Goal: Task Accomplishment & Management: Manage account settings

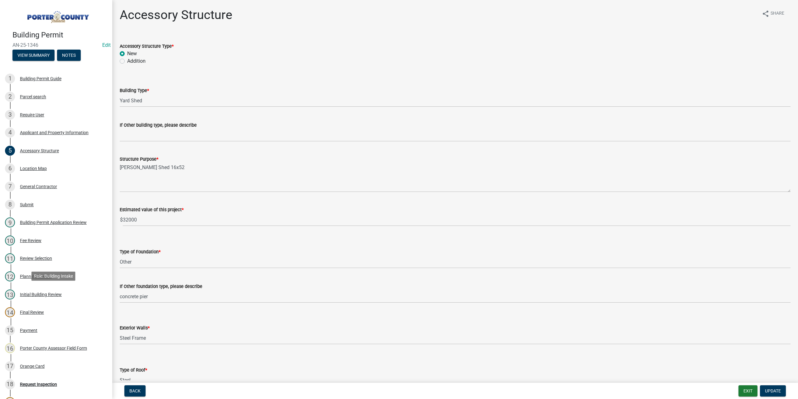
select select "b3000bfd-f408-4deb-8000-b6d1b85894a4"
select select "c9e834ac-bebe-4d20-b79b-0346d2791f6f"
select select "f445a0ba-bd7f-4793-84a4-aa7237a6abf8"
select select "d63a0ebc-b44d-481d-ab70-ec75eba29316"
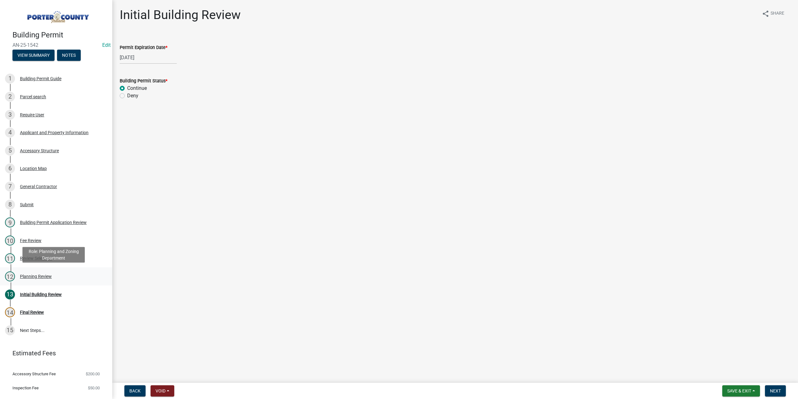
click at [39, 274] on div "Planning Review" at bounding box center [36, 276] width 32 height 4
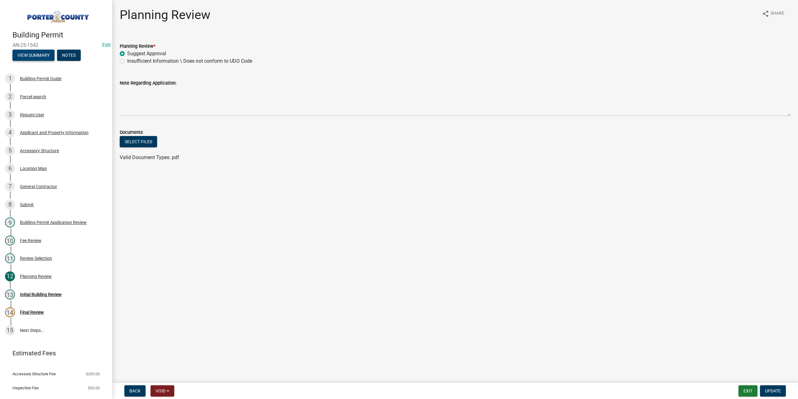
click at [35, 50] on button "View Summary" at bounding box center [33, 55] width 42 height 11
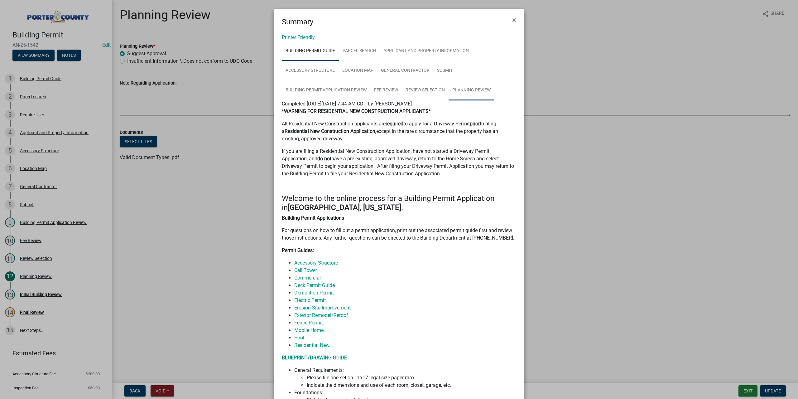
click at [479, 88] on link "Planning Review" at bounding box center [472, 90] width 46 height 20
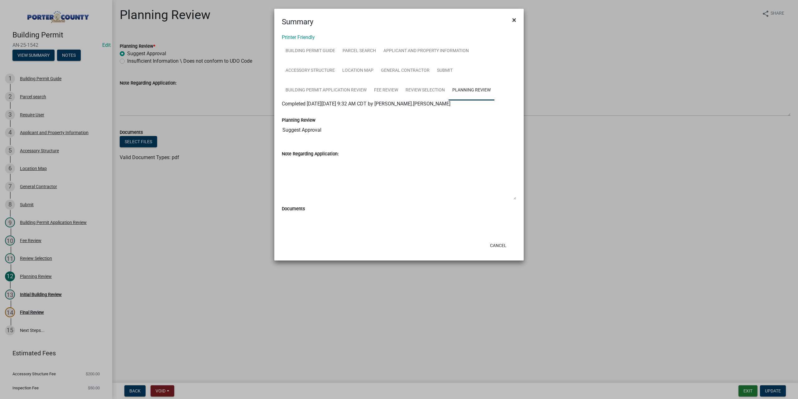
click at [514, 22] on span "×" at bounding box center [514, 20] width 4 height 9
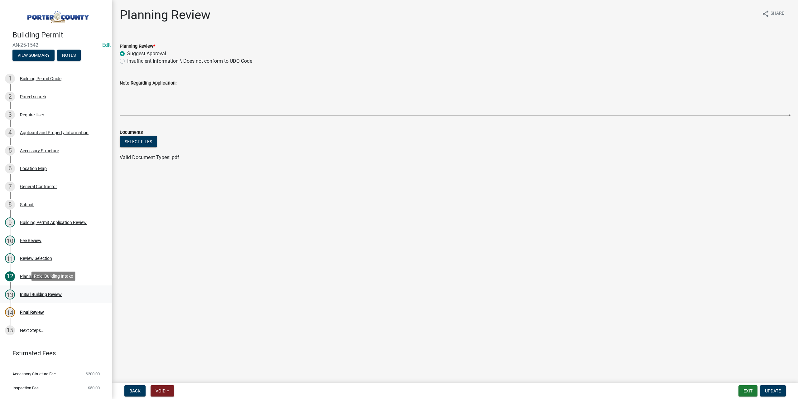
click at [50, 292] on div "Initial Building Review" at bounding box center [41, 294] width 42 height 4
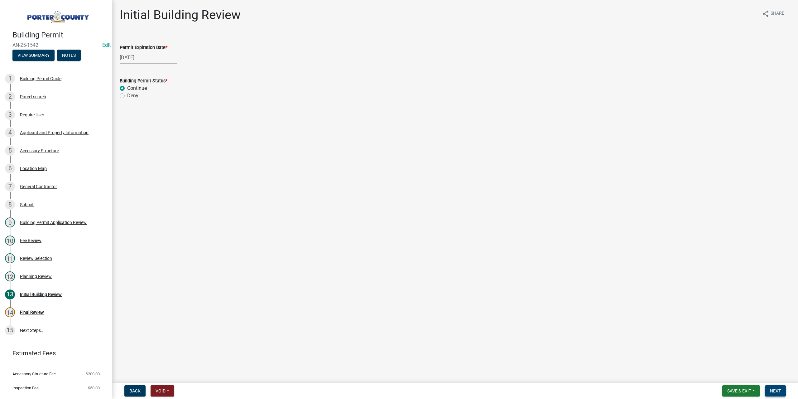
drag, startPoint x: 779, startPoint y: 395, endPoint x: 772, endPoint y: 392, distance: 7.7
click at [778, 394] on button "Next" at bounding box center [775, 390] width 21 height 11
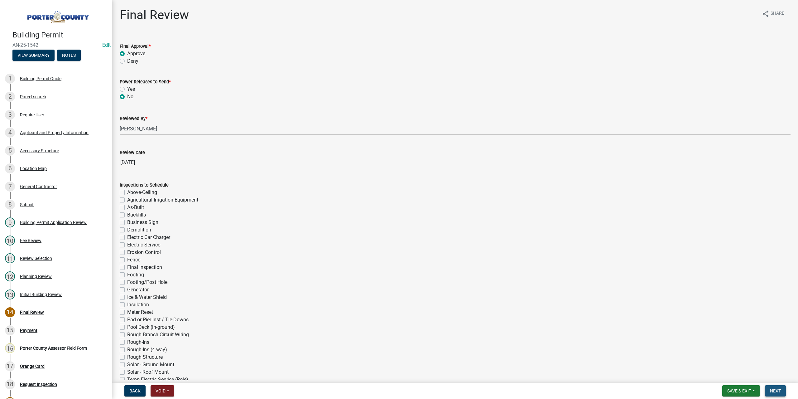
click at [776, 392] on span "Next" at bounding box center [775, 390] width 11 height 5
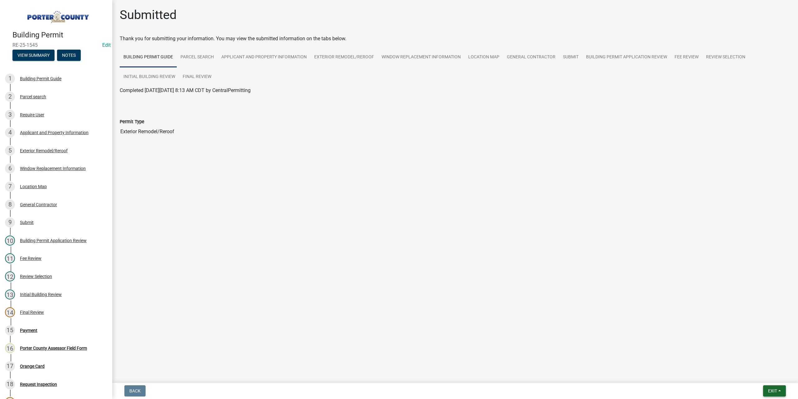
click at [768, 390] on span "Exit" at bounding box center [772, 390] width 9 height 5
click at [761, 372] on button "Save & Exit" at bounding box center [761, 374] width 50 height 15
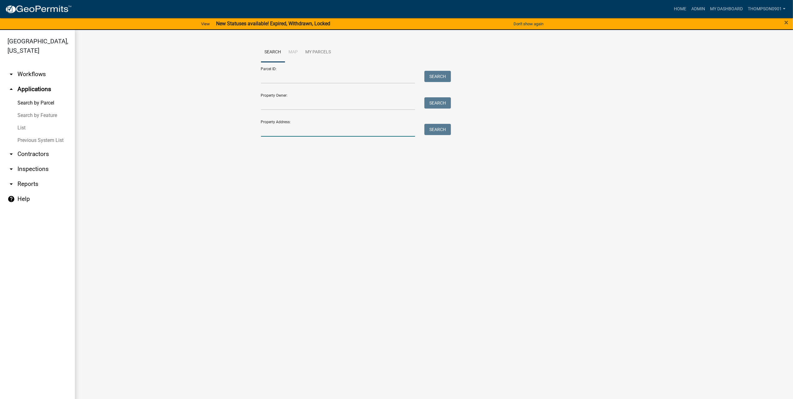
click at [306, 126] on input "Property Address:" at bounding box center [338, 130] width 154 height 13
type input "707 mo"
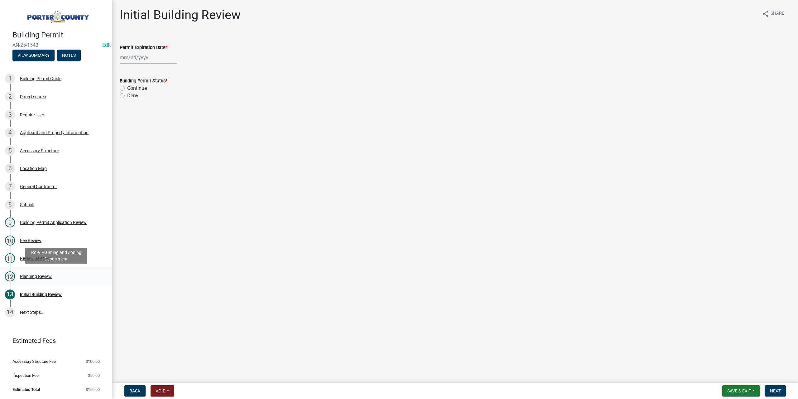
click at [35, 280] on div "12 Planning Review" at bounding box center [53, 276] width 97 height 10
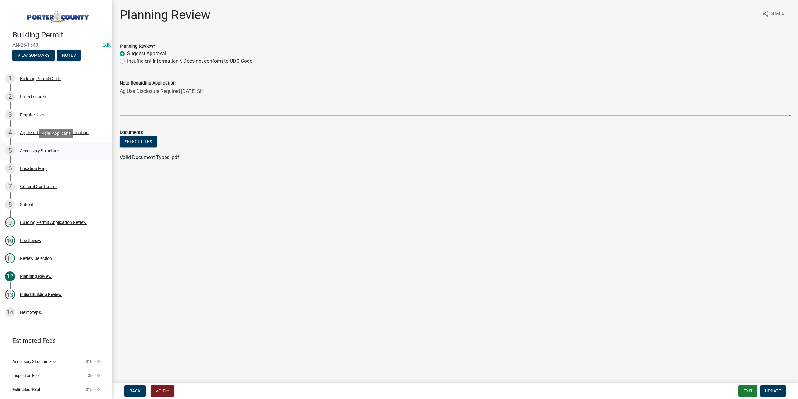
click at [49, 151] on div "Accessory Structure" at bounding box center [39, 150] width 39 height 4
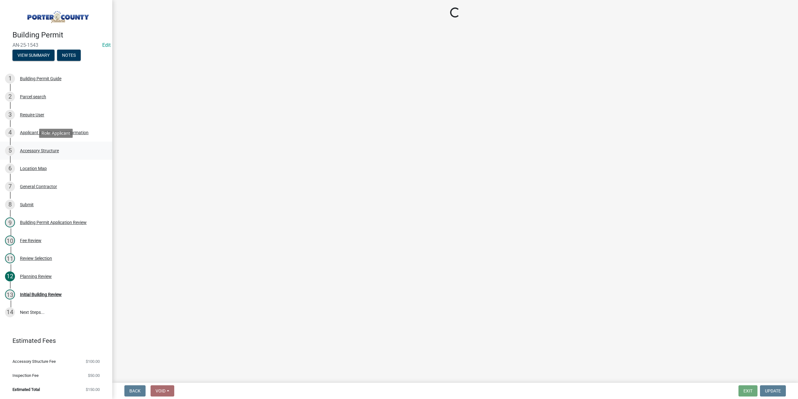
select select "de31ad38-eab4-417a-a8ac-eccf8406b967"
select select "968dc824-c675-4889-9261-eecf15873776"
select select "3cff20c0-3f0c-46d5-8ea1-4d56f0396f42"
select select "d63a0ebc-b44d-481d-ab70-ec75eba29316"
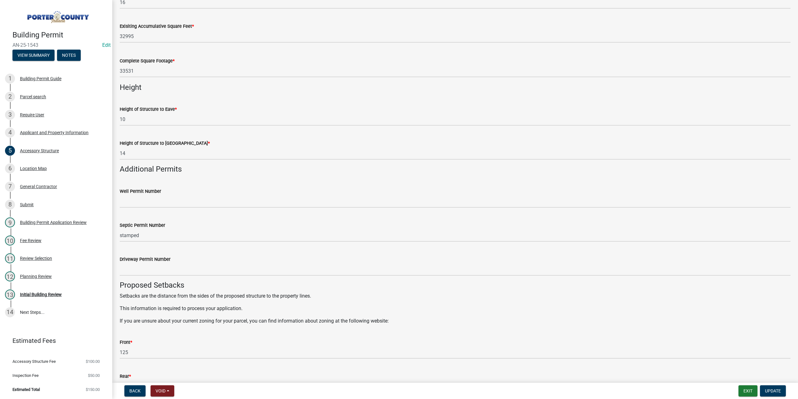
scroll to position [738, 0]
click at [24, 93] on div "2 Parcel search" at bounding box center [53, 97] width 97 height 10
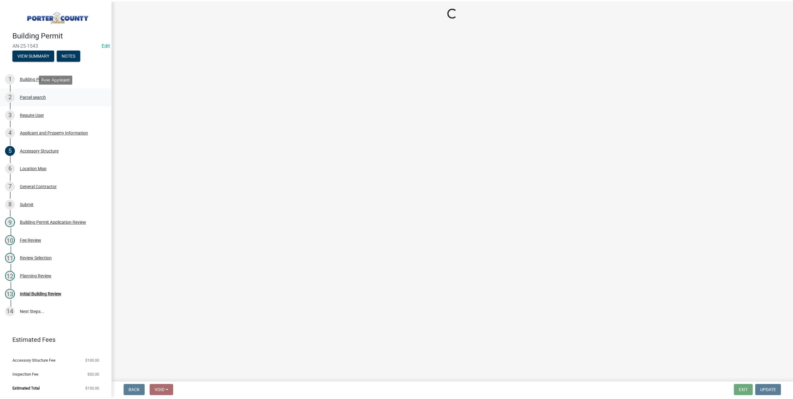
scroll to position [0, 0]
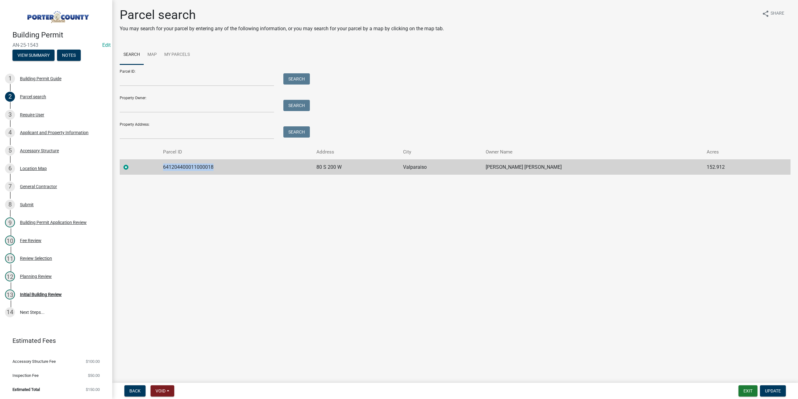
drag, startPoint x: 235, startPoint y: 169, endPoint x: 168, endPoint y: 170, distance: 66.7
click at [168, 170] on td "641204400011000018" at bounding box center [235, 166] width 153 height 15
copy td "641204400011000018"
click at [54, 298] on div "13 Initial Building Review" at bounding box center [53, 294] width 97 height 10
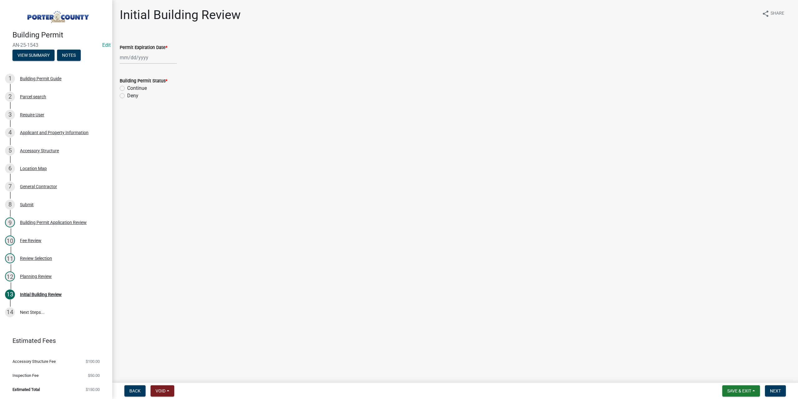
click at [143, 62] on div at bounding box center [148, 57] width 57 height 13
select select "8"
click at [165, 71] on select "1525 1526 1527 1528 1529 1530 1531 1532 1533 1534 1535 1536 1537 1538 1539 1540…" at bounding box center [168, 70] width 22 height 9
select select "2027"
click at [157, 66] on select "1525 1526 1527 1528 1529 1530 1531 1532 1533 1534 1535 1536 1537 1538 1539 1540…" at bounding box center [168, 70] width 22 height 9
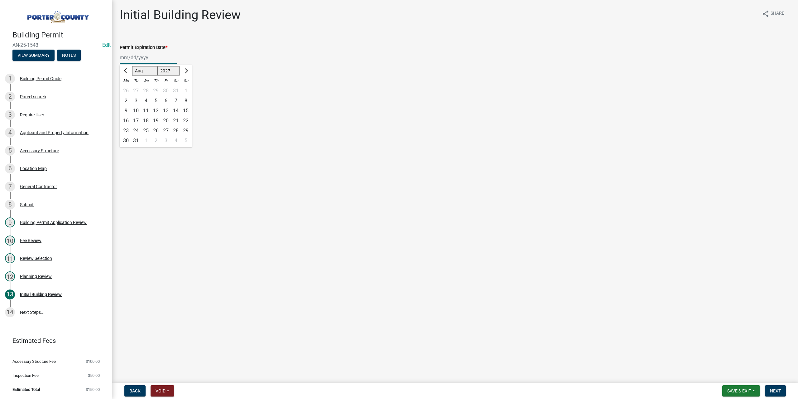
click at [164, 120] on div "20" at bounding box center [166, 121] width 10 height 10
type input "[DATE]"
click at [127, 87] on label "Continue" at bounding box center [137, 87] width 20 height 7
click at [127, 87] on input "Continue" at bounding box center [129, 86] width 4 height 4
radio input "true"
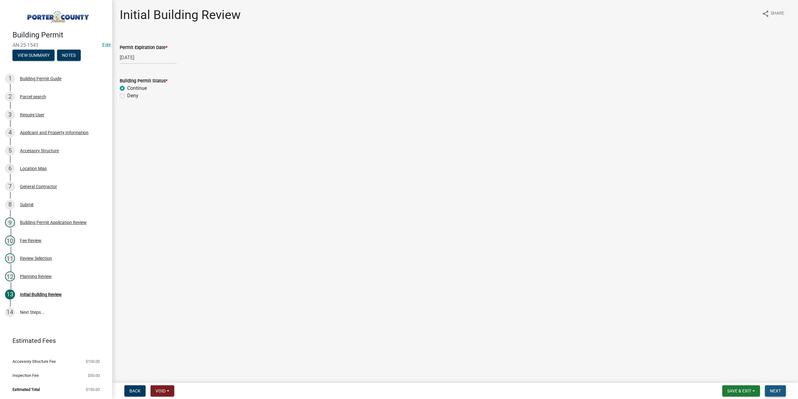
click at [774, 392] on span "Next" at bounding box center [775, 390] width 11 height 5
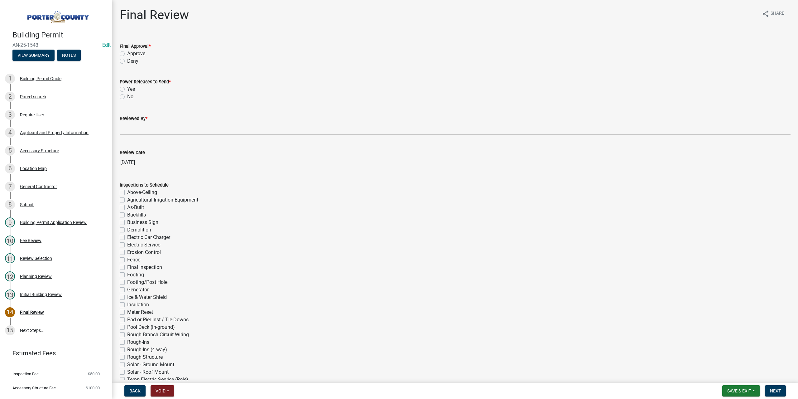
click at [127, 55] on label "Approve" at bounding box center [136, 53] width 18 height 7
click at [127, 54] on input "Approve" at bounding box center [129, 52] width 4 height 4
radio input "true"
click at [127, 97] on label "No" at bounding box center [130, 96] width 6 height 7
click at [127, 97] on input "No" at bounding box center [129, 95] width 4 height 4
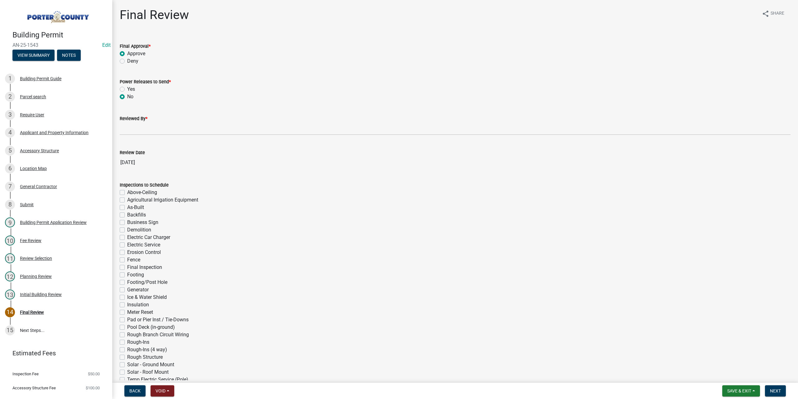
radio input "true"
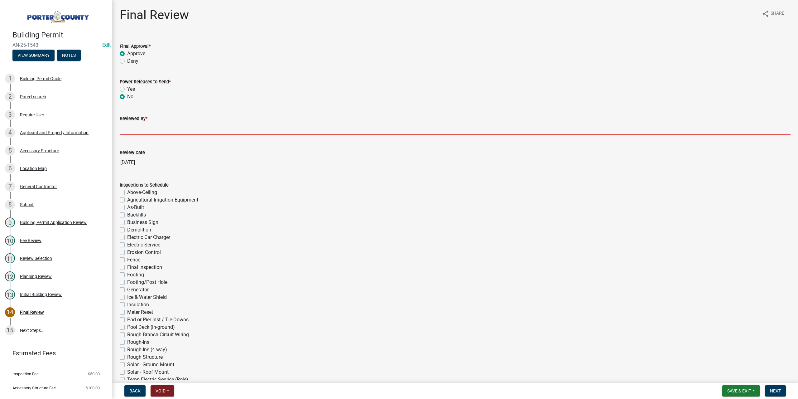
click at [133, 124] on input "Reviewed By *" at bounding box center [455, 128] width 671 height 13
type input "TT"
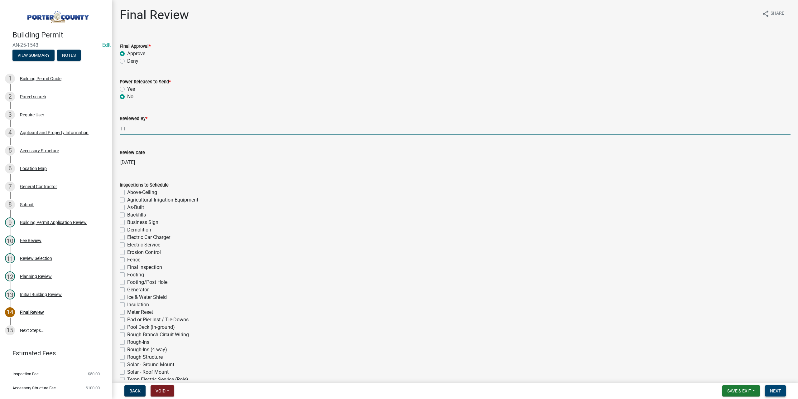
click at [777, 391] on span "Next" at bounding box center [775, 390] width 11 height 5
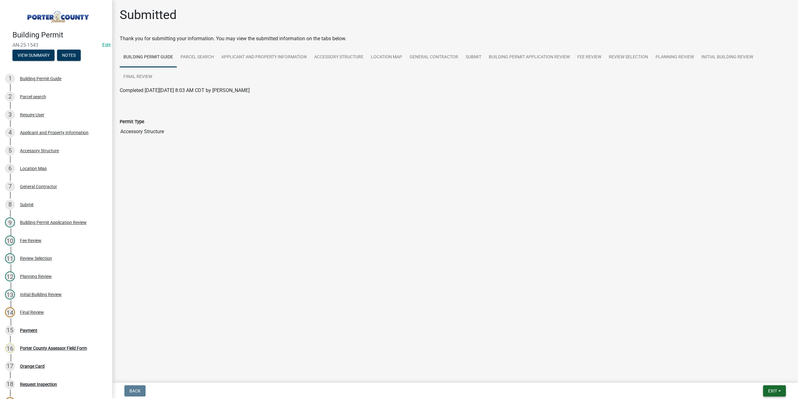
click at [772, 391] on span "Exit" at bounding box center [772, 390] width 9 height 5
click at [764, 378] on button "Save & Exit" at bounding box center [761, 374] width 50 height 15
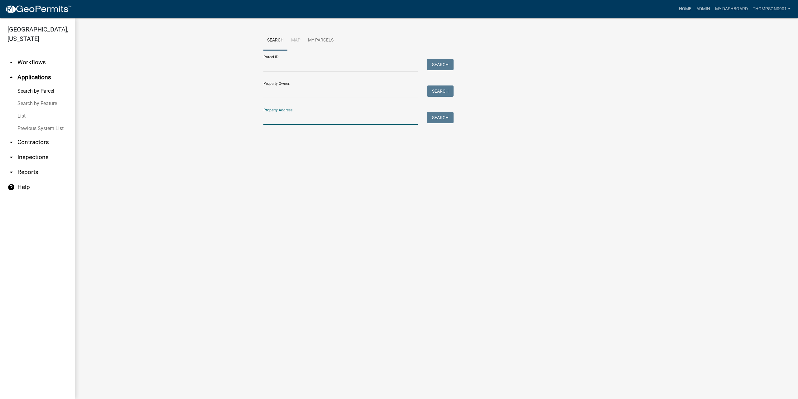
click at [334, 122] on input "Property Address:" at bounding box center [340, 118] width 154 height 13
click at [288, 65] on input "Parcel ID:" at bounding box center [340, 65] width 154 height 13
click at [450, 61] on button "Search" at bounding box center [440, 64] width 26 height 11
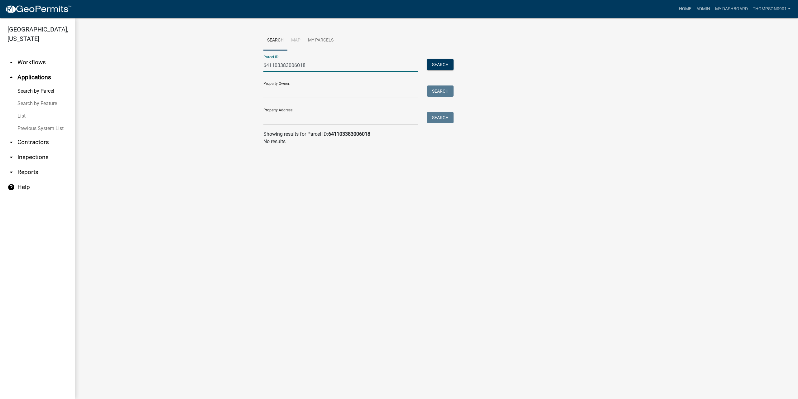
click at [298, 65] on input "641103383006018" at bounding box center [340, 65] width 154 height 13
type input "641103383006000018"
click at [277, 159] on span "Select" at bounding box center [273, 160] width 13 height 6
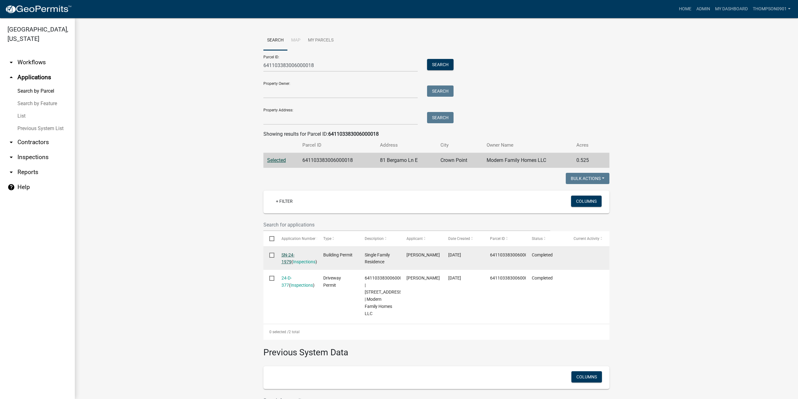
click at [289, 255] on link "SN-24-1979" at bounding box center [287, 258] width 13 height 12
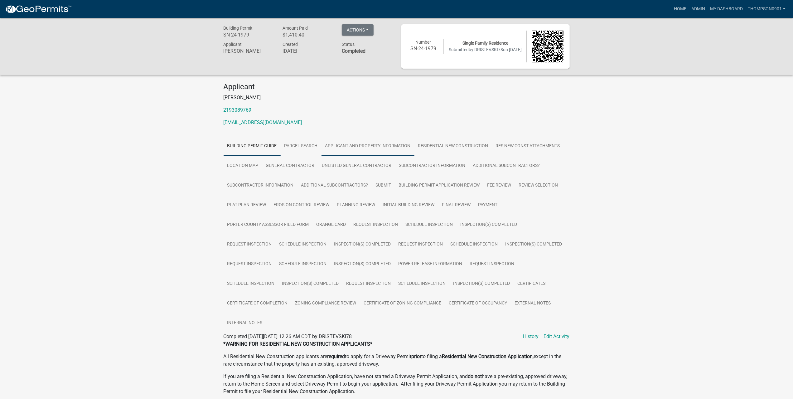
click at [341, 149] on link "Applicant and Property Information" at bounding box center [367, 146] width 93 height 20
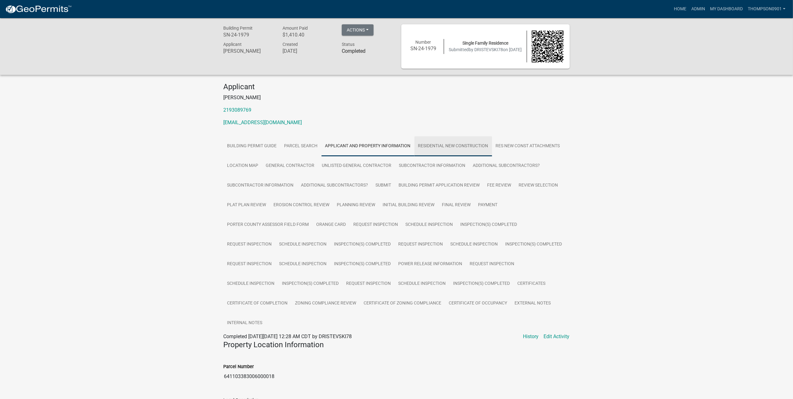
click at [474, 145] on link "Residential New Construction" at bounding box center [453, 146] width 78 height 20
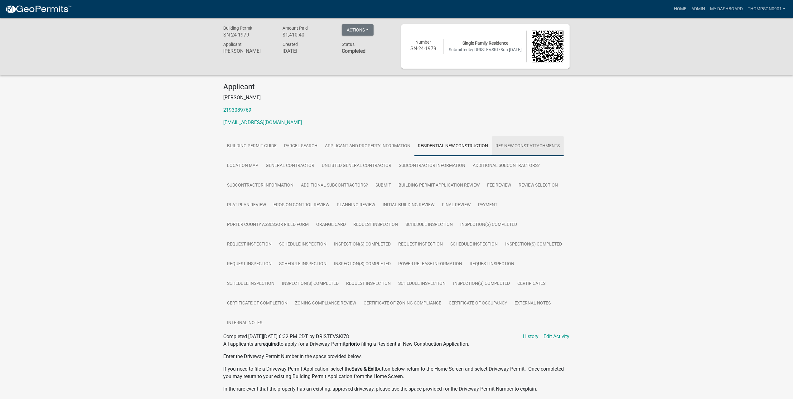
click at [511, 144] on link "Res New Const Attachments" at bounding box center [528, 146] width 72 height 20
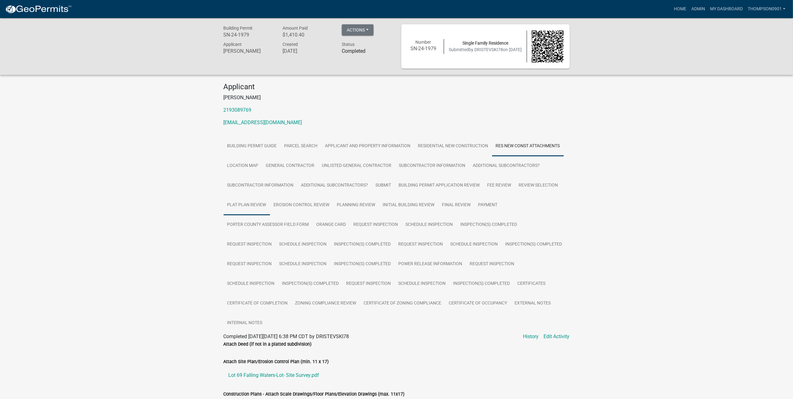
click at [249, 202] on link "Plat Plan Review" at bounding box center [246, 205] width 46 height 20
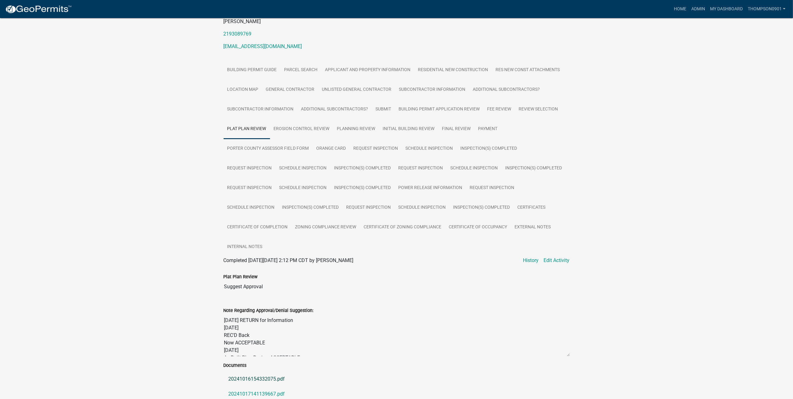
scroll to position [128, 0]
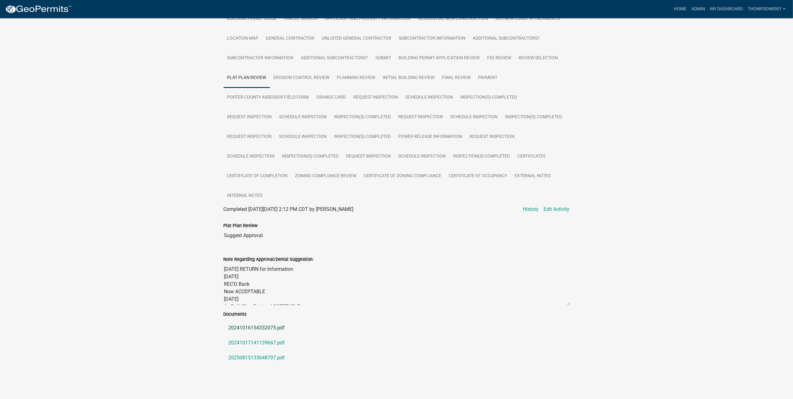
click at [274, 327] on link "20241016154332075.pdf" at bounding box center [396, 327] width 346 height 15
click at [267, 355] on link "20250815133648797.pdf" at bounding box center [396, 357] width 346 height 15
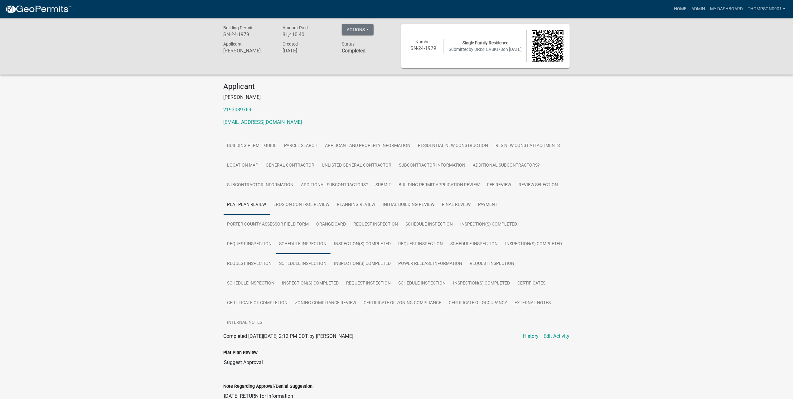
scroll to position [0, 0]
click at [550, 142] on link "Res New Const Attachments" at bounding box center [528, 146] width 72 height 20
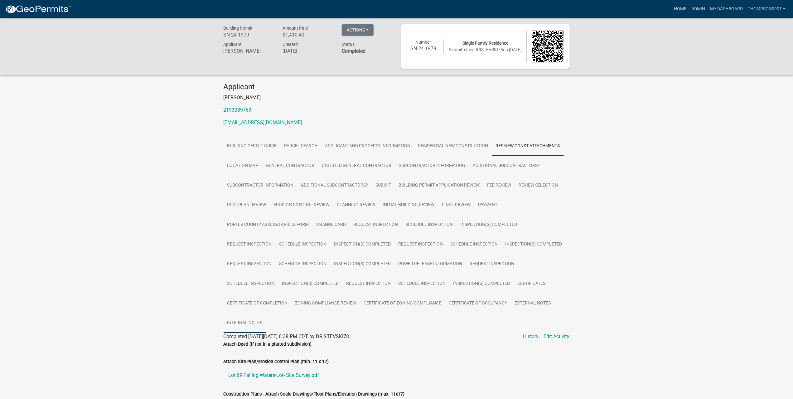
click at [245, 326] on link "Internal Notes" at bounding box center [244, 323] width 43 height 20
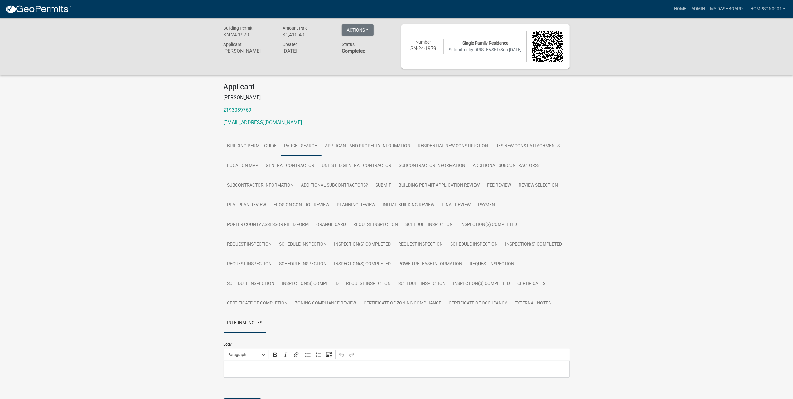
click at [300, 142] on link "Parcel search" at bounding box center [301, 146] width 41 height 20
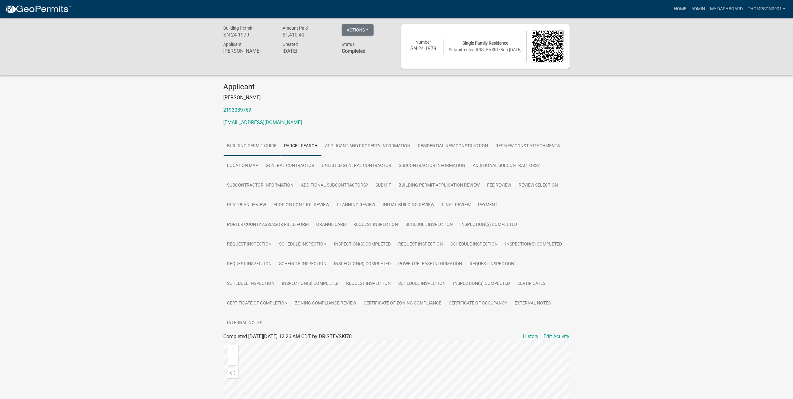
click at [251, 150] on link "Building Permit Guide" at bounding box center [251, 146] width 57 height 20
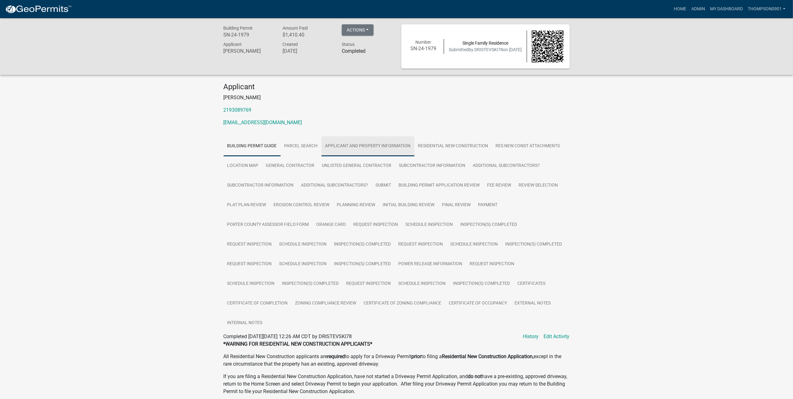
click at [385, 146] on link "Applicant and Property Information" at bounding box center [367, 146] width 93 height 20
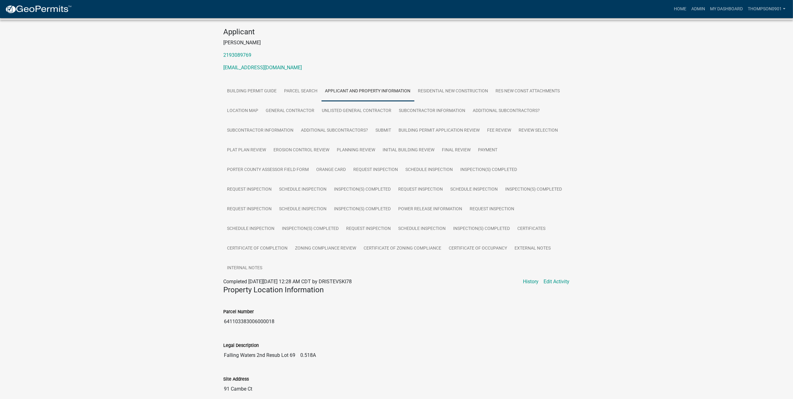
scroll to position [125, 0]
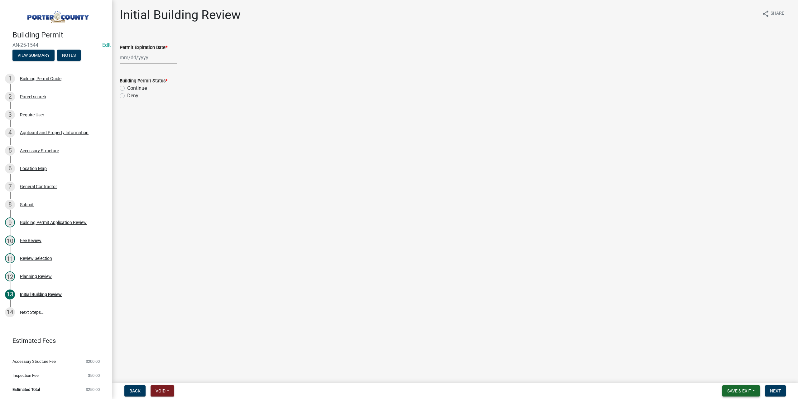
click at [747, 395] on button "Save & Exit" at bounding box center [741, 390] width 38 height 11
click at [742, 380] on button "Save & Exit" at bounding box center [735, 374] width 50 height 15
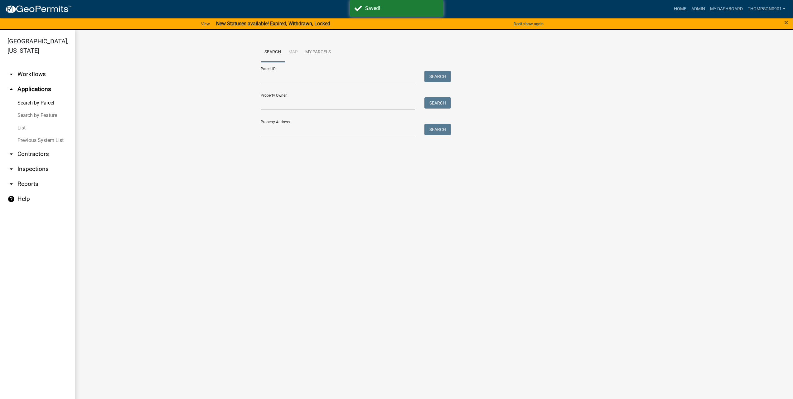
click at [16, 122] on link "List" at bounding box center [37, 128] width 75 height 12
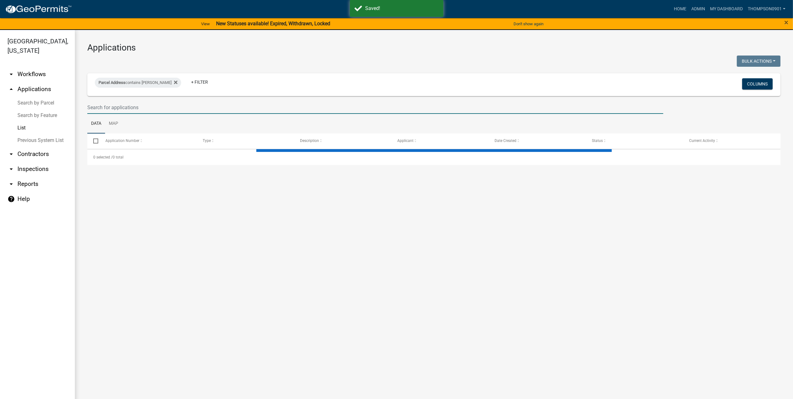
click at [110, 105] on input "text" at bounding box center [375, 107] width 576 height 13
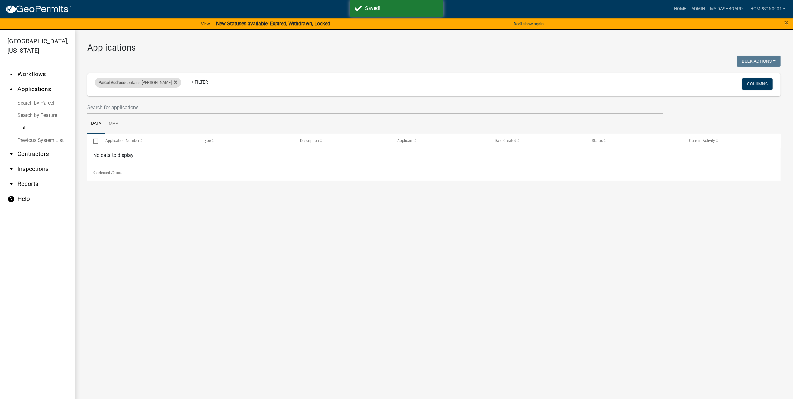
click at [169, 81] on div "Parcel Address contains steven iron Remove this filter" at bounding box center [138, 83] width 86 height 10
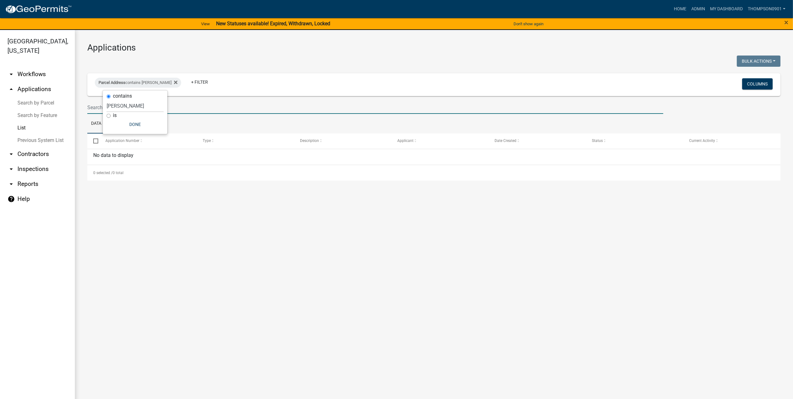
click at [211, 107] on input "text" at bounding box center [375, 107] width 576 height 13
type input "25-1539"
click at [174, 81] on icon at bounding box center [175, 82] width 3 height 5
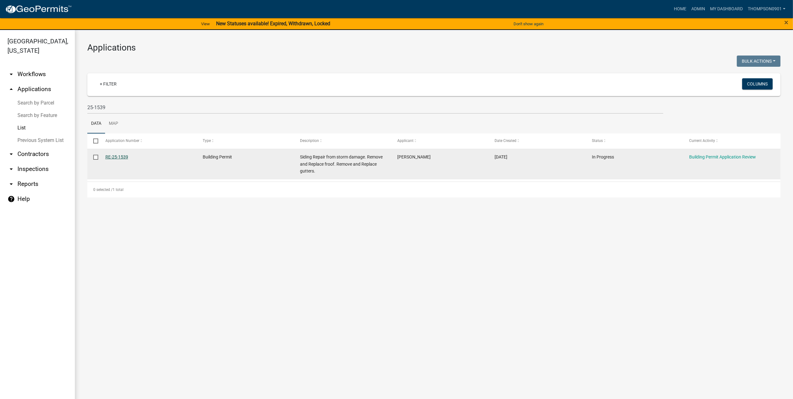
click at [122, 158] on link "RE-25-1539" at bounding box center [116, 156] width 23 height 5
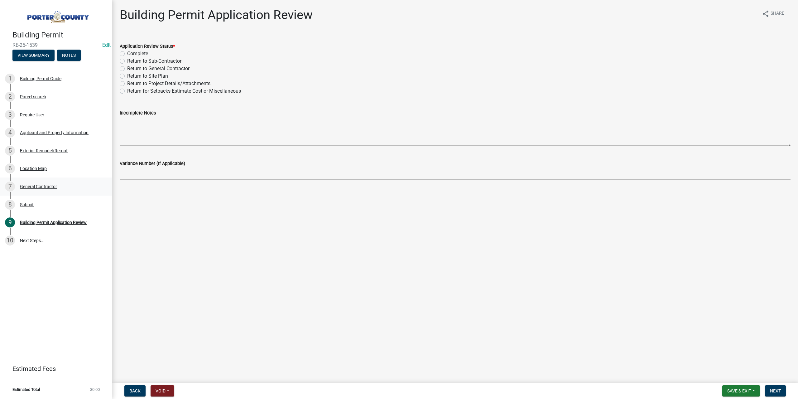
click at [43, 183] on div "7 General Contractor" at bounding box center [53, 186] width 97 height 10
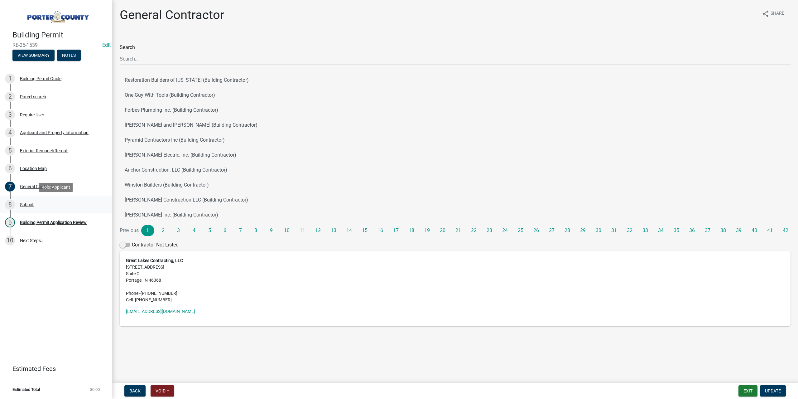
click at [24, 205] on div "Submit" at bounding box center [27, 204] width 14 height 4
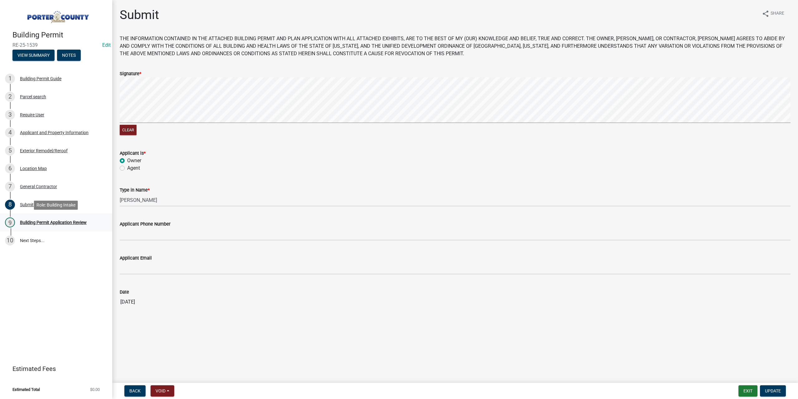
click at [43, 222] on div "Building Permit Application Review" at bounding box center [53, 222] width 67 height 4
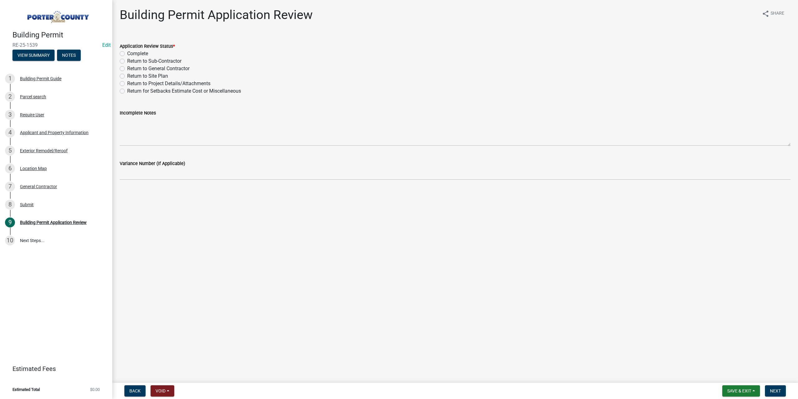
click at [127, 53] on label "Complete" at bounding box center [137, 53] width 21 height 7
click at [127, 53] on input "Complete" at bounding box center [129, 52] width 4 height 4
radio input "true"
click at [777, 387] on button "Next" at bounding box center [775, 390] width 21 height 11
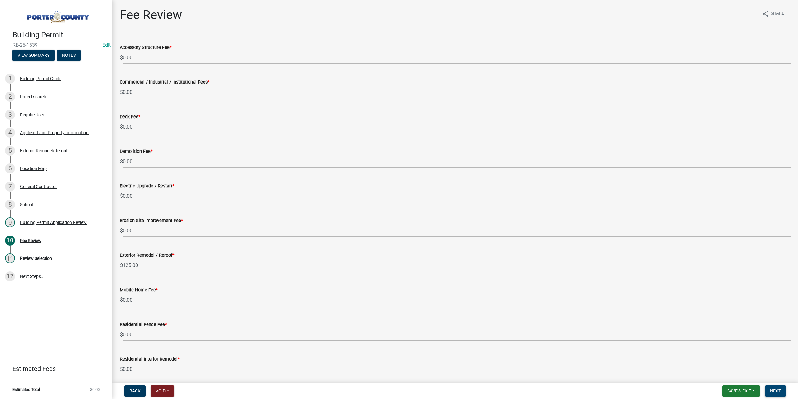
click at [779, 389] on span "Next" at bounding box center [775, 390] width 11 height 5
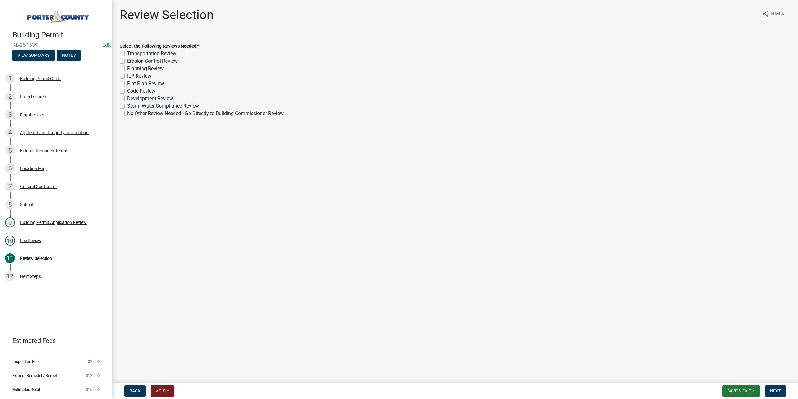
click at [127, 113] on label "No Other Review Needed - Go Directly to Building Commissioner Review" at bounding box center [205, 113] width 156 height 7
click at [127, 113] on input "No Other Review Needed - Go Directly to Building Commissioner Review" at bounding box center [129, 112] width 4 height 4
checkbox input "true"
checkbox input "false"
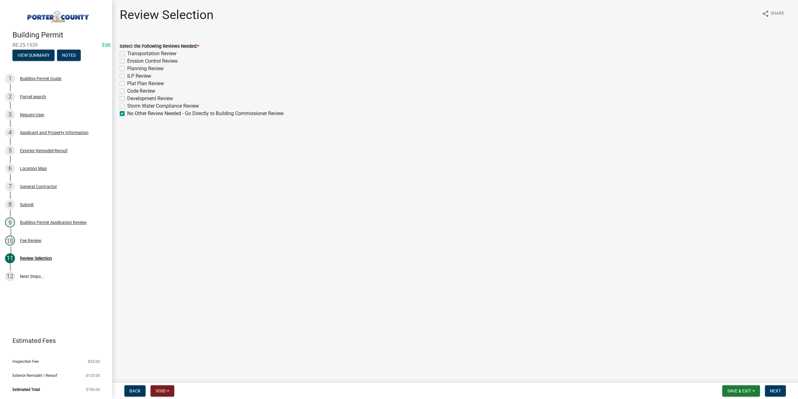
checkbox input "false"
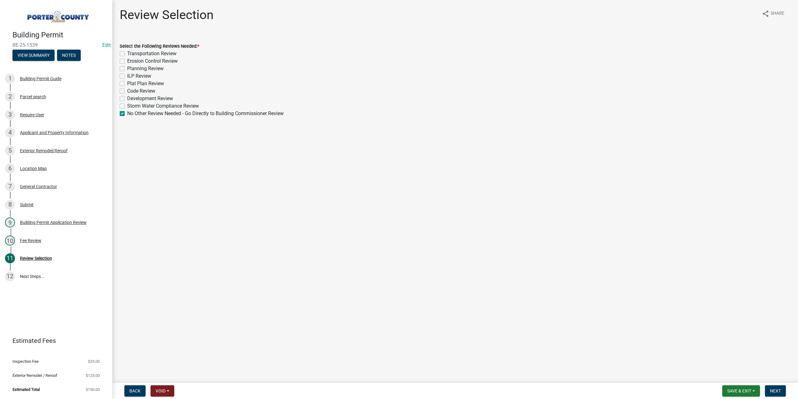
checkbox input "false"
checkbox input "true"
click at [783, 388] on button "Next" at bounding box center [775, 390] width 21 height 11
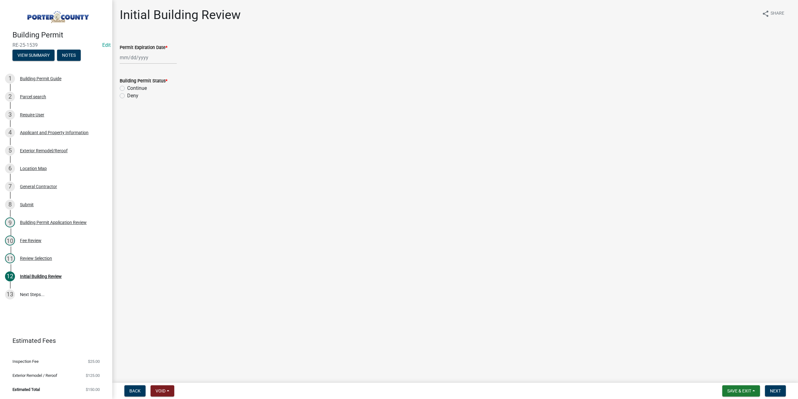
click at [143, 57] on div at bounding box center [148, 57] width 57 height 13
select select "8"
click at [168, 71] on select "1525 1526 1527 1528 1529 1530 1531 1532 1533 1534 1535 1536 1537 1538 1539 1540…" at bounding box center [168, 70] width 22 height 9
select select "2026"
click at [157, 66] on select "1525 1526 1527 1528 1529 1530 1531 1532 1533 1534 1535 1536 1537 1538 1539 1540…" at bounding box center [168, 70] width 22 height 9
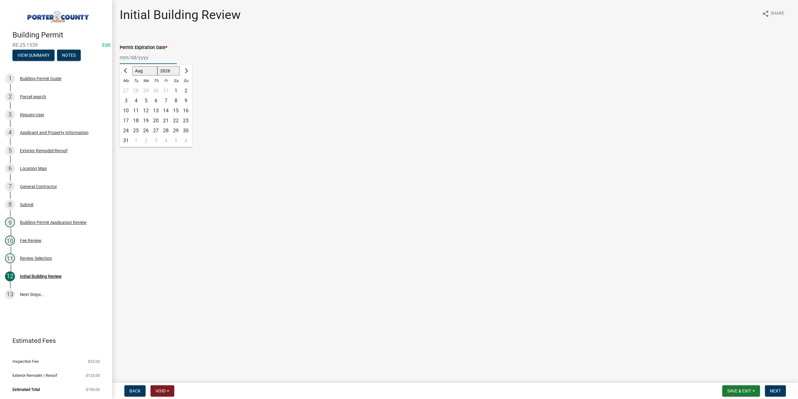
click at [155, 118] on div "20" at bounding box center [156, 121] width 10 height 10
type input "08/20/2026"
drag, startPoint x: 122, startPoint y: 89, endPoint x: 130, endPoint y: 111, distance: 23.4
click at [127, 89] on label "Continue" at bounding box center [137, 87] width 20 height 7
click at [127, 89] on input "Continue" at bounding box center [129, 86] width 4 height 4
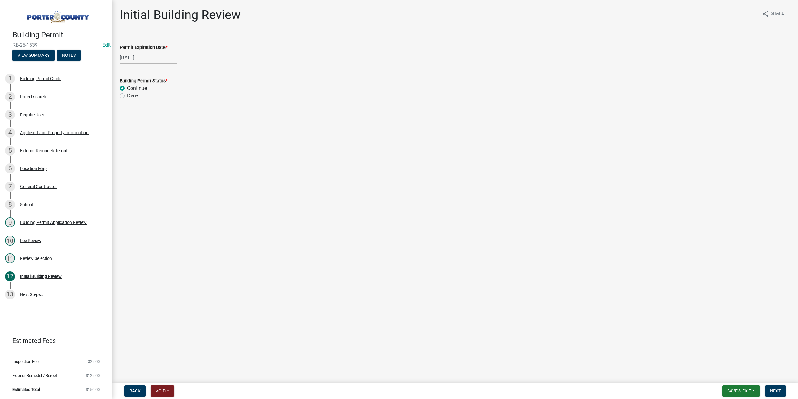
radio input "true"
drag, startPoint x: 780, startPoint y: 393, endPoint x: 715, endPoint y: 393, distance: 64.8
click at [780, 393] on span "Next" at bounding box center [775, 390] width 11 height 5
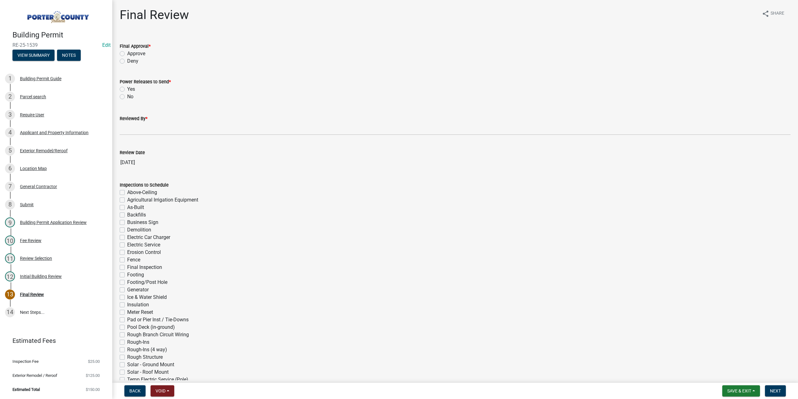
click at [127, 53] on label "Approve" at bounding box center [136, 53] width 18 height 7
click at [127, 53] on input "Approve" at bounding box center [129, 52] width 4 height 4
radio input "true"
click at [127, 98] on label "No" at bounding box center [130, 96] width 6 height 7
click at [127, 97] on input "No" at bounding box center [129, 95] width 4 height 4
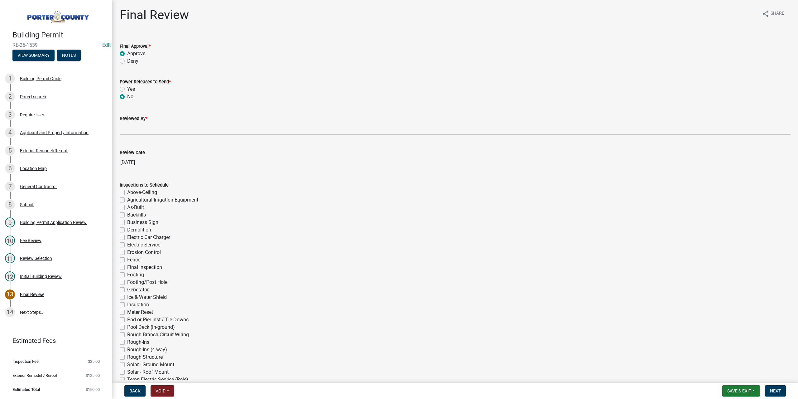
radio input "true"
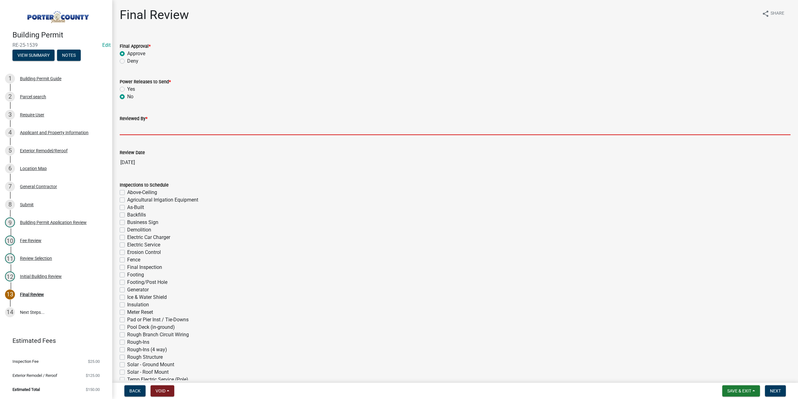
click at [130, 127] on input "Reviewed By *" at bounding box center [455, 128] width 671 height 13
type input "TT"
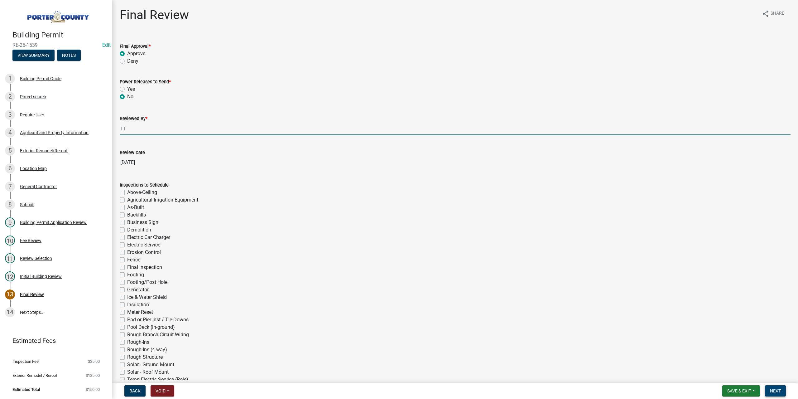
click at [778, 390] on span "Next" at bounding box center [775, 390] width 11 height 5
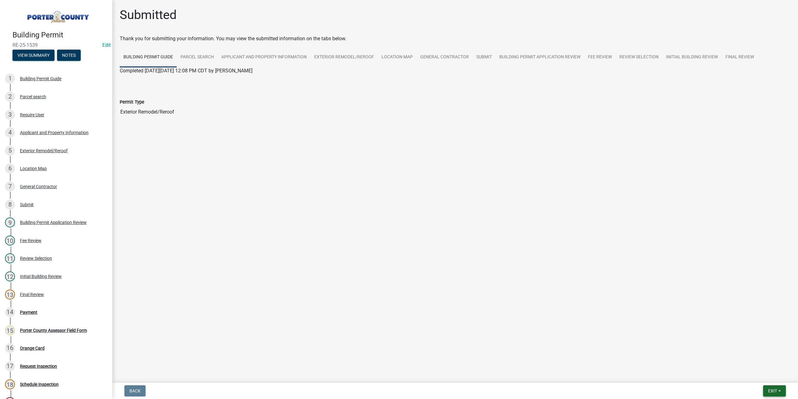
click at [764, 389] on button "Exit" at bounding box center [774, 390] width 23 height 11
click at [760, 373] on button "Save & Exit" at bounding box center [761, 374] width 50 height 15
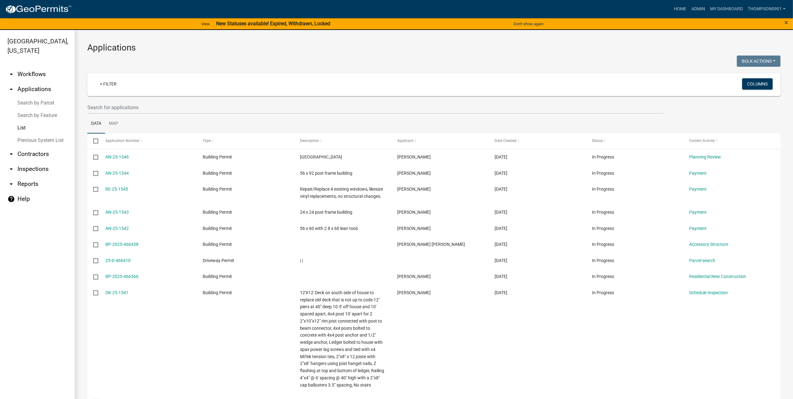
click at [22, 122] on link "List" at bounding box center [37, 128] width 75 height 12
click at [41, 97] on link "Search by Parcel" at bounding box center [37, 103] width 75 height 12
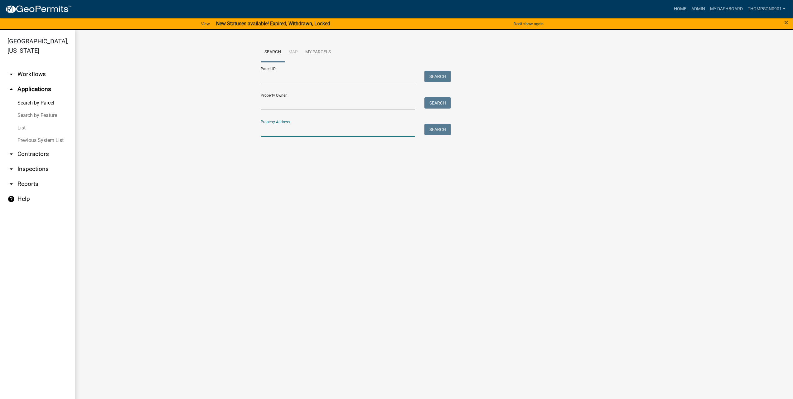
click at [282, 136] on input "Property Address:" at bounding box center [338, 130] width 154 height 13
type input "700"
drag, startPoint x: 285, startPoint y: 129, endPoint x: 94, endPoint y: 139, distance: 191.4
click at [95, 139] on wm-workflow-application-search-view "Search Map My Parcels Parcel ID: Search Property Owner: Search Property Address…" at bounding box center [433, 92] width 693 height 100
click at [266, 74] on input "Parcel ID:" at bounding box center [338, 77] width 154 height 13
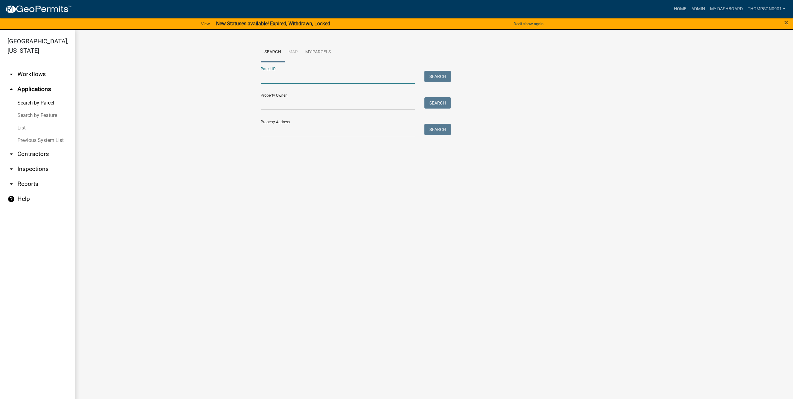
paste input "64-06-34-101-006.000-006"
type input "64-06-34-101-006.000-006"
click at [426, 74] on button "Search" at bounding box center [437, 76] width 26 height 11
click at [272, 171] on span "Select" at bounding box center [271, 172] width 13 height 6
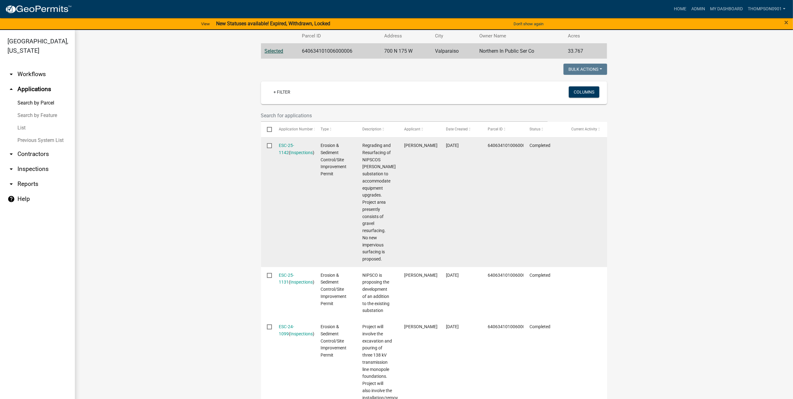
scroll to position [125, 0]
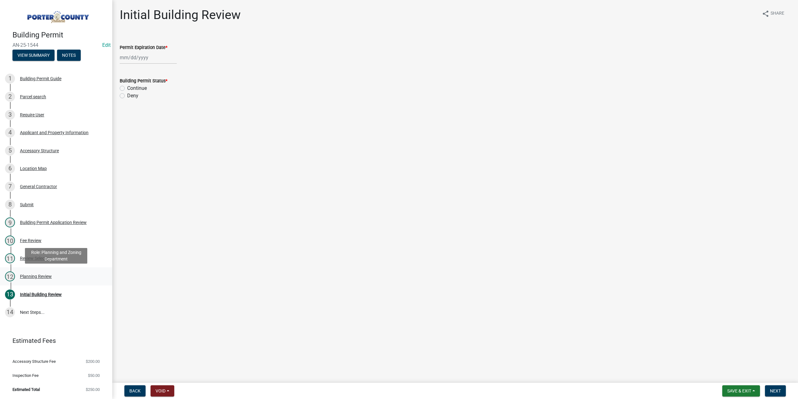
click at [35, 278] on div "Planning Review" at bounding box center [36, 276] width 32 height 4
click at [36, 276] on div "Planning Review" at bounding box center [36, 276] width 32 height 4
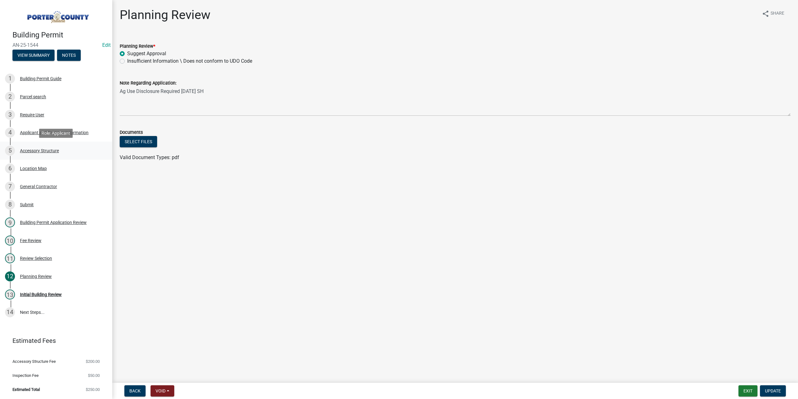
click at [48, 151] on div "Accessory Structure" at bounding box center [39, 150] width 39 height 4
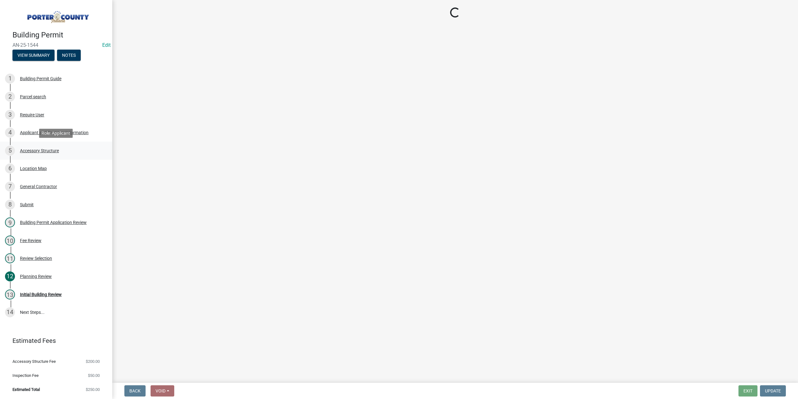
select select "de31ad38-eab4-417a-a8ac-eccf8406b967"
select select "968dc824-c675-4889-9261-eecf15873776"
select select "3cff20c0-3f0c-46d5-8ea1-4d56f0396f42"
select select "d63a0ebc-b44d-481d-ab70-ec75eba29316"
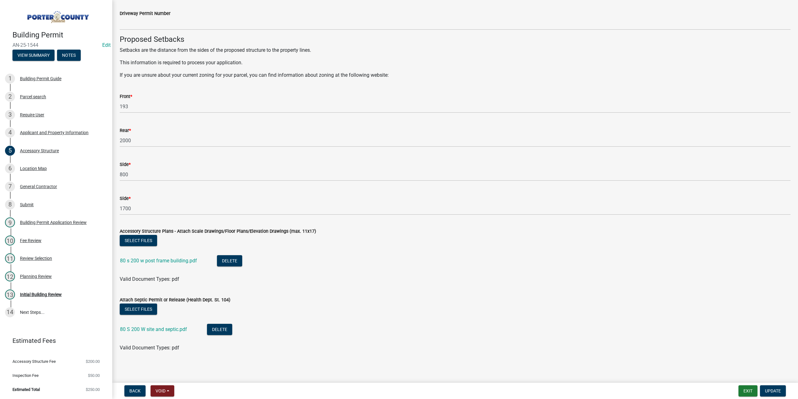
scroll to position [987, 0]
click at [180, 259] on link "80 s 200 w post frame building.pdf" at bounding box center [158, 260] width 77 height 6
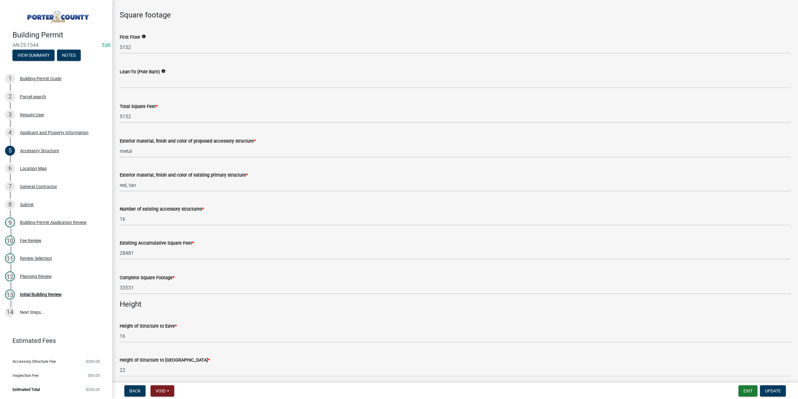
scroll to position [519, 0]
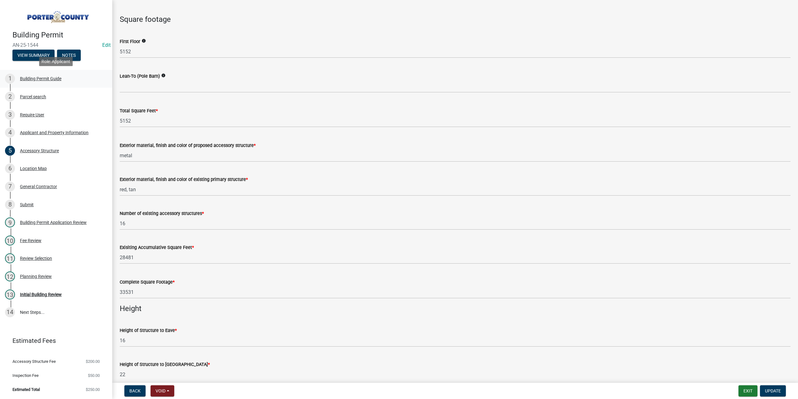
click at [39, 80] on div "Building Permit Guide" at bounding box center [40, 78] width 41 height 4
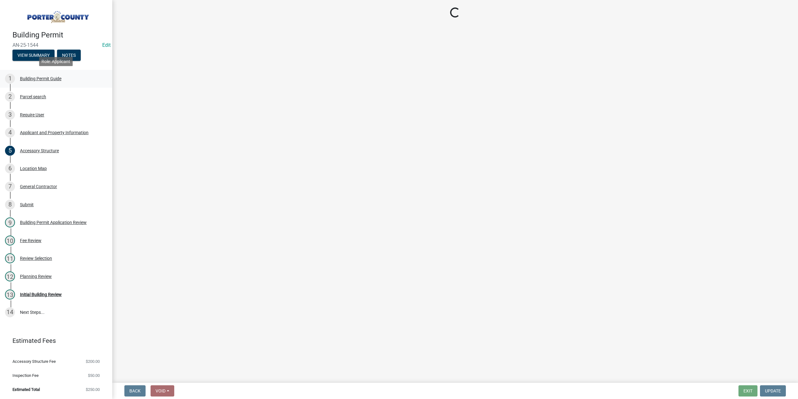
scroll to position [0, 0]
click at [37, 95] on div "Parcel search" at bounding box center [33, 96] width 26 height 4
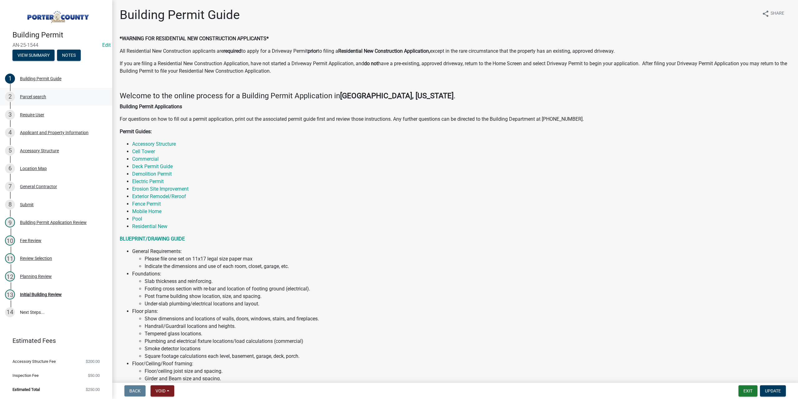
click at [25, 94] on div "Parcel search" at bounding box center [33, 96] width 26 height 4
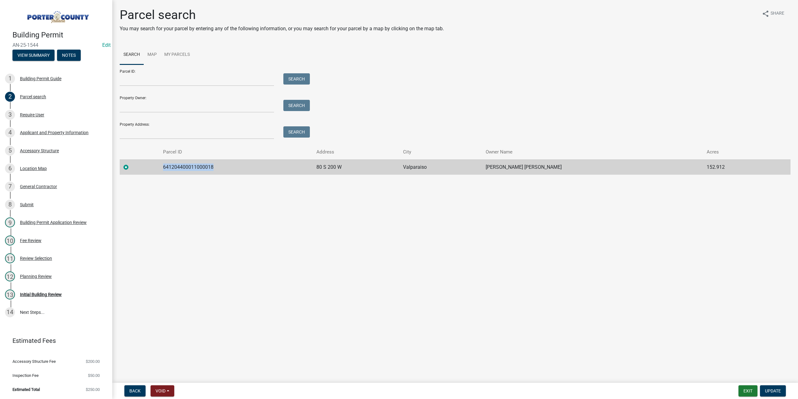
drag, startPoint x: 225, startPoint y: 170, endPoint x: 164, endPoint y: 170, distance: 61.7
click at [164, 171] on tr "641204400011000018 80 S 200 W Valparaiso [PERSON_NAME] [PERSON_NAME] 152.912" at bounding box center [455, 166] width 671 height 15
copy td "641204400011000018"
click at [38, 292] on div "Initial Building Review" at bounding box center [41, 294] width 42 height 4
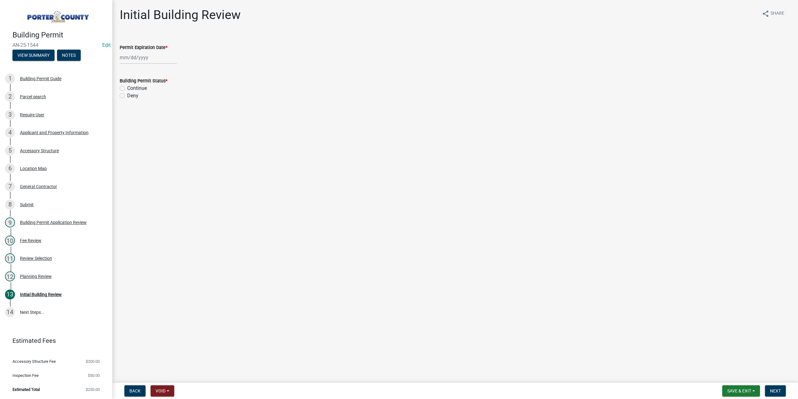
click at [152, 58] on div at bounding box center [148, 57] width 57 height 13
select select "8"
click at [165, 70] on select "1525 1526 1527 1528 1529 1530 1531 1532 1533 1534 1535 1536 1537 1538 1539 1540…" at bounding box center [168, 70] width 22 height 9
select select "2027"
click at [157, 66] on select "1525 1526 1527 1528 1529 1530 1531 1532 1533 1534 1535 1536 1537 1538 1539 1540…" at bounding box center [168, 70] width 22 height 9
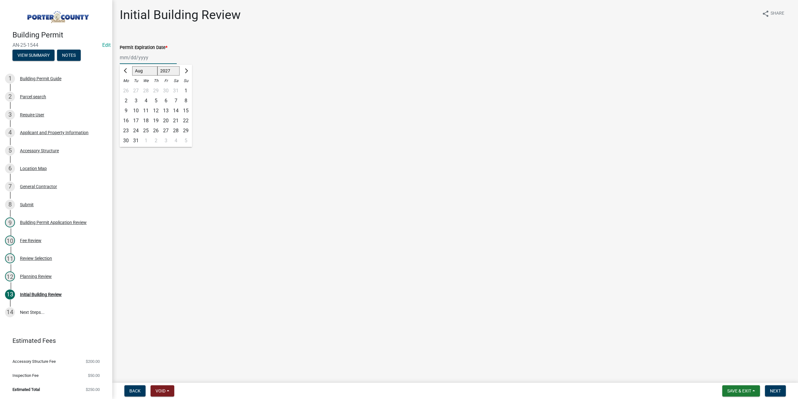
click at [166, 120] on div "20" at bounding box center [166, 121] width 10 height 10
type input "[DATE]"
click at [127, 89] on label "Continue" at bounding box center [137, 87] width 20 height 7
click at [127, 89] on input "Continue" at bounding box center [129, 86] width 4 height 4
radio input "true"
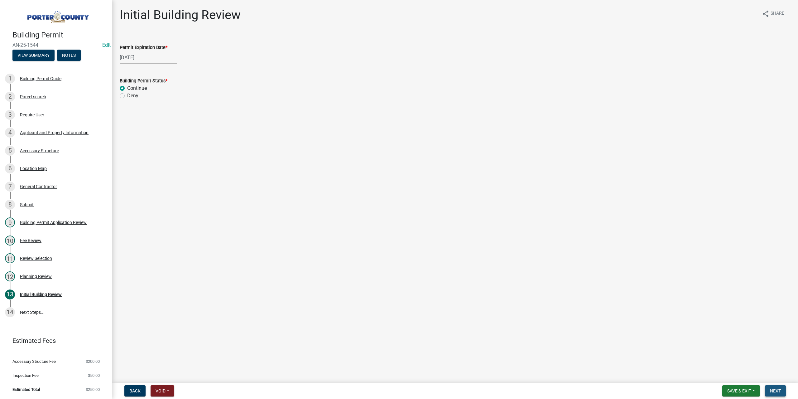
click at [777, 389] on span "Next" at bounding box center [775, 390] width 11 height 5
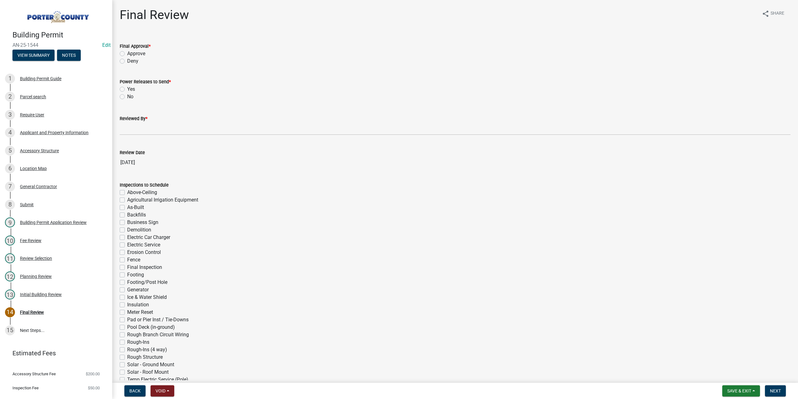
click at [127, 52] on label "Approve" at bounding box center [136, 53] width 18 height 7
click at [127, 52] on input "Approve" at bounding box center [129, 52] width 4 height 4
radio input "true"
click at [127, 97] on label "No" at bounding box center [130, 96] width 6 height 7
click at [127, 97] on input "No" at bounding box center [129, 95] width 4 height 4
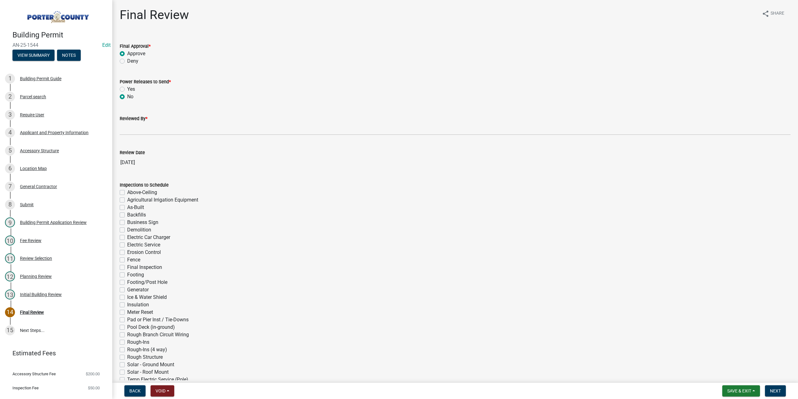
radio input "true"
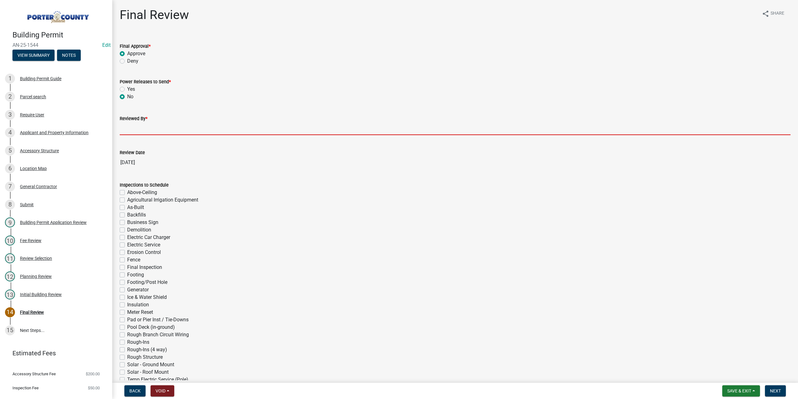
click at [133, 128] on input "Reviewed By *" at bounding box center [455, 128] width 671 height 13
type input "TT"
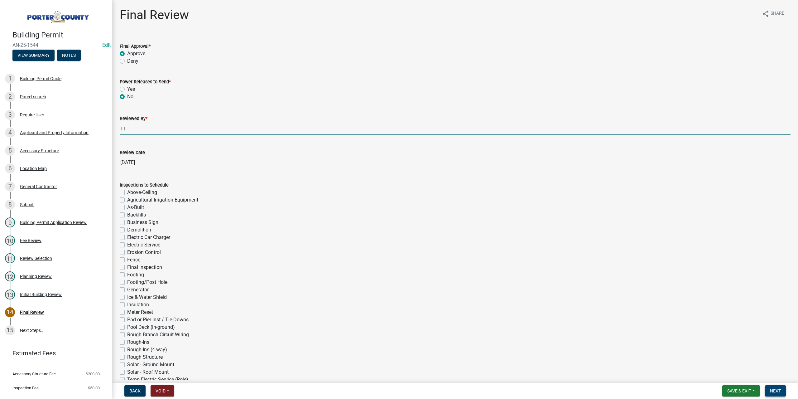
click at [777, 388] on span "Next" at bounding box center [775, 390] width 11 height 5
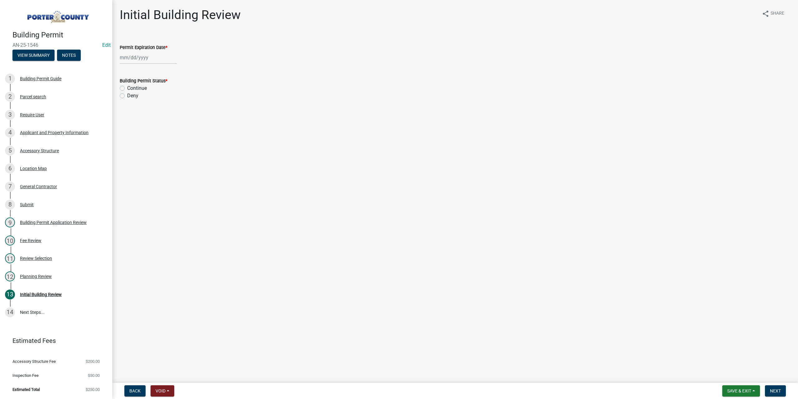
click at [42, 273] on div "12 Planning Review" at bounding box center [53, 276] width 97 height 10
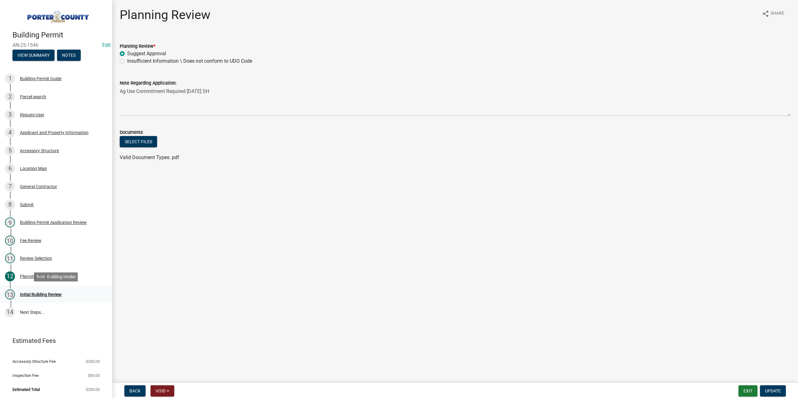
click at [48, 296] on div "Initial Building Review" at bounding box center [41, 294] width 42 height 4
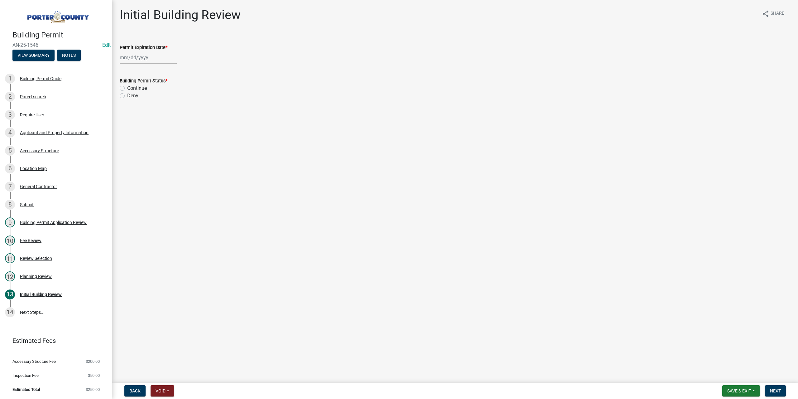
select select "8"
click at [145, 60] on div "[PERSON_NAME] Feb Mar Apr [PERSON_NAME][DATE] Oct Nov [DATE] 1526 1527 1528 152…" at bounding box center [148, 57] width 57 height 13
click at [164, 73] on select "1525 1526 1527 1528 1529 1530 1531 1532 1533 1534 1535 1536 1537 1538 1539 1540…" at bounding box center [168, 70] width 22 height 9
select select "2027"
click at [157, 66] on select "1525 1526 1527 1528 1529 1530 1531 1532 1533 1534 1535 1536 1537 1538 1539 1540…" at bounding box center [168, 70] width 22 height 9
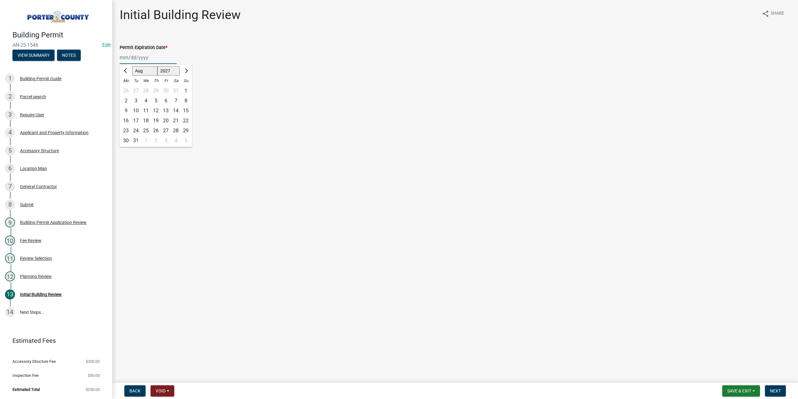
click at [165, 121] on div "20" at bounding box center [166, 121] width 10 height 10
type input "[DATE]"
click at [127, 89] on label "Continue" at bounding box center [137, 87] width 20 height 7
click at [127, 89] on input "Continue" at bounding box center [129, 86] width 4 height 4
radio input "true"
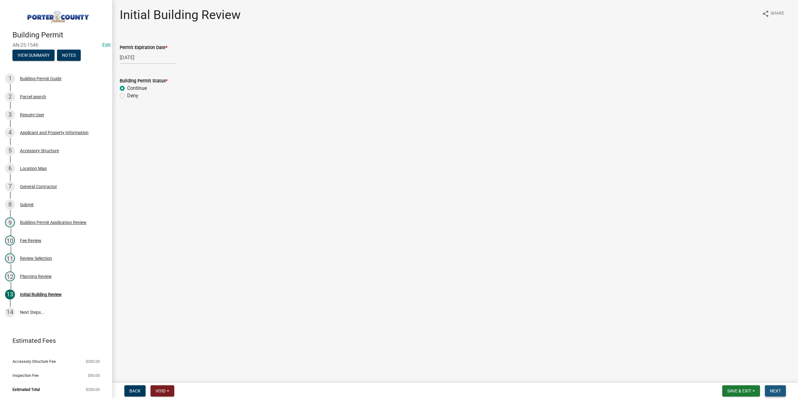
click at [767, 391] on button "Next" at bounding box center [775, 390] width 21 height 11
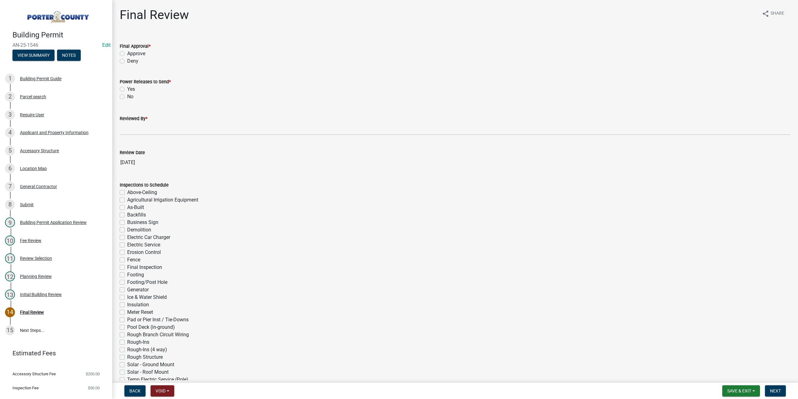
click at [127, 54] on label "Approve" at bounding box center [136, 53] width 18 height 7
click at [127, 54] on input "Approve" at bounding box center [129, 52] width 4 height 4
radio input "true"
click at [127, 96] on label "No" at bounding box center [130, 96] width 6 height 7
click at [127, 96] on input "No" at bounding box center [129, 95] width 4 height 4
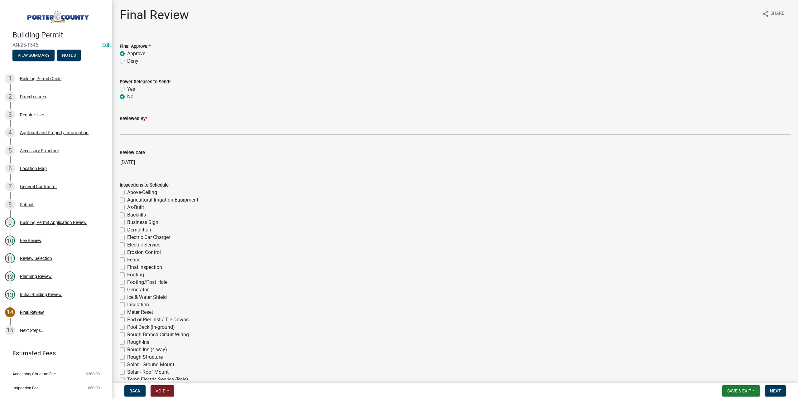
radio input "true"
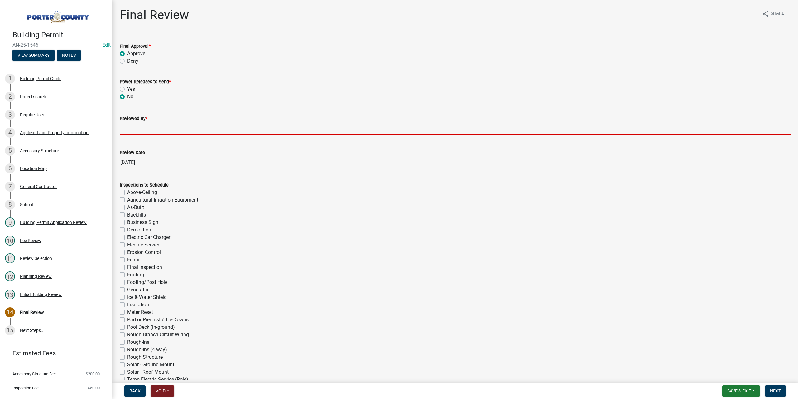
click at [135, 132] on input "Reviewed By *" at bounding box center [455, 128] width 671 height 13
type input "TT"
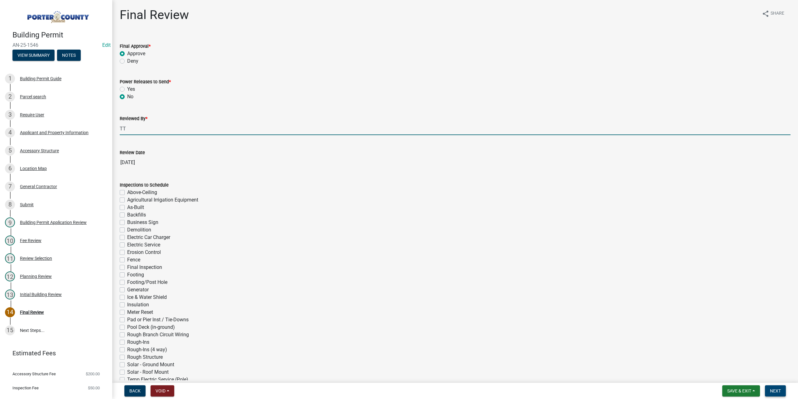
click at [777, 389] on span "Next" at bounding box center [775, 390] width 11 height 5
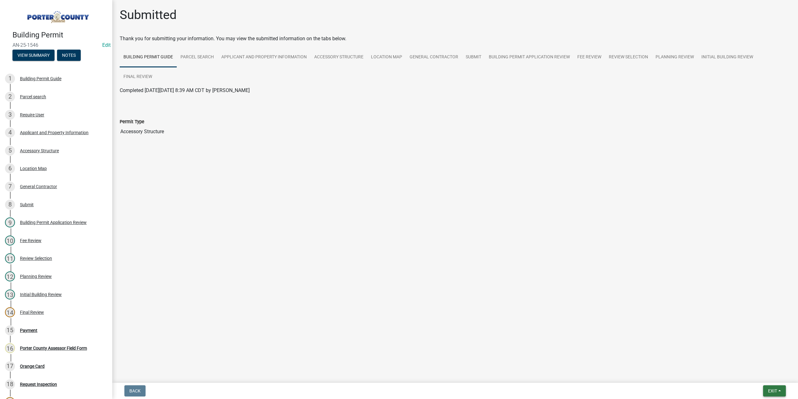
click at [772, 386] on button "Exit" at bounding box center [774, 390] width 23 height 11
click at [762, 368] on button "Save & Exit" at bounding box center [761, 374] width 50 height 15
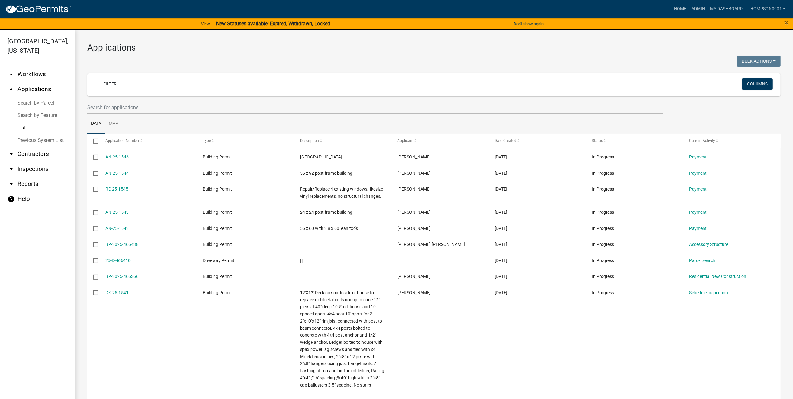
click at [39, 97] on link "Search by Parcel" at bounding box center [37, 103] width 75 height 12
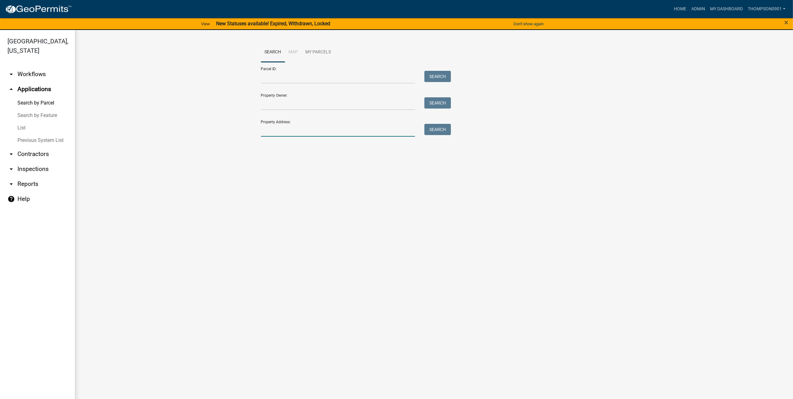
click at [307, 127] on input "Property Address:" at bounding box center [338, 130] width 154 height 13
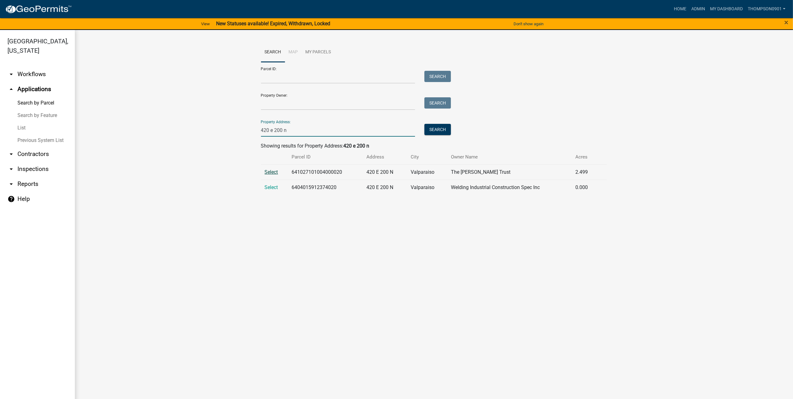
type input "420 e 200 n"
click at [277, 173] on span "Select" at bounding box center [271, 172] width 13 height 6
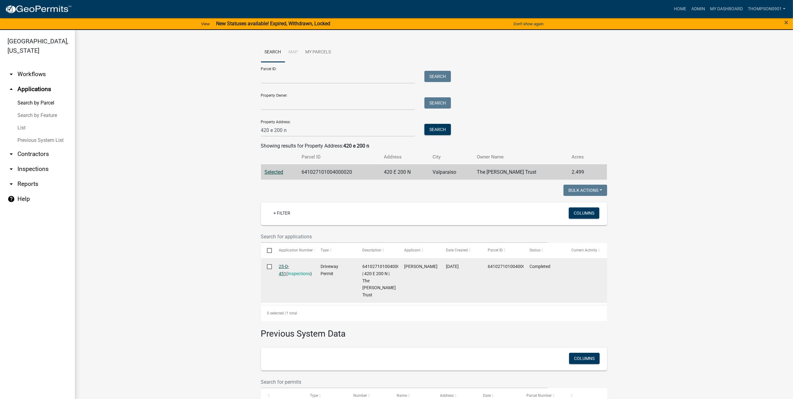
click at [285, 267] on link "25-D-451" at bounding box center [284, 270] width 10 height 12
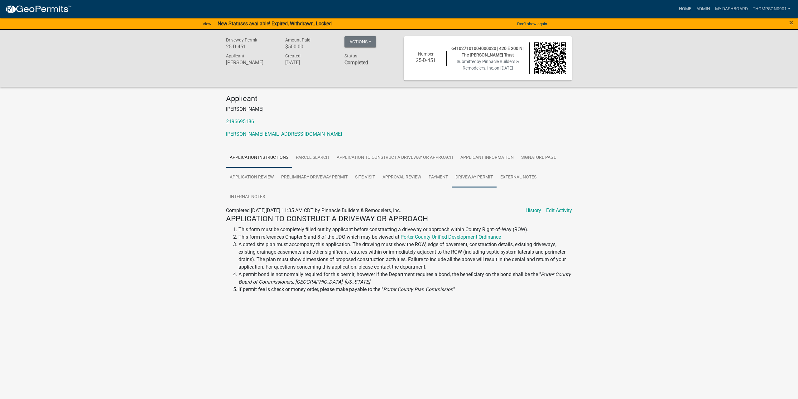
click at [461, 179] on link "Driveway Permit" at bounding box center [474, 177] width 45 height 20
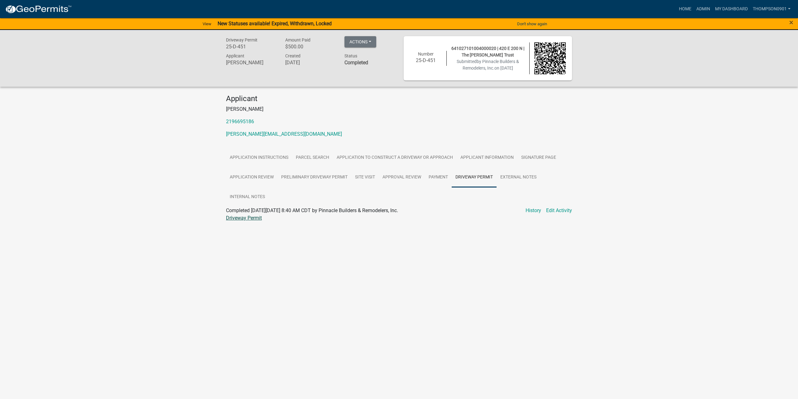
click at [248, 219] on link "Driveway Permit" at bounding box center [244, 218] width 36 height 6
click at [425, 157] on link "Application to Construct a Driveway or Approach" at bounding box center [395, 158] width 124 height 20
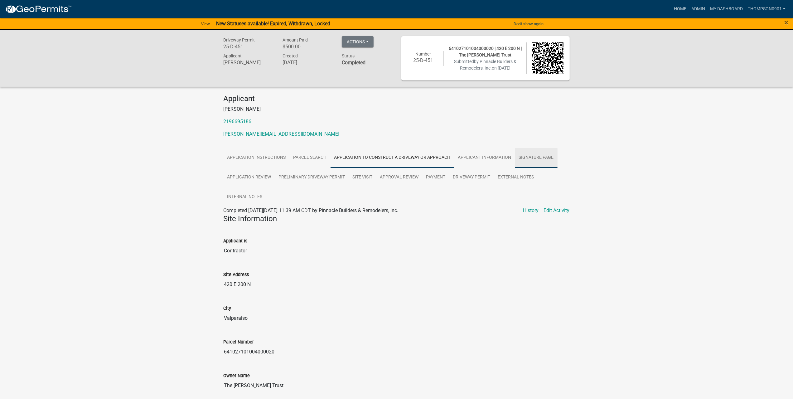
click at [530, 158] on link "Signature Page" at bounding box center [536, 158] width 42 height 20
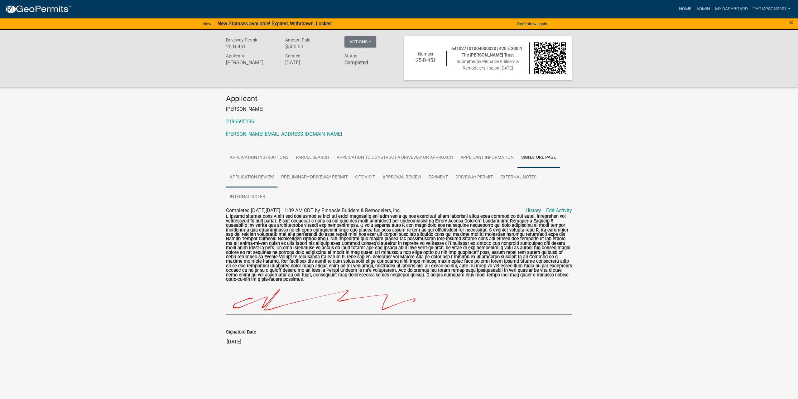
click at [258, 175] on link "Application Review" at bounding box center [251, 177] width 51 height 20
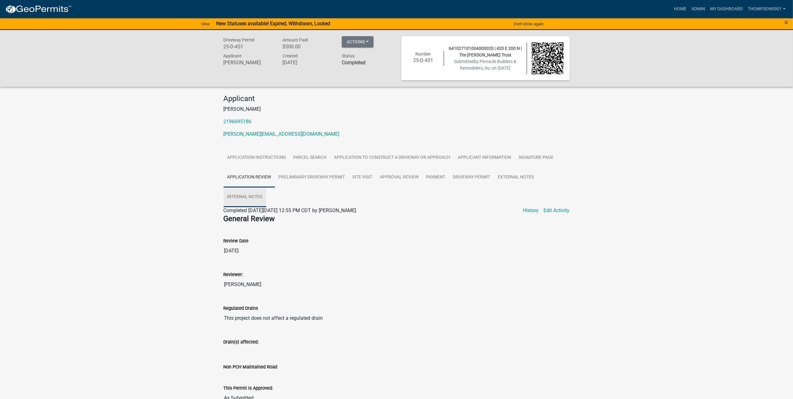
click at [247, 196] on link "Internal Notes" at bounding box center [244, 197] width 43 height 20
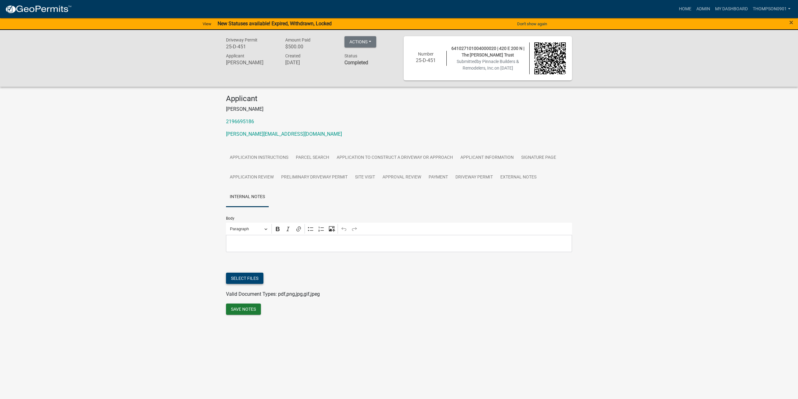
click at [244, 273] on button "Select files" at bounding box center [244, 277] width 37 height 11
click at [247, 329] on button "Save Notes" at bounding box center [243, 331] width 35 height 11
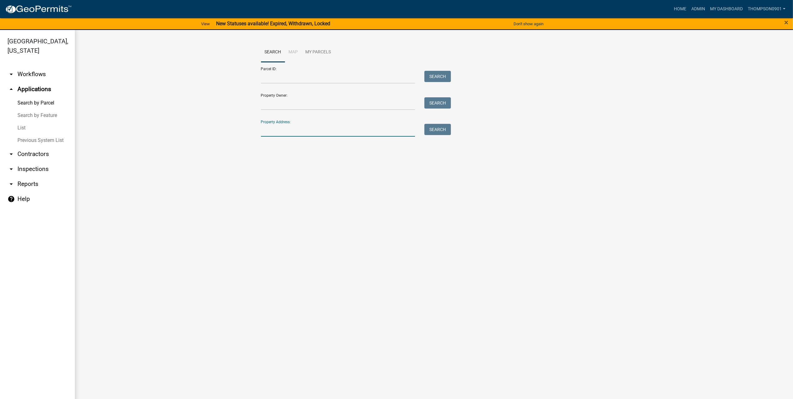
click at [301, 127] on input "Property Address:" at bounding box center [338, 130] width 154 height 13
type input "4"
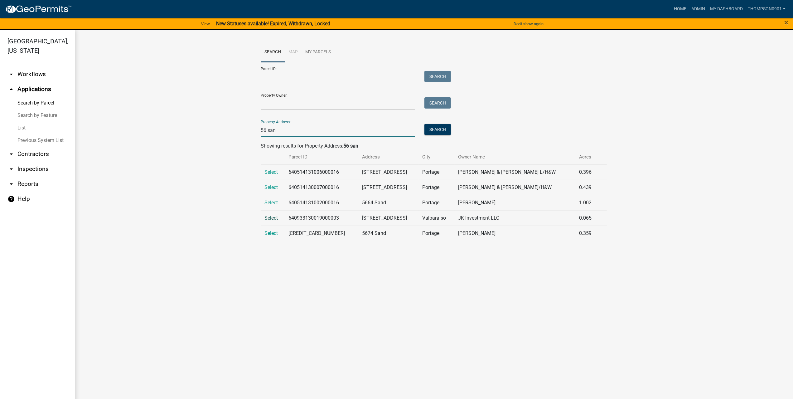
type input "56 san"
click at [274, 215] on span "Select" at bounding box center [271, 218] width 13 height 6
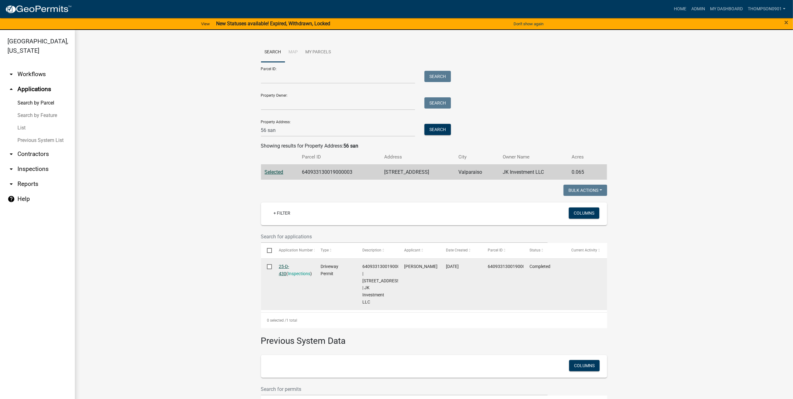
click at [282, 267] on link "25-D-430" at bounding box center [284, 270] width 10 height 12
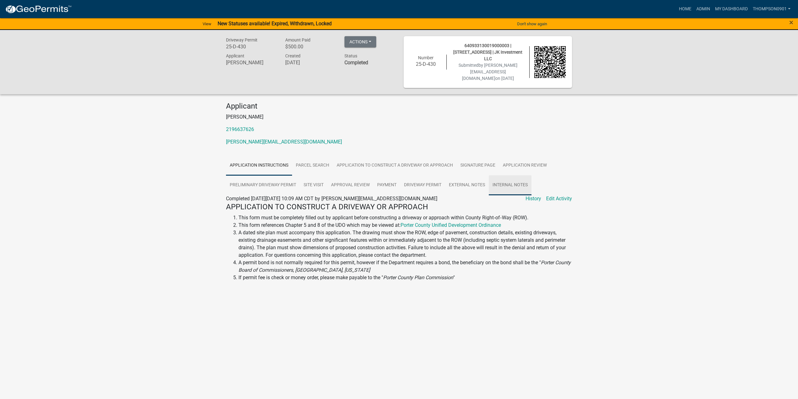
click at [512, 175] on link "Internal Notes" at bounding box center [510, 185] width 43 height 20
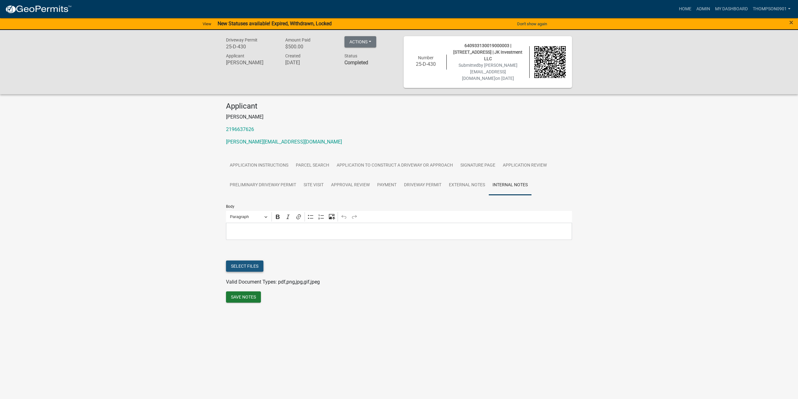
click at [258, 260] on button "Select files" at bounding box center [244, 265] width 37 height 11
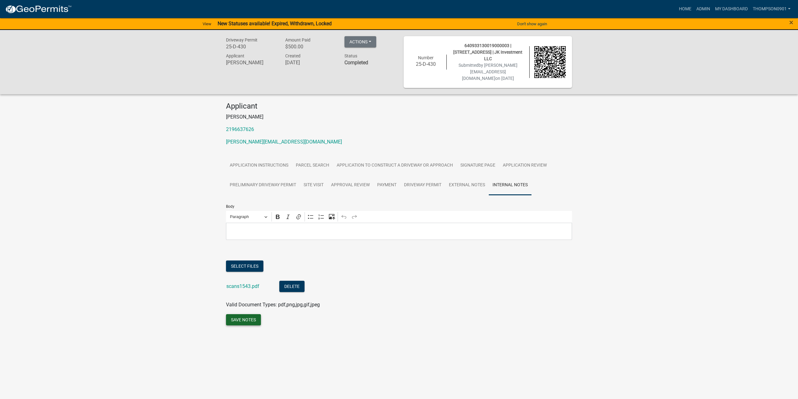
click at [253, 315] on button "Save Notes" at bounding box center [243, 319] width 35 height 11
click at [248, 314] on button "Save Notes" at bounding box center [243, 319] width 35 height 11
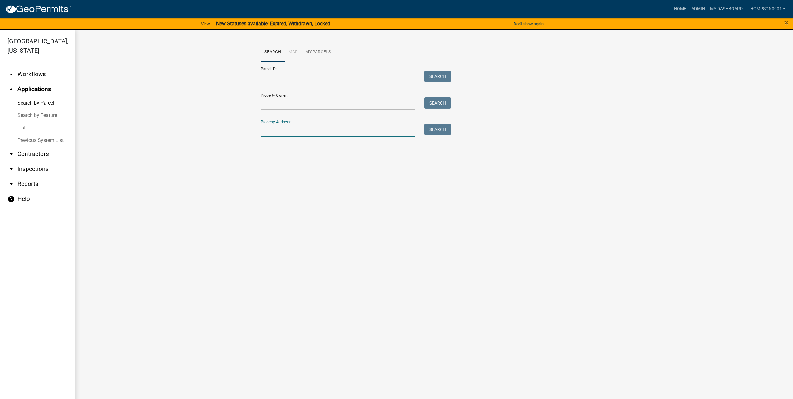
click at [297, 130] on input "Property Address:" at bounding box center [338, 130] width 154 height 13
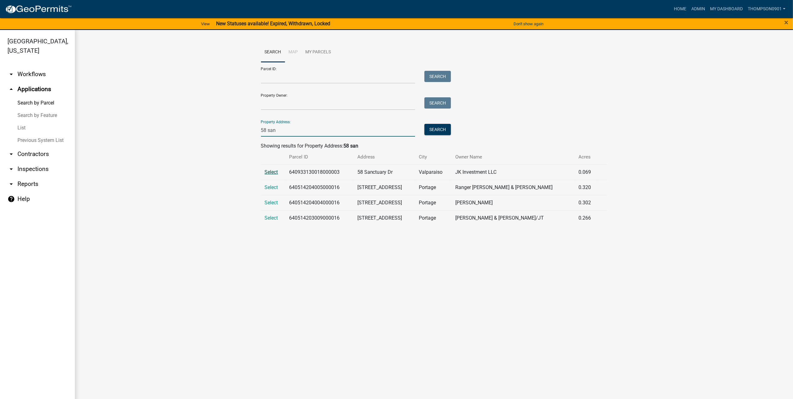
type input "58 san"
click at [274, 174] on span "Select" at bounding box center [271, 172] width 13 height 6
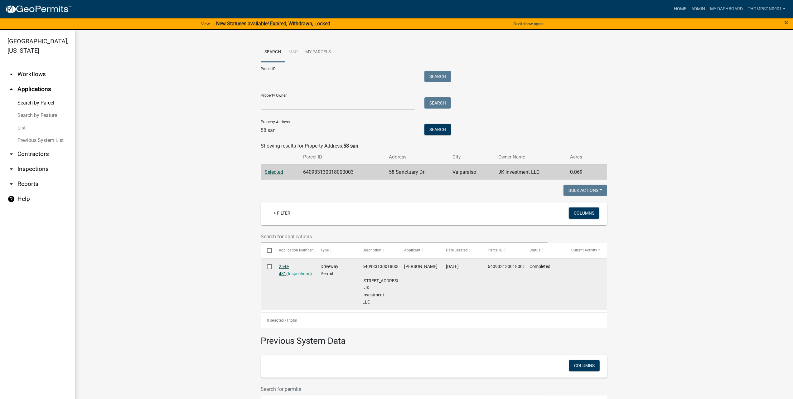
click at [286, 265] on link "25-D-431" at bounding box center [284, 270] width 10 height 12
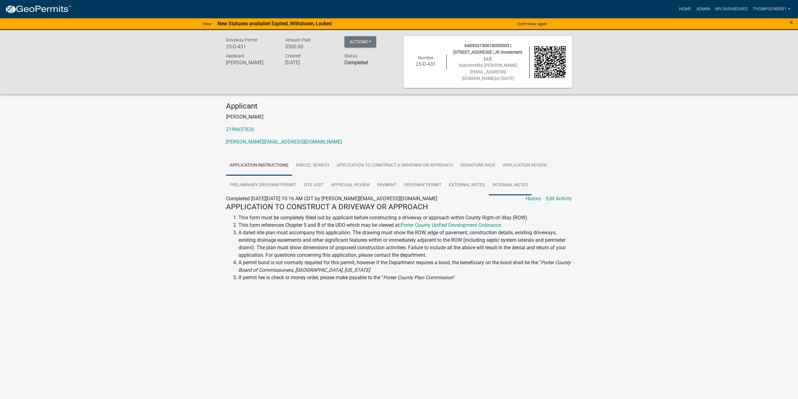
click at [514, 175] on link "Internal Notes" at bounding box center [510, 185] width 43 height 20
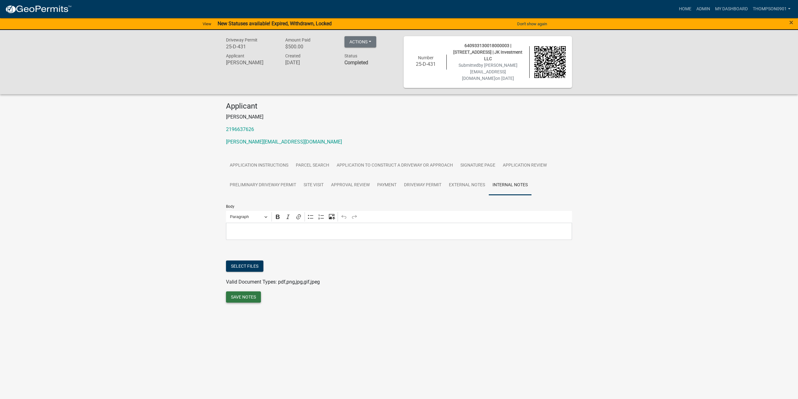
click at [252, 291] on button "Save Notes" at bounding box center [243, 296] width 35 height 11
click at [242, 260] on button "Select files" at bounding box center [244, 265] width 37 height 11
click at [235, 314] on button "Save Notes" at bounding box center [243, 319] width 35 height 11
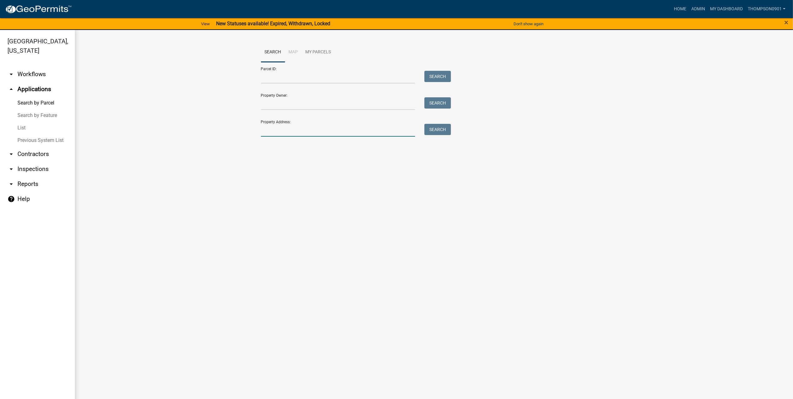
click at [277, 133] on input "Property Address:" at bounding box center [338, 130] width 154 height 13
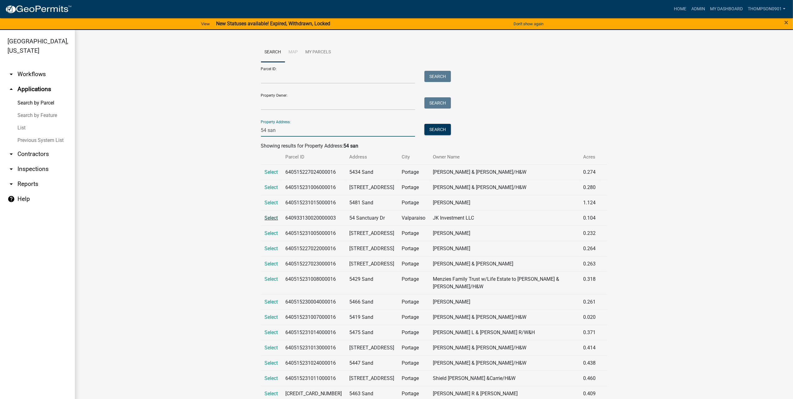
type input "54 san"
click at [271, 219] on span "Select" at bounding box center [271, 218] width 13 height 6
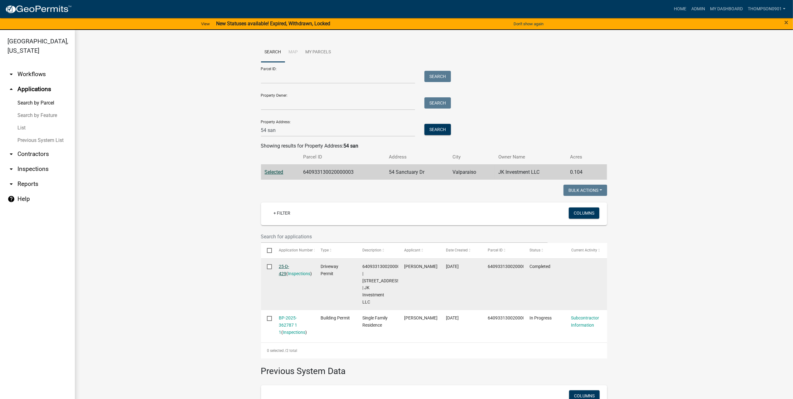
click at [284, 268] on link "25-D-429" at bounding box center [284, 270] width 10 height 12
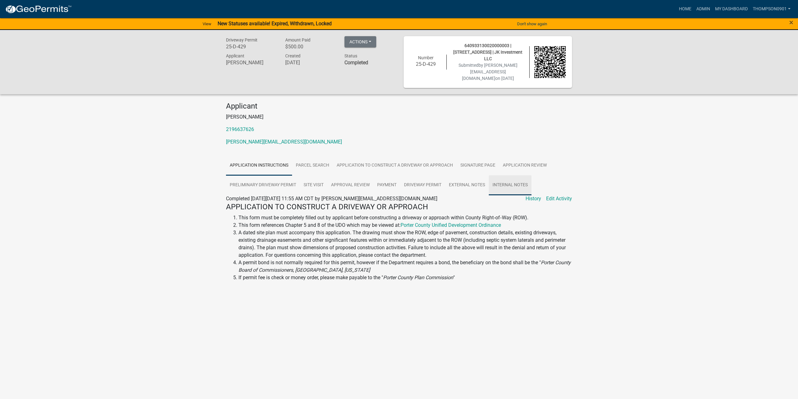
click at [511, 175] on link "Internal Notes" at bounding box center [510, 185] width 43 height 20
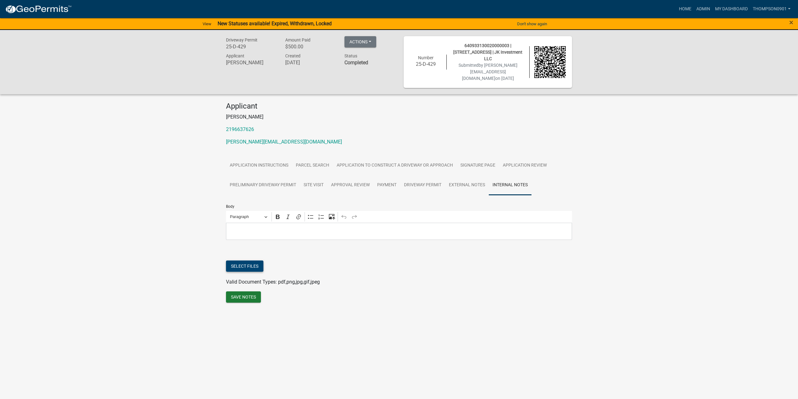
click at [251, 260] on button "Select files" at bounding box center [244, 265] width 37 height 11
click at [247, 314] on button "Save Notes" at bounding box center [243, 319] width 35 height 11
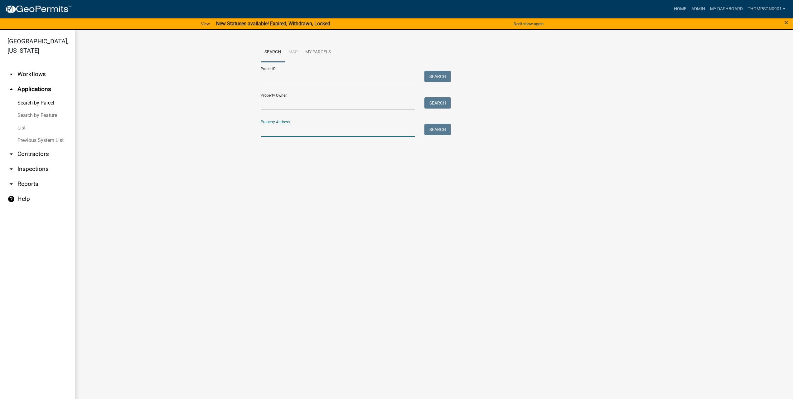
click at [277, 133] on input "Property Address:" at bounding box center [338, 130] width 154 height 13
type input "60 san"
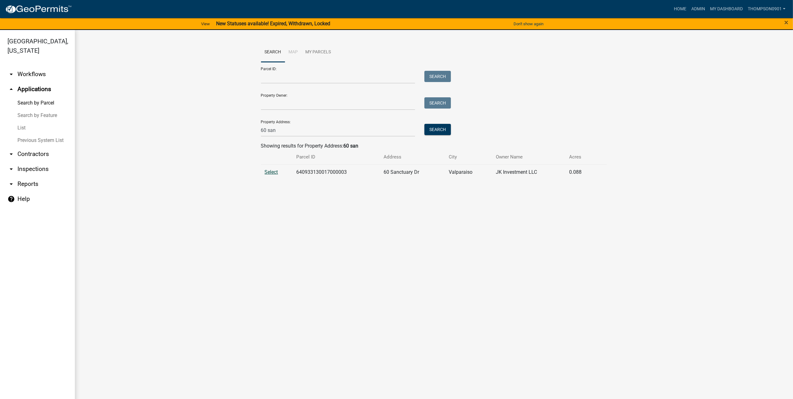
click at [274, 171] on span "Select" at bounding box center [271, 172] width 13 height 6
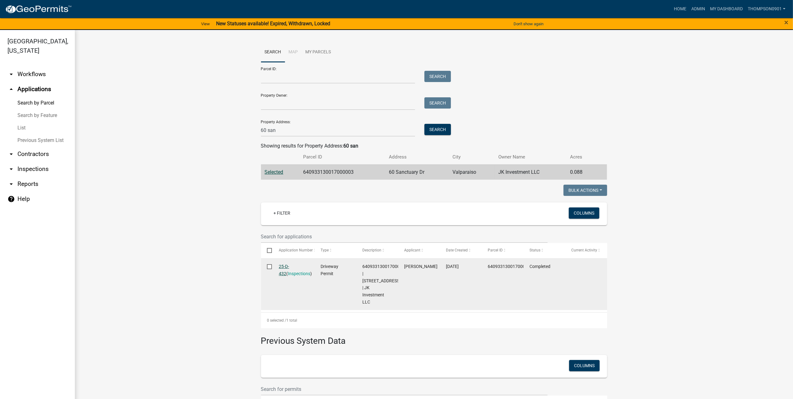
click at [286, 265] on link "25-D-432" at bounding box center [284, 270] width 10 height 12
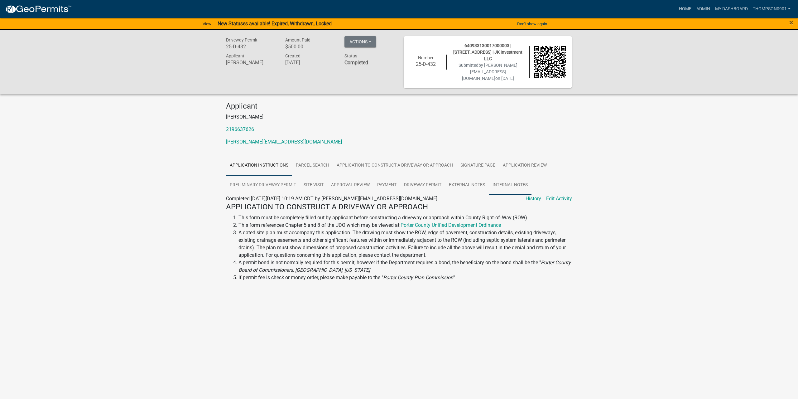
click at [504, 178] on link "Internal Notes" at bounding box center [510, 185] width 43 height 20
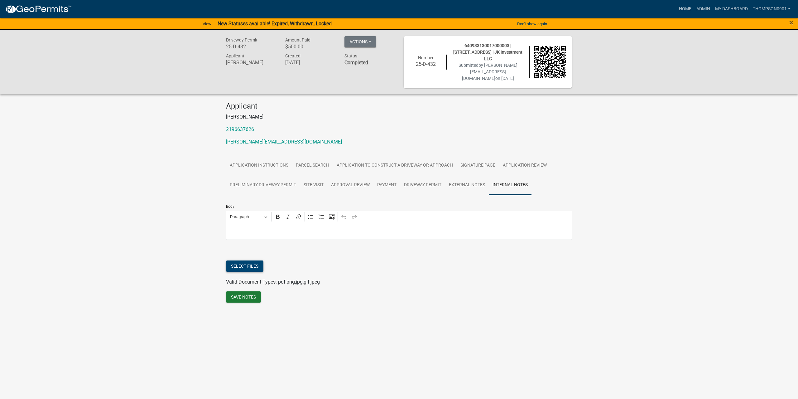
click at [248, 260] on button "Select files" at bounding box center [244, 265] width 37 height 11
click at [255, 314] on button "Save Notes" at bounding box center [243, 319] width 35 height 11
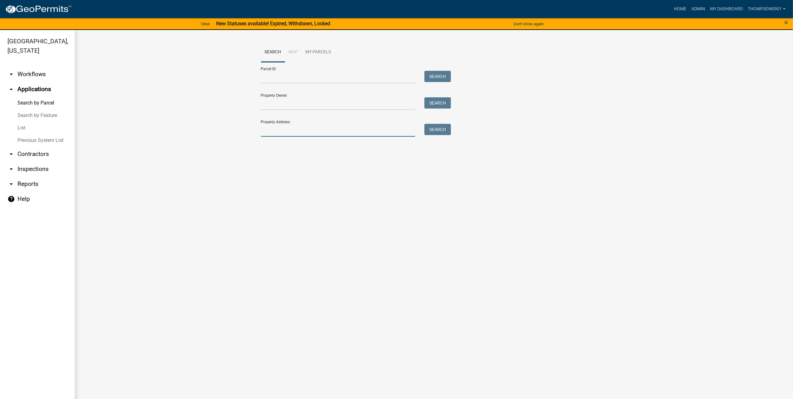
click at [312, 129] on input "Property Address:" at bounding box center [338, 130] width 154 height 13
type input "190 n 250 w"
click at [268, 171] on span "Select" at bounding box center [271, 172] width 13 height 6
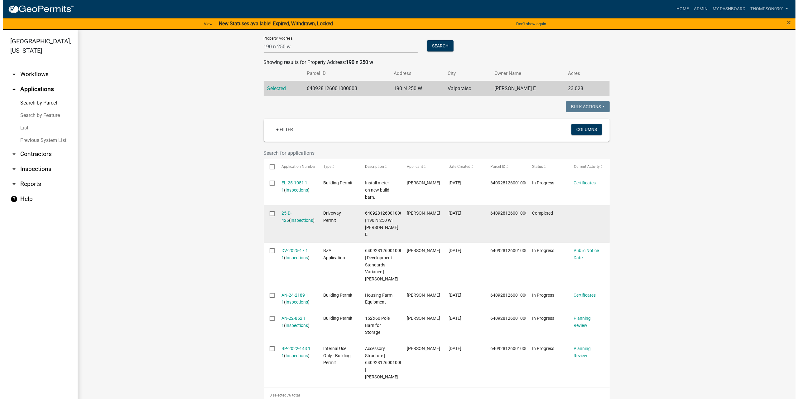
scroll to position [94, 0]
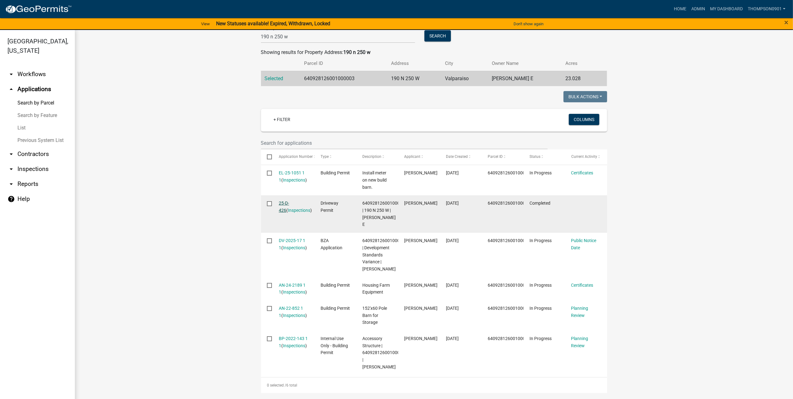
click at [280, 202] on link "25-D-426" at bounding box center [284, 206] width 10 height 12
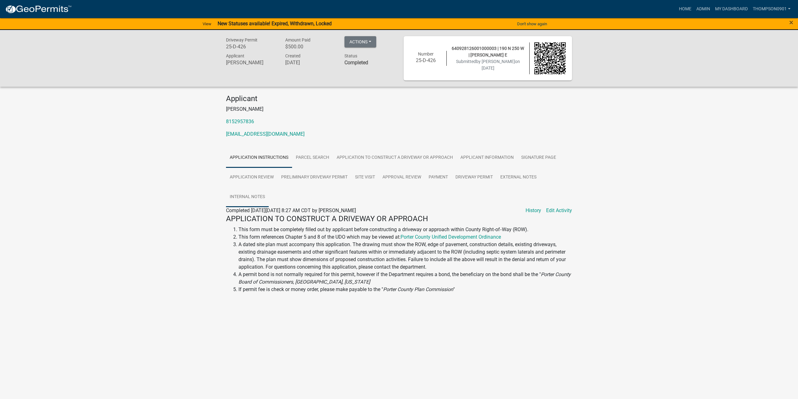
click at [240, 194] on link "Internal Notes" at bounding box center [247, 197] width 43 height 20
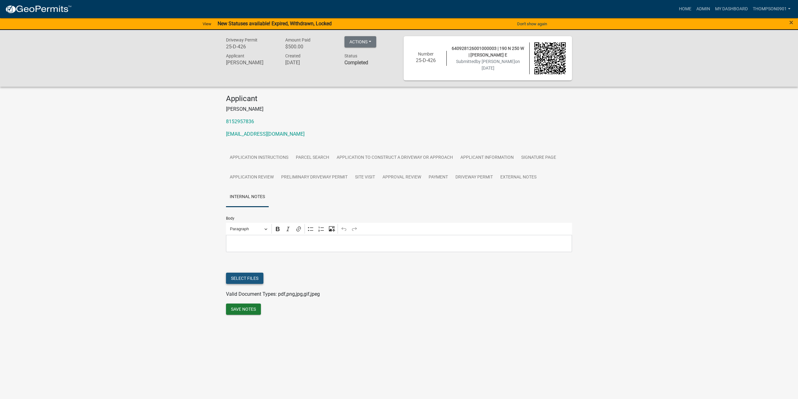
click at [233, 276] on button "Select files" at bounding box center [244, 277] width 37 height 11
click at [239, 331] on button "Save Notes" at bounding box center [243, 331] width 35 height 11
click at [252, 332] on button "Save Notes" at bounding box center [243, 331] width 35 height 11
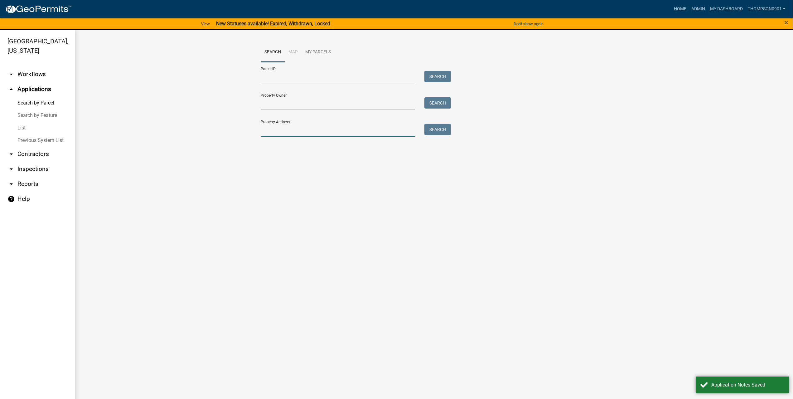
click at [284, 127] on input "Property Address:" at bounding box center [338, 130] width 154 height 13
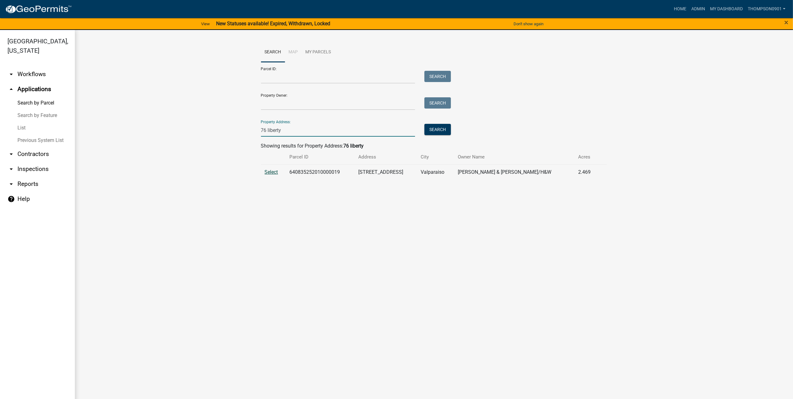
type input "76 liberty"
click at [270, 173] on span "Select" at bounding box center [271, 172] width 13 height 6
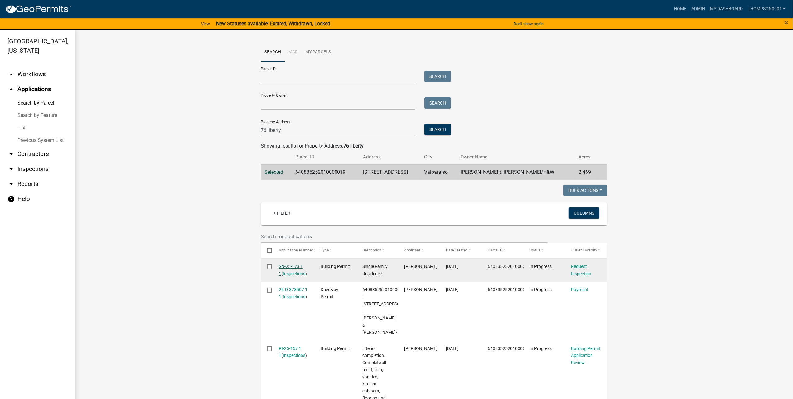
click at [290, 268] on link "SN-25-173 1 1" at bounding box center [291, 270] width 24 height 12
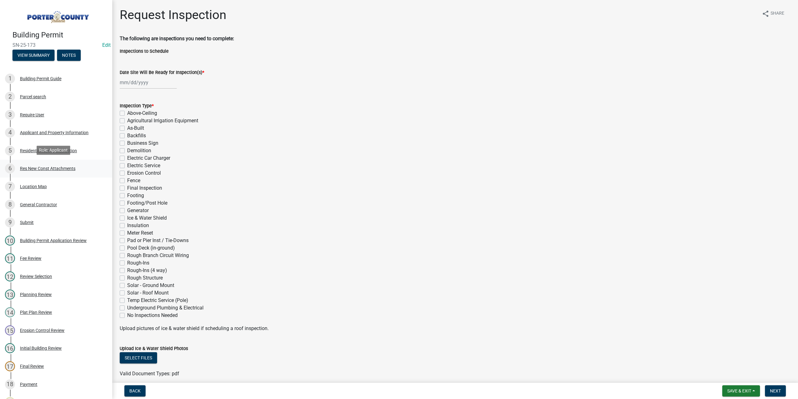
click at [41, 166] on div "Res New Const Attachments" at bounding box center [47, 168] width 55 height 4
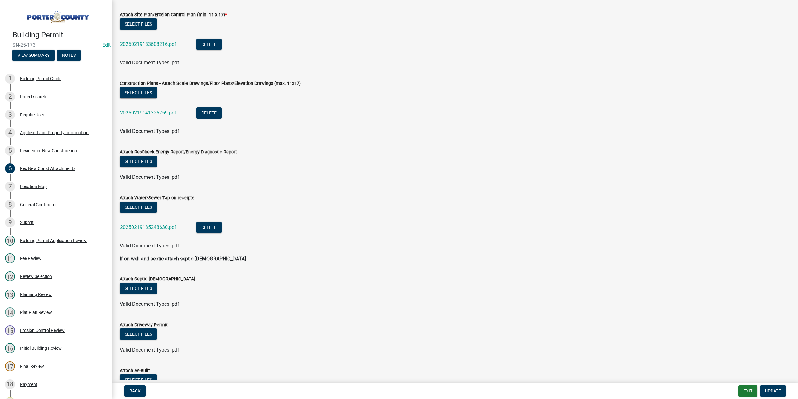
scroll to position [127, 0]
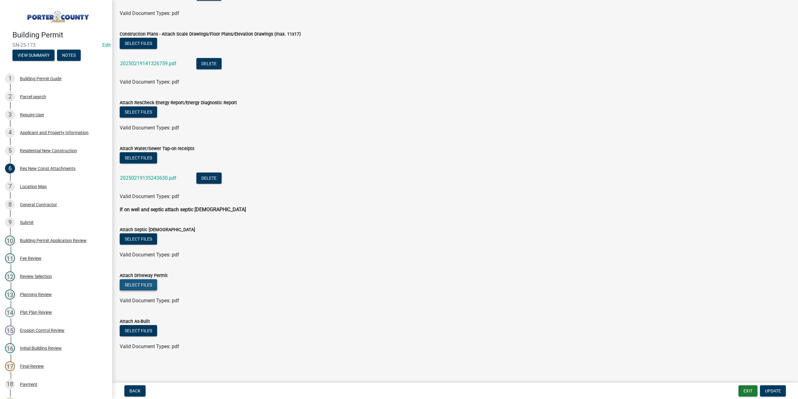
click at [134, 279] on button "Select files" at bounding box center [138, 284] width 37 height 11
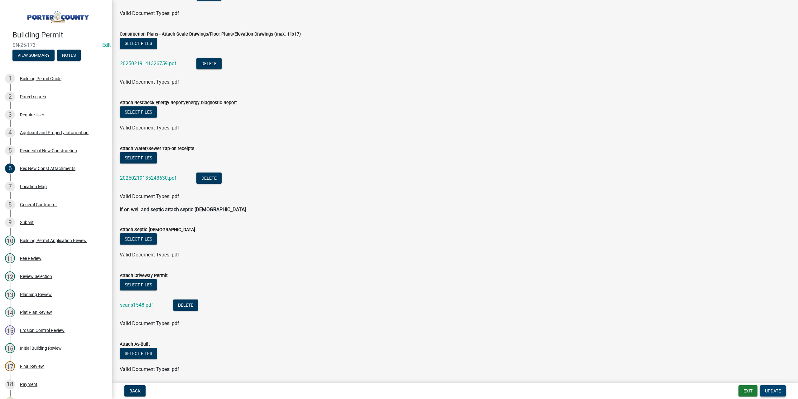
click at [778, 393] on button "Update" at bounding box center [773, 390] width 26 height 11
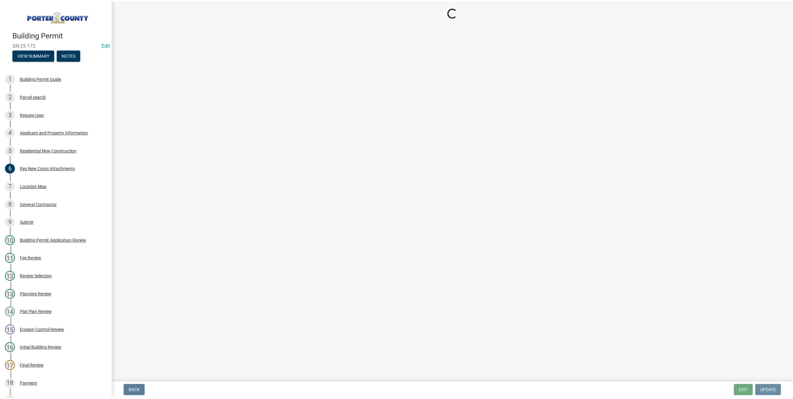
scroll to position [0, 0]
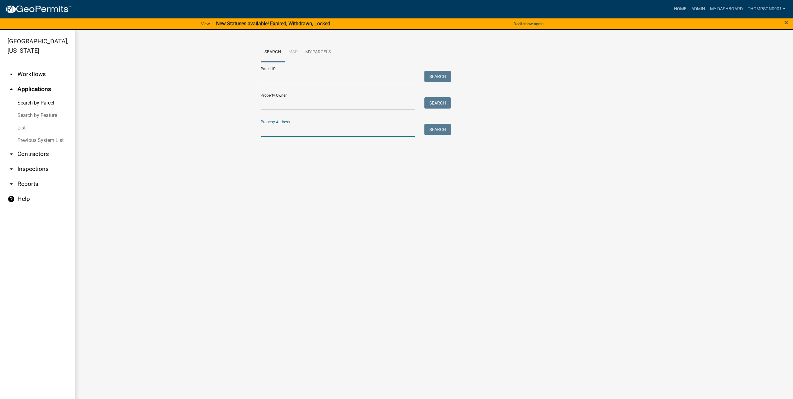
click at [358, 129] on input "Property Address:" at bounding box center [338, 130] width 154 height 13
type input "1"
click at [329, 79] on input "Parcel ID:" at bounding box center [338, 77] width 154 height 13
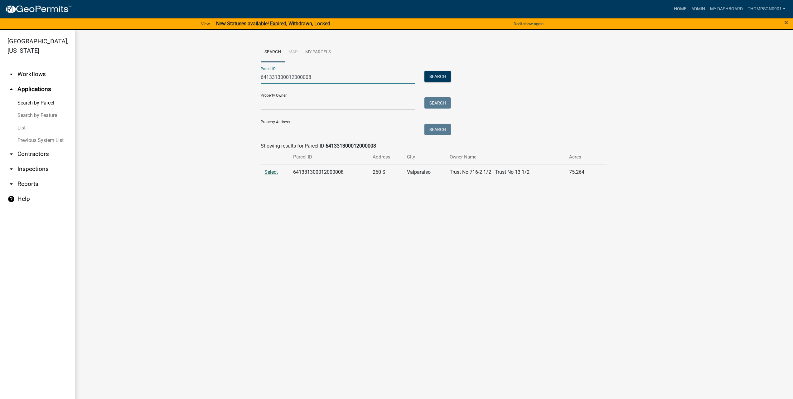
type input "641331300012000008"
click at [273, 173] on span "Select" at bounding box center [271, 172] width 13 height 6
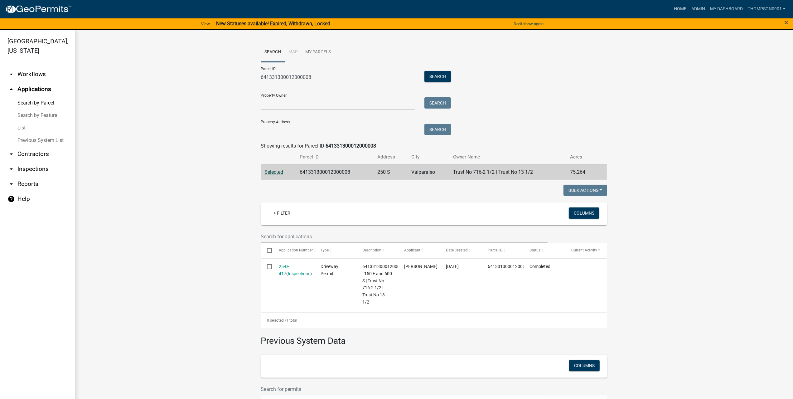
click at [283, 267] on link "25-D-417" at bounding box center [284, 270] width 10 height 12
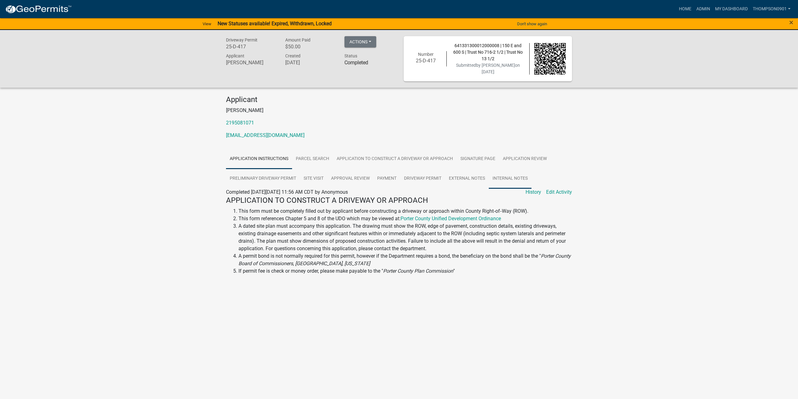
click at [526, 180] on link "Internal Notes" at bounding box center [510, 179] width 43 height 20
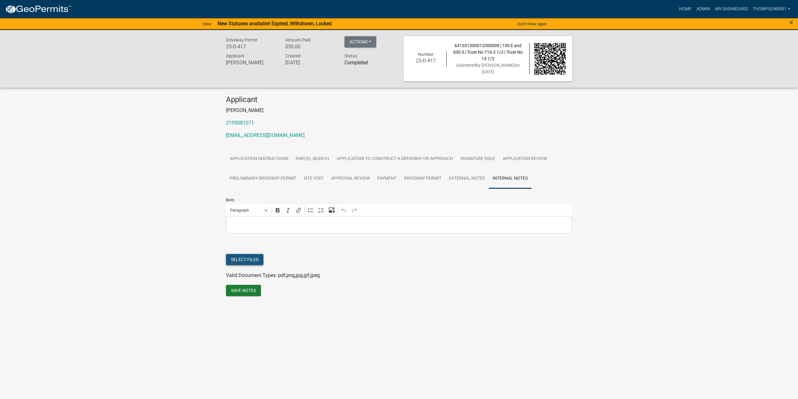
click at [247, 259] on button "Select files" at bounding box center [244, 259] width 37 height 11
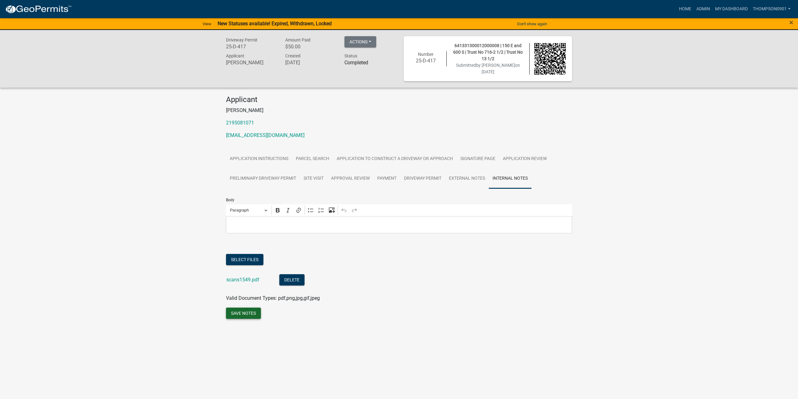
click at [244, 313] on button "Save Notes" at bounding box center [243, 312] width 35 height 11
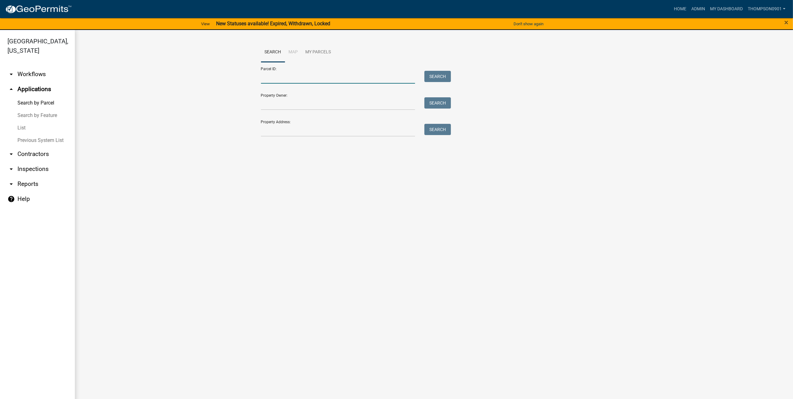
click at [272, 80] on input "Parcel ID:" at bounding box center [338, 77] width 154 height 13
type input "640825126004000019"
click at [273, 173] on span "Select" at bounding box center [271, 172] width 13 height 6
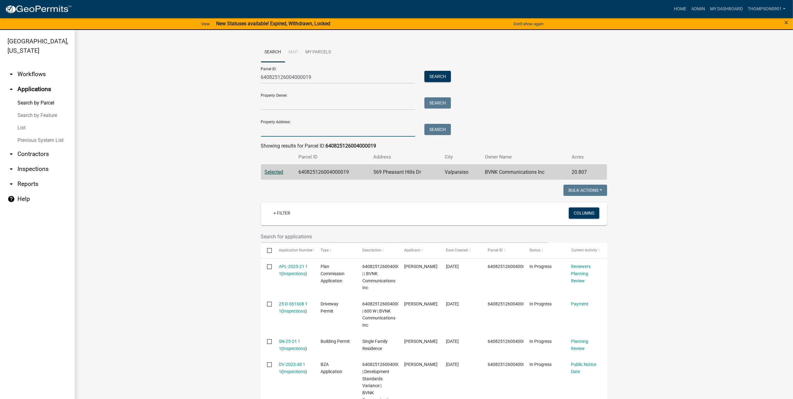
click at [290, 130] on input "Property Address:" at bounding box center [338, 130] width 154 height 13
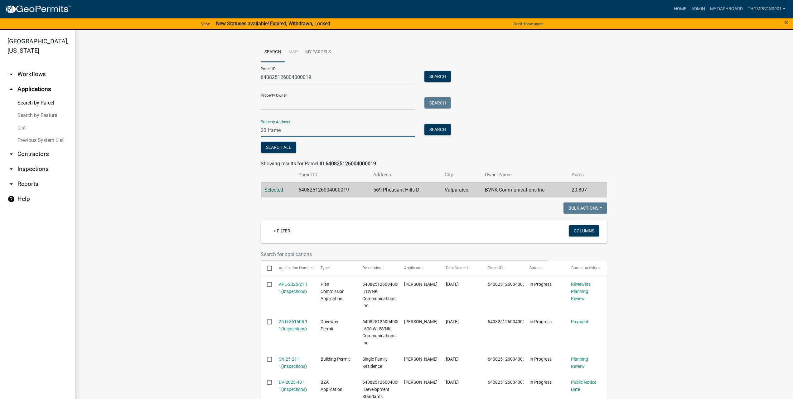
type input "20 frame"
drag, startPoint x: 327, startPoint y: 77, endPoint x: 111, endPoint y: 79, distance: 215.7
click at [112, 79] on wm-workflow-application-search-view "Search Map My Parcels Parcel ID: 640825126004000019 Search Property Owner: Sear…" at bounding box center [433, 322] width 693 height 560
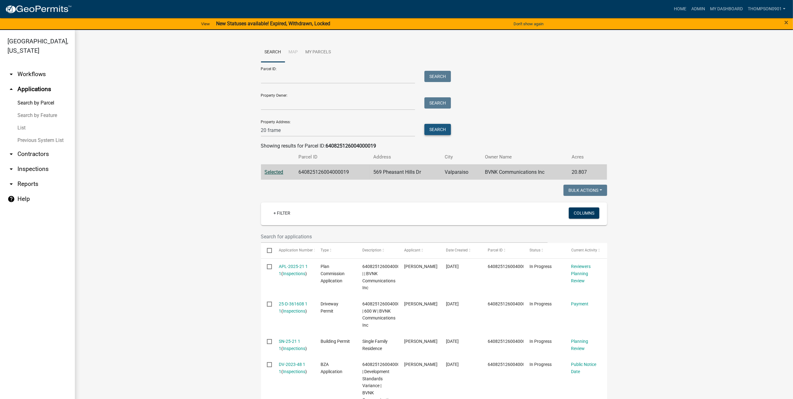
click at [445, 126] on button "Search" at bounding box center [437, 129] width 26 height 11
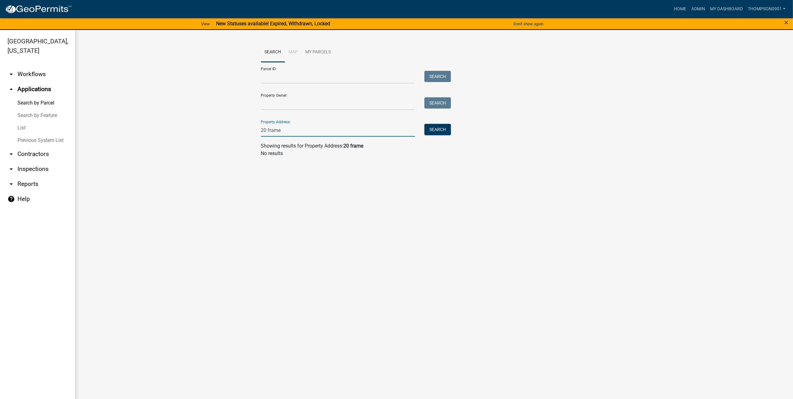
drag, startPoint x: 216, startPoint y: 123, endPoint x: 81, endPoint y: 110, distance: 135.0
click at [85, 112] on div "Search Map My Parcels Parcel ID: Search Property Owner: Search Property Address…" at bounding box center [434, 102] width 718 height 145
click at [277, 81] on input "Parcel ID:" at bounding box center [338, 77] width 154 height 13
type input "641101112019000018"
drag, startPoint x: 337, startPoint y: 71, endPoint x: 117, endPoint y: 79, distance: 220.5
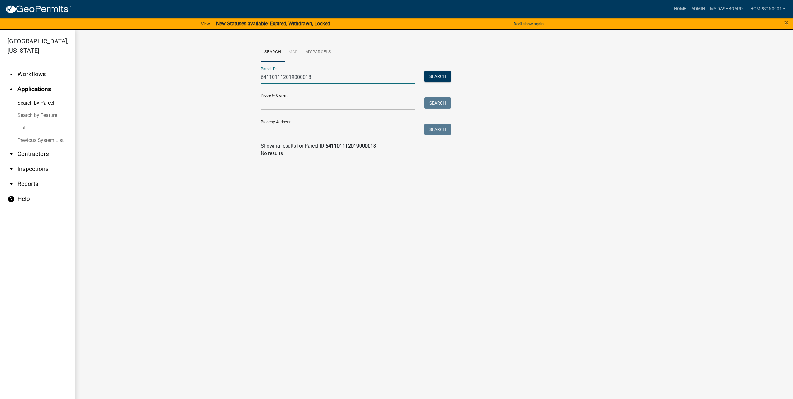
click at [121, 79] on wm-workflow-application-search-view "Search Map My Parcels Parcel ID: 641101112019000018 Search Property Owner: Sear…" at bounding box center [433, 102] width 693 height 120
click at [281, 131] on input "Property Address:" at bounding box center [338, 130] width 154 height 13
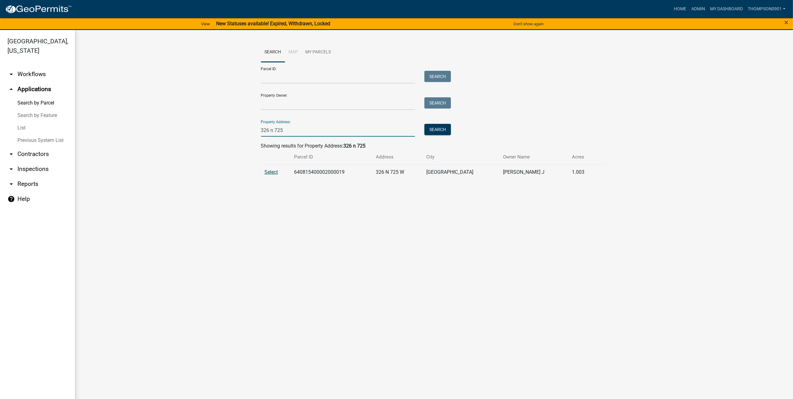
type input "326 n 725"
click at [274, 172] on span "Select" at bounding box center [271, 172] width 13 height 6
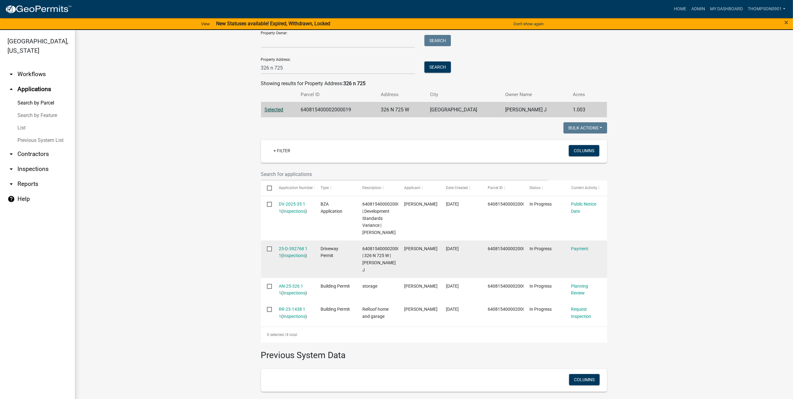
scroll to position [31, 0]
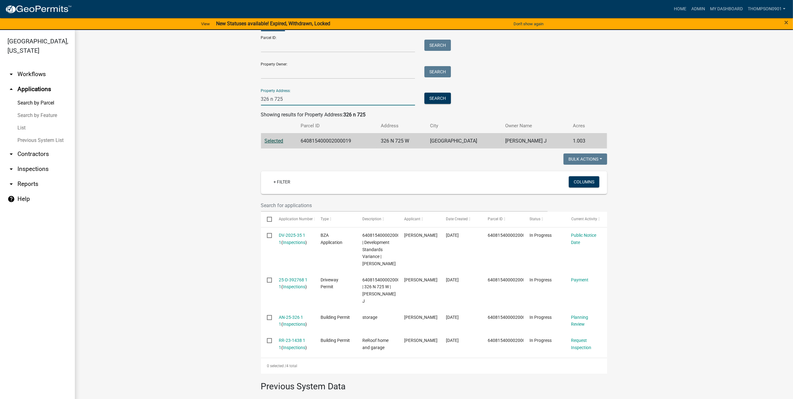
drag, startPoint x: 294, startPoint y: 98, endPoint x: 195, endPoint y: 104, distance: 98.7
click at [196, 104] on wm-workflow-application-search-view "Search Map My Parcels Parcel ID: Search Property Owner: Search Property Address…" at bounding box center [433, 249] width 693 height 476
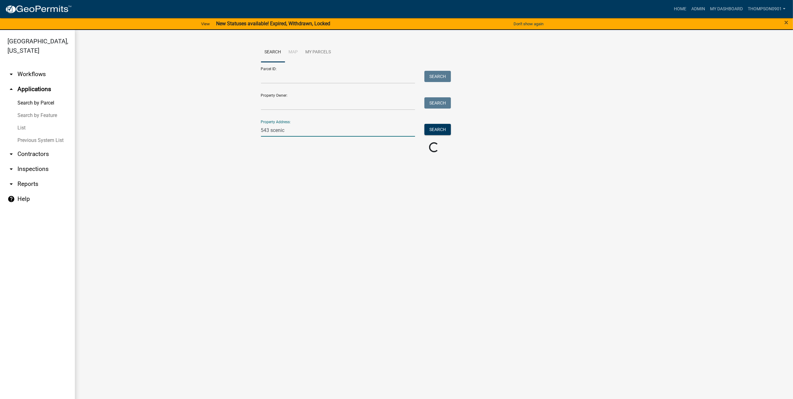
scroll to position [0, 0]
type input "543 scenic"
click at [272, 175] on span "Select" at bounding box center [271, 172] width 13 height 6
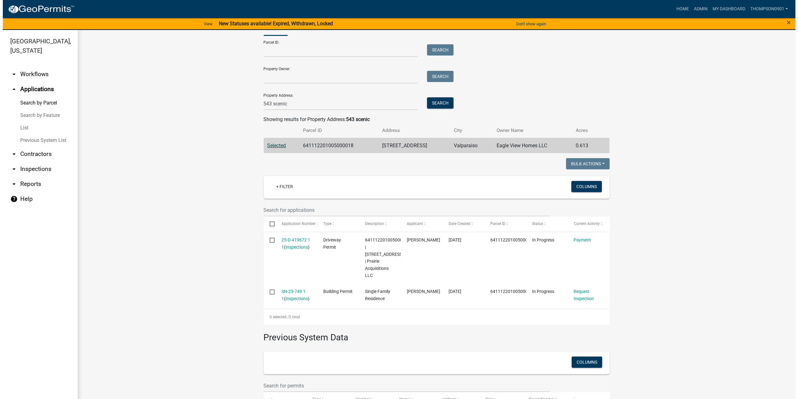
scroll to position [62, 0]
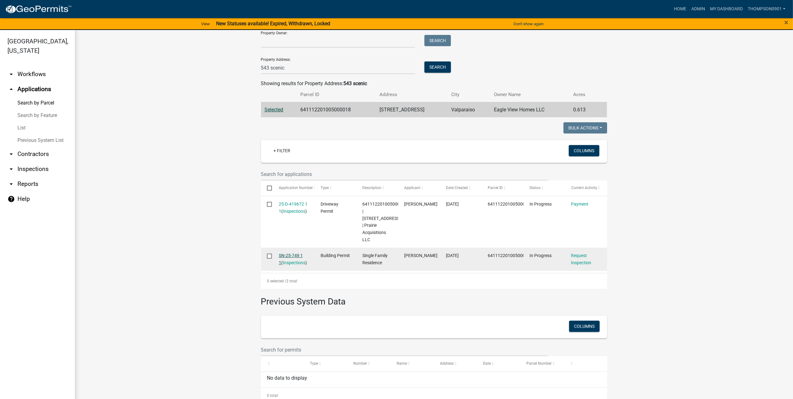
click at [283, 255] on link "SN-25-749 1 1" at bounding box center [291, 259] width 24 height 12
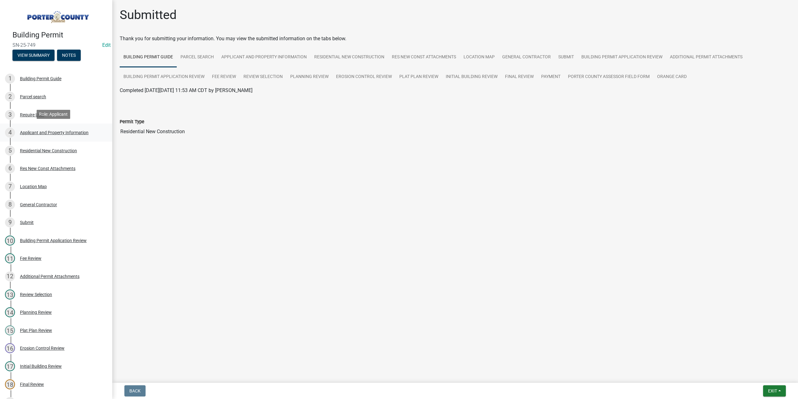
click at [70, 127] on div "4 Applicant and Property Information" at bounding box center [53, 132] width 97 height 10
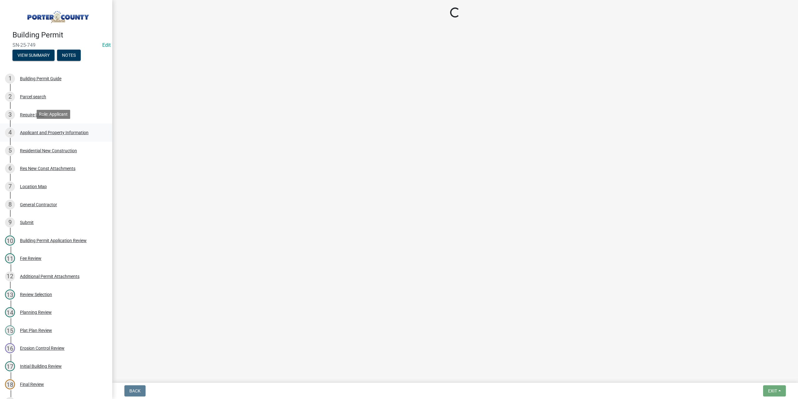
select select "727dfea8-a90f-47eb-b41f-dba829b609f5"
select select "50b13dbd-a6c5-4f62-a7fa-af9af9d24f53"
select select "e2d1b1d7-ccc9-456b-9e96-e16306515997"
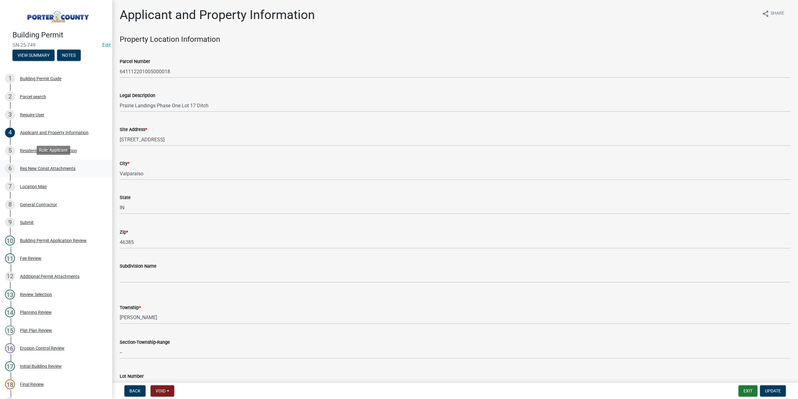
click at [60, 166] on div "Res New Const Attachments" at bounding box center [47, 168] width 55 height 4
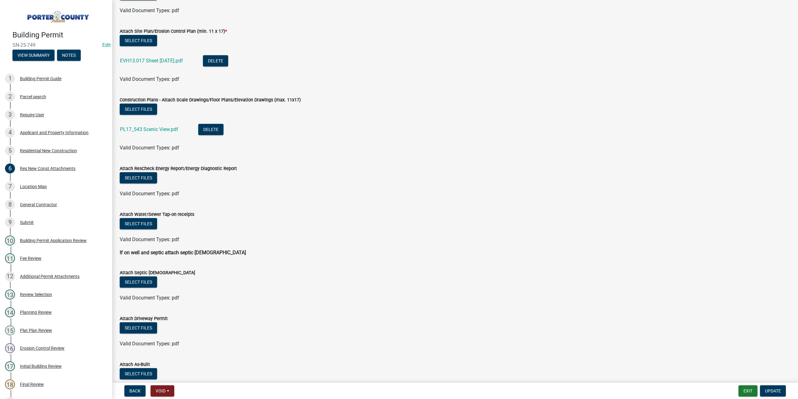
scroll to position [62, 0]
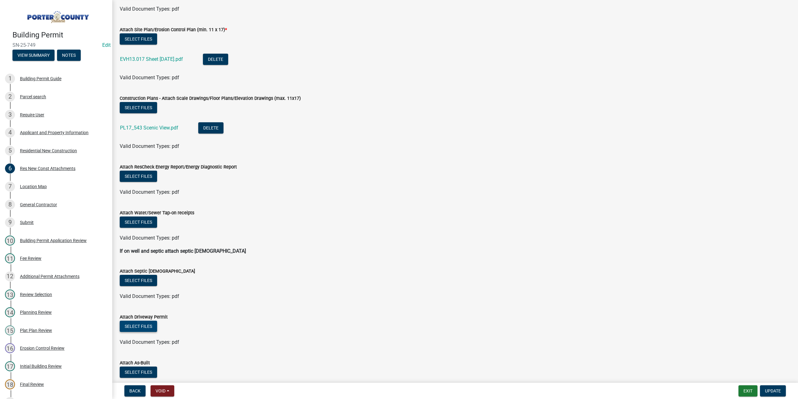
click at [141, 323] on button "Select files" at bounding box center [138, 325] width 37 height 11
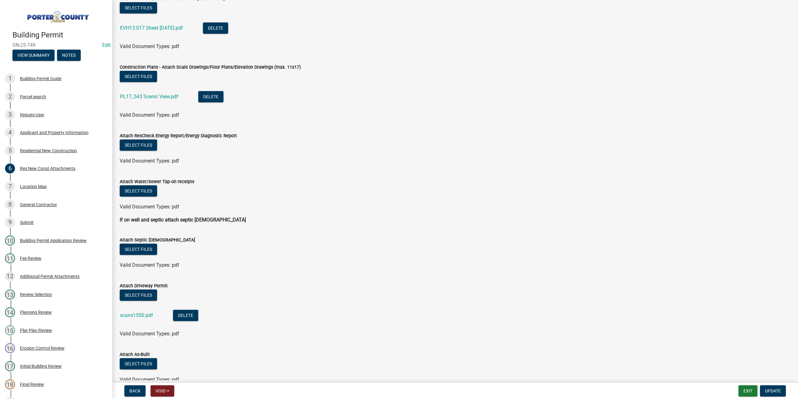
click at [778, 384] on nav "Back Void Withdraw Lock Expire Void Exit Update" at bounding box center [455, 390] width 686 height 16
click at [778, 391] on span "Update" at bounding box center [773, 390] width 16 height 5
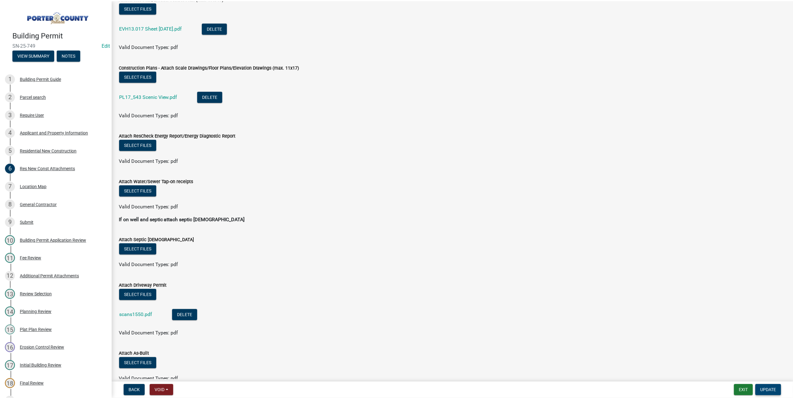
scroll to position [0, 0]
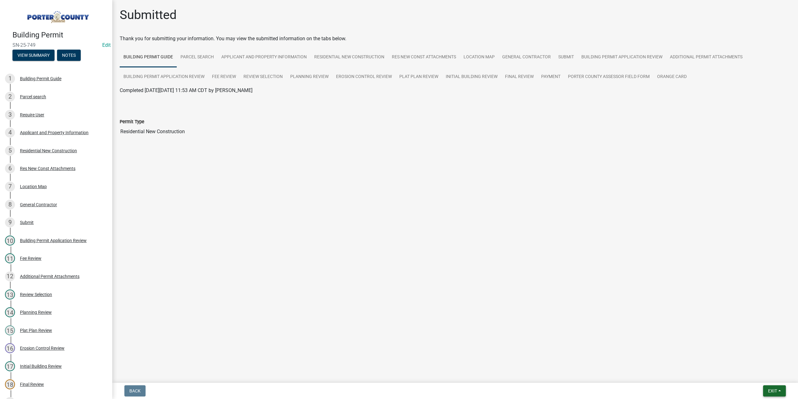
click at [763, 391] on button "Exit" at bounding box center [774, 390] width 23 height 11
click at [764, 372] on button "Save & Exit" at bounding box center [761, 374] width 50 height 15
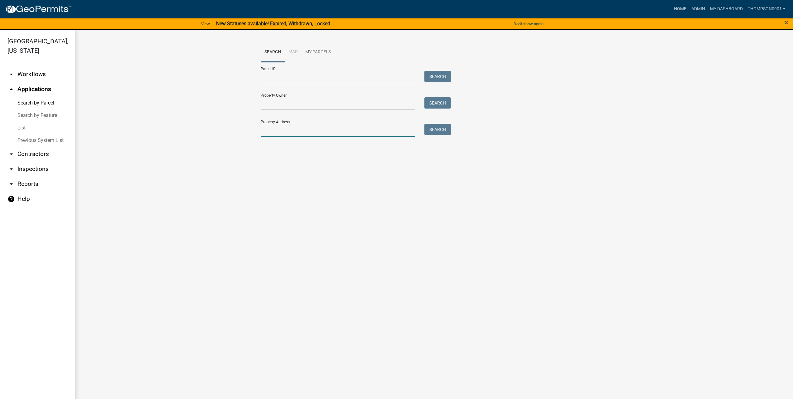
click at [344, 130] on input "Property Address:" at bounding box center [338, 130] width 154 height 13
type input "592 w 213 s"
click at [270, 170] on span "Select" at bounding box center [271, 172] width 13 height 6
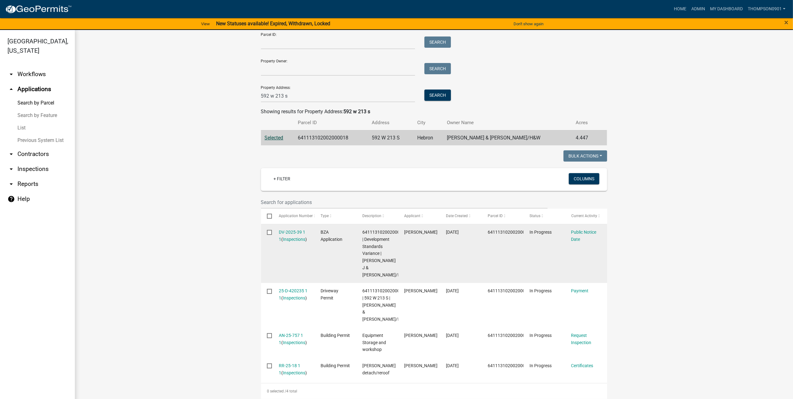
scroll to position [62, 0]
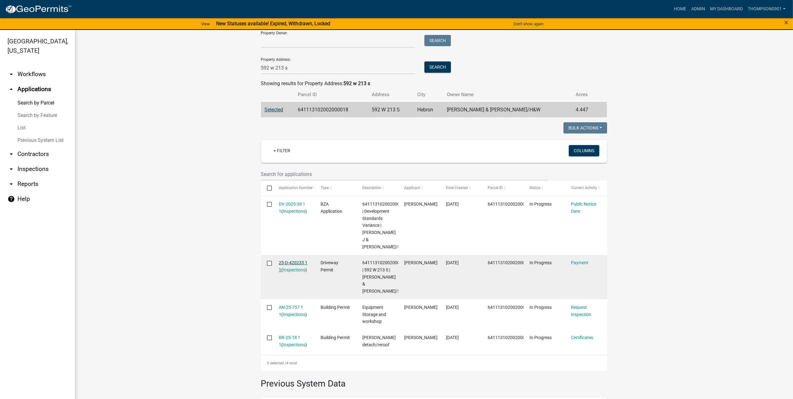
click at [293, 262] on link "25-D-420235 1 1" at bounding box center [293, 266] width 29 height 12
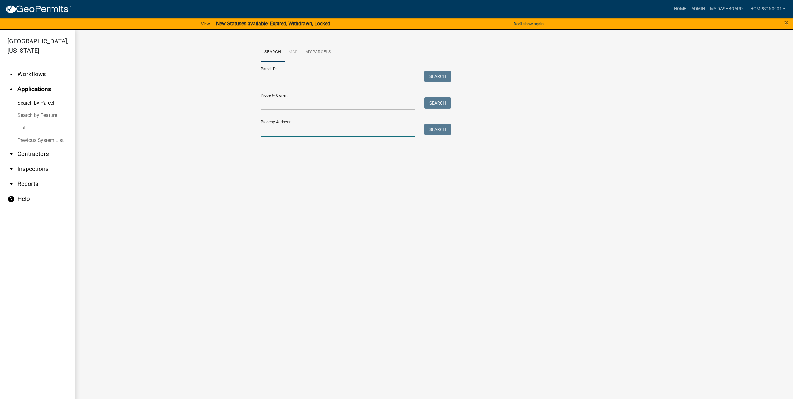
click at [276, 132] on input "Property Address:" at bounding box center [338, 130] width 154 height 13
type input "592 w 213 s"
click at [277, 171] on span "Select" at bounding box center [271, 172] width 13 height 6
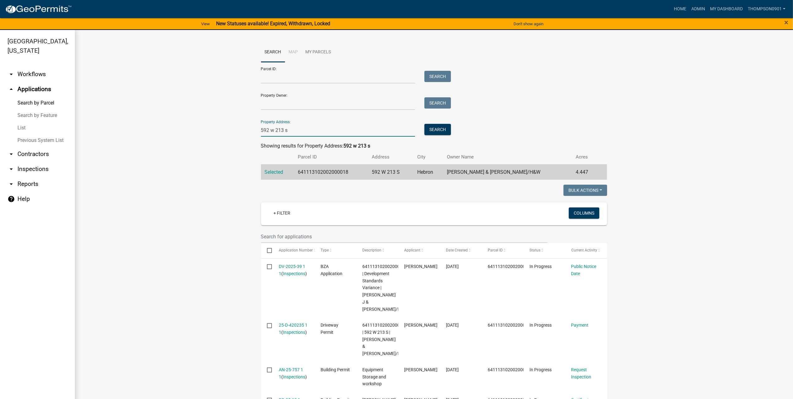
drag, startPoint x: 322, startPoint y: 132, endPoint x: 145, endPoint y: 129, distance: 176.5
click at [145, 129] on wm-workflow-application-search-view "Search Map My Parcels Parcel ID: Search Property Owner: Search Property Address…" at bounding box center [433, 294] width 693 height 505
click at [273, 79] on input "Parcel ID:" at bounding box center [338, 77] width 154 height 13
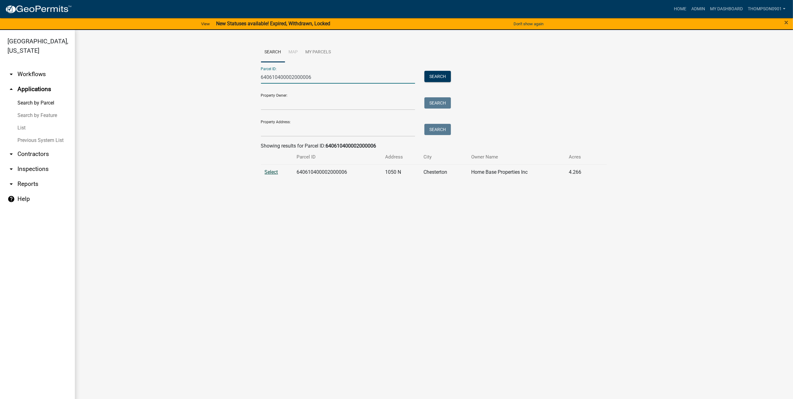
type input "640610400002000006"
click at [269, 172] on span "Select" at bounding box center [271, 172] width 13 height 6
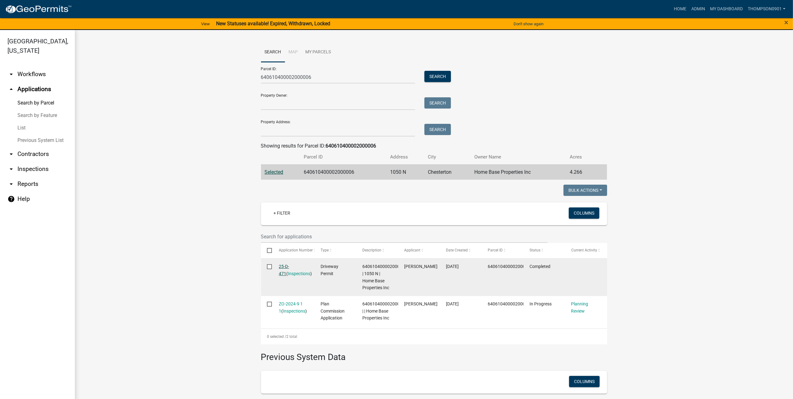
click at [289, 267] on link "25-D-471" at bounding box center [284, 270] width 10 height 12
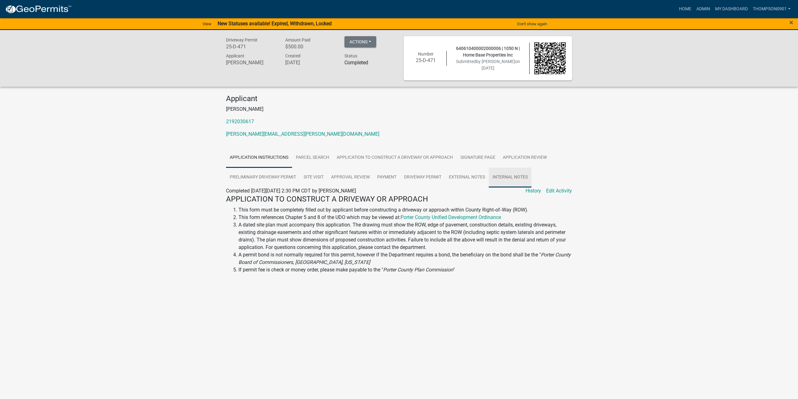
click at [519, 176] on link "Internal Notes" at bounding box center [510, 177] width 43 height 20
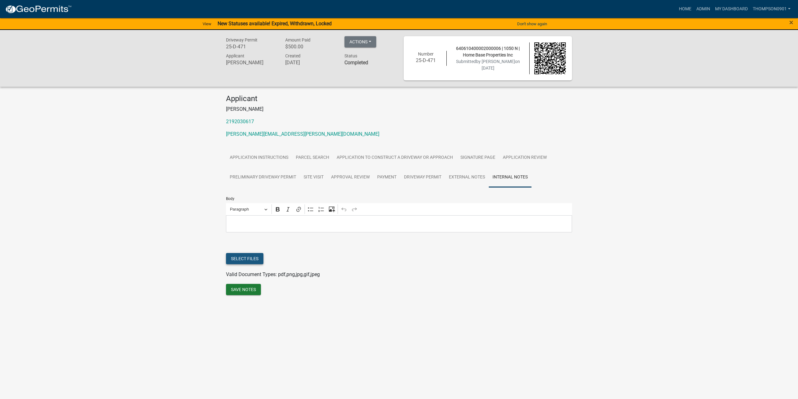
click at [250, 260] on button "Select files" at bounding box center [244, 258] width 37 height 11
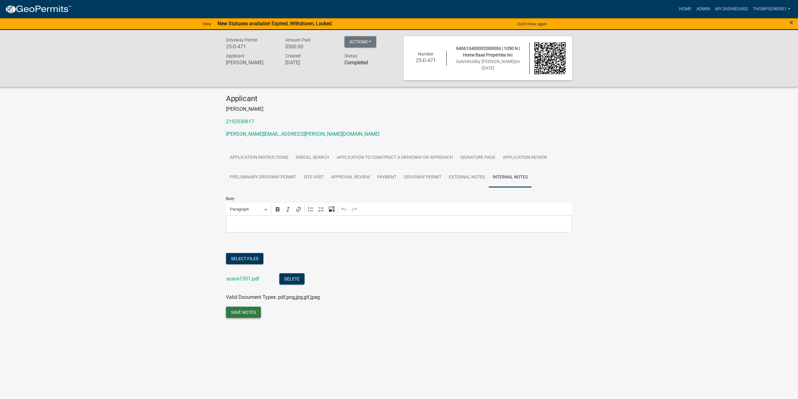
click at [243, 312] on button "Save Notes" at bounding box center [243, 311] width 35 height 11
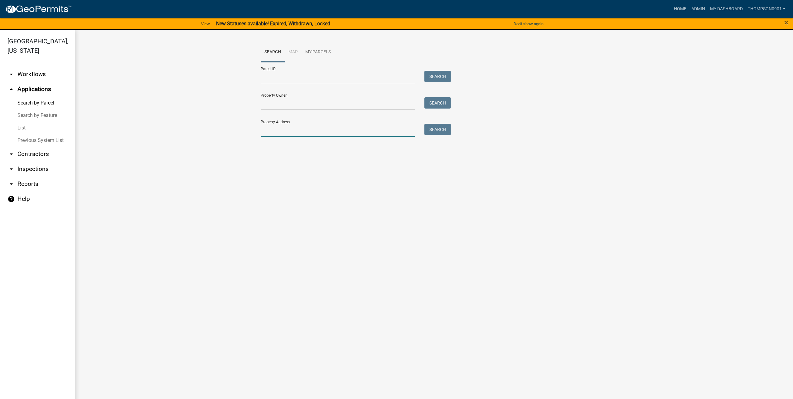
click at [303, 129] on input "Property Address:" at bounding box center [338, 130] width 154 height 13
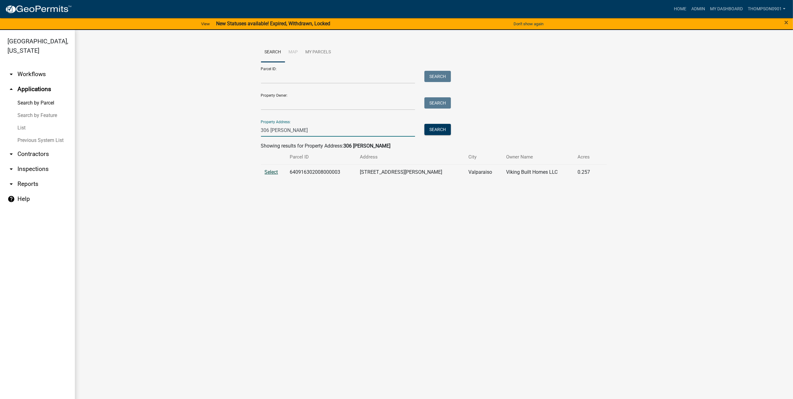
type input "306 holst"
click at [272, 172] on span "Select" at bounding box center [271, 172] width 13 height 6
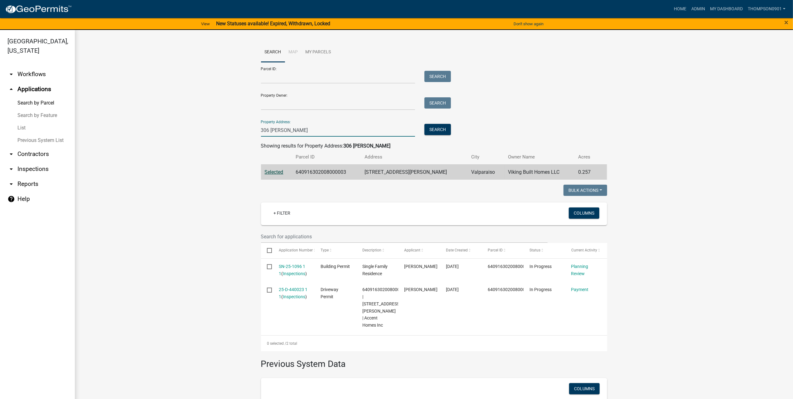
drag, startPoint x: 301, startPoint y: 129, endPoint x: 100, endPoint y: 128, distance: 201.4
click at [102, 127] on wm-workflow-application-search-view "Search Map My Parcels Parcel ID: Search Property Owner: Search Property Address…" at bounding box center [433, 253] width 693 height 423
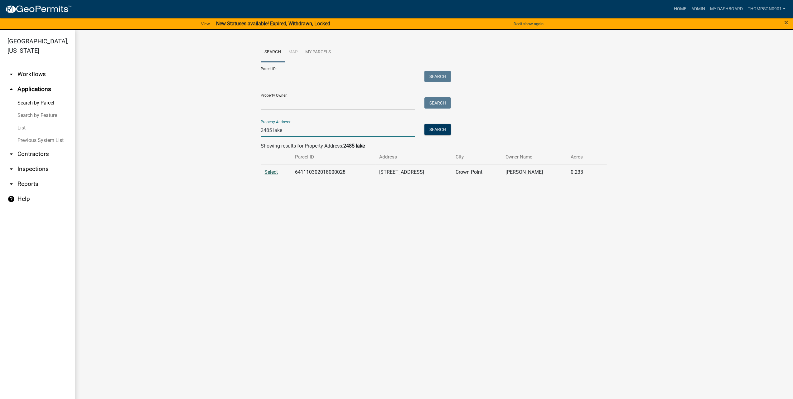
type input "2485 lake"
click at [272, 172] on span "Select" at bounding box center [271, 172] width 13 height 6
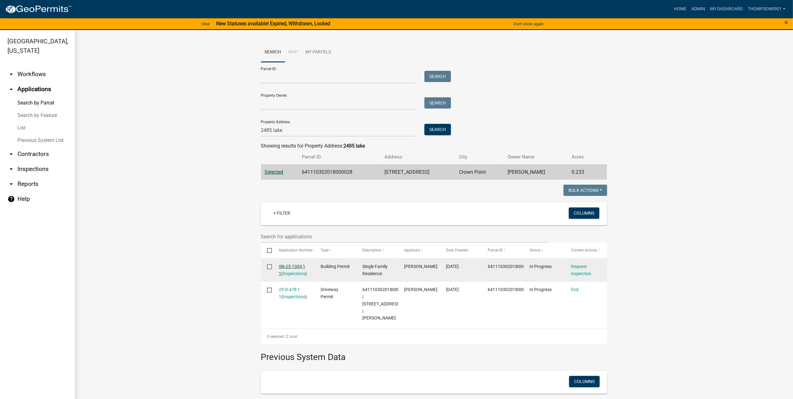
click at [299, 267] on link "SN-25-1304 1 1" at bounding box center [292, 270] width 26 height 12
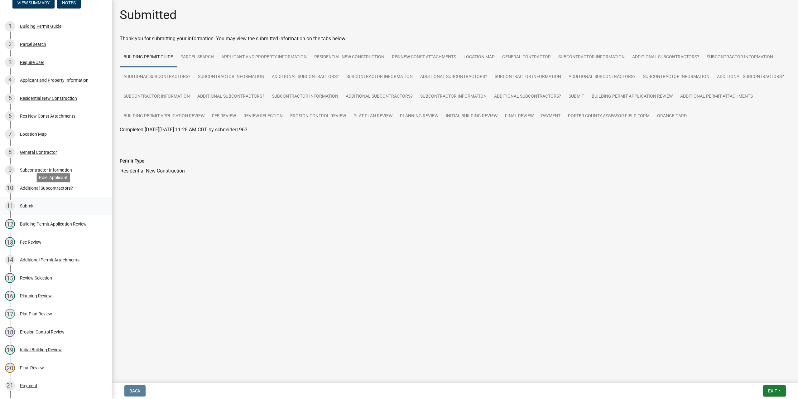
scroll to position [62, 0]
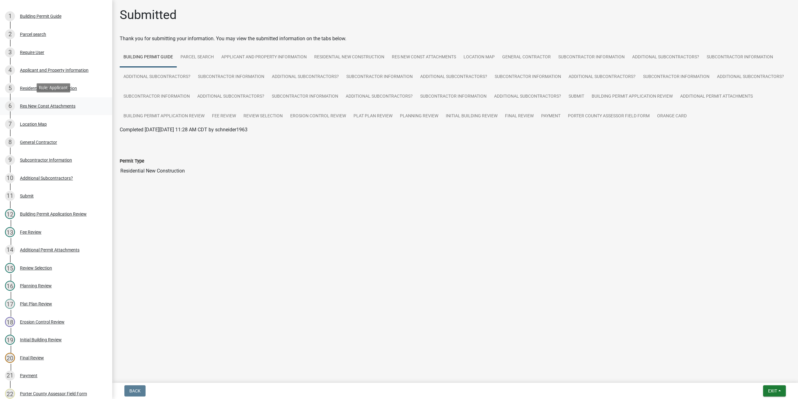
click at [41, 105] on div "Res New Const Attachments" at bounding box center [47, 106] width 55 height 4
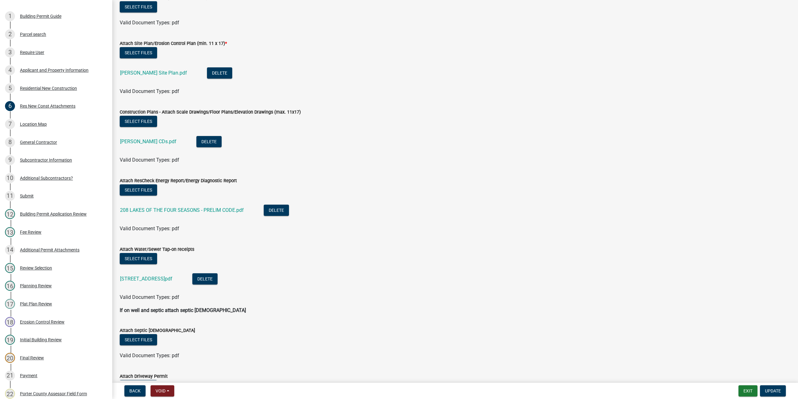
scroll to position [149, 0]
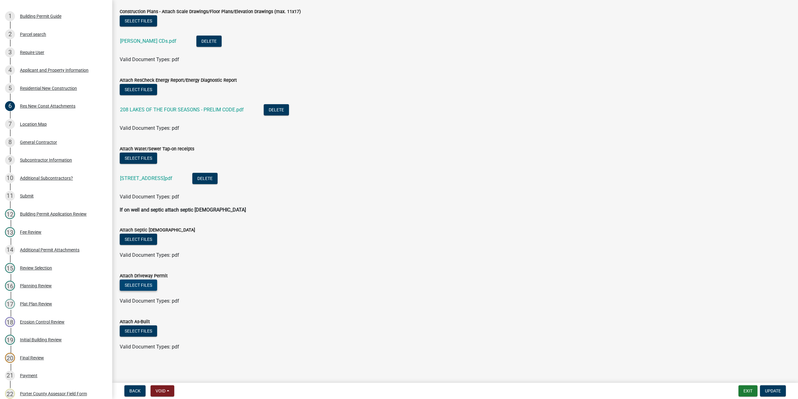
click at [126, 282] on button "Select files" at bounding box center [138, 284] width 37 height 11
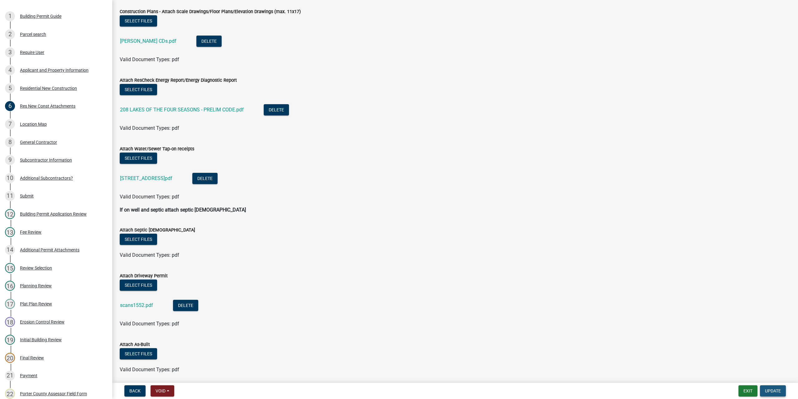
click at [776, 390] on span "Update" at bounding box center [773, 390] width 16 height 5
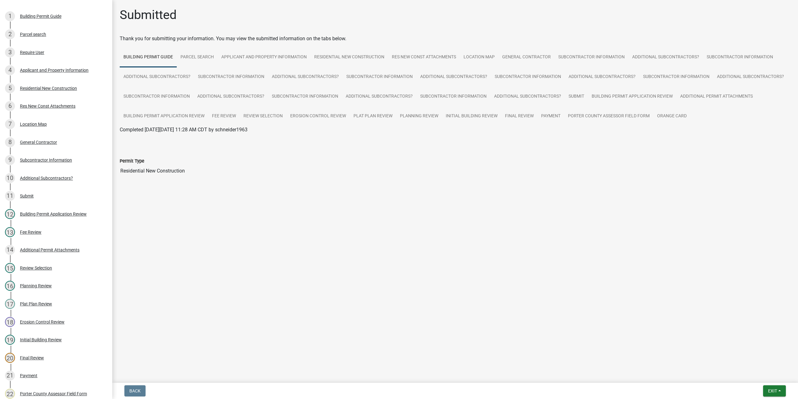
click at [746, 390] on div "Back Exit Save Save & Exit" at bounding box center [455, 390] width 676 height 11
click at [771, 389] on span "Exit" at bounding box center [772, 390] width 9 height 5
click at [771, 381] on button "Save & Exit" at bounding box center [761, 374] width 50 height 15
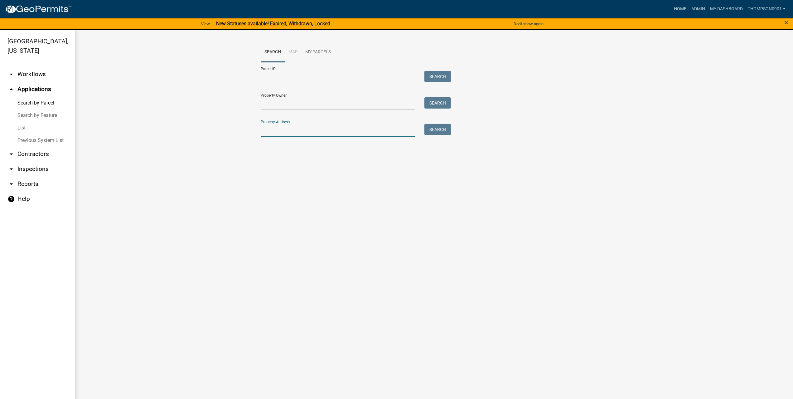
click at [288, 132] on input "Property Address:" at bounding box center [338, 130] width 154 height 13
type input "704 druim"
click at [272, 172] on span "Select" at bounding box center [271, 172] width 13 height 6
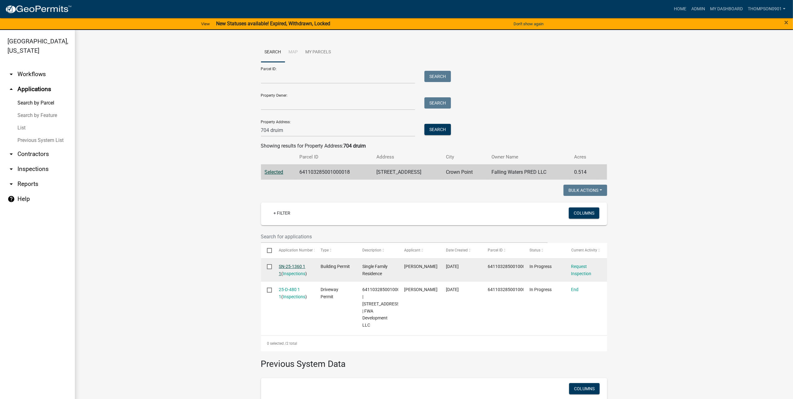
click at [285, 266] on link "SN-25-1360 1 1" at bounding box center [292, 270] width 26 height 12
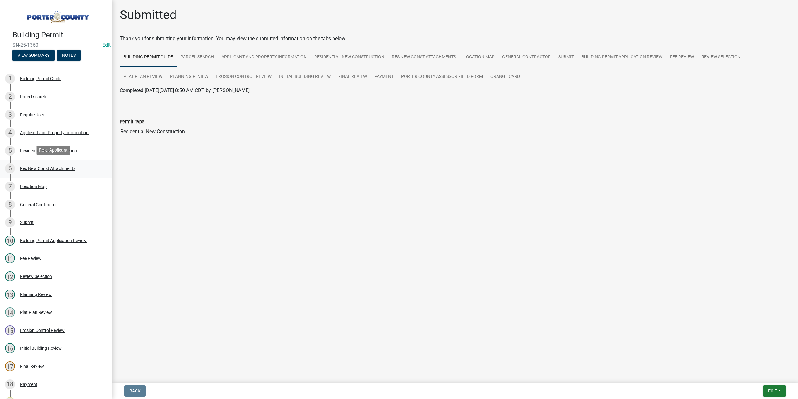
click at [57, 167] on div "Res New Const Attachments" at bounding box center [47, 168] width 55 height 4
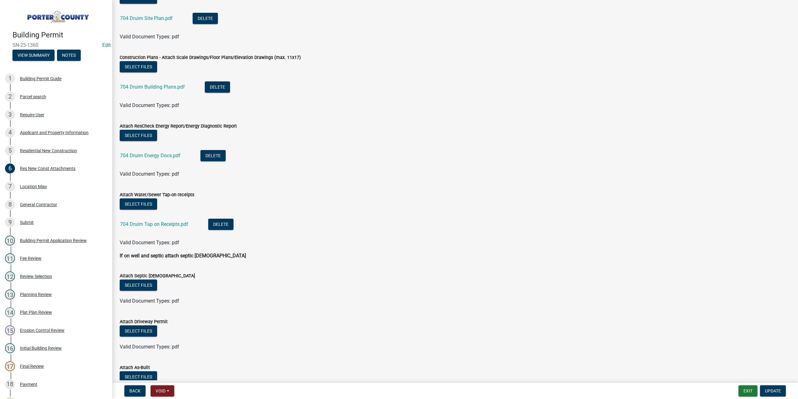
scroll to position [94, 0]
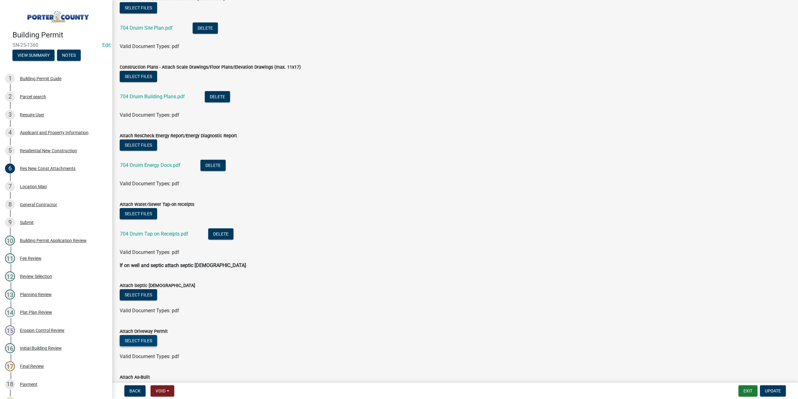
click at [147, 341] on button "Select files" at bounding box center [138, 340] width 37 height 11
drag, startPoint x: 777, startPoint y: 391, endPoint x: 619, endPoint y: 314, distance: 176.1
click at [777, 391] on span "Update" at bounding box center [773, 390] width 16 height 5
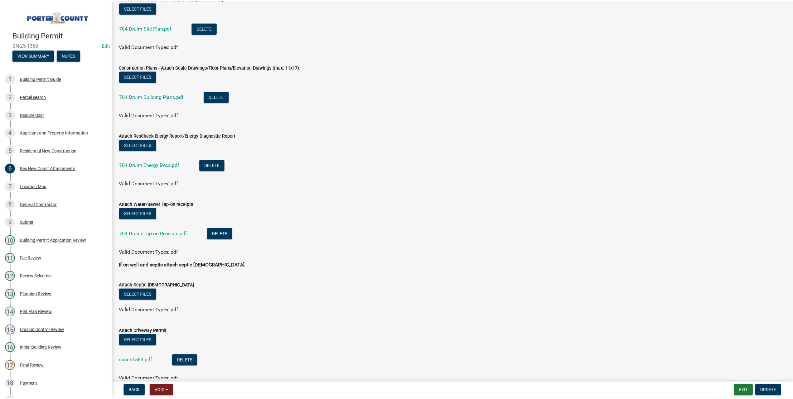
scroll to position [0, 0]
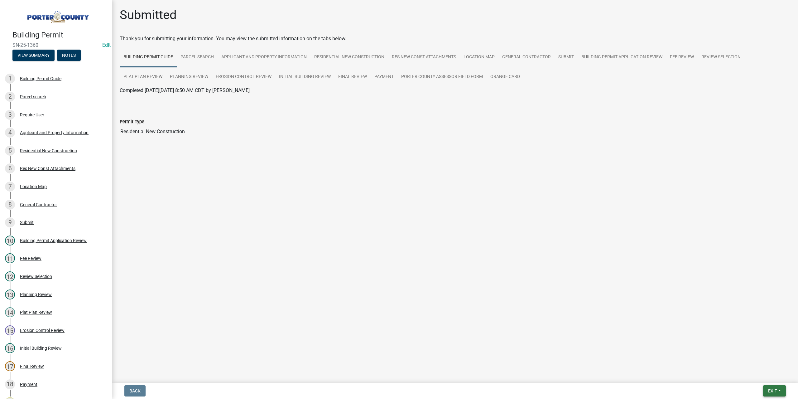
click at [772, 391] on span "Exit" at bounding box center [772, 390] width 9 height 5
click at [761, 377] on button "Save & Exit" at bounding box center [761, 374] width 50 height 15
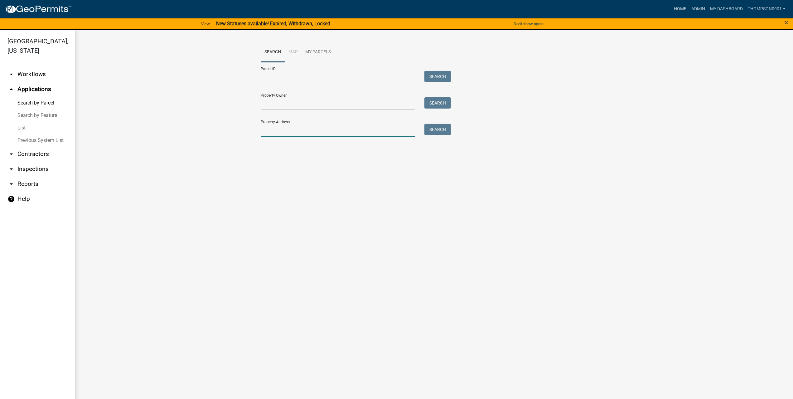
click at [287, 127] on input "Property Address:" at bounding box center [338, 130] width 154 height 13
type input "378 w 300 s"
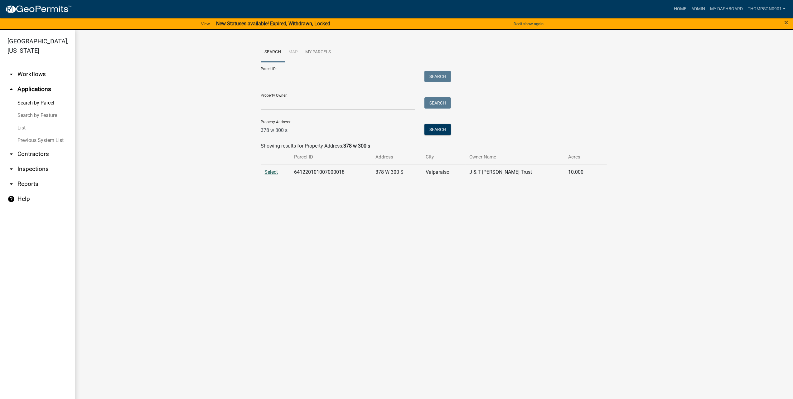
click at [276, 171] on span "Select" at bounding box center [271, 172] width 13 height 6
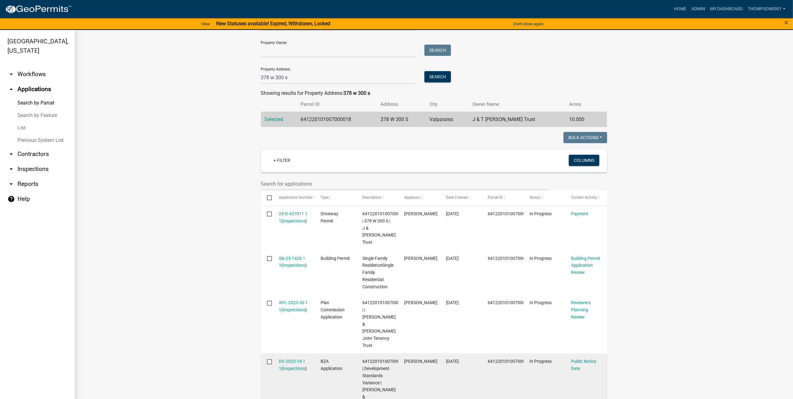
scroll to position [62, 0]
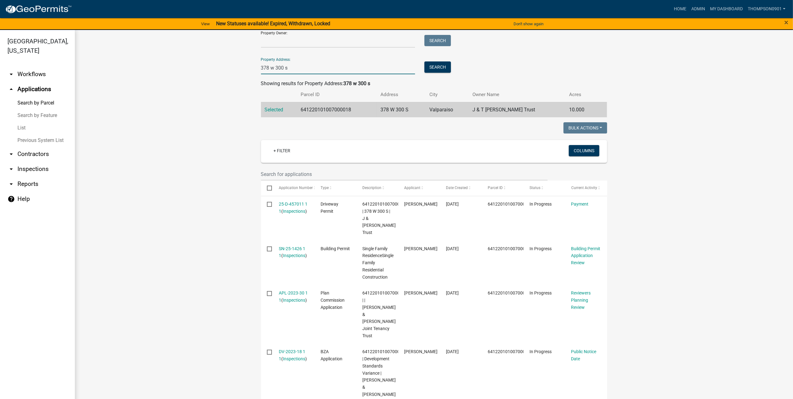
drag, startPoint x: 297, startPoint y: 65, endPoint x: 128, endPoint y: 69, distance: 168.4
click at [133, 66] on wm-workflow-application-search-view "Search Map My Parcels Parcel ID: Search Property Owner: Search Property Address…" at bounding box center [433, 290] width 693 height 620
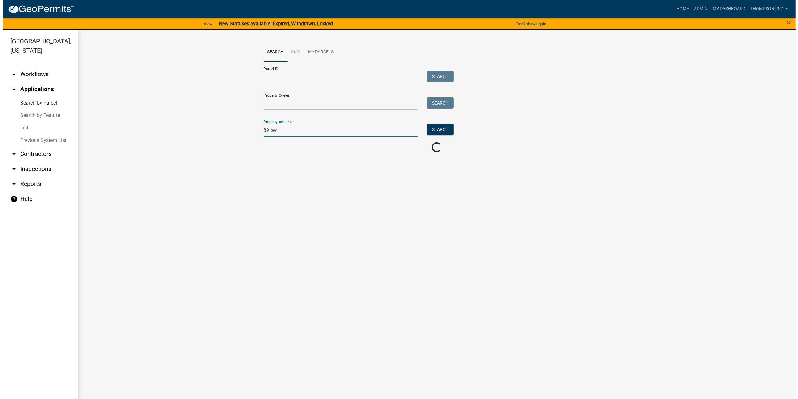
scroll to position [0, 0]
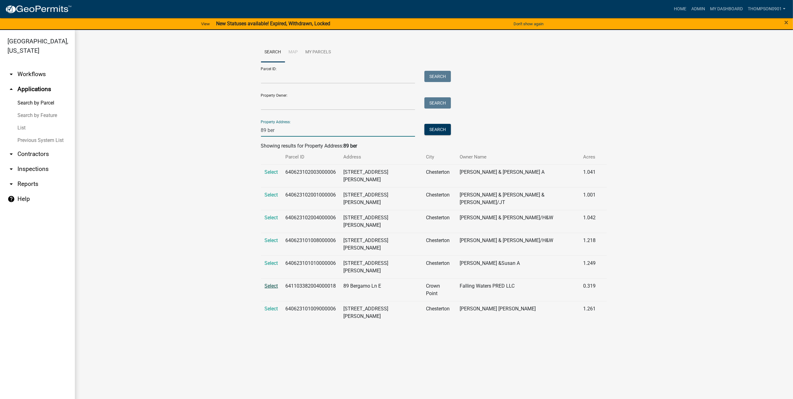
type input "89 ber"
click at [273, 283] on span "Select" at bounding box center [271, 286] width 13 height 6
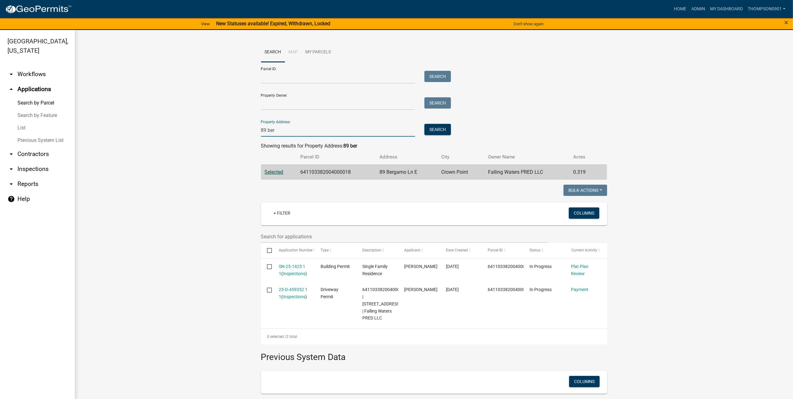
drag, startPoint x: 286, startPoint y: 129, endPoint x: 68, endPoint y: 129, distance: 217.9
click at [77, 129] on div "Search Map My Parcels Parcel ID: Search Property Owner: Search Property Address…" at bounding box center [434, 250] width 718 height 441
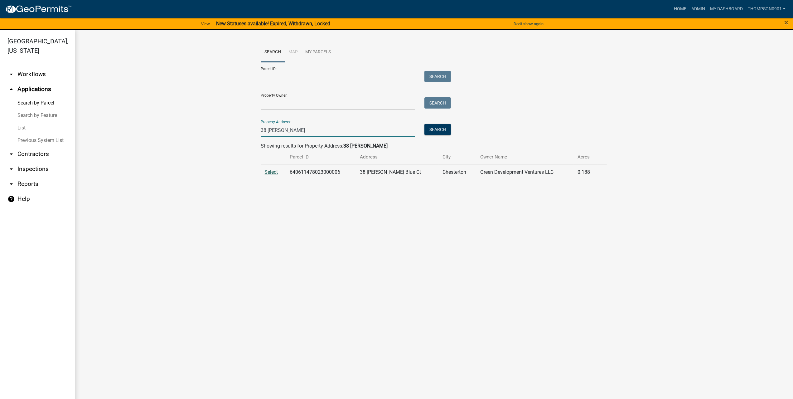
type input "38 karner"
click at [272, 171] on span "Select" at bounding box center [271, 172] width 13 height 6
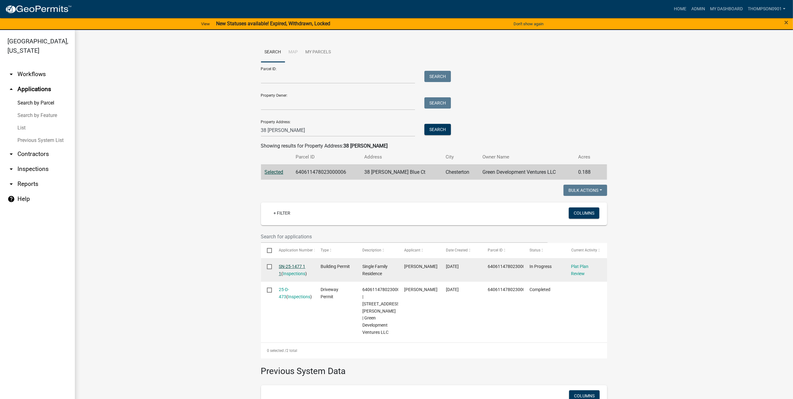
click at [296, 267] on link "SN-25-1477 1 1" at bounding box center [292, 270] width 26 height 12
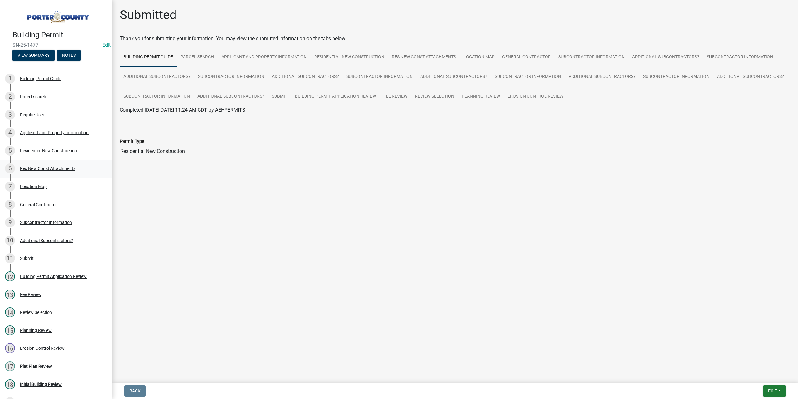
click at [49, 168] on div "Res New Const Attachments" at bounding box center [47, 168] width 55 height 4
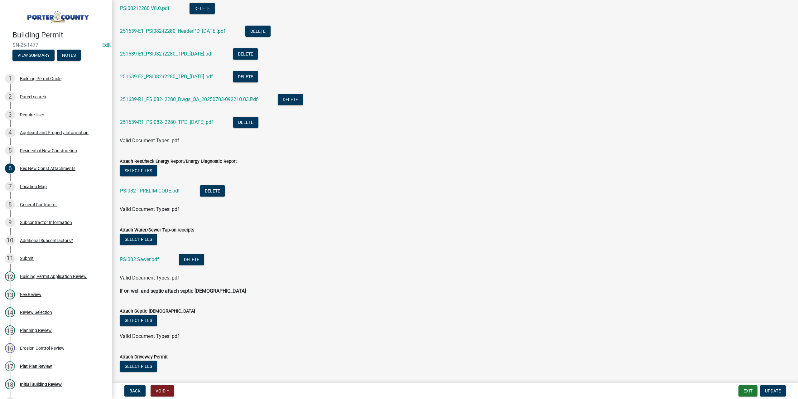
scroll to position [187, 0]
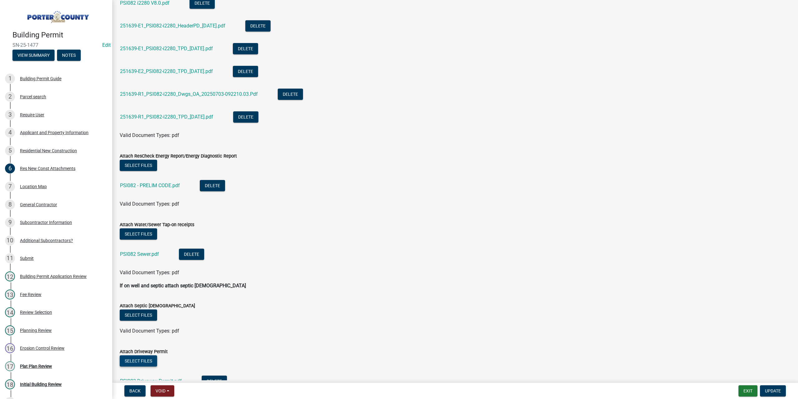
click at [146, 357] on button "Select files" at bounding box center [138, 360] width 37 height 11
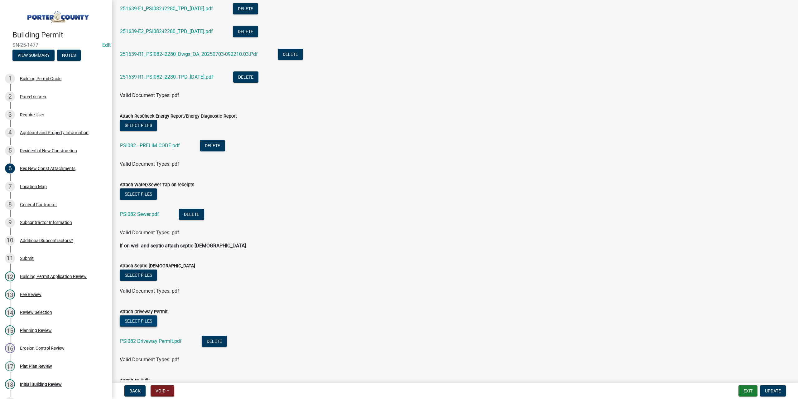
scroll to position [286, 0]
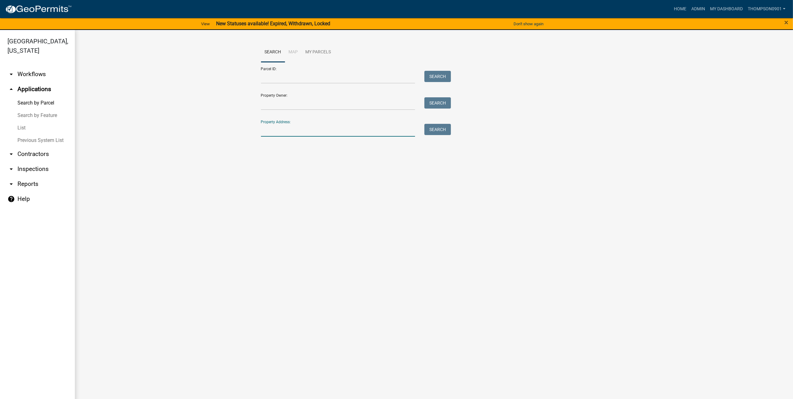
click at [299, 124] on input "Property Address:" at bounding box center [338, 130] width 154 height 13
type input "1004 pres"
click at [276, 173] on span "Select" at bounding box center [271, 172] width 13 height 6
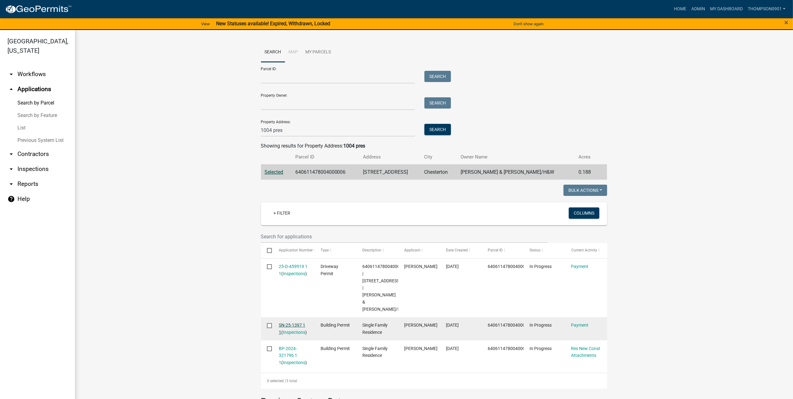
click at [291, 322] on link "SN-25-1397 1 1" at bounding box center [292, 328] width 26 height 12
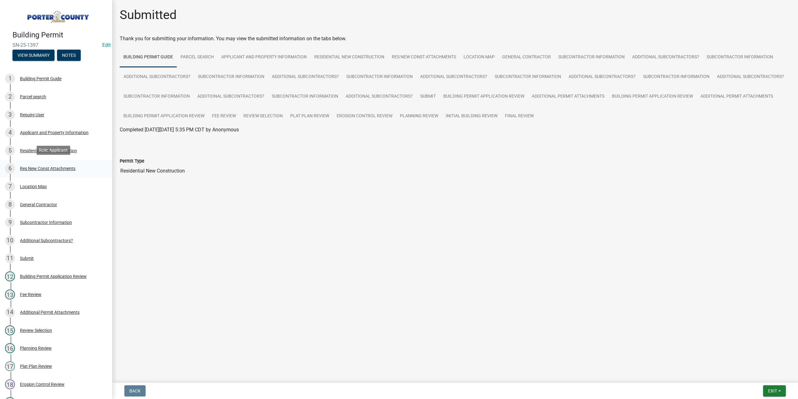
click at [46, 166] on div "Res New Const Attachments" at bounding box center [47, 168] width 55 height 4
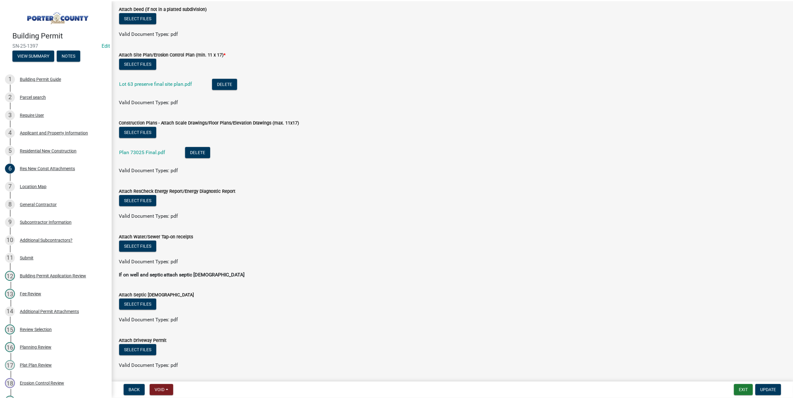
scroll to position [94, 0]
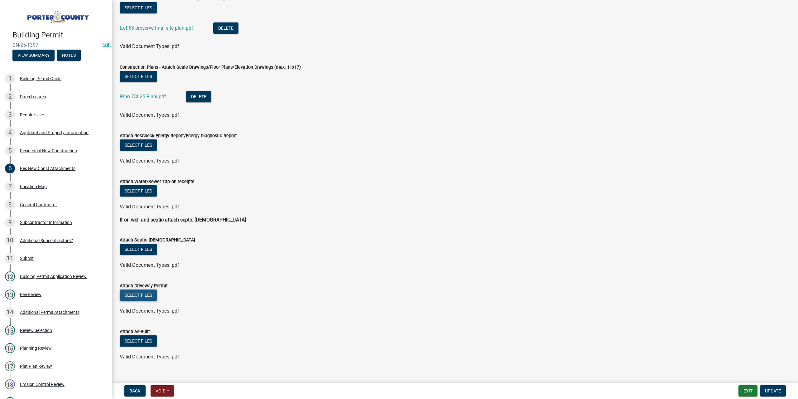
click at [132, 292] on button "Select files" at bounding box center [138, 294] width 37 height 11
click at [751, 391] on button "Exit" at bounding box center [747, 390] width 19 height 11
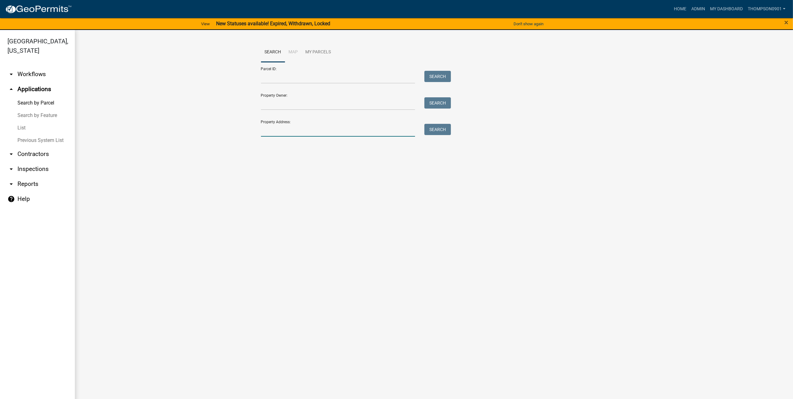
click at [295, 132] on input "Property Address:" at bounding box center [338, 130] width 154 height 13
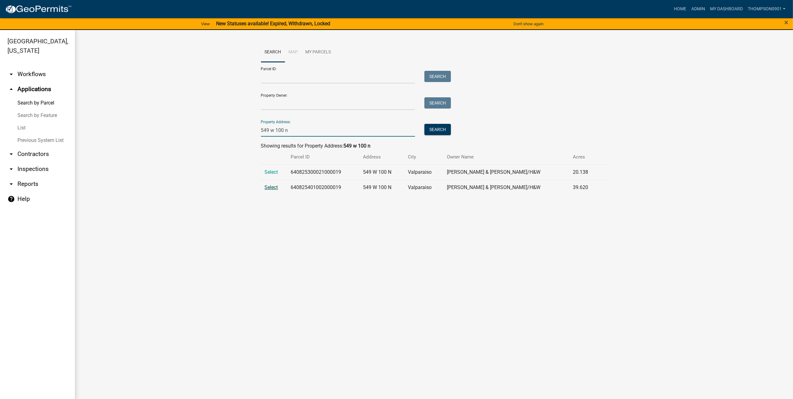
type input "549 w 100 n"
click at [276, 185] on span "Select" at bounding box center [271, 187] width 13 height 6
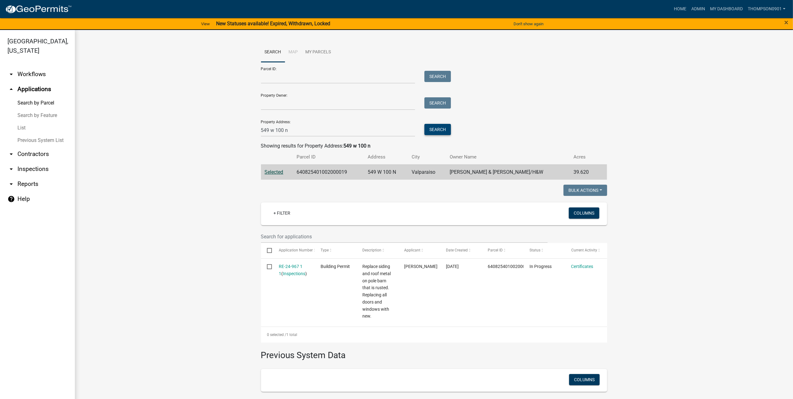
drag, startPoint x: 433, startPoint y: 131, endPoint x: 422, endPoint y: 134, distance: 11.3
click at [433, 131] on button "Search" at bounding box center [437, 129] width 26 height 11
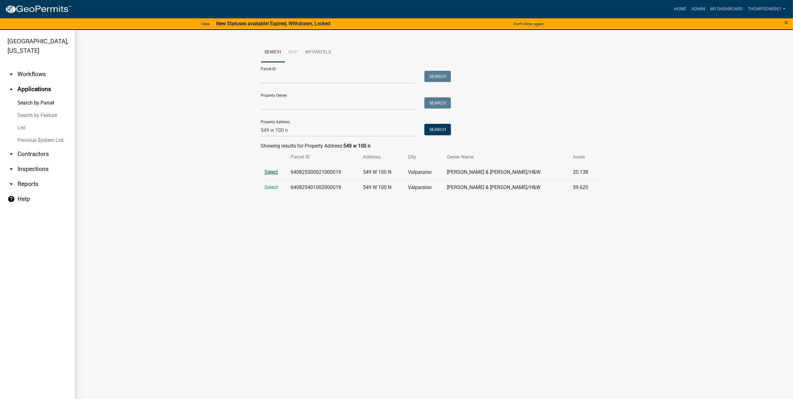
click at [275, 171] on span "Select" at bounding box center [271, 172] width 13 height 6
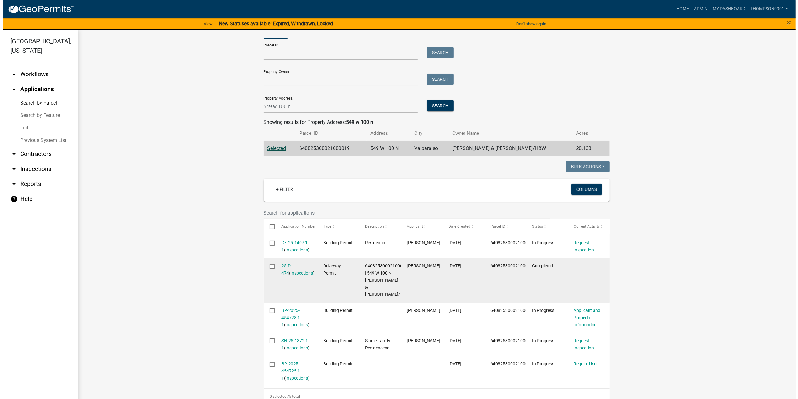
scroll to position [62, 0]
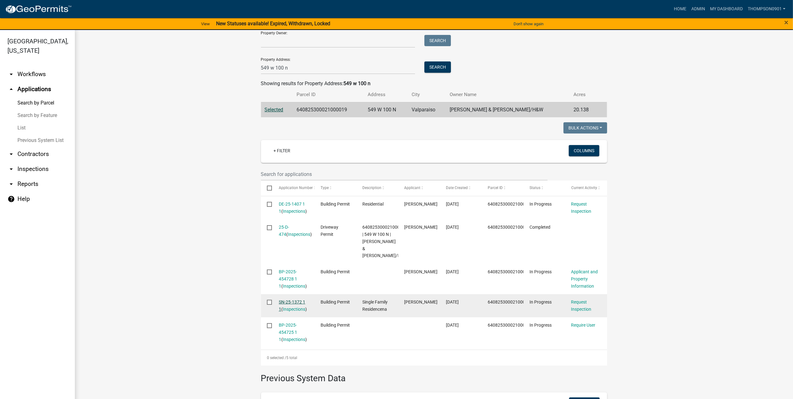
click at [292, 300] on link "SN-25-1372 1 1" at bounding box center [292, 305] width 26 height 12
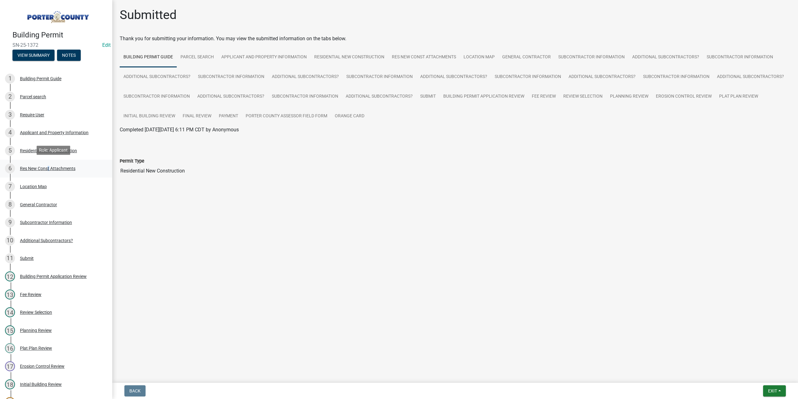
click at [47, 167] on div "Res New Const Attachments" at bounding box center [47, 168] width 55 height 4
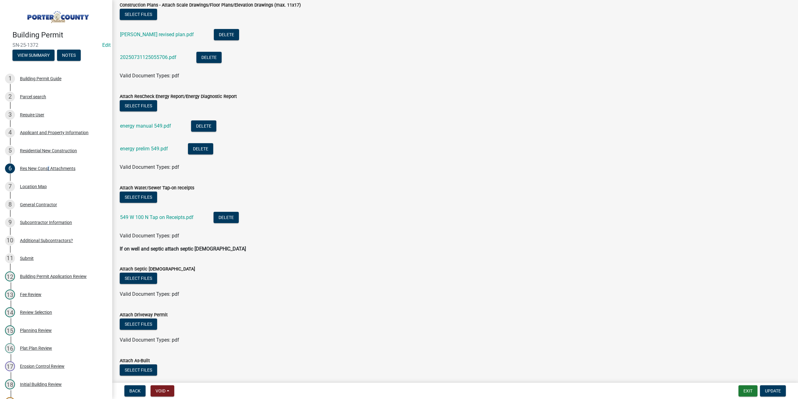
scroll to position [156, 0]
click at [146, 323] on button "Select files" at bounding box center [138, 323] width 37 height 11
drag, startPoint x: 774, startPoint y: 392, endPoint x: 772, endPoint y: 389, distance: 3.5
click at [775, 391] on span "Update" at bounding box center [773, 390] width 16 height 5
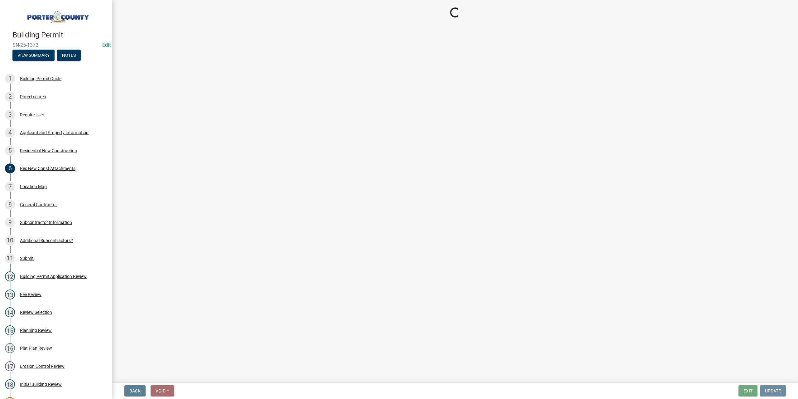
scroll to position [0, 0]
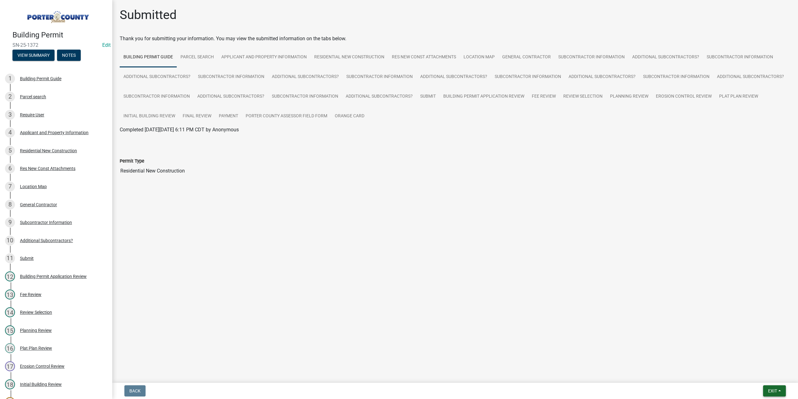
click at [768, 391] on span "Exit" at bounding box center [772, 390] width 9 height 5
click at [761, 377] on button "Save & Exit" at bounding box center [761, 374] width 50 height 15
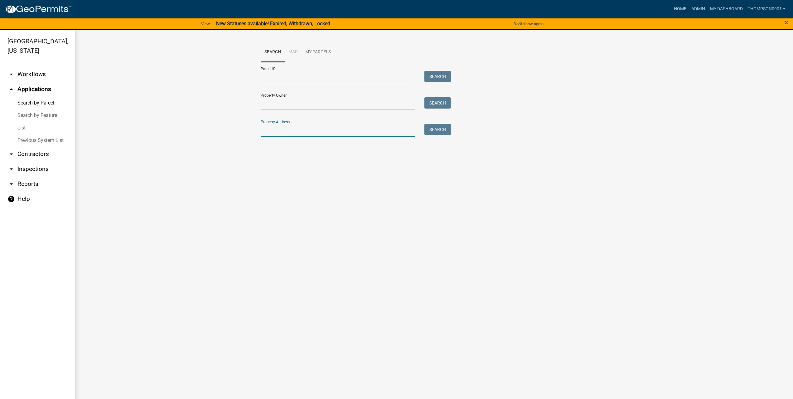
click at [320, 127] on input "Property Address:" at bounding box center [338, 130] width 154 height 13
type input "819 n 350 e"
click at [445, 130] on button "Search" at bounding box center [437, 129] width 26 height 11
drag, startPoint x: 305, startPoint y: 132, endPoint x: 0, endPoint y: 113, distance: 305.4
click at [0, 121] on div "Porter County, Indiana arrow_drop_down Workflows List arrow_drop_up Application…" at bounding box center [396, 218] width 793 height 376
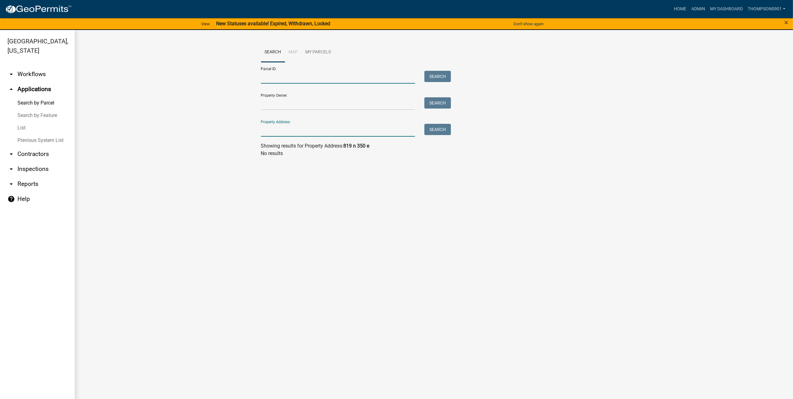
click at [280, 73] on input "Parcel ID:" at bounding box center [338, 77] width 154 height 13
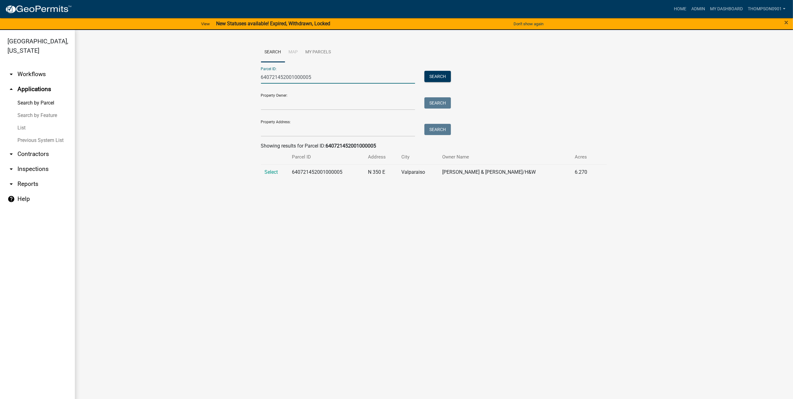
type input "640721452001000005"
click at [273, 175] on td "Select" at bounding box center [274, 171] width 27 height 15
click at [272, 174] on span "Select" at bounding box center [271, 172] width 13 height 6
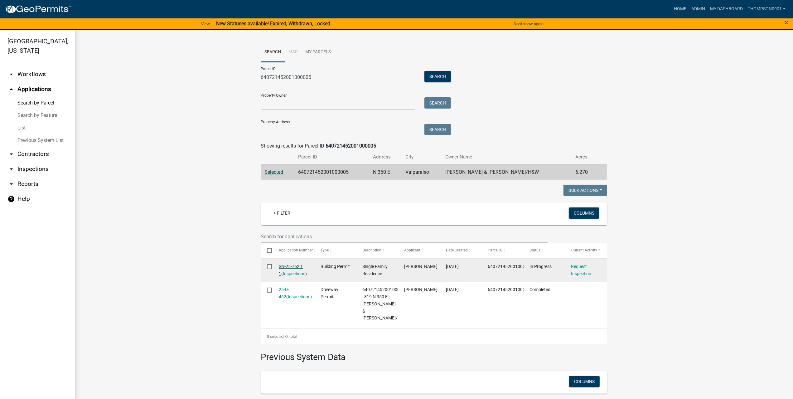
click at [287, 265] on link "SN-25-762 1 1" at bounding box center [291, 270] width 24 height 12
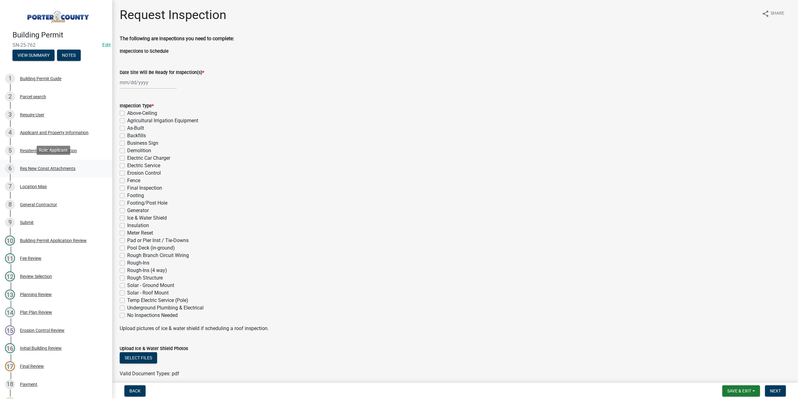
click at [62, 167] on div "Res New Const Attachments" at bounding box center [47, 168] width 55 height 4
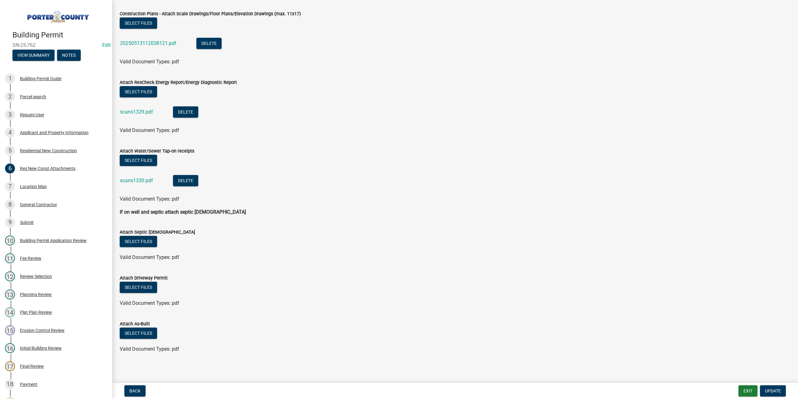
scroll to position [172, 0]
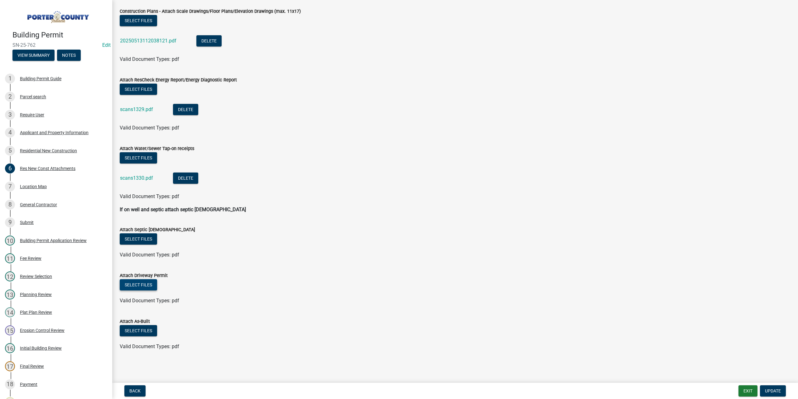
click at [142, 283] on button "Select files" at bounding box center [138, 284] width 37 height 11
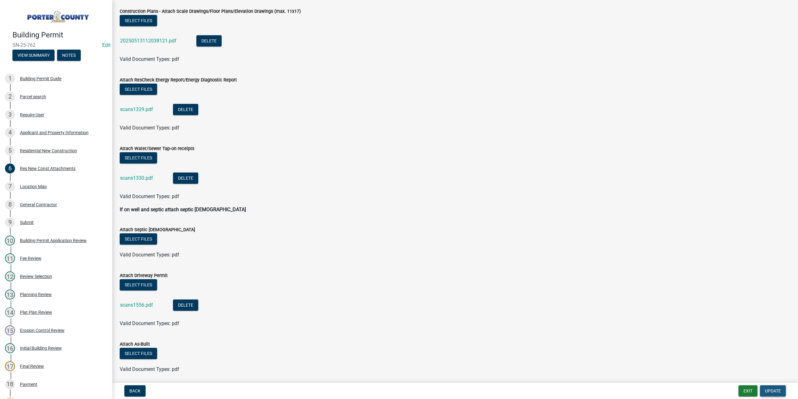
click at [772, 390] on span "Update" at bounding box center [773, 390] width 16 height 5
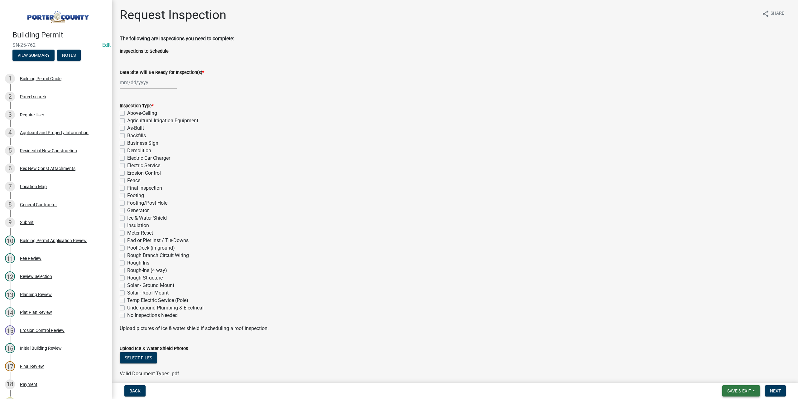
click at [724, 390] on button "Save & Exit" at bounding box center [741, 390] width 38 height 11
drag, startPoint x: 725, startPoint y: 376, endPoint x: 719, endPoint y: 368, distance: 9.1
click at [725, 376] on button "Save & Exit" at bounding box center [735, 374] width 50 height 15
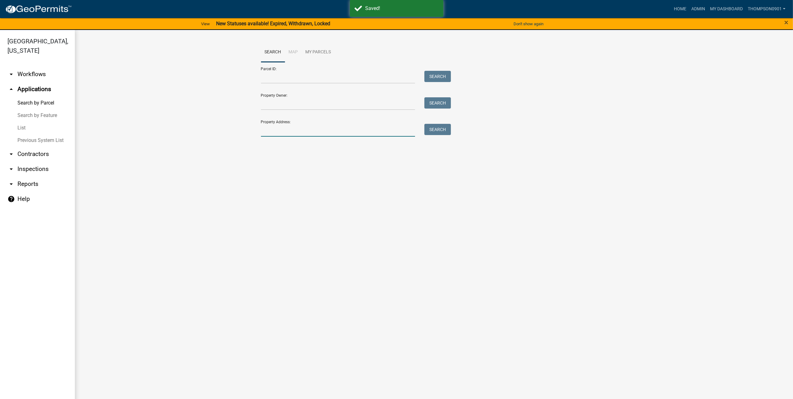
click at [311, 129] on input "Property Address:" at bounding box center [338, 130] width 154 height 13
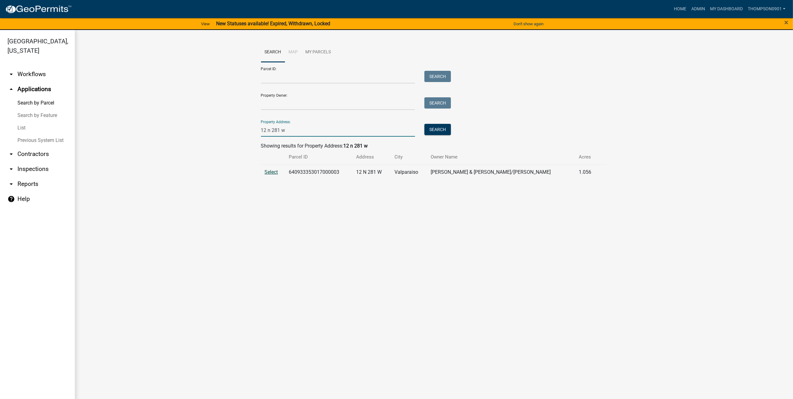
type input "12 n 281 w"
click at [276, 171] on span "Select" at bounding box center [271, 172] width 13 height 6
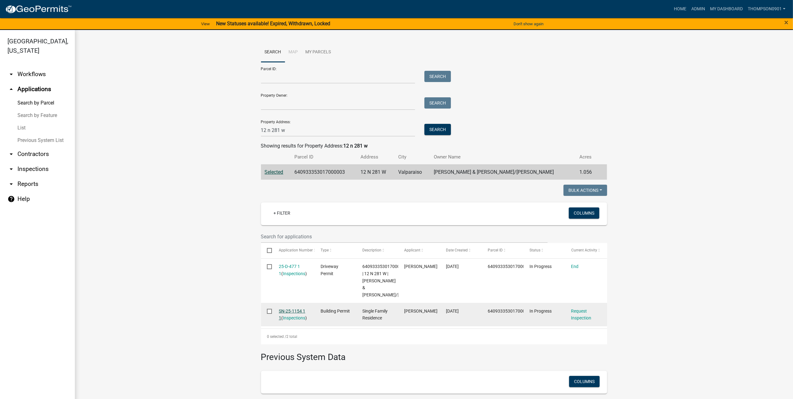
click at [290, 310] on link "SN-25-1154 1 1" at bounding box center [292, 314] width 26 height 12
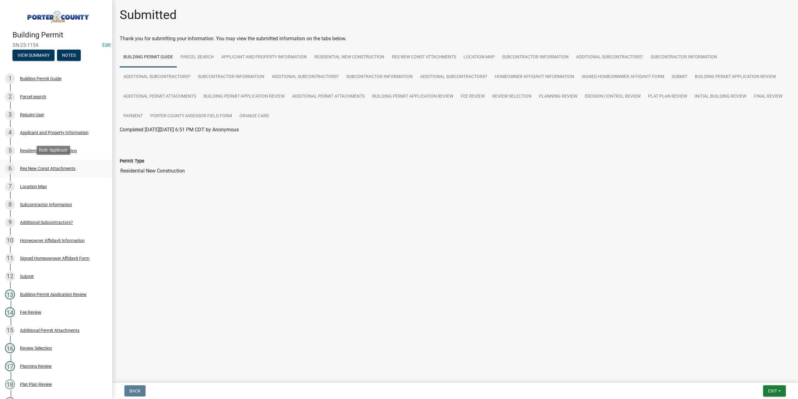
click at [42, 170] on div "Res New Const Attachments" at bounding box center [47, 168] width 55 height 4
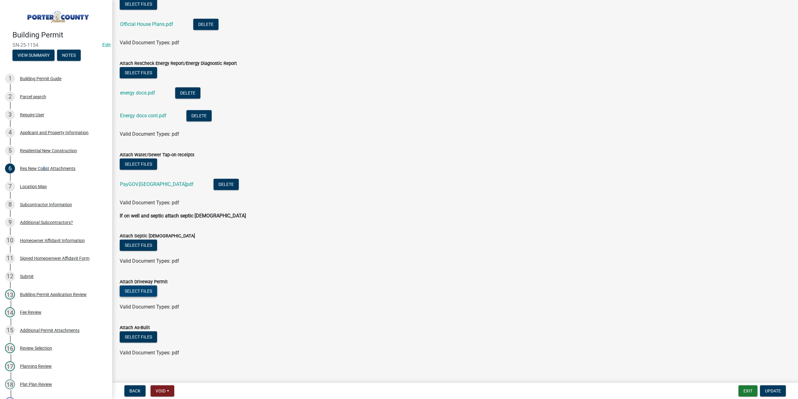
scroll to position [172, 0]
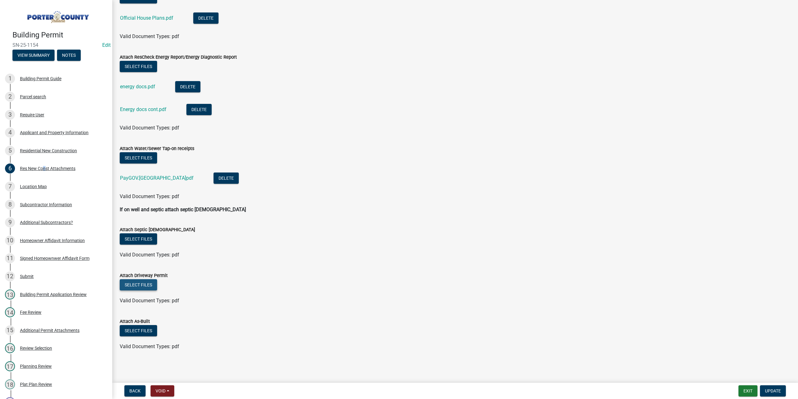
click at [147, 282] on button "Select files" at bounding box center [138, 284] width 37 height 11
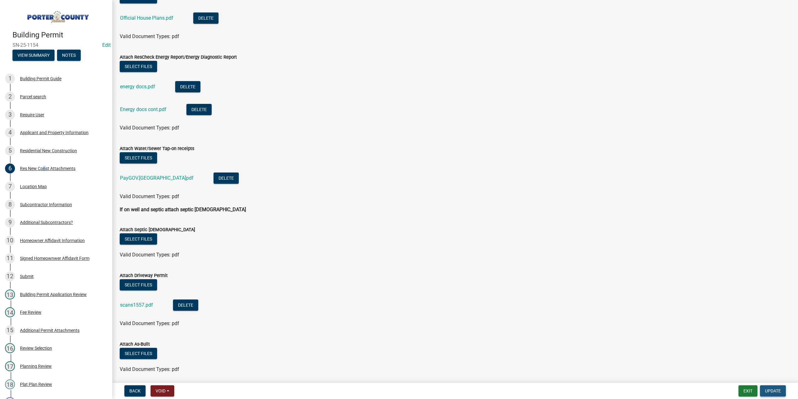
click at [771, 394] on button "Update" at bounding box center [773, 390] width 26 height 11
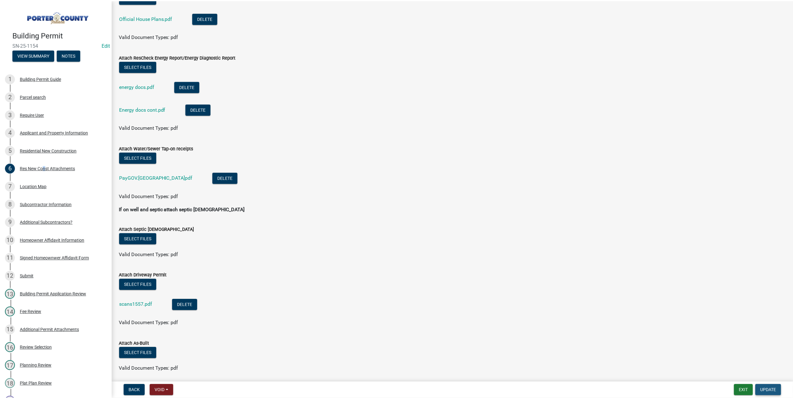
scroll to position [0, 0]
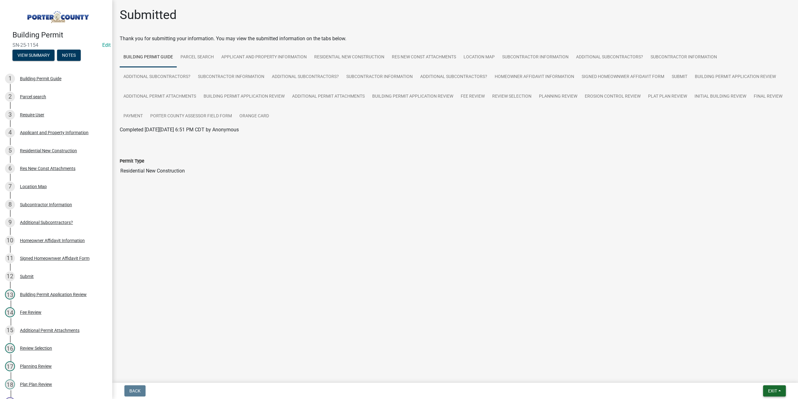
drag, startPoint x: 770, startPoint y: 391, endPoint x: 771, endPoint y: 378, distance: 12.8
click at [770, 390] on span "Exit" at bounding box center [772, 390] width 9 height 5
click at [770, 371] on button "Save & Exit" at bounding box center [761, 374] width 50 height 15
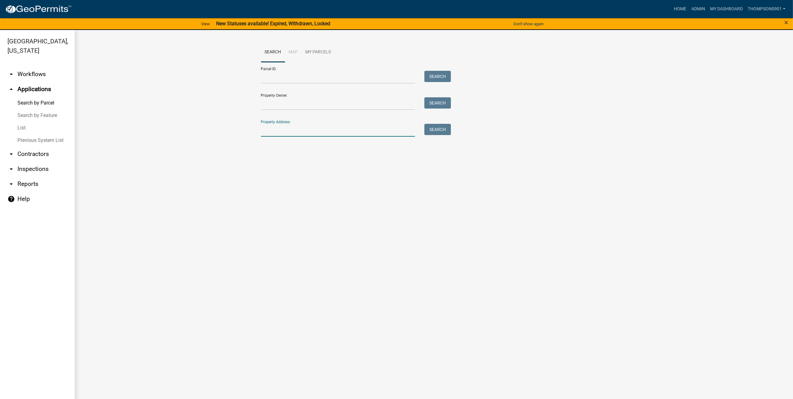
click at [292, 132] on input "Property Address:" at bounding box center [338, 130] width 154 height 13
click at [278, 80] on input "Parcel ID:" at bounding box center [338, 77] width 154 height 13
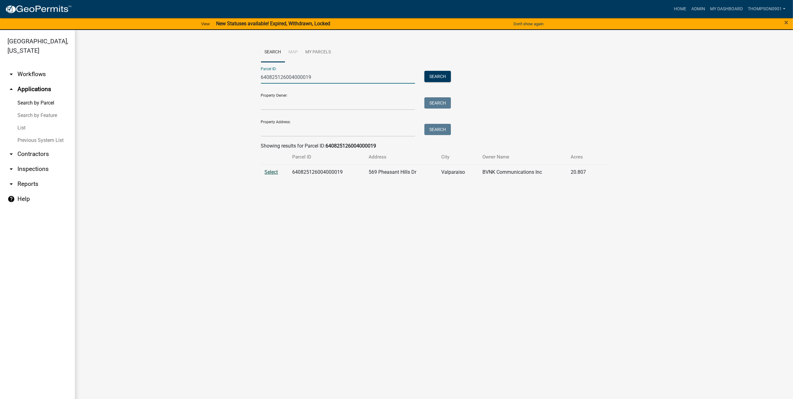
type input "640825126004000019"
click at [274, 170] on span "Select" at bounding box center [271, 172] width 13 height 6
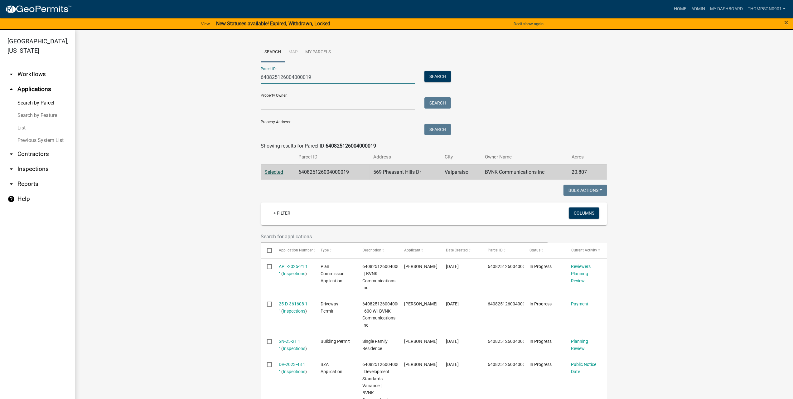
drag, startPoint x: 310, startPoint y: 76, endPoint x: 132, endPoint y: 39, distance: 181.2
click at [133, 39] on div "Search Map My Parcels Parcel ID: 640825126004000019 Search Property Owner: Sear…" at bounding box center [434, 313] width 718 height 567
drag, startPoint x: 276, startPoint y: 133, endPoint x: 273, endPoint y: 133, distance: 3.8
click at [276, 133] on input "Property Address:" at bounding box center [338, 130] width 154 height 13
click at [270, 80] on input "Parcel ID:" at bounding box center [338, 77] width 154 height 13
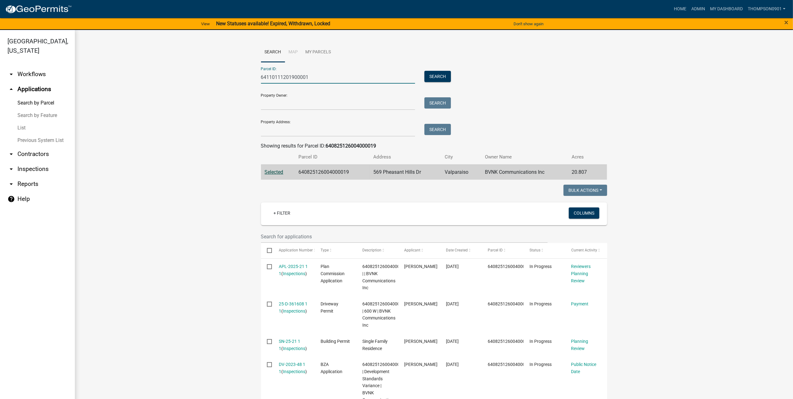
type input "641101112019000018"
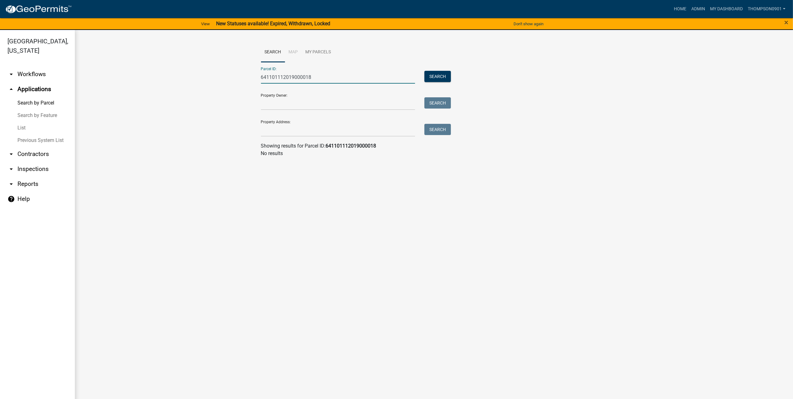
click at [299, 76] on input "641101112019000018" at bounding box center [338, 77] width 154 height 13
drag, startPoint x: 335, startPoint y: 73, endPoint x: 60, endPoint y: 92, distance: 276.5
click at [70, 92] on div "Porter County, Indiana arrow_drop_down Workflows List arrow_drop_up Application…" at bounding box center [396, 218] width 793 height 376
type input "641101112019000018"
drag, startPoint x: 321, startPoint y: 73, endPoint x: 0, endPoint y: 97, distance: 322.3
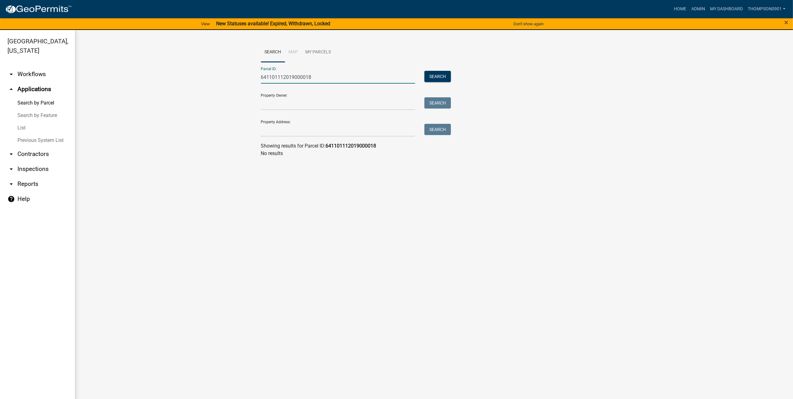
click at [0, 98] on div "Porter County, Indiana arrow_drop_down Workflows List arrow_drop_up Application…" at bounding box center [396, 218] width 793 height 376
click at [347, 82] on input "641101112019000018" at bounding box center [338, 77] width 154 height 13
drag, startPoint x: 235, startPoint y: 91, endPoint x: 0, endPoint y: 130, distance: 238.4
click at [0, 124] on div "Porter County, Indiana arrow_drop_down Workflows List arrow_drop_up Application…" at bounding box center [396, 218] width 793 height 376
type input "641101112019000018"
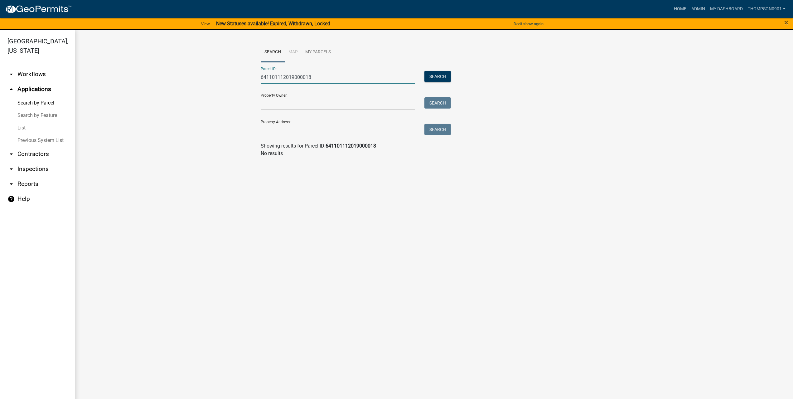
drag, startPoint x: 316, startPoint y: 77, endPoint x: 0, endPoint y: 72, distance: 316.1
click at [0, 72] on div "Porter County, Indiana arrow_drop_down Workflows List arrow_drop_up Application…" at bounding box center [396, 218] width 793 height 376
click at [309, 129] on input "Property Address:" at bounding box center [338, 130] width 154 height 13
type input "20 fram"
drag, startPoint x: 276, startPoint y: 130, endPoint x: 2, endPoint y: 120, distance: 273.9
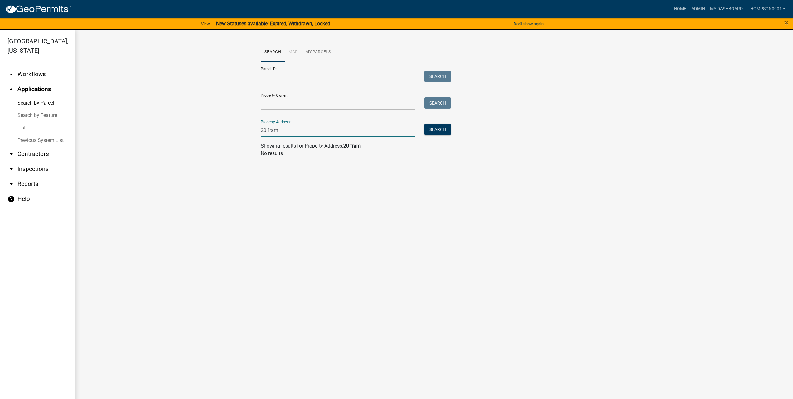
click at [2, 120] on div "Porter County, Indiana arrow_drop_down Workflows List arrow_drop_up Application…" at bounding box center [396, 218] width 793 height 376
click at [294, 103] on input "Property Owner:" at bounding box center [338, 103] width 154 height 13
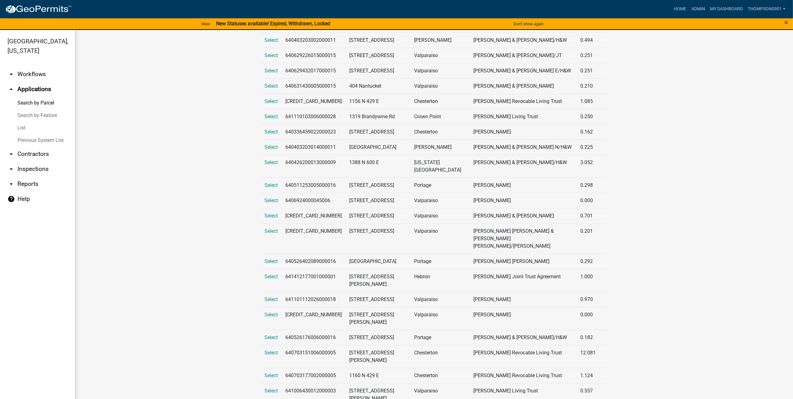
scroll to position [281, 0]
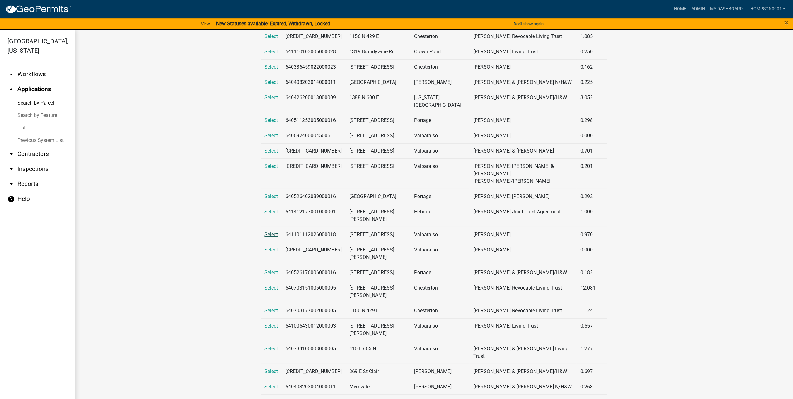
type input "weber"
click at [267, 231] on span "Select" at bounding box center [271, 234] width 13 height 6
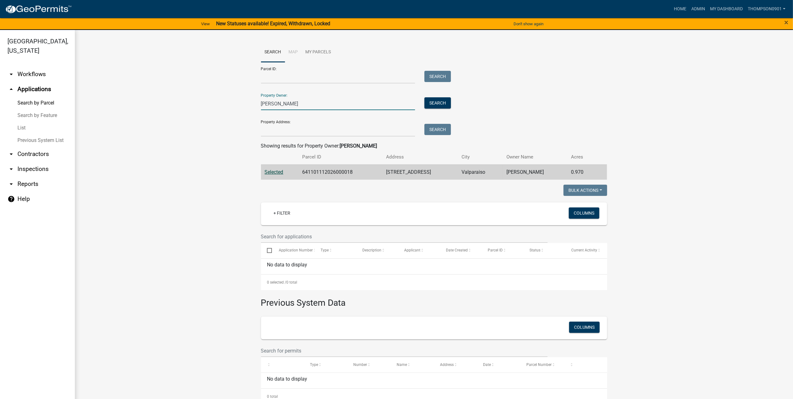
drag, startPoint x: 281, startPoint y: 104, endPoint x: 111, endPoint y: 108, distance: 170.3
click at [111, 108] on wm-workflow-application-search-view "Search Map My Parcels Parcel ID: Search Property Owner: weber Search Property A…" at bounding box center [433, 223] width 693 height 362
type input "seth weber"
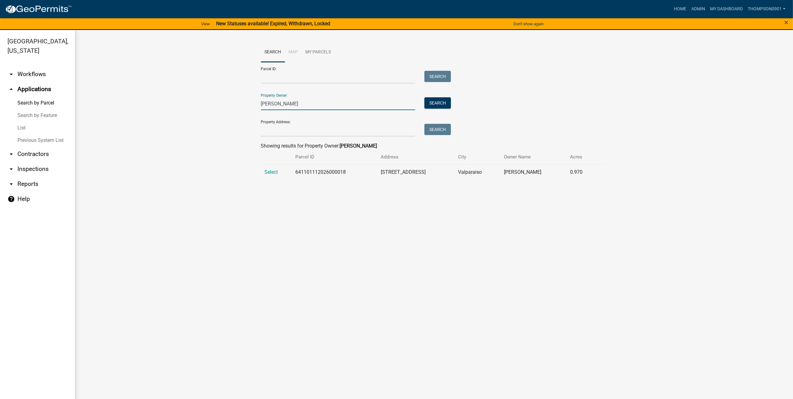
drag, startPoint x: 228, startPoint y: 109, endPoint x: 0, endPoint y: 114, distance: 227.6
click at [41, 114] on div "Porter County, Indiana arrow_drop_down Workflows List arrow_drop_up Application…" at bounding box center [396, 218] width 793 height 376
click at [296, 132] on input "Property Address:" at bounding box center [338, 130] width 154 height 13
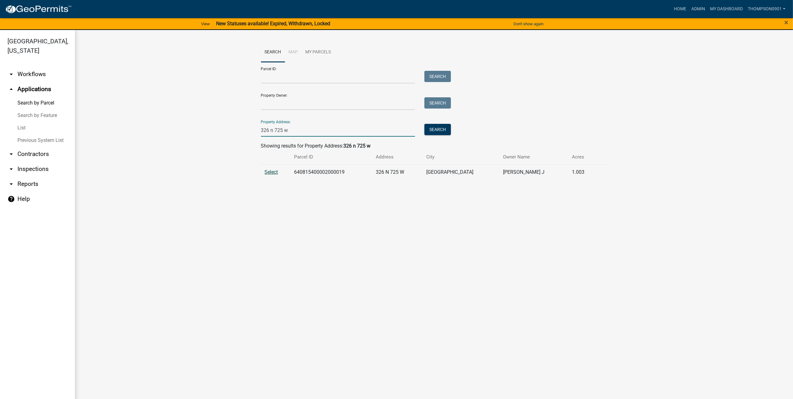
type input "326 n 725 w"
click at [274, 170] on span "Select" at bounding box center [271, 172] width 13 height 6
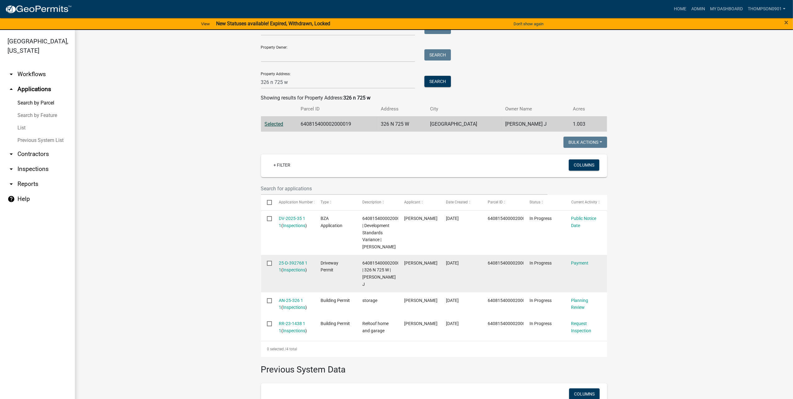
scroll to position [62, 0]
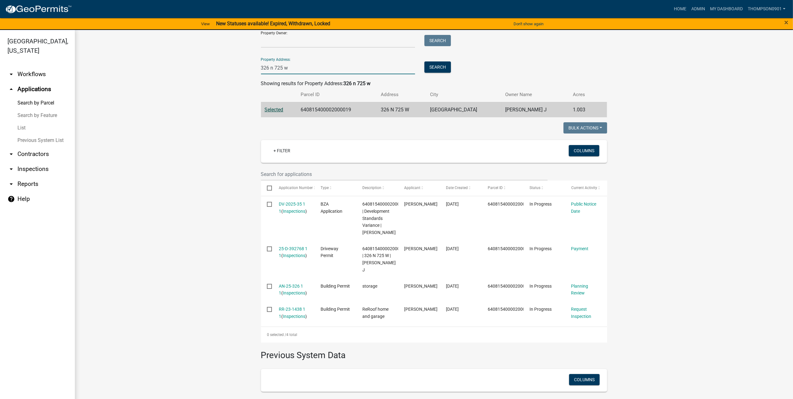
drag, startPoint x: 296, startPoint y: 70, endPoint x: 161, endPoint y: 78, distance: 134.9
click at [167, 76] on wm-workflow-application-search-view "Search Map My Parcels Parcel ID: Search Property Owner: Search Property Address…" at bounding box center [433, 218] width 693 height 476
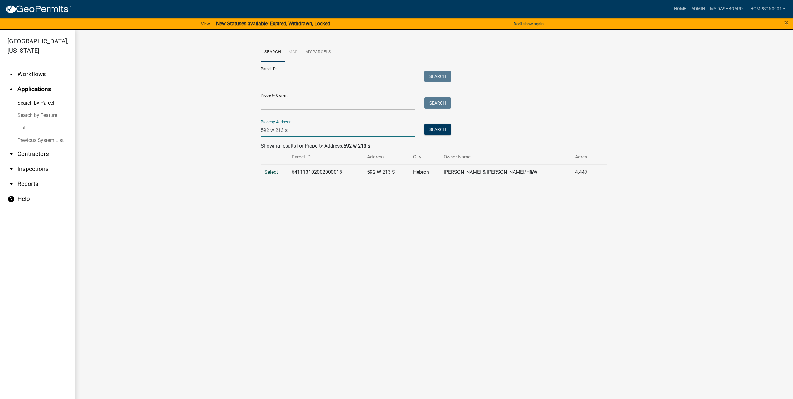
type input "592 w 213 s"
click at [274, 171] on span "Select" at bounding box center [271, 172] width 13 height 6
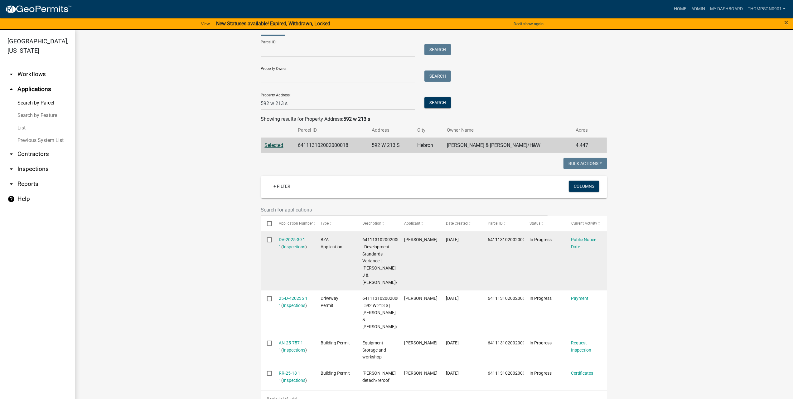
scroll to position [62, 0]
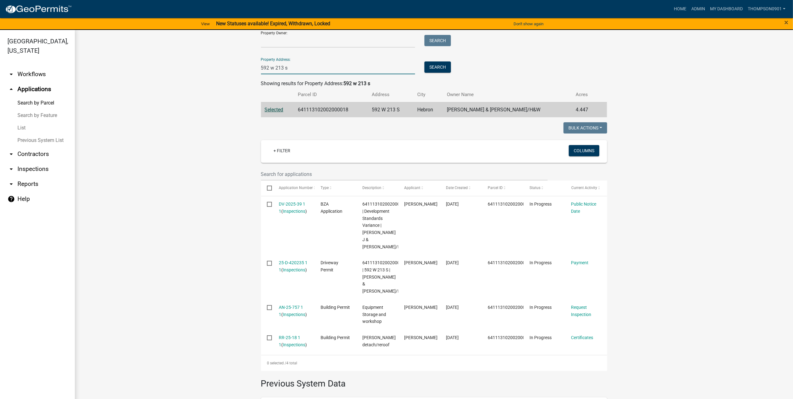
drag, startPoint x: 307, startPoint y: 70, endPoint x: 146, endPoint y: 62, distance: 161.6
click at [147, 62] on wm-workflow-application-search-view "Search Map My Parcels Parcel ID: Search Property Owner: Search Property Address…" at bounding box center [433, 232] width 693 height 505
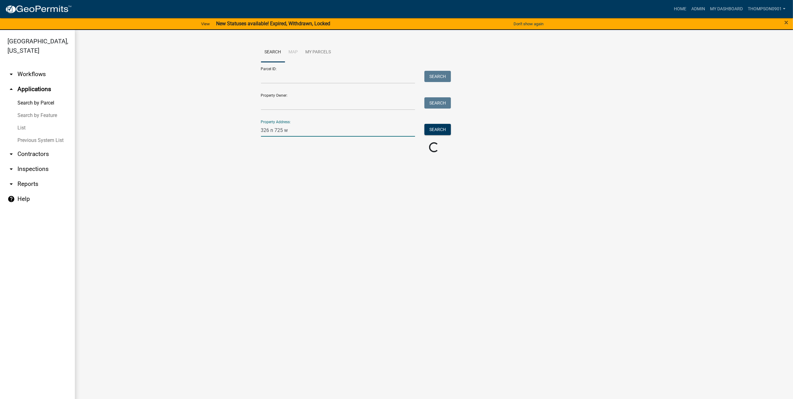
scroll to position [0, 0]
type input "326 n 725 w"
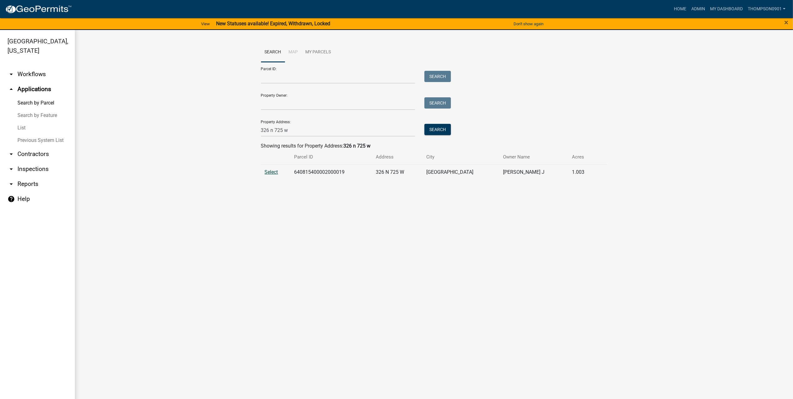
click at [272, 174] on span "Select" at bounding box center [271, 172] width 13 height 6
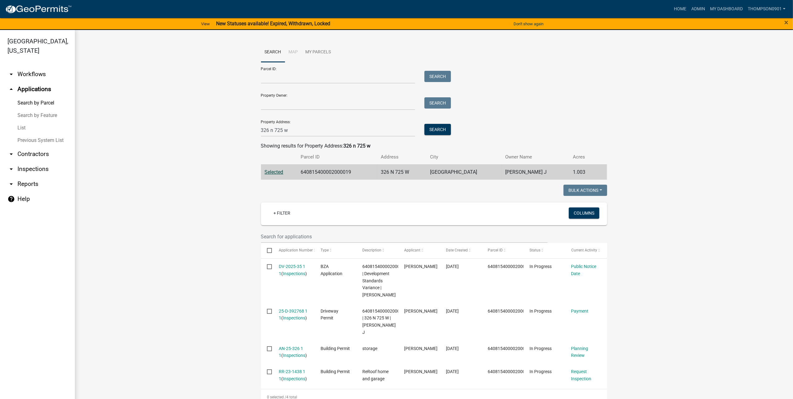
click at [21, 122] on link "List" at bounding box center [37, 128] width 75 height 12
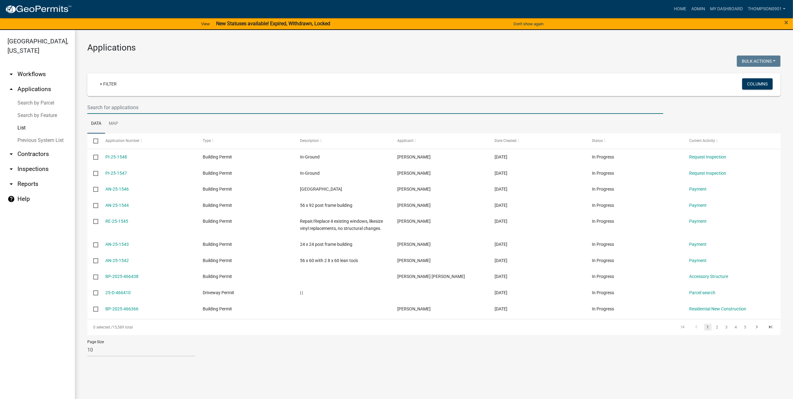
click at [104, 109] on input "text" at bounding box center [375, 107] width 576 height 13
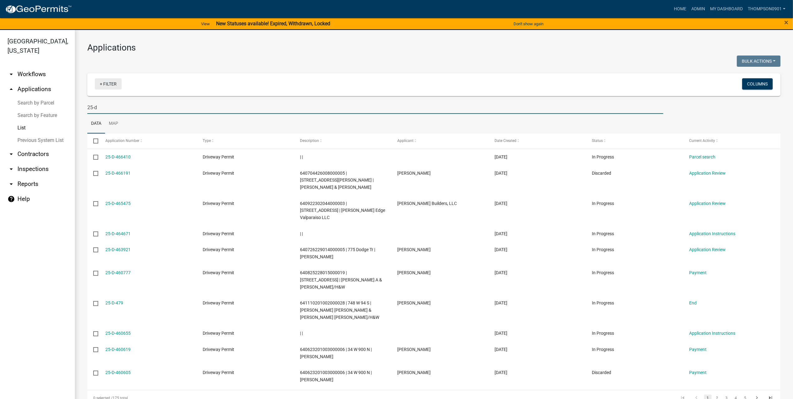
type input "25-d"
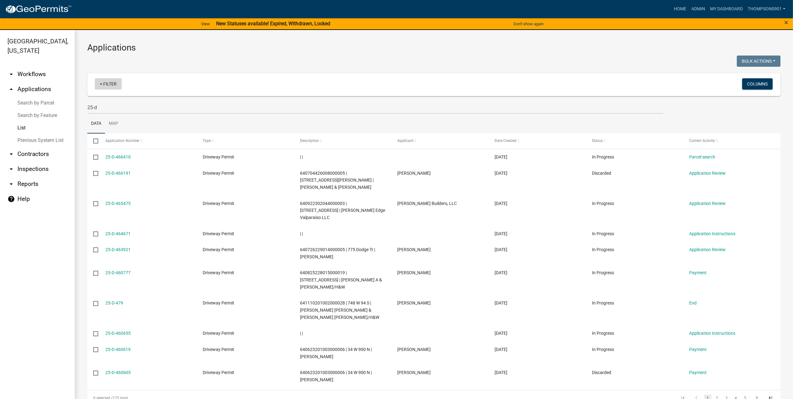
click at [107, 81] on link "+ Filter" at bounding box center [108, 83] width 27 height 11
click at [104, 272] on li "Current Activity" at bounding box center [109, 275] width 57 height 14
click at [103, 113] on input "text" at bounding box center [116, 112] width 57 height 13
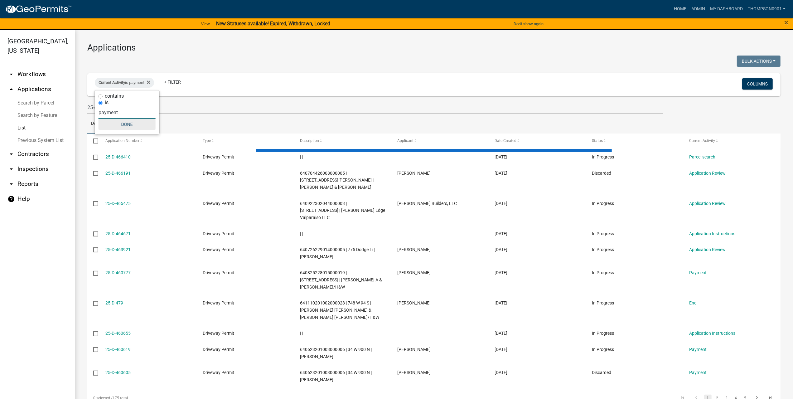
type input "payment"
click at [123, 125] on button "Done" at bounding box center [127, 124] width 57 height 11
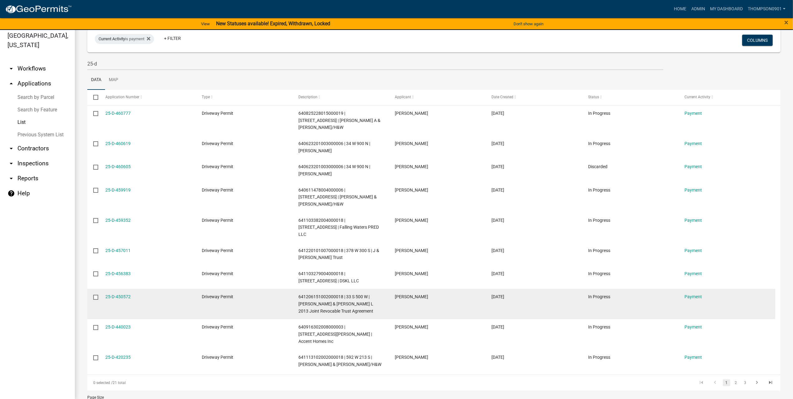
scroll to position [7, 0]
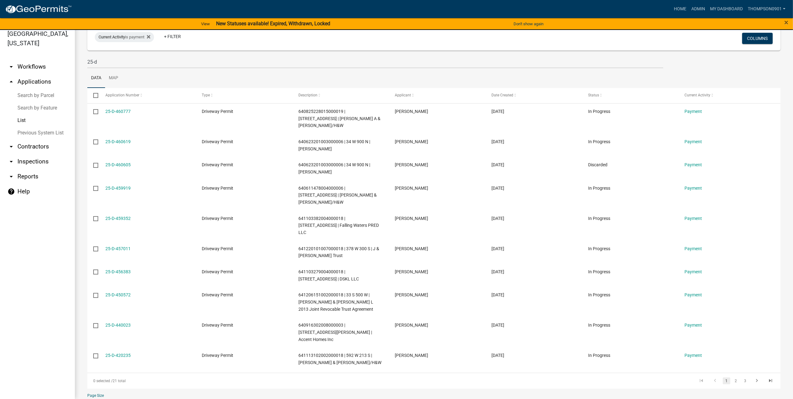
click at [105, 397] on select "10 25 50 100" at bounding box center [141, 403] width 108 height 13
select select "3: 100"
click at [87, 397] on select "10 25 50 100" at bounding box center [141, 403] width 108 height 13
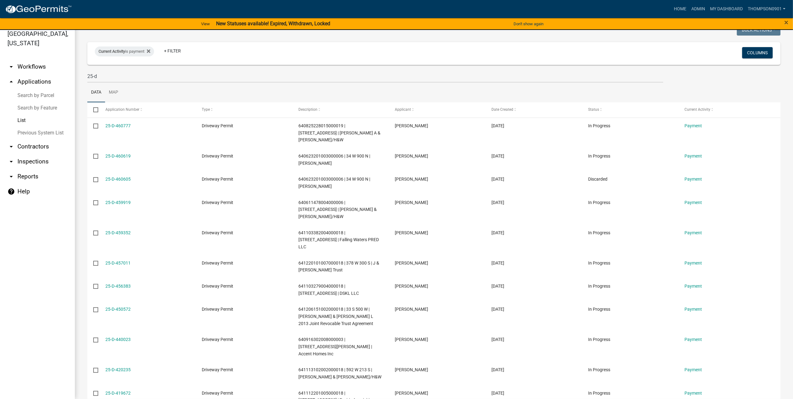
scroll to position [0, 0]
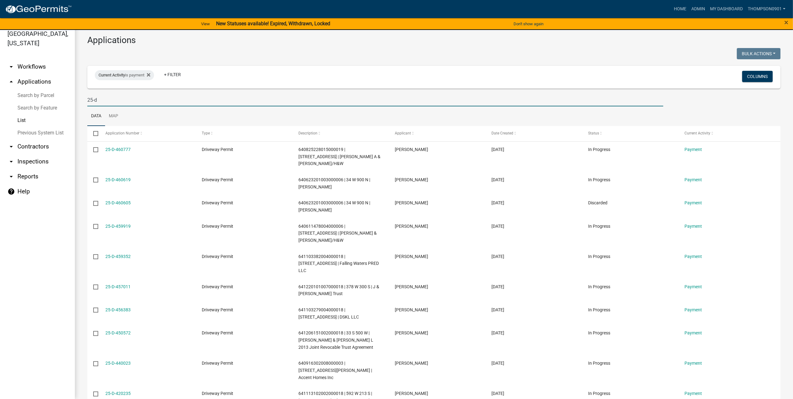
click at [93, 99] on input "25-d" at bounding box center [375, 100] width 576 height 13
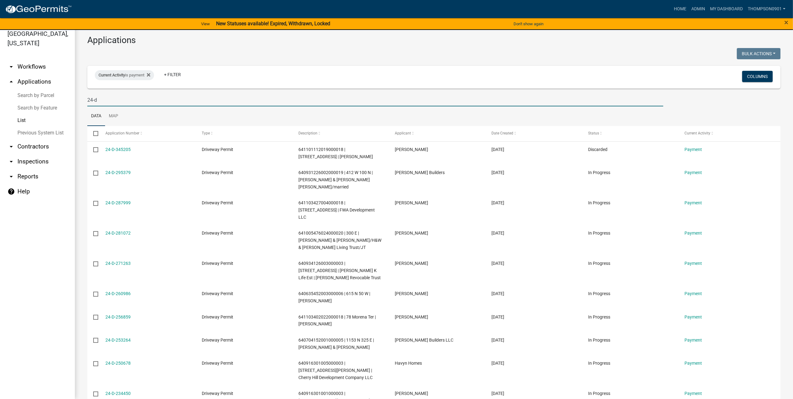
type input "24-d"
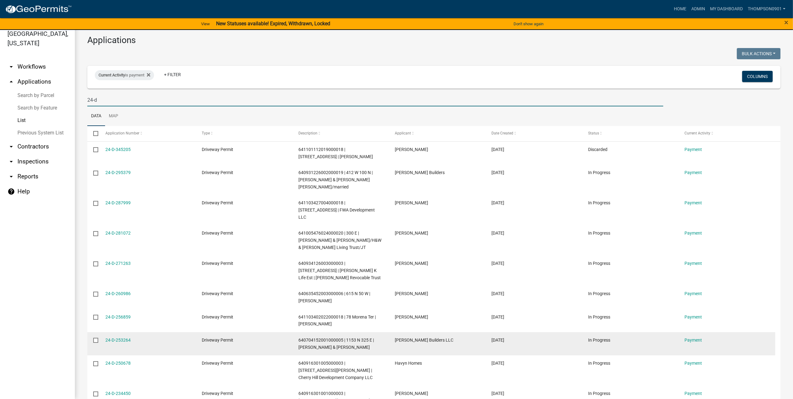
scroll to position [68, 0]
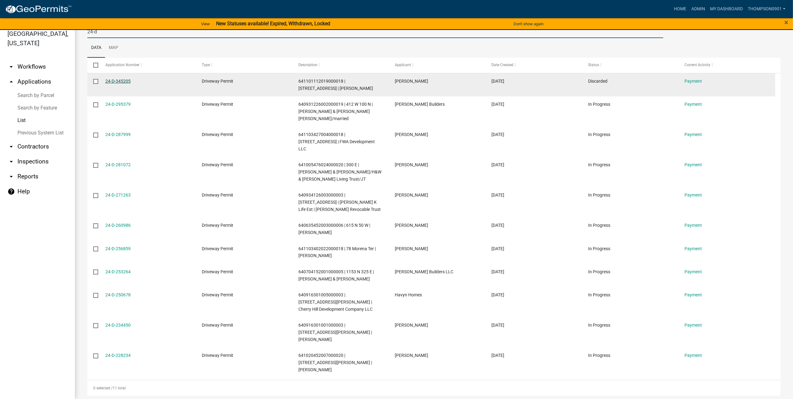
click at [124, 80] on link "24-D-345205" at bounding box center [117, 81] width 25 height 5
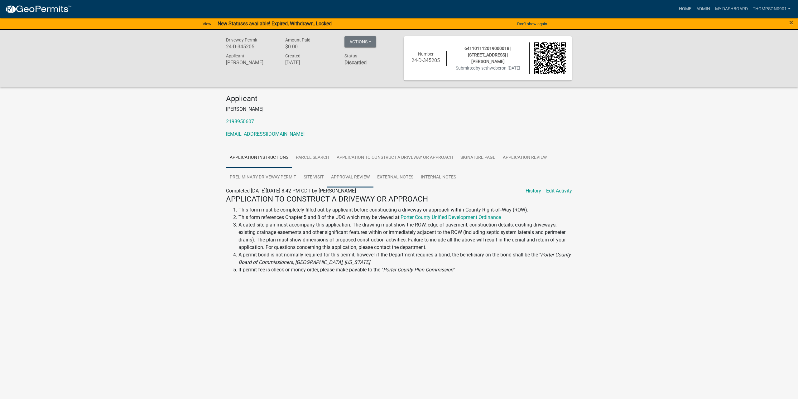
click at [352, 176] on link "Approval Review" at bounding box center [350, 177] width 46 height 20
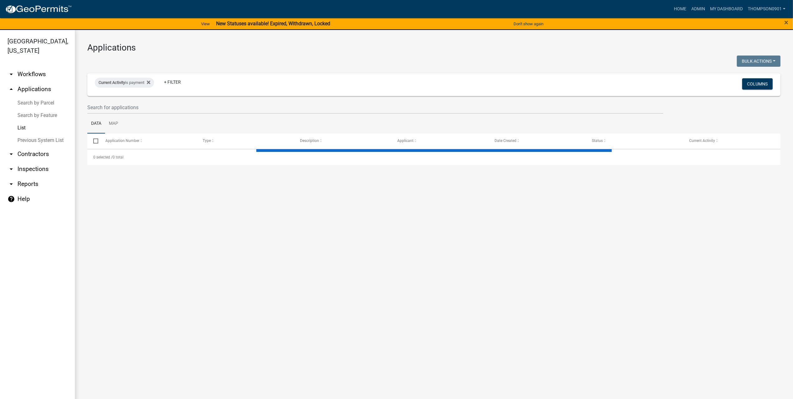
select select "3: 100"
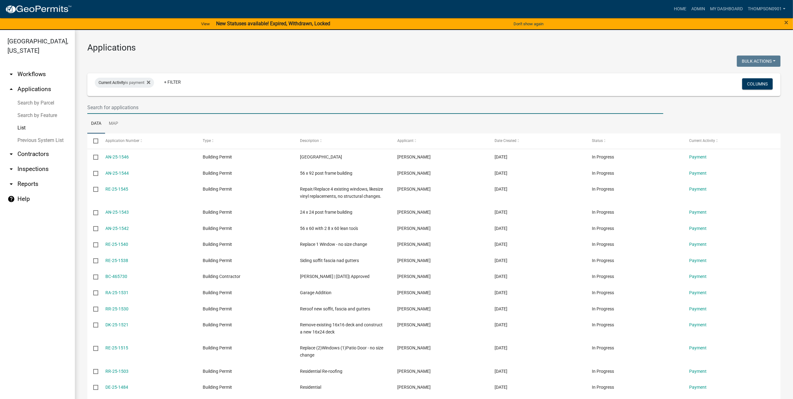
click at [105, 104] on input "text" at bounding box center [375, 107] width 576 height 13
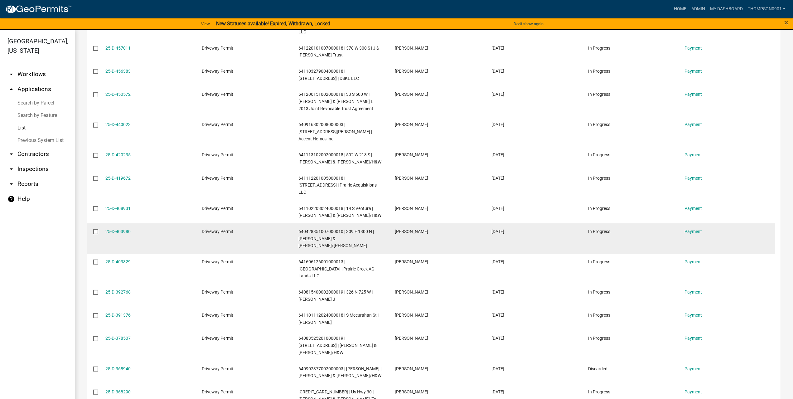
scroll to position [300, 0]
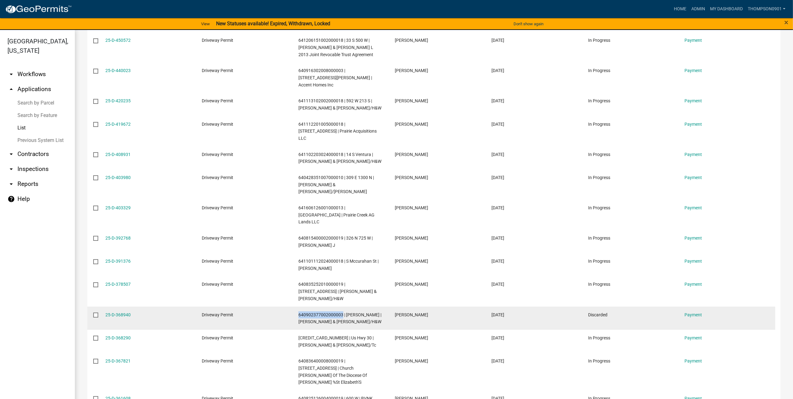
drag, startPoint x: 342, startPoint y: 257, endPoint x: 297, endPoint y: 252, distance: 45.7
click at [297, 306] on datatable-body-cell "640902377002000003 | Goodrich Rd | Leer Christopher G & Tyler K/H&W" at bounding box center [340, 317] width 97 height 23
copy span "640902377002000003"
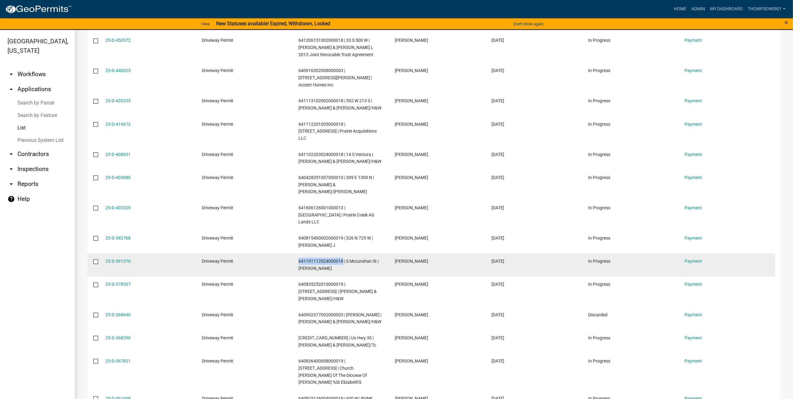
drag, startPoint x: 343, startPoint y: 211, endPoint x: 297, endPoint y: 210, distance: 45.5
click at [297, 253] on datatable-body-cell "641101112024000018 | S Mccurahan St | Weber Seth" at bounding box center [340, 264] width 97 height 23
copy span "641101112024000018"
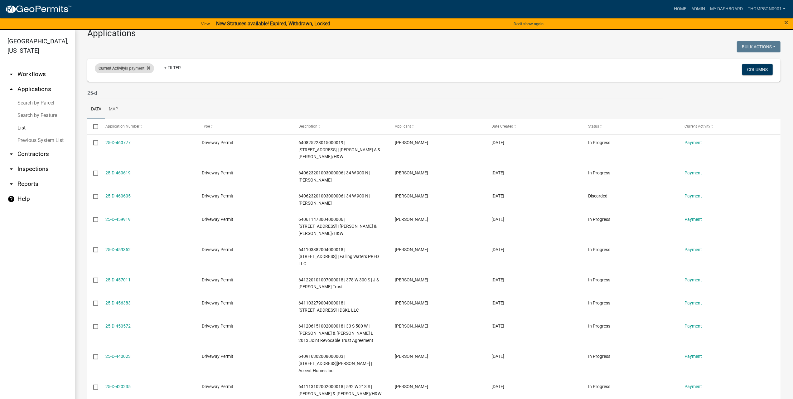
scroll to position [0, 0]
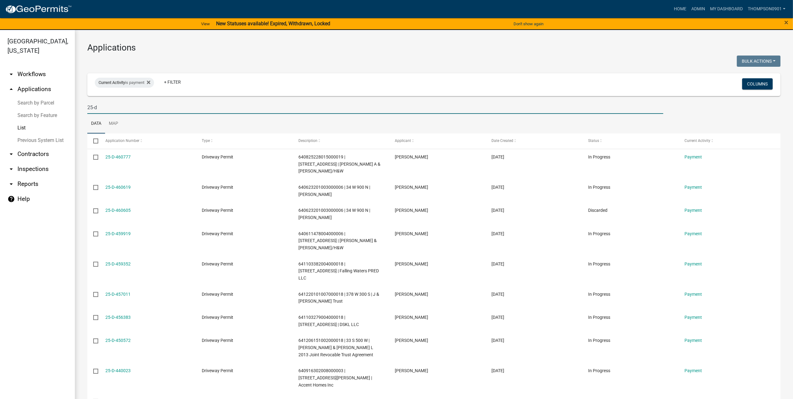
click at [92, 108] on input "25-d" at bounding box center [375, 107] width 576 height 13
type input "24-d"
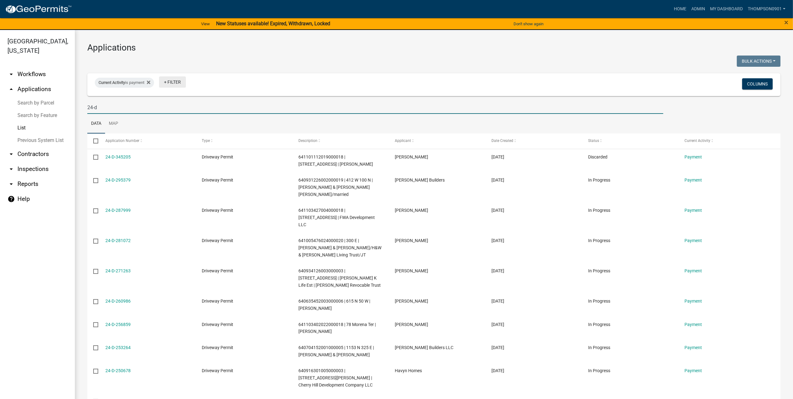
click at [181, 79] on link "+ Filter" at bounding box center [172, 81] width 27 height 11
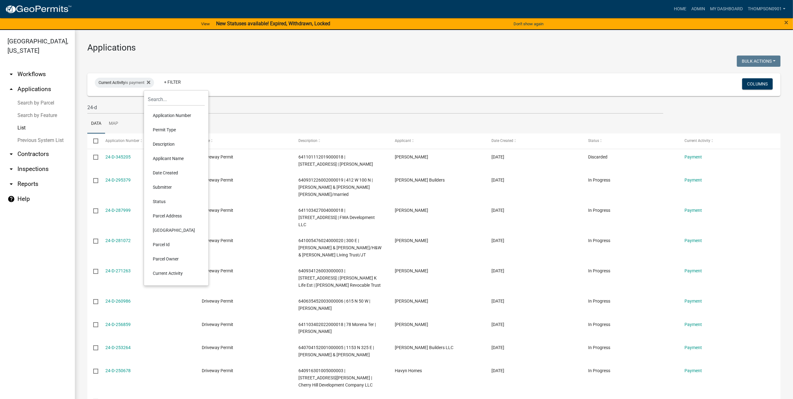
click at [173, 276] on li "Current Activity" at bounding box center [176, 273] width 57 height 14
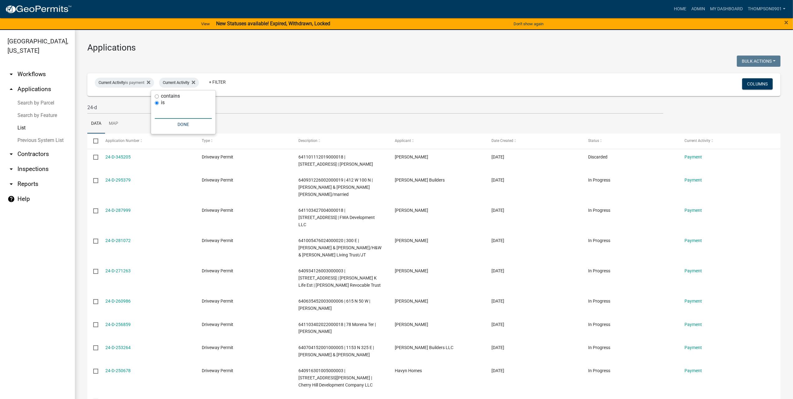
click at [166, 112] on input "text" at bounding box center [183, 112] width 57 height 13
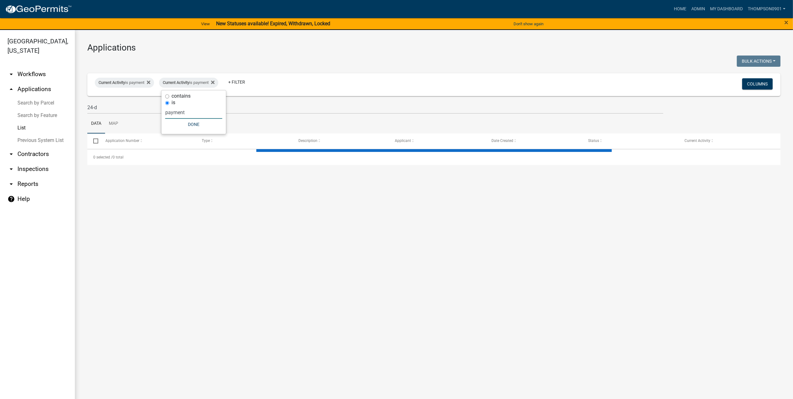
type input "payment"
select select "3: 100"
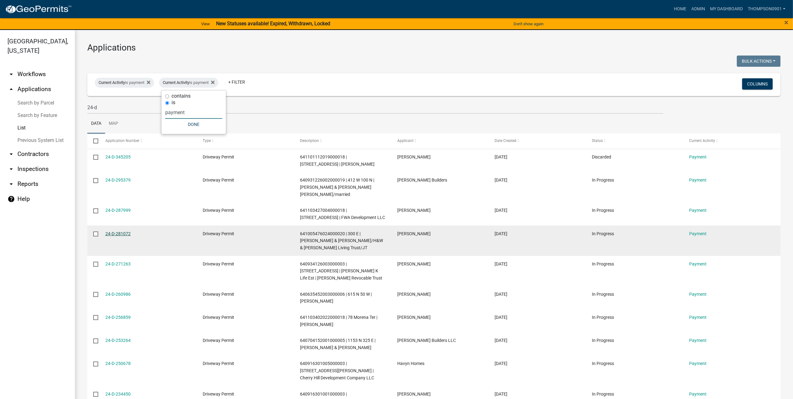
click at [128, 231] on link "24-D-281072" at bounding box center [117, 233] width 25 height 5
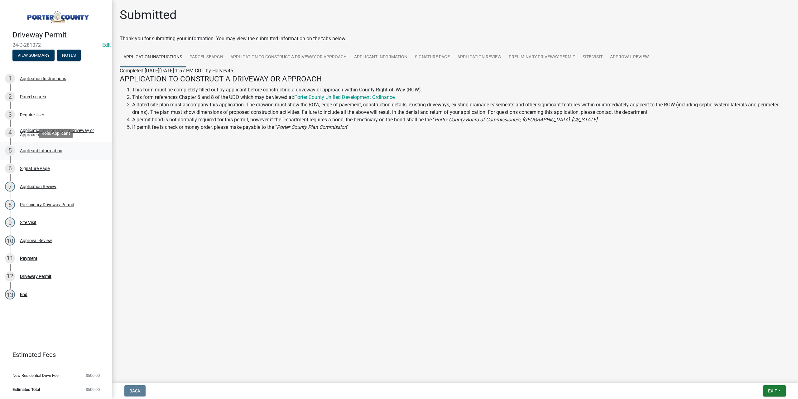
click at [43, 150] on div "Applicant Information" at bounding box center [41, 150] width 42 height 4
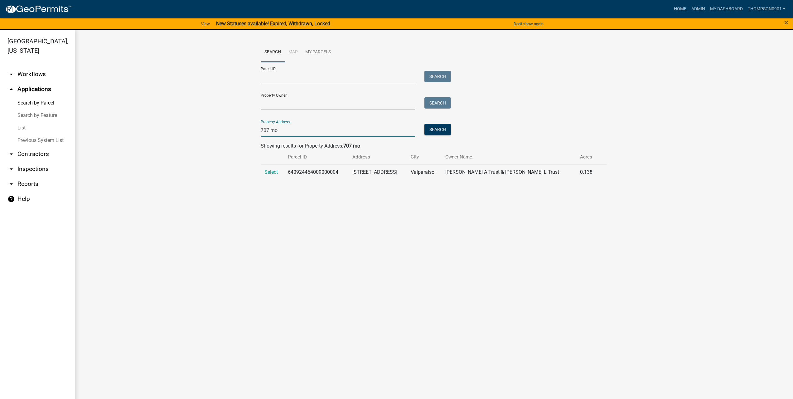
drag, startPoint x: 288, startPoint y: 131, endPoint x: 121, endPoint y: 137, distance: 167.5
click at [144, 133] on wm-workflow-application-search-view "Search Map My Parcels Parcel ID: Search Property Owner: Search Property Address…" at bounding box center [433, 113] width 693 height 142
type input "315 [PERSON_NAME]"
click at [267, 173] on span "Select" at bounding box center [271, 172] width 13 height 6
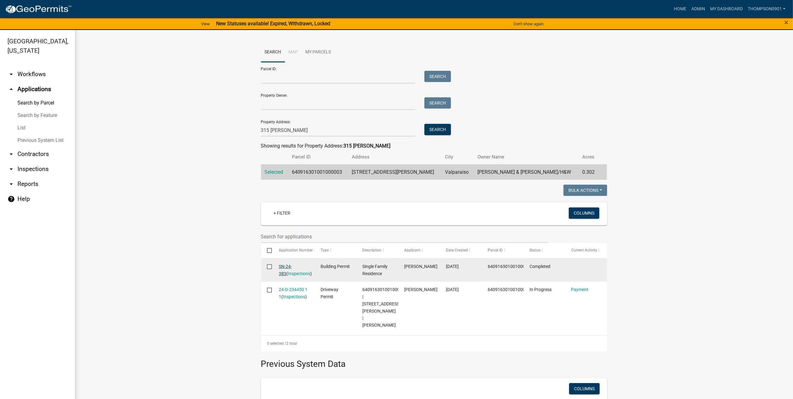
click at [286, 265] on link "SN-24-383" at bounding box center [285, 270] width 13 height 12
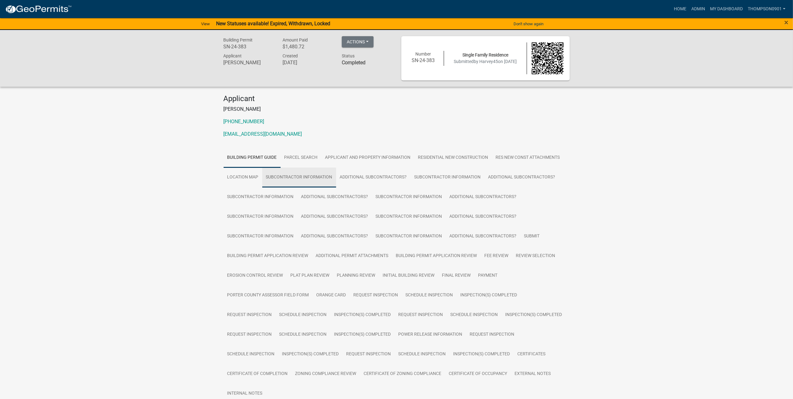
click at [300, 177] on link "Subcontractor Information" at bounding box center [299, 177] width 74 height 20
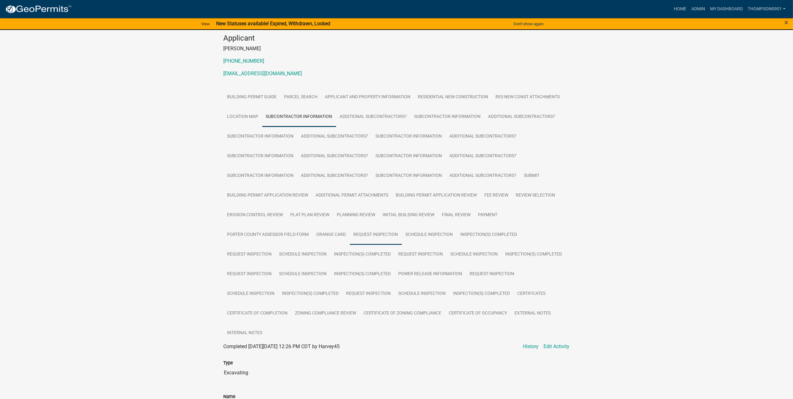
scroll to position [31, 0]
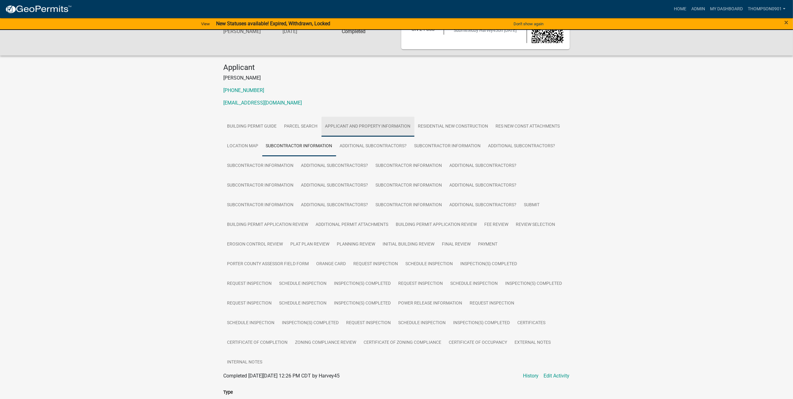
drag, startPoint x: 294, startPoint y: 129, endPoint x: 352, endPoint y: 123, distance: 58.6
click at [352, 123] on link "Applicant and Property Information" at bounding box center [367, 127] width 93 height 20
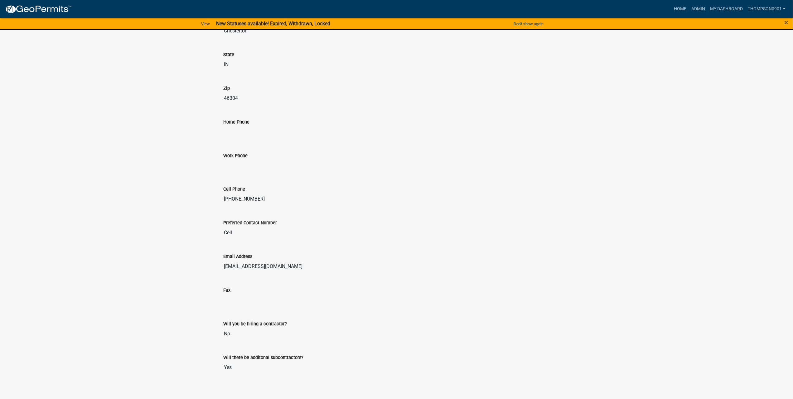
scroll to position [1029, 0]
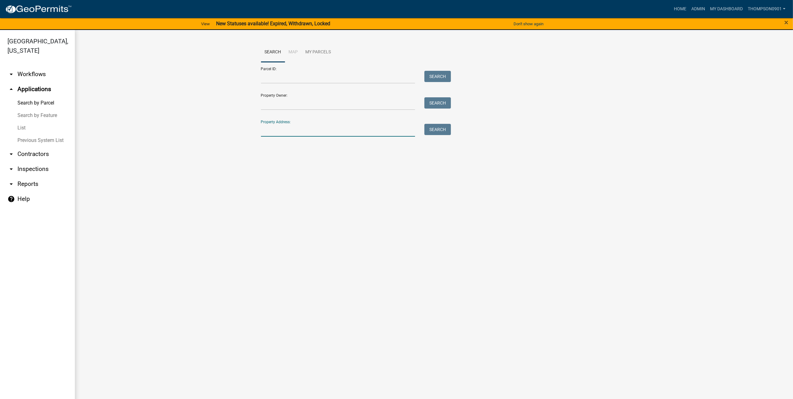
click at [295, 131] on input "Property Address:" at bounding box center [338, 130] width 154 height 13
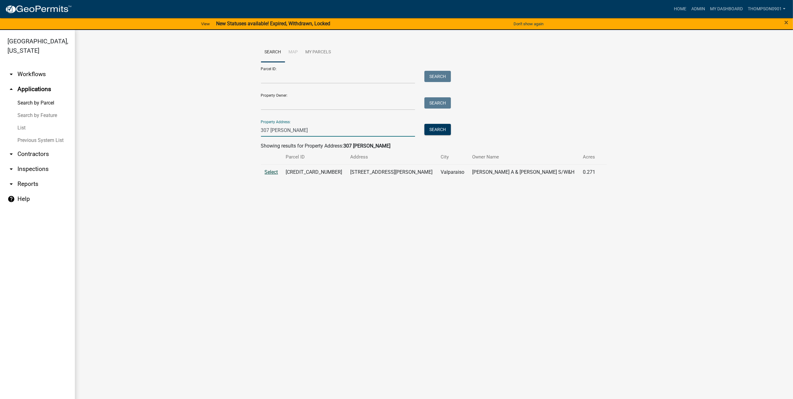
type input "307 holst"
click at [272, 173] on span "Select" at bounding box center [271, 172] width 13 height 6
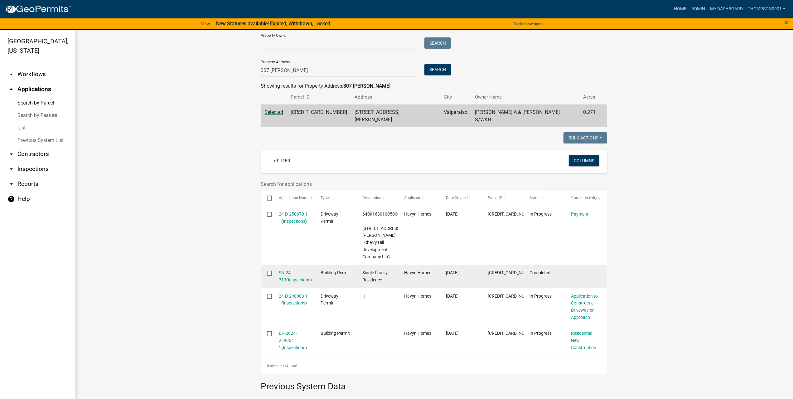
scroll to position [94, 0]
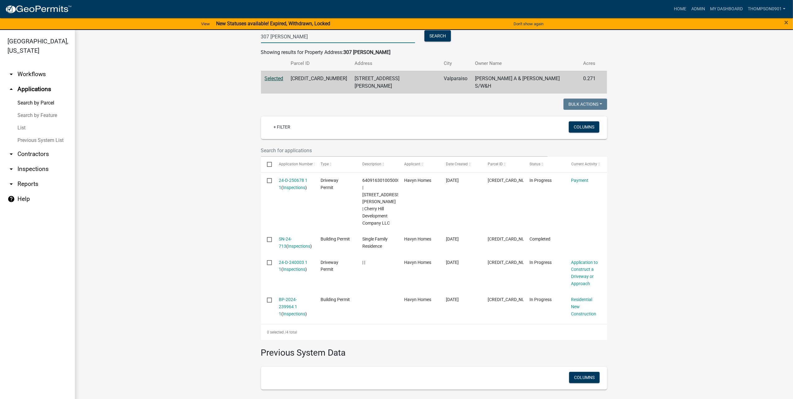
drag, startPoint x: 298, startPoint y: 41, endPoint x: 140, endPoint y: 40, distance: 157.7
click at [151, 40] on wm-workflow-application-search-view "Search Map My Parcels Parcel ID: Search Property Owner: Search Property Address…" at bounding box center [433, 201] width 693 height 505
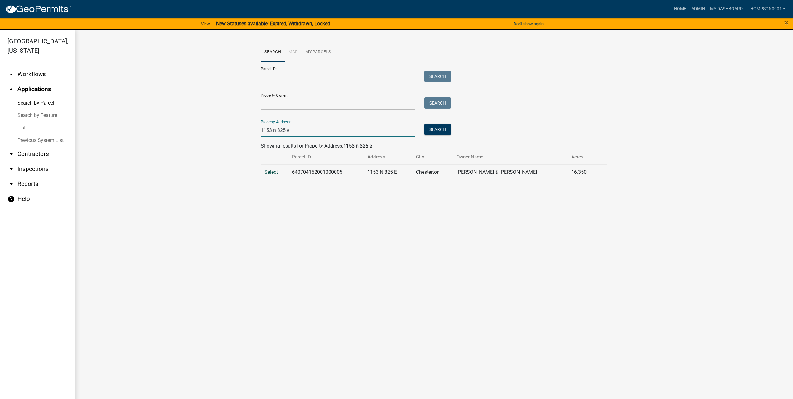
type input "1153 n 325 e"
click at [276, 174] on span "Select" at bounding box center [271, 172] width 13 height 6
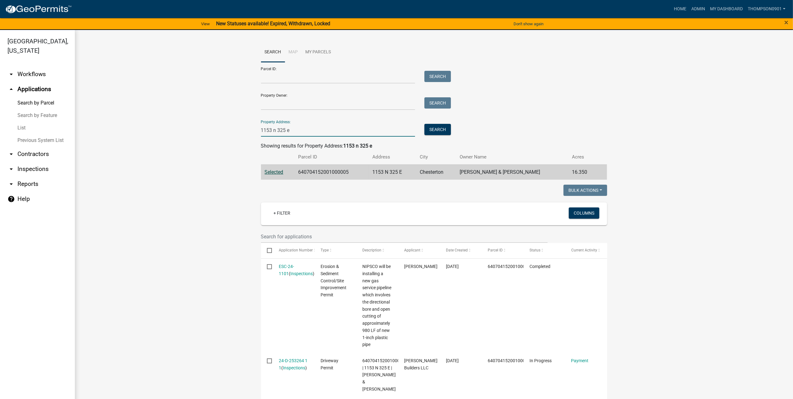
drag, startPoint x: 154, startPoint y: 118, endPoint x: 80, endPoint y: 110, distance: 74.3
click at [81, 110] on div "Search Map My Parcels Parcel ID: Search Property Owner: Search Property Address…" at bounding box center [434, 297] width 718 height 535
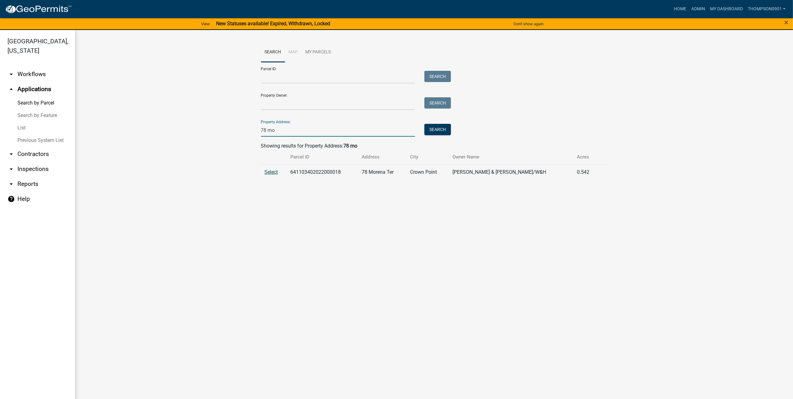
type input "78 mo"
click at [269, 171] on span "Select" at bounding box center [271, 172] width 13 height 6
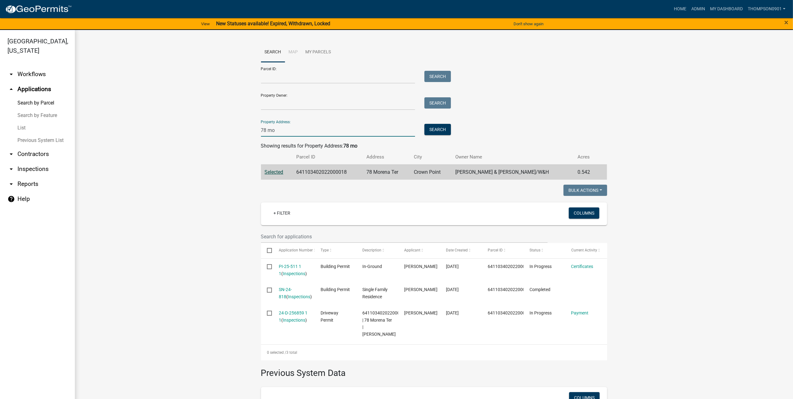
drag, startPoint x: 280, startPoint y: 130, endPoint x: 72, endPoint y: 108, distance: 209.0
click at [79, 108] on div "Search Map My Parcels Parcel ID: Search Property Owner: Search Property Address…" at bounding box center [434, 258] width 718 height 457
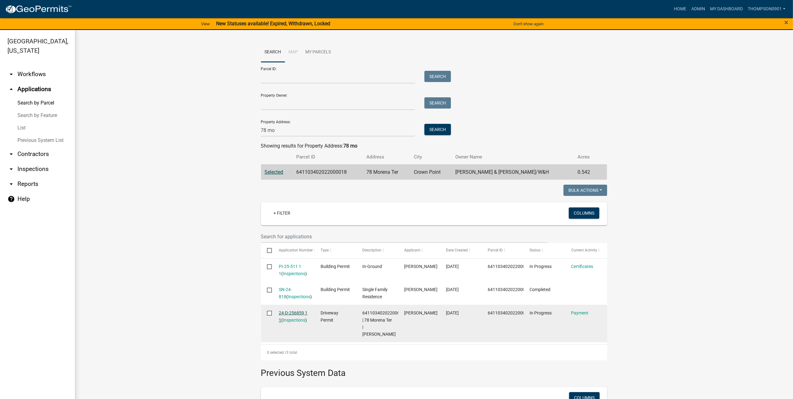
click at [286, 312] on link "24-D-256859 1 1" at bounding box center [293, 316] width 29 height 12
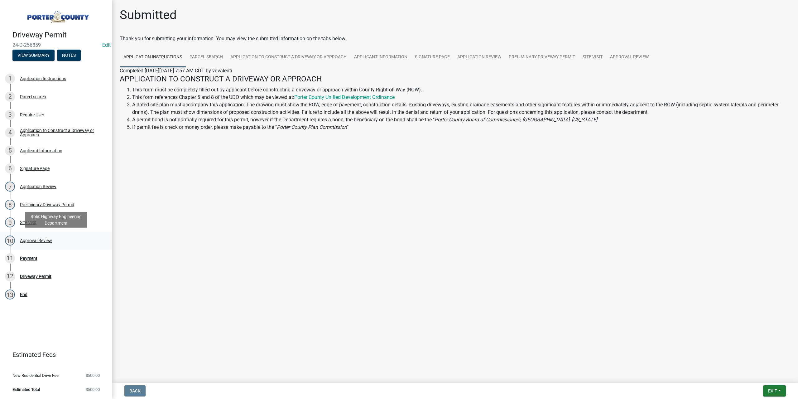
click at [34, 238] on div "Approval Review" at bounding box center [36, 240] width 32 height 4
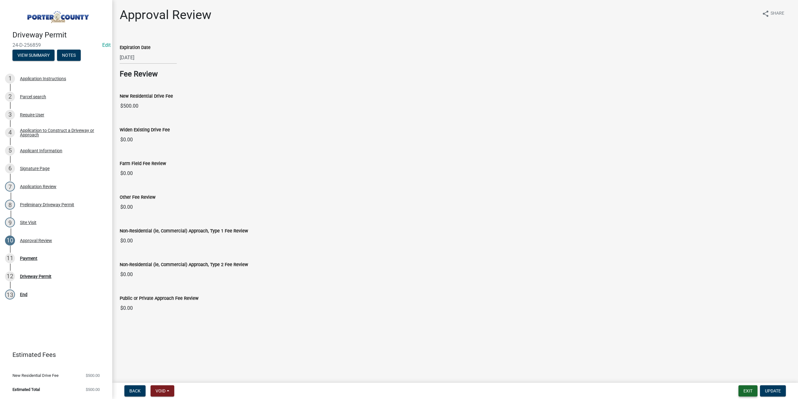
click at [744, 388] on button "Exit" at bounding box center [747, 390] width 19 height 11
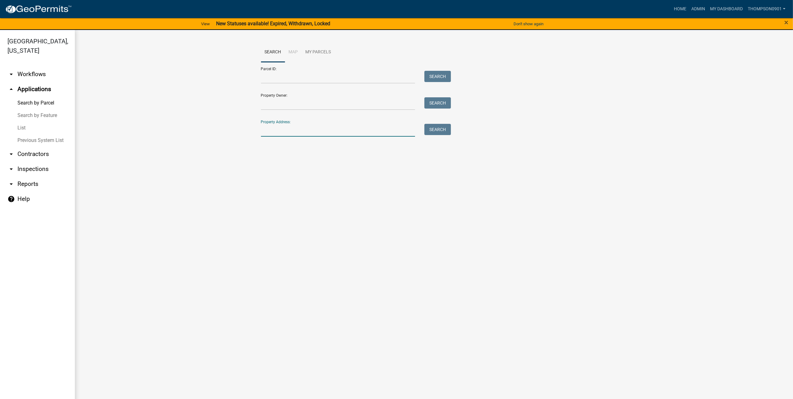
click at [298, 128] on input "Property Address:" at bounding box center [338, 130] width 154 height 13
type input "615 n 50 w"
click at [276, 171] on span "Select" at bounding box center [271, 172] width 13 height 6
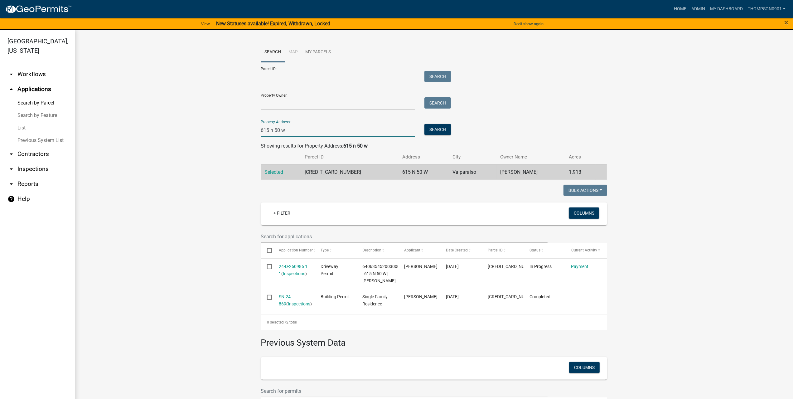
drag, startPoint x: 294, startPoint y: 129, endPoint x: 55, endPoint y: 147, distance: 239.1
click at [56, 147] on div "Porter County, Indiana arrow_drop_down Workflows List arrow_drop_up Application…" at bounding box center [396, 218] width 793 height 376
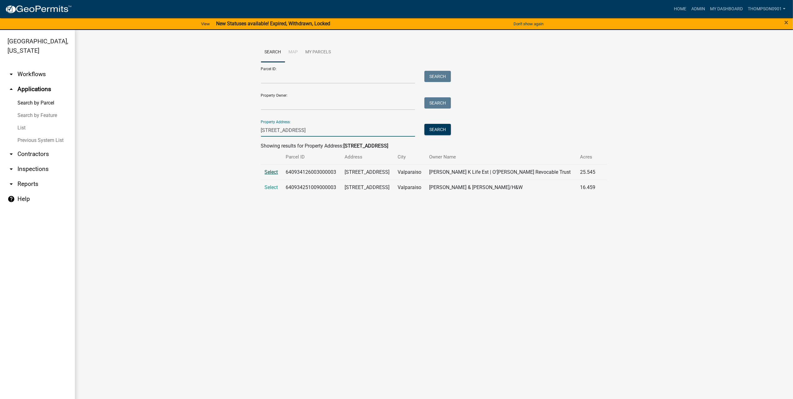
type input "2556 st rd 2"
click at [272, 171] on span "Select" at bounding box center [271, 172] width 13 height 6
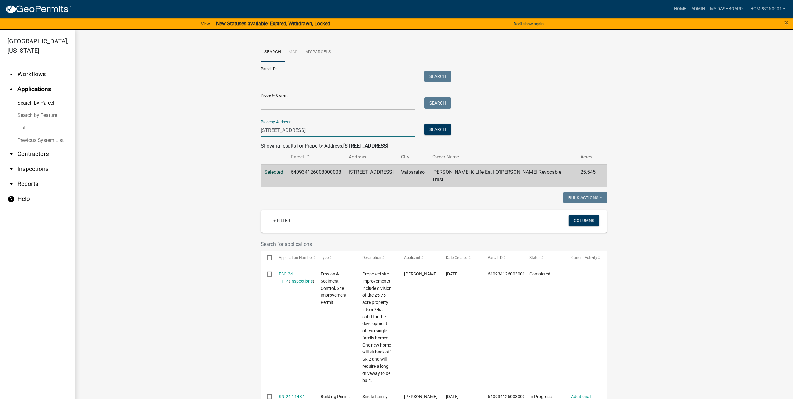
drag, startPoint x: 300, startPoint y: 131, endPoint x: 0, endPoint y: 123, distance: 299.6
click at [0, 123] on div "Porter County, Indiana arrow_drop_down Workflows List arrow_drop_up Application…" at bounding box center [396, 218] width 793 height 376
click at [262, 76] on input "Parcel ID:" at bounding box center [338, 77] width 154 height 13
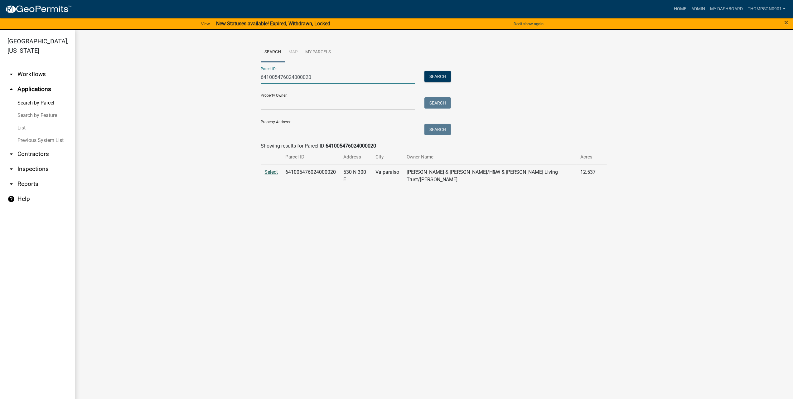
type input "641005476024000020"
click at [266, 173] on span "Select" at bounding box center [271, 172] width 13 height 6
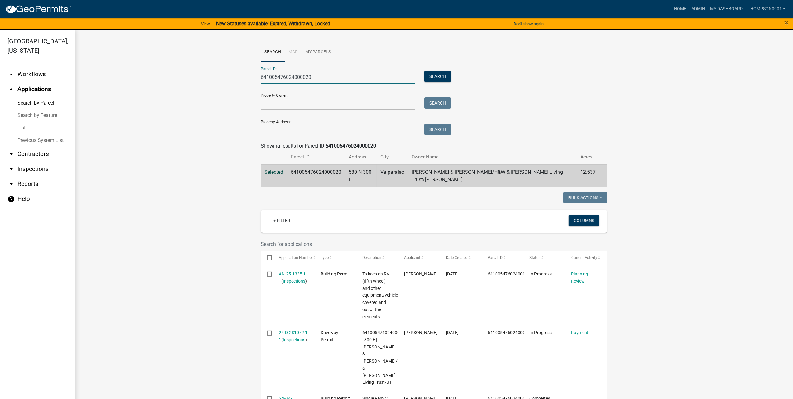
drag, startPoint x: 199, startPoint y: 74, endPoint x: 22, endPoint y: 65, distance: 176.7
click at [24, 65] on div "Porter County, Indiana arrow_drop_down Workflows List arrow_drop_up Application…" at bounding box center [396, 218] width 793 height 376
click at [269, 129] on input "Property Address:" at bounding box center [338, 130] width 154 height 13
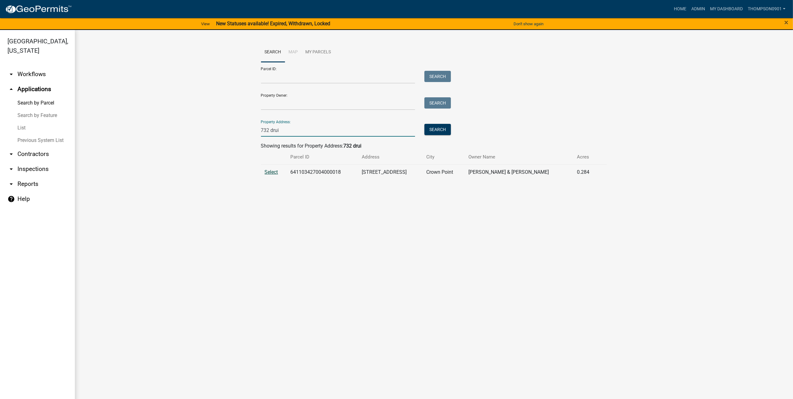
type input "732 drui"
click at [272, 172] on span "Select" at bounding box center [271, 172] width 13 height 6
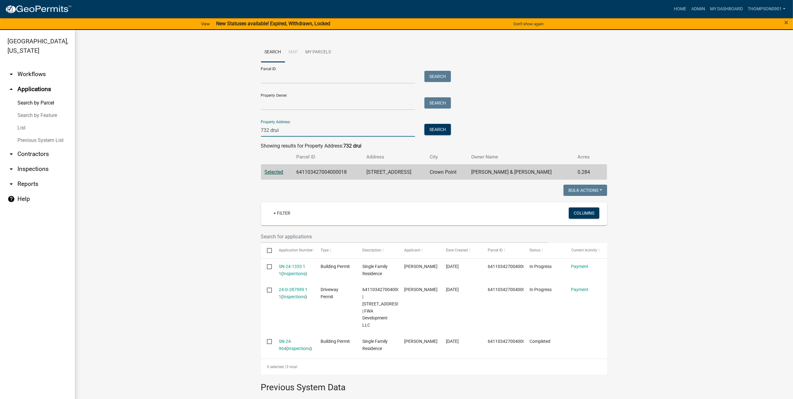
drag, startPoint x: 272, startPoint y: 129, endPoint x: 10, endPoint y: 111, distance: 262.7
click at [10, 111] on div "Porter County, Indiana arrow_drop_down Workflows List arrow_drop_up Application…" at bounding box center [396, 218] width 793 height 376
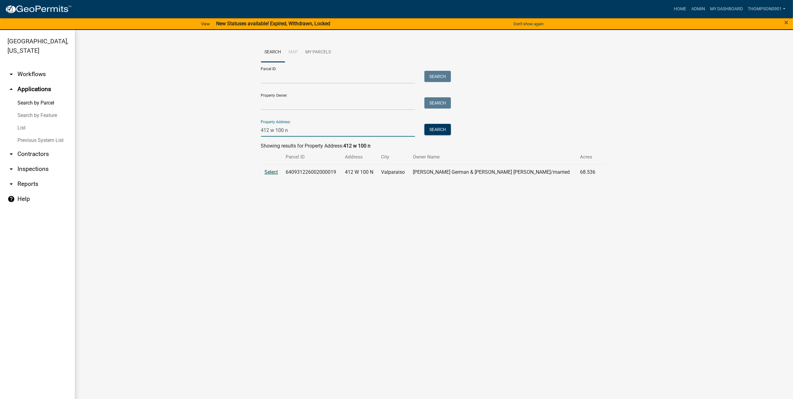
type input "412 w 100 n"
click at [272, 171] on span "Select" at bounding box center [271, 172] width 13 height 6
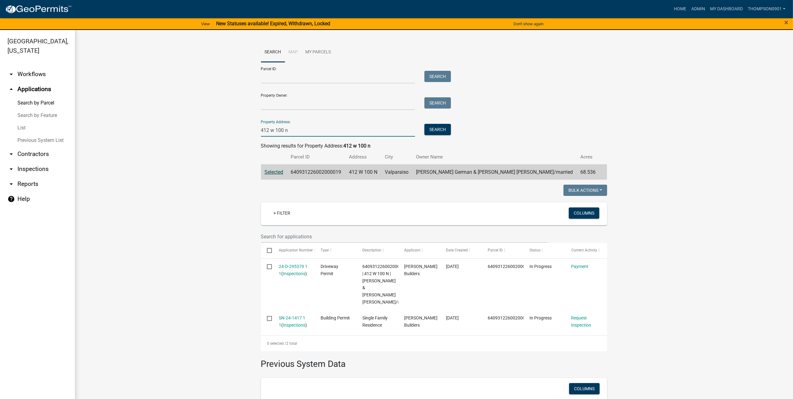
drag, startPoint x: 305, startPoint y: 131, endPoint x: 0, endPoint y: 106, distance: 306.5
click at [0, 108] on div "Porter County, Indiana arrow_drop_down Workflows List arrow_drop_up Application…" at bounding box center [396, 218] width 793 height 376
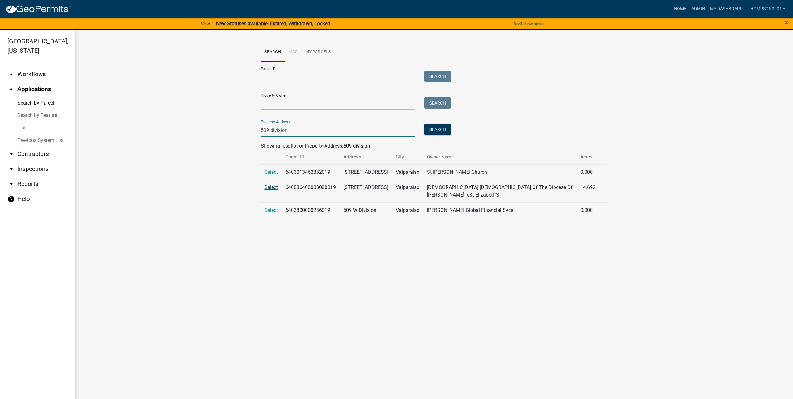
type input "509 division"
click at [269, 187] on span "Select" at bounding box center [271, 187] width 13 height 6
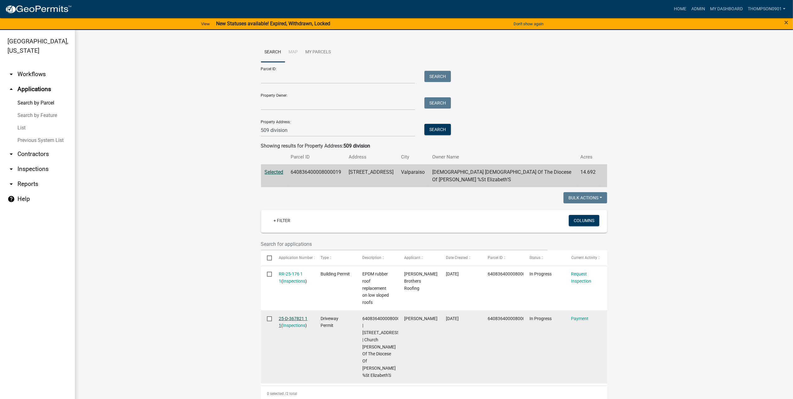
click at [286, 316] on link "25-D-367821 1 1" at bounding box center [293, 322] width 29 height 12
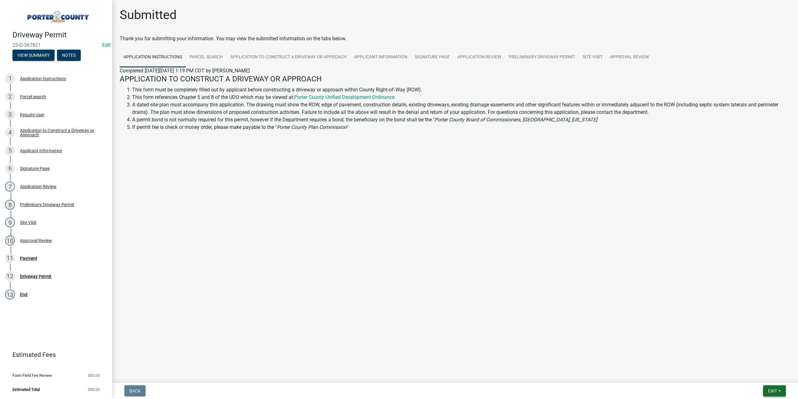
drag, startPoint x: 771, startPoint y: 398, endPoint x: 764, endPoint y: 387, distance: 13.3
click at [770, 397] on nav "Back Exit Save Save & Exit" at bounding box center [455, 390] width 686 height 16
click at [764, 387] on button "Exit" at bounding box center [774, 390] width 23 height 11
click at [762, 378] on button "Save & Exit" at bounding box center [761, 374] width 50 height 15
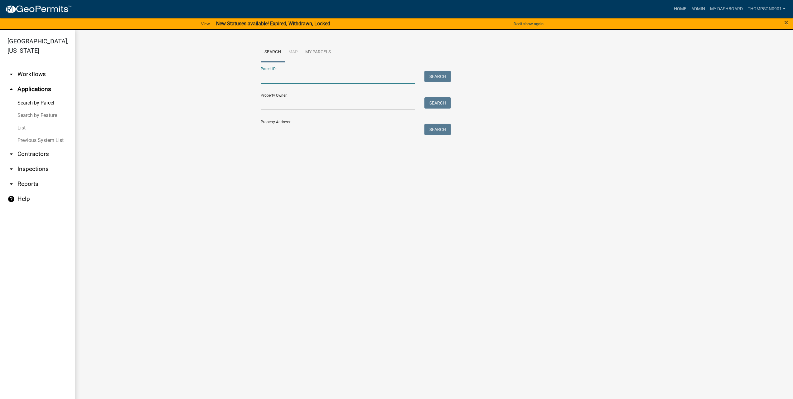
click at [303, 73] on input "Parcel ID:" at bounding box center [338, 77] width 154 height 13
click at [295, 74] on input "6408223000002000019" at bounding box center [338, 77] width 154 height 13
type input "640822300002000019"
click at [270, 172] on span "Select" at bounding box center [271, 172] width 13 height 6
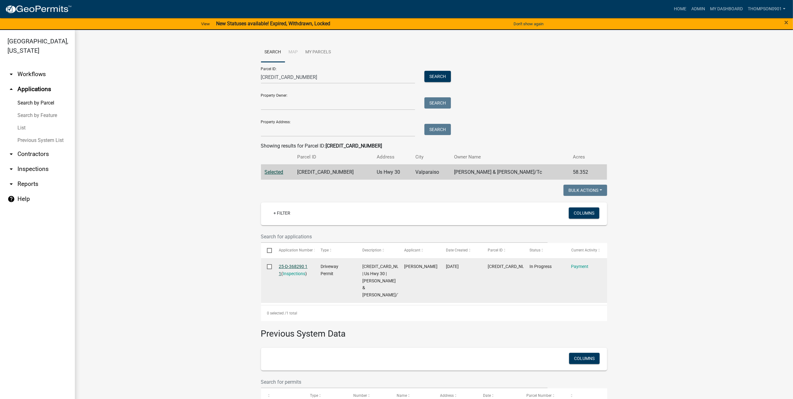
click at [286, 264] on link "25-D-368290 1 1" at bounding box center [293, 270] width 29 height 12
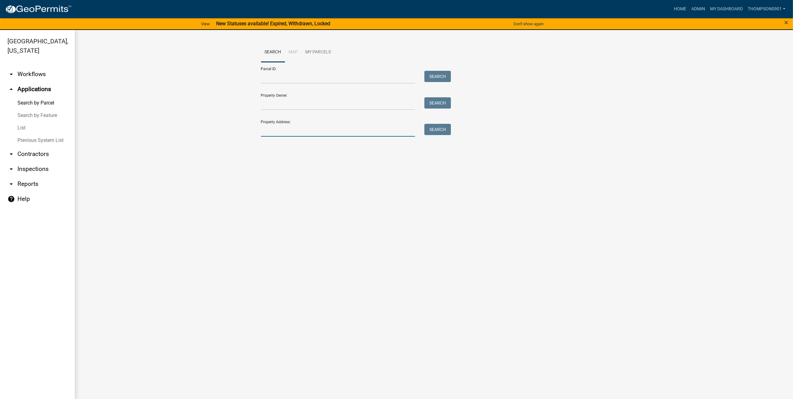
click at [316, 132] on input "Property Address:" at bounding box center [338, 130] width 154 height 13
type input "6"
click at [18, 122] on link "List" at bounding box center [37, 128] width 75 height 12
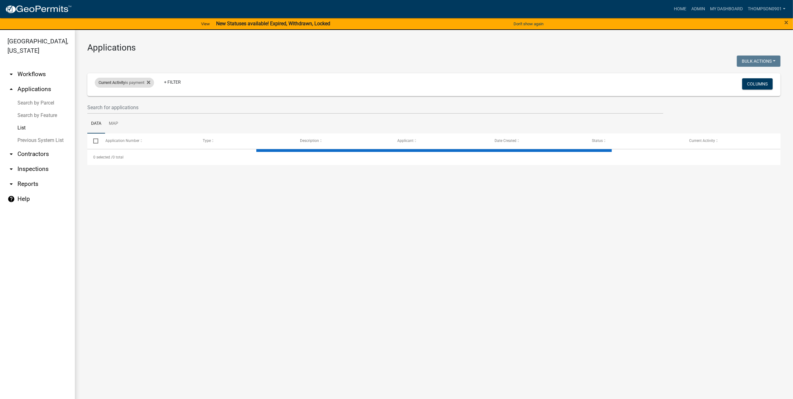
select select "3: 100"
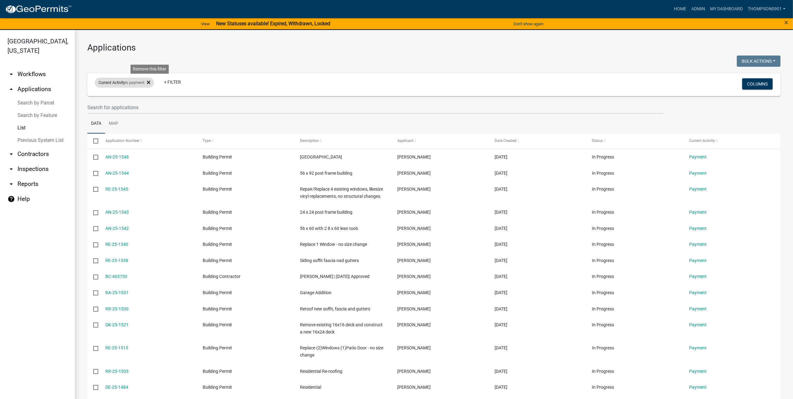
click at [150, 81] on icon at bounding box center [148, 82] width 3 height 3
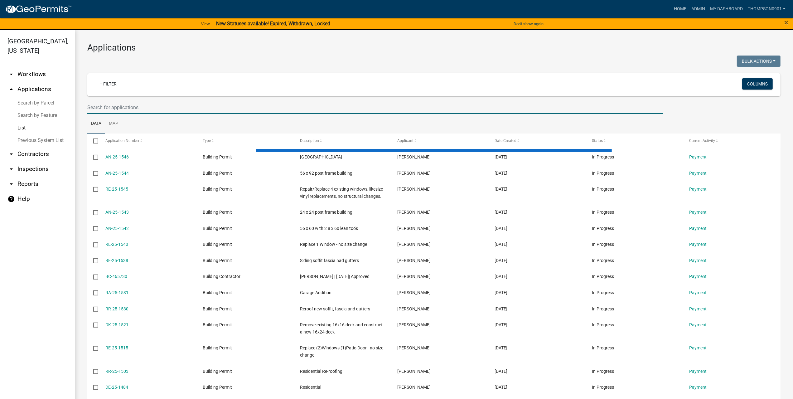
click at [103, 109] on input "text" at bounding box center [375, 107] width 576 height 13
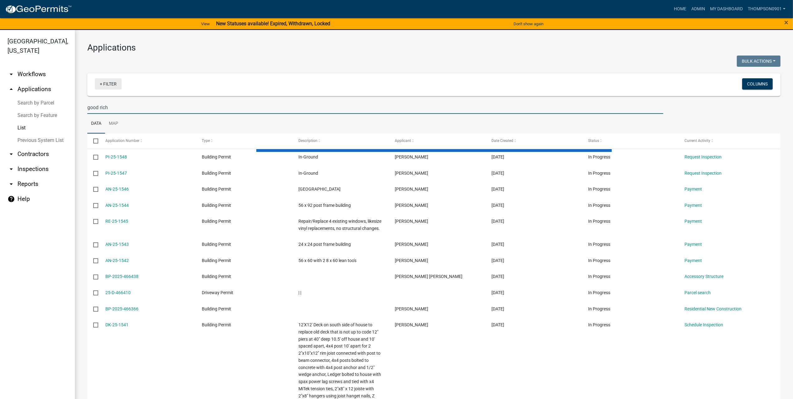
type input "good rich"
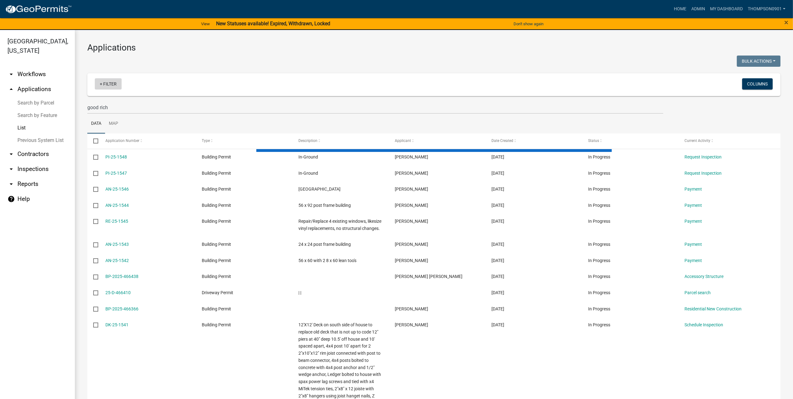
click at [113, 84] on link "+ Filter" at bounding box center [108, 83] width 27 height 11
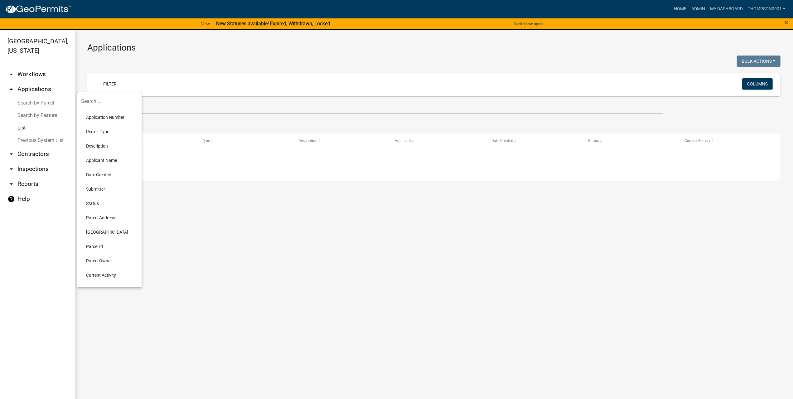
drag, startPoint x: 95, startPoint y: 217, endPoint x: 92, endPoint y: 145, distance: 72.4
click at [95, 217] on li "Parcel Address" at bounding box center [109, 217] width 57 height 14
click at [99, 107] on input "text" at bounding box center [116, 105] width 57 height 13
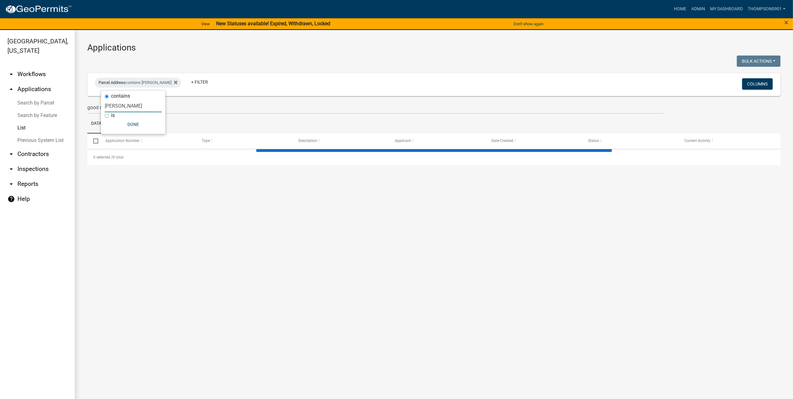
type input "goodrich"
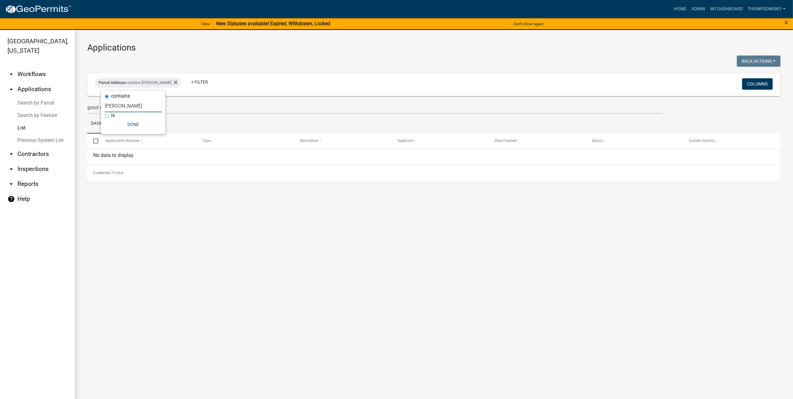
click at [40, 97] on link "Search by Parcel" at bounding box center [37, 103] width 75 height 12
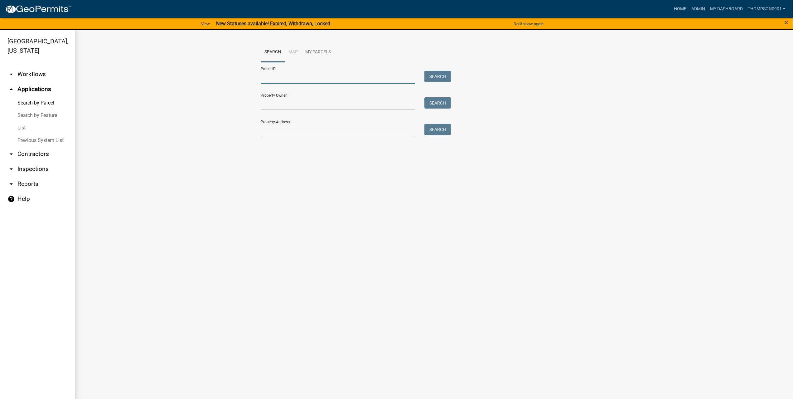
click at [307, 74] on input "Parcel ID:" at bounding box center [338, 77] width 154 height 13
click at [309, 74] on input "Parcel ID:" at bounding box center [338, 77] width 154 height 13
paste input "640902377002000003"
type input "640902377002000003"
click at [443, 71] on button "Search" at bounding box center [437, 76] width 26 height 11
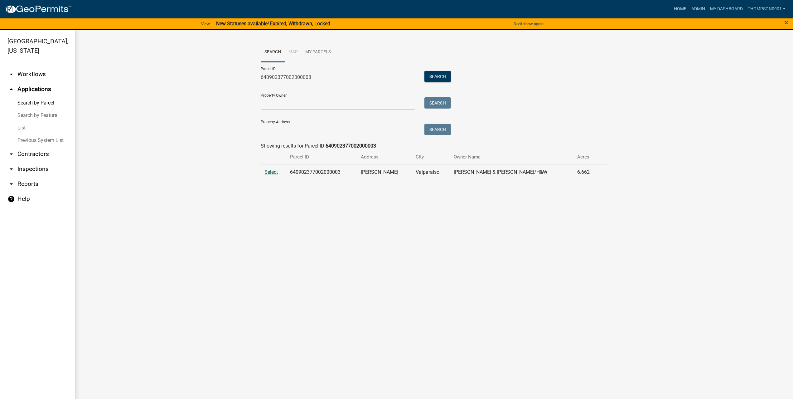
click at [276, 172] on span "Select" at bounding box center [271, 172] width 13 height 6
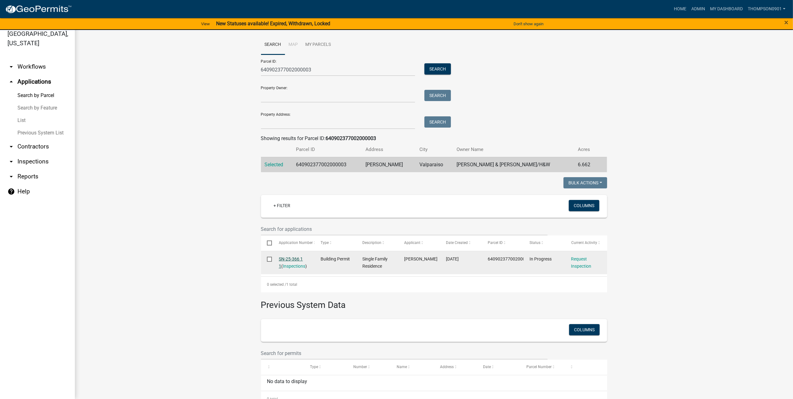
click at [287, 260] on link "SN-25-366 1 1" at bounding box center [291, 262] width 24 height 12
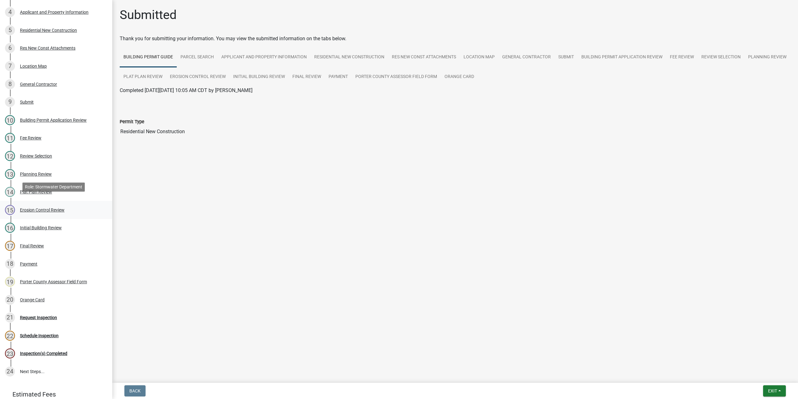
scroll to position [125, 0]
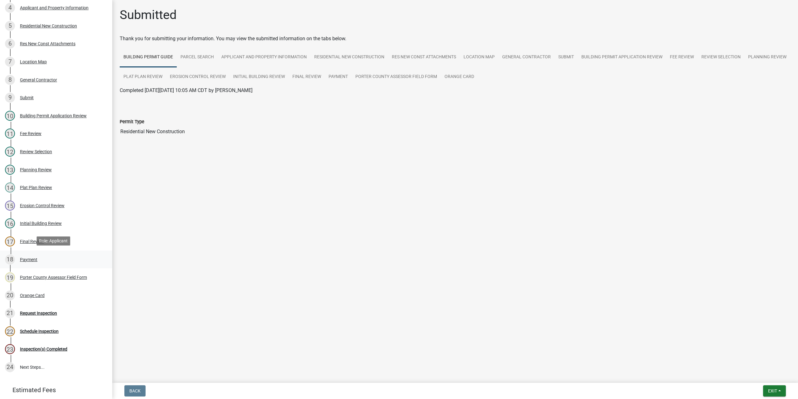
click at [31, 260] on div "Payment" at bounding box center [28, 259] width 17 height 4
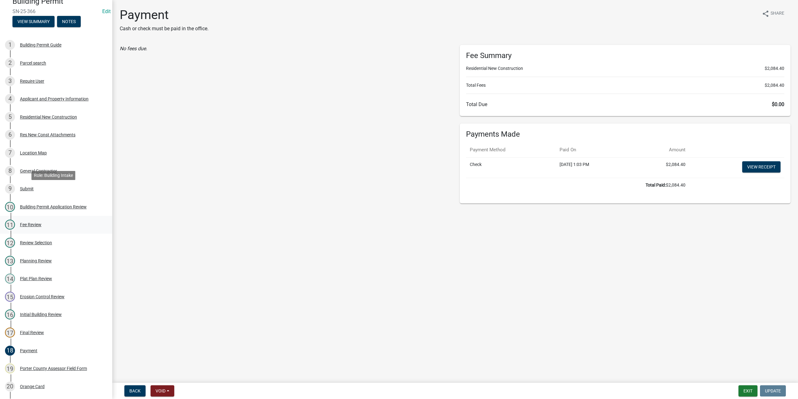
scroll to position [31, 0]
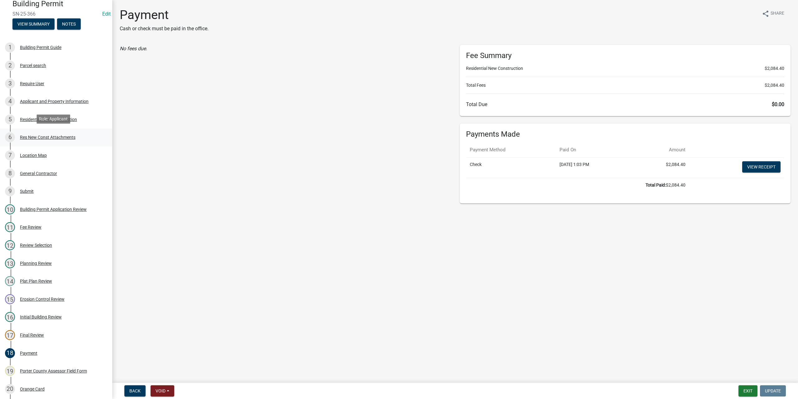
click at [46, 139] on div "Res New Const Attachments" at bounding box center [47, 137] width 55 height 4
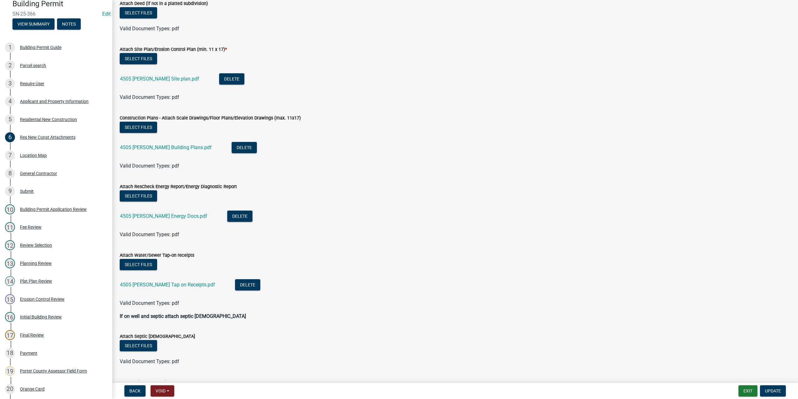
scroll to position [0, 0]
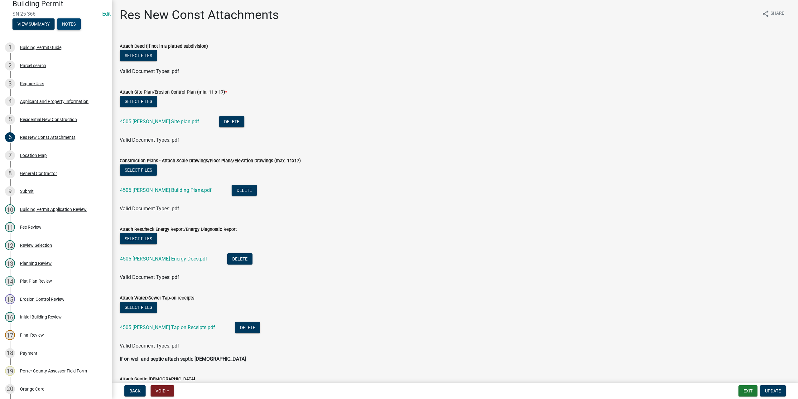
click at [73, 23] on button "Notes" at bounding box center [69, 23] width 24 height 11
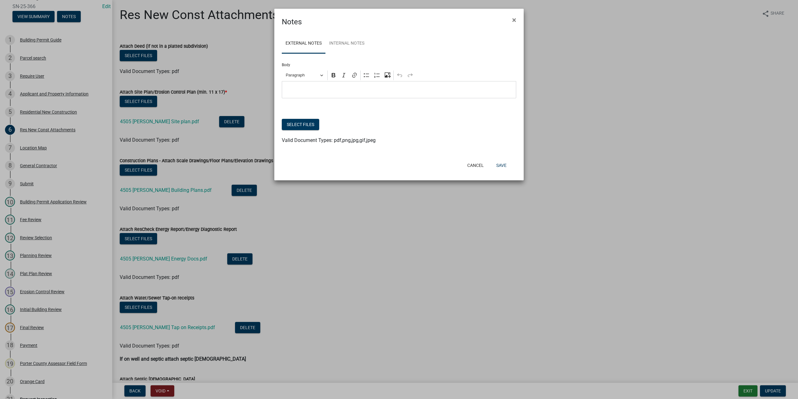
scroll to position [25, 0]
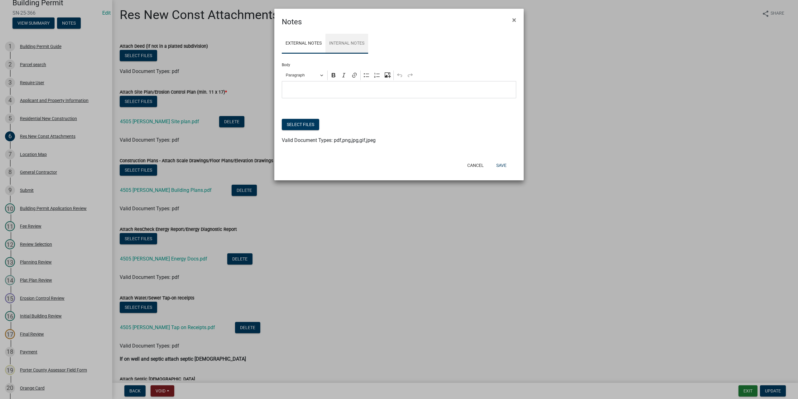
click at [351, 41] on link "Internal Notes" at bounding box center [346, 44] width 43 height 20
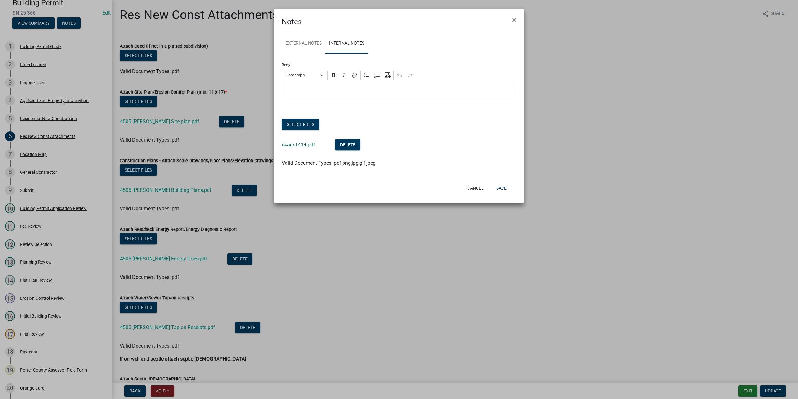
click at [296, 144] on link "scans1414.pdf" at bounding box center [298, 145] width 33 height 6
click at [512, 19] on span "×" at bounding box center [514, 20] width 4 height 9
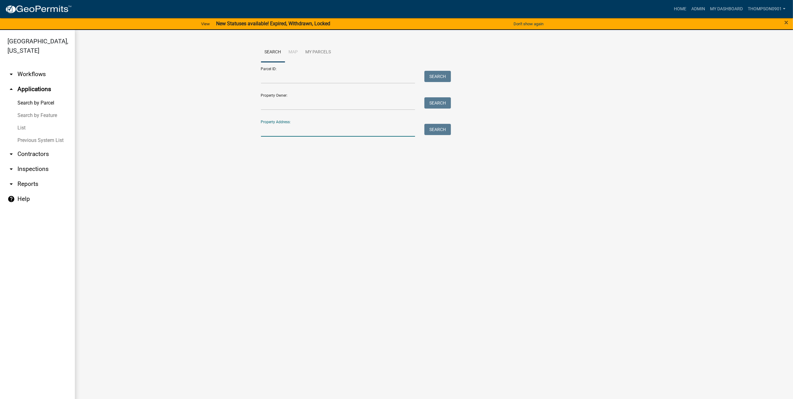
click at [329, 129] on input "Property Address:" at bounding box center [338, 130] width 154 height 13
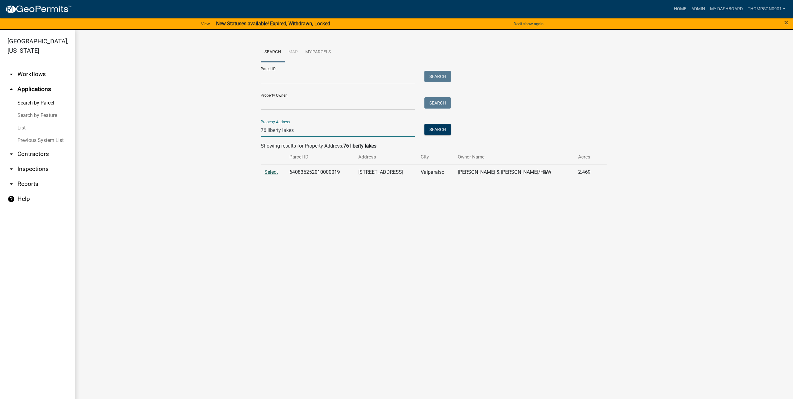
type input "76 liberty lakes"
click at [273, 173] on span "Select" at bounding box center [271, 172] width 13 height 6
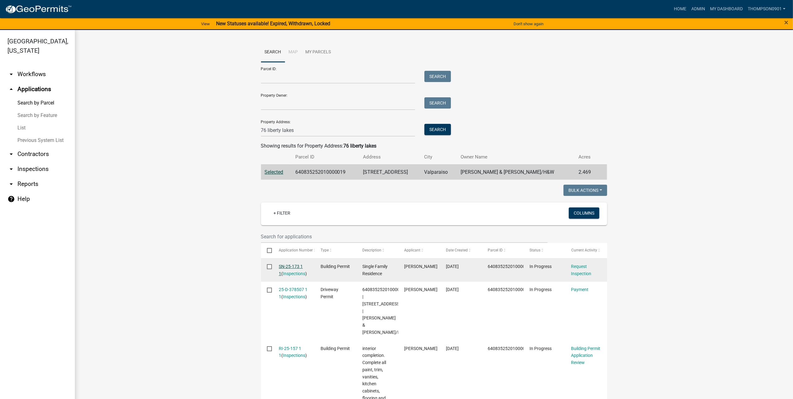
click at [286, 266] on link "SN-25-173 1 1" at bounding box center [291, 270] width 24 height 12
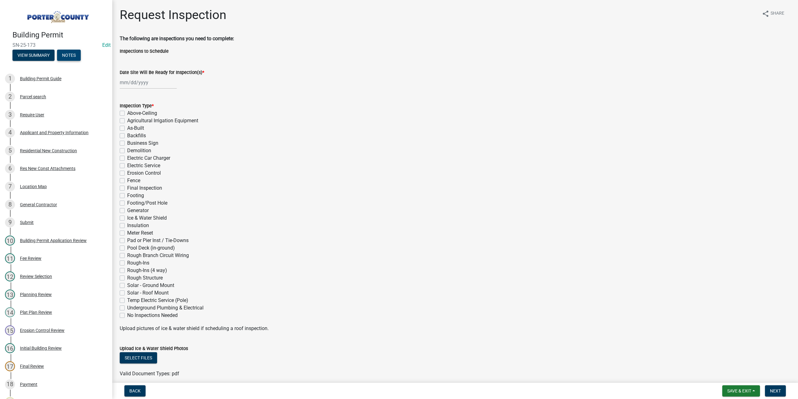
click at [74, 52] on button "Notes" at bounding box center [69, 55] width 24 height 11
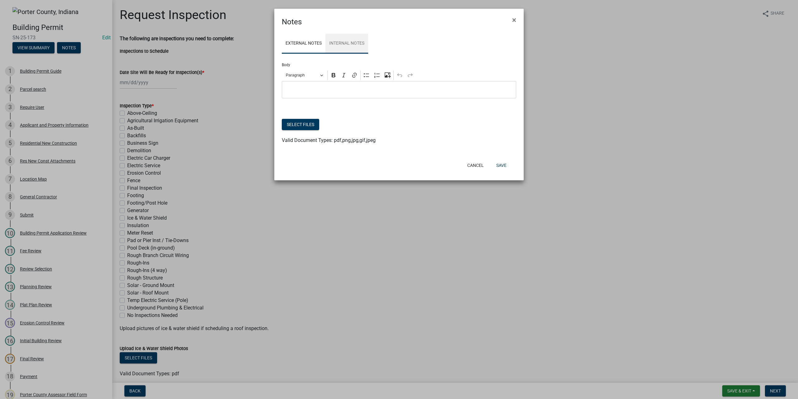
click at [347, 41] on link "Internal Notes" at bounding box center [346, 44] width 43 height 20
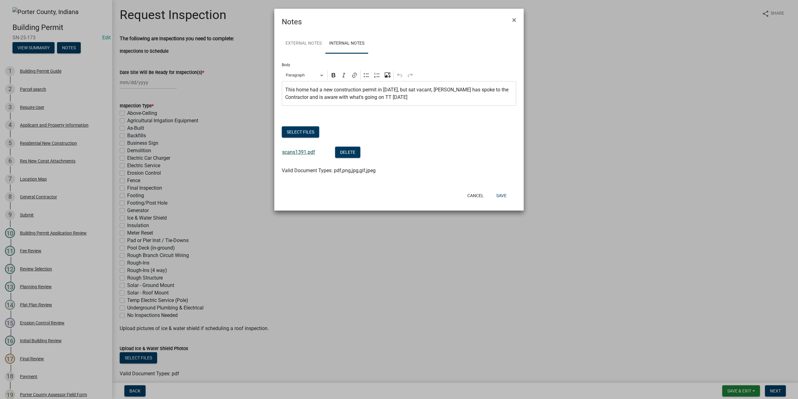
click at [307, 153] on link "scans1391.pdf" at bounding box center [298, 152] width 33 height 6
click at [31, 376] on ngb-modal-window "Notes × External Notes Internal Notes Body Rich Text Editor Paragraph Bold Ital…" at bounding box center [399, 199] width 798 height 399
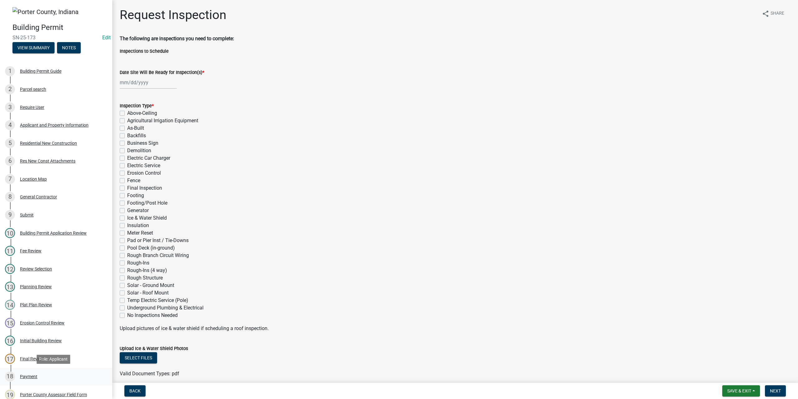
click at [35, 376] on div "Payment" at bounding box center [28, 376] width 17 height 4
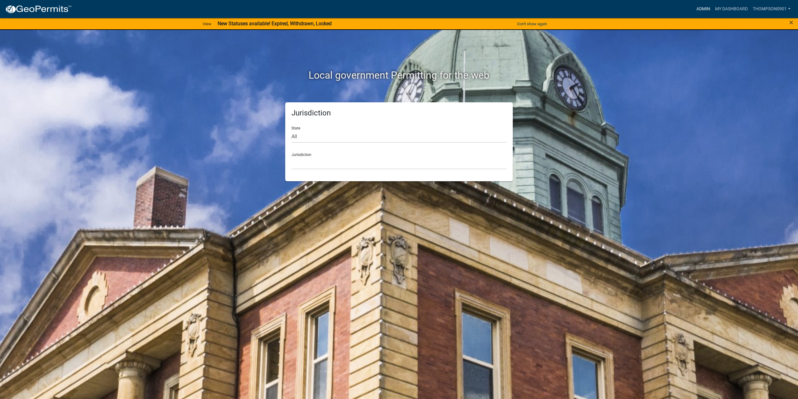
click at [703, 9] on link "Admin" at bounding box center [703, 9] width 19 height 12
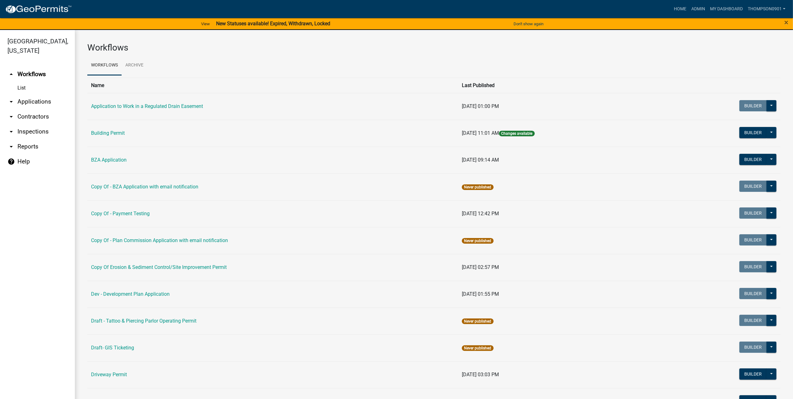
click at [30, 139] on link "arrow_drop_down Reports" at bounding box center [37, 146] width 75 height 15
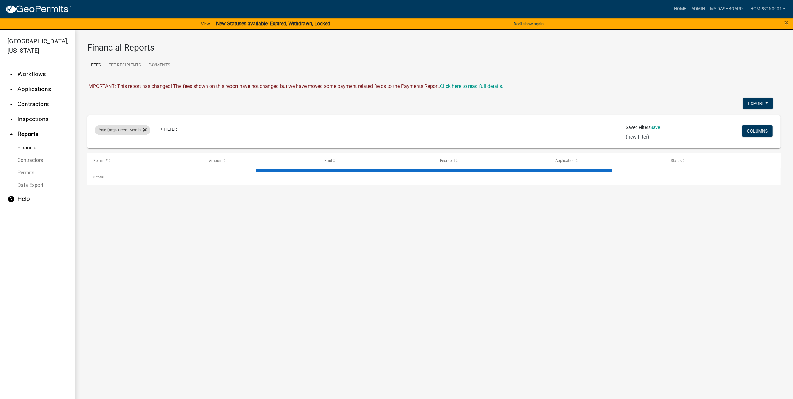
click at [143, 133] on div "Paid Date Current Month" at bounding box center [122, 130] width 55 height 10
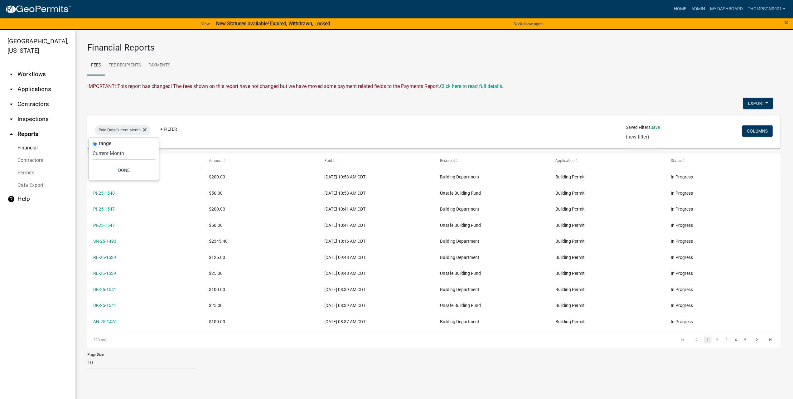
click at [122, 154] on select "[DATE] [DATE] Current Week Previous Week Current Month Last Month Current Calen…" at bounding box center [124, 153] width 62 height 13
select select "custom"
click at [100, 147] on select "[DATE] [DATE] Current Week Previous Week Current Month Last Month Current Calen…" at bounding box center [124, 153] width 62 height 13
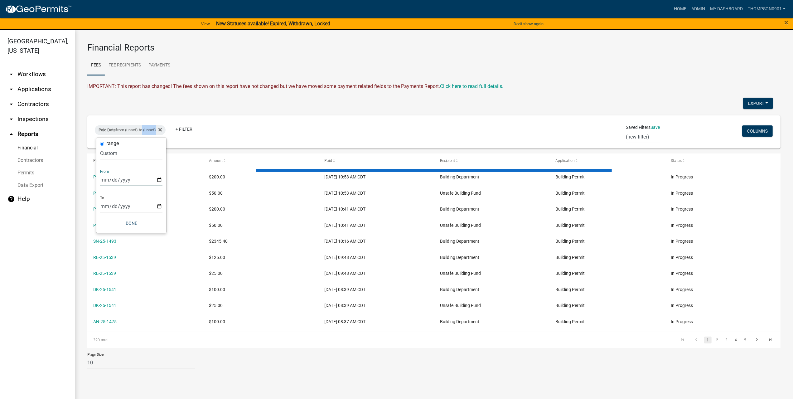
click at [161, 179] on input "date" at bounding box center [131, 179] width 62 height 13
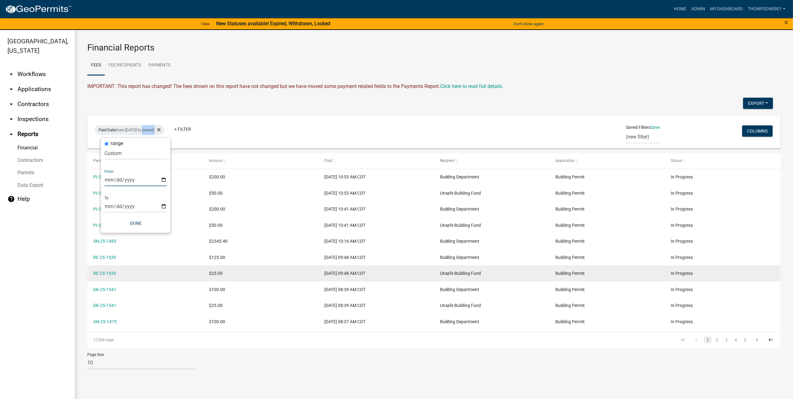
type input "[DATE]"
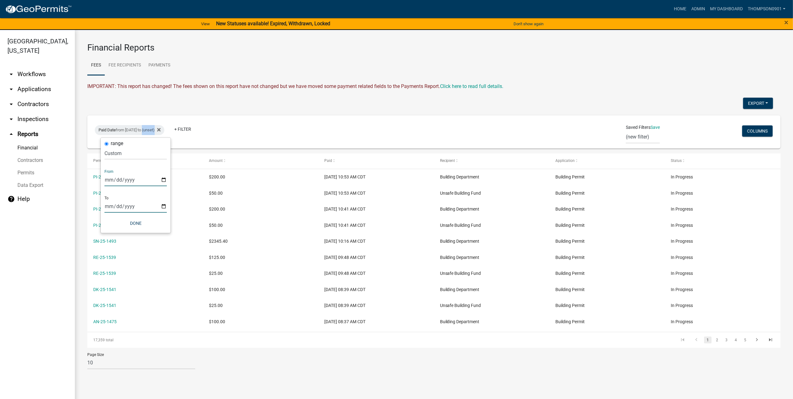
click at [164, 203] on input "date" at bounding box center [135, 206] width 62 height 13
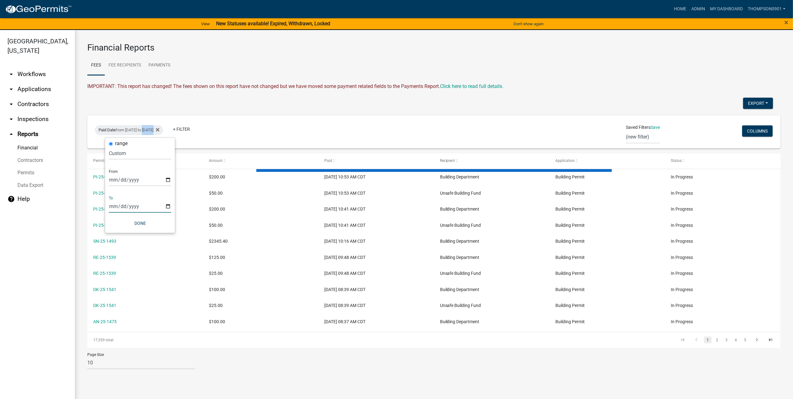
type input "[DATE]"
click at [138, 223] on button "Done" at bounding box center [140, 223] width 62 height 11
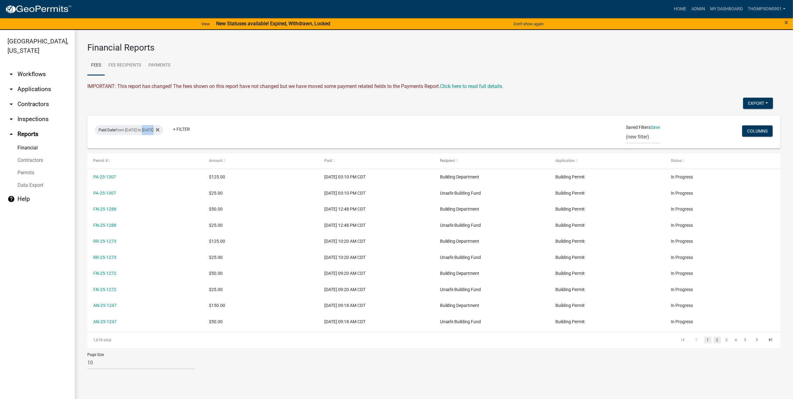
click at [716, 339] on link "2" at bounding box center [716, 339] width 7 height 7
click at [743, 338] on link "3" at bounding box center [744, 339] width 7 height 7
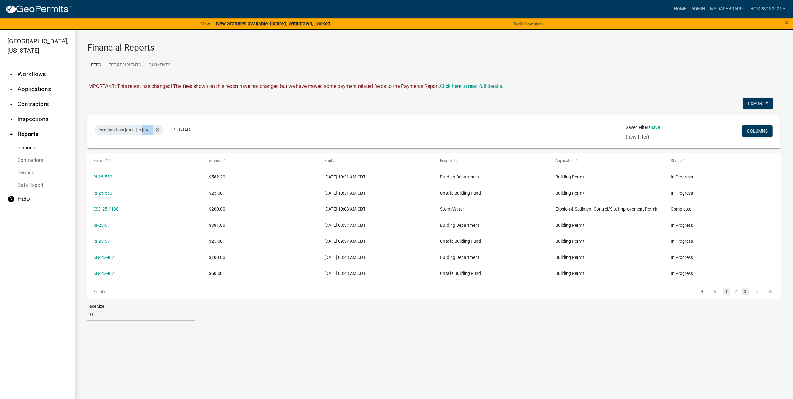
click at [726, 291] on link "1" at bounding box center [726, 291] width 7 height 7
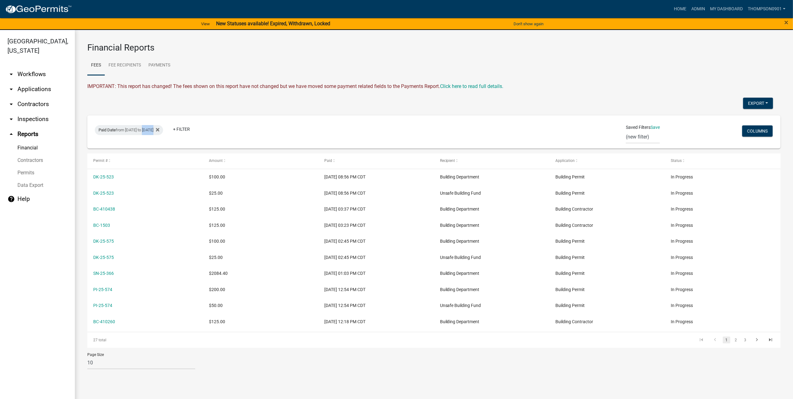
click at [31, 84] on link "arrow_drop_down Applications" at bounding box center [37, 89] width 75 height 15
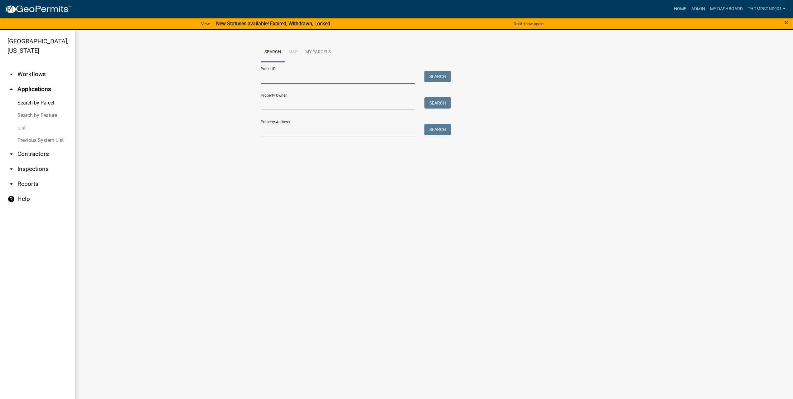
click at [291, 76] on input "Parcel ID:" at bounding box center [338, 77] width 154 height 13
paste input "641101112024000018"
type input "641101112024000018"
click at [443, 73] on button "Search" at bounding box center [437, 76] width 26 height 11
drag, startPoint x: 318, startPoint y: 77, endPoint x: 13, endPoint y: 79, distance: 305.5
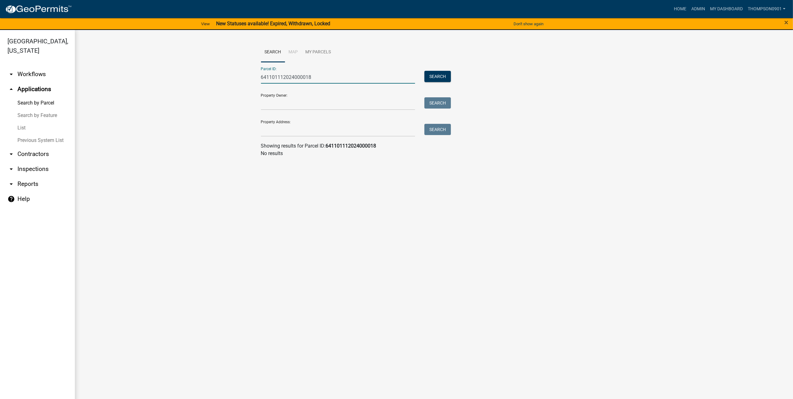
click at [14, 79] on div "[GEOGRAPHIC_DATA], [US_STATE] arrow_drop_down Workflows List arrow_drop_up Appl…" at bounding box center [396, 218] width 793 height 376
click at [288, 132] on input "Property Address:" at bounding box center [338, 130] width 154 height 13
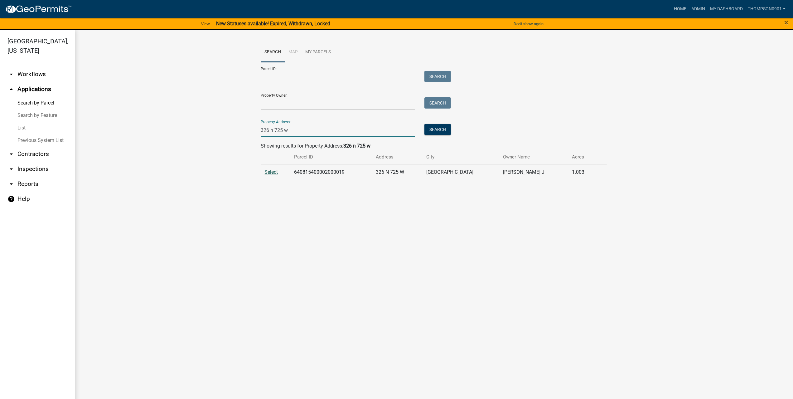
type input "326 n 725 w"
click at [274, 171] on span "Select" at bounding box center [271, 172] width 13 height 6
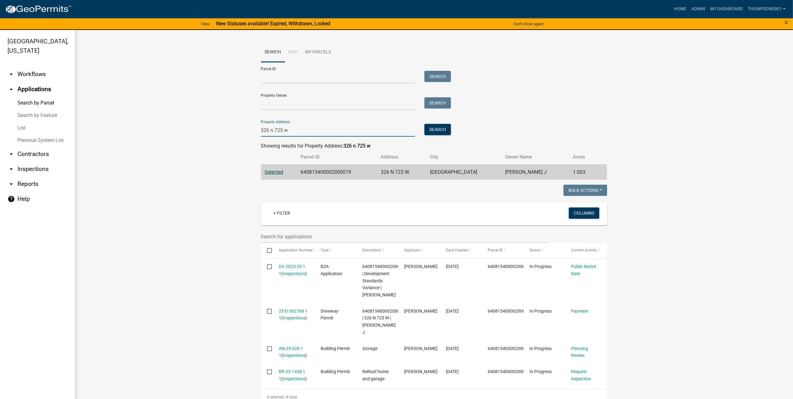
drag, startPoint x: 293, startPoint y: 129, endPoint x: 147, endPoint y: 115, distance: 146.3
click at [147, 117] on wm-workflow-application-search-view "Search Map My Parcels Parcel ID: Search Property Owner: Search Property Address…" at bounding box center [433, 280] width 693 height 476
click at [272, 79] on input "Parcel ID:" at bounding box center [338, 77] width 154 height 13
type input "641606126001000013"
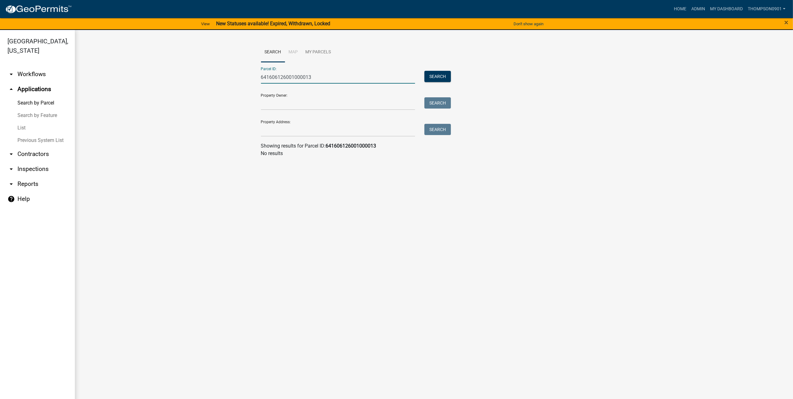
drag, startPoint x: 316, startPoint y: 72, endPoint x: 0, endPoint y: 55, distance: 316.2
click at [16, 58] on div "[GEOGRAPHIC_DATA], [US_STATE] arrow_drop_down Workflows List arrow_drop_up Appl…" at bounding box center [396, 218] width 793 height 376
type input "3"
click at [273, 126] on input "Property Address:" at bounding box center [338, 130] width 154 height 13
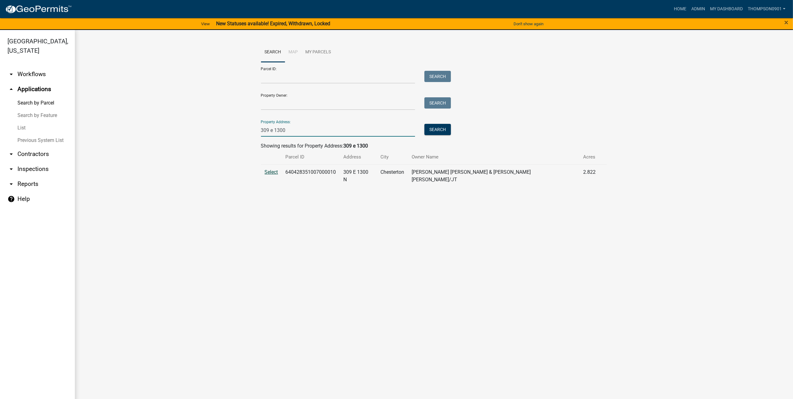
type input "309 e 1300"
click at [272, 172] on span "Select" at bounding box center [271, 172] width 13 height 6
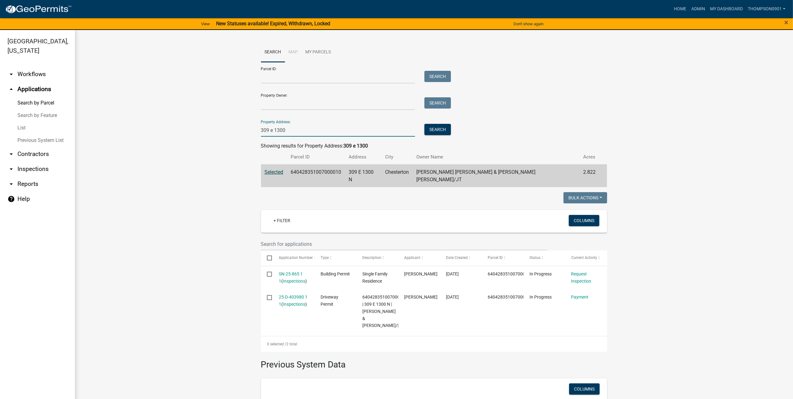
drag, startPoint x: 298, startPoint y: 131, endPoint x: 132, endPoint y: 141, distance: 165.8
click at [132, 141] on wm-workflow-application-search-view "Search Map My Parcels Parcel ID: Search Property Owner: Search Property Address…" at bounding box center [433, 253] width 693 height 423
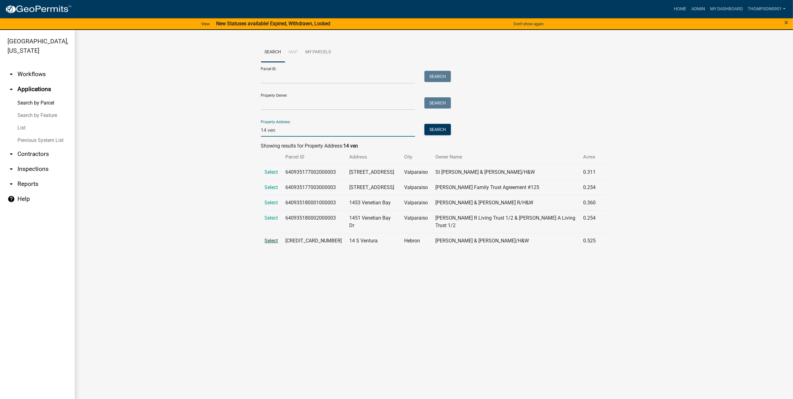
type input "14 ven"
click at [267, 238] on span "Select" at bounding box center [271, 241] width 13 height 6
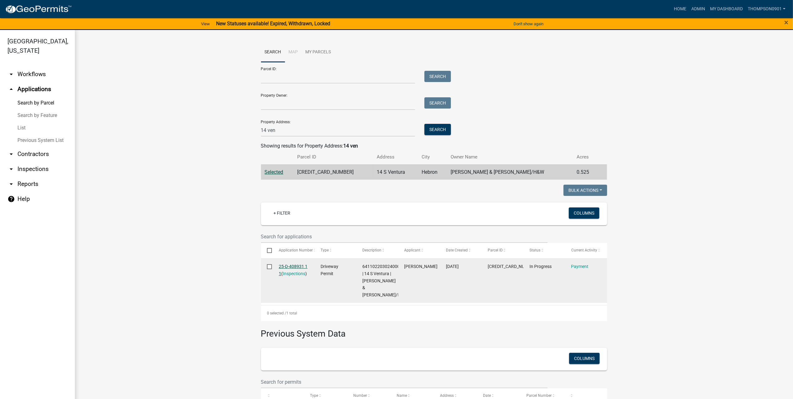
click at [294, 266] on link "25-D-408931 1 1" at bounding box center [293, 270] width 29 height 12
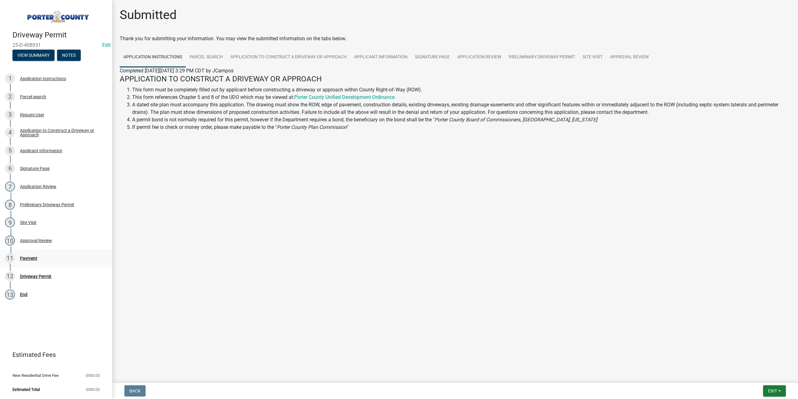
click at [32, 256] on div "Payment" at bounding box center [28, 258] width 17 height 4
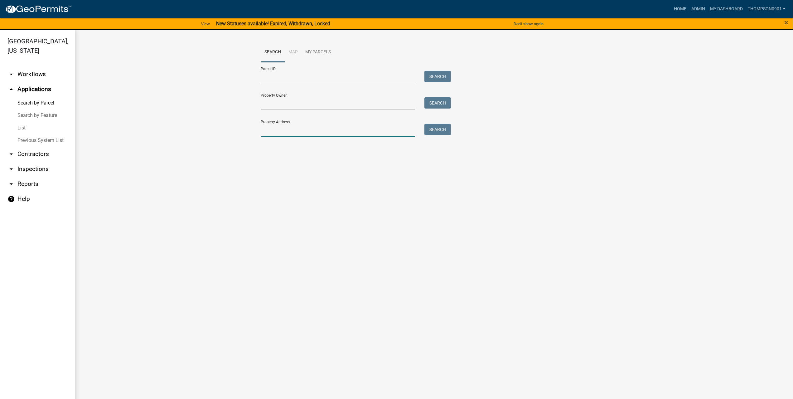
click at [304, 133] on input "Property Address:" at bounding box center [338, 130] width 154 height 13
type input "543 scenic"
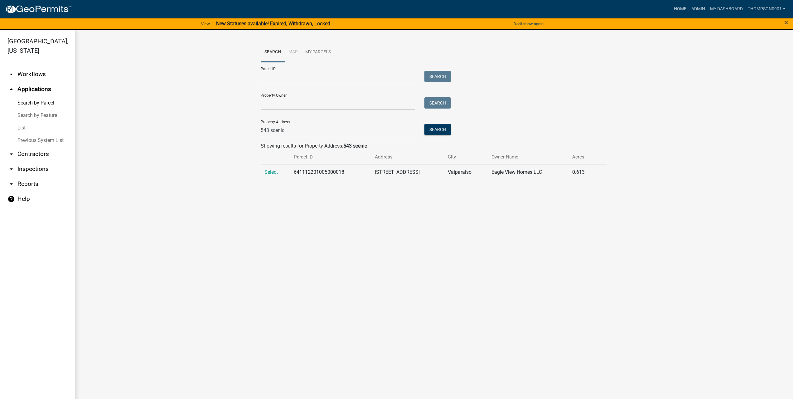
drag, startPoint x: 269, startPoint y: 174, endPoint x: 273, endPoint y: 176, distance: 4.7
click at [269, 174] on span "Select" at bounding box center [271, 172] width 13 height 6
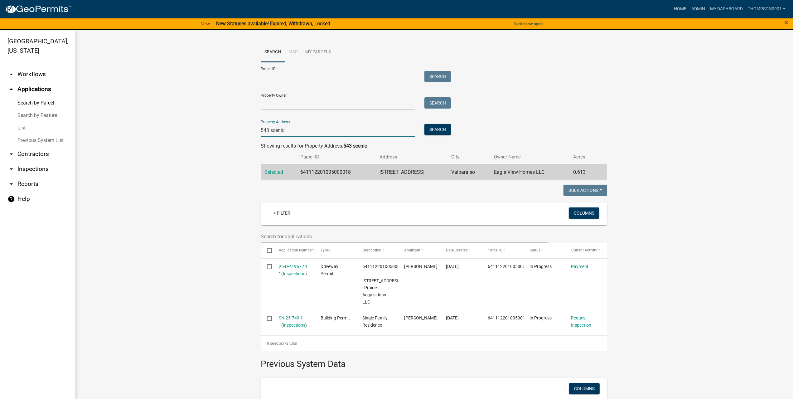
drag, startPoint x: 295, startPoint y: 127, endPoint x: 84, endPoint y: 127, distance: 211.0
click at [84, 127] on div "Search Map My Parcels Parcel ID: Search Property Owner: Search Property Address…" at bounding box center [434, 254] width 718 height 448
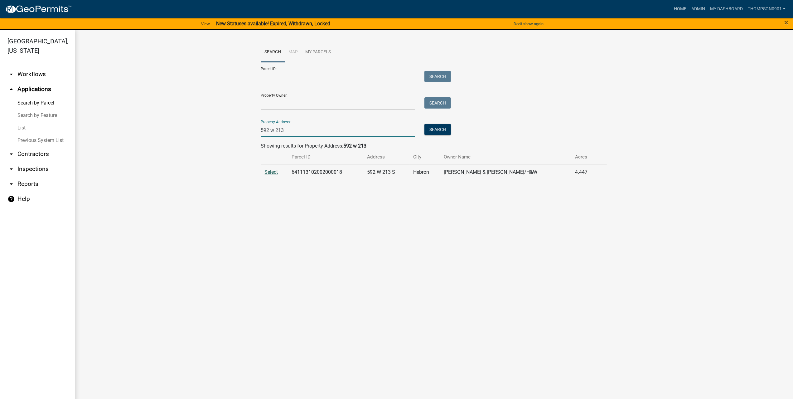
type input "592 w 213"
click at [272, 173] on span "Select" at bounding box center [271, 172] width 13 height 6
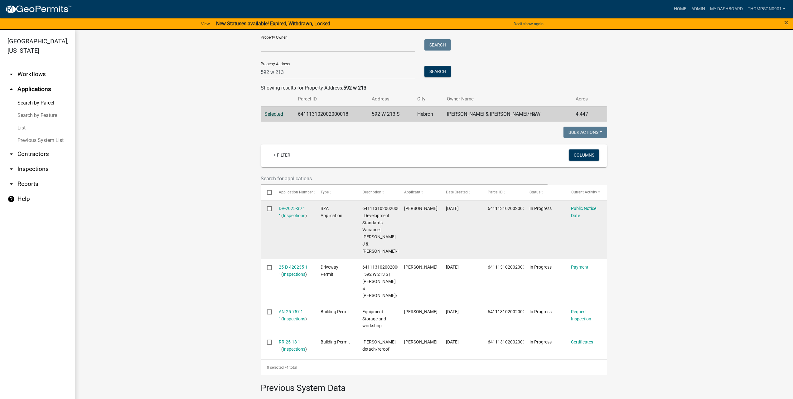
scroll to position [62, 0]
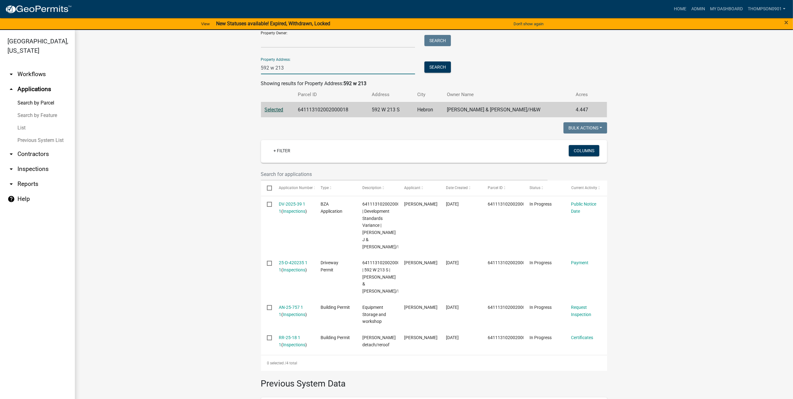
drag, startPoint x: 294, startPoint y: 66, endPoint x: 51, endPoint y: 69, distance: 242.8
click at [72, 69] on div "[GEOGRAPHIC_DATA], [US_STATE] arrow_drop_down Workflows List arrow_drop_up Appl…" at bounding box center [396, 218] width 793 height 376
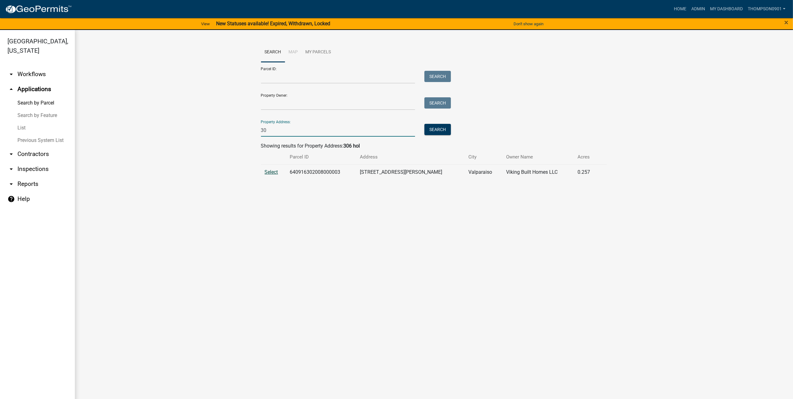
type input "3"
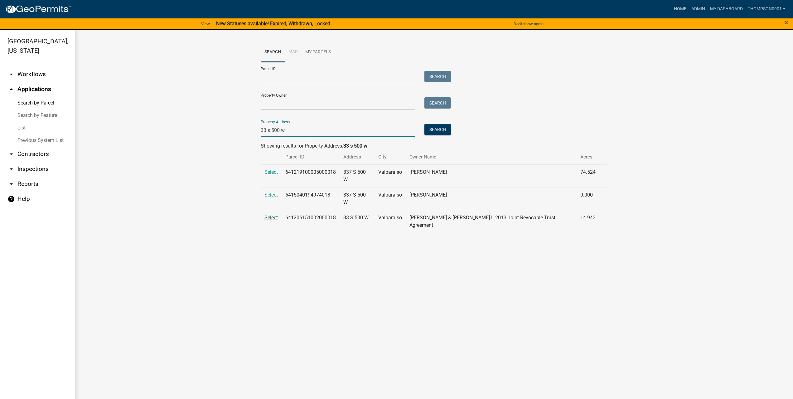
type input "33 s 500 w"
click at [272, 214] on span "Select" at bounding box center [271, 217] width 13 height 6
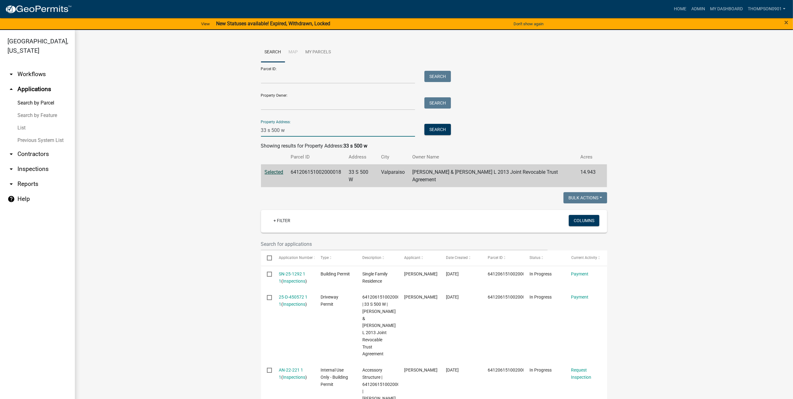
drag, startPoint x: 294, startPoint y: 128, endPoint x: 0, endPoint y: 146, distance: 294.8
click at [46, 144] on div "[GEOGRAPHIC_DATA], [US_STATE] arrow_drop_down Workflows List arrow_drop_up Appl…" at bounding box center [396, 218] width 793 height 376
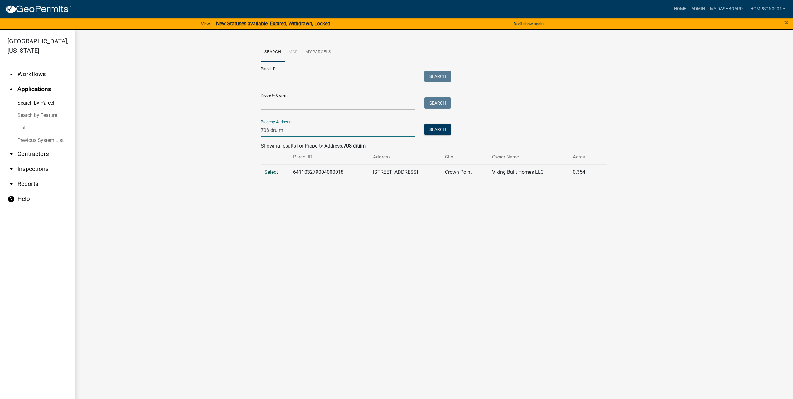
type input "708 druim"
click at [269, 173] on span "Select" at bounding box center [271, 172] width 13 height 6
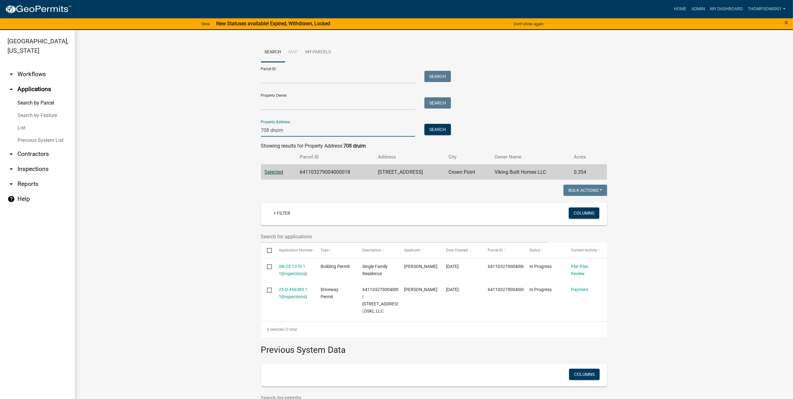
drag, startPoint x: 286, startPoint y: 132, endPoint x: 200, endPoint y: 131, distance: 86.0
click at [203, 132] on wm-workflow-application-search-view "Search Map My Parcels Parcel ID: Search Property Owner: Search Property Address…" at bounding box center [433, 246] width 693 height 409
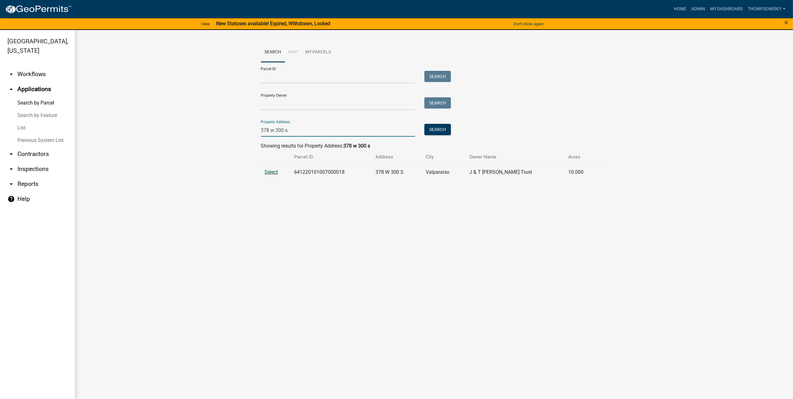
type input "378 w 300 s"
click at [267, 171] on span "Select" at bounding box center [271, 172] width 13 height 6
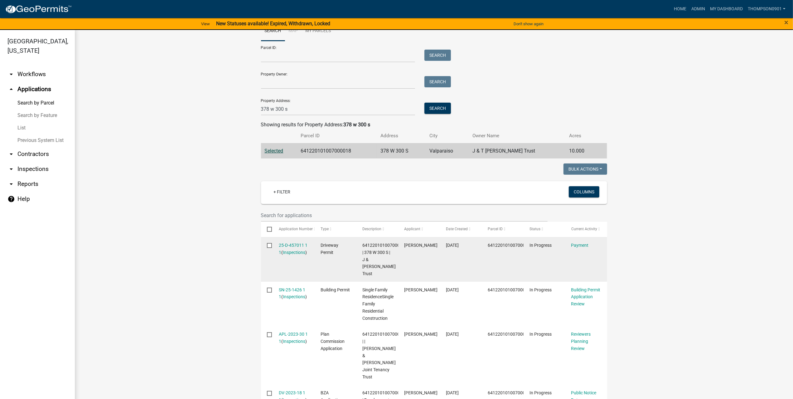
scroll to position [31, 0]
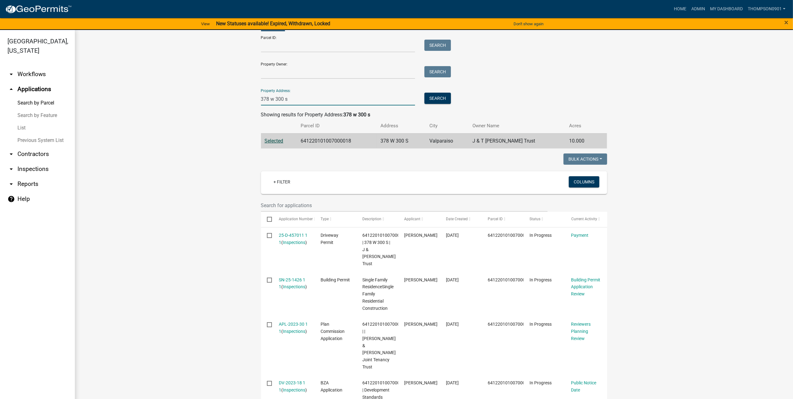
drag, startPoint x: 287, startPoint y: 100, endPoint x: 116, endPoint y: 101, distance: 170.8
click at [117, 101] on wm-workflow-application-search-view "Search Map My Parcels Parcel ID: Search Property Owner: Search Property Address…" at bounding box center [433, 321] width 693 height 620
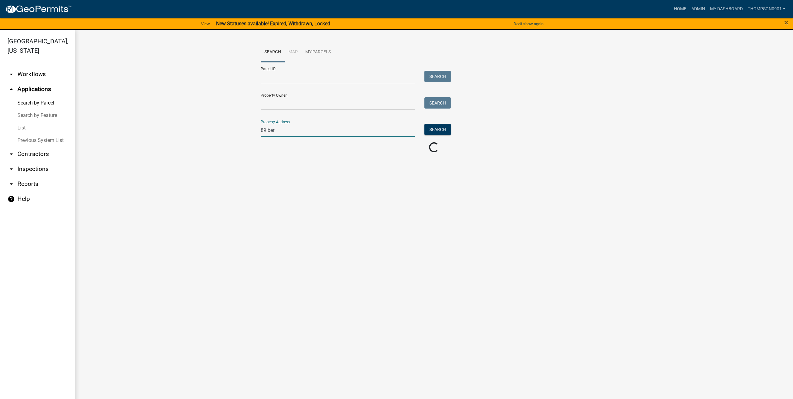
scroll to position [0, 0]
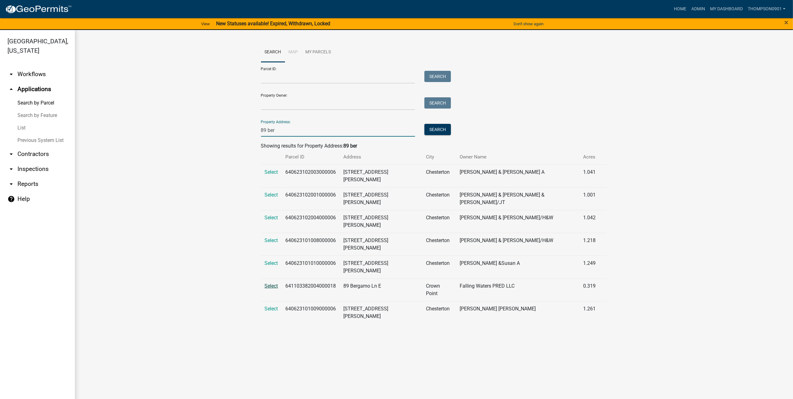
type input "89 ber"
click at [270, 283] on span "Select" at bounding box center [271, 286] width 13 height 6
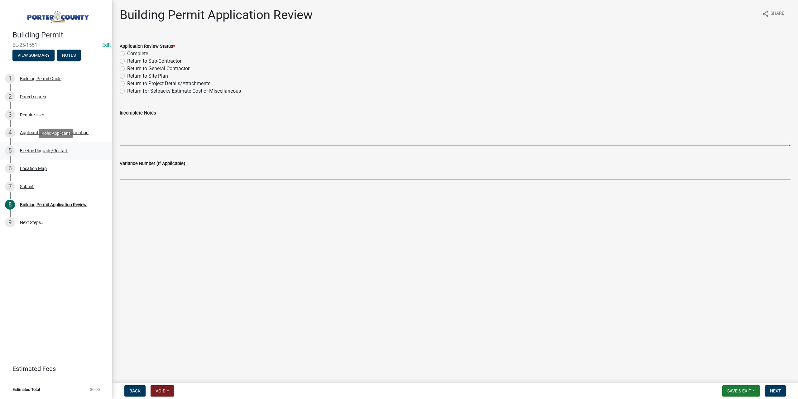
click at [54, 148] on div "Electric Upgrade/Restart" at bounding box center [44, 150] width 48 height 4
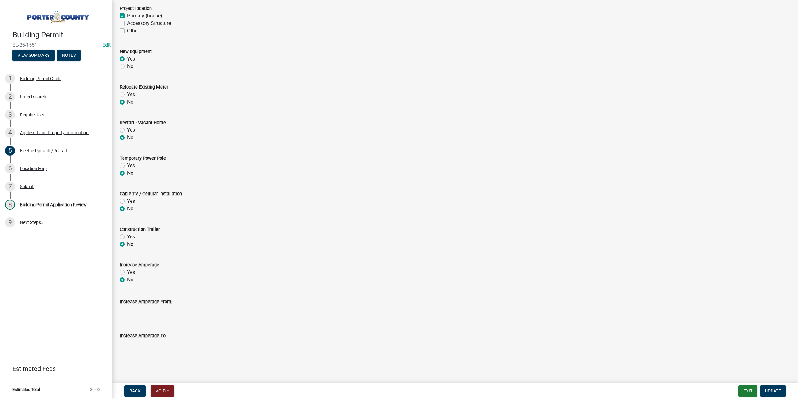
scroll to position [160, 0]
click at [46, 132] on div "Applicant and Property Information" at bounding box center [54, 132] width 69 height 4
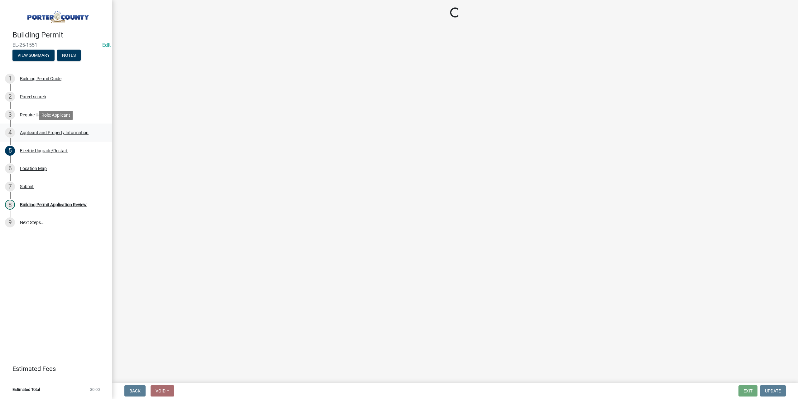
select select "dab8d744-4e32-40c1-942b-b7c1ea7347cb"
select select "c796f995-08fe-487b-a20e-70ab553361d3"
select select "26c79273-8185-4895-b93a-8861892945b3"
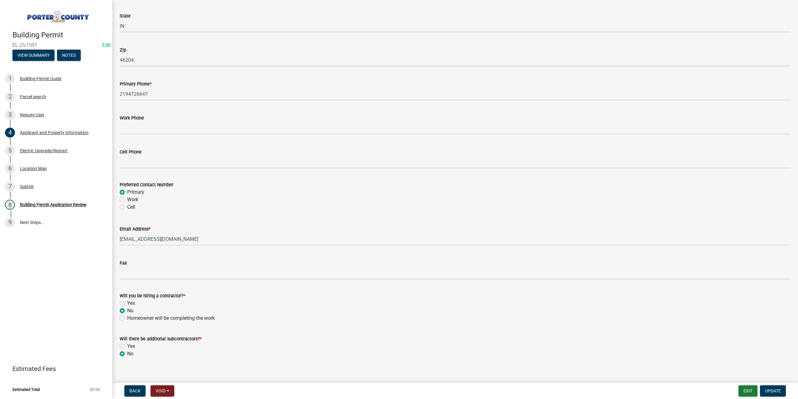
scroll to position [767, 0]
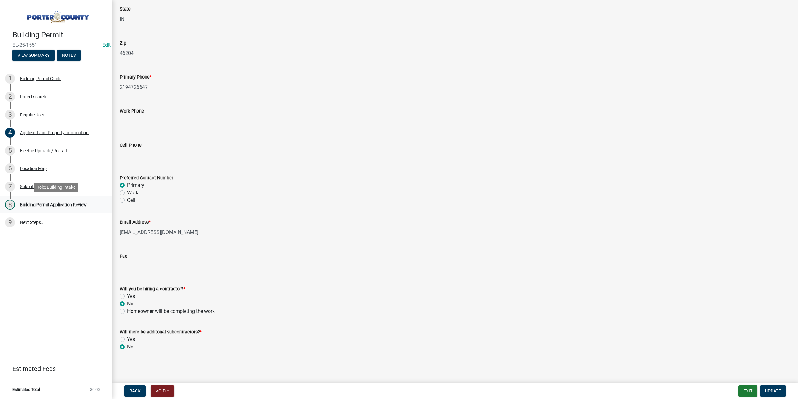
click at [54, 206] on div "Building Permit Application Review" at bounding box center [53, 204] width 67 height 4
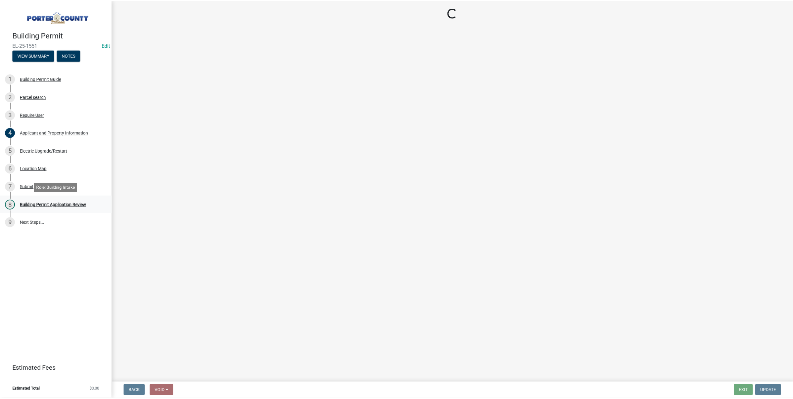
scroll to position [0, 0]
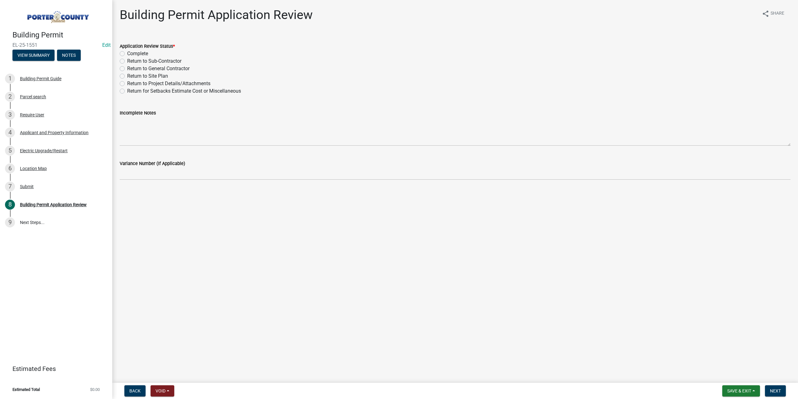
click at [127, 68] on label "Return to General Contractor" at bounding box center [158, 68] width 62 height 7
click at [127, 68] on input "Return to General Contractor" at bounding box center [129, 67] width 4 height 4
radio input "true"
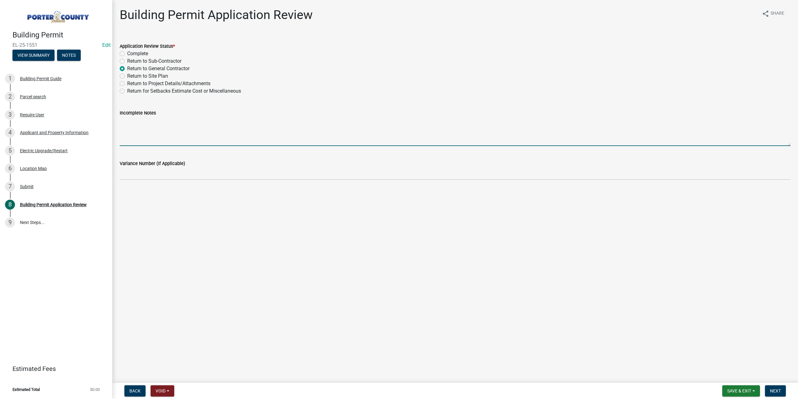
click at [142, 128] on textarea "Incomplete Notes" at bounding box center [455, 131] width 671 height 29
type textarea "Who's doing the work?"
click at [779, 393] on span "Next" at bounding box center [775, 390] width 11 height 5
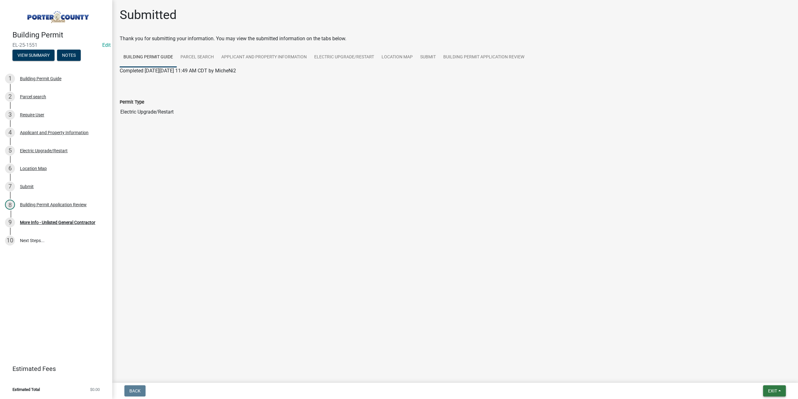
click at [769, 390] on span "Exit" at bounding box center [772, 390] width 9 height 5
click at [764, 377] on button "Save & Exit" at bounding box center [761, 374] width 50 height 15
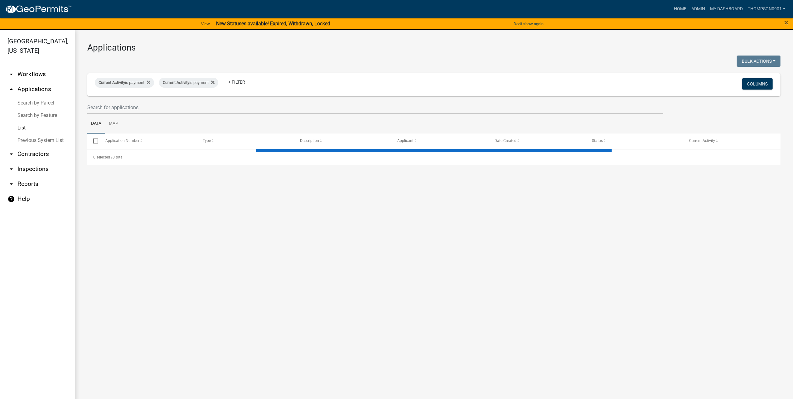
click at [44, 97] on link "Search by Parcel" at bounding box center [37, 103] width 75 height 12
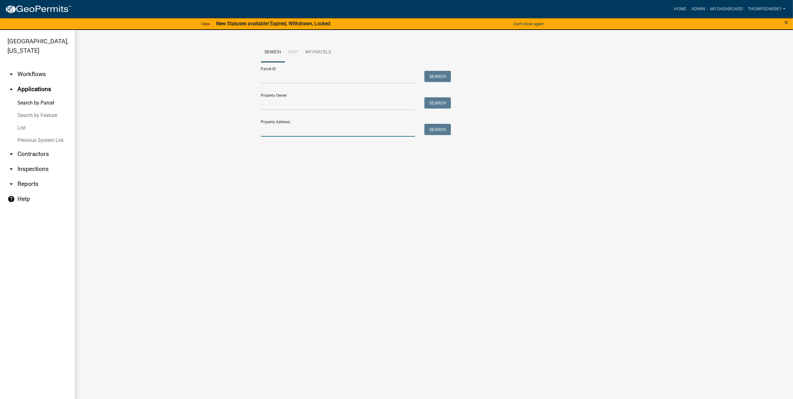
click at [342, 125] on input "Property Address:" at bounding box center [338, 130] width 154 height 13
click at [301, 131] on input "1016 county" at bounding box center [338, 130] width 154 height 13
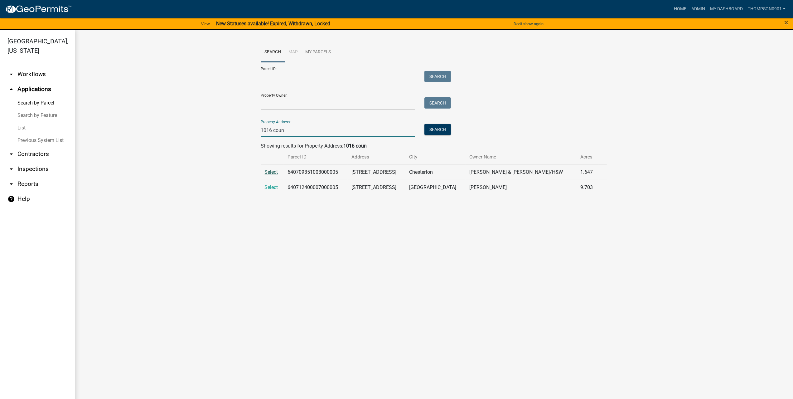
type input "1016 coun"
click at [274, 172] on span "Select" at bounding box center [271, 172] width 13 height 6
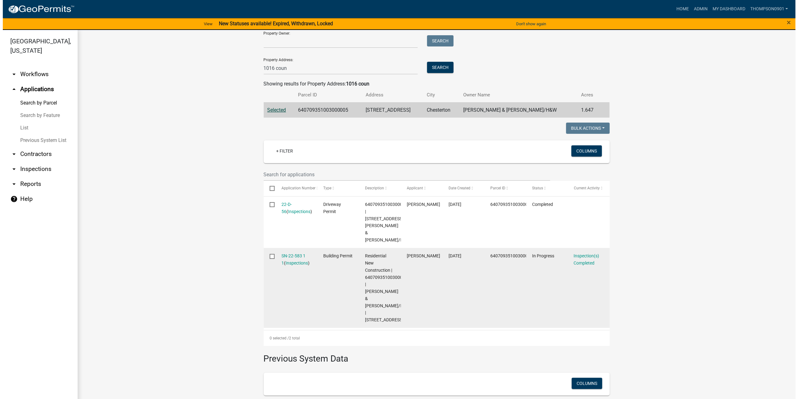
scroll to position [62, 0]
click at [292, 259] on div "SN-22-583 1 1 ( Inspections )" at bounding box center [294, 259] width 30 height 14
click at [291, 261] on link "SN-22-583 1 1" at bounding box center [291, 259] width 24 height 12
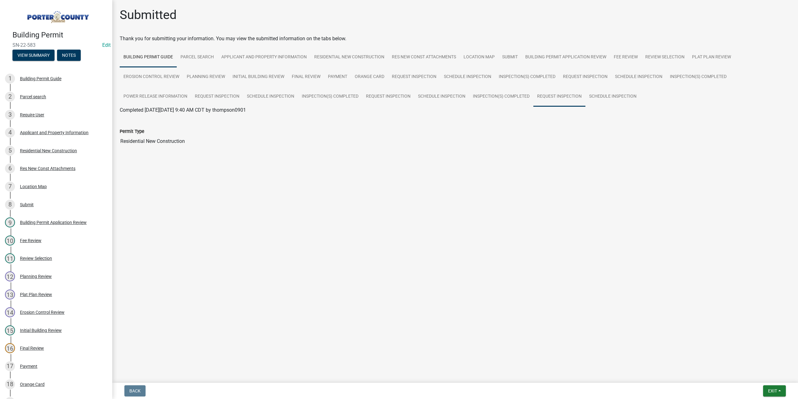
click at [560, 99] on link "Request Inspection" at bounding box center [559, 97] width 52 height 20
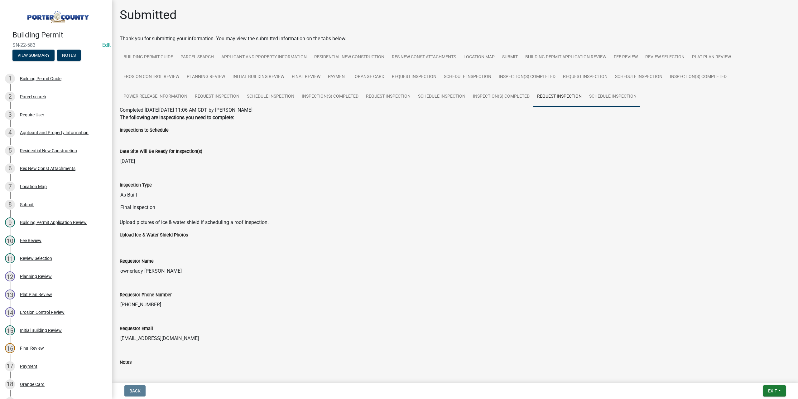
click at [617, 96] on link "Schedule Inspection" at bounding box center [612, 97] width 55 height 20
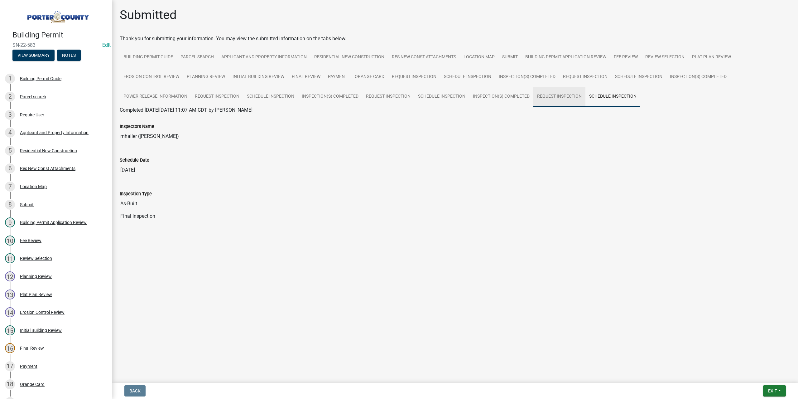
click at [554, 93] on link "Request Inspection" at bounding box center [559, 97] width 52 height 20
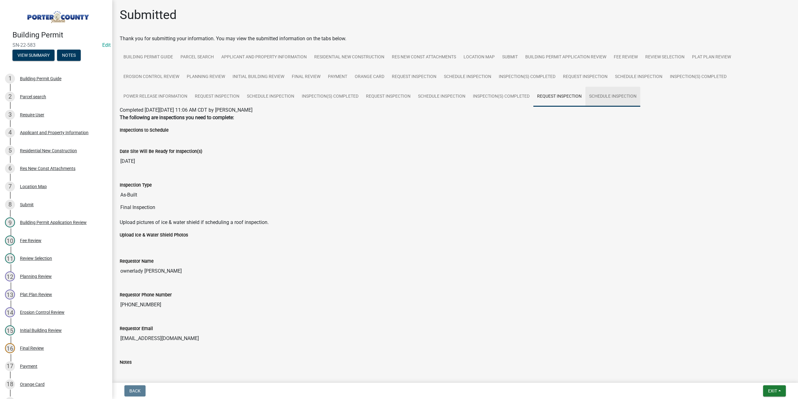
click at [611, 99] on link "Schedule Inspection" at bounding box center [612, 97] width 55 height 20
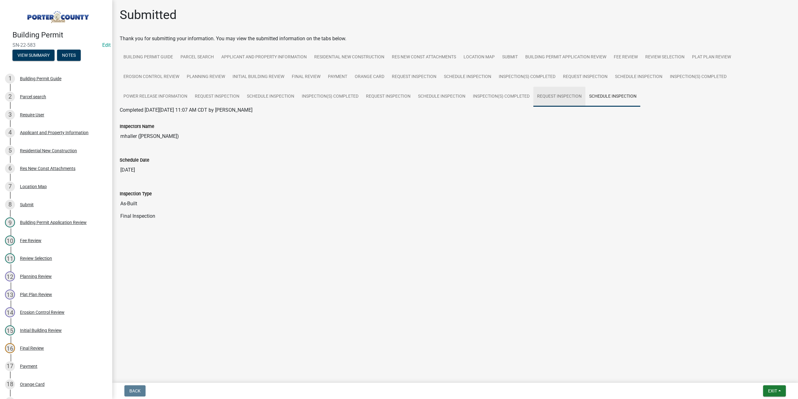
click at [550, 95] on link "Request Inspection" at bounding box center [559, 97] width 52 height 20
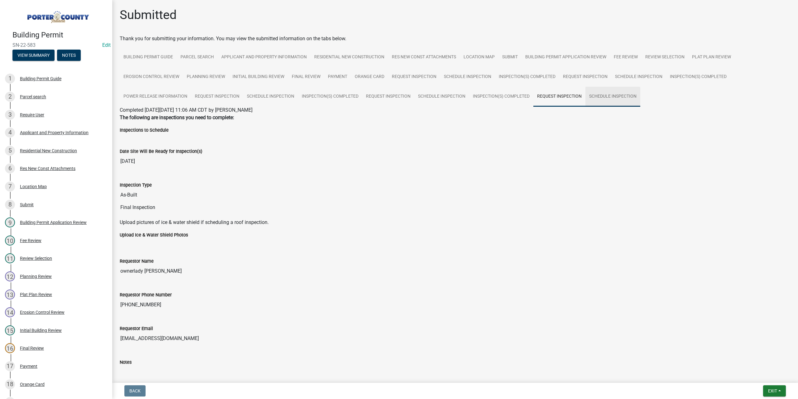
click at [597, 94] on link "Schedule Inspection" at bounding box center [612, 97] width 55 height 20
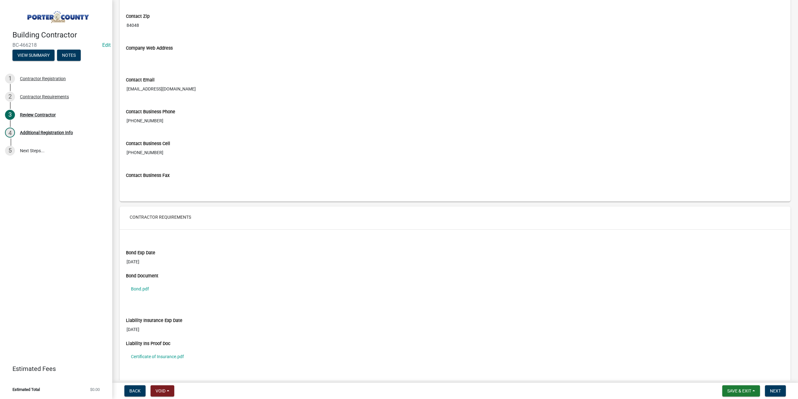
scroll to position [405, 0]
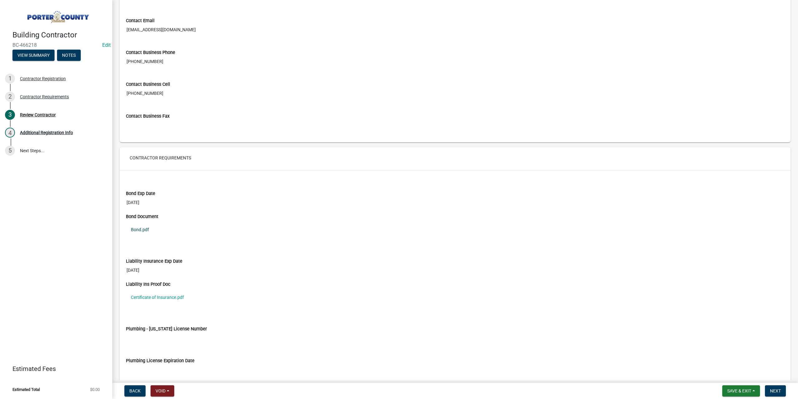
click at [138, 228] on link "Bond.pdf" at bounding box center [455, 229] width 658 height 14
click at [731, 397] on nav "Back Void Withdraw Lock Expire Void Save & Exit Save Save & Exit Next" at bounding box center [455, 390] width 686 height 16
click at [733, 385] on button "Save & Exit" at bounding box center [741, 390] width 38 height 11
click at [737, 375] on button "Save & Exit" at bounding box center [735, 374] width 50 height 15
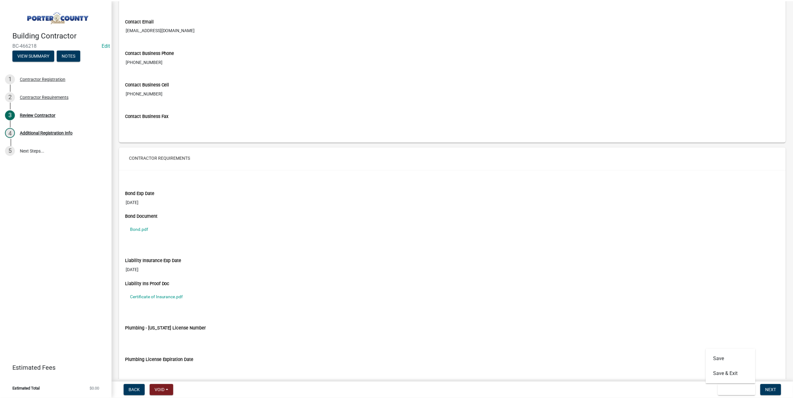
scroll to position [0, 0]
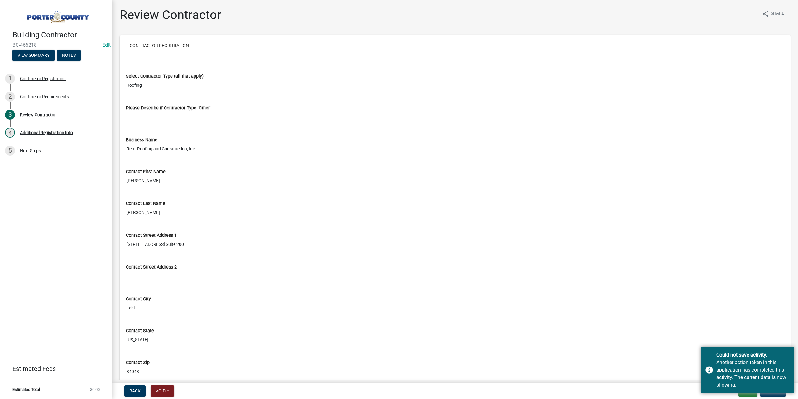
click at [609, 313] on div "Contact City Lehi" at bounding box center [455, 303] width 668 height 32
click at [752, 394] on button "Exit" at bounding box center [747, 390] width 19 height 11
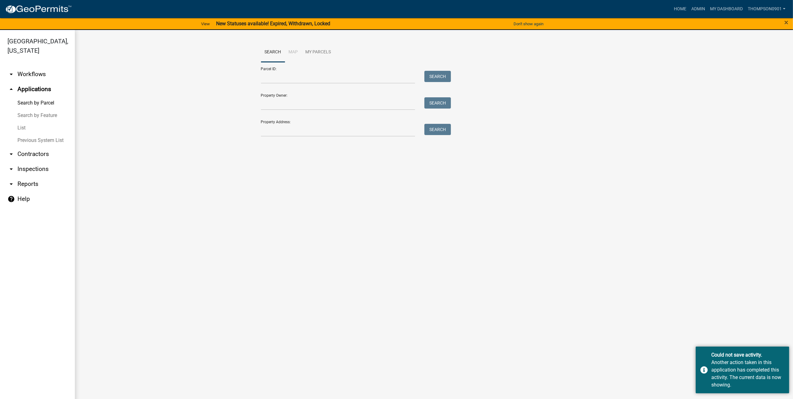
click at [37, 147] on link "arrow_drop_down Contractors" at bounding box center [37, 154] width 75 height 15
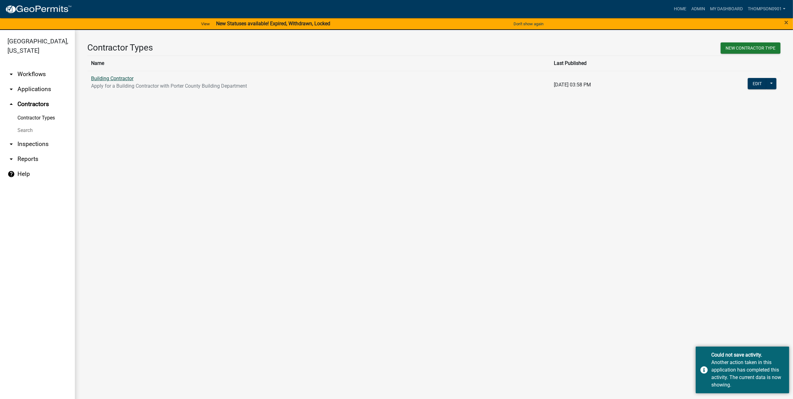
click at [107, 78] on link "Building Contractor" at bounding box center [112, 78] width 42 height 6
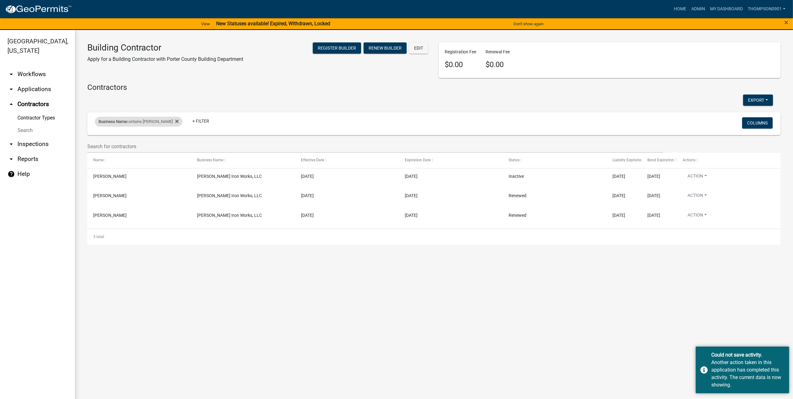
click at [126, 122] on span "Business Name" at bounding box center [113, 121] width 28 height 5
drag, startPoint x: 130, startPoint y: 145, endPoint x: 0, endPoint y: 151, distance: 130.1
click at [0, 150] on body "Internet Explorer does NOT work with GeoPermits. Get a new browser for more sec…" at bounding box center [396, 199] width 793 height 399
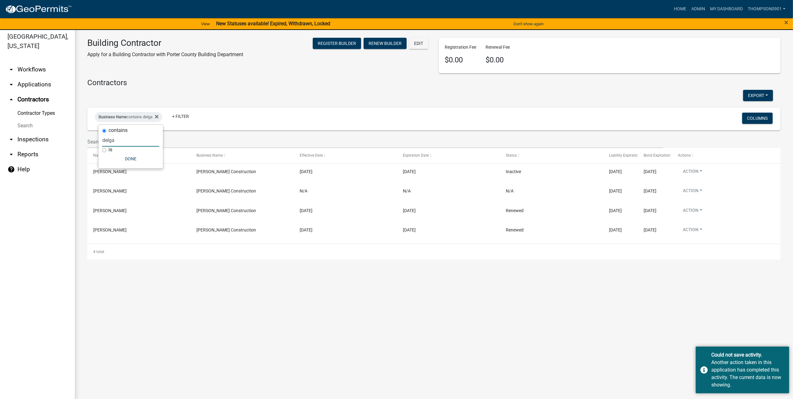
scroll to position [7, 0]
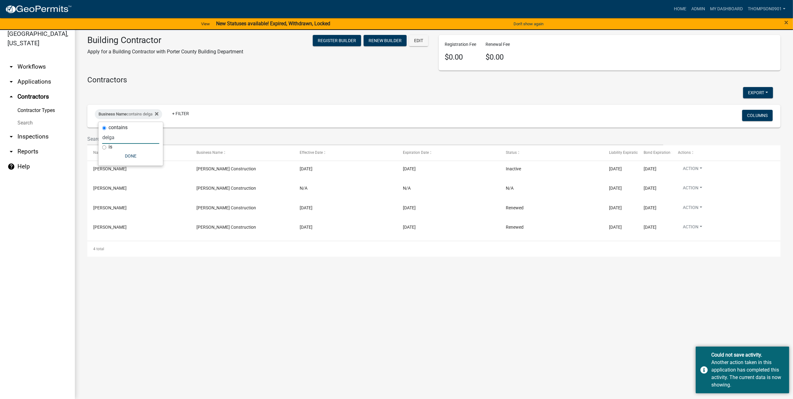
type input "delga"
click at [41, 74] on link "arrow_drop_down Applications" at bounding box center [37, 81] width 75 height 15
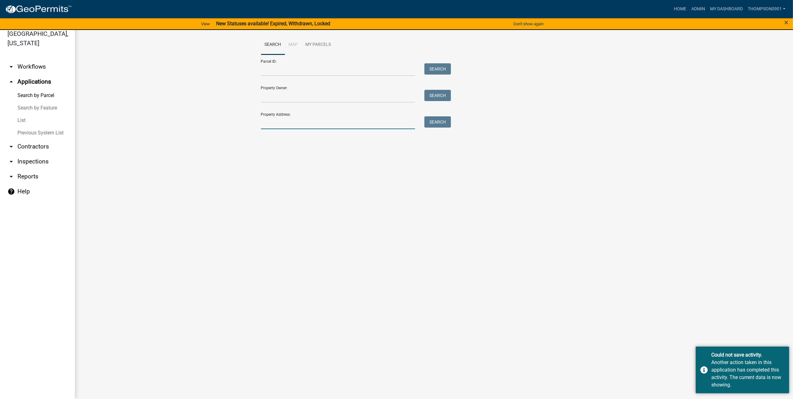
click at [304, 123] on input "Property Address:" at bounding box center [338, 122] width 154 height 13
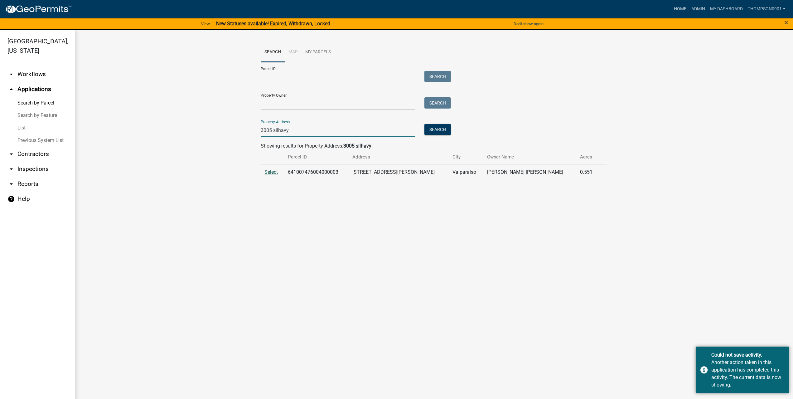
type input "3005 silhavy"
click at [275, 172] on span "Select" at bounding box center [271, 172] width 13 height 6
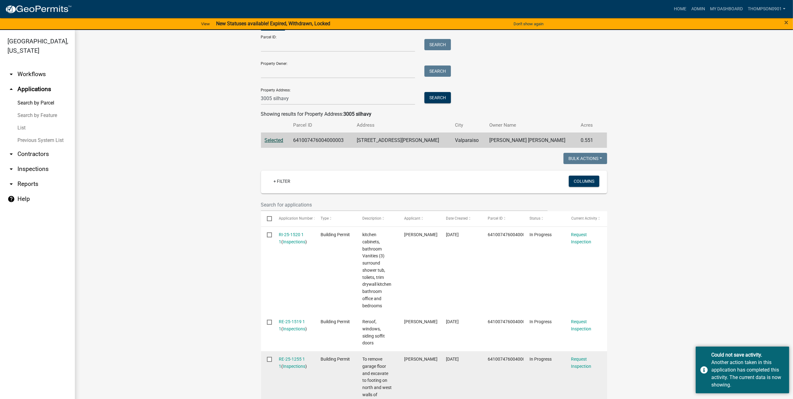
scroll to position [94, 0]
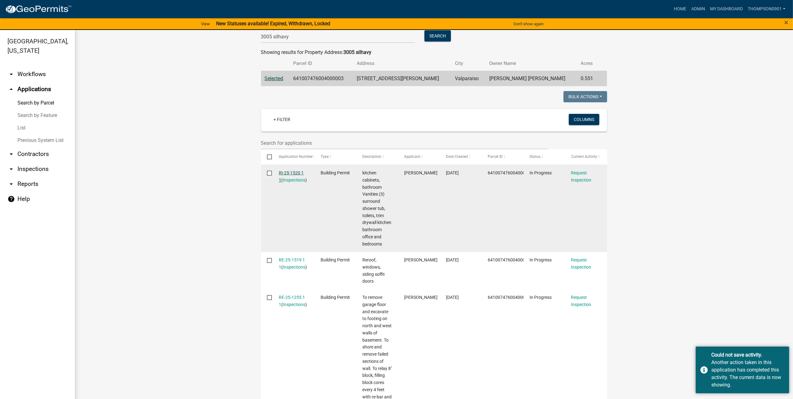
click at [286, 172] on link "RI-25-1520 1 1" at bounding box center [291, 176] width 25 height 12
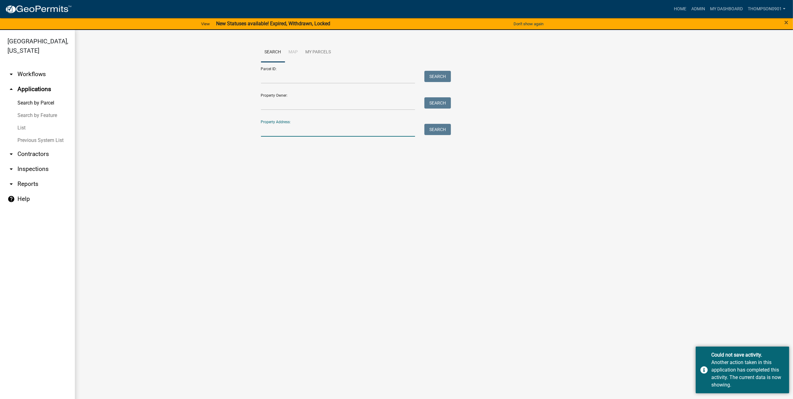
click at [332, 130] on input "Property Address:" at bounding box center [338, 130] width 154 height 13
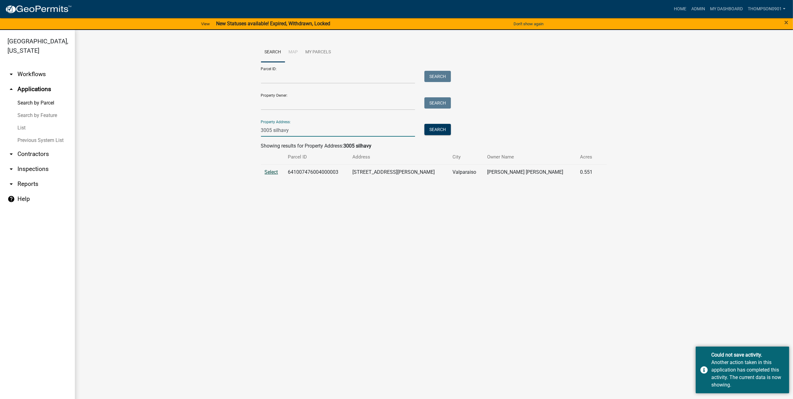
type input "3005 silhavy"
click at [274, 173] on span "Select" at bounding box center [271, 172] width 13 height 6
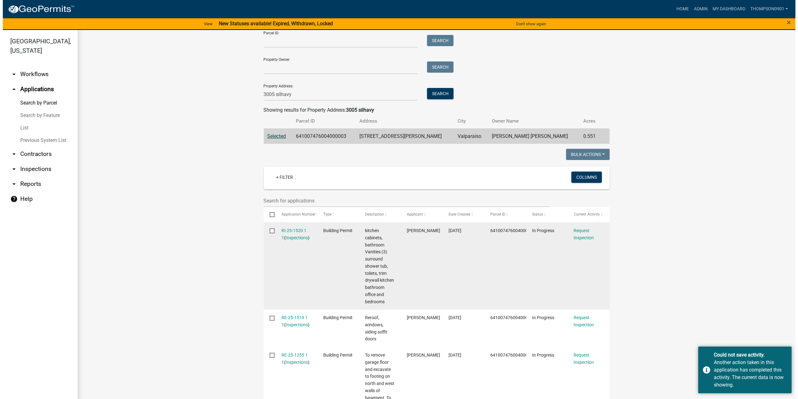
scroll to position [62, 0]
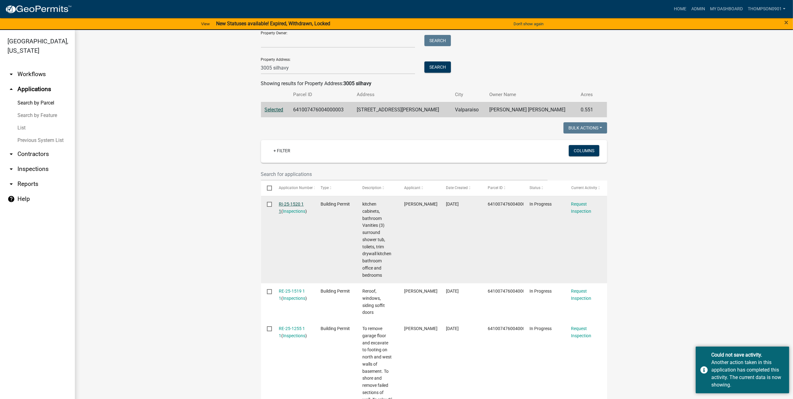
click at [285, 202] on link "RI-25-1520 1 1" at bounding box center [291, 207] width 25 height 12
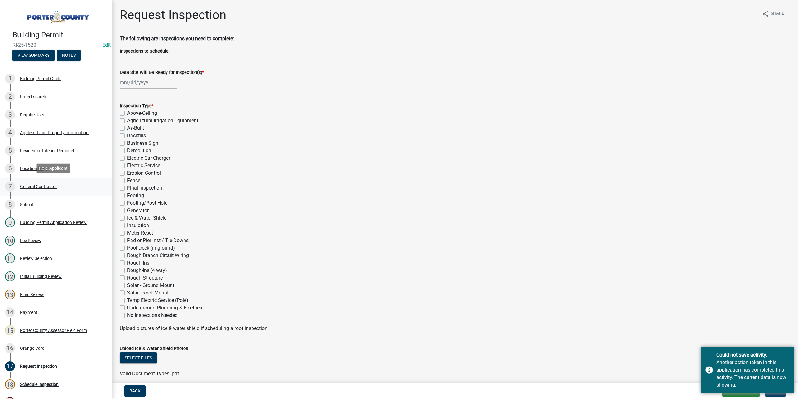
click at [38, 184] on div "General Contractor" at bounding box center [38, 186] width 37 height 4
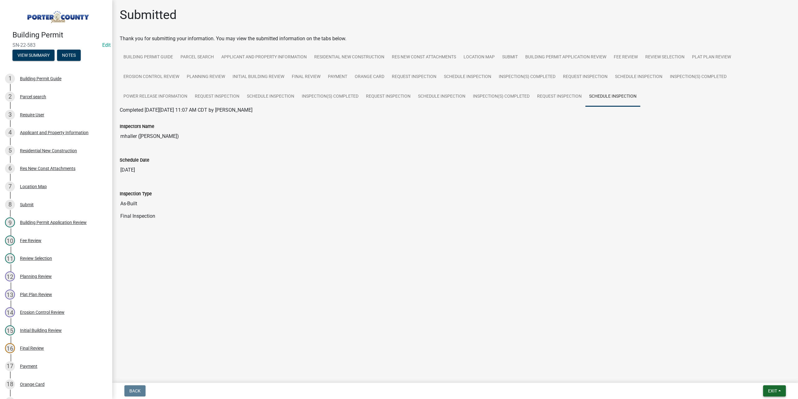
click at [773, 388] on span "Exit" at bounding box center [772, 390] width 9 height 5
click at [758, 375] on button "Save & Exit" at bounding box center [761, 374] width 50 height 15
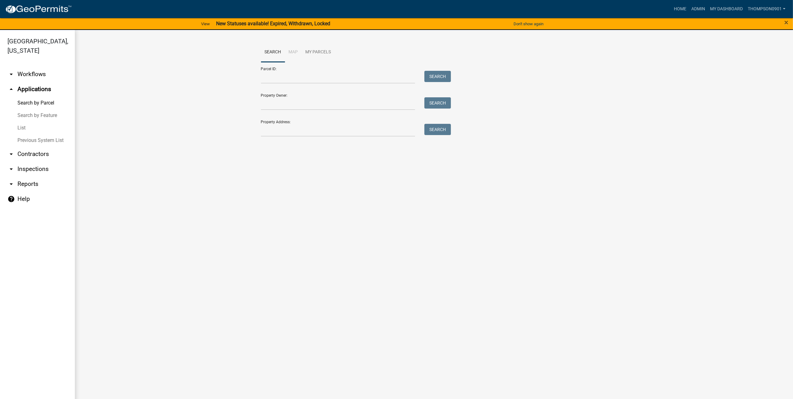
click at [46, 147] on link "arrow_drop_down Contractors" at bounding box center [37, 154] width 75 height 15
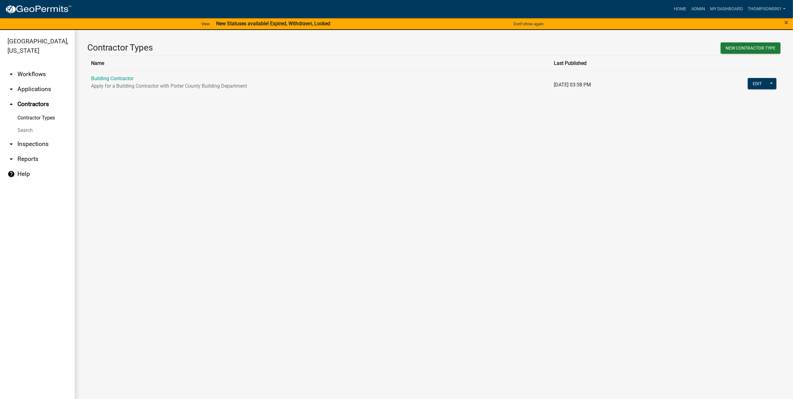
click at [114, 72] on td "Building Contractor Apply for a Building Contractor with Porter County Building…" at bounding box center [318, 85] width 463 height 28
click at [114, 78] on link "Building Contractor" at bounding box center [112, 78] width 42 height 6
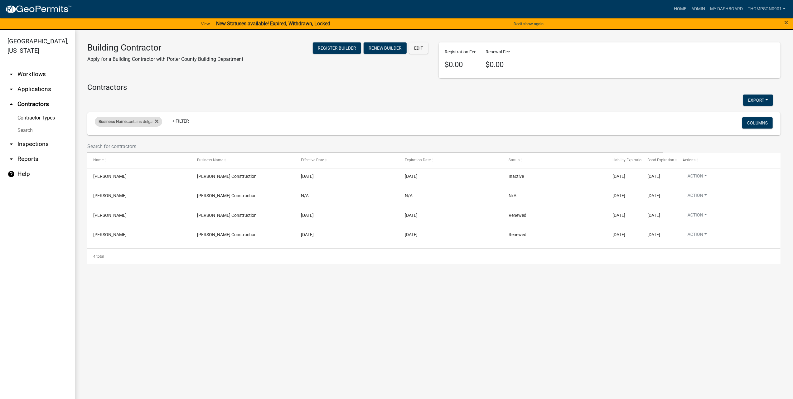
click at [138, 123] on div "Business Name contains delga" at bounding box center [128, 122] width 67 height 10
drag, startPoint x: 127, startPoint y: 145, endPoint x: 0, endPoint y: 161, distance: 127.5
click at [0, 161] on body "Internet Explorer does NOT work with GeoPermits. Get a new browser for more sec…" at bounding box center [396, 199] width 793 height 399
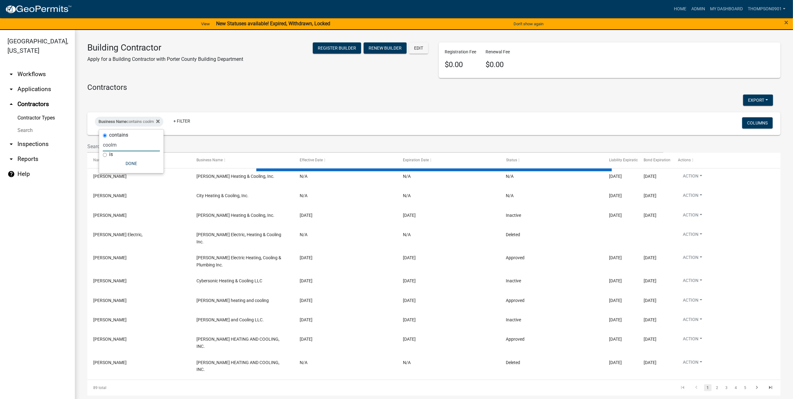
type input "coolm"
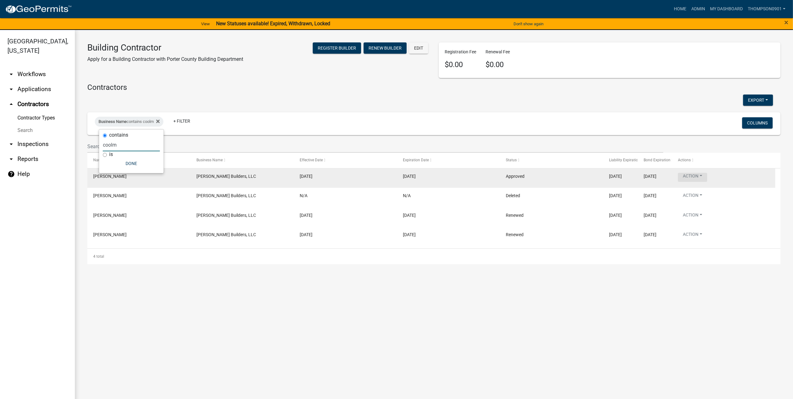
click at [702, 177] on button "Action" at bounding box center [692, 177] width 29 height 9
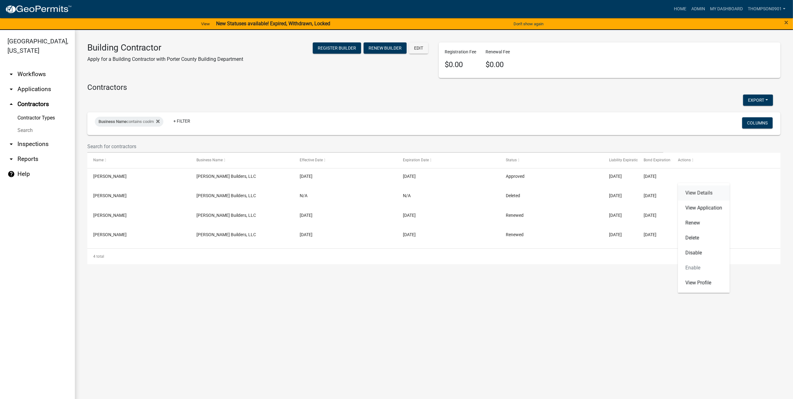
click at [703, 196] on link "View Details" at bounding box center [704, 192] width 52 height 15
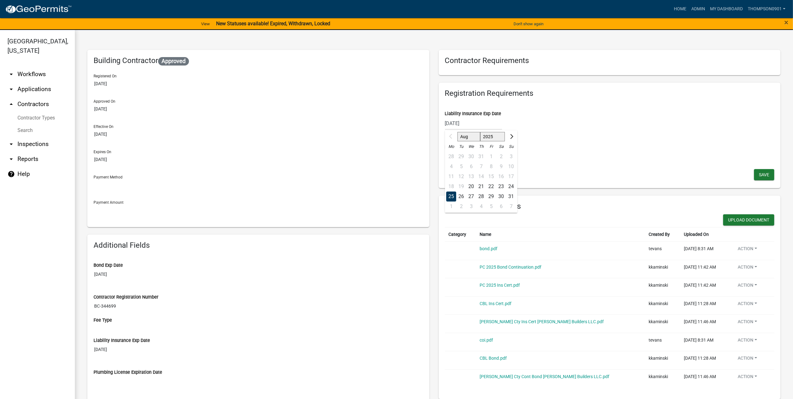
click at [479, 122] on div "08/25/2025 Aug Sep Oct Nov Dec 2025 2026 2027 2028 2029 2030 2031 2032 2033 203…" at bounding box center [473, 123] width 57 height 13
click at [487, 137] on select "2025 2026 2027 2028 2029 2030 2031 2032 2033 2034 2035 2036 2037 2038 2039 2040…" at bounding box center [492, 136] width 25 height 9
select select "2026"
click at [480, 132] on select "2025 2026 2027 2028 2029 2030 2031 2032 2033 2034 2035 2036 2037 2038 2039 2040…" at bounding box center [492, 136] width 25 height 9
click at [459, 197] on div "25" at bounding box center [461, 196] width 10 height 10
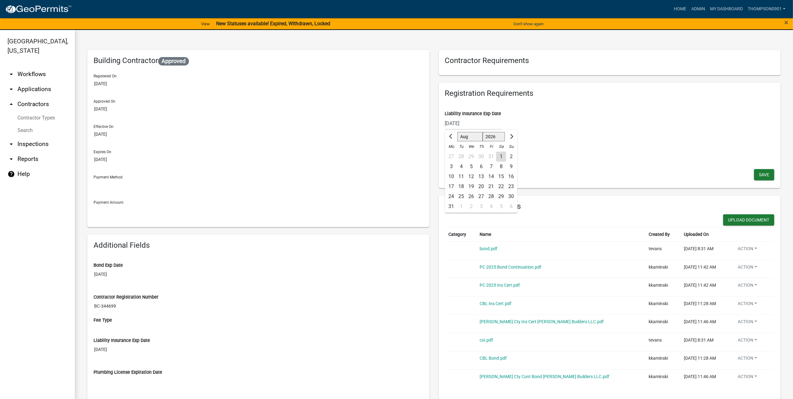
type input "08/25/2026"
click at [759, 176] on span "Save" at bounding box center [764, 174] width 10 height 5
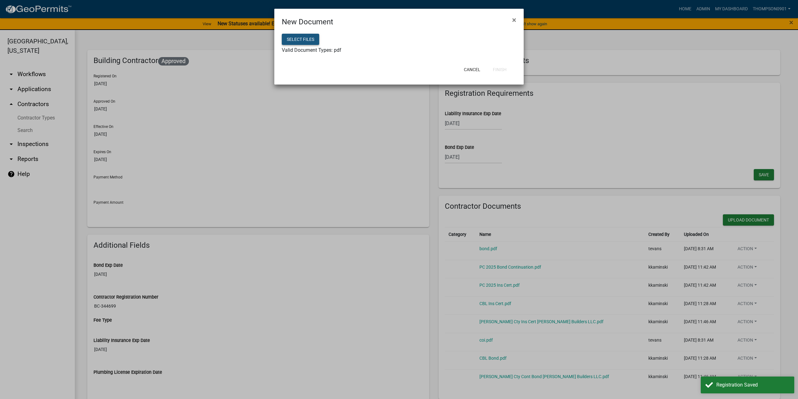
click at [310, 39] on button "Select files" at bounding box center [300, 39] width 37 height 11
click at [508, 69] on button "Finish" at bounding box center [500, 69] width 24 height 11
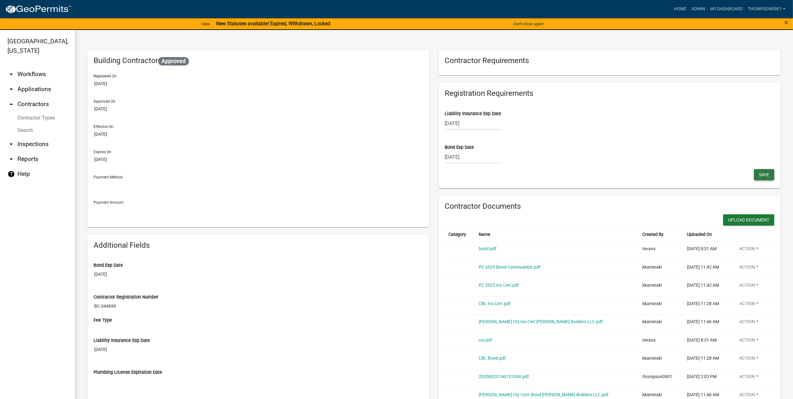
click at [762, 173] on span "Save" at bounding box center [764, 174] width 10 height 5
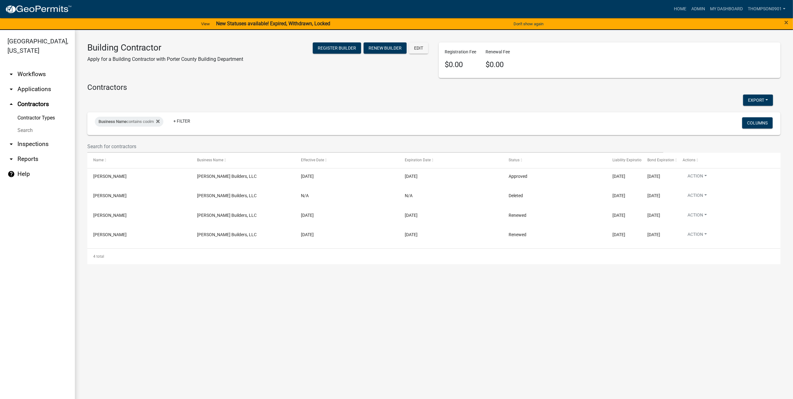
click at [32, 82] on link "arrow_drop_down Applications" at bounding box center [37, 89] width 75 height 15
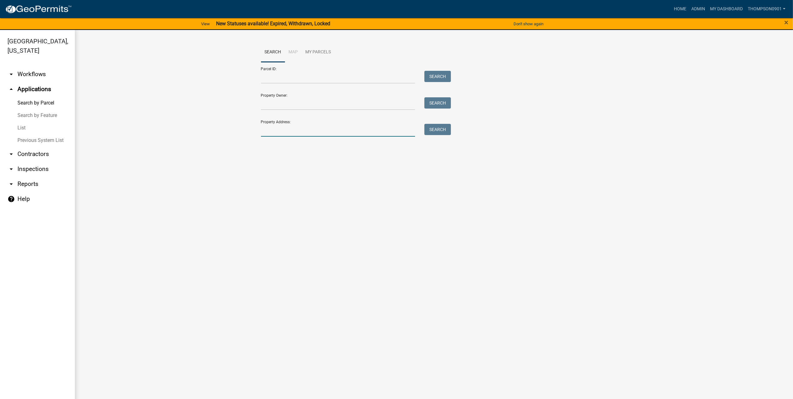
click at [304, 127] on input "Property Address:" at bounding box center [338, 130] width 154 height 13
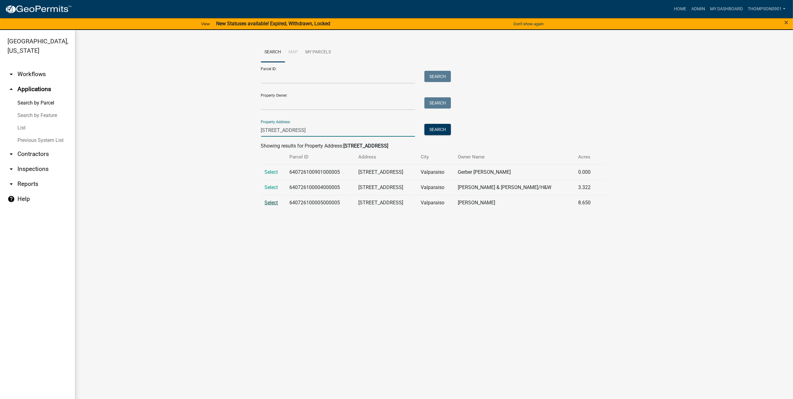
type input "526 e us hwy 6"
click at [271, 202] on span "Select" at bounding box center [271, 202] width 13 height 6
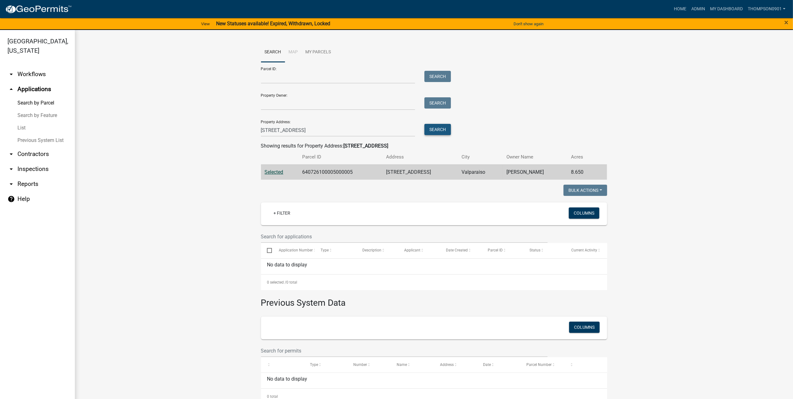
click at [438, 126] on button "Search" at bounding box center [437, 129] width 26 height 11
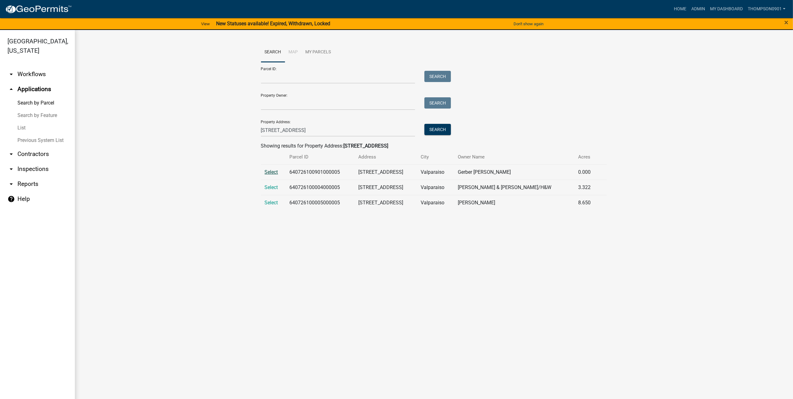
click at [269, 173] on span "Select" at bounding box center [271, 172] width 13 height 6
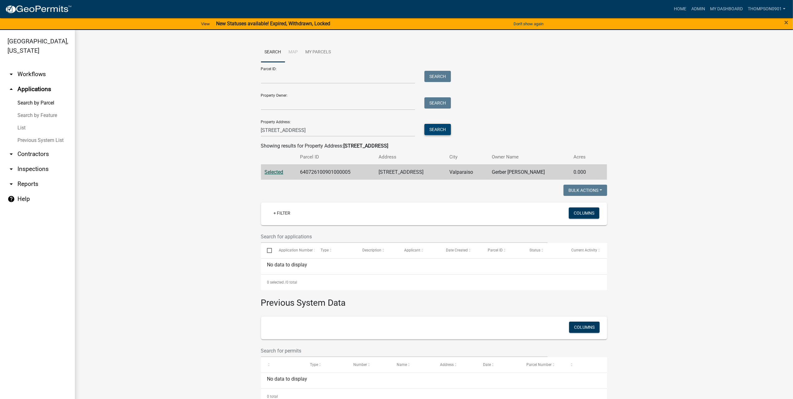
click at [432, 127] on button "Search" at bounding box center [437, 129] width 26 height 11
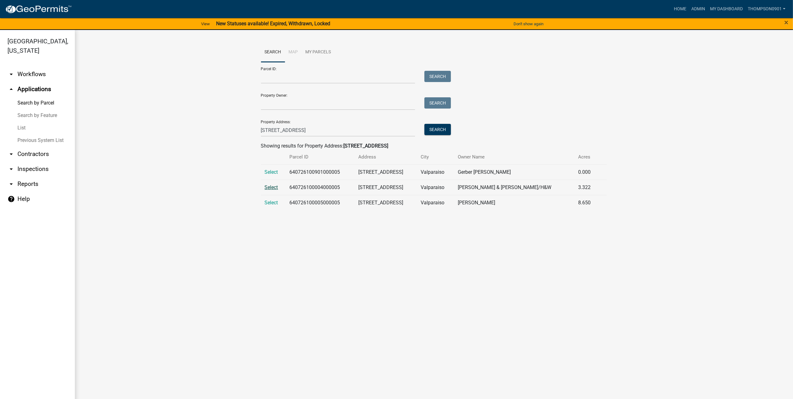
click at [270, 187] on span "Select" at bounding box center [271, 187] width 13 height 6
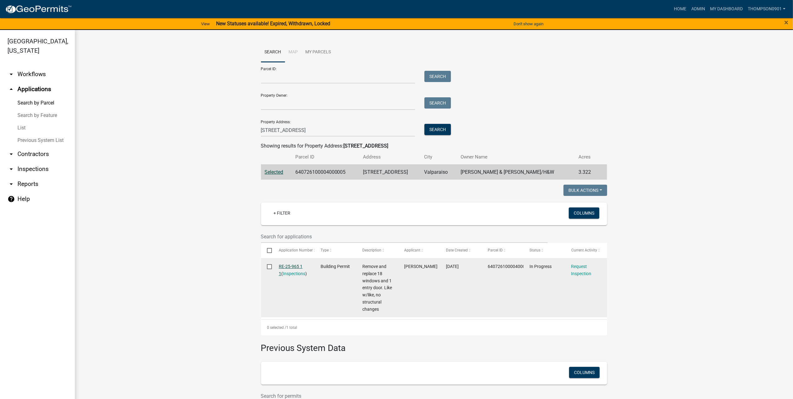
click at [289, 265] on link "RE-25-965 1 1" at bounding box center [291, 270] width 24 height 12
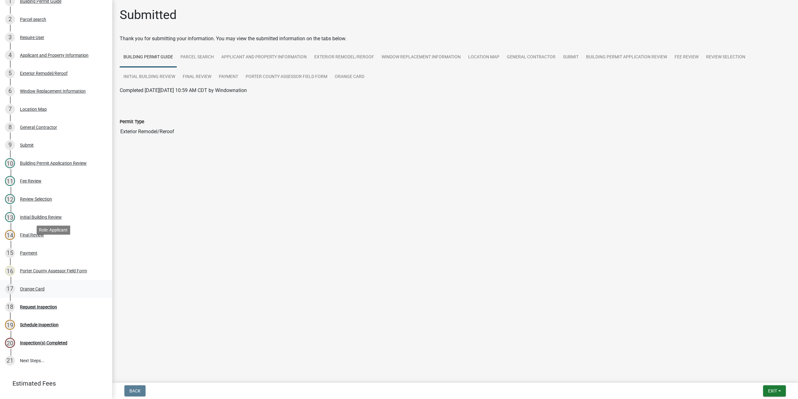
scroll to position [119, 0]
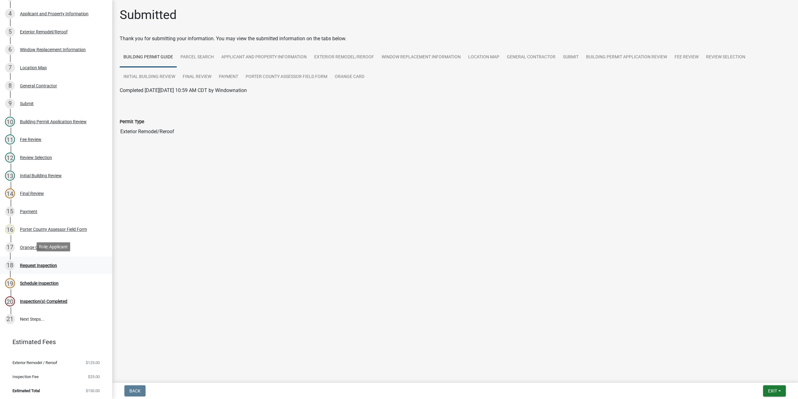
click at [39, 263] on div "Request Inspection" at bounding box center [38, 265] width 37 height 4
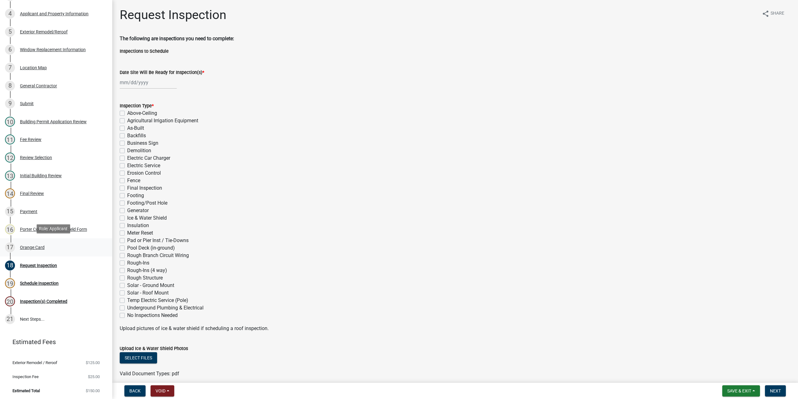
click at [38, 245] on div "Orange Card" at bounding box center [32, 247] width 25 height 4
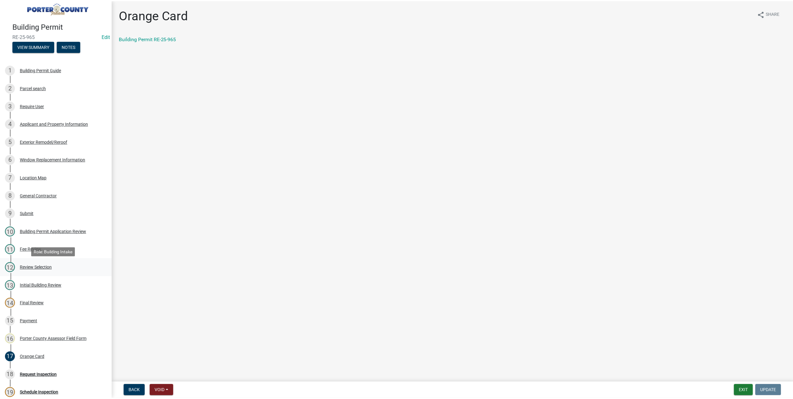
scroll to position [0, 0]
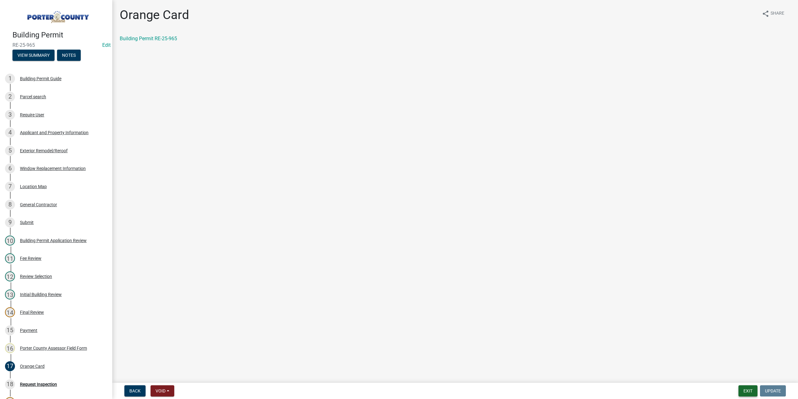
click at [746, 388] on button "Exit" at bounding box center [747, 390] width 19 height 11
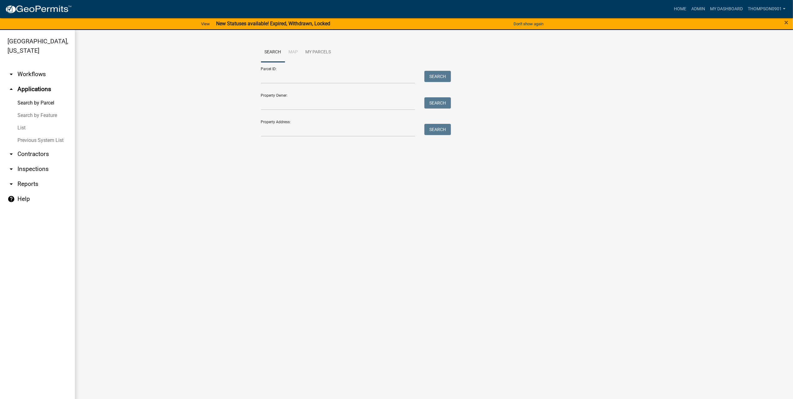
click at [46, 147] on link "arrow_drop_down Contractors" at bounding box center [37, 154] width 75 height 15
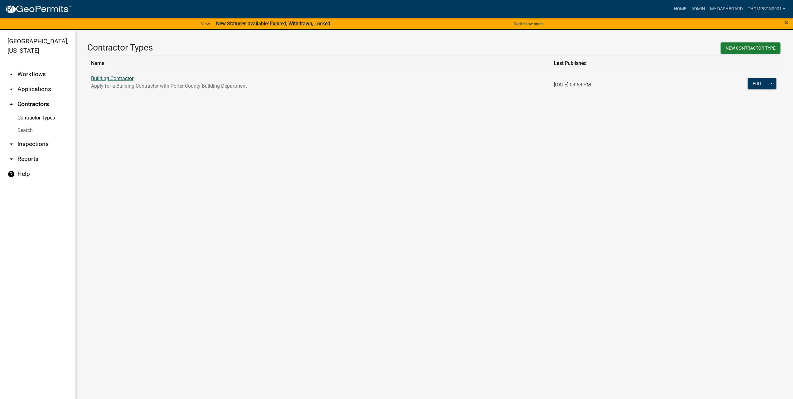
click at [117, 77] on link "Building Contractor" at bounding box center [112, 78] width 42 height 6
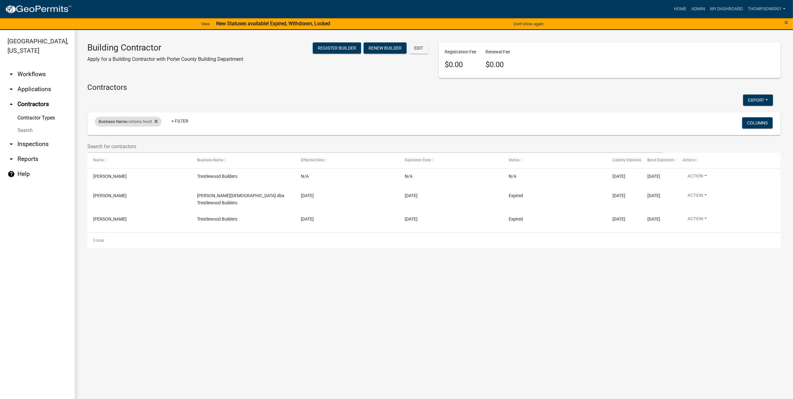
click at [134, 120] on div "Business Name contains trestl" at bounding box center [128, 122] width 67 height 10
drag, startPoint x: 141, startPoint y: 148, endPoint x: 15, endPoint y: 159, distance: 126.1
click at [12, 156] on body "Internet Explorer does NOT work with GeoPermits. Get a new browser for more sec…" at bounding box center [396, 199] width 793 height 399
type input "t"
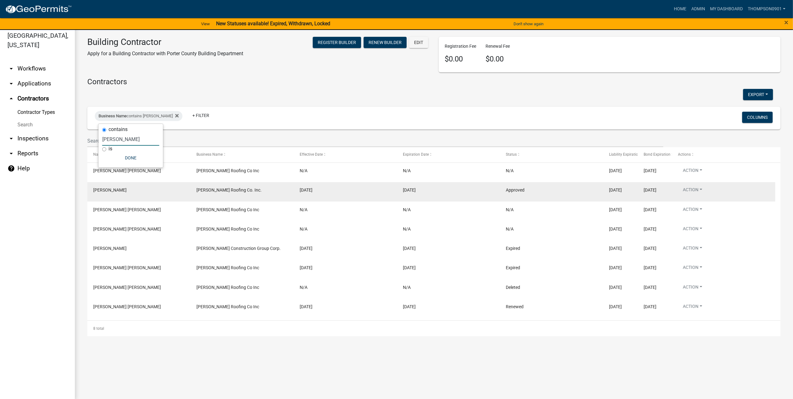
scroll to position [7, 0]
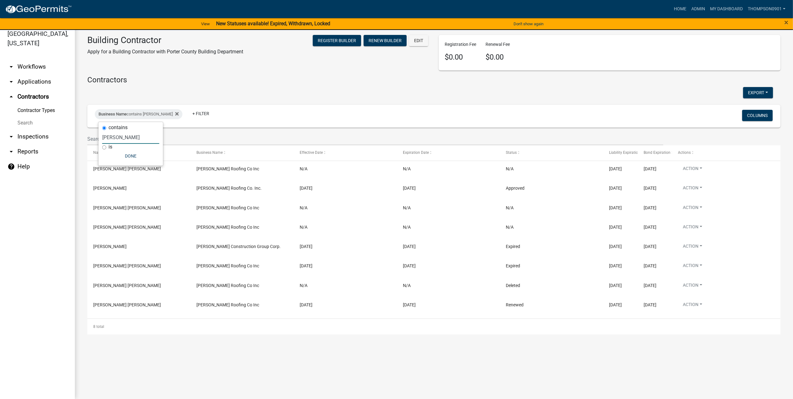
type input "boyer"
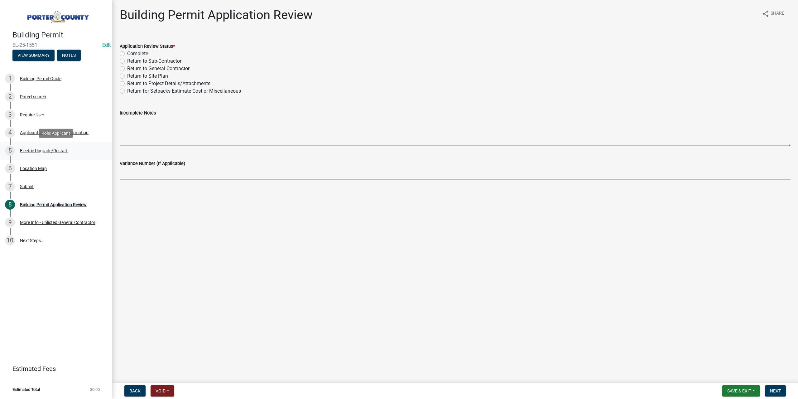
click at [45, 150] on div "Electric Upgrade/Restart" at bounding box center [44, 150] width 48 height 4
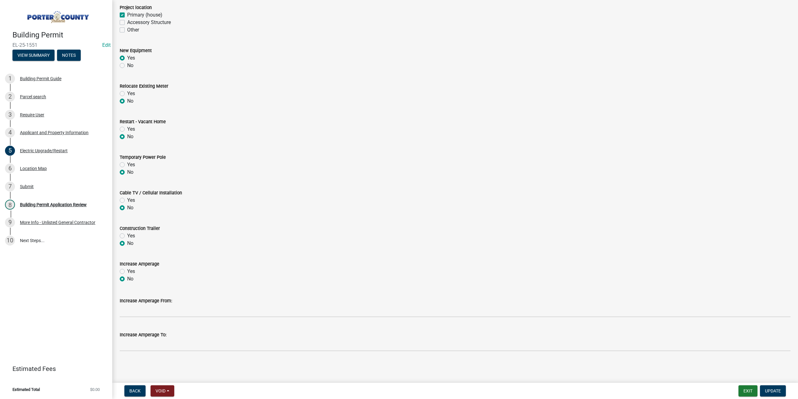
scroll to position [160, 0]
click at [37, 133] on div "Applicant and Property Information" at bounding box center [54, 132] width 69 height 4
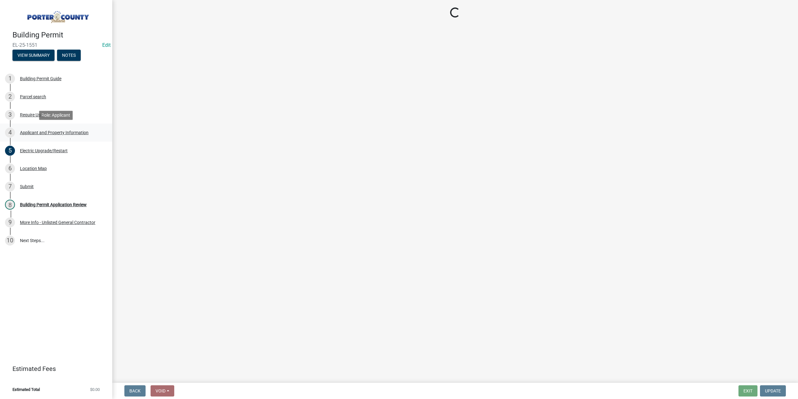
scroll to position [0, 0]
select select "dab8d744-4e32-40c1-942b-b7c1ea7347cb"
select select "c796f995-08fe-487b-a20e-70ab553361d3"
select select "26c79273-8185-4895-b93a-8861892945b3"
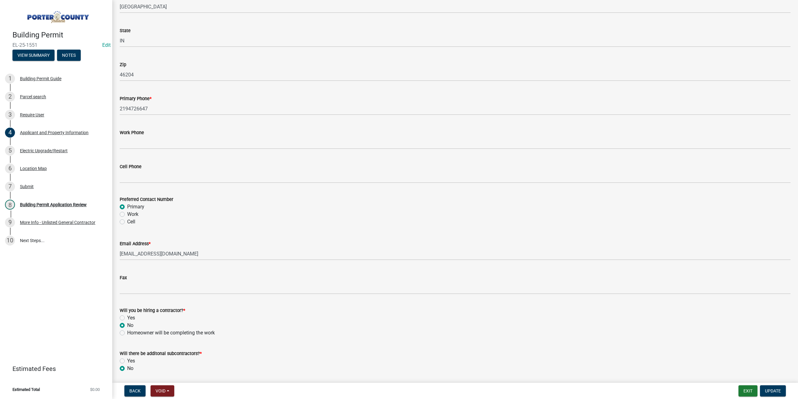
scroll to position [736, 0]
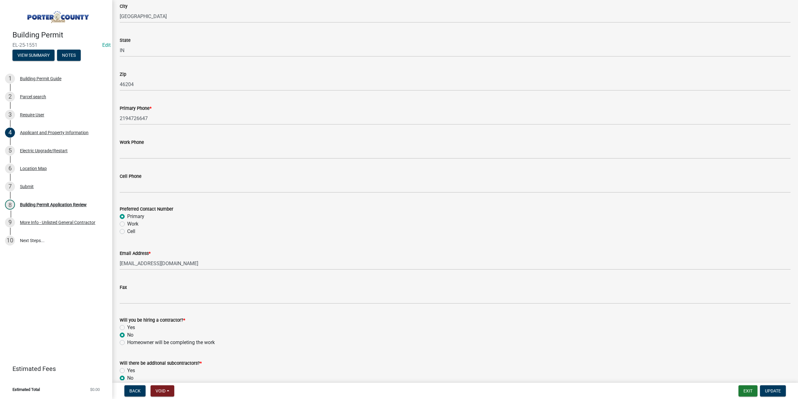
click at [127, 327] on label "Yes" at bounding box center [131, 327] width 8 height 7
click at [127, 327] on input "Yes" at bounding box center [129, 326] width 4 height 4
radio input "true"
drag, startPoint x: 773, startPoint y: 390, endPoint x: 727, endPoint y: 364, distance: 52.9
click at [771, 388] on span "Update" at bounding box center [773, 390] width 16 height 5
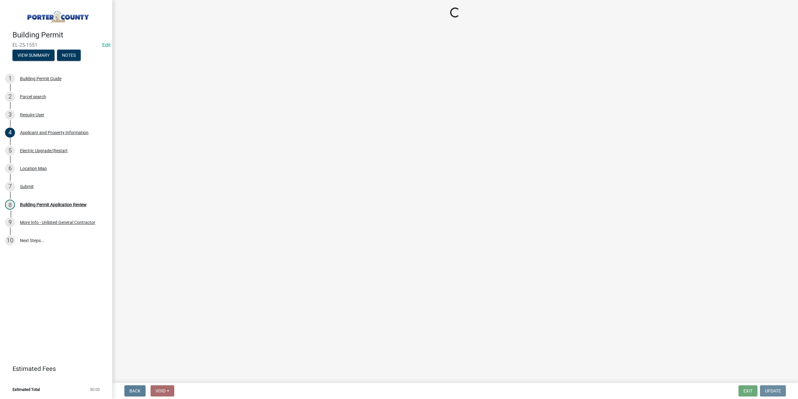
scroll to position [0, 0]
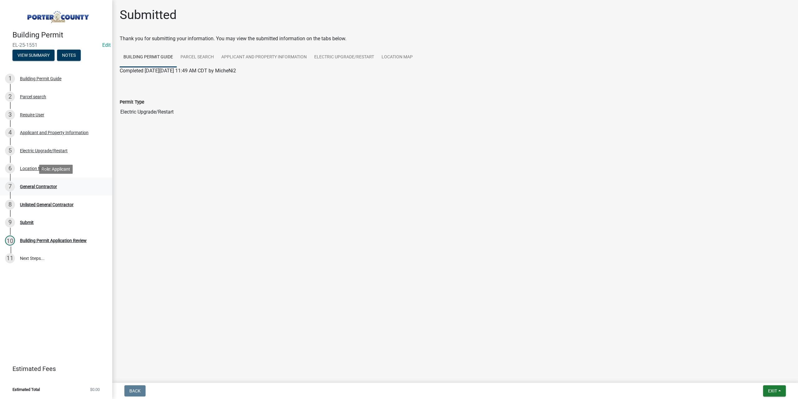
click at [38, 186] on div "General Contractor" at bounding box center [38, 186] width 37 height 4
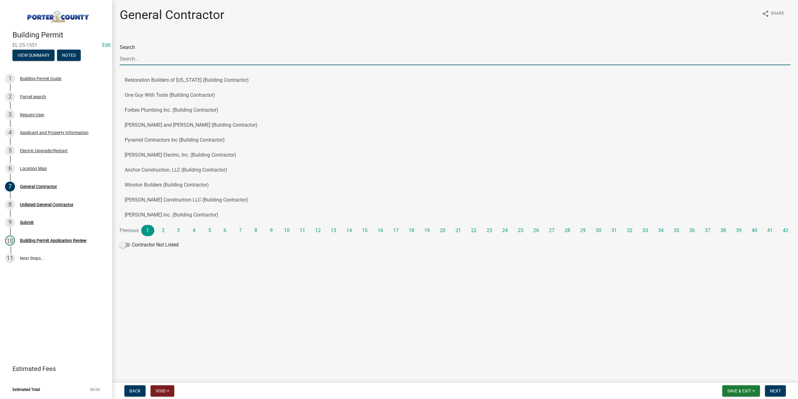
click at [148, 56] on input "Search" at bounding box center [455, 58] width 671 height 13
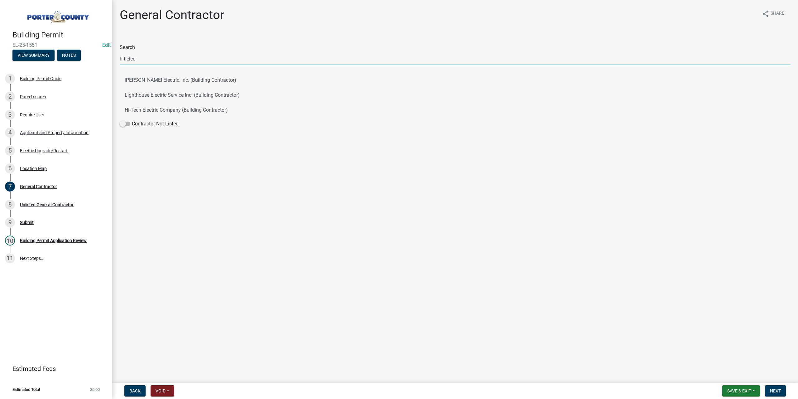
click at [125, 56] on input "h t elec" at bounding box center [455, 58] width 671 height 13
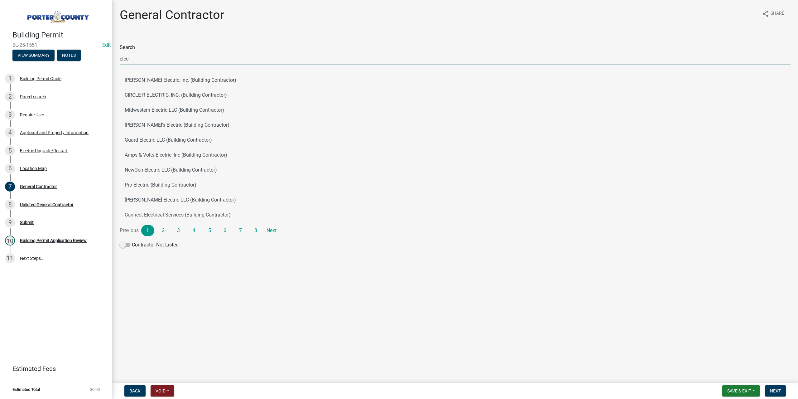
click at [134, 57] on input "elec" at bounding box center [455, 58] width 671 height 13
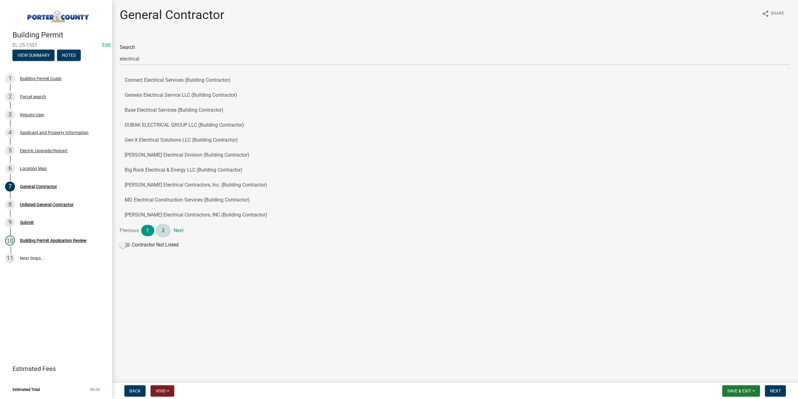
click at [161, 233] on link "2" at bounding box center [163, 230] width 13 height 11
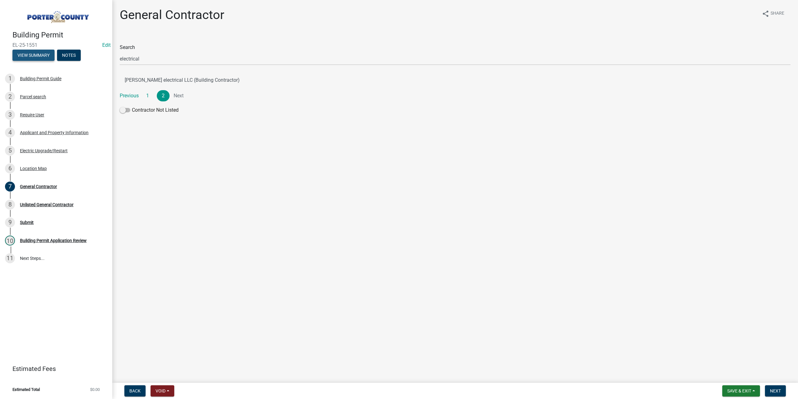
click at [31, 51] on button "View Summary" at bounding box center [33, 55] width 42 height 11
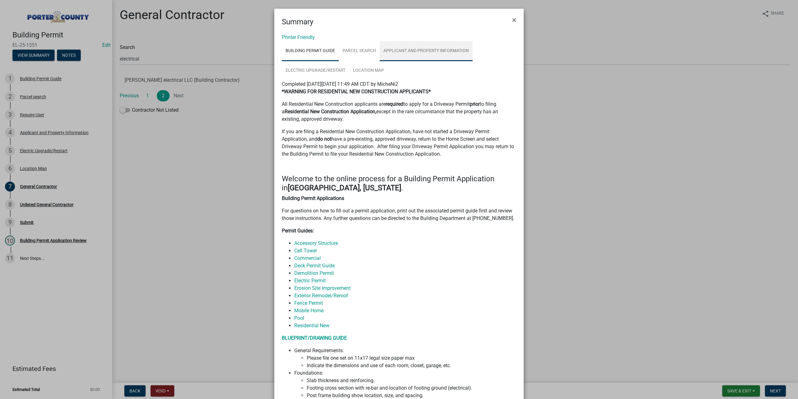
click at [417, 51] on link "Applicant and Property Information" at bounding box center [426, 51] width 93 height 20
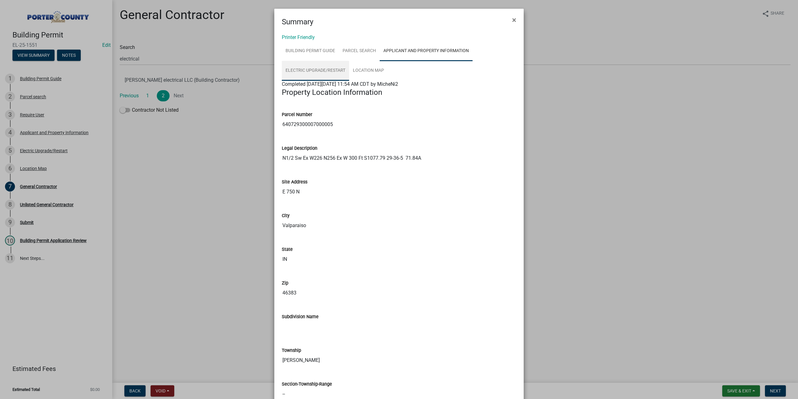
click at [306, 70] on link "Electric Upgrade/Restart" at bounding box center [315, 71] width 67 height 20
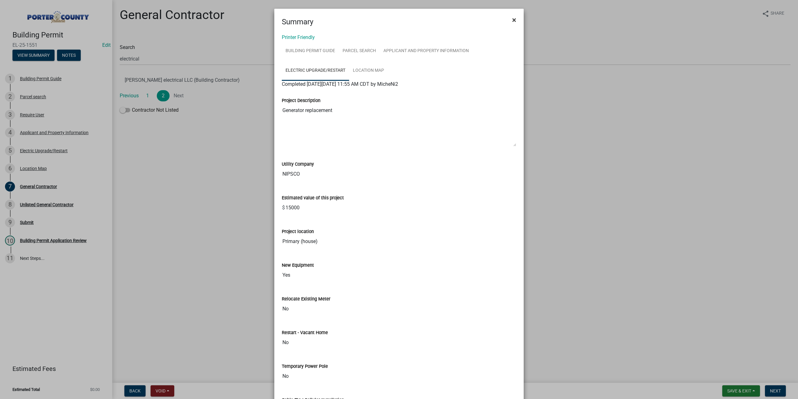
click at [512, 19] on span "×" at bounding box center [514, 20] width 4 height 9
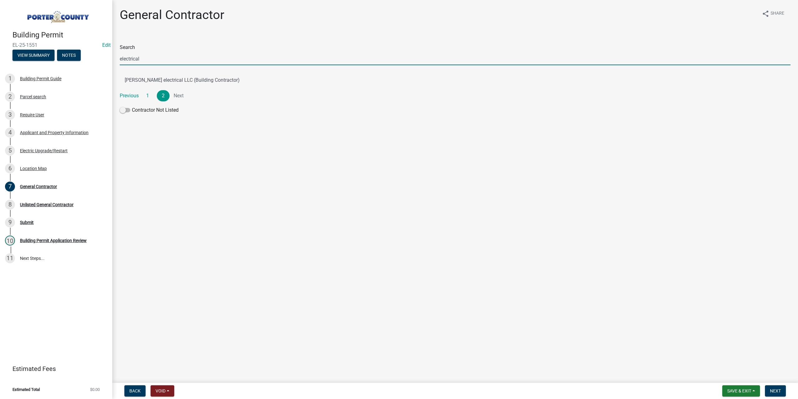
click at [147, 54] on input "electrical" at bounding box center [455, 58] width 671 height 13
type input "e"
type input "h t electri"
click at [158, 83] on button "H & T Electrical Services LLC (Building Contractor)" at bounding box center [455, 80] width 671 height 15
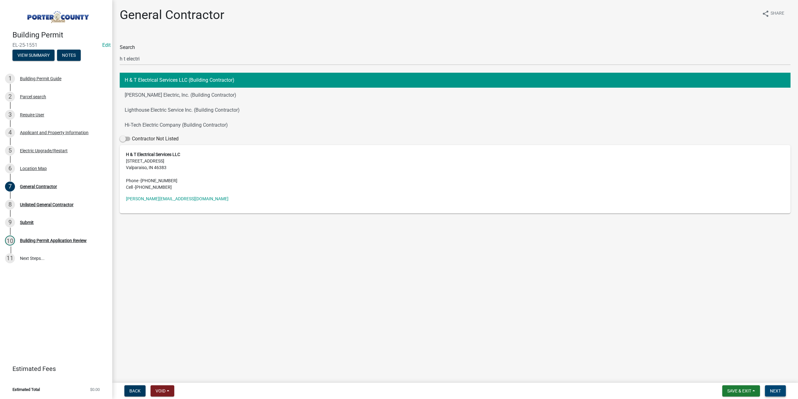
click at [775, 390] on span "Next" at bounding box center [775, 390] width 11 height 5
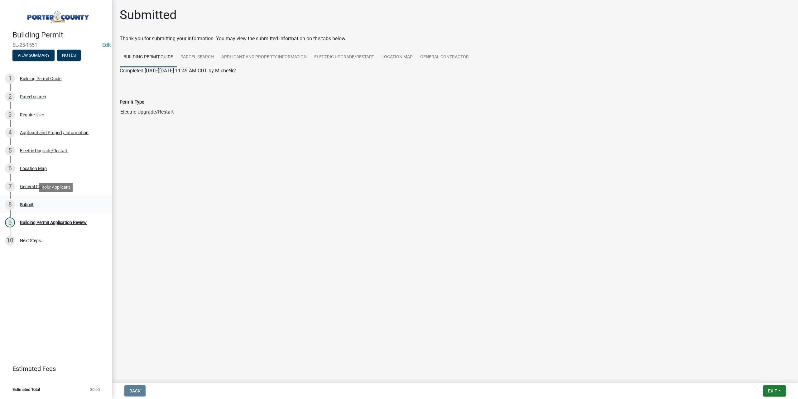
click at [27, 203] on div "Submit" at bounding box center [27, 204] width 14 height 4
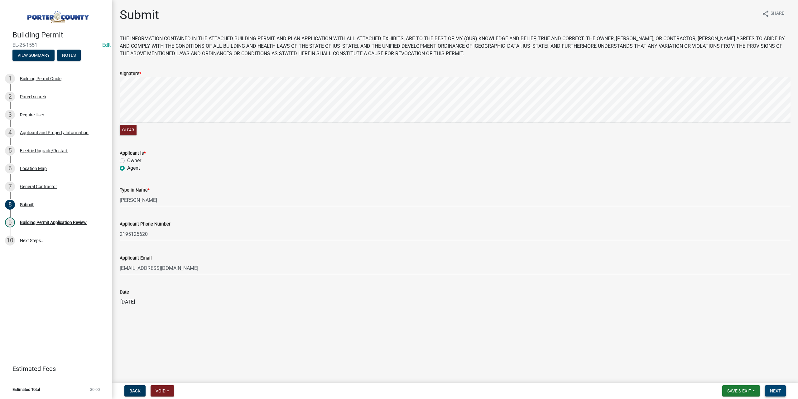
click at [773, 391] on span "Next" at bounding box center [775, 390] width 11 height 5
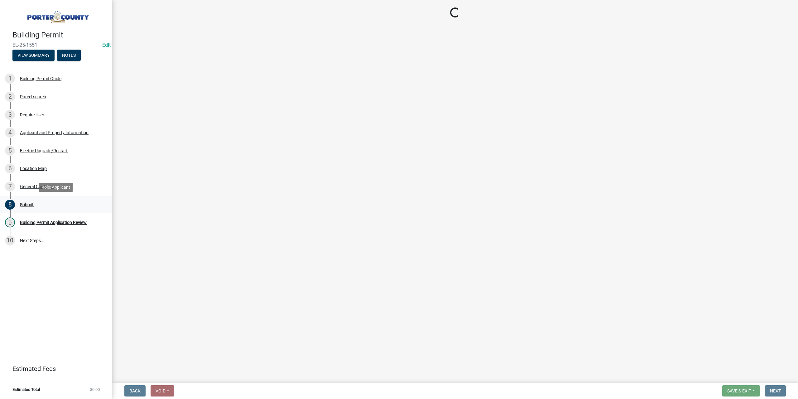
click at [29, 205] on div "Submit" at bounding box center [27, 204] width 14 height 4
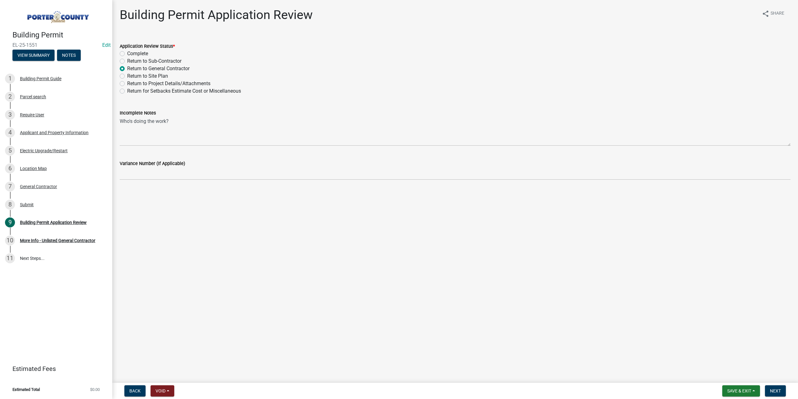
click at [127, 55] on label "Complete" at bounding box center [137, 53] width 21 height 7
click at [127, 54] on input "Complete" at bounding box center [129, 52] width 4 height 4
radio input "true"
click at [776, 388] on span "Next" at bounding box center [775, 390] width 11 height 5
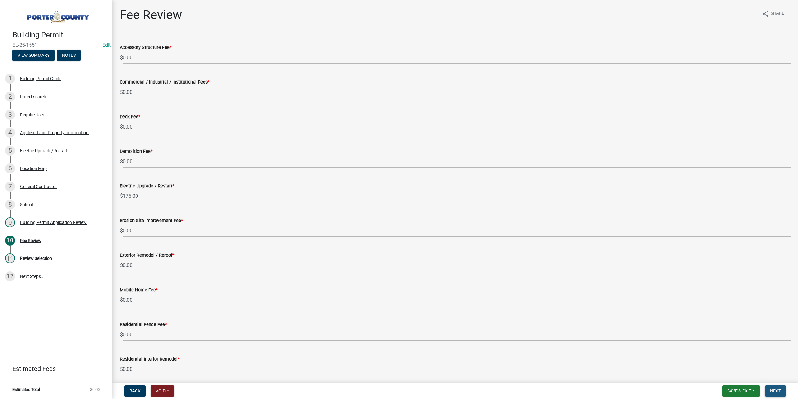
click at [777, 388] on span "Next" at bounding box center [775, 390] width 11 height 5
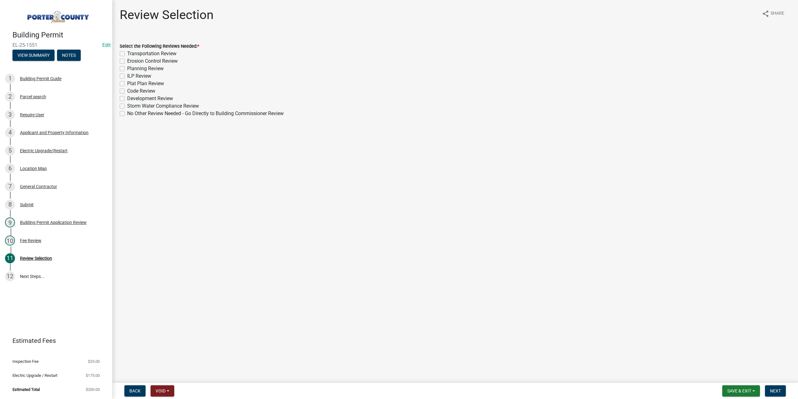
click at [127, 113] on label "No Other Review Needed - Go Directly to Building Commissioner Review" at bounding box center [205, 113] width 156 height 7
click at [127, 113] on input "No Other Review Needed - Go Directly to Building Commissioner Review" at bounding box center [129, 112] width 4 height 4
checkbox input "true"
checkbox input "false"
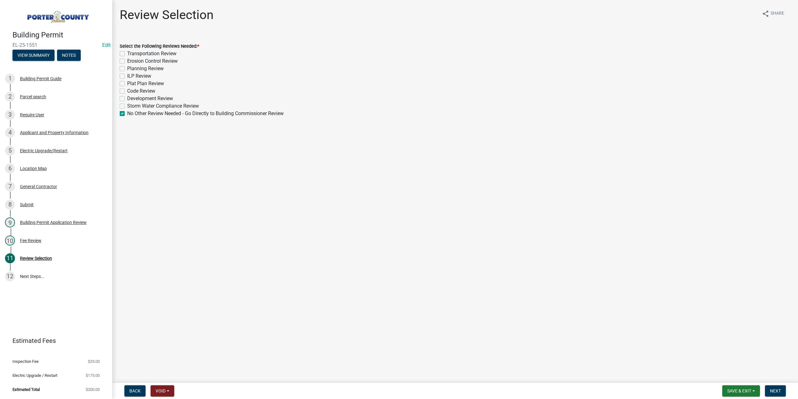
checkbox input "false"
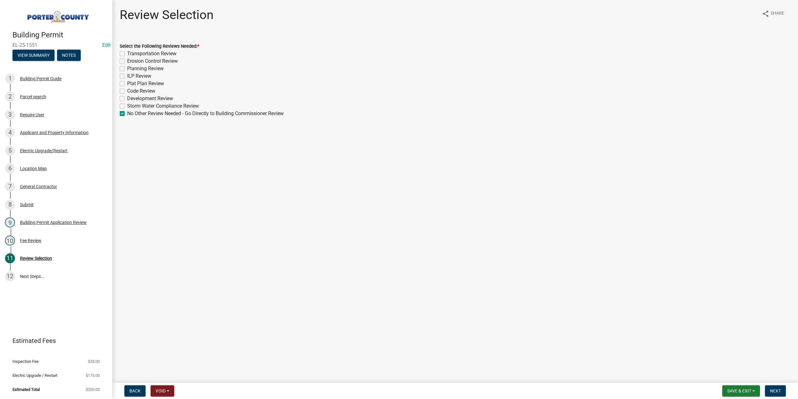
checkbox input "false"
checkbox input "true"
click at [775, 391] on span "Next" at bounding box center [775, 390] width 11 height 5
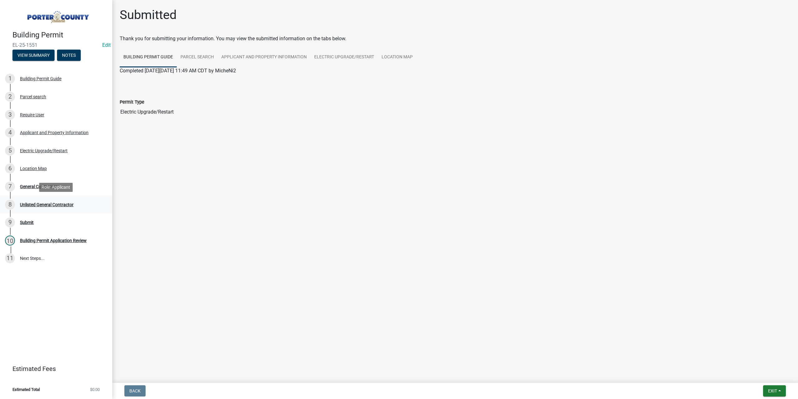
click at [61, 204] on div "Unlisted General Contractor" at bounding box center [47, 204] width 54 height 4
click at [44, 185] on div "General Contractor" at bounding box center [38, 186] width 37 height 4
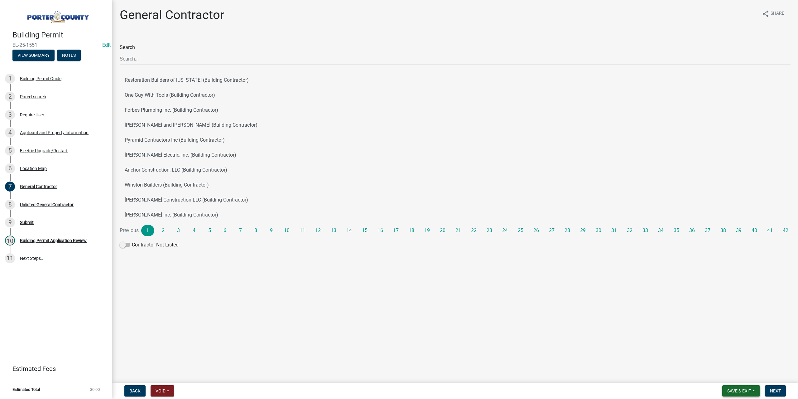
click at [722, 393] on button "Save & Exit" at bounding box center [741, 390] width 38 height 11
click at [722, 351] on div "Save Save & Exit" at bounding box center [735, 366] width 50 height 35
click at [734, 376] on button "Save & Exit" at bounding box center [735, 374] width 50 height 15
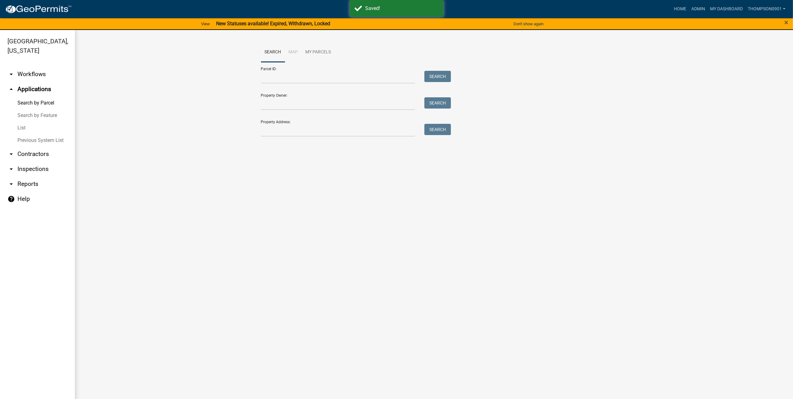
click at [24, 147] on link "arrow_drop_down Contractors" at bounding box center [37, 154] width 75 height 15
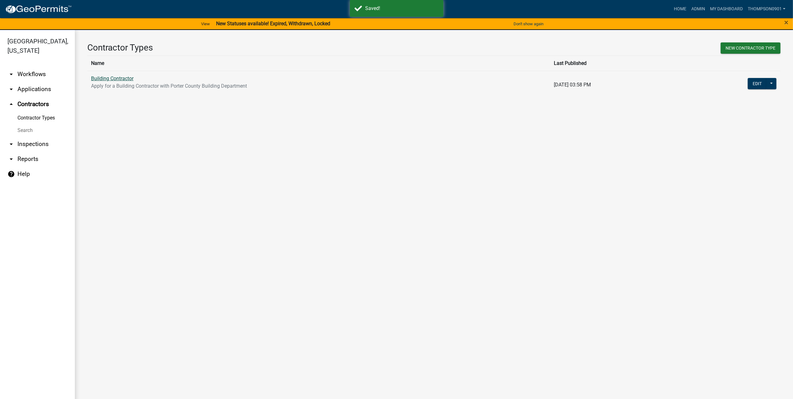
click at [119, 77] on link "Building Contractor" at bounding box center [112, 78] width 42 height 6
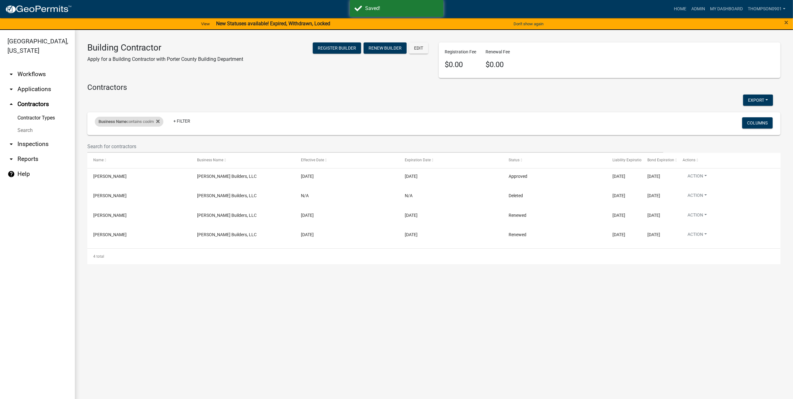
click at [135, 121] on div "Business Name contains coolm" at bounding box center [129, 122] width 69 height 10
drag, startPoint x: 108, startPoint y: 146, endPoint x: 0, endPoint y: 146, distance: 108.5
click at [0, 146] on body "Internet Explorer does NOT work with GeoPermits. Get a new browser for more sec…" at bounding box center [396, 199] width 793 height 399
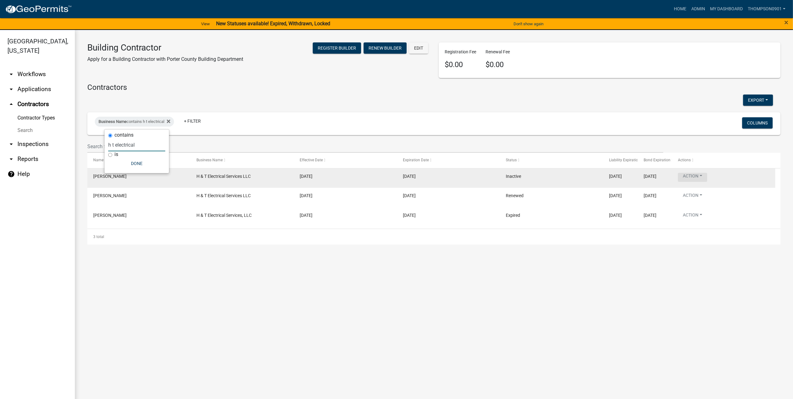
type input "h t electrical"
click at [699, 174] on button "Action" at bounding box center [692, 177] width 29 height 9
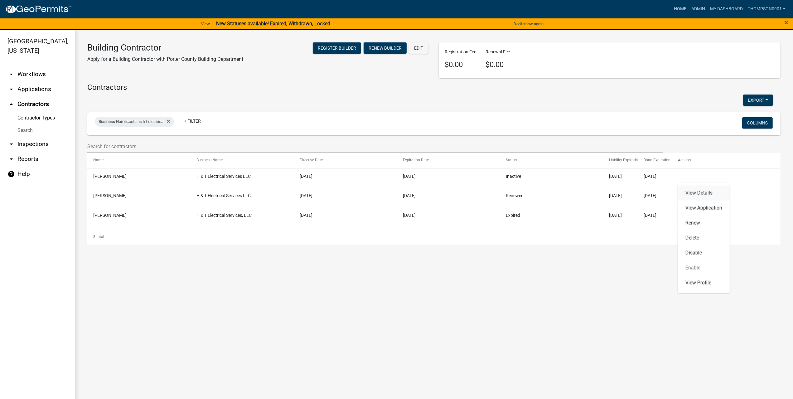
click at [699, 193] on link "View Details" at bounding box center [704, 192] width 52 height 15
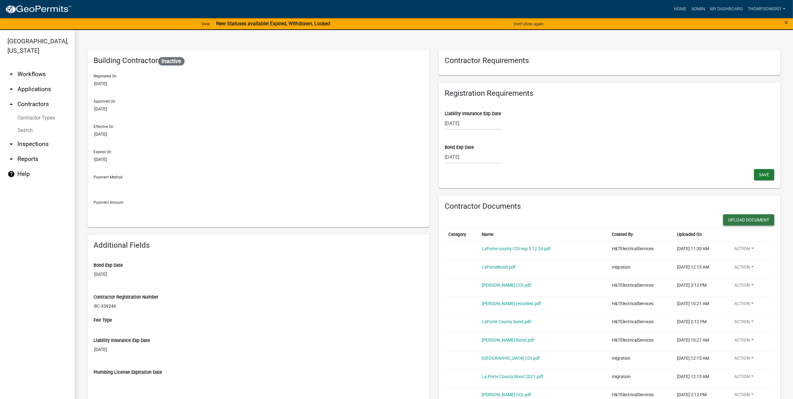
click at [747, 219] on button "Upload Document" at bounding box center [748, 219] width 51 height 11
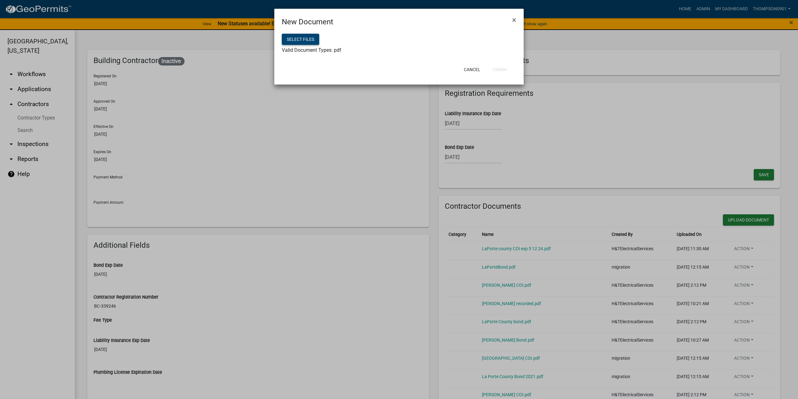
click at [306, 40] on button "Select files" at bounding box center [300, 39] width 37 height 11
click at [498, 70] on button "Finish" at bounding box center [500, 69] width 24 height 11
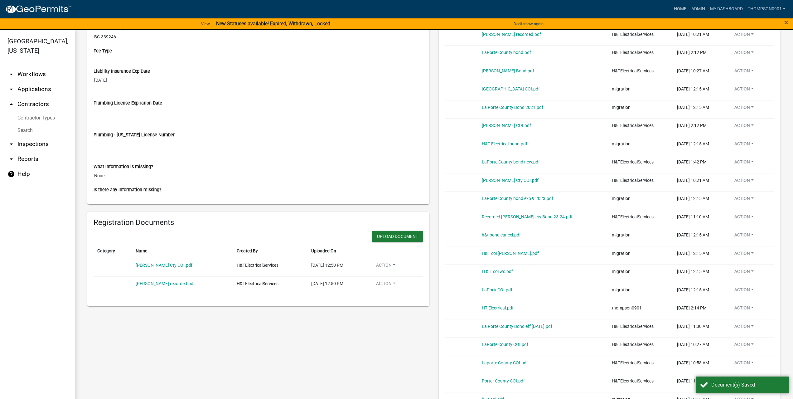
scroll to position [281, 0]
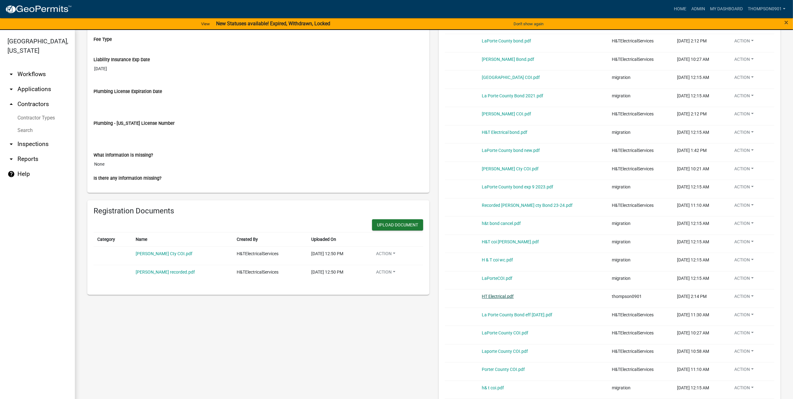
click at [494, 296] on link "HT Electrical.pdf" at bounding box center [498, 296] width 32 height 5
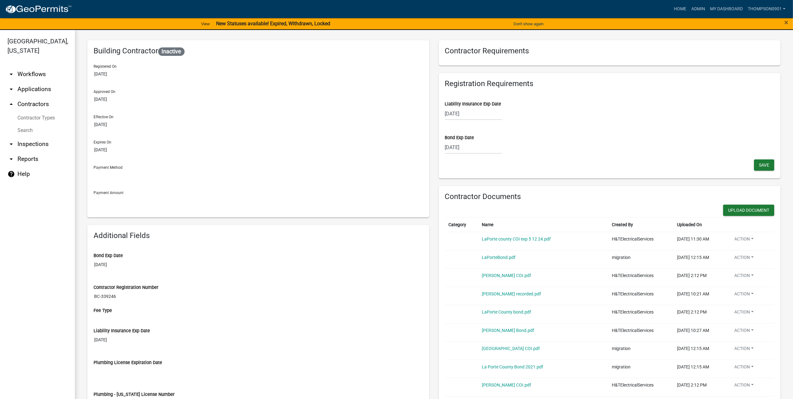
scroll to position [0, 0]
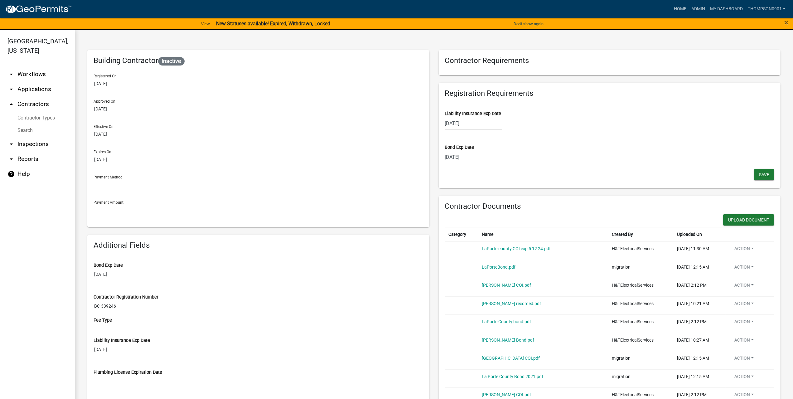
click at [478, 122] on div "02/12/2025" at bounding box center [473, 123] width 57 height 13
click at [486, 135] on select "2025 2026 2027 2028 2029 2030 2031 2032 2033 2034 2035 2036 2037 2038 2039 2040…" at bounding box center [492, 136] width 25 height 9
select select "2026"
click at [480, 132] on select "2025 2026 2027 2028 2029 2030 2031 2032 2033 2034 2035 2036 2037 2038 2039 2040…" at bounding box center [492, 136] width 25 height 9
click at [466, 135] on select "Jan Feb Mar Apr May Jun Jul Aug Sep Oct Nov Dec" at bounding box center [469, 136] width 25 height 9
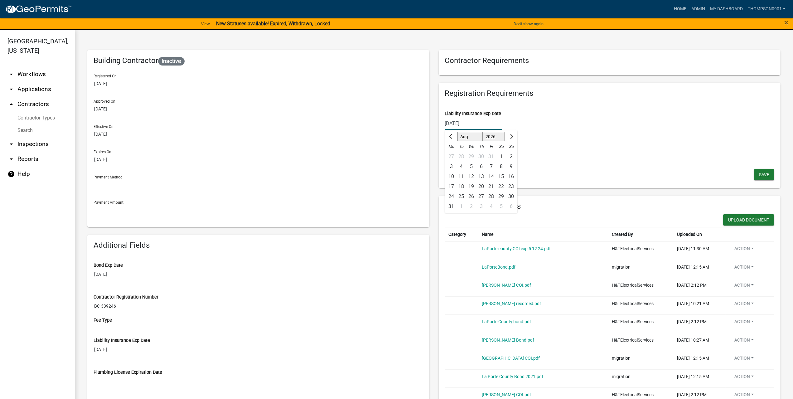
select select "5"
click at [457, 132] on select "Jan Feb Mar Apr May Jun Jul Aug Sep Oct Nov Dec" at bounding box center [469, 136] width 25 height 9
click at [458, 166] on div "5" at bounding box center [461, 166] width 10 height 10
type input "05/05/2026"
click at [759, 172] on span "Save" at bounding box center [764, 174] width 10 height 5
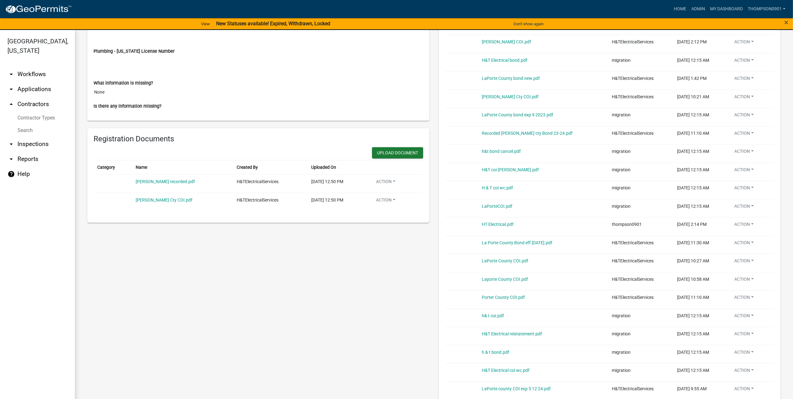
scroll to position [343, 0]
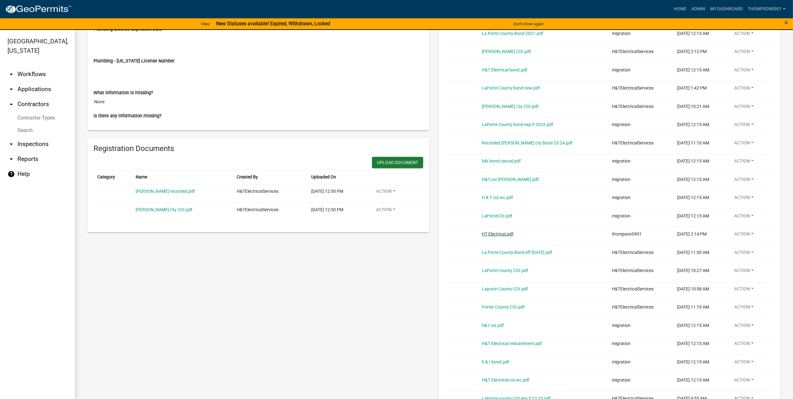
click at [492, 232] on link "HT Electrical.pdf" at bounding box center [498, 233] width 32 height 5
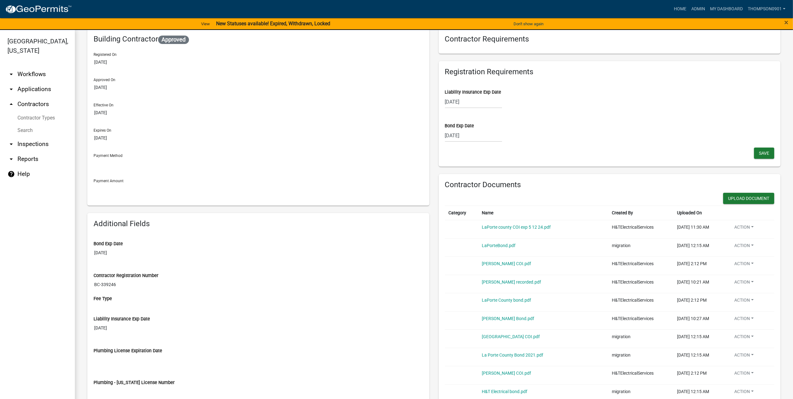
scroll to position [0, 0]
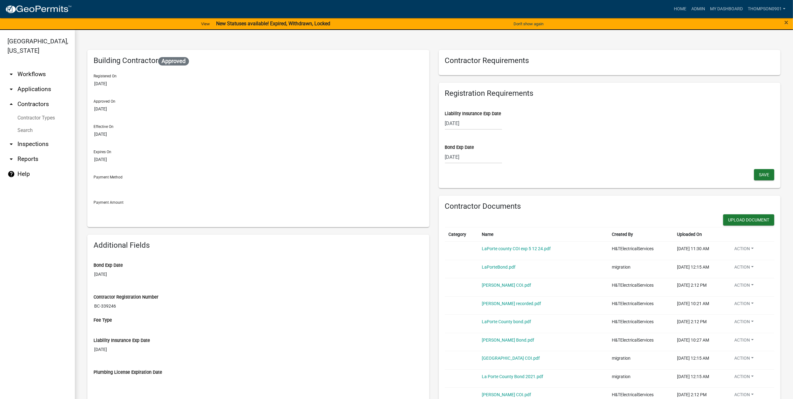
select select "5"
select select "2026"
click at [471, 121] on div "05/05/2026 Jan Feb Mar Apr May Jun Jul Aug Sep Oct Nov Dec 2025 2026 2027 2028 …" at bounding box center [473, 123] width 57 height 13
click at [459, 176] on div "12" at bounding box center [461, 176] width 10 height 10
type input "[DATE]"
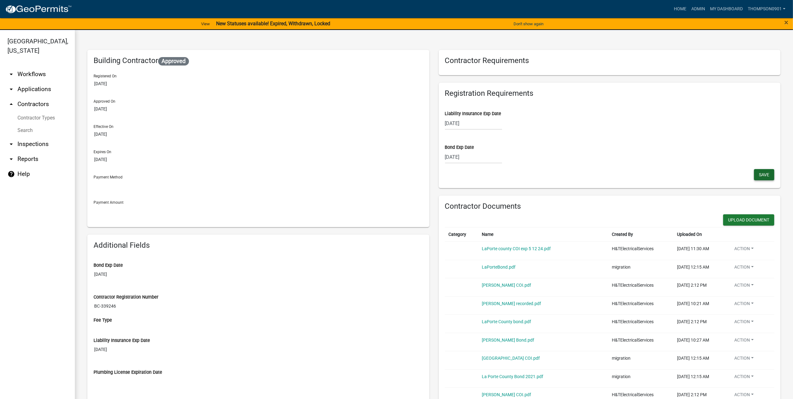
click at [754, 171] on button "Save" at bounding box center [764, 174] width 20 height 11
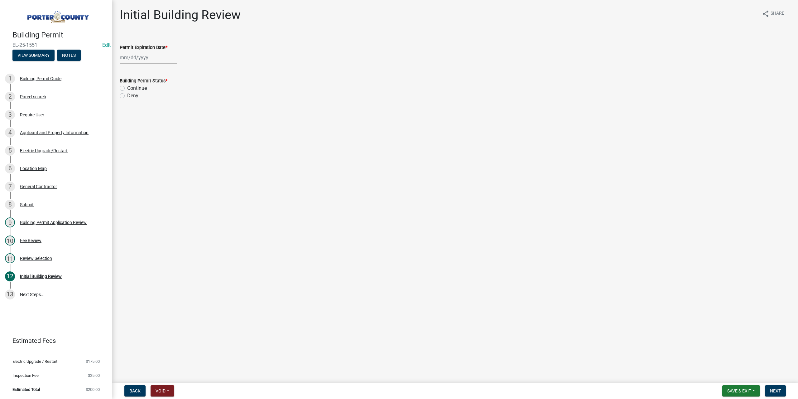
select select "8"
click at [154, 60] on div "[PERSON_NAME] Feb Mar Apr [PERSON_NAME][DATE] Oct Nov [DATE] 1526 1527 1528 152…" at bounding box center [148, 57] width 57 height 13
click at [165, 70] on select "1525 1526 1527 1528 1529 1530 1531 1532 1533 1534 1535 1536 1537 1538 1539 1540…" at bounding box center [168, 70] width 22 height 9
select select "2026"
click at [157, 66] on select "1525 1526 1527 1528 1529 1530 1531 1532 1533 1534 1535 1536 1537 1538 1539 1540…" at bounding box center [168, 70] width 22 height 9
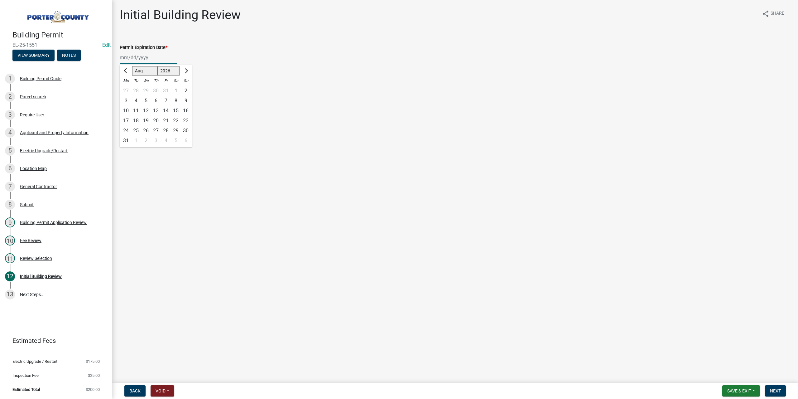
click at [155, 119] on div "20" at bounding box center [156, 121] width 10 height 10
type input "[DATE]"
click at [122, 85] on div "Continue" at bounding box center [455, 87] width 671 height 7
click at [127, 89] on label "Continue" at bounding box center [137, 87] width 20 height 7
click at [127, 89] on input "Continue" at bounding box center [129, 86] width 4 height 4
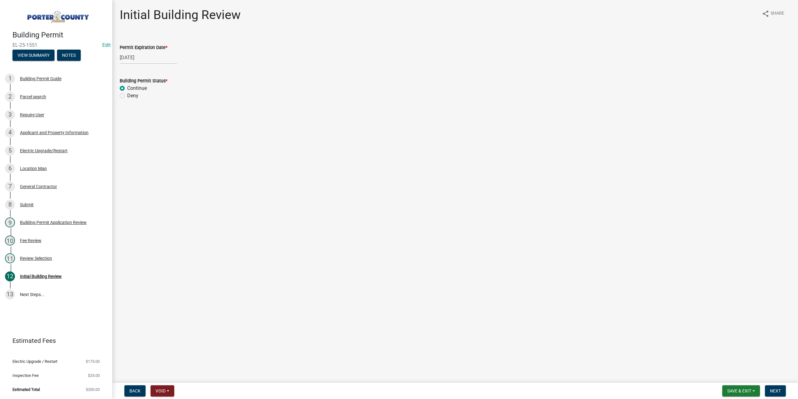
radio input "true"
click at [778, 388] on span "Next" at bounding box center [775, 390] width 11 height 5
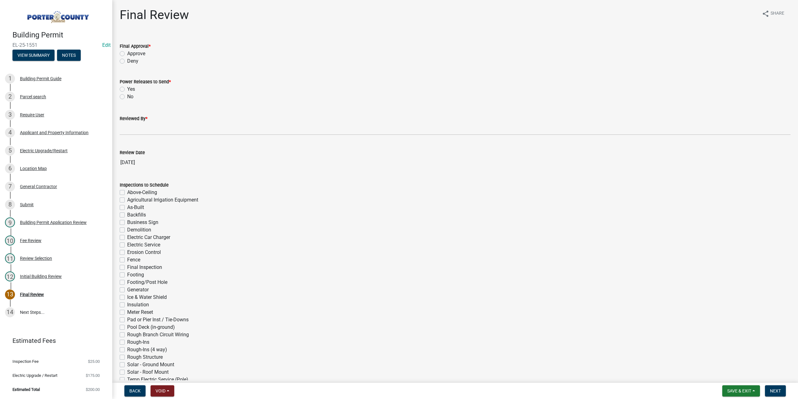
click at [127, 53] on label "Approve" at bounding box center [136, 53] width 18 height 7
click at [127, 53] on input "Approve" at bounding box center [129, 52] width 4 height 4
radio input "true"
click at [127, 96] on label "No" at bounding box center [130, 96] width 6 height 7
click at [127, 96] on input "No" at bounding box center [129, 95] width 4 height 4
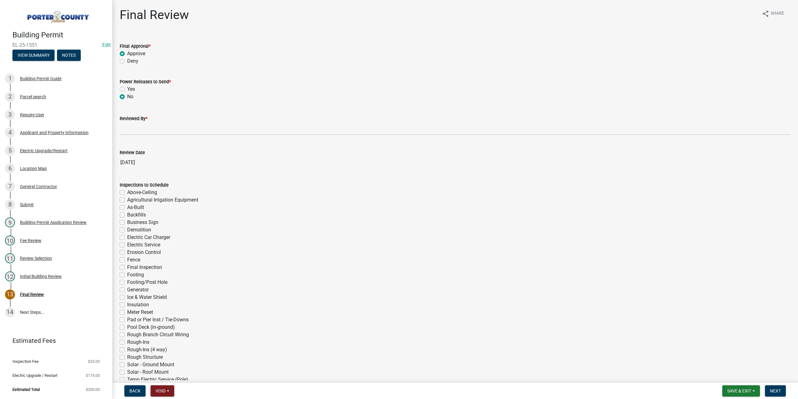
radio input "true"
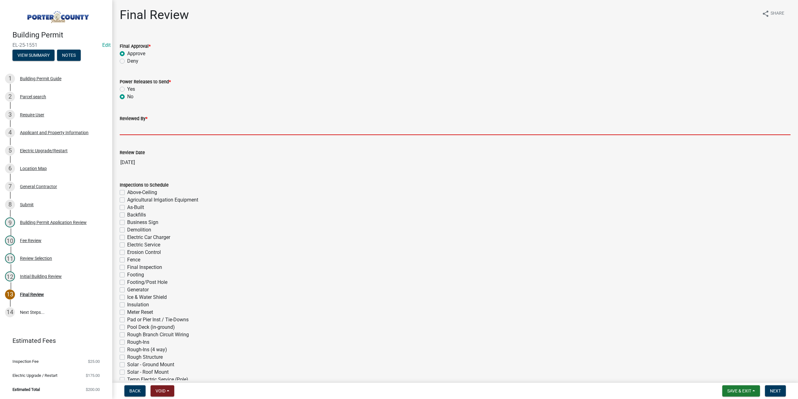
click at [133, 127] on input "Reviewed By *" at bounding box center [455, 128] width 671 height 13
type input "TT"
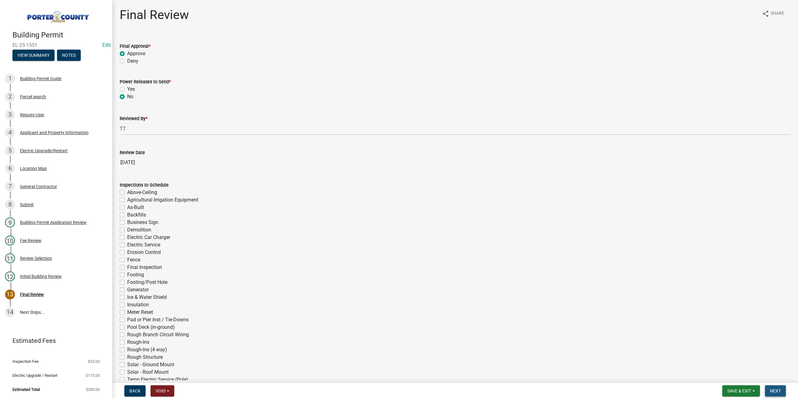
drag, startPoint x: 773, startPoint y: 386, endPoint x: 762, endPoint y: 381, distance: 11.9
click at [773, 385] on button "Next" at bounding box center [775, 390] width 21 height 11
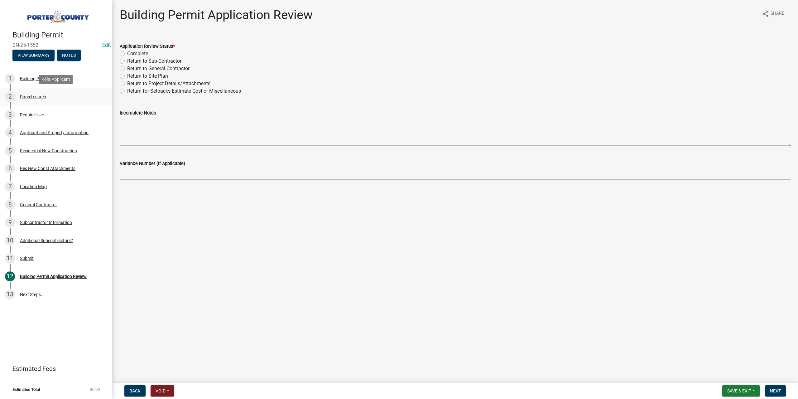
click at [36, 95] on div "Parcel search" at bounding box center [33, 96] width 26 height 4
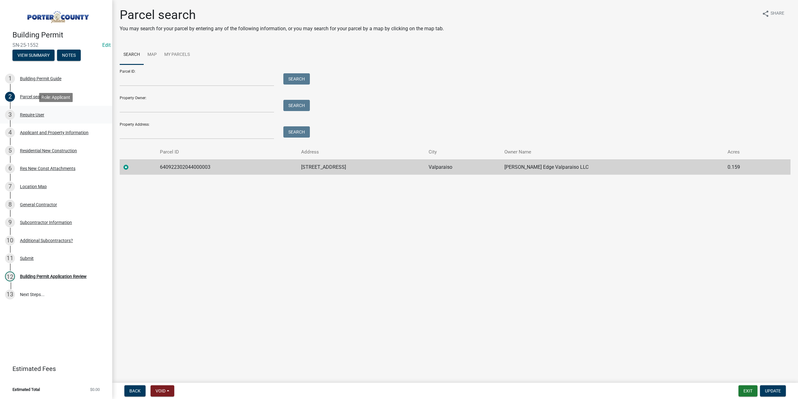
click at [34, 114] on div "Require User" at bounding box center [32, 115] width 24 height 4
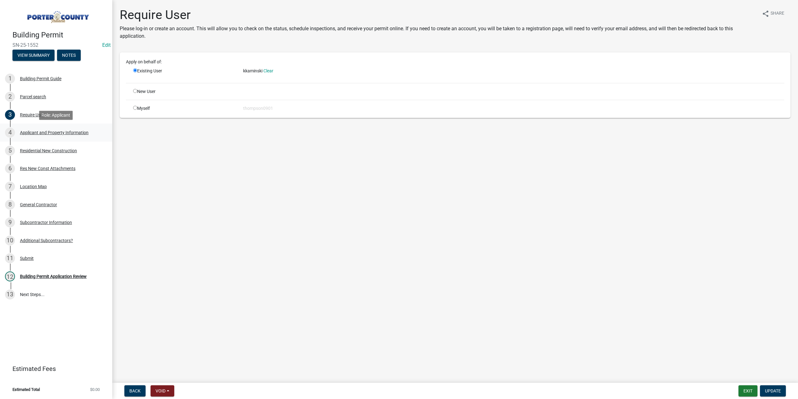
click at [41, 132] on div "Applicant and Property Information" at bounding box center [54, 132] width 69 height 4
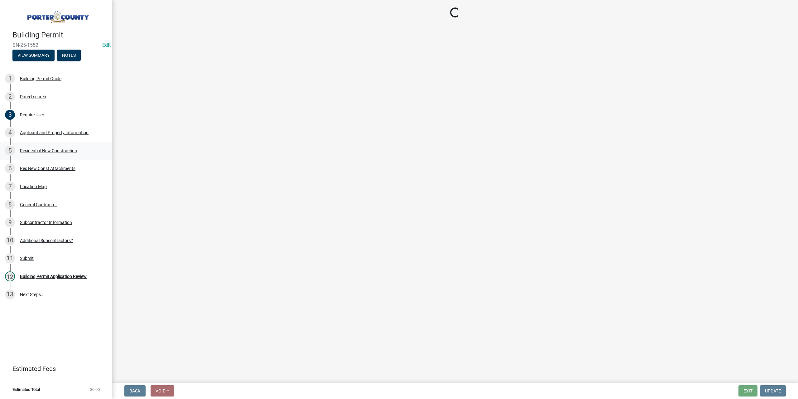
select select "6f5aa9ae-62ac-41bd-979a-9c71eae504cc"
select select "eef3385c-360b-448e-91b8-df9bc56b1cce"
select select "c796f995-08fe-487b-a20e-70ab553361d3"
select select "349f168d-d974-4bf4-9d87-84a8db4888cd"
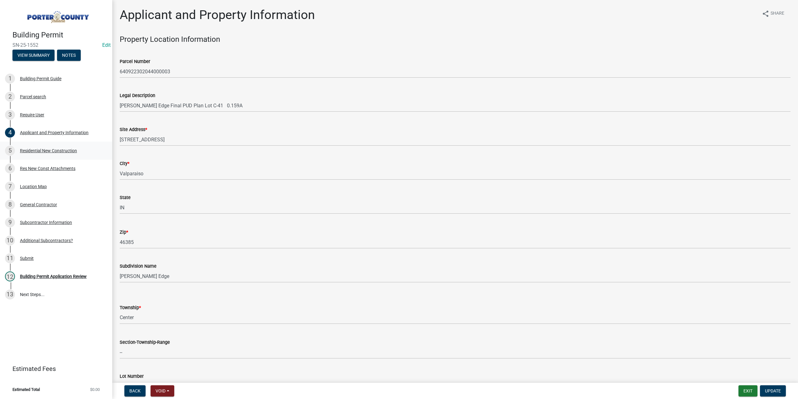
click at [44, 152] on div "Residential New Construction" at bounding box center [48, 150] width 57 height 4
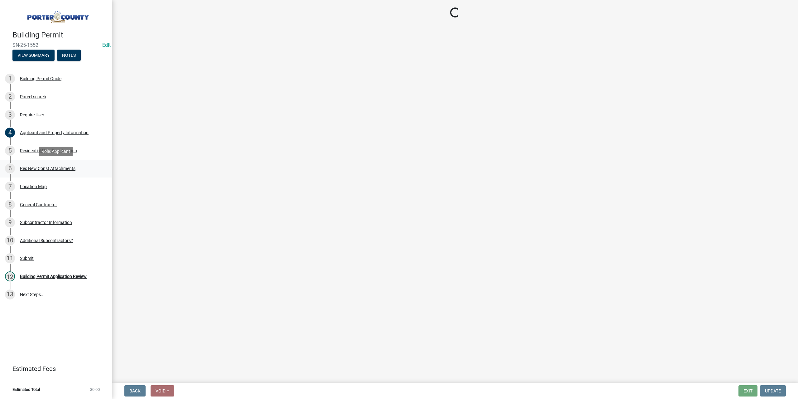
select select "4da9c449-5c2c-48cd-a36d-d108213ca6ba"
select select "61f444c2-0fc1-413e-9948-9a2e89704ff6"
select select "8bba6b76-e342-4289-bfbc-7f8a7eb2a853"
select select "5ba551af-3543-4bb1-864b-48bcd75e9b29"
select select "e4a9b6e5-deab-401f-b49d-c88af2388f46"
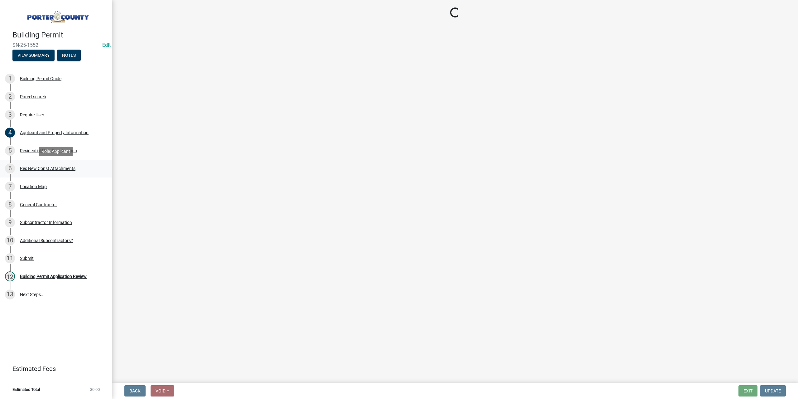
select select "a7554658-1ff0-4ba4-86bb-30b1109b1a56"
select select "bbae15df-4b7c-4889-a1a2-bdce83955e33"
select select "d3842ca8-a9b0-43e7-b24f-ba0c572b5ff6"
select select "50a44c09-eff3-49e6-b997-ff903361b5ac"
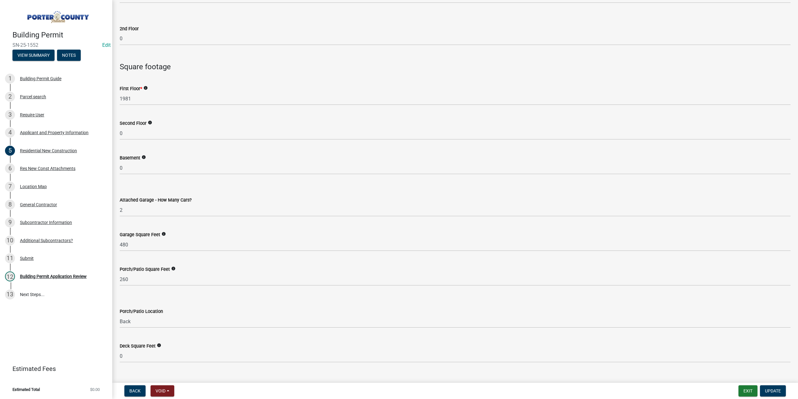
scroll to position [1309, 0]
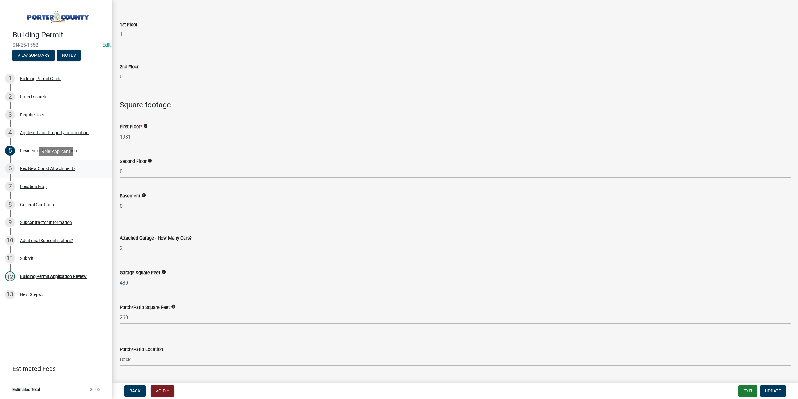
click at [41, 165] on div "6 Res New Const Attachments" at bounding box center [53, 168] width 97 height 10
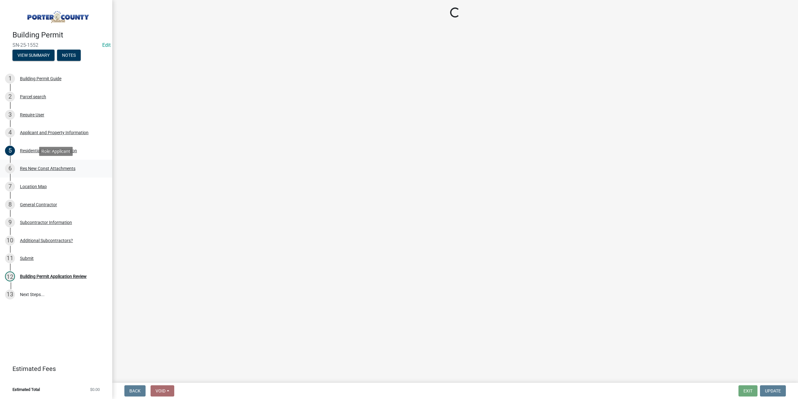
scroll to position [0, 0]
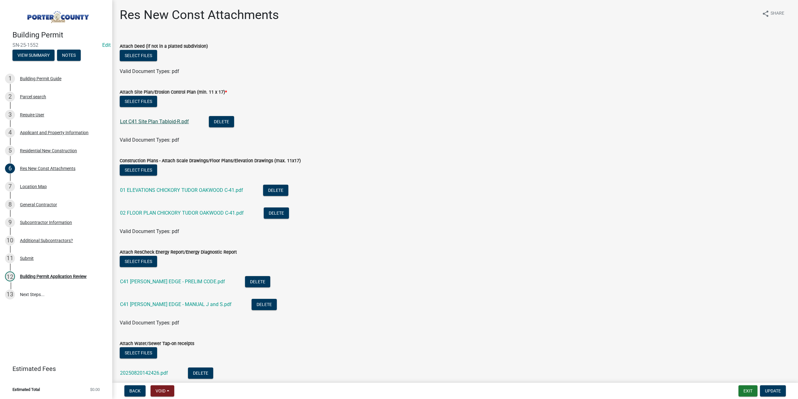
click at [152, 123] on link "Lot C41 Site Plan Tabloid-R.pdf" at bounding box center [154, 121] width 69 height 6
click at [751, 390] on button "Exit" at bounding box center [747, 390] width 19 height 11
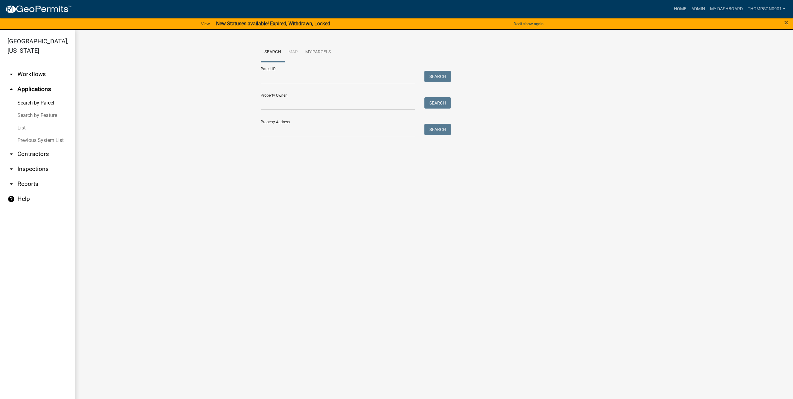
click at [31, 147] on link "arrow_drop_down Contractors" at bounding box center [37, 154] width 75 height 15
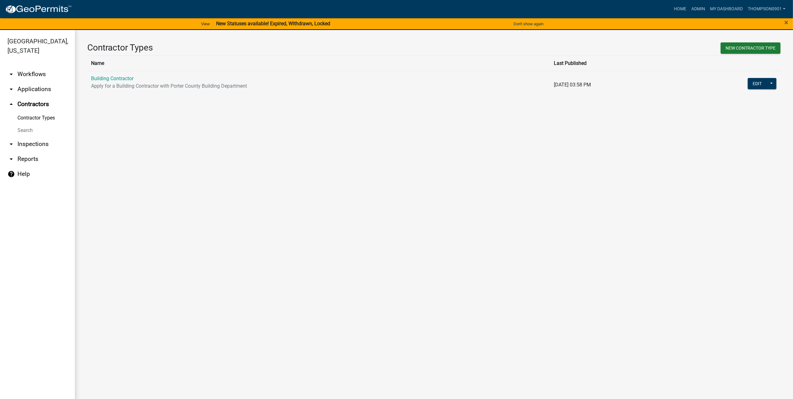
click at [117, 83] on p "Apply for a Building Contractor with Porter County Building Department" at bounding box center [318, 85] width 455 height 7
click at [127, 77] on link "Building Contractor" at bounding box center [112, 78] width 42 height 6
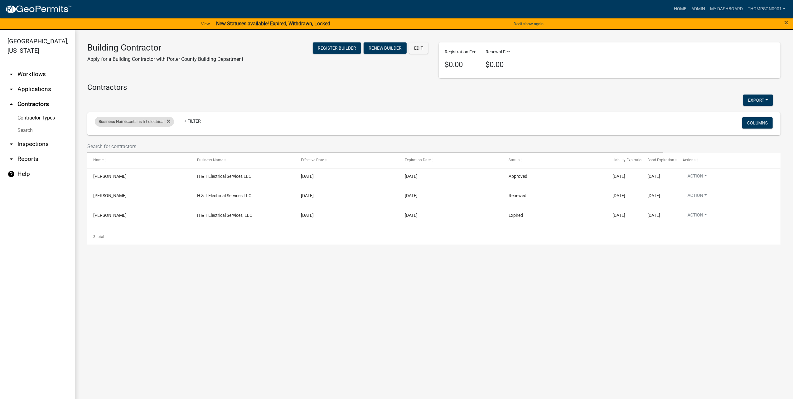
click at [136, 120] on div "Business Name contains h t electrical" at bounding box center [134, 122] width 79 height 10
drag, startPoint x: 147, startPoint y: 146, endPoint x: 0, endPoint y: 180, distance: 150.9
click at [0, 176] on body "Internet Explorer does NOT work with GeoPermits. Get a new browser for more sec…" at bounding box center [396, 199] width 793 height 399
type input "trestl"
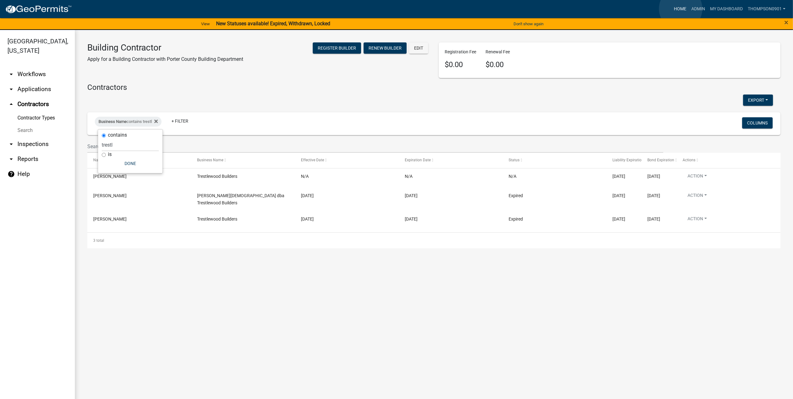
click at [680, 9] on link "Home" at bounding box center [679, 9] width 17 height 12
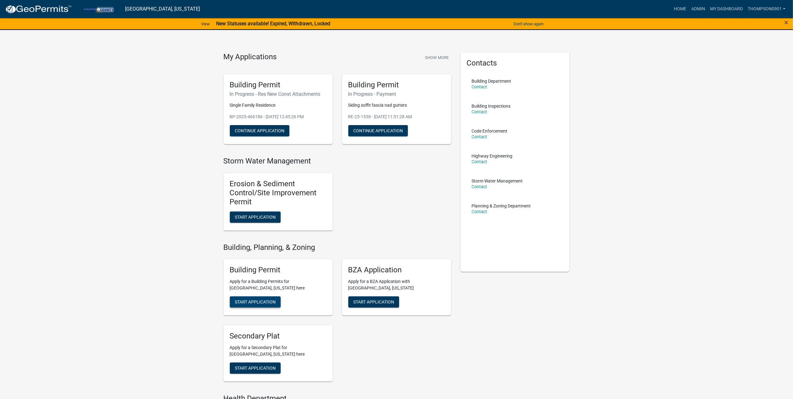
click at [261, 296] on button "Start Application" at bounding box center [255, 301] width 51 height 11
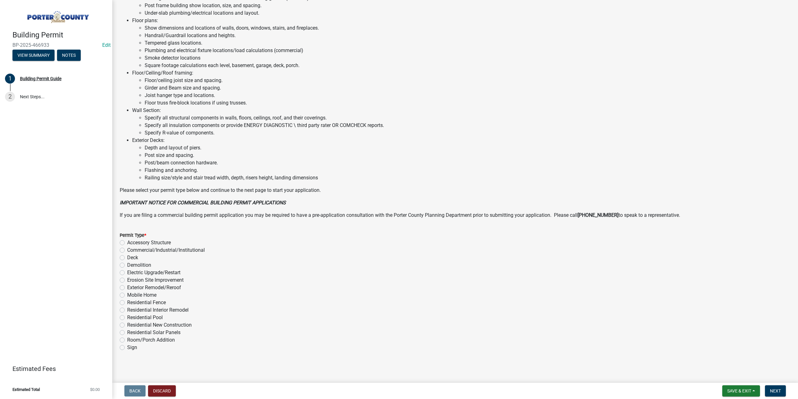
scroll to position [291, 0]
click at [127, 242] on label "Accessory Structure" at bounding box center [149, 241] width 44 height 7
click at [127, 242] on input "Accessory Structure" at bounding box center [129, 240] width 4 height 4
radio input "true"
click at [779, 389] on span "Next" at bounding box center [775, 390] width 11 height 5
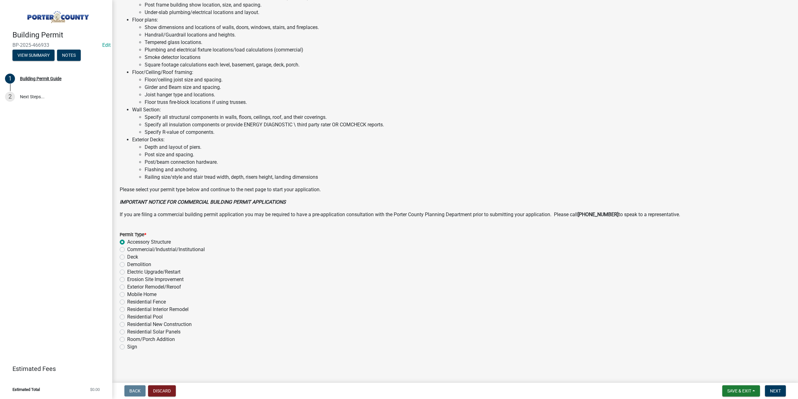
scroll to position [0, 0]
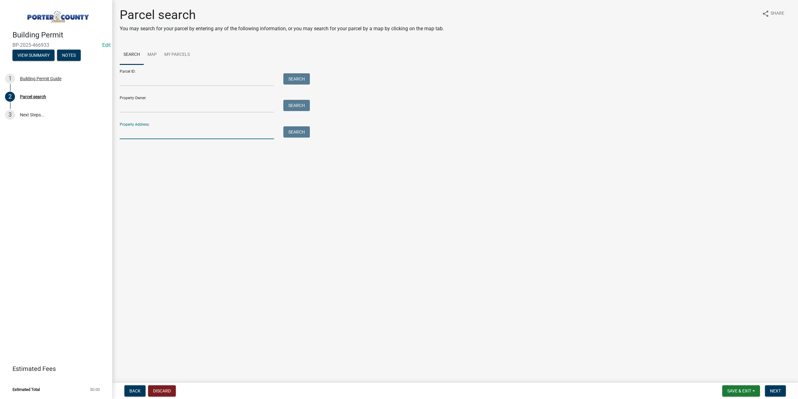
click at [198, 133] on input "Property Address:" at bounding box center [197, 132] width 154 height 13
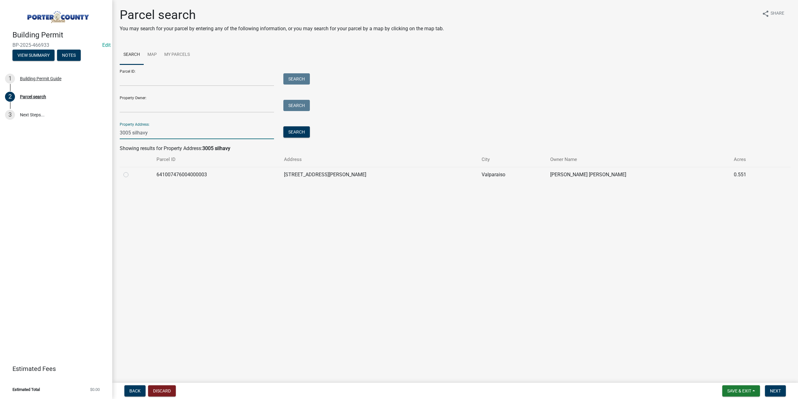
type input "3005 silhavy"
click at [131, 171] on label at bounding box center [131, 171] width 0 height 0
click at [131, 174] on input "radio" at bounding box center [133, 173] width 4 height 4
radio input "true"
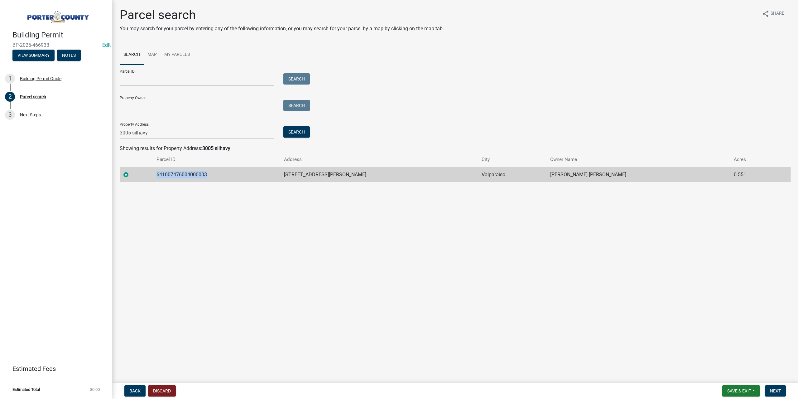
drag, startPoint x: 230, startPoint y: 172, endPoint x: 165, endPoint y: 174, distance: 64.9
click at [165, 174] on td "641007476004000003" at bounding box center [216, 174] width 127 height 15
copy td "641007476004000003"
click at [173, 390] on button "Discard" at bounding box center [162, 390] width 28 height 11
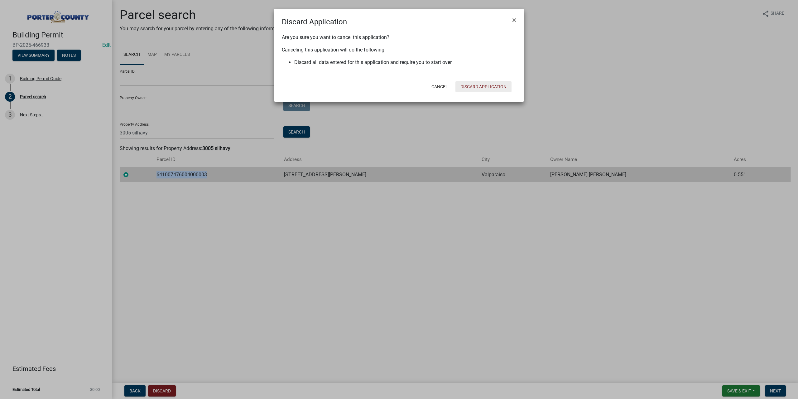
click at [500, 88] on button "Discard Application" at bounding box center [483, 86] width 56 height 11
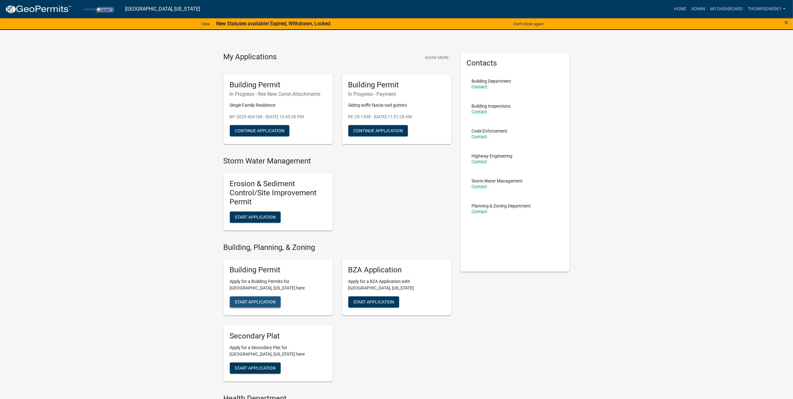
click at [261, 304] on span "Start Application" at bounding box center [255, 301] width 41 height 5
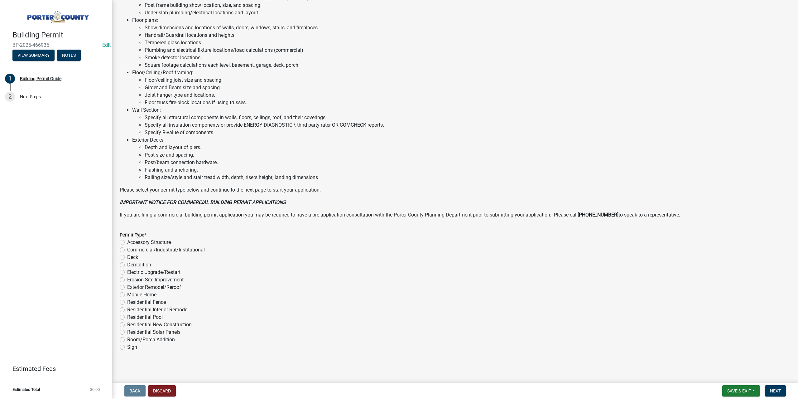
scroll to position [291, 0]
click at [127, 339] on label "Room/Porch Addition" at bounding box center [151, 338] width 48 height 7
click at [127, 339] on input "Room/Porch Addition" at bounding box center [129, 337] width 4 height 4
radio input "true"
click at [779, 391] on span "Next" at bounding box center [775, 390] width 11 height 5
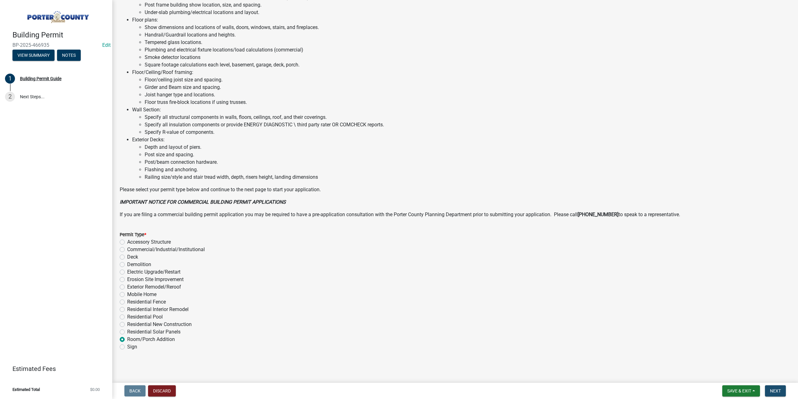
scroll to position [0, 0]
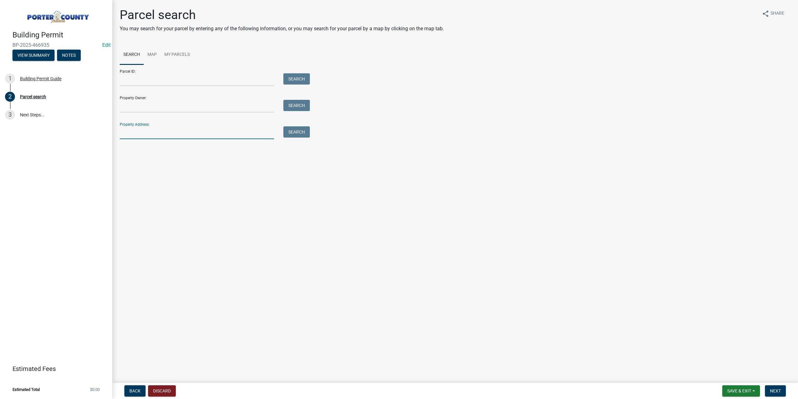
click at [175, 131] on input "Property Address:" at bounding box center [197, 132] width 154 height 13
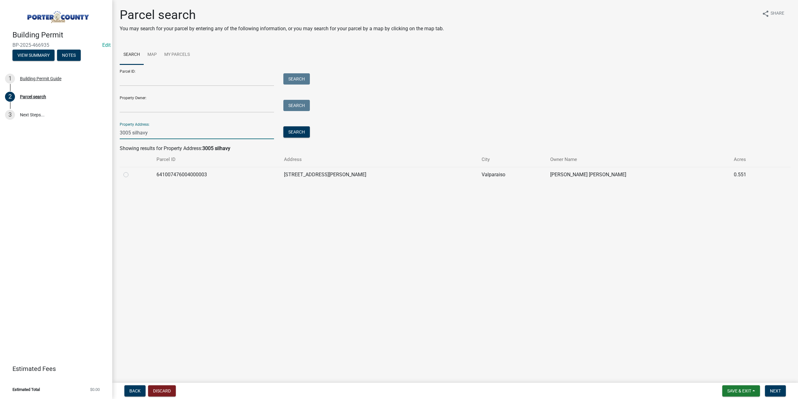
type input "3005 silhavy"
click at [131, 171] on label at bounding box center [131, 171] width 0 height 0
click at [131, 175] on input "radio" at bounding box center [133, 173] width 4 height 4
radio input "true"
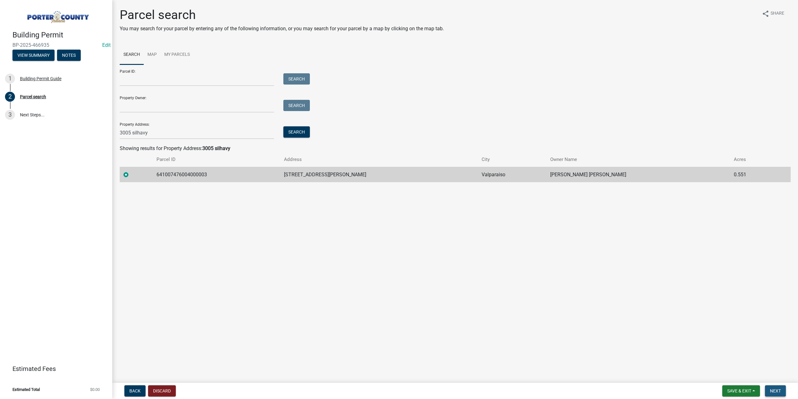
click at [777, 392] on span "Next" at bounding box center [775, 390] width 11 height 5
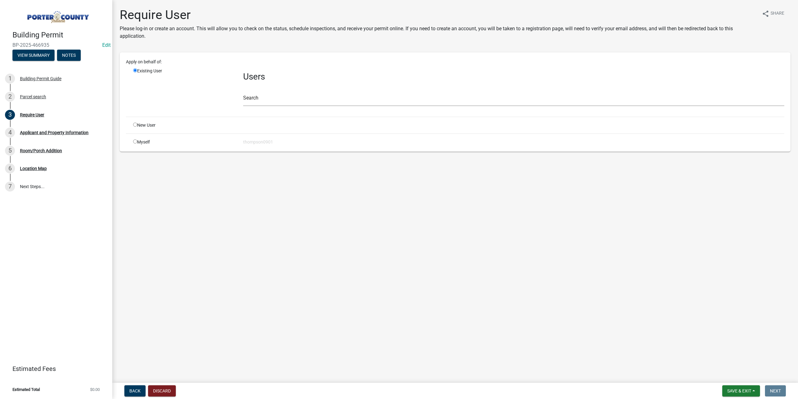
click at [136, 141] on input "radio" at bounding box center [135, 141] width 4 height 4
radio input "true"
radio input "false"
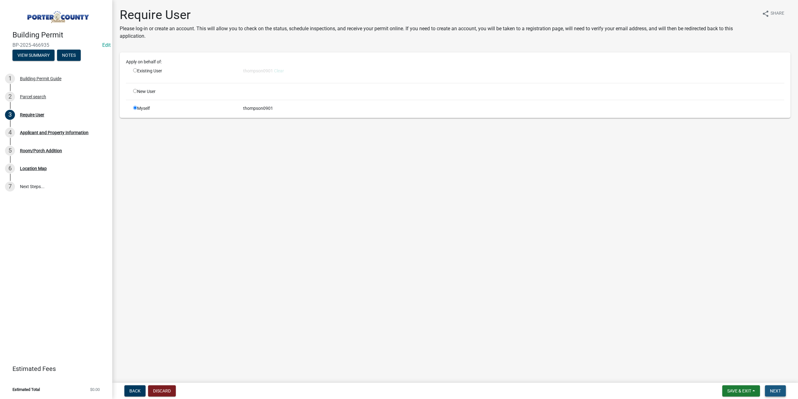
click at [777, 389] on span "Next" at bounding box center [775, 390] width 11 height 5
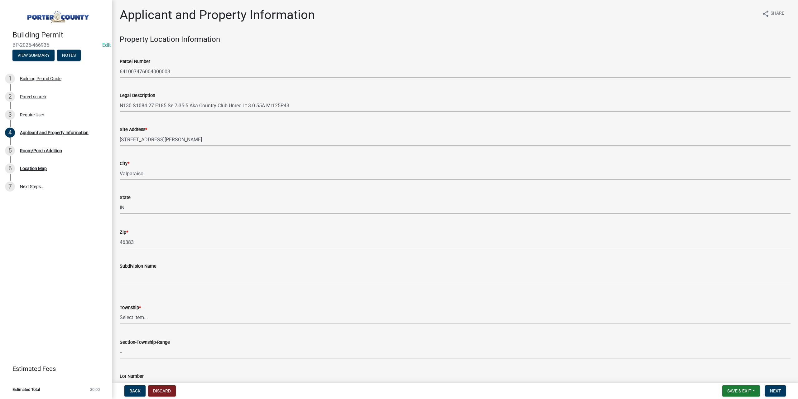
click at [153, 315] on select "Select Item... Boone Center Jackson Liberty Morgan Pine Pleasant Portage Porter…" at bounding box center [455, 317] width 671 height 13
click at [120, 311] on select "Select Item... Boone Center Jackson Liberty Morgan Pine Pleasant Portage Porter…" at bounding box center [455, 317] width 671 height 13
select select "6f5aa9ae-62ac-41bd-979a-9c71eae504cc"
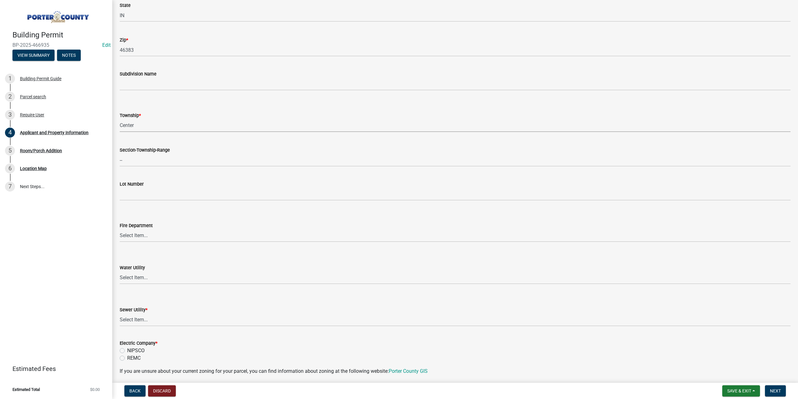
scroll to position [249, 0]
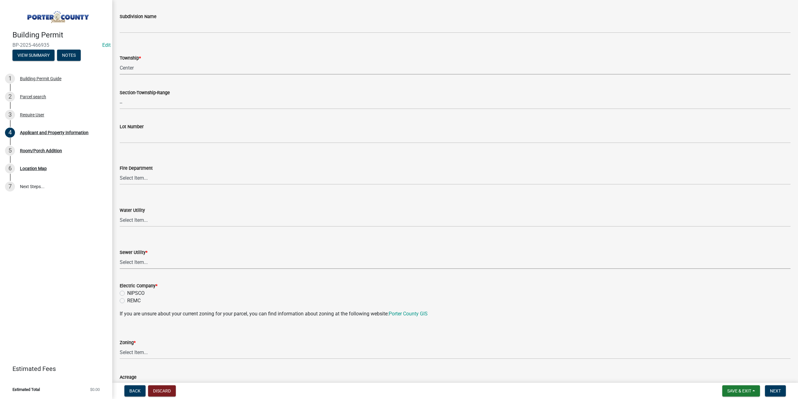
click at [149, 262] on select "Select Item... Aqua Indiana Inc Damon Run Falling Waters Lake Eliza - LEACD Nat…" at bounding box center [455, 262] width 671 height 13
click at [120, 256] on select "Select Item... Aqua Indiana Inc Damon Run Falling Waters Lake Eliza - LEACD Nat…" at bounding box center [455, 262] width 671 height 13
select select "ea6751d4-6bf7-4a16-89ee-f7801ab82aa1"
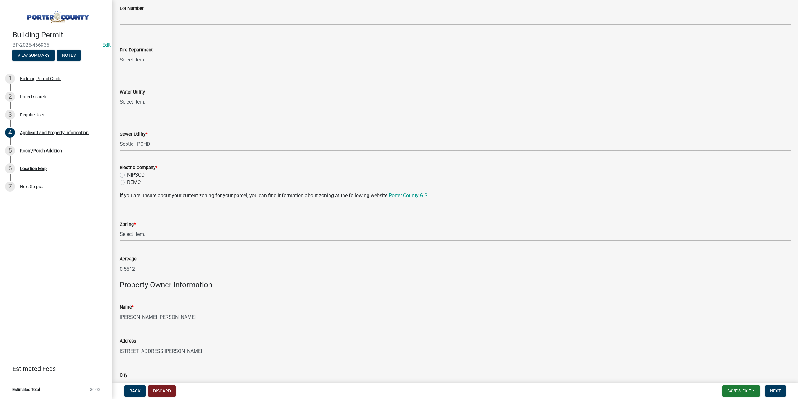
scroll to position [374, 0]
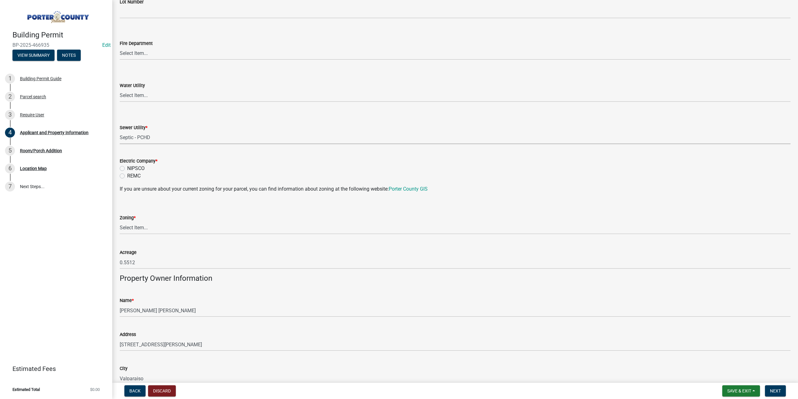
click at [127, 169] on label "NIPSCO" at bounding box center [135, 168] width 17 height 7
click at [127, 169] on input "NIPSCO" at bounding box center [129, 167] width 4 height 4
radio input "true"
click at [137, 226] on select "Select Item... A1 A2 CH CM CN I1 I2 I3 IN MP OT P1 P2 PUD R1 R2 R3 R4 RL RR" at bounding box center [455, 227] width 671 height 13
click at [120, 221] on select "Select Item... A1 A2 CH CM CN I1 I2 I3 IN MP OT P1 P2 PUD R1 R2 R3 R4 RL RR" at bounding box center [455, 227] width 671 height 13
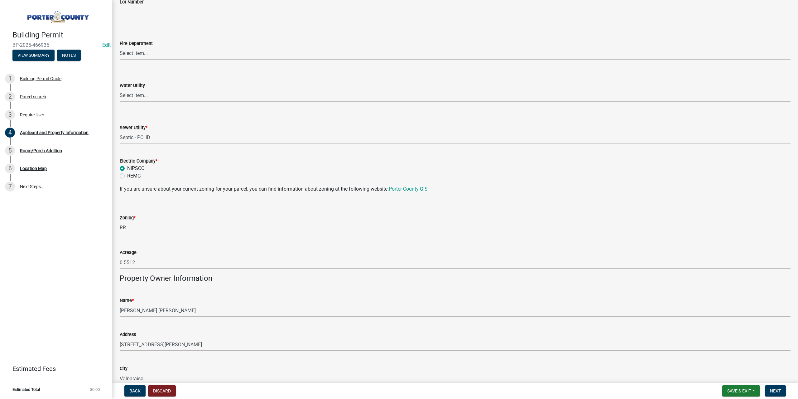
select select "92efe679-05f4-414a-9426-51627fba5de6"
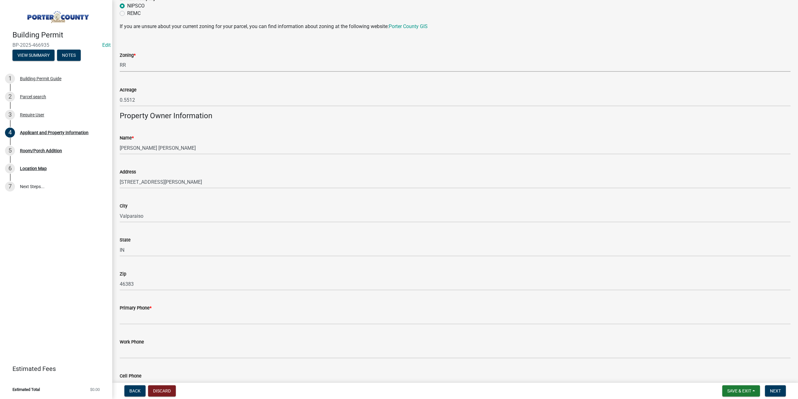
scroll to position [592, 0]
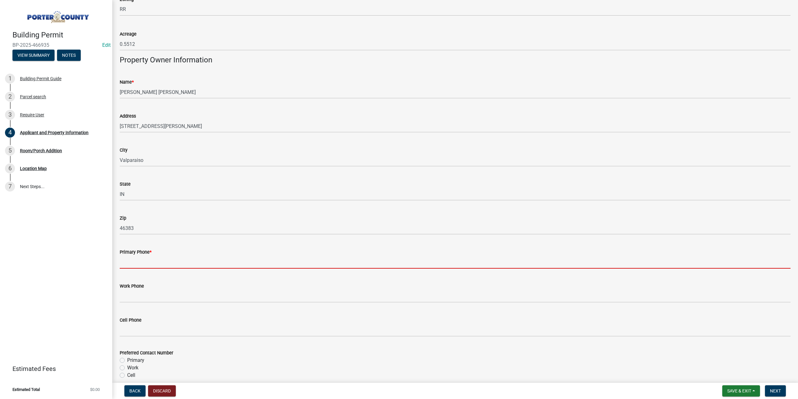
click at [132, 265] on input "Primary Phone *" at bounding box center [455, 262] width 671 height 13
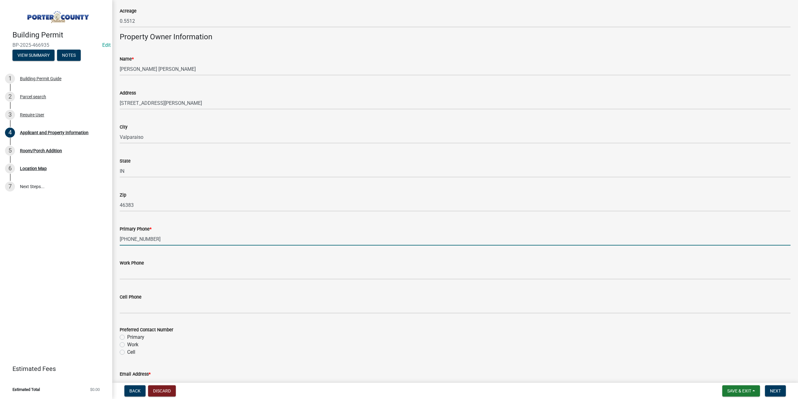
scroll to position [655, 0]
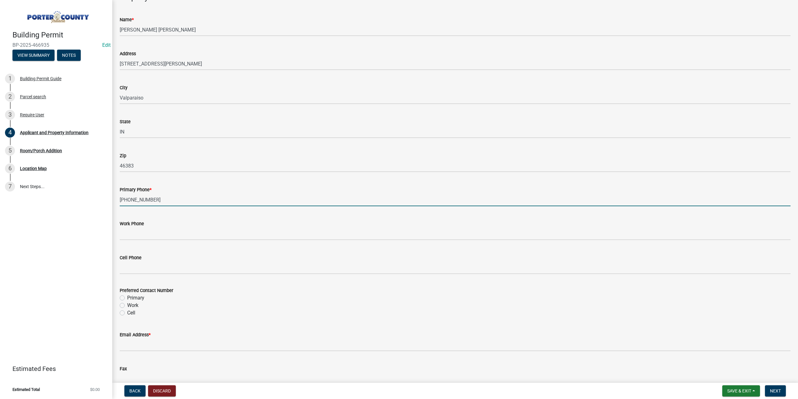
type input "312-513-8334"
click at [127, 298] on label "Primary" at bounding box center [135, 297] width 17 height 7
click at [127, 298] on input "Primary" at bounding box center [129, 296] width 4 height 4
radio input "true"
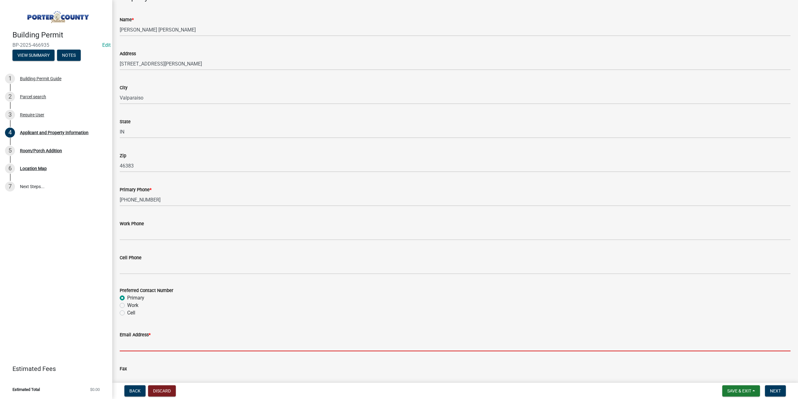
click at [129, 344] on input "Email Address *" at bounding box center [455, 344] width 671 height 13
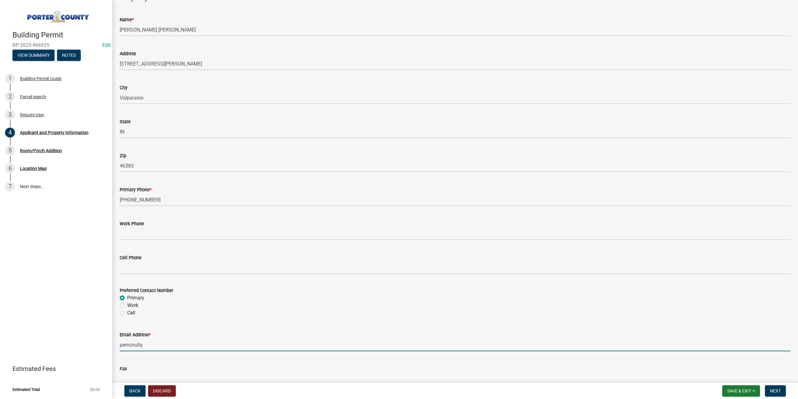
type input "pemcnulty@yahoo.com"
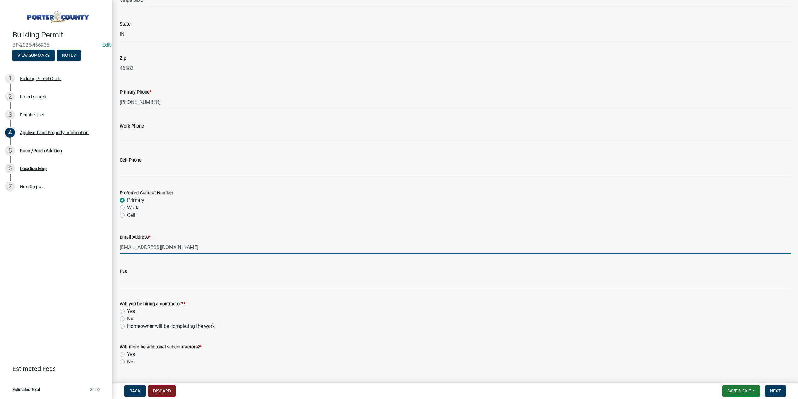
scroll to position [767, 0]
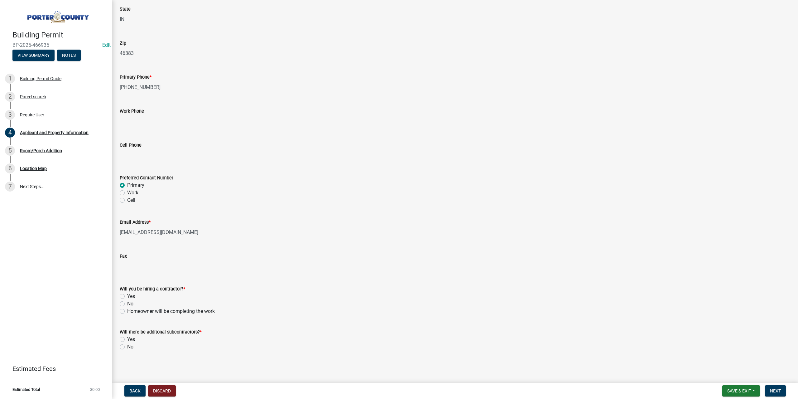
click at [127, 295] on label "Yes" at bounding box center [131, 295] width 8 height 7
click at [127, 295] on input "Yes" at bounding box center [129, 294] width 4 height 4
radio input "true"
click at [127, 347] on label "No" at bounding box center [130, 346] width 6 height 7
click at [127, 347] on input "No" at bounding box center [129, 345] width 4 height 4
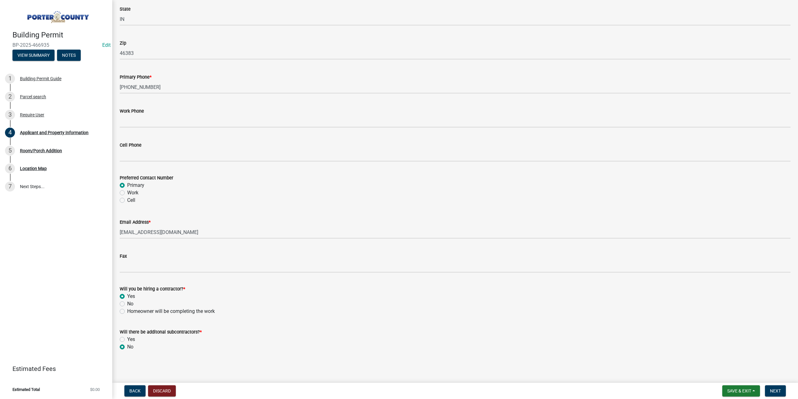
radio input "true"
click at [779, 386] on button "Next" at bounding box center [775, 390] width 21 height 11
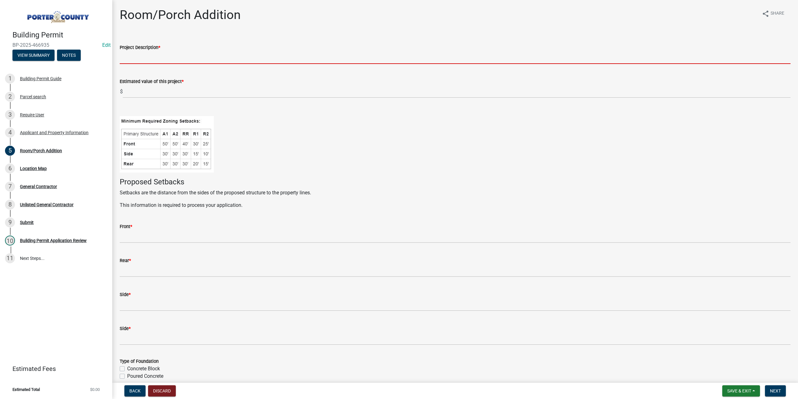
click at [137, 63] on input "Project Description *" at bounding box center [455, 57] width 671 height 13
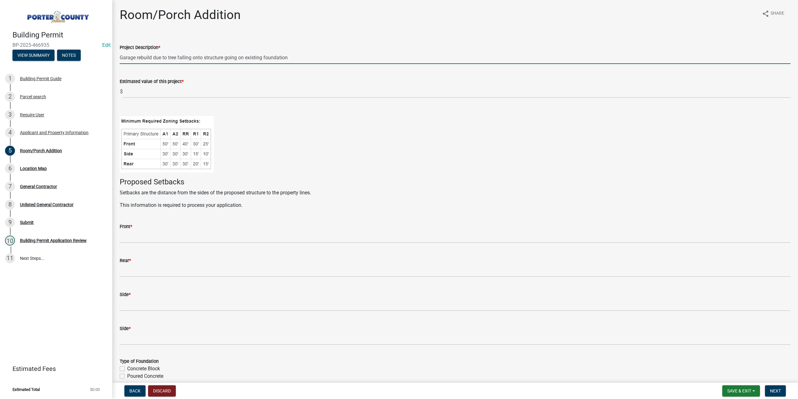
type input "Garage rebuild due to tree falling onto structure going on existing foundation"
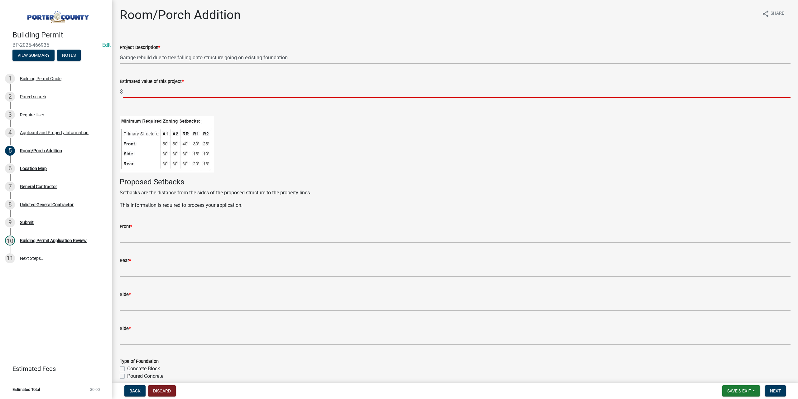
click at [146, 89] on input "text" at bounding box center [457, 91] width 668 height 13
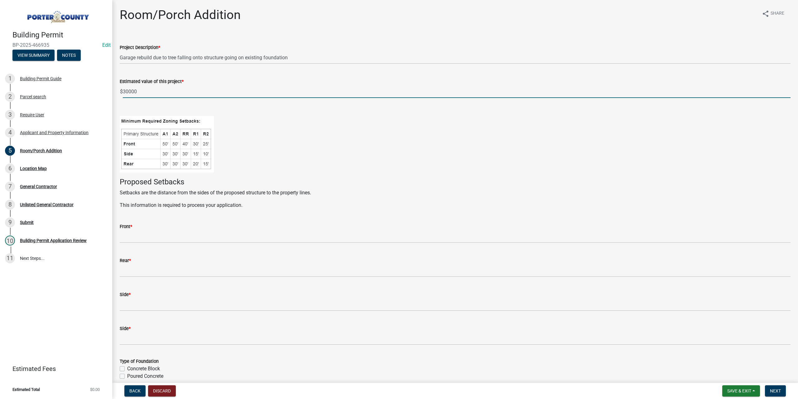
type input "30000"
click at [158, 230] on form "Front *" at bounding box center [455, 233] width 671 height 20
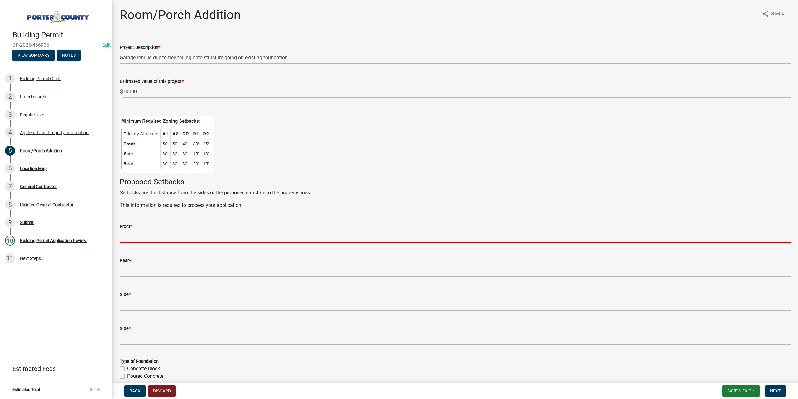
click at [161, 237] on input "Front *" at bounding box center [455, 236] width 671 height 13
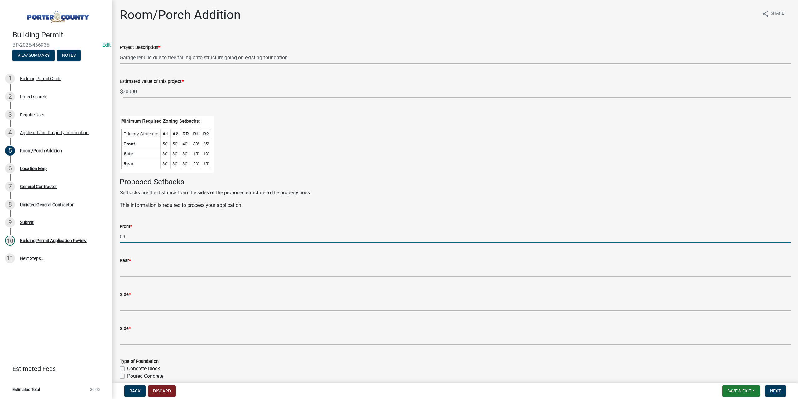
type input "63"
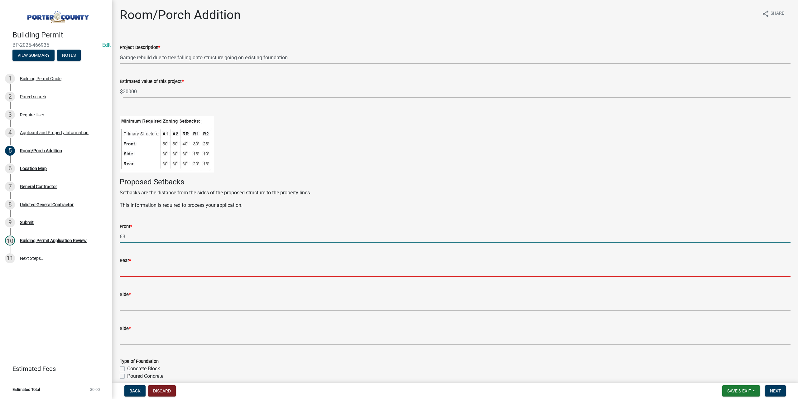
click at [136, 270] on input "Rear *" at bounding box center [455, 270] width 671 height 13
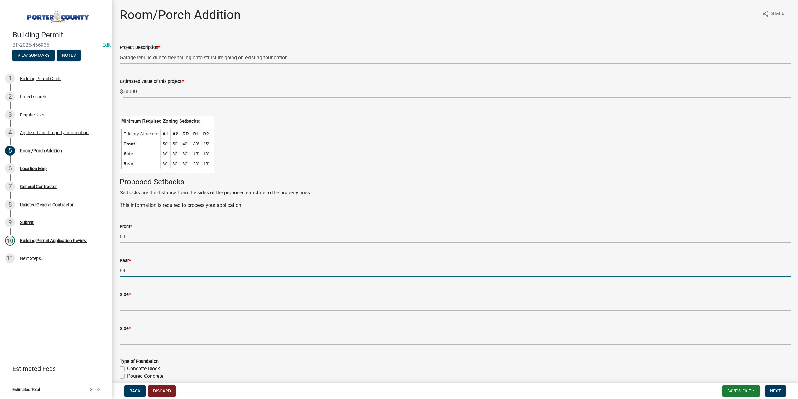
type input "89"
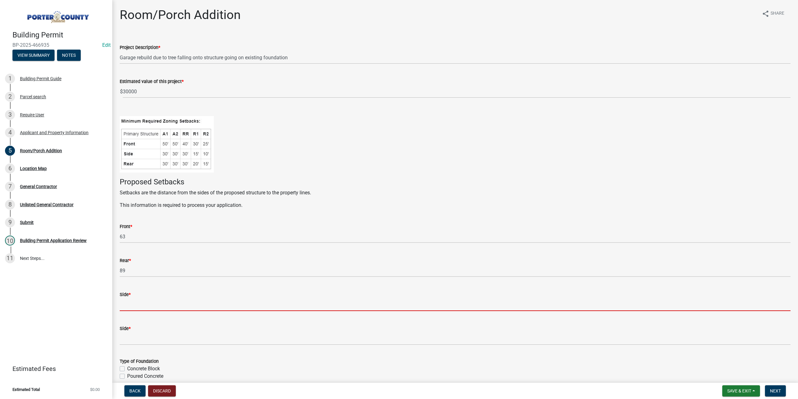
click at [169, 301] on input "Side *" at bounding box center [455, 304] width 671 height 13
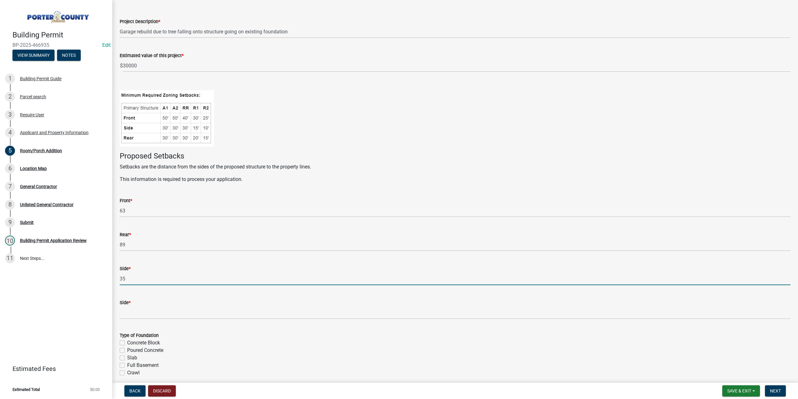
scroll to position [62, 0]
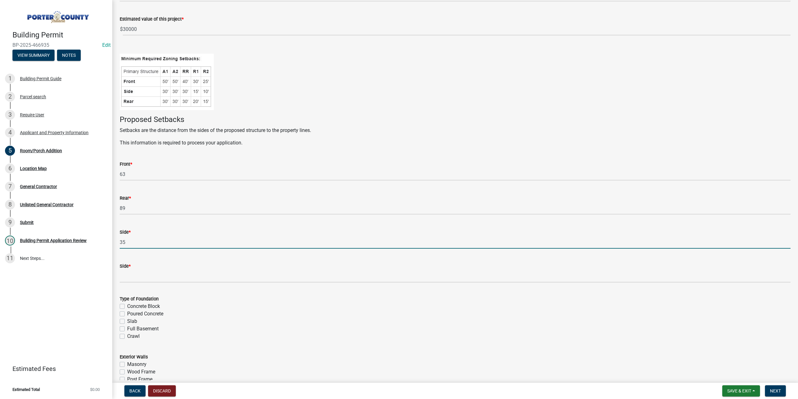
type input "35"
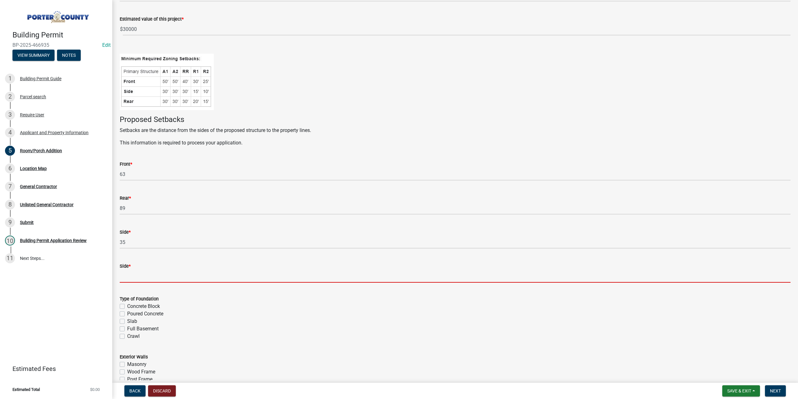
click at [160, 275] on input "Side *" at bounding box center [455, 276] width 671 height 13
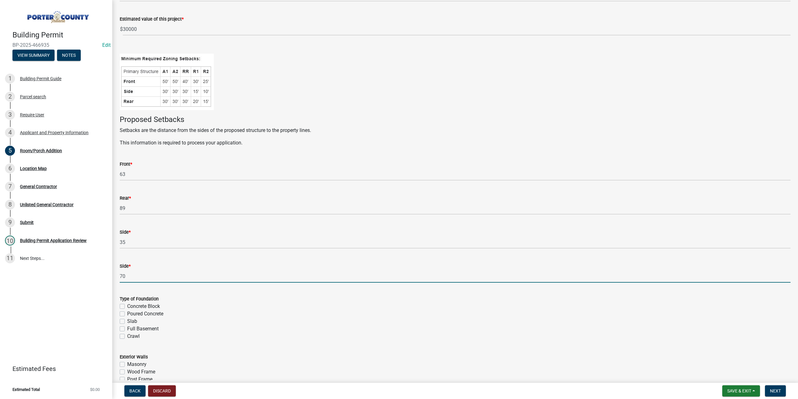
type input "70"
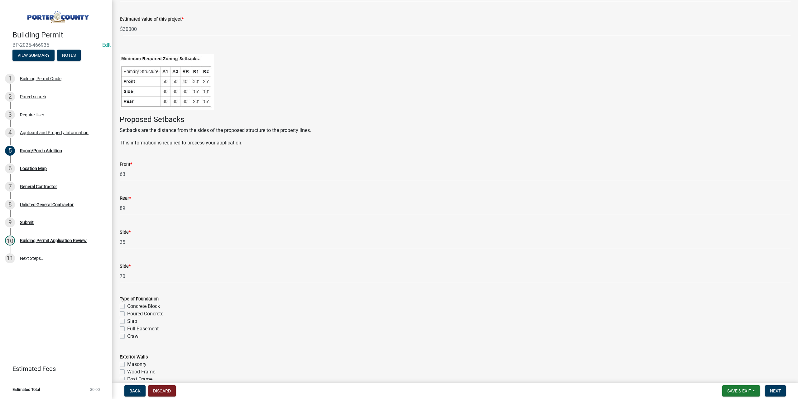
click at [127, 304] on label "Concrete Block" at bounding box center [143, 305] width 33 height 7
click at [127, 304] on input "Concrete Block" at bounding box center [129, 304] width 4 height 4
checkbox input "true"
checkbox input "false"
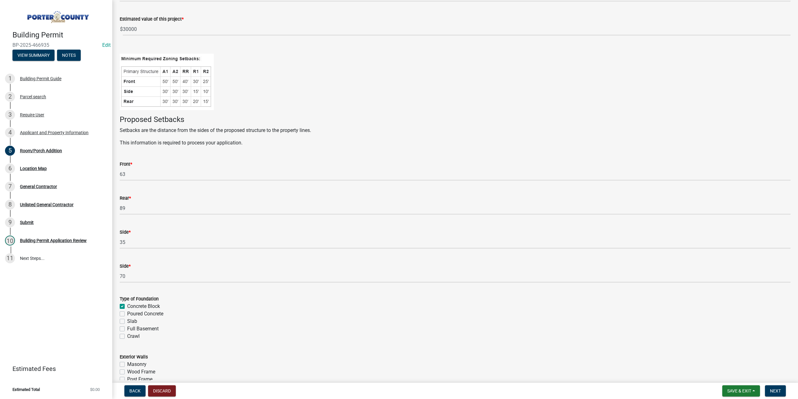
checkbox input "false"
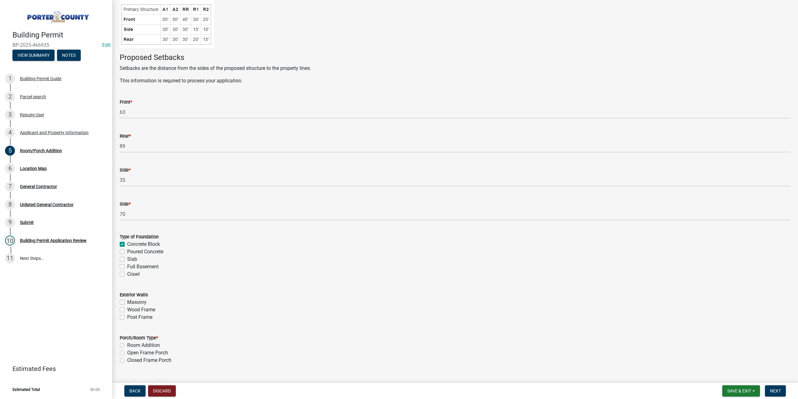
scroll to position [125, 0]
click at [127, 308] on label "Wood Frame" at bounding box center [141, 308] width 28 height 7
click at [127, 308] on input "Wood Frame" at bounding box center [129, 307] width 4 height 4
checkbox input "true"
checkbox input "false"
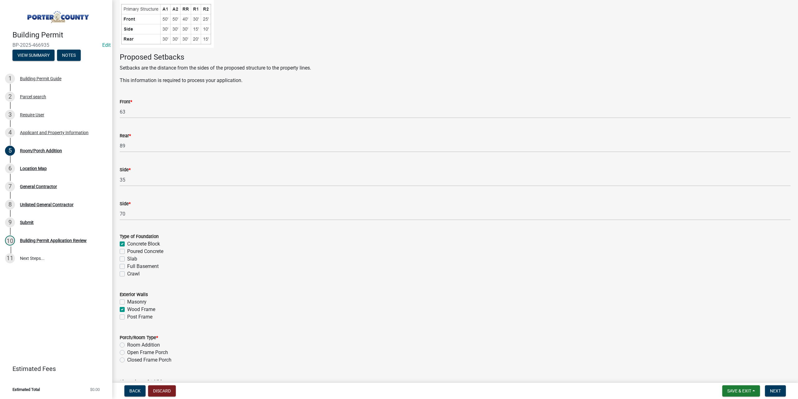
checkbox input "true"
checkbox input "false"
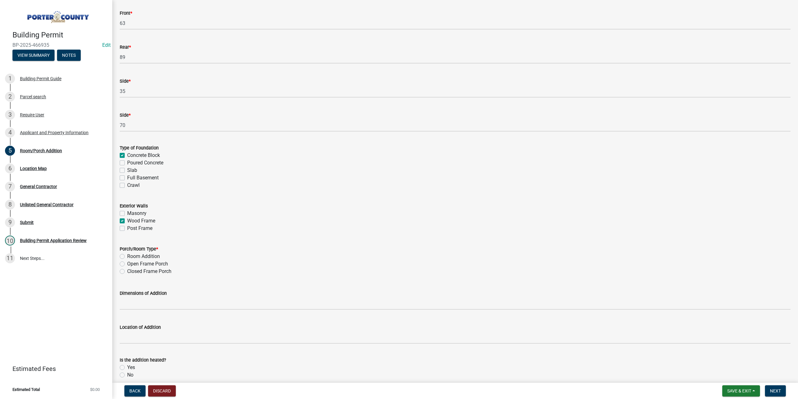
scroll to position [218, 0]
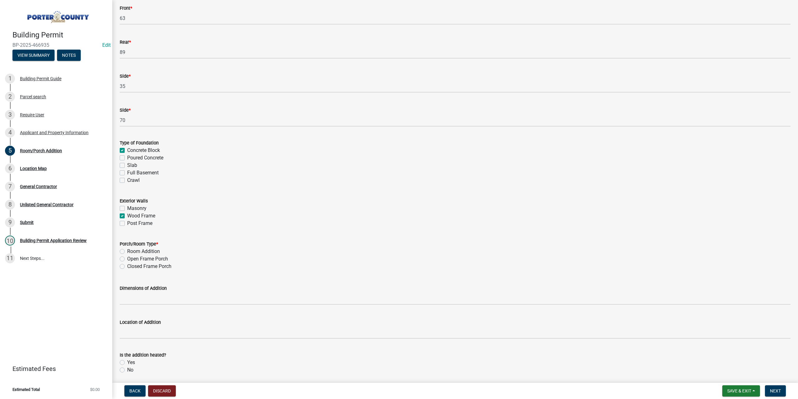
click at [127, 251] on label "Room Addition" at bounding box center [143, 250] width 33 height 7
click at [127, 251] on input "Room Addition" at bounding box center [129, 249] width 4 height 4
radio input "true"
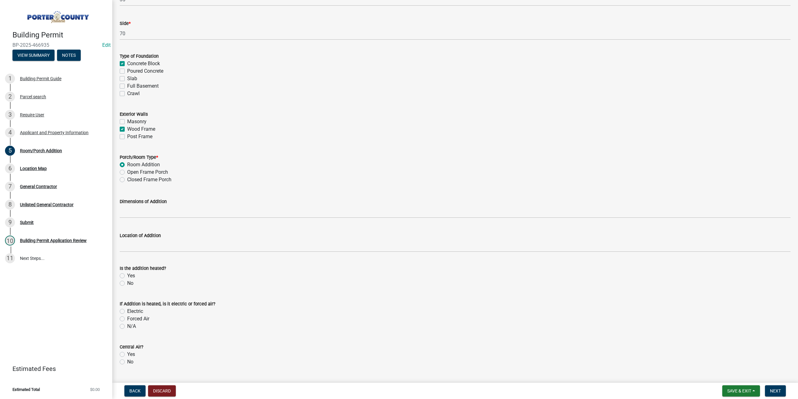
scroll to position [312, 0]
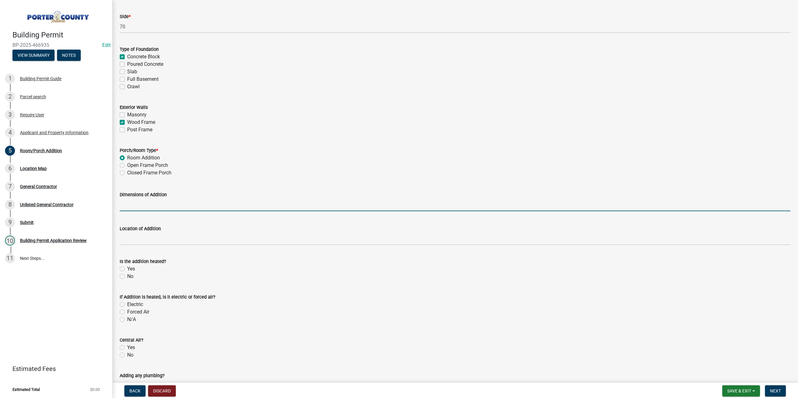
click at [156, 203] on input "Dimensions of Addition" at bounding box center [455, 204] width 671 height 13
type input "24x24"
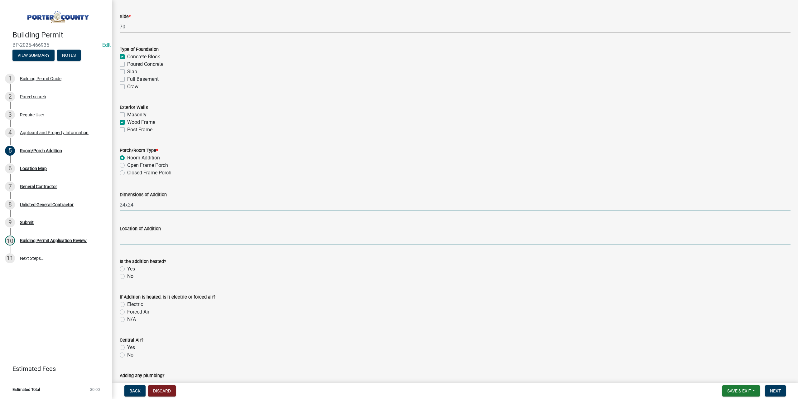
click at [149, 240] on input "Location of Addition" at bounding box center [455, 238] width 671 height 13
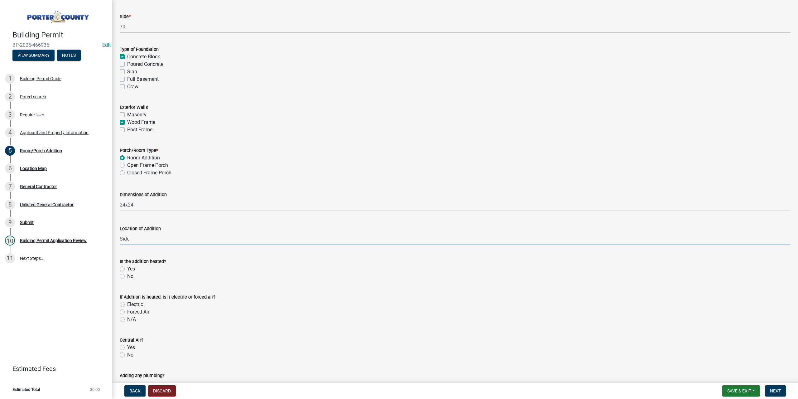
type input "side of home"
click at [127, 277] on label "No" at bounding box center [130, 275] width 6 height 7
click at [127, 276] on input "No" at bounding box center [129, 274] width 4 height 4
radio input "true"
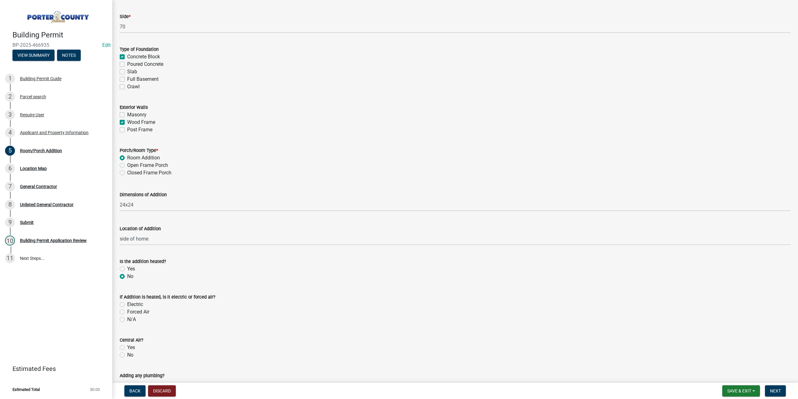
click at [127, 320] on label "N/A" at bounding box center [131, 318] width 9 height 7
click at [127, 320] on input "N/A" at bounding box center [129, 317] width 4 height 4
radio input "true"
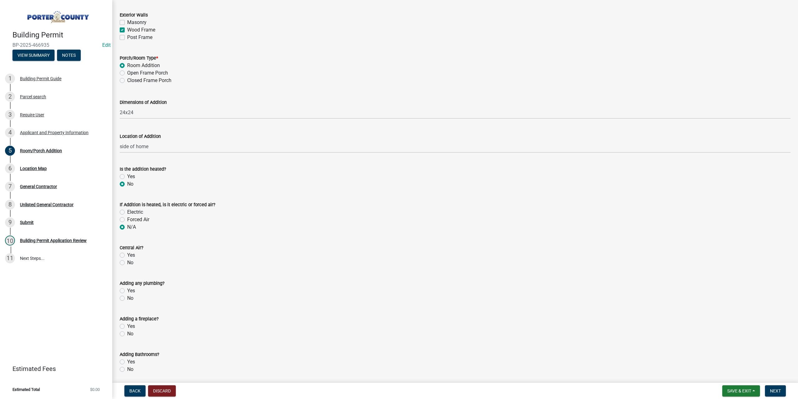
scroll to position [405, 0]
drag, startPoint x: 120, startPoint y: 260, endPoint x: 121, endPoint y: 265, distance: 5.1
click at [127, 261] on label "No" at bounding box center [130, 260] width 6 height 7
click at [127, 261] on input "No" at bounding box center [129, 259] width 4 height 4
radio input "true"
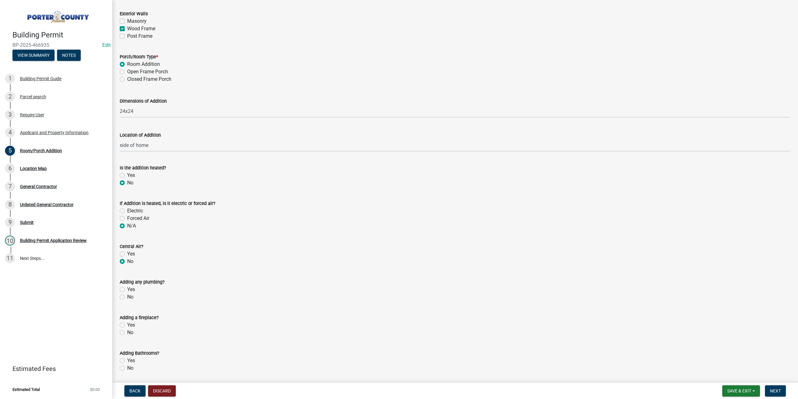
click at [127, 298] on label "No" at bounding box center [130, 296] width 6 height 7
click at [127, 297] on input "No" at bounding box center [129, 295] width 4 height 4
radio input "true"
click at [127, 332] on label "No" at bounding box center [130, 332] width 6 height 7
click at [127, 332] on input "No" at bounding box center [129, 331] width 4 height 4
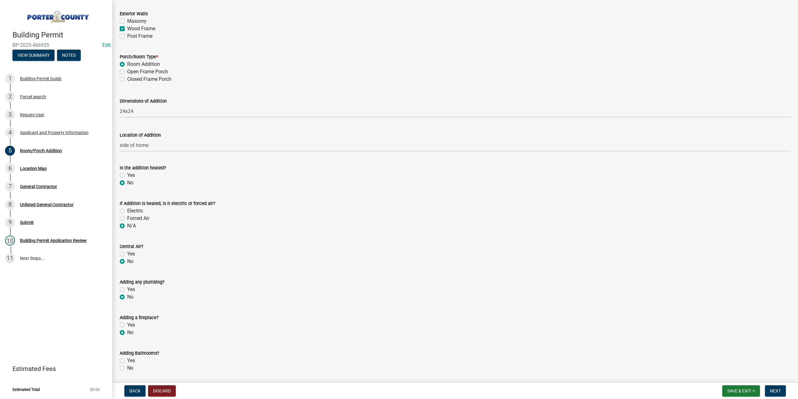
radio input "true"
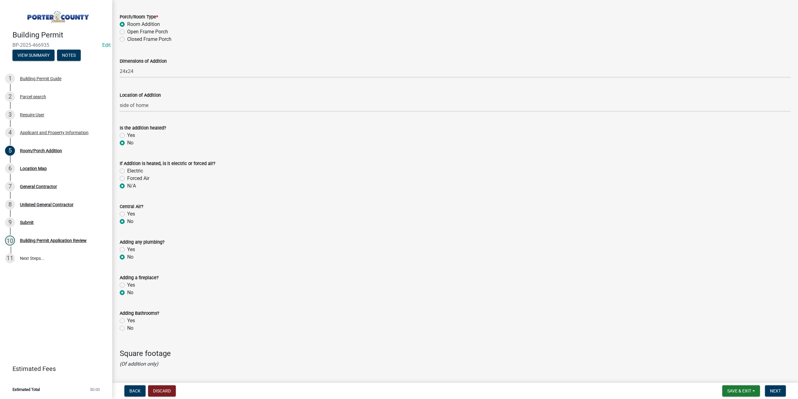
scroll to position [499, 0]
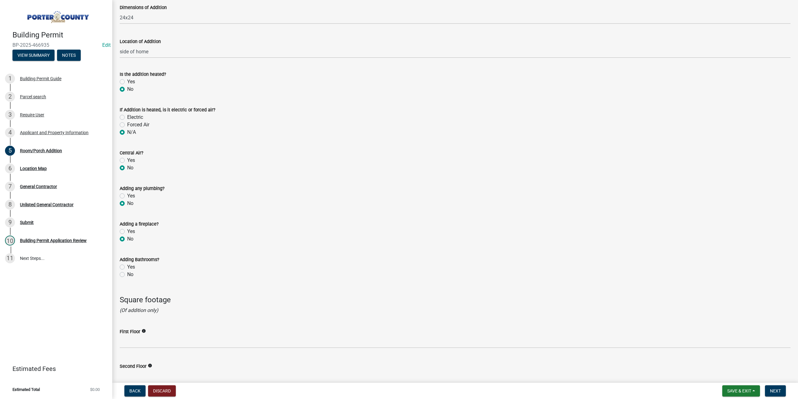
click at [127, 276] on label "No" at bounding box center [130, 274] width 6 height 7
click at [127, 275] on input "No" at bounding box center [129, 273] width 4 height 4
radio input "true"
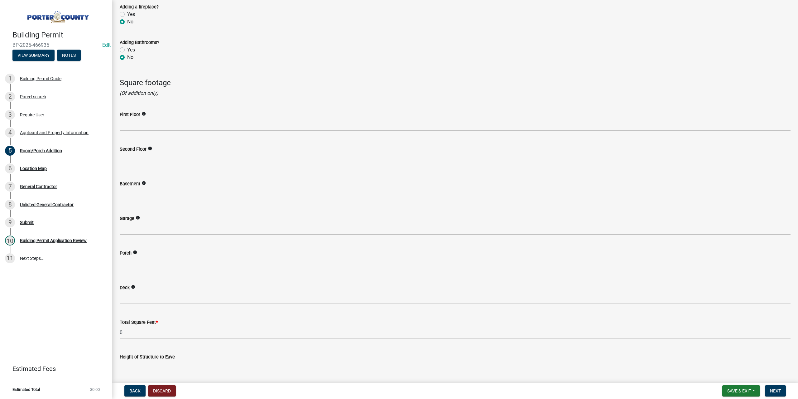
scroll to position [717, 0]
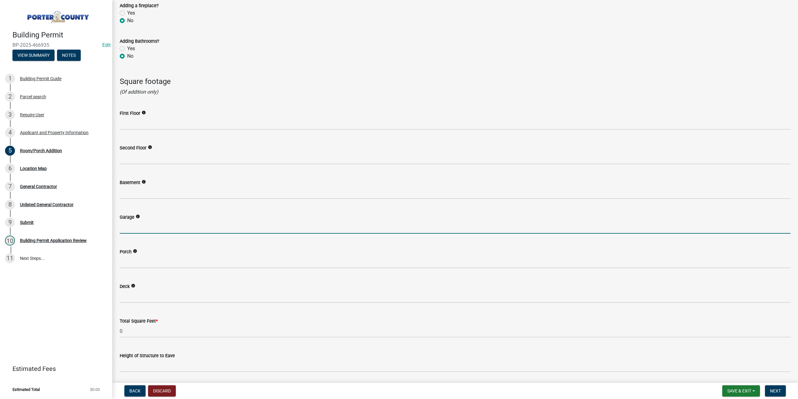
click at [143, 228] on input "text" at bounding box center [455, 227] width 671 height 13
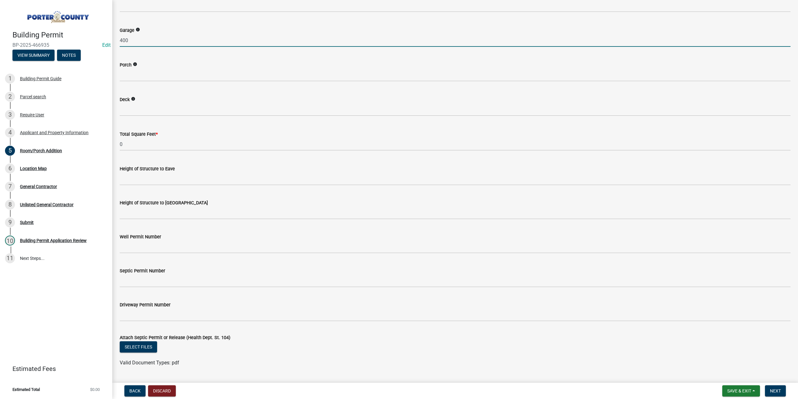
scroll to position [904, 0]
type input "400"
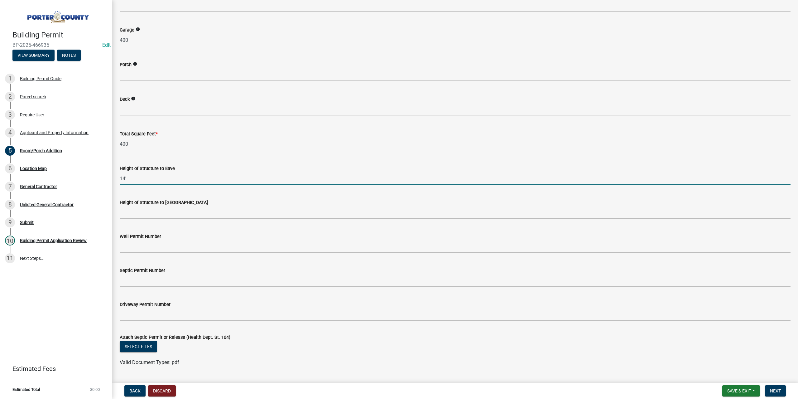
type input "14'"
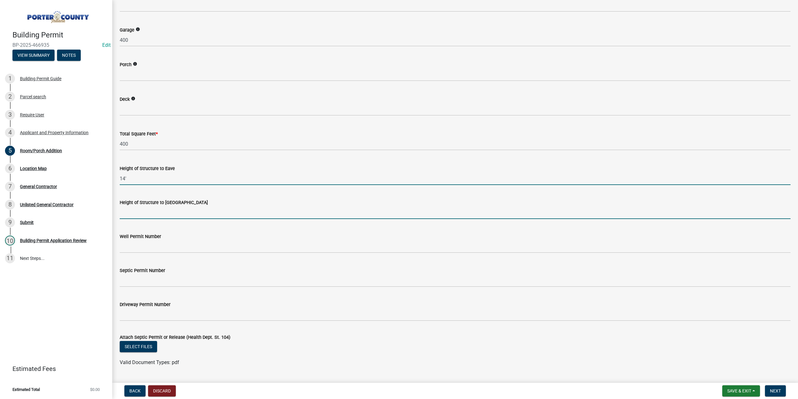
click at [142, 209] on input "Height of Structure to Roof Peak" at bounding box center [455, 212] width 671 height 13
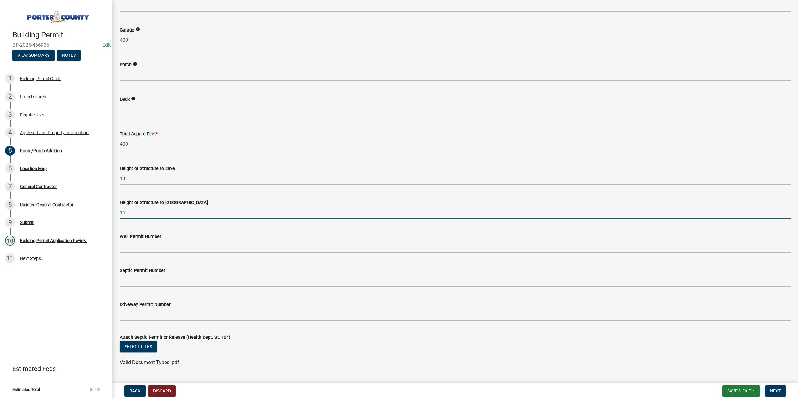
type input "16'"
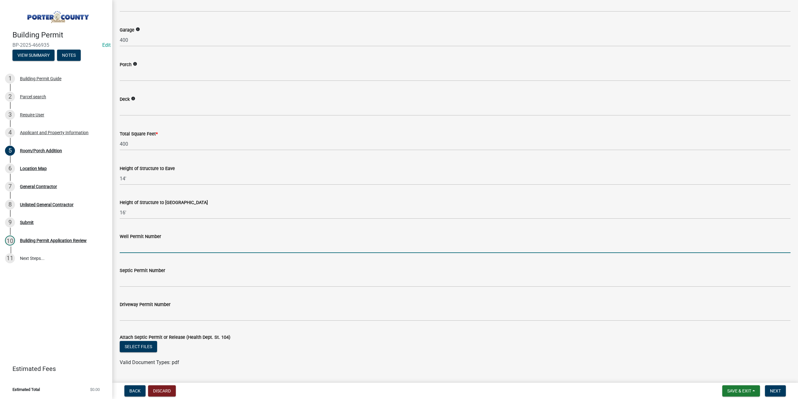
click at [144, 248] on input "Well Permit Number" at bounding box center [455, 246] width 671 height 13
drag, startPoint x: 173, startPoint y: 247, endPoint x: 105, endPoint y: 254, distance: 68.6
click at [104, 254] on div "Building Permit BP-2025-466935 Edit View Summary Notes 1 Building Permit Guide …" at bounding box center [399, 199] width 798 height 399
type input "SSOUTH 8/20/25"
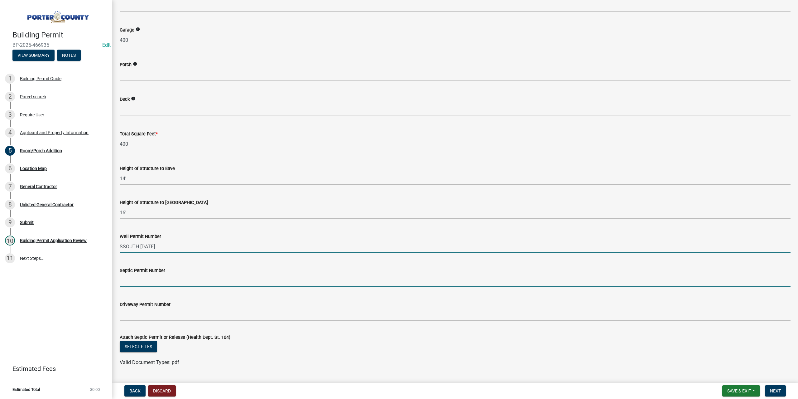
click at [139, 278] on input "Septic Permit Number" at bounding box center [455, 280] width 671 height 13
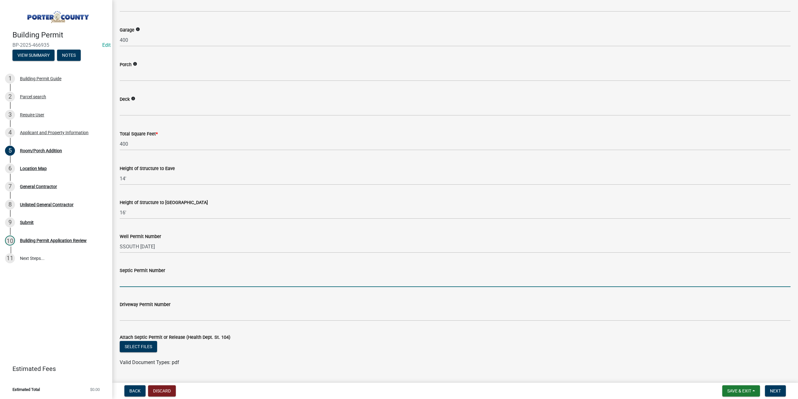
paste input "SSOUTH 8/20/25"
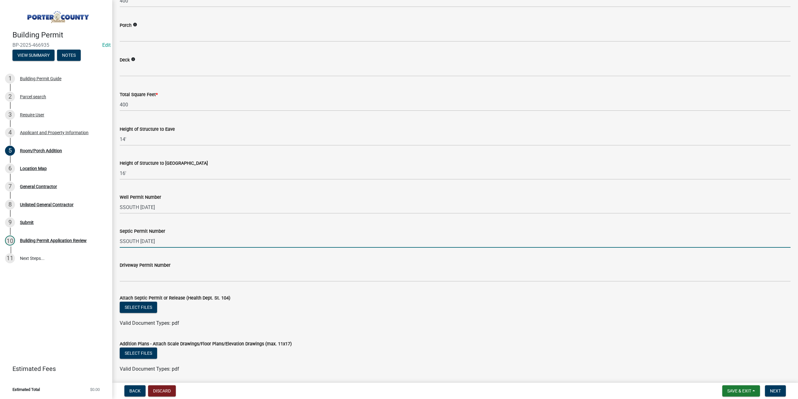
scroll to position [966, 0]
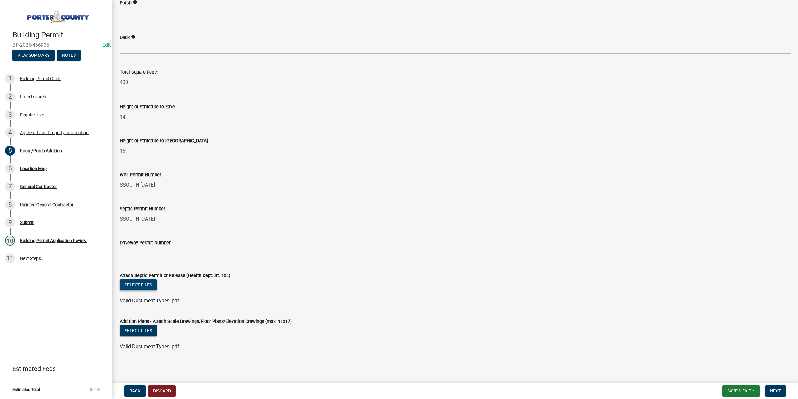
type input "SSOUTH 8/20/25"
click at [143, 283] on button "Select files" at bounding box center [138, 284] width 37 height 11
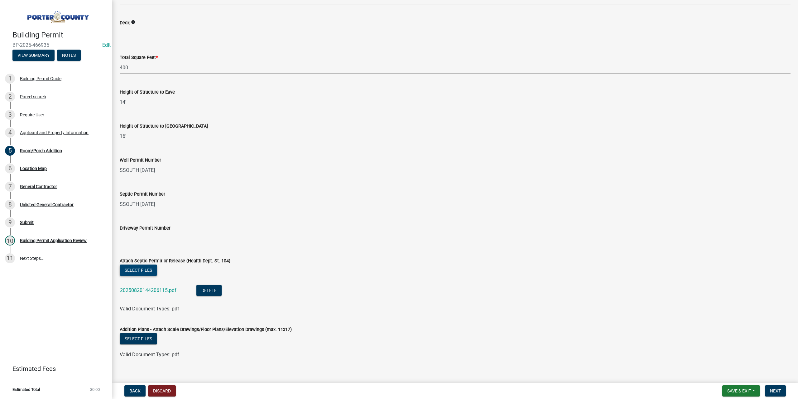
scroll to position [988, 0]
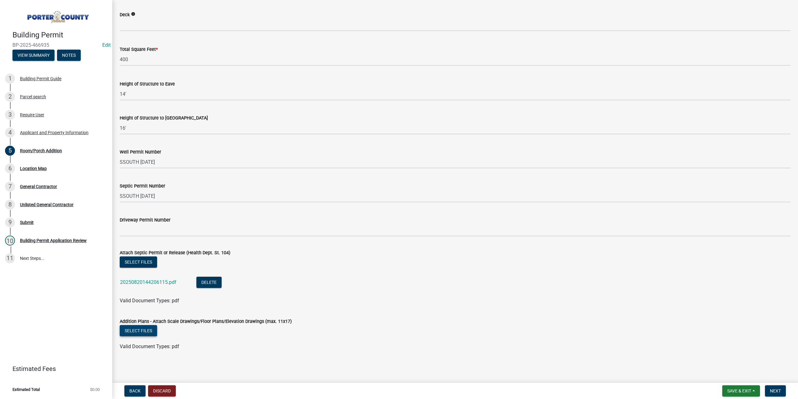
click at [142, 328] on button "Select files" at bounding box center [138, 330] width 37 height 11
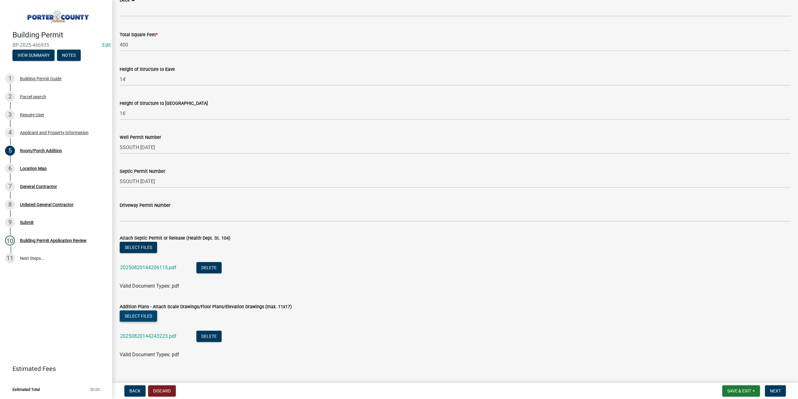
scroll to position [1011, 0]
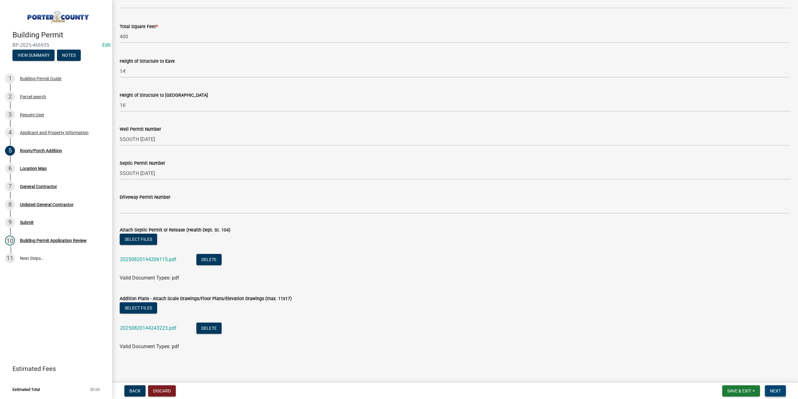
click at [782, 390] on button "Next" at bounding box center [775, 390] width 21 height 11
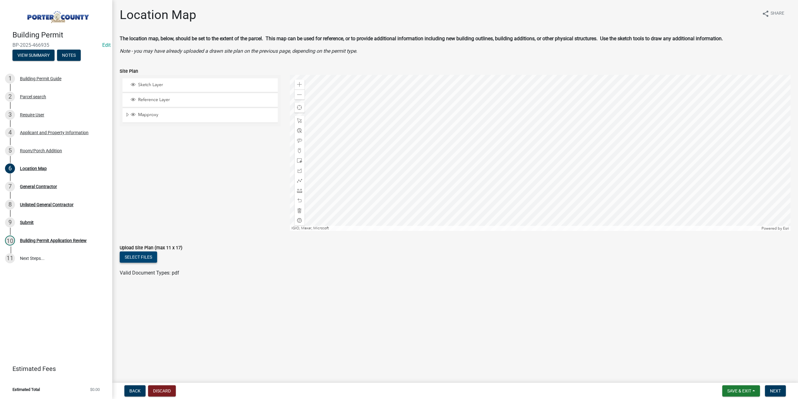
click at [147, 254] on button "Select files" at bounding box center [138, 256] width 37 height 11
click at [773, 388] on span "Next" at bounding box center [775, 390] width 11 height 5
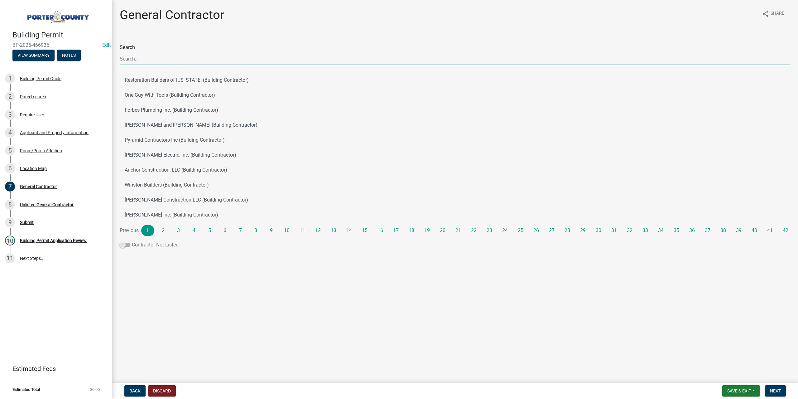
click at [128, 245] on span at bounding box center [125, 245] width 11 height 4
click at [132, 241] on input "Contractor Not Listed" at bounding box center [132, 241] width 0 height 0
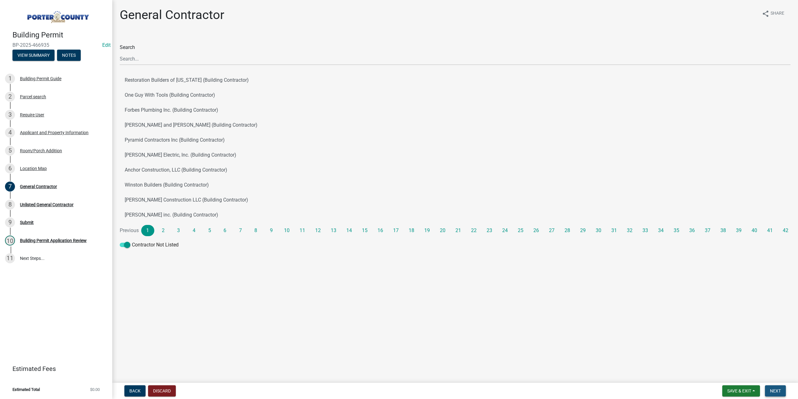
click at [782, 393] on button "Next" at bounding box center [775, 390] width 21 height 11
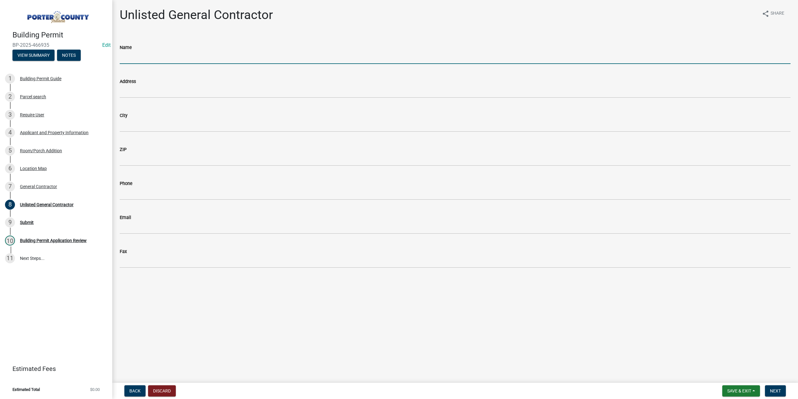
click at [162, 60] on input "Name" at bounding box center [455, 57] width 671 height 13
type input "Trestlewood"
click at [775, 389] on span "Next" at bounding box center [775, 390] width 11 height 5
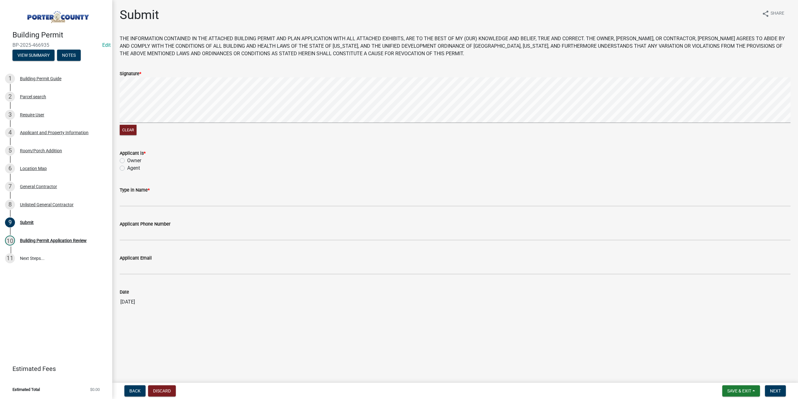
drag, startPoint x: 121, startPoint y: 161, endPoint x: 134, endPoint y: 184, distance: 26.1
click at [127, 161] on label "Owner" at bounding box center [134, 160] width 14 height 7
click at [127, 161] on input "Owner" at bounding box center [129, 159] width 4 height 4
radio input "true"
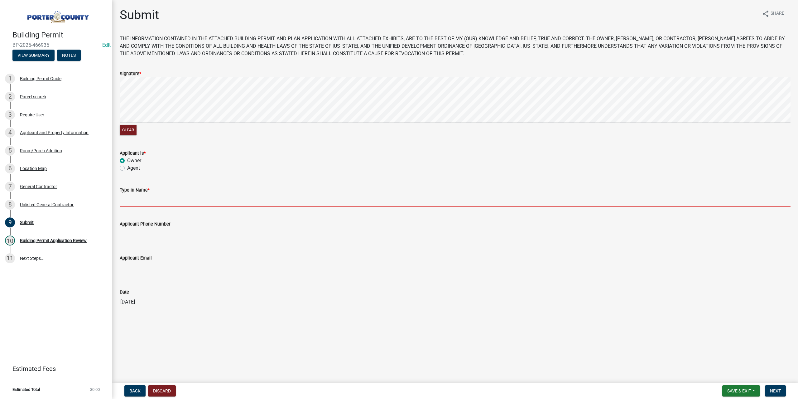
click at [164, 200] on input "Type in Name *" at bounding box center [455, 200] width 671 height 13
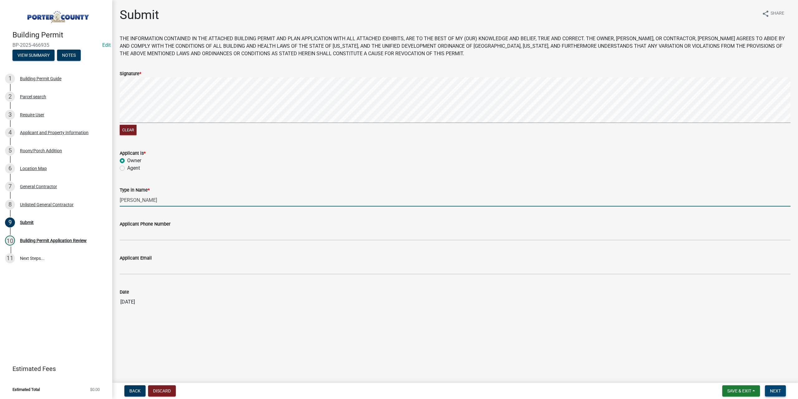
type input "Paige McNulty"
click at [772, 393] on span "Next" at bounding box center [775, 390] width 11 height 5
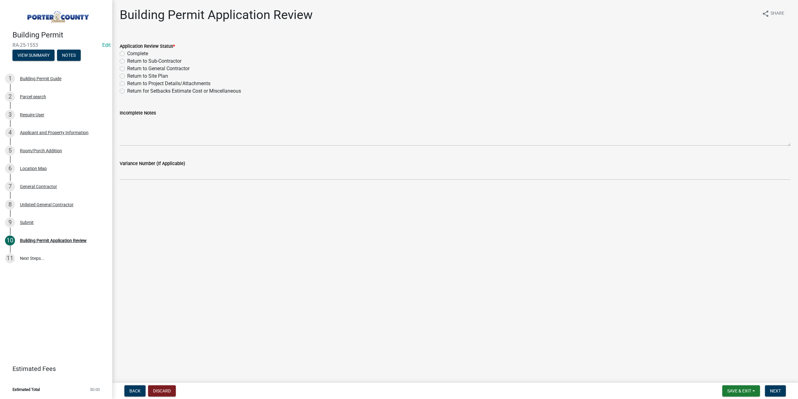
click at [127, 53] on label "Complete" at bounding box center [137, 53] width 21 height 7
click at [127, 53] on input "Complete" at bounding box center [129, 52] width 4 height 4
radio input "true"
click at [773, 384] on nav "Back Discard Save & Exit Save Save & Exit Next" at bounding box center [455, 390] width 686 height 16
click at [774, 392] on span "Next" at bounding box center [775, 390] width 11 height 5
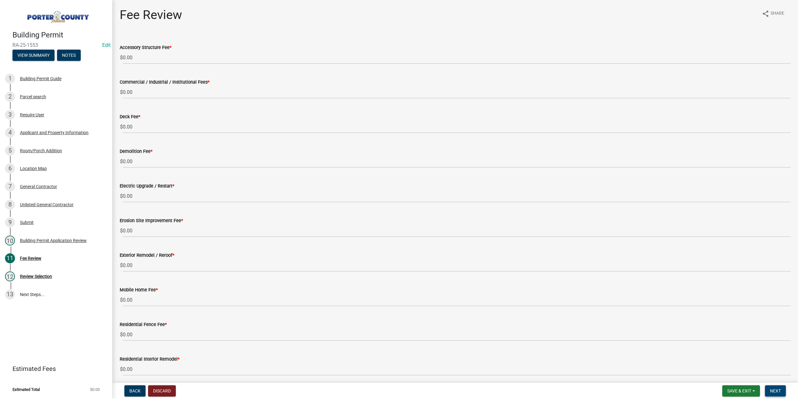
click at [769, 389] on button "Next" at bounding box center [775, 390] width 21 height 11
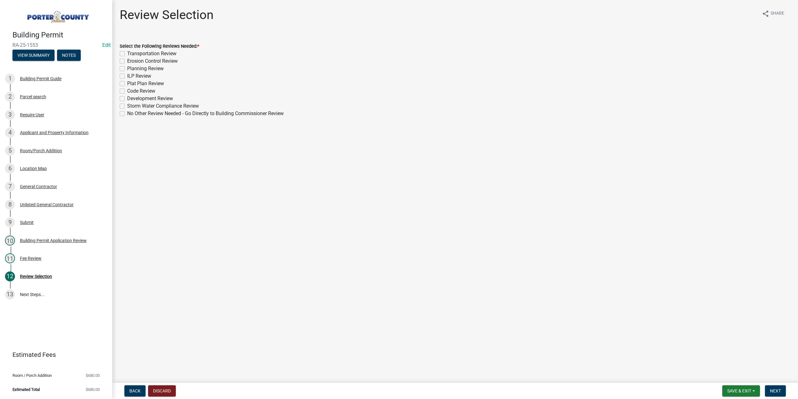
click at [127, 68] on label "Planning Review" at bounding box center [145, 68] width 36 height 7
click at [127, 68] on input "Planning Review" at bounding box center [129, 67] width 4 height 4
checkbox input "true"
checkbox input "false"
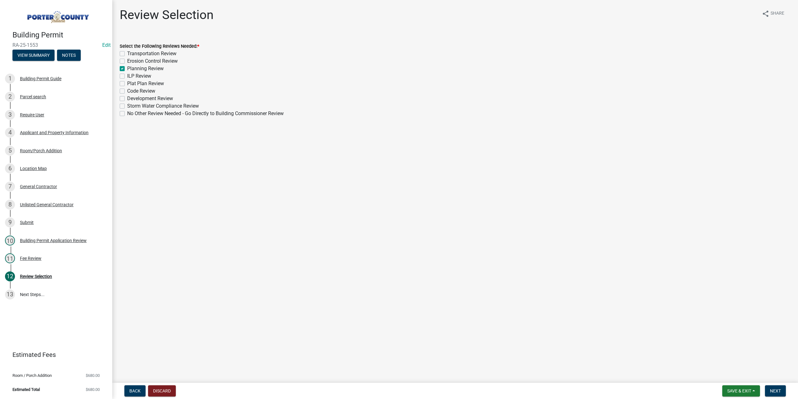
checkbox input "true"
checkbox input "false"
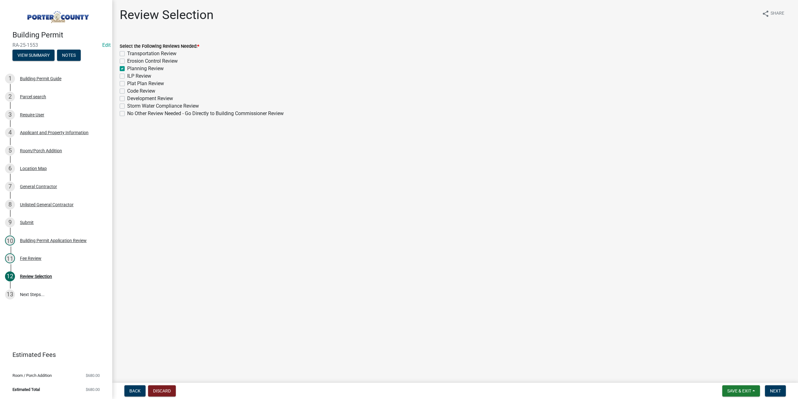
checkbox input "false"
click at [776, 390] on span "Next" at bounding box center [775, 390] width 11 height 5
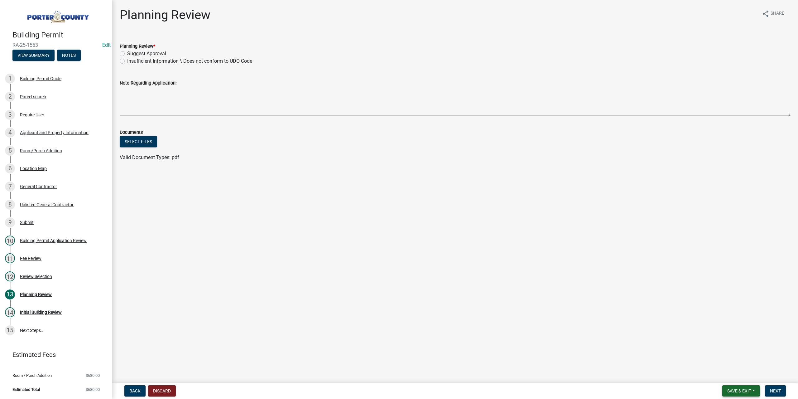
click at [749, 391] on span "Save & Exit" at bounding box center [739, 390] width 24 height 5
click at [728, 372] on button "Save & Exit" at bounding box center [735, 374] width 50 height 15
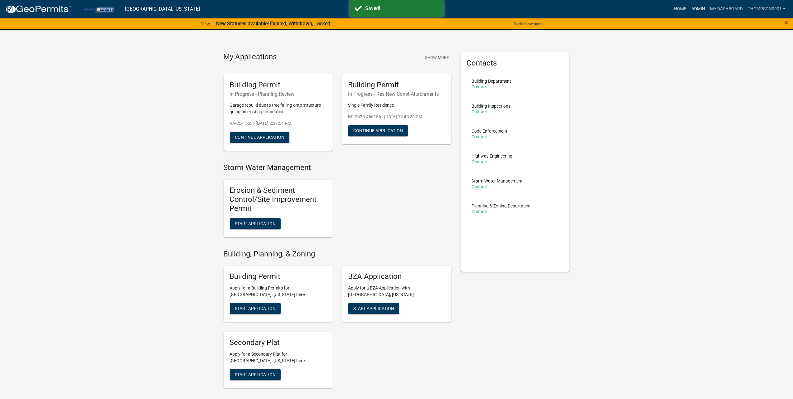
click at [697, 11] on link "Admin" at bounding box center [698, 9] width 19 height 12
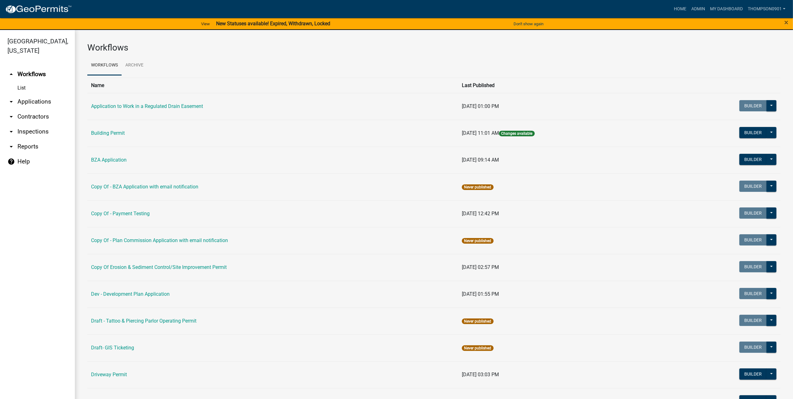
click at [43, 94] on link "arrow_drop_down Applications" at bounding box center [37, 101] width 75 height 15
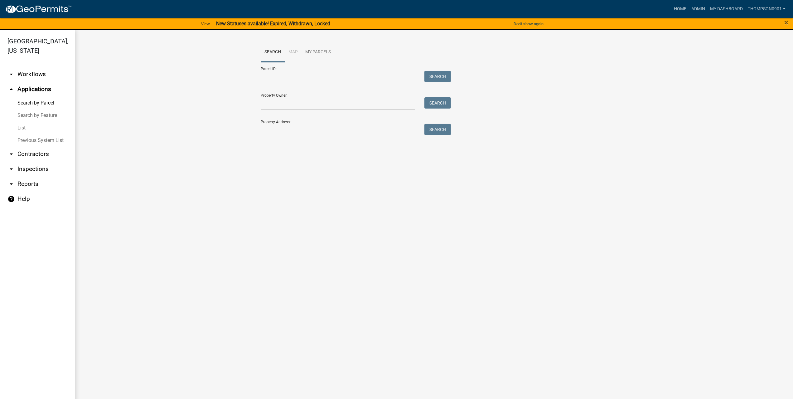
click at [23, 122] on link "List" at bounding box center [37, 128] width 75 height 12
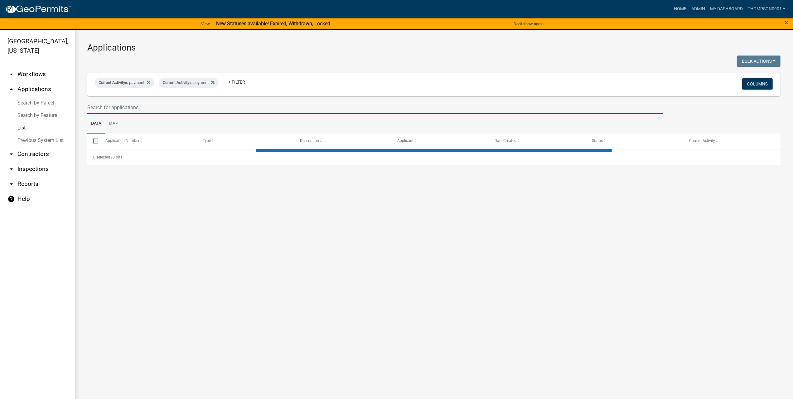
drag, startPoint x: 116, startPoint y: 107, endPoint x: 132, endPoint y: 104, distance: 16.8
click at [123, 106] on input "text" at bounding box center [375, 107] width 576 height 13
select select "3: 100"
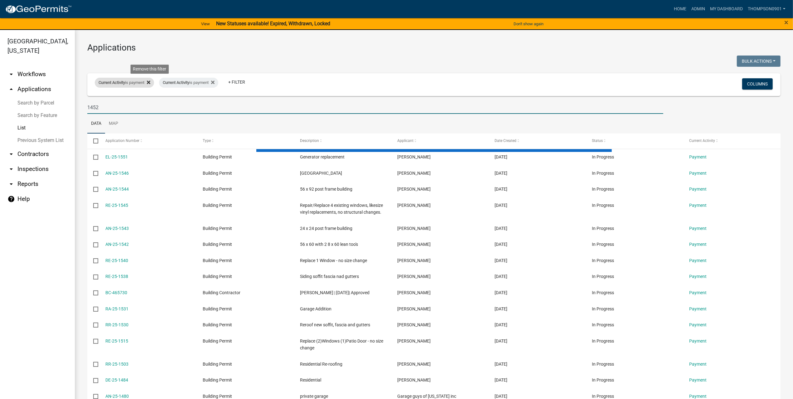
type input "1452"
click at [150, 80] on icon at bounding box center [148, 82] width 3 height 5
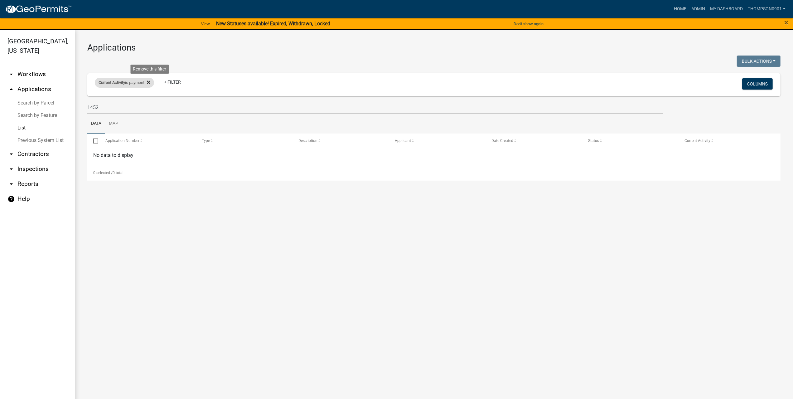
click at [149, 84] on icon at bounding box center [148, 82] width 3 height 5
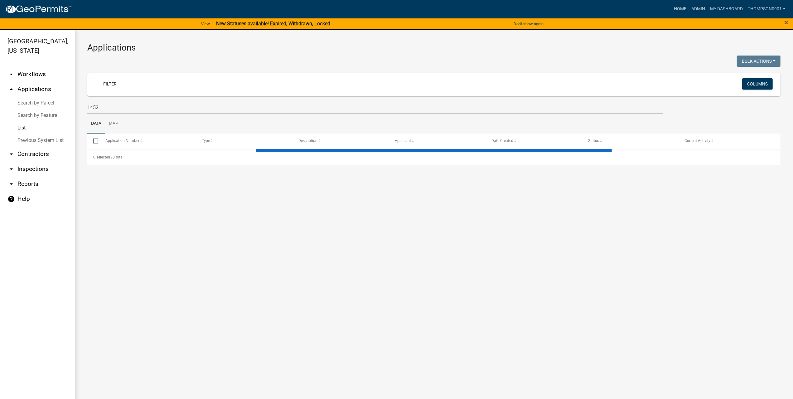
select select "3: 100"
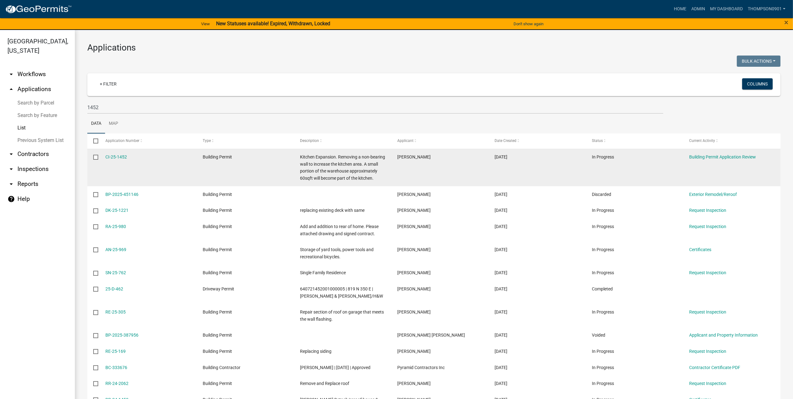
click at [128, 157] on div "CI-25-1452" at bounding box center [147, 156] width 85 height 7
click at [119, 157] on link "CI-25-1452" at bounding box center [116, 156] width 22 height 5
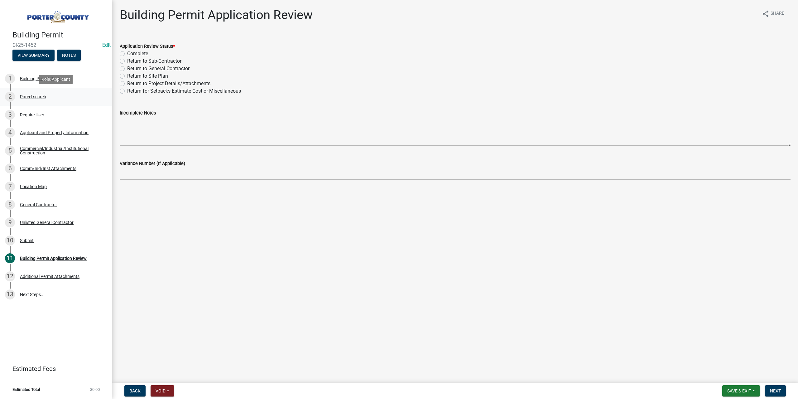
click at [21, 98] on div "Parcel search" at bounding box center [33, 96] width 26 height 4
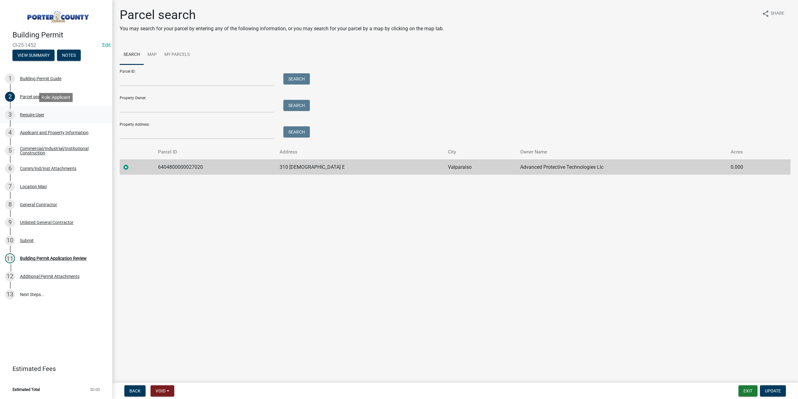
click at [37, 113] on div "Require User" at bounding box center [32, 115] width 24 height 4
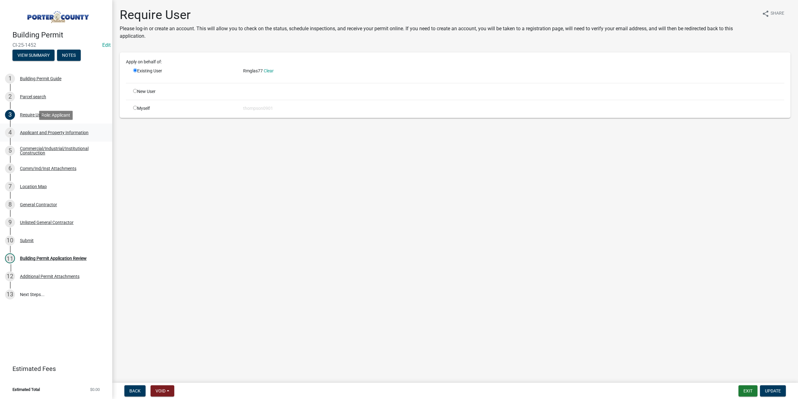
click at [46, 136] on div "4 Applicant and Property Information" at bounding box center [53, 132] width 97 height 10
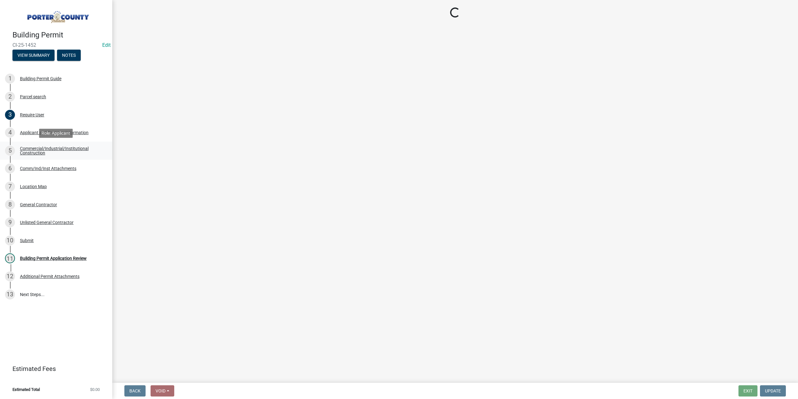
select select "3d0e3105-d46a-462c-9cf4-b32453f427e3"
select select "c796f995-08fe-487b-a20e-70ab553361d3"
select select "0c66e5a2-b3da-4b4a-838e-59d9780d128d"
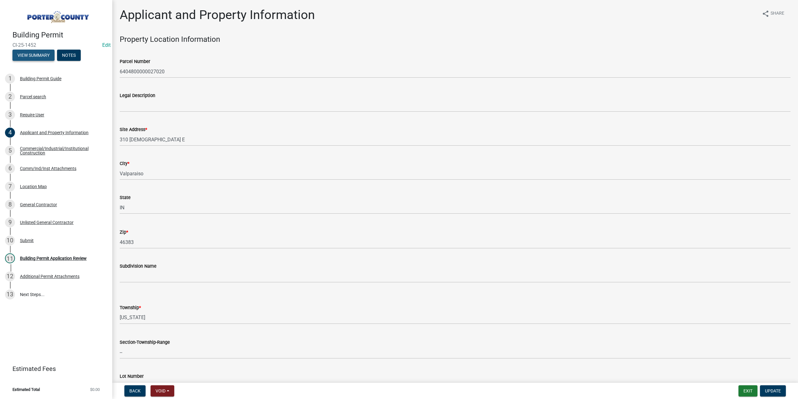
click at [36, 57] on button "View Summary" at bounding box center [33, 55] width 42 height 11
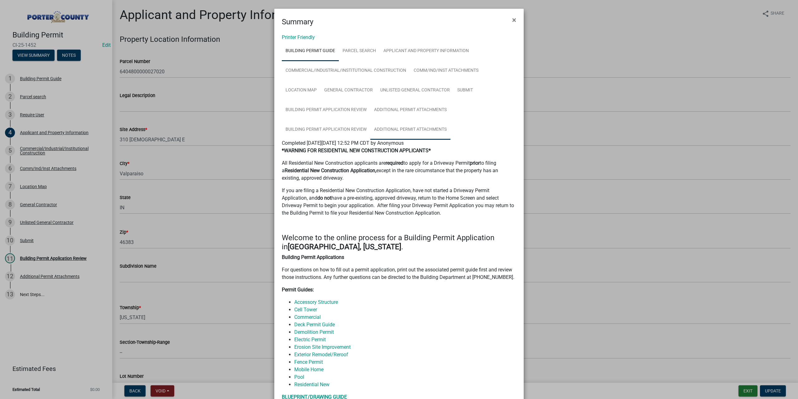
click at [417, 131] on link "Additional Permit Attachments" at bounding box center [410, 130] width 80 height 20
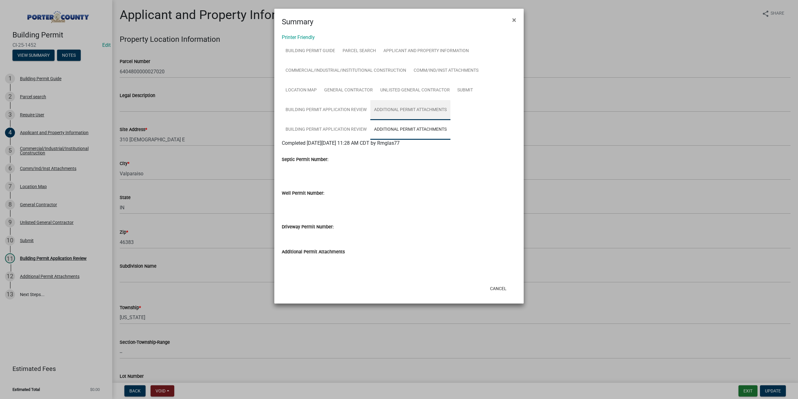
click at [416, 110] on link "Additional Permit Attachments" at bounding box center [410, 110] width 80 height 20
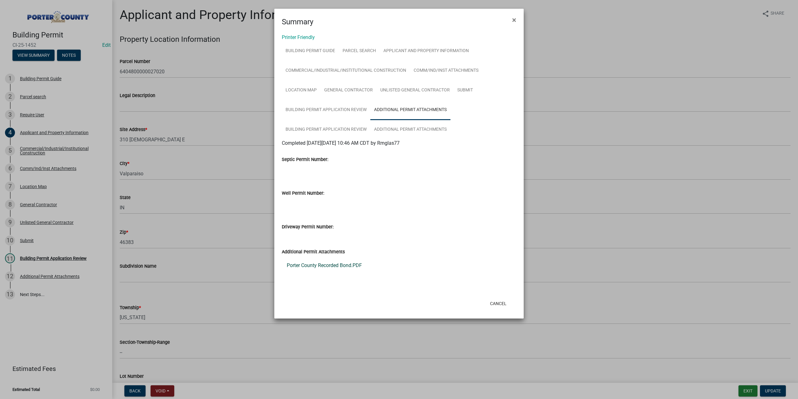
click at [337, 263] on link "Porter County Recorded Bond.PDF" at bounding box center [399, 265] width 234 height 15
click at [315, 126] on link "Building Permit Application Review" at bounding box center [326, 130] width 89 height 20
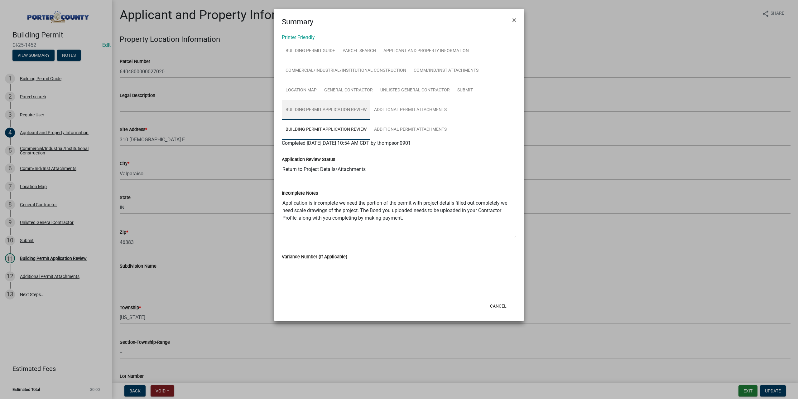
click at [316, 108] on link "Building Permit Application Review" at bounding box center [326, 110] width 89 height 20
click at [318, 129] on link "Building Permit Application Review" at bounding box center [326, 130] width 89 height 20
drag, startPoint x: 514, startPoint y: 18, endPoint x: 512, endPoint y: 21, distance: 4.1
click at [513, 20] on span "×" at bounding box center [514, 20] width 4 height 9
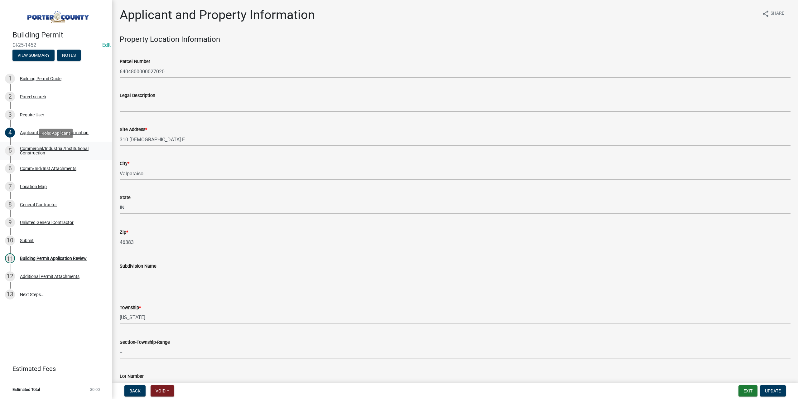
click at [39, 149] on div "Commercial/Industrial/Institutional Construction" at bounding box center [61, 150] width 82 height 9
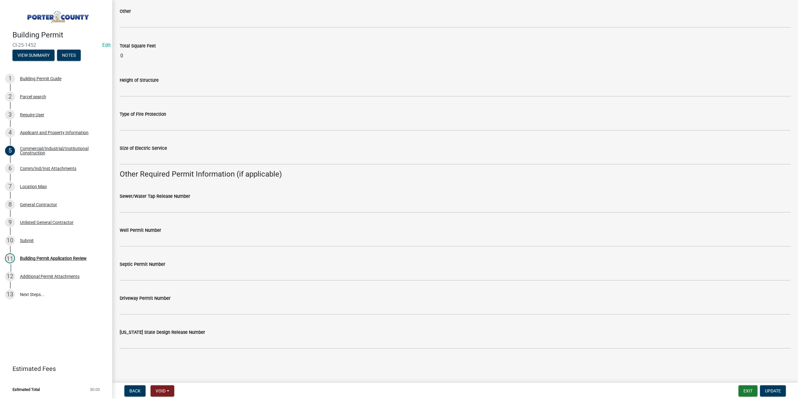
scroll to position [1043, 0]
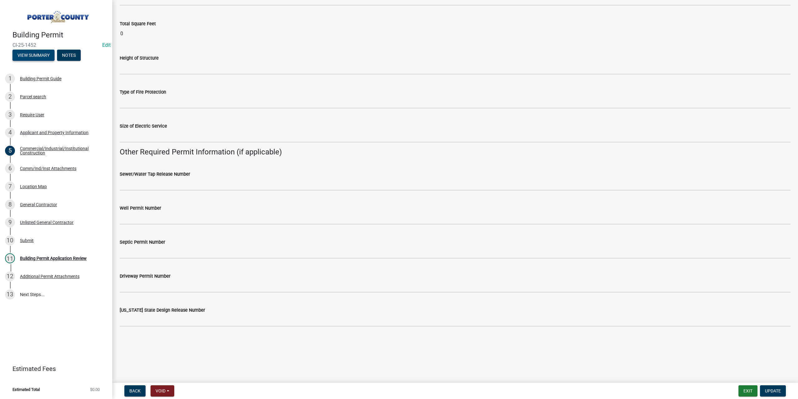
click at [27, 54] on button "View Summary" at bounding box center [33, 55] width 42 height 11
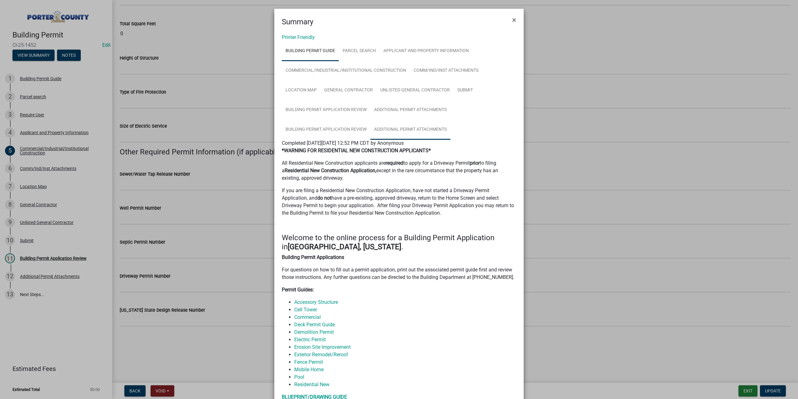
click at [396, 126] on link "Additional Permit Attachments" at bounding box center [410, 130] width 80 height 20
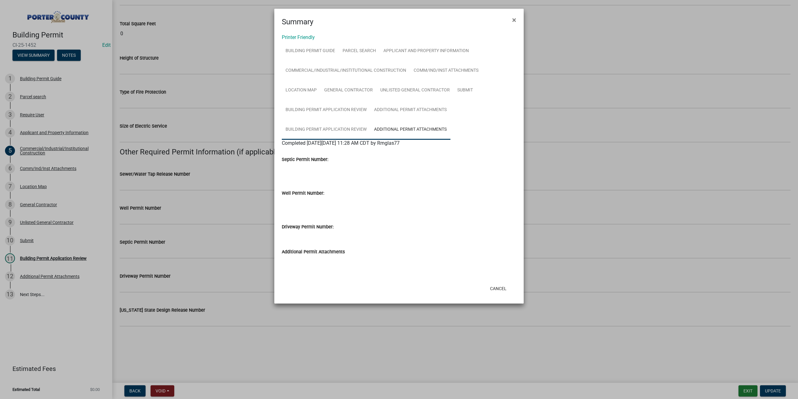
click at [339, 126] on link "Building Permit Application Review" at bounding box center [326, 130] width 89 height 20
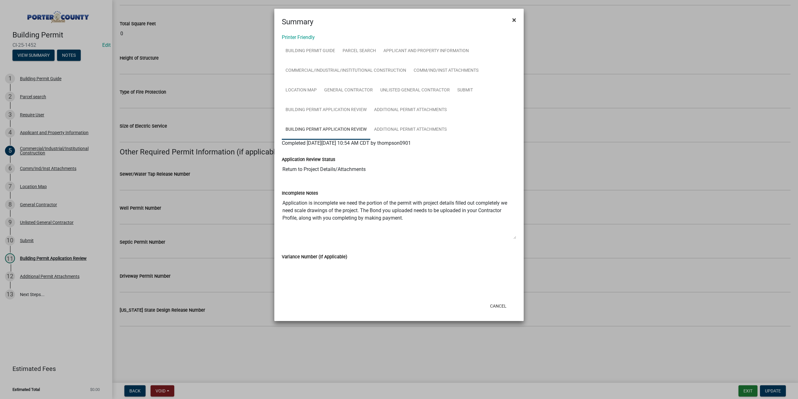
click at [515, 21] on span "×" at bounding box center [514, 20] width 4 height 9
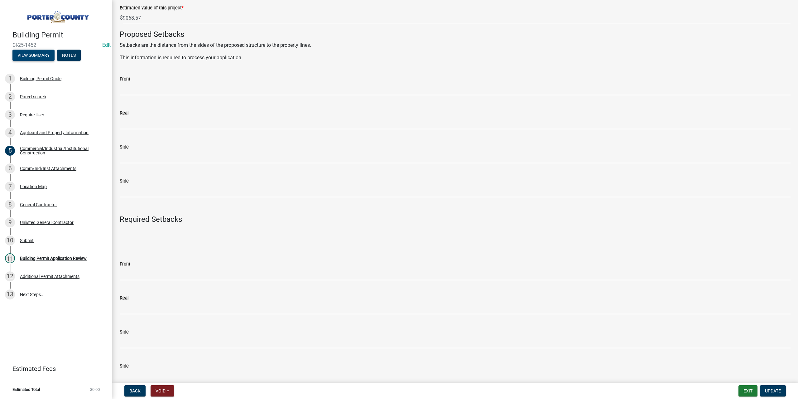
scroll to position [295, 0]
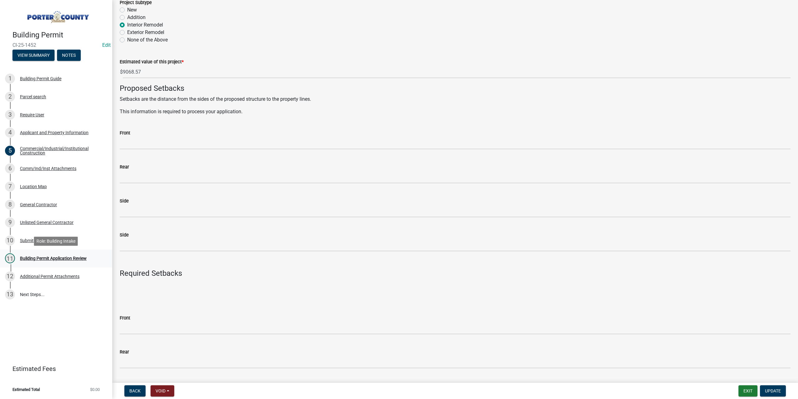
click at [39, 256] on div "Building Permit Application Review" at bounding box center [53, 258] width 67 height 4
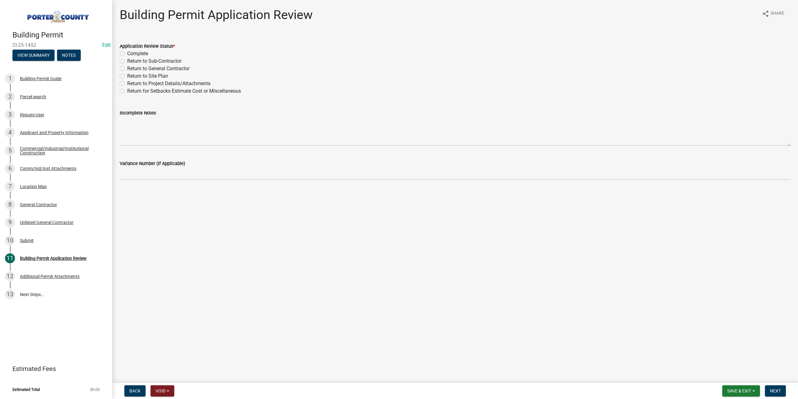
click at [127, 83] on label "Return to Project Details/Attachments" at bounding box center [168, 83] width 83 height 7
click at [127, 83] on input "Return to Project Details/Attachments" at bounding box center [129, 82] width 4 height 4
radio input "true"
drag, startPoint x: 781, startPoint y: 391, endPoint x: 770, endPoint y: 388, distance: 10.9
click at [780, 391] on span "Next" at bounding box center [775, 390] width 11 height 5
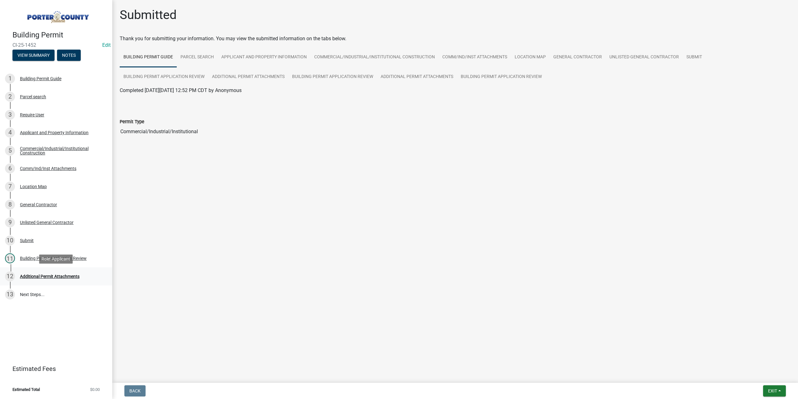
click at [48, 279] on div "12 Additional Permit Attachments" at bounding box center [53, 276] width 97 height 10
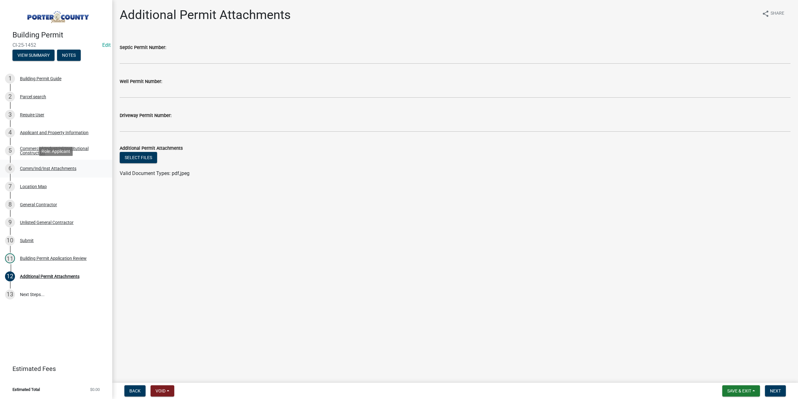
click at [31, 164] on div "6 Comm/Ind/Inst Attachments" at bounding box center [53, 168] width 97 height 10
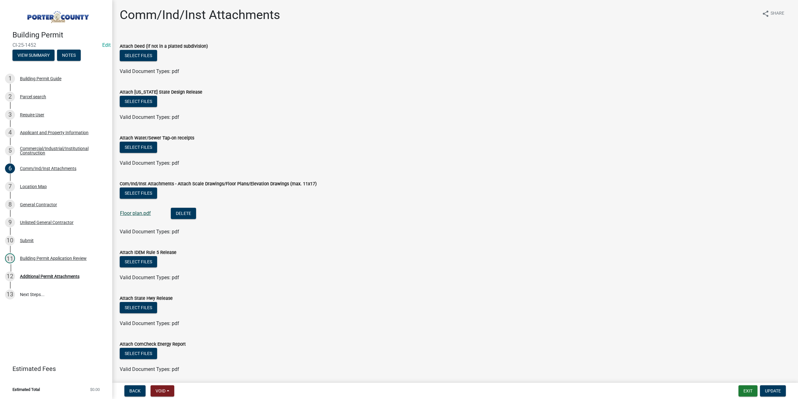
click at [136, 215] on link "Floor plan.pdf" at bounding box center [135, 213] width 31 height 6
click at [51, 206] on div "General Contractor" at bounding box center [38, 204] width 37 height 4
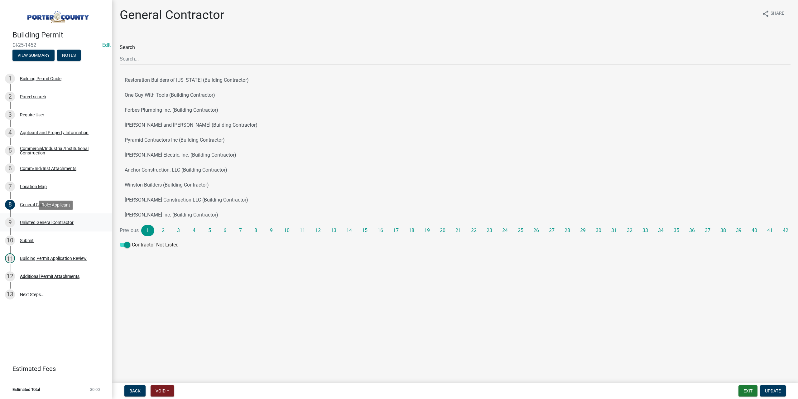
click at [49, 220] on div "Unlisted General Contractor" at bounding box center [47, 222] width 54 height 4
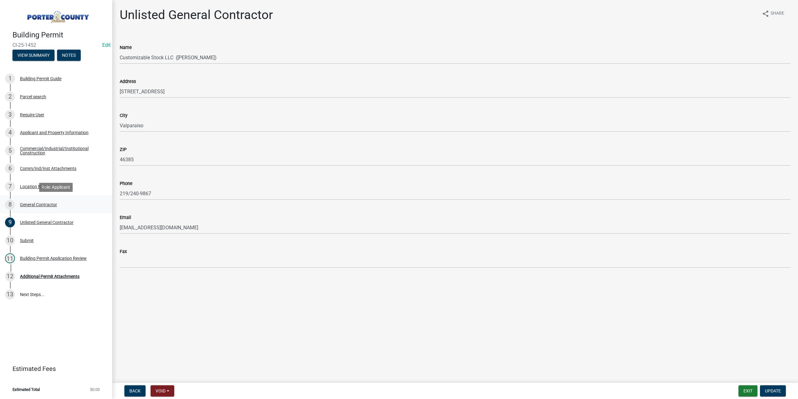
click at [39, 201] on div "8 General Contractor" at bounding box center [53, 204] width 97 height 10
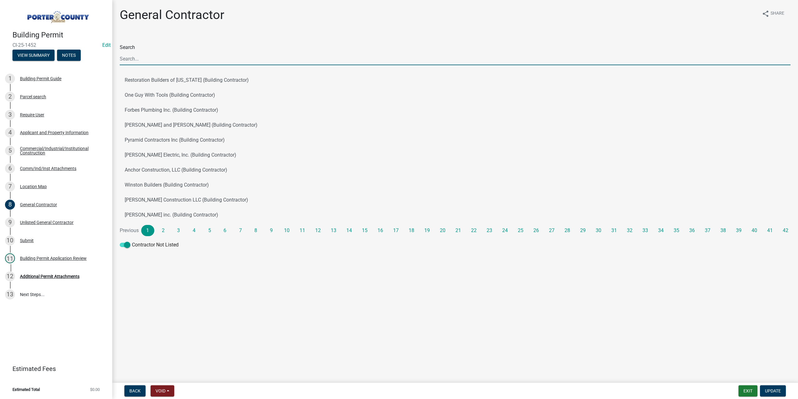
click at [135, 58] on input "Search" at bounding box center [455, 58] width 671 height 13
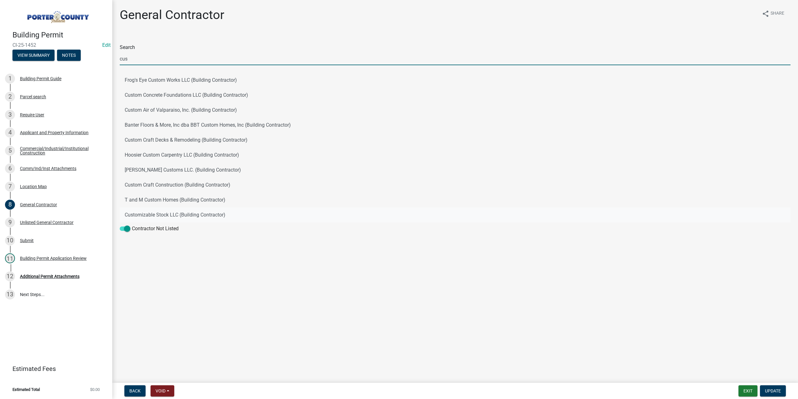
type input "cus"
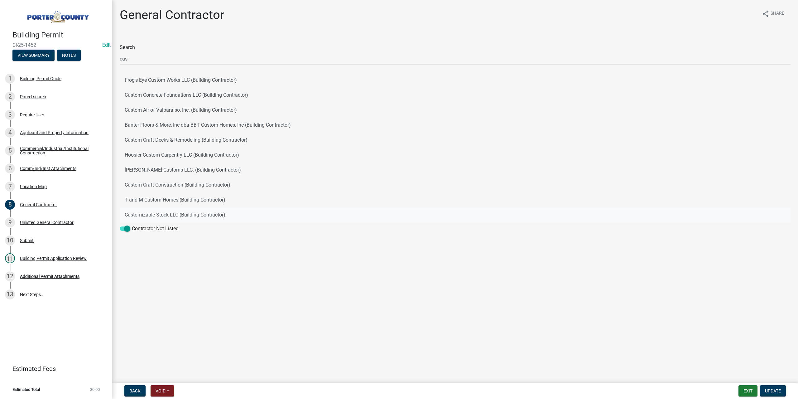
click at [178, 214] on button "Customizable Stock LLC (Building Contractor)" at bounding box center [455, 214] width 671 height 15
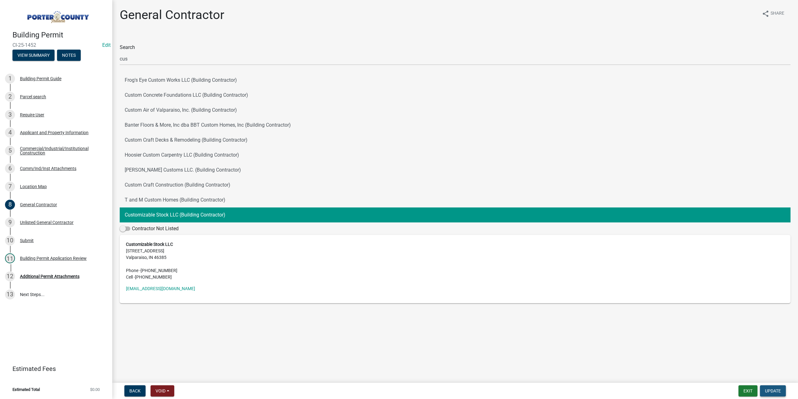
click at [773, 392] on span "Update" at bounding box center [773, 390] width 16 height 5
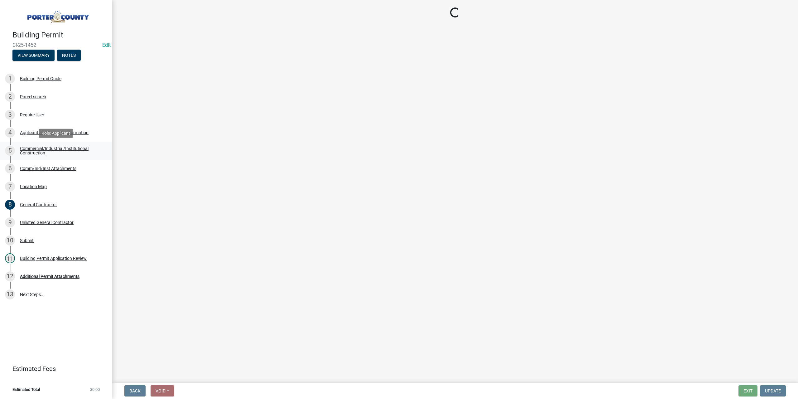
click at [40, 150] on div "Commercial/Industrial/Institutional Construction" at bounding box center [61, 150] width 82 height 9
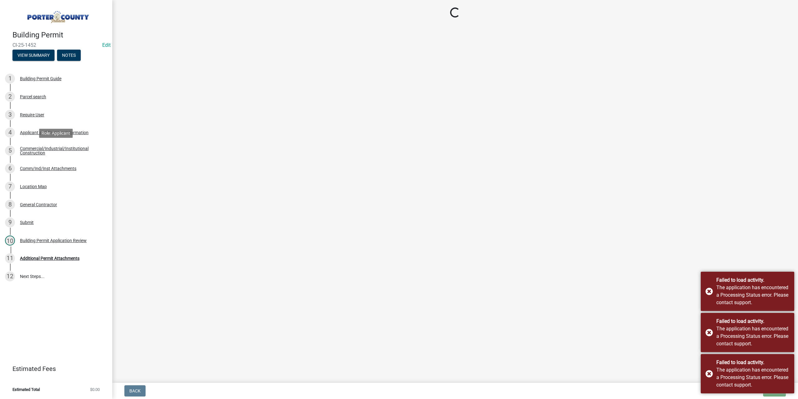
click at [39, 151] on div "Commercial/Industrial/Institutional Construction" at bounding box center [61, 150] width 82 height 9
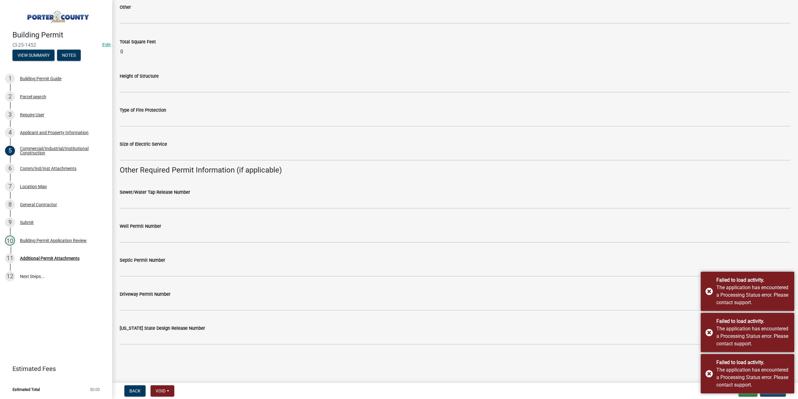
scroll to position [1029, 0]
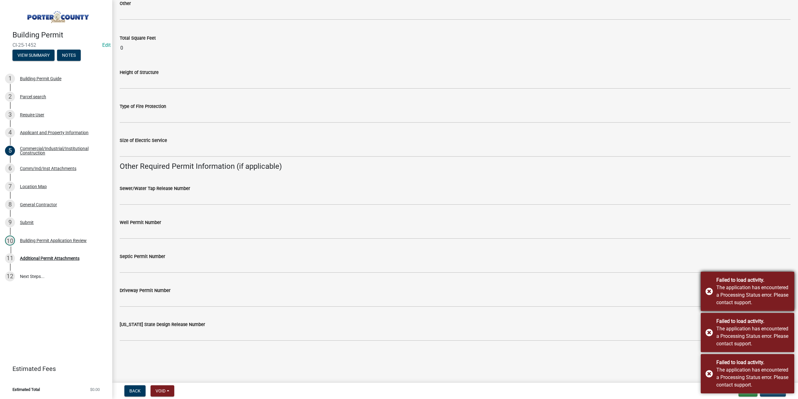
click at [708, 291] on div "Failed to load activity. The application has encountered a Processing Status er…" at bounding box center [748, 291] width 94 height 39
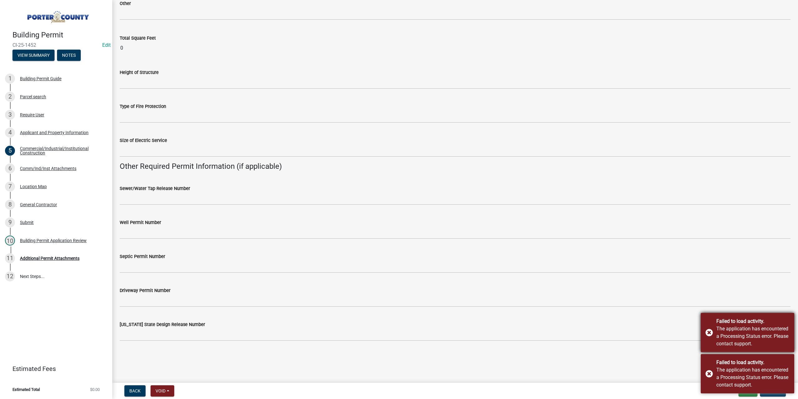
click at [710, 332] on div "Failed to load activity. The application has encountered a Processing Status er…" at bounding box center [748, 332] width 94 height 39
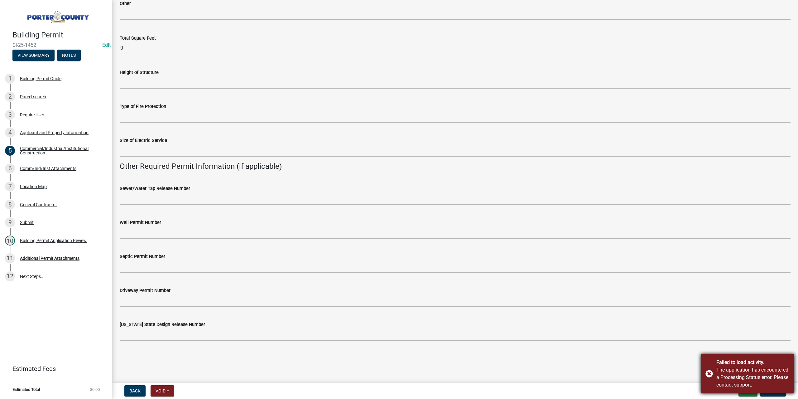
click at [709, 373] on div "Failed to load activity. The application has encountered a Processing Status er…" at bounding box center [748, 373] width 94 height 39
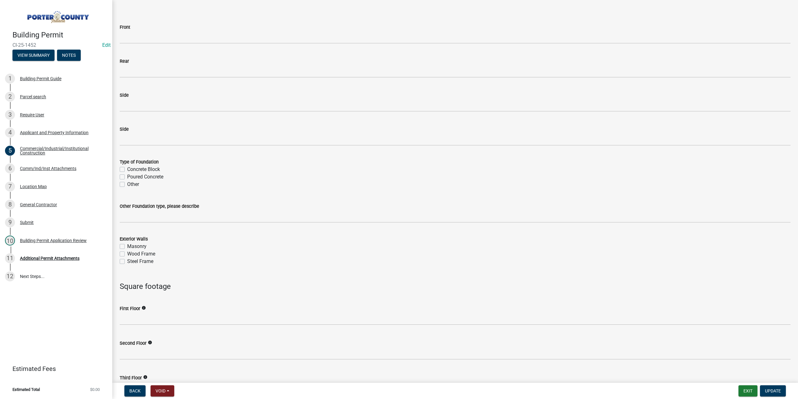
scroll to position [592, 0]
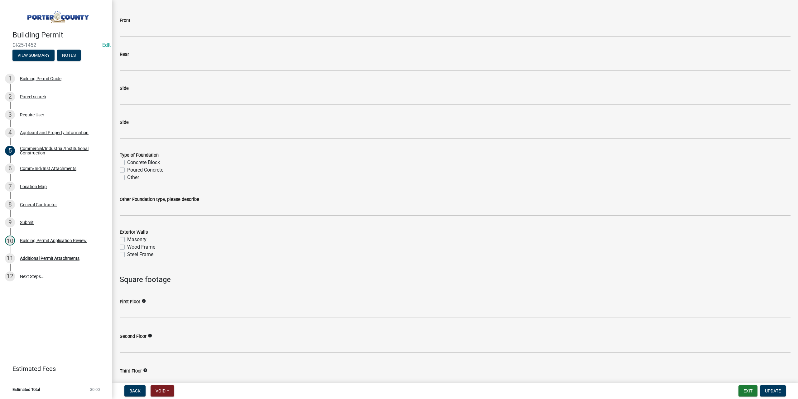
click at [127, 163] on label "Concrete Block" at bounding box center [143, 162] width 33 height 7
click at [127, 163] on input "Concrete Block" at bounding box center [129, 161] width 4 height 4
checkbox input "true"
checkbox input "false"
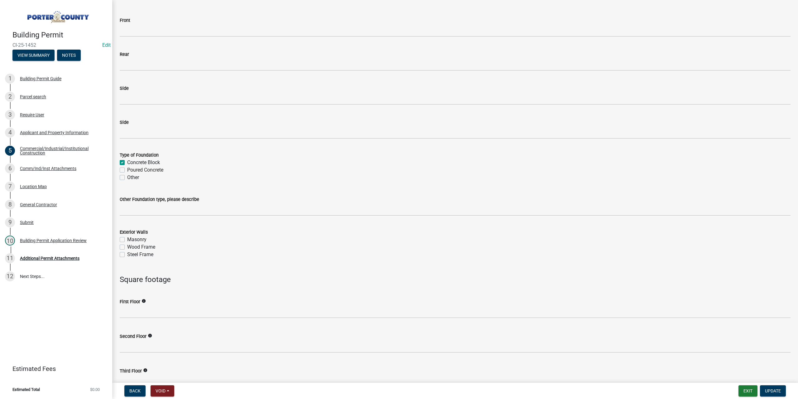
scroll to position [686, 0]
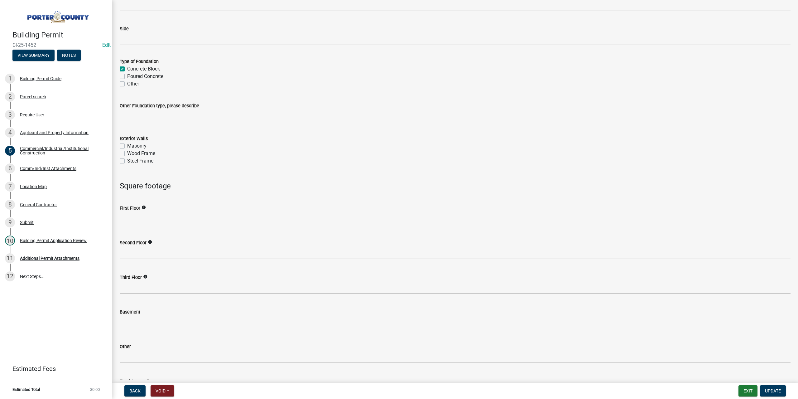
click at [127, 76] on label "Poured Concrete" at bounding box center [145, 76] width 36 height 7
click at [127, 76] on input "Poured Concrete" at bounding box center [129, 75] width 4 height 4
checkbox input "true"
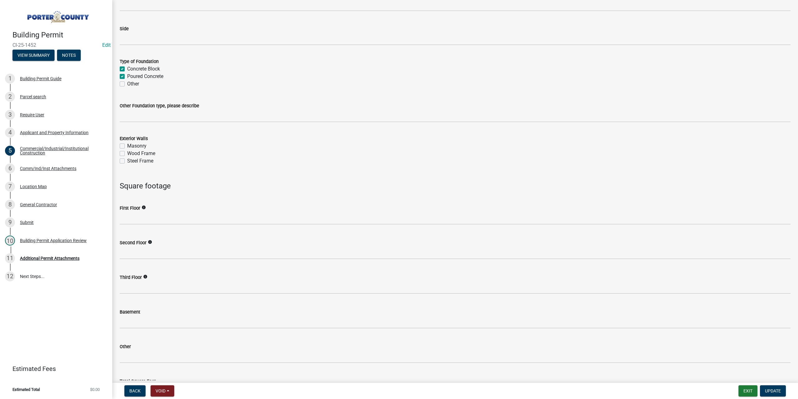
checkbox input "false"
click at [127, 68] on label "Concrete Block" at bounding box center [143, 68] width 33 height 7
click at [127, 68] on input "Concrete Block" at bounding box center [129, 67] width 4 height 4
checkbox input "false"
checkbox input "true"
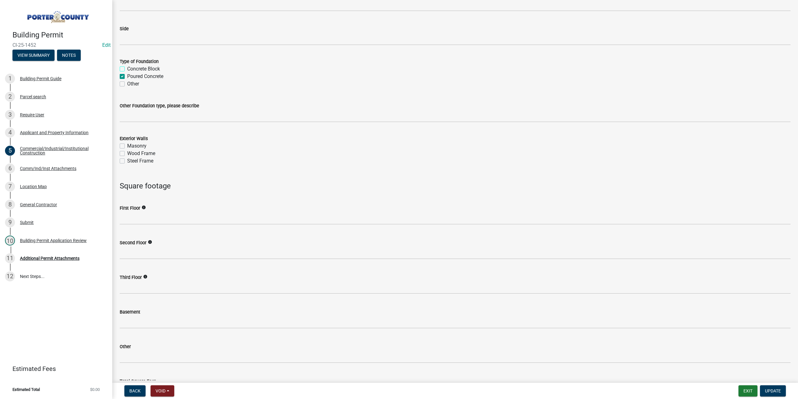
checkbox input "false"
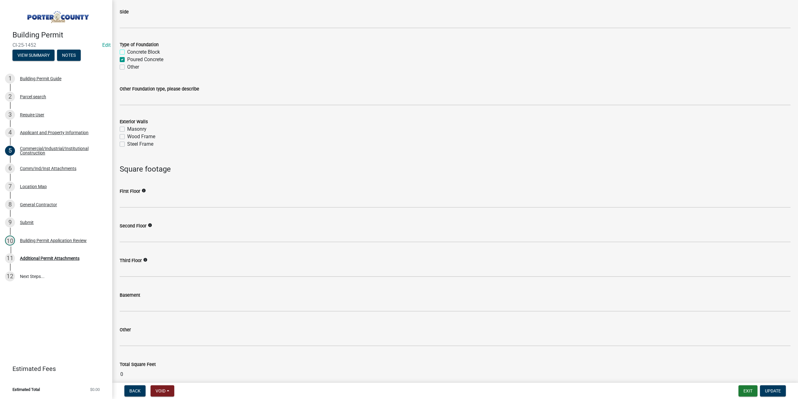
scroll to position [717, 0]
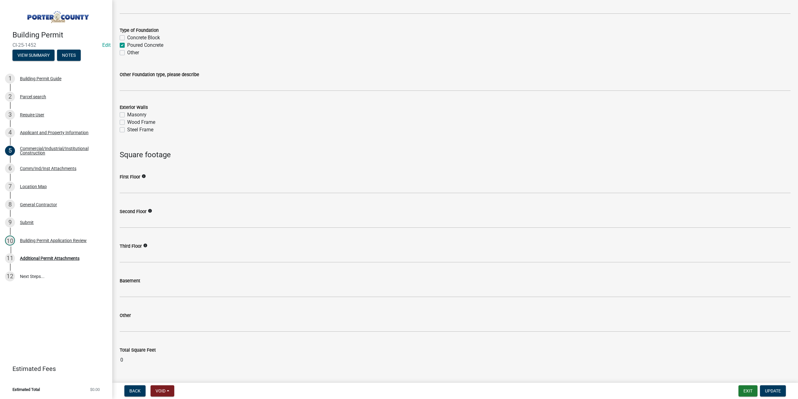
click at [127, 129] on label "Steel Frame" at bounding box center [140, 129] width 26 height 7
click at [127, 129] on input "Steel Frame" at bounding box center [129, 128] width 4 height 4
checkbox input "true"
checkbox input "false"
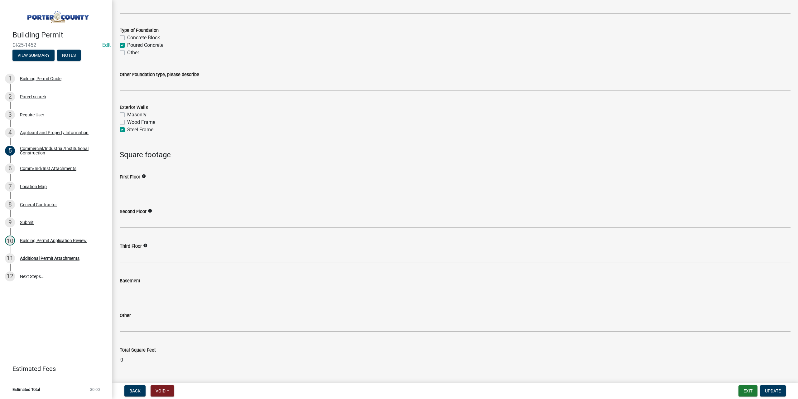
checkbox input "true"
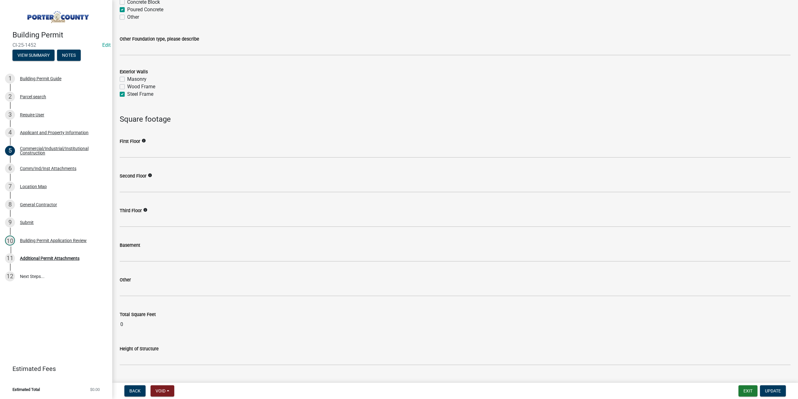
scroll to position [810, 0]
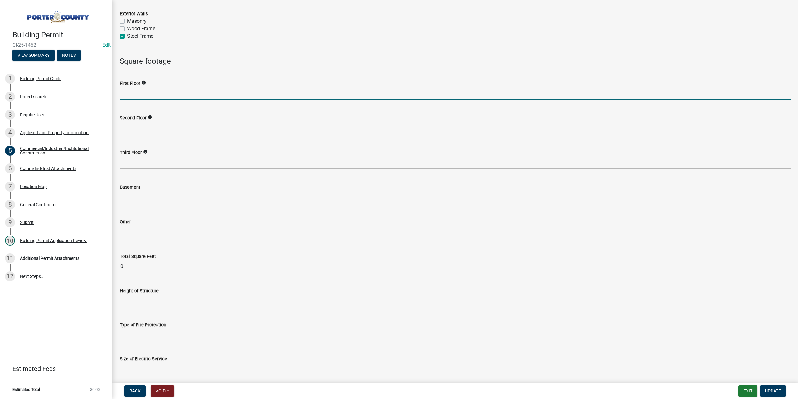
click at [137, 89] on input "text" at bounding box center [455, 93] width 671 height 13
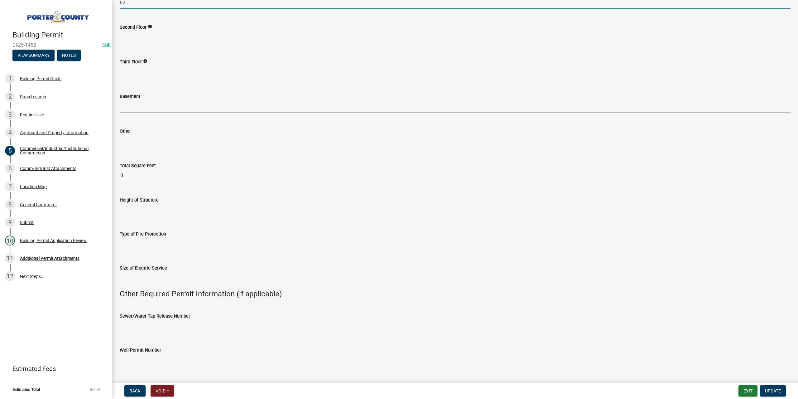
scroll to position [904, 0]
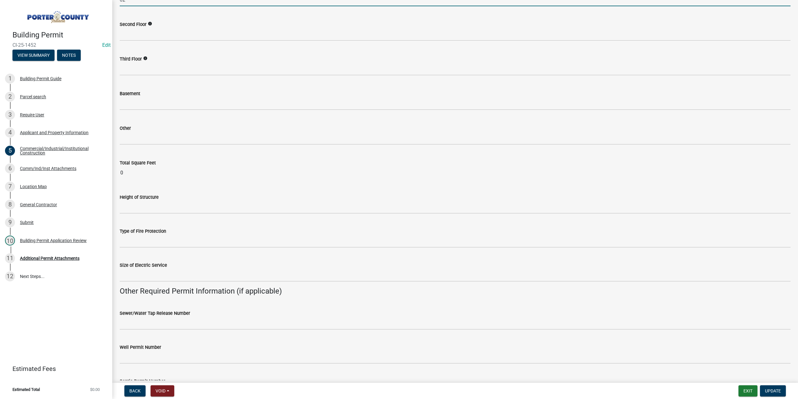
type input "62"
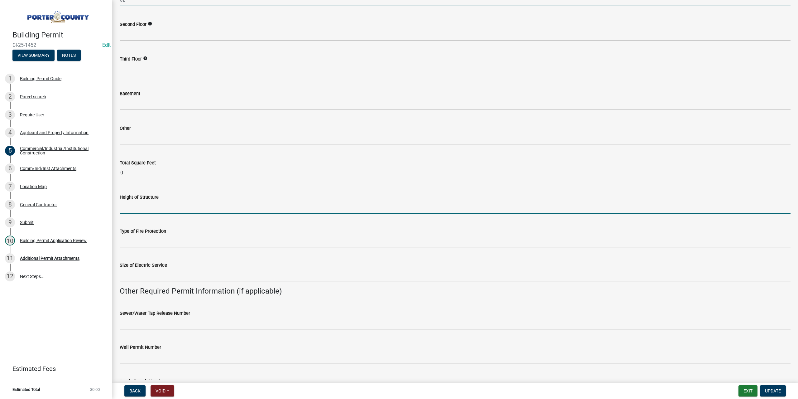
click at [148, 209] on input "Height of Structure" at bounding box center [455, 207] width 671 height 13
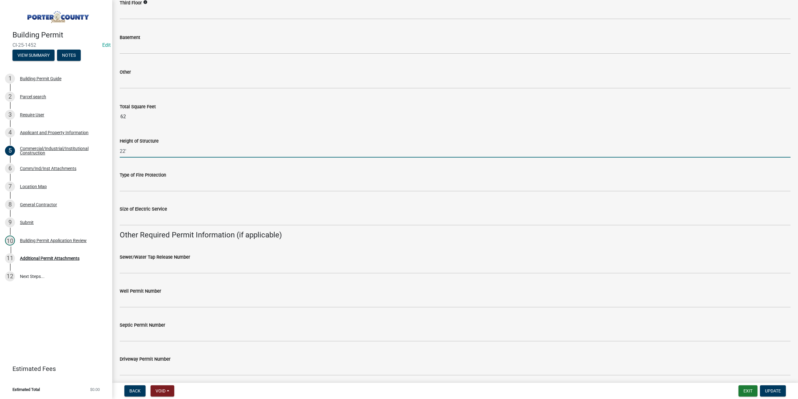
scroll to position [1043, 0]
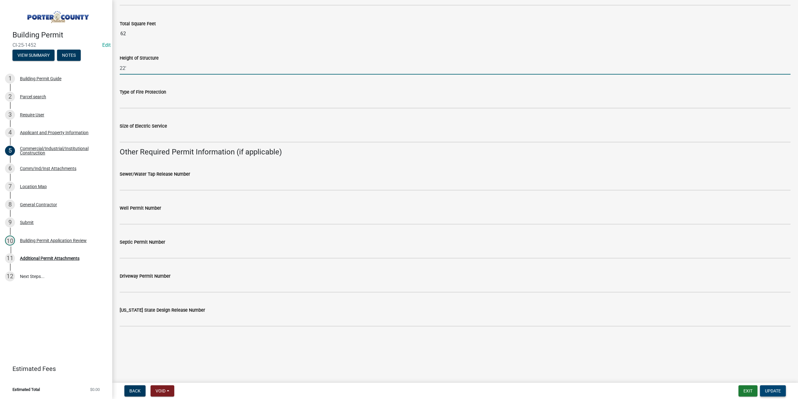
type input "22'"
drag, startPoint x: 771, startPoint y: 392, endPoint x: 653, endPoint y: 374, distance: 119.2
click at [771, 392] on span "Update" at bounding box center [773, 390] width 16 height 5
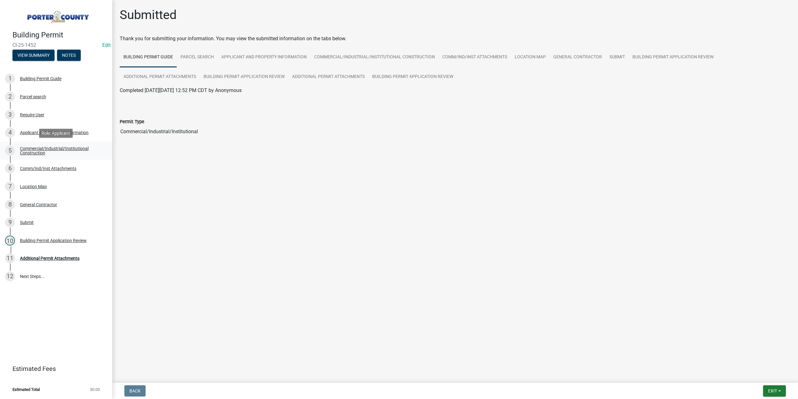
click at [66, 151] on div "Commercial/Industrial/Institutional Construction" at bounding box center [61, 150] width 82 height 9
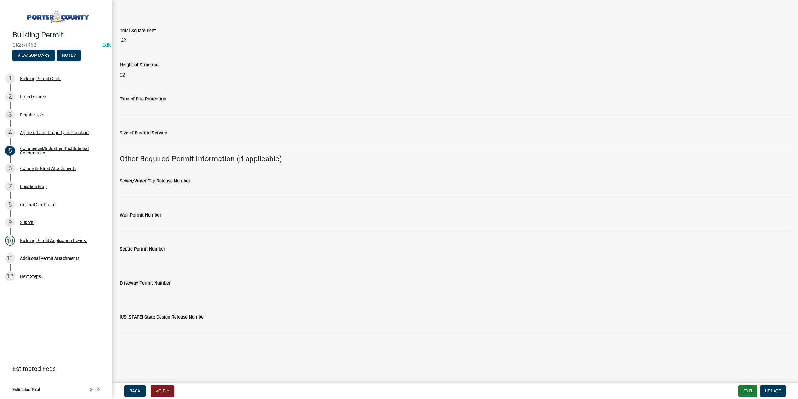
scroll to position [1043, 0]
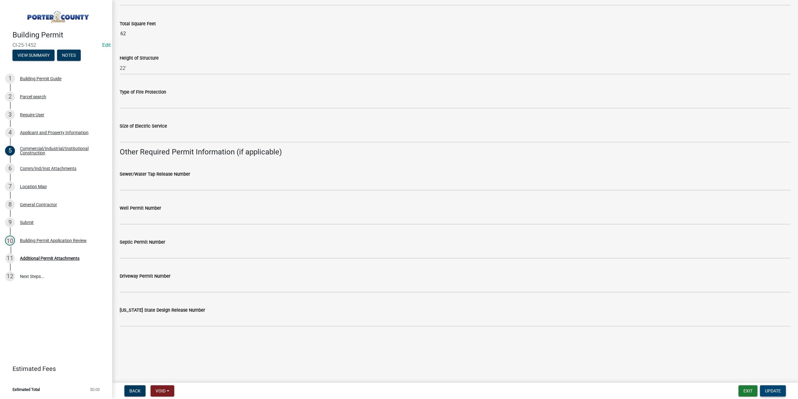
click at [773, 389] on span "Update" at bounding box center [773, 390] width 16 height 5
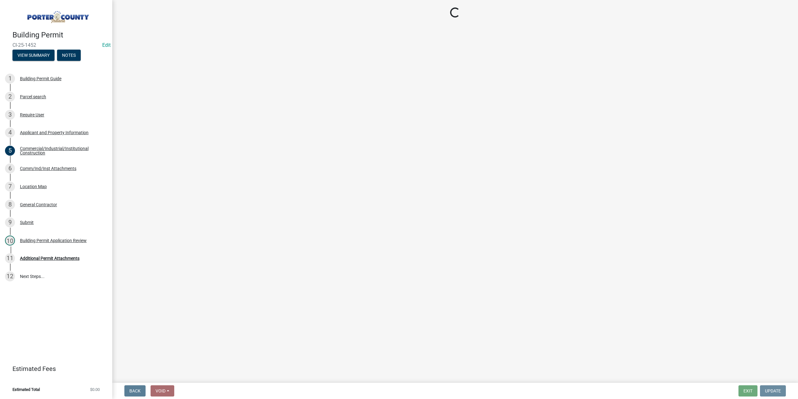
scroll to position [0, 0]
click at [82, 201] on div "8 General Contractor" at bounding box center [53, 204] width 97 height 10
drag, startPoint x: 78, startPoint y: 300, endPoint x: 75, endPoint y: 297, distance: 3.5
click at [78, 299] on div "Building Permit CI-25-1452 Edit View Summary Notes 1 Building Permit Guide 2 Pa…" at bounding box center [56, 199] width 112 height 399
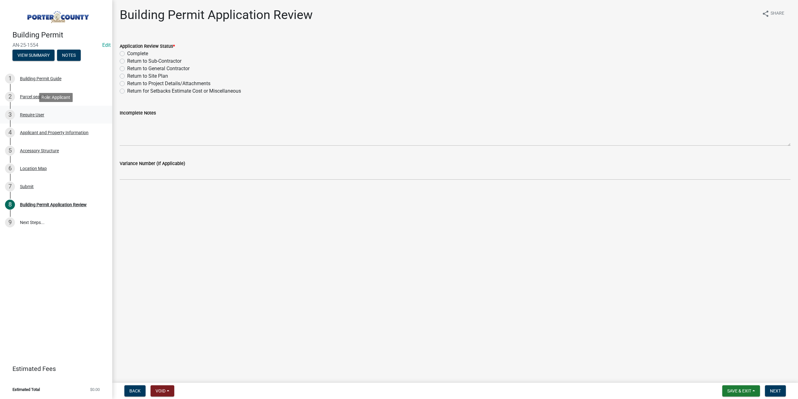
click at [34, 113] on div "Require User" at bounding box center [32, 115] width 24 height 4
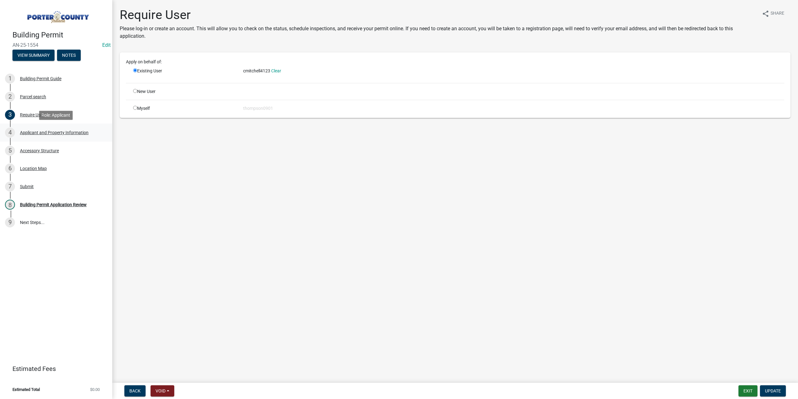
click at [55, 133] on div "Applicant and Property Information" at bounding box center [54, 132] width 69 height 4
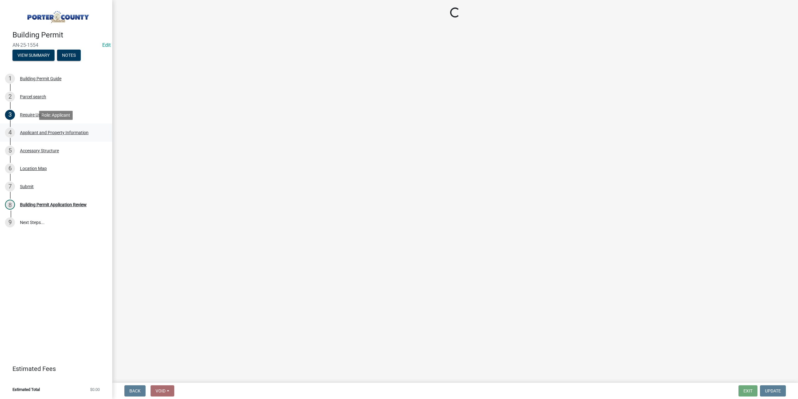
select select "eebc071e-620a-4db8-83e9-cb6b194c67e9"
select select "19353e9d-6395-4d02-b087-104cb5947cdc"
select select "c796f995-08fe-487b-a20e-70ab553361d3"
select select "0d764019-f1ff-4f3b-9299-33f0d080acc7"
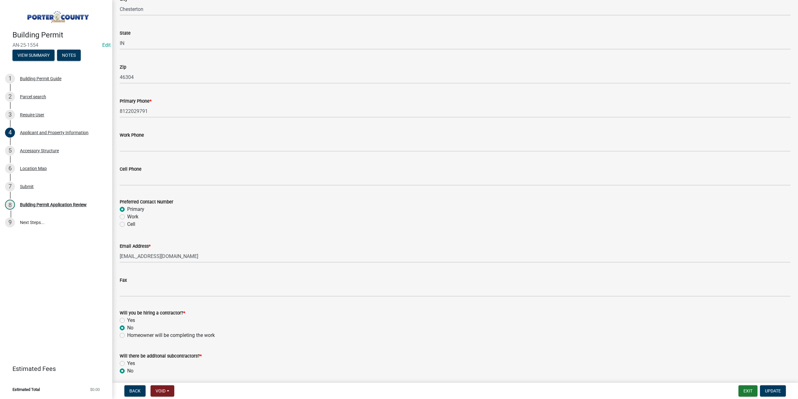
scroll to position [767, 0]
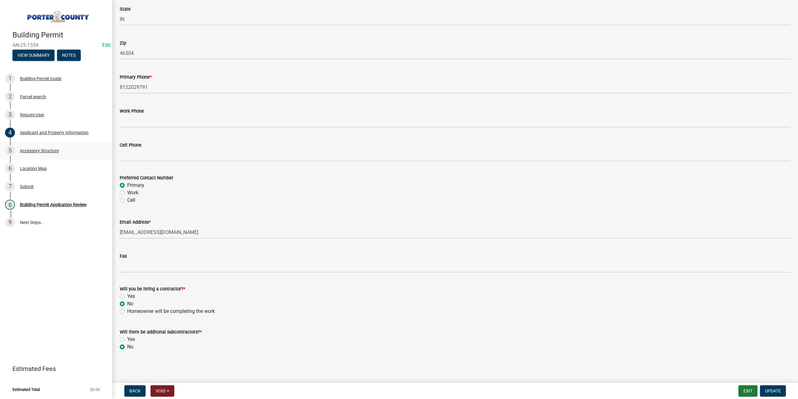
click at [46, 148] on div "Accessory Structure" at bounding box center [39, 150] width 39 height 4
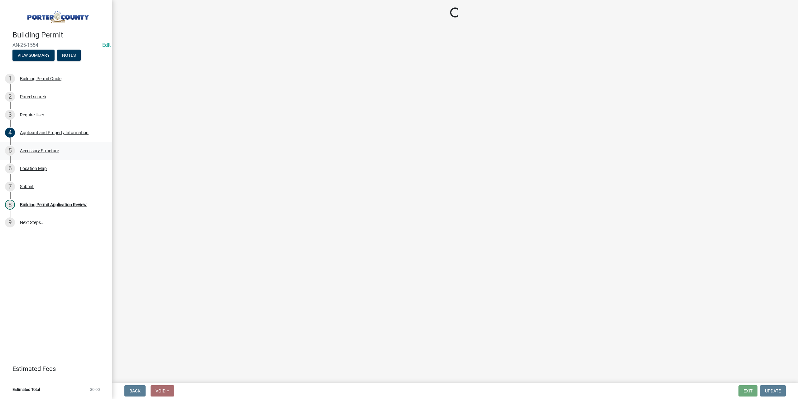
select select "b3000bfd-f408-4deb-8000-b6d1b85894a4"
select select "968dc824-c675-4889-9261-eecf15873776"
select select "29856c7f-eeba-4e54-97cb-4d08c5c5b677"
select select "d63a0ebc-b44d-481d-ab70-ec75eba29316"
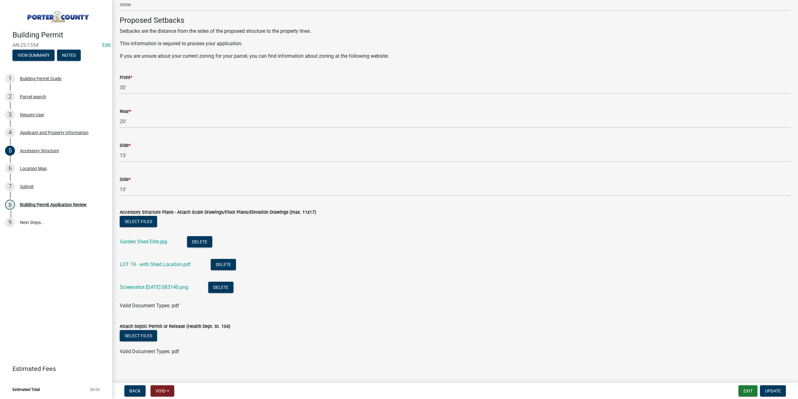
scroll to position [1010, 0]
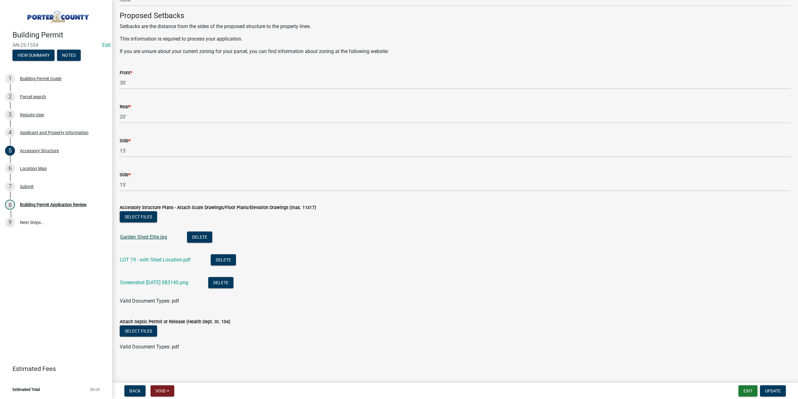
click at [159, 238] on link "Garden Shed Elite.jpg" at bounding box center [143, 237] width 47 height 6
click at [151, 259] on link "LOT 19 - with Shed Location.pdf" at bounding box center [155, 260] width 71 height 6
click at [166, 279] on link "Screenshot 2025-08-20 083140.png" at bounding box center [154, 282] width 68 height 6
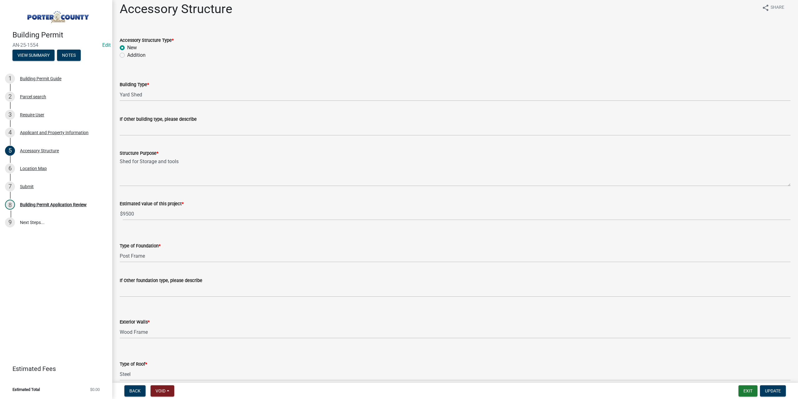
scroll to position [0, 0]
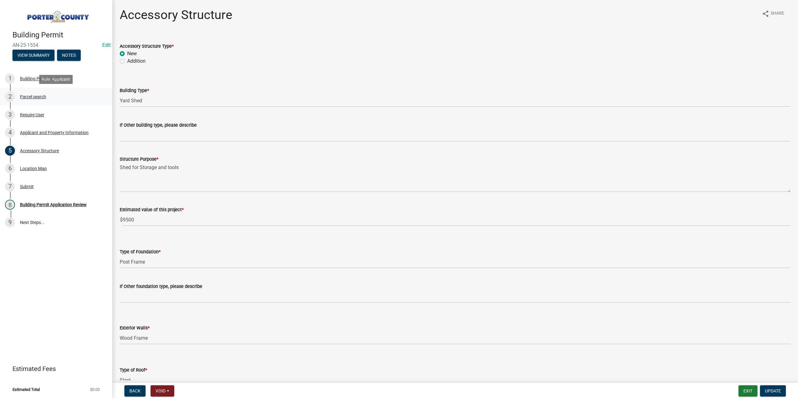
click at [40, 94] on div "Parcel search" at bounding box center [33, 96] width 26 height 4
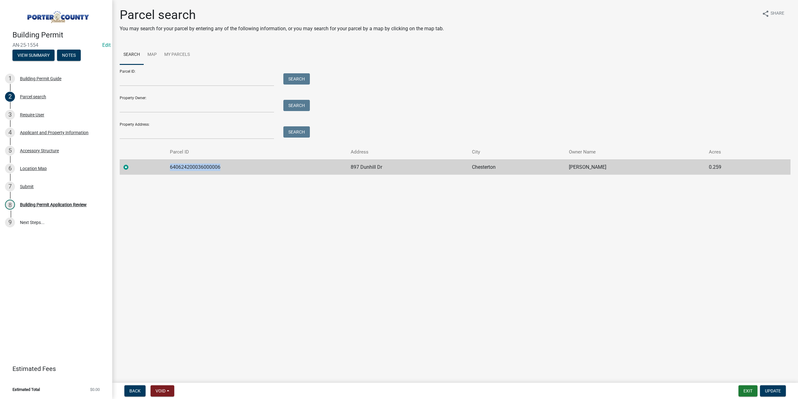
drag, startPoint x: 229, startPoint y: 167, endPoint x: 157, endPoint y: 166, distance: 72.6
click at [157, 166] on tr "640624200036000006 897 Dunhill Dr Chesterton Mitchell Charles M 0.259" at bounding box center [455, 166] width 671 height 15
copy td "640624200036000006"
click at [52, 151] on div "Accessory Structure" at bounding box center [39, 150] width 39 height 4
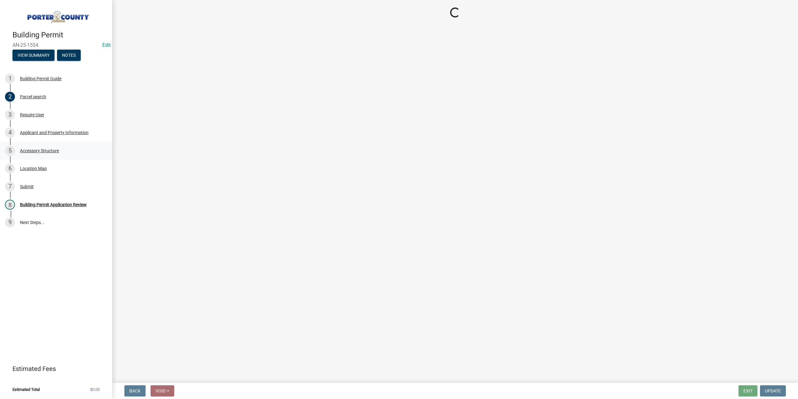
select select "b3000bfd-f408-4deb-8000-b6d1b85894a4"
select select "968dc824-c675-4889-9261-eecf15873776"
select select "29856c7f-eeba-4e54-97cb-4d08c5c5b677"
select select "d63a0ebc-b44d-481d-ab70-ec75eba29316"
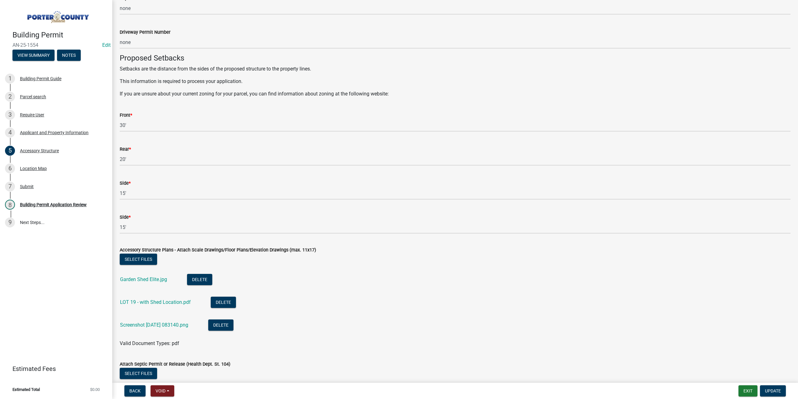
scroll to position [1010, 0]
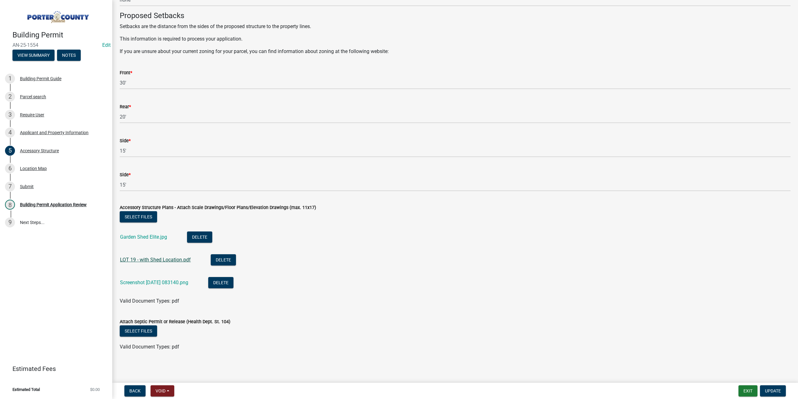
click at [144, 259] on link "LOT 19 - with Shed Location.pdf" at bounding box center [155, 260] width 71 height 6
click at [158, 261] on link "LOT 19 - with Shed Location.pdf" at bounding box center [155, 260] width 71 height 6
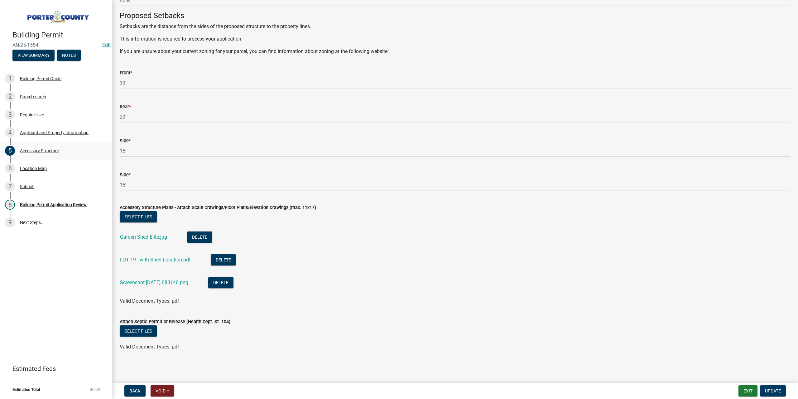
drag, startPoint x: 135, startPoint y: 149, endPoint x: 102, endPoint y: 149, distance: 33.0
click at [102, 149] on div "Building Permit AN-25-1554 Edit View Summary Notes 1 Building Permit Guide 2 Pa…" at bounding box center [399, 199] width 798 height 399
type input "5'"
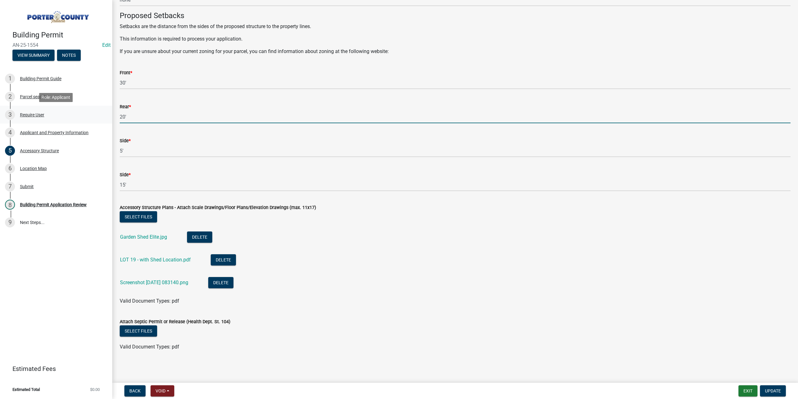
drag, startPoint x: 135, startPoint y: 115, endPoint x: 46, endPoint y: 112, distance: 88.6
click at [46, 112] on div "Building Permit AN-25-1554 Edit View Summary Notes 1 Building Permit Guide 2 Pa…" at bounding box center [399, 199] width 798 height 399
type input "5'"
click at [46, 150] on div "Accessory Structure" at bounding box center [39, 150] width 39 height 4
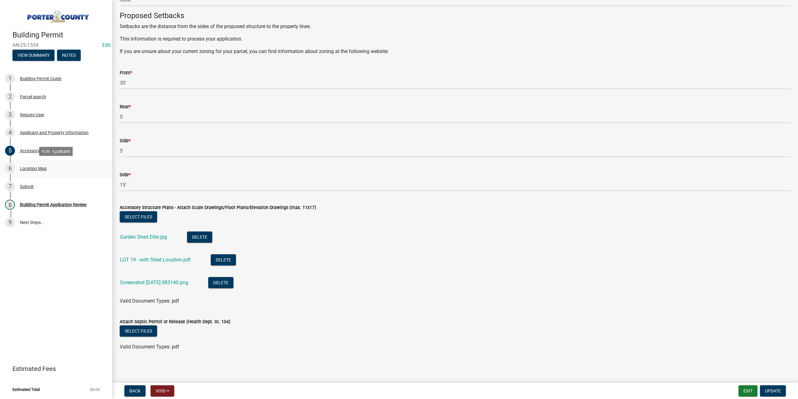
click at [27, 167] on div "Location Map" at bounding box center [33, 168] width 27 height 4
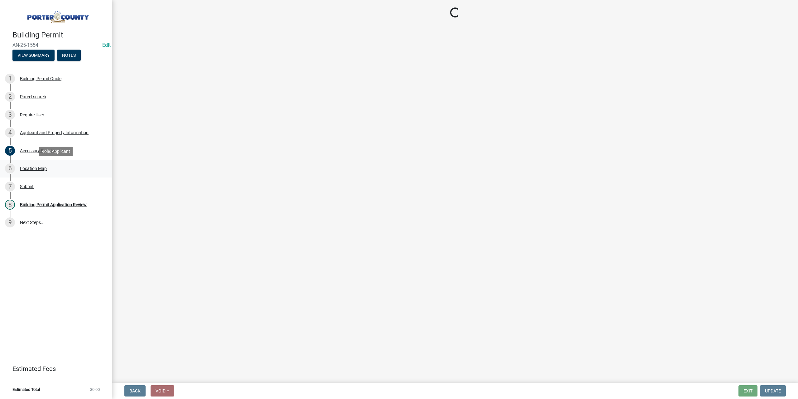
scroll to position [0, 0]
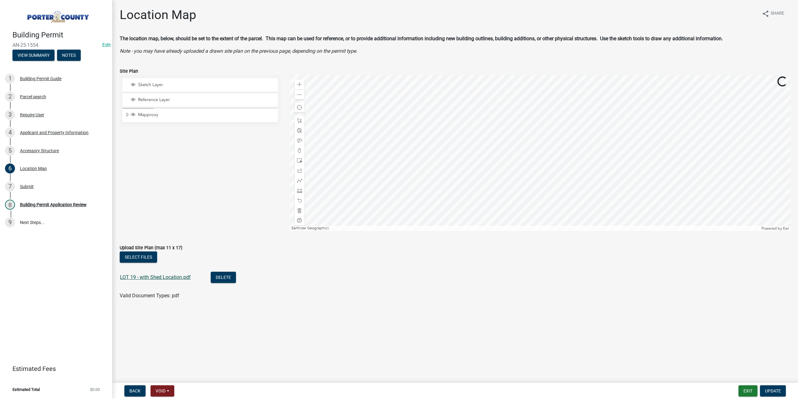
click at [168, 276] on link "LOT 19 - with Shed Location.pdf" at bounding box center [155, 277] width 71 height 6
click at [52, 207] on div "8 Building Permit Application Review" at bounding box center [53, 204] width 97 height 10
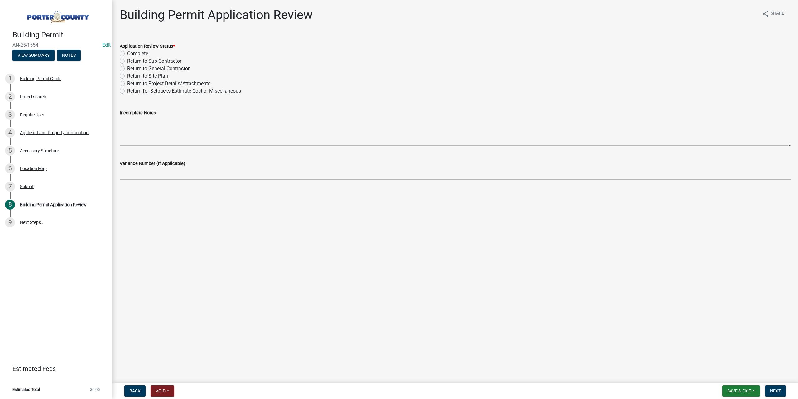
click at [127, 83] on label "Return to Project Details/Attachments" at bounding box center [168, 83] width 83 height 7
click at [127, 83] on input "Return to Project Details/Attachments" at bounding box center [129, 82] width 4 height 4
radio input "true"
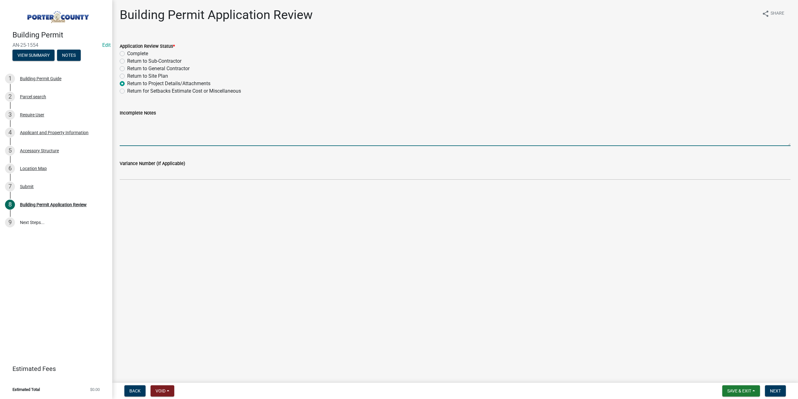
click at [141, 121] on textarea "Incomplete Notes" at bounding box center [455, 131] width 671 height 29
click at [348, 121] on textarea "Who's doing the work and what are your side, rear, and front setback, they don'…" at bounding box center [455, 131] width 671 height 29
drag, startPoint x: 369, startPoint y: 123, endPoint x: 92, endPoint y: 118, distance: 277.2
click at [67, 118] on div "Building Permit AN-25-1554 Edit View Summary Notes 1 Building Permit Guide 2 Pa…" at bounding box center [399, 199] width 798 height 399
type textarea "Who's doing the work and what are your side, rear, and front setback, they don'…"
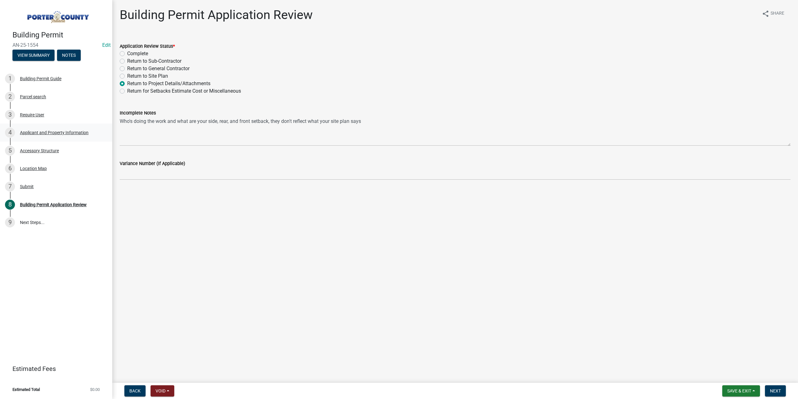
click at [44, 135] on div "4 Applicant and Property Information" at bounding box center [53, 132] width 97 height 10
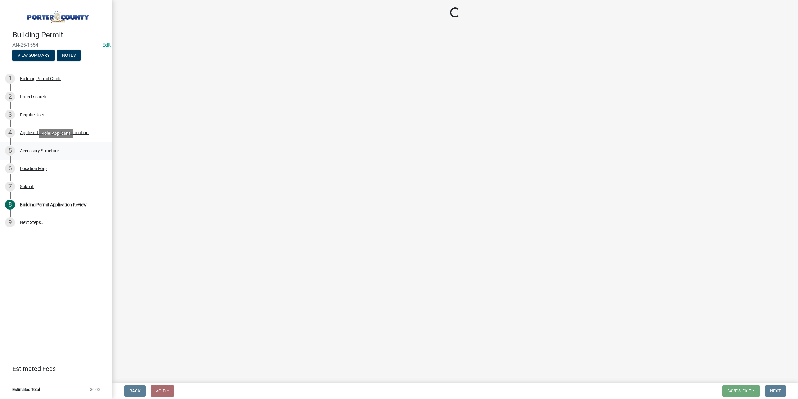
select select "eebc071e-620a-4db8-83e9-cb6b194c67e9"
select select "19353e9d-6395-4d02-b087-104cb5947cdc"
select select "c796f995-08fe-487b-a20e-70ab553361d3"
select select "0d764019-f1ff-4f3b-9299-33f0d080acc7"
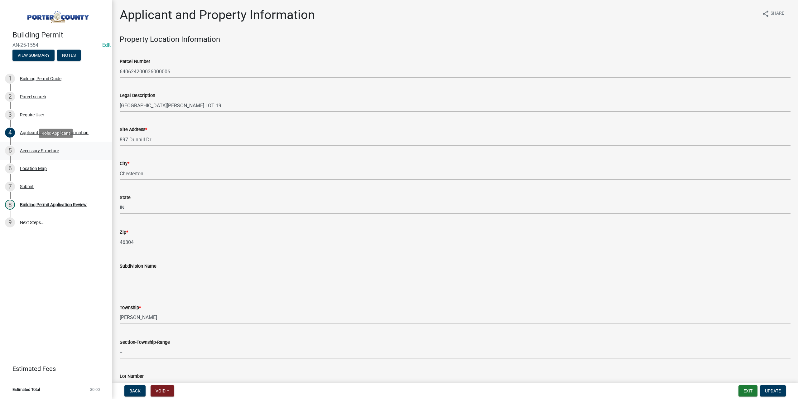
click at [44, 152] on div "Accessory Structure" at bounding box center [39, 150] width 39 height 4
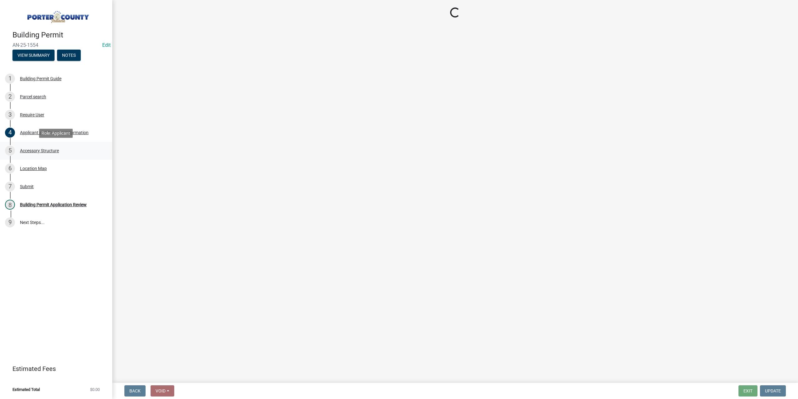
select select "b3000bfd-f408-4deb-8000-b6d1b85894a4"
select select "968dc824-c675-4889-9261-eecf15873776"
select select "29856c7f-eeba-4e54-97cb-4d08c5c5b677"
select select "d63a0ebc-b44d-481d-ab70-ec75eba29316"
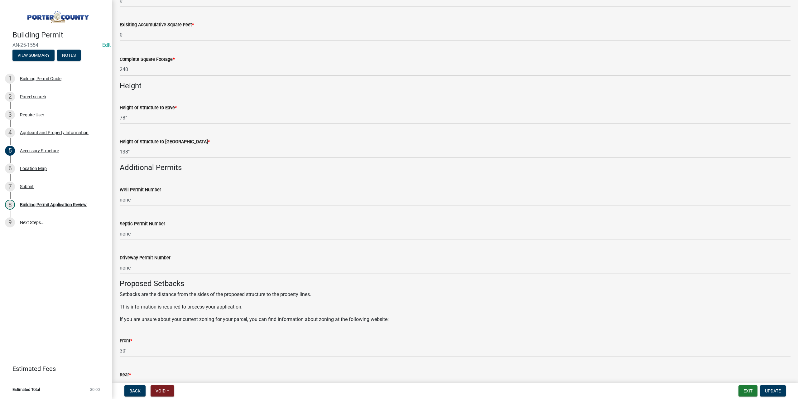
scroll to position [698, 0]
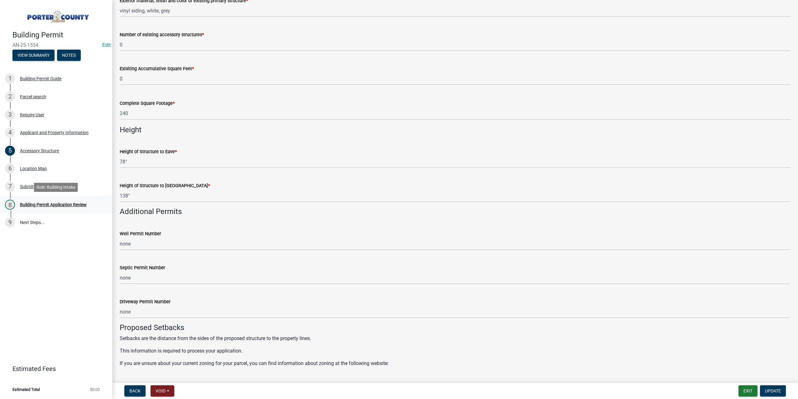
click at [81, 200] on div "8 Building Permit Application Review" at bounding box center [53, 204] width 97 height 10
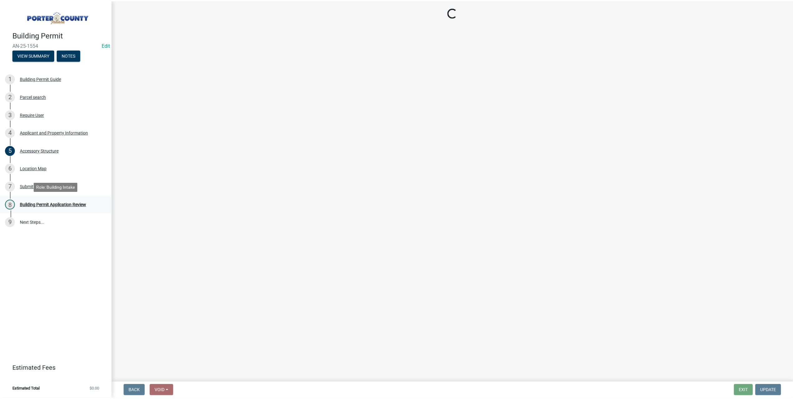
scroll to position [0, 0]
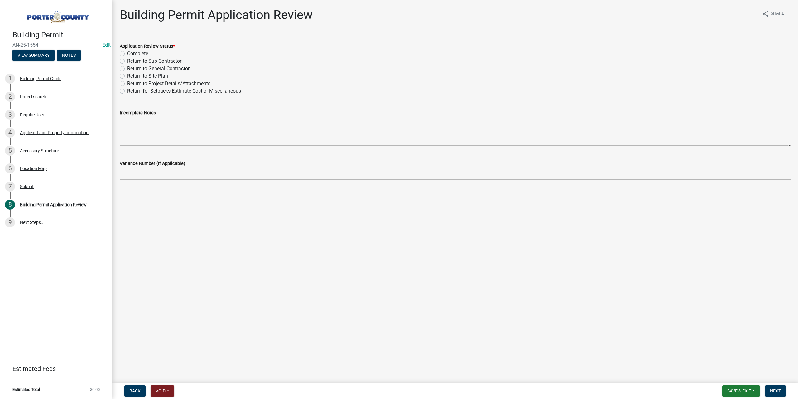
click at [127, 81] on label "Return to Project Details/Attachments" at bounding box center [168, 83] width 83 height 7
click at [127, 81] on input "Return to Project Details/Attachments" at bounding box center [129, 82] width 4 height 4
radio input "true"
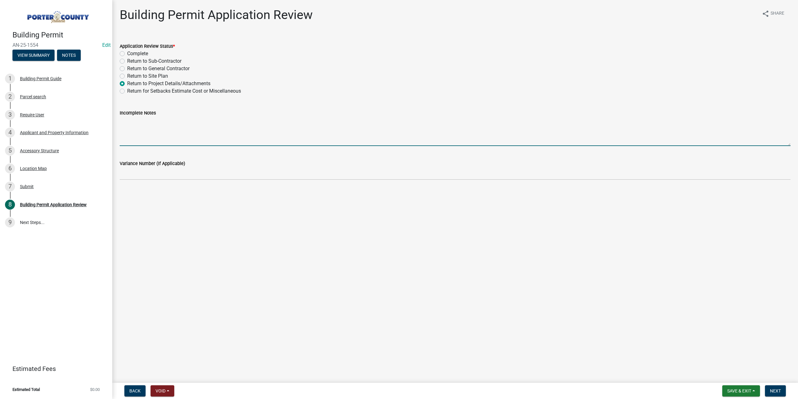
click at [138, 119] on textarea "Incomplete Notes" at bounding box center [455, 131] width 671 height 29
paste textarea "Who's doing the work and what are your side, rear, and front setback, they don'…"
type textarea "Who's doing the work and what are your side, rear, and front setback, they don'…"
click at [779, 391] on span "Next" at bounding box center [775, 390] width 11 height 5
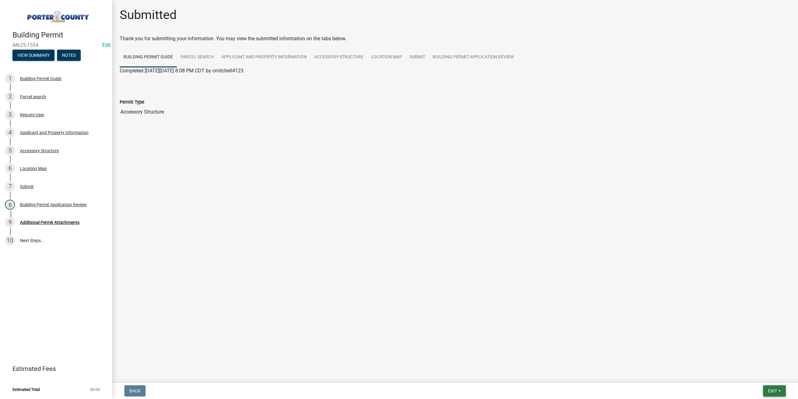
click at [765, 391] on button "Exit" at bounding box center [774, 390] width 23 height 11
click at [762, 374] on button "Save & Exit" at bounding box center [761, 374] width 50 height 15
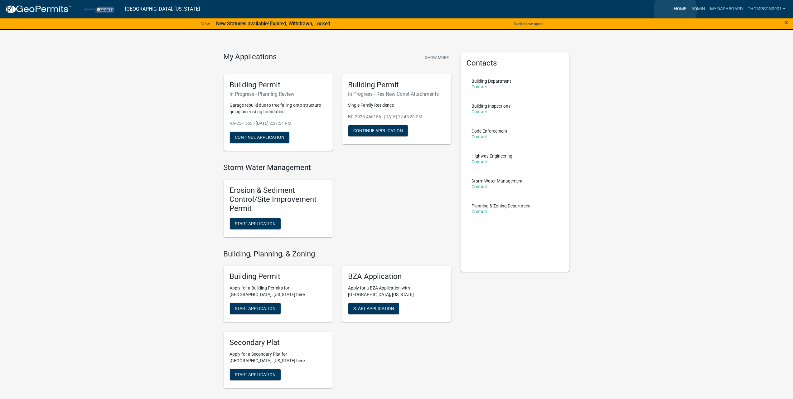
click at [675, 10] on link "Home" at bounding box center [679, 9] width 17 height 12
click at [695, 10] on link "Admin" at bounding box center [698, 9] width 19 height 12
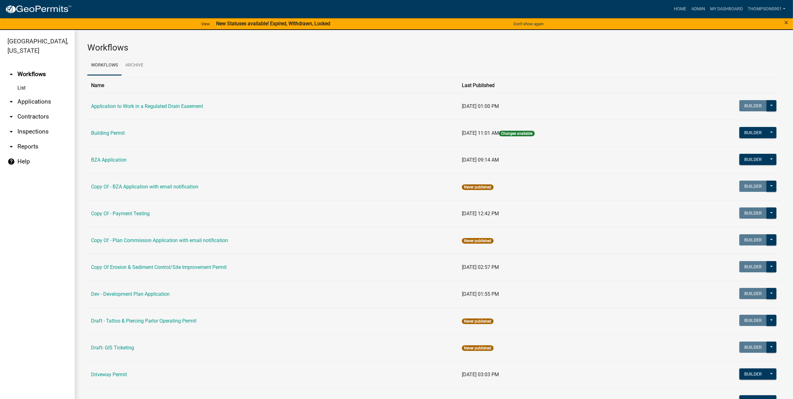
click at [45, 109] on link "arrow_drop_down Contractors" at bounding box center [37, 116] width 75 height 15
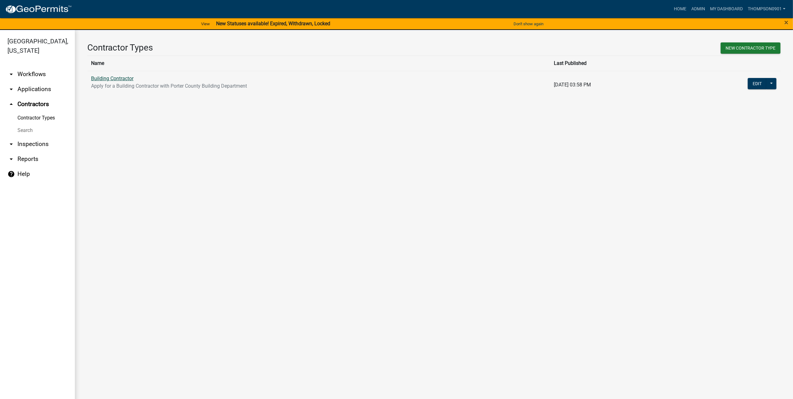
click at [110, 80] on link "Building Contractor" at bounding box center [112, 78] width 42 height 6
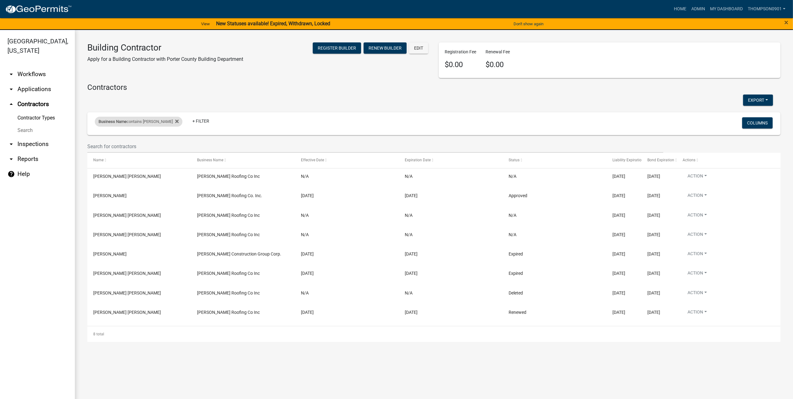
click at [123, 120] on span "Business Name" at bounding box center [113, 121] width 28 height 5
drag, startPoint x: 125, startPoint y: 145, endPoint x: 0, endPoint y: 137, distance: 125.6
click at [0, 137] on body "Internet Explorer does NOT work with GeoPermits. Get a new browser for more sec…" at bounding box center [396, 199] width 793 height 399
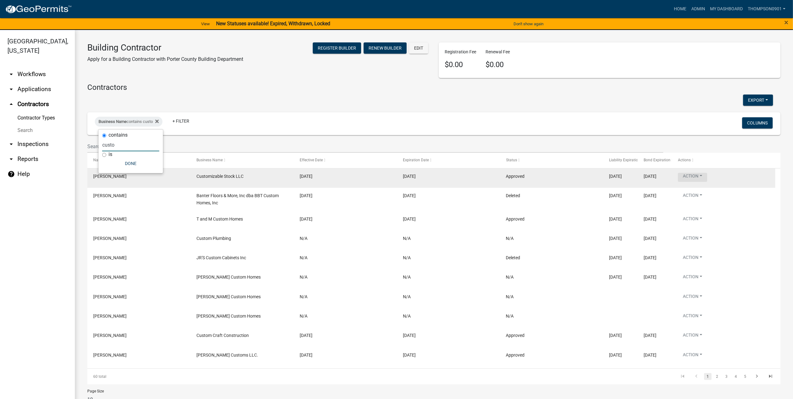
type input "custo"
click at [705, 175] on button "Action" at bounding box center [692, 177] width 29 height 9
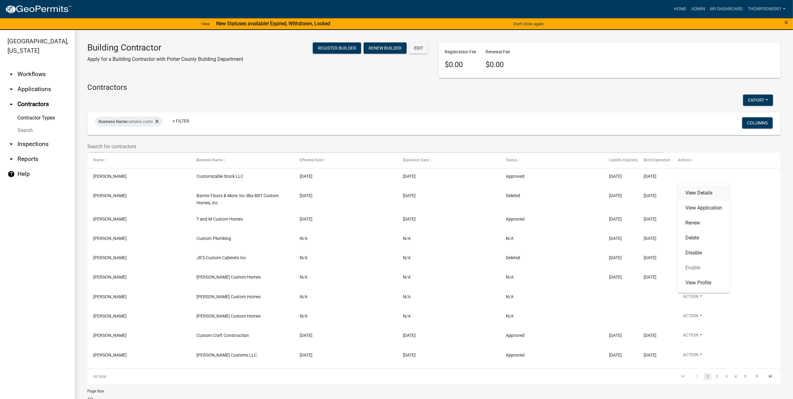
click at [703, 190] on link "View Details" at bounding box center [704, 192] width 52 height 15
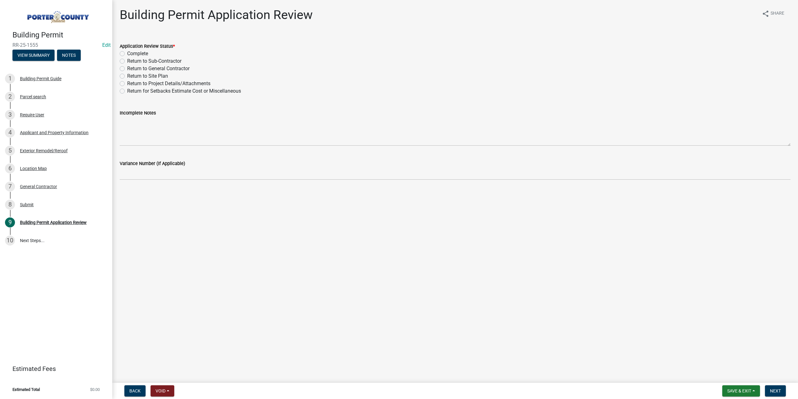
click at [127, 54] on label "Complete" at bounding box center [137, 53] width 21 height 7
click at [127, 54] on input "Complete" at bounding box center [129, 52] width 4 height 4
radio input "true"
click at [784, 389] on button "Next" at bounding box center [775, 390] width 21 height 11
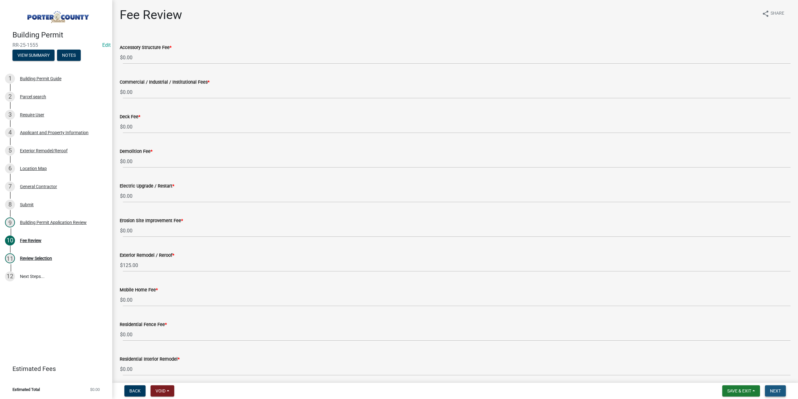
click at [771, 389] on span "Next" at bounding box center [775, 390] width 11 height 5
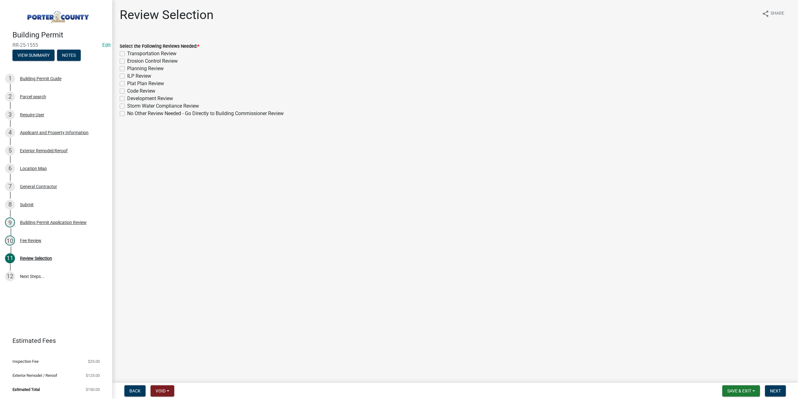
drag, startPoint x: 124, startPoint y: 115, endPoint x: 129, endPoint y: 123, distance: 9.3
click at [127, 115] on label "No Other Review Needed - Go Directly to Building Commissioner Review" at bounding box center [205, 113] width 156 height 7
click at [127, 114] on input "No Other Review Needed - Go Directly to Building Commissioner Review" at bounding box center [129, 112] width 4 height 4
checkbox input "true"
checkbox input "false"
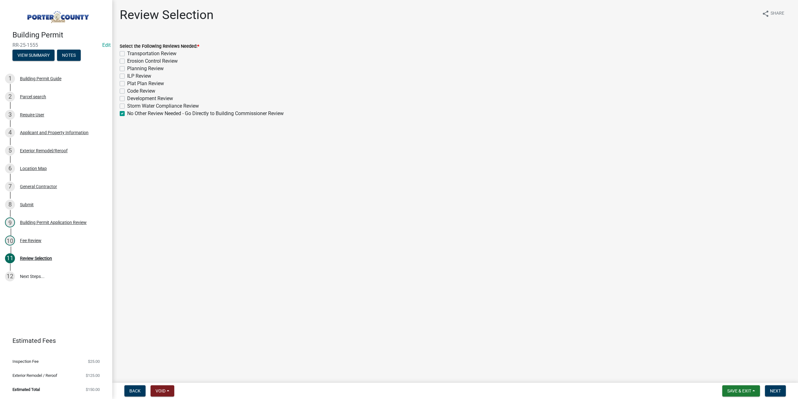
checkbox input "false"
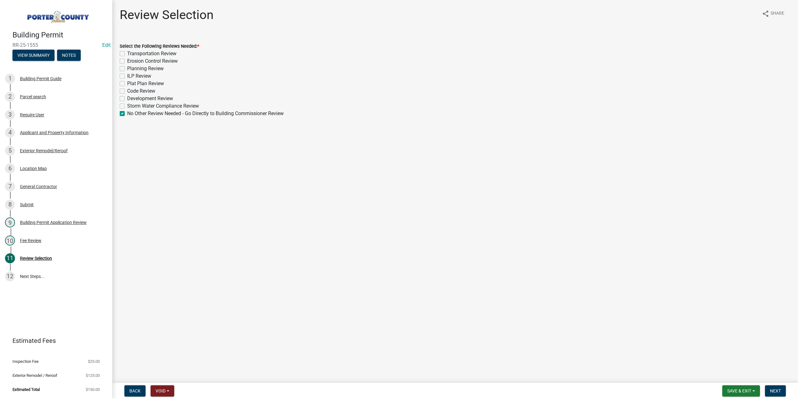
checkbox input "false"
checkbox input "true"
click at [782, 388] on button "Next" at bounding box center [775, 390] width 21 height 11
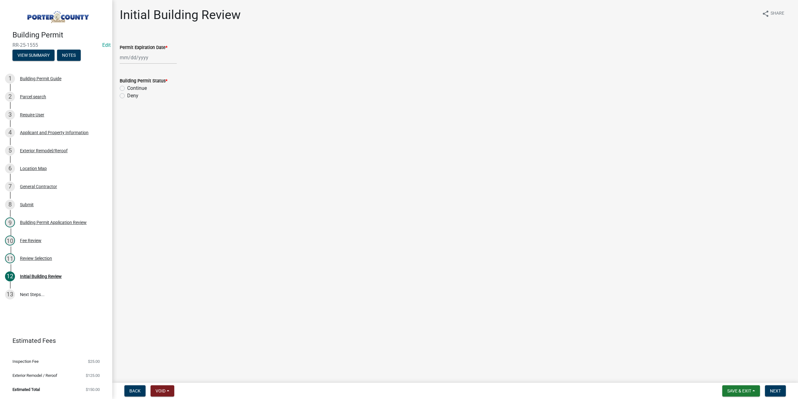
select select "8"
click at [161, 60] on div "[PERSON_NAME] Feb Mar Apr [PERSON_NAME][DATE] Oct Nov [DATE] 1526 1527 1528 152…" at bounding box center [148, 57] width 57 height 13
click at [164, 71] on select "1525 1526 1527 1528 1529 1530 1531 1532 1533 1534 1535 1536 1537 1538 1539 1540…" at bounding box center [168, 70] width 22 height 9
select select "2026"
click at [157, 66] on select "1525 1526 1527 1528 1529 1530 1531 1532 1533 1534 1535 1536 1537 1538 1539 1540…" at bounding box center [168, 70] width 22 height 9
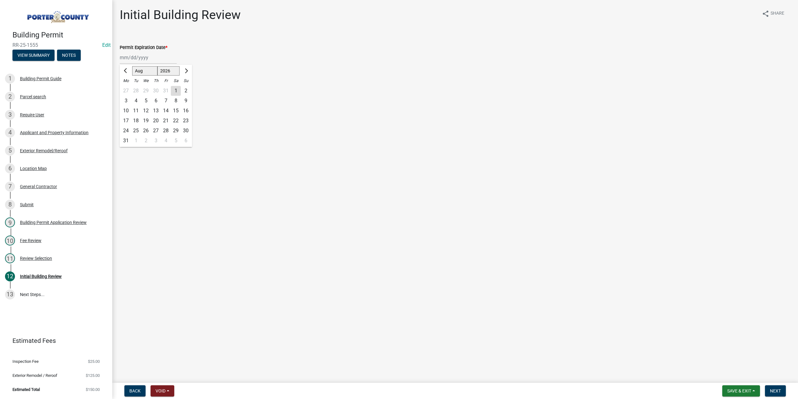
click at [155, 119] on div "20" at bounding box center [156, 121] width 10 height 10
type input "[DATE]"
click at [127, 87] on label "Continue" at bounding box center [137, 87] width 20 height 7
click at [127, 87] on input "Continue" at bounding box center [129, 86] width 4 height 4
radio input "true"
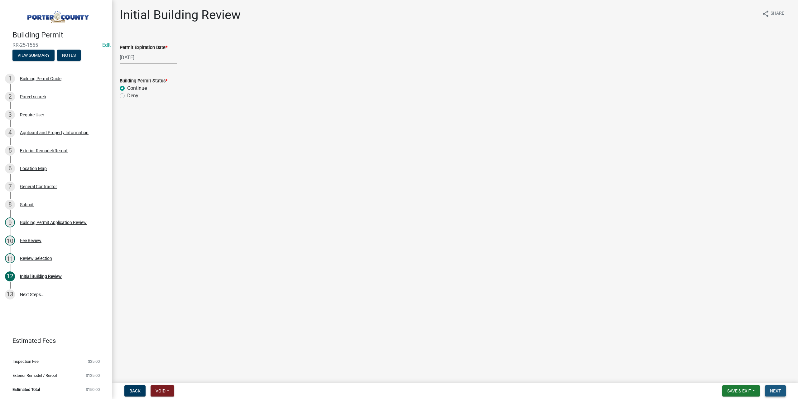
click at [776, 389] on span "Next" at bounding box center [775, 390] width 11 height 5
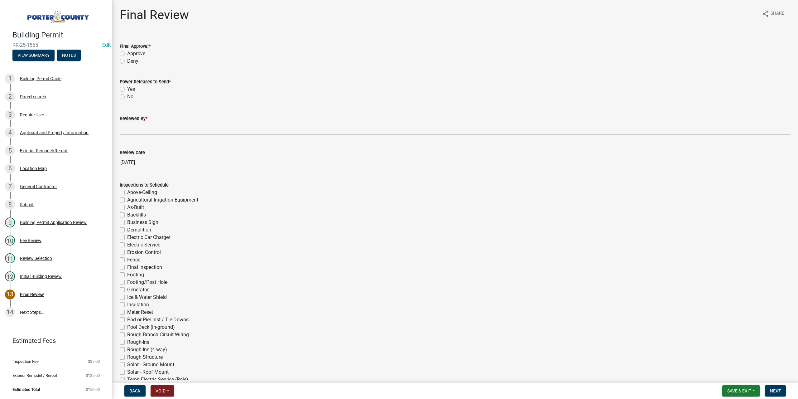
drag, startPoint x: 123, startPoint y: 52, endPoint x: 123, endPoint y: 58, distance: 5.9
click at [127, 52] on label "Approve" at bounding box center [136, 53] width 18 height 7
click at [127, 52] on input "Approve" at bounding box center [129, 52] width 4 height 4
radio input "true"
click at [127, 97] on label "No" at bounding box center [130, 96] width 6 height 7
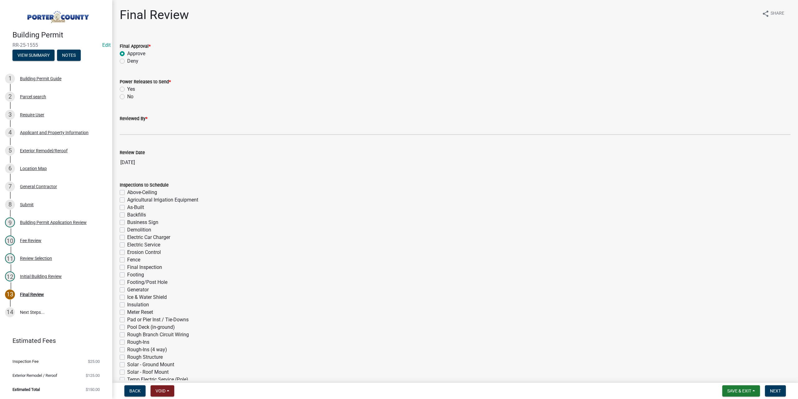
click at [127, 97] on input "No" at bounding box center [129, 95] width 4 height 4
radio input "true"
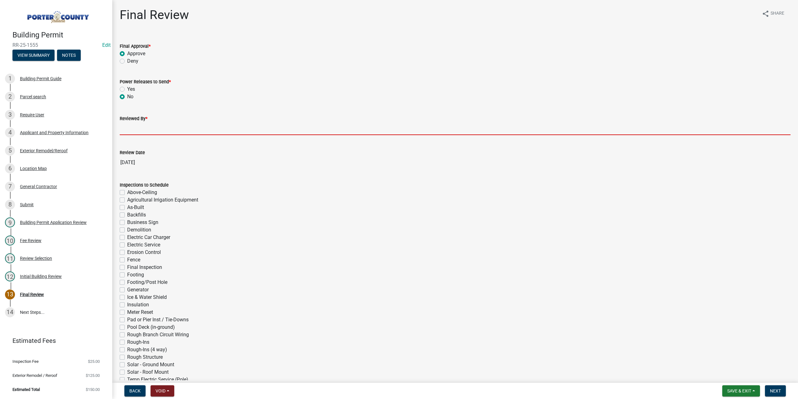
drag, startPoint x: 133, startPoint y: 132, endPoint x: 136, endPoint y: 137, distance: 6.6
click at [133, 132] on input "Reviewed By *" at bounding box center [455, 128] width 671 height 13
type input "TT"
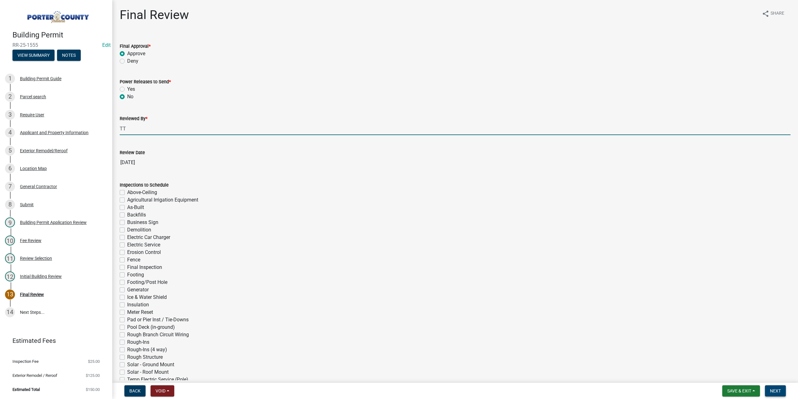
click at [772, 389] on span "Next" at bounding box center [775, 390] width 11 height 5
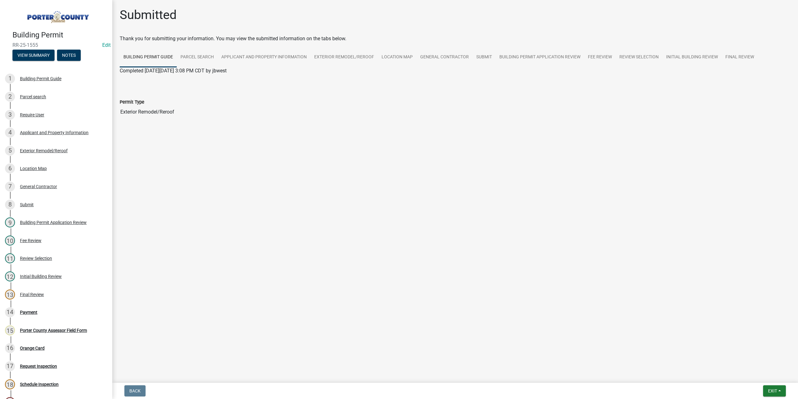
drag, startPoint x: 213, startPoint y: 334, endPoint x: 235, endPoint y: 385, distance: 54.7
click at [235, 385] on wm-app "Building Permit RR-25-1555 Edit View Summary Notes 1 Building Permit Guide 2 Pa…" at bounding box center [399, 199] width 798 height 399
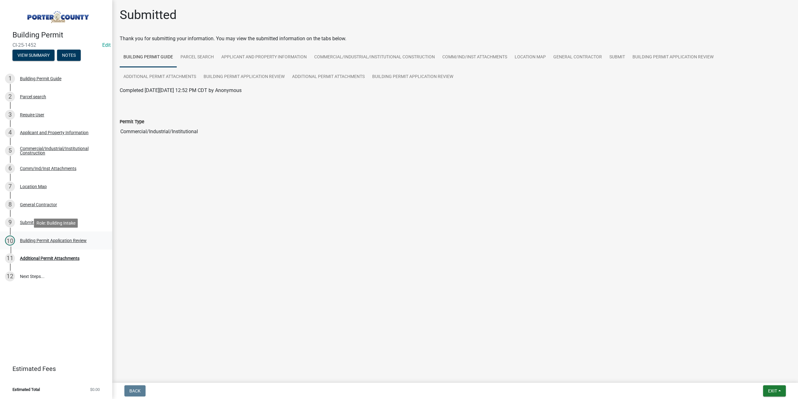
click at [69, 238] on div "Building Permit Application Review" at bounding box center [53, 240] width 67 height 4
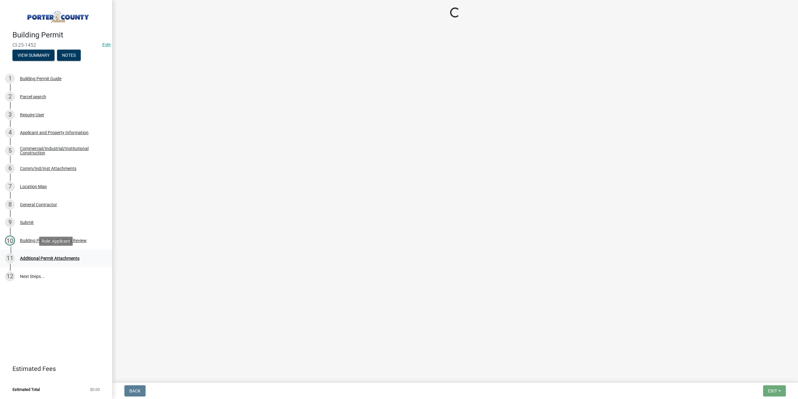
click at [69, 260] on div "Additional Permit Attachments" at bounding box center [50, 258] width 60 height 4
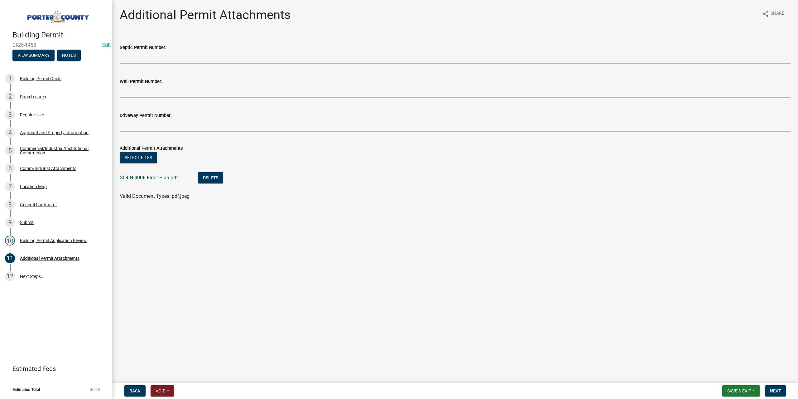
click at [161, 176] on link "304 N 400E Floor Plan.pdf" at bounding box center [149, 178] width 58 height 6
click at [60, 239] on div "Building Permit Application Review" at bounding box center [53, 240] width 67 height 4
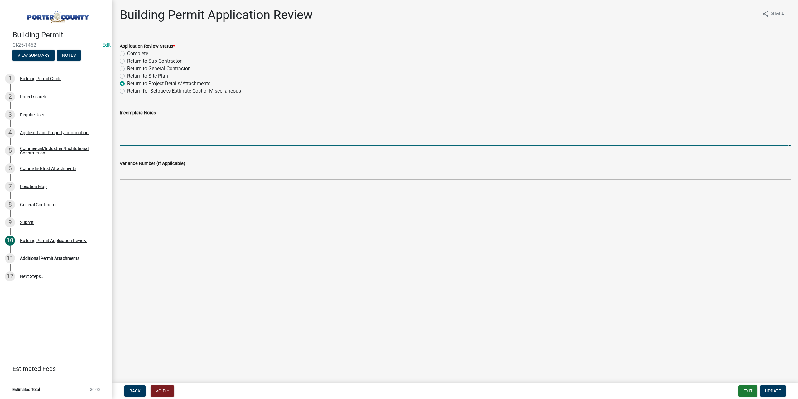
click at [152, 129] on textarea "Incomplete Notes" at bounding box center [455, 131] width 671 height 29
type textarea "Health Dept sign off"
click at [776, 389] on span "Update" at bounding box center [773, 390] width 16 height 5
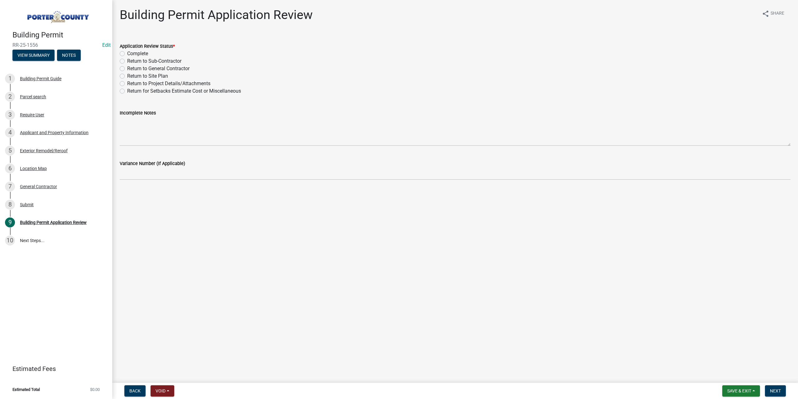
click at [127, 54] on label "Complete" at bounding box center [137, 53] width 21 height 7
click at [127, 54] on input "Complete" at bounding box center [129, 52] width 4 height 4
radio input "true"
click at [776, 387] on button "Next" at bounding box center [775, 390] width 21 height 11
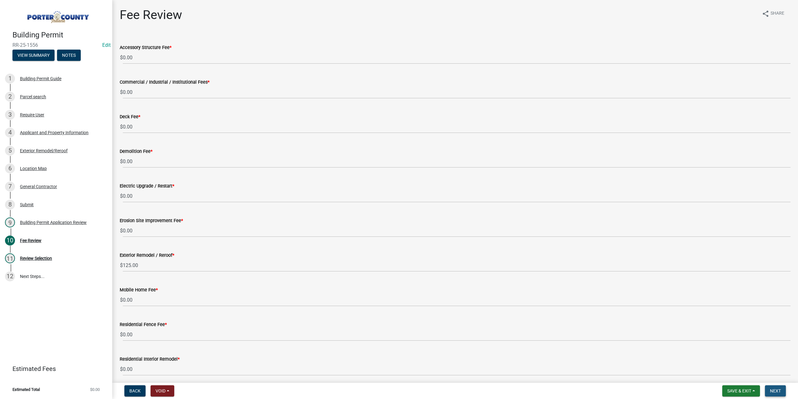
drag, startPoint x: 776, startPoint y: 390, endPoint x: 736, endPoint y: 257, distance: 138.6
click at [776, 390] on span "Next" at bounding box center [775, 390] width 11 height 5
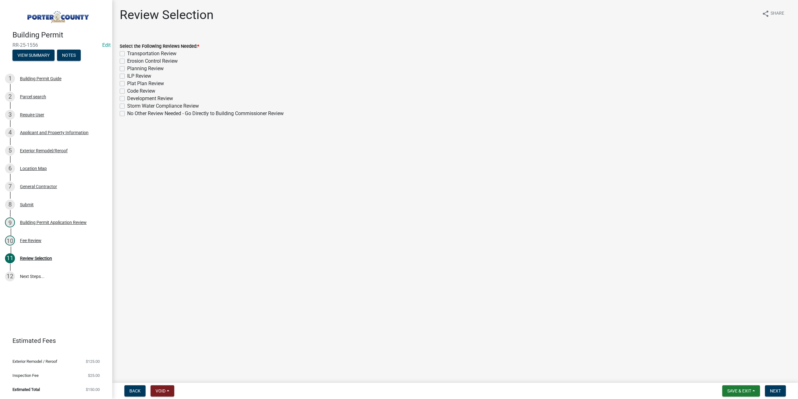
click at [127, 114] on label "No Other Review Needed - Go Directly to Building Commissioner Review" at bounding box center [205, 113] width 156 height 7
click at [127, 114] on input "No Other Review Needed - Go Directly to Building Commissioner Review" at bounding box center [129, 112] width 4 height 4
checkbox input "true"
checkbox input "false"
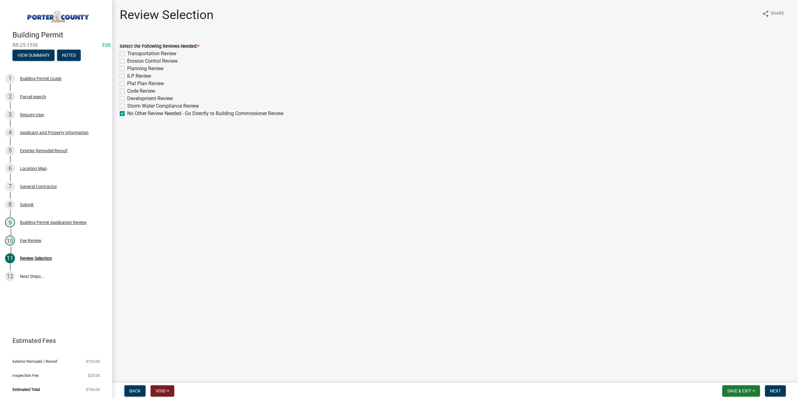
checkbox input "false"
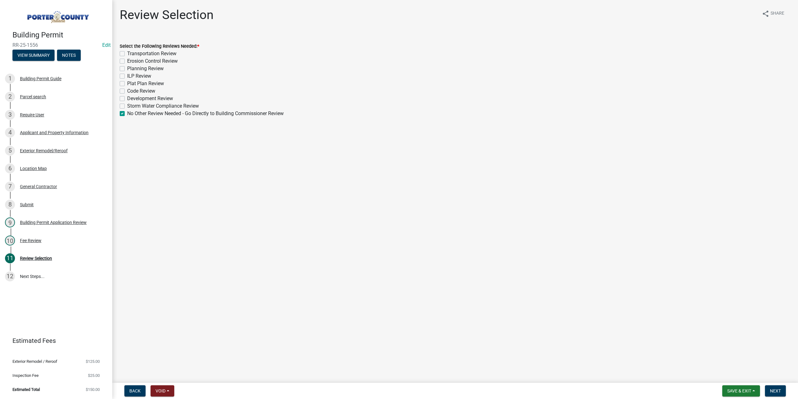
checkbox input "false"
checkbox input "true"
click at [772, 392] on span "Next" at bounding box center [775, 390] width 11 height 5
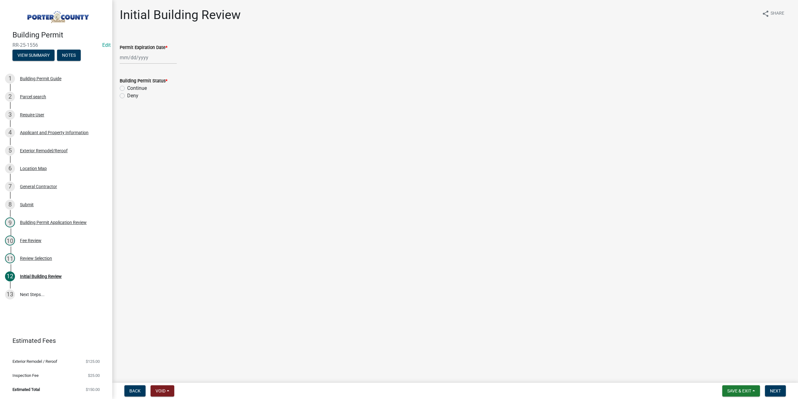
select select "8"
drag, startPoint x: 152, startPoint y: 55, endPoint x: 153, endPoint y: 58, distance: 3.5
click at [152, 55] on div "[PERSON_NAME] Feb Mar Apr [PERSON_NAME][DATE] Oct Nov [DATE] 1526 1527 1528 152…" at bounding box center [148, 57] width 57 height 13
click at [167, 72] on select "1525 1526 1527 1528 1529 1530 1531 1532 1533 1534 1535 1536 1537 1538 1539 1540…" at bounding box center [168, 70] width 22 height 9
select select "2026"
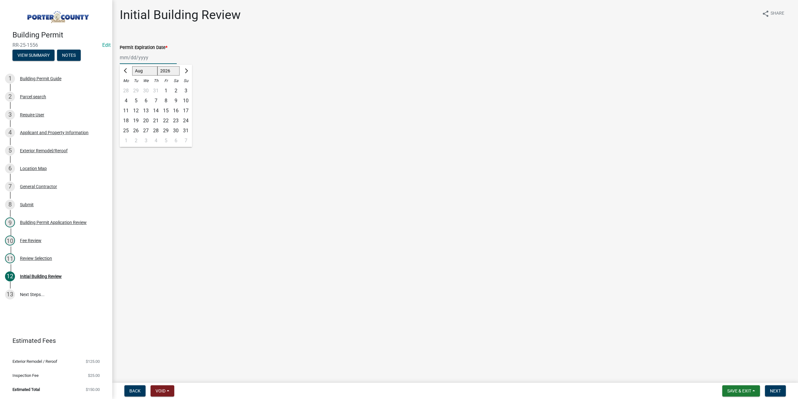
click at [157, 66] on select "1525 1526 1527 1528 1529 1530 1531 1532 1533 1534 1535 1536 1537 1538 1539 1540…" at bounding box center [168, 70] width 22 height 9
click at [154, 119] on div "20" at bounding box center [156, 121] width 10 height 10
type input "[DATE]"
click at [127, 89] on label "Continue" at bounding box center [137, 87] width 20 height 7
click at [127, 89] on input "Continue" at bounding box center [129, 86] width 4 height 4
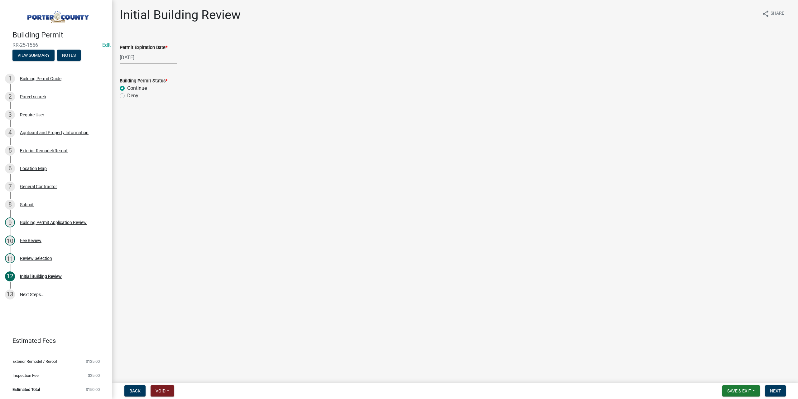
radio input "true"
click at [777, 391] on span "Next" at bounding box center [775, 390] width 11 height 5
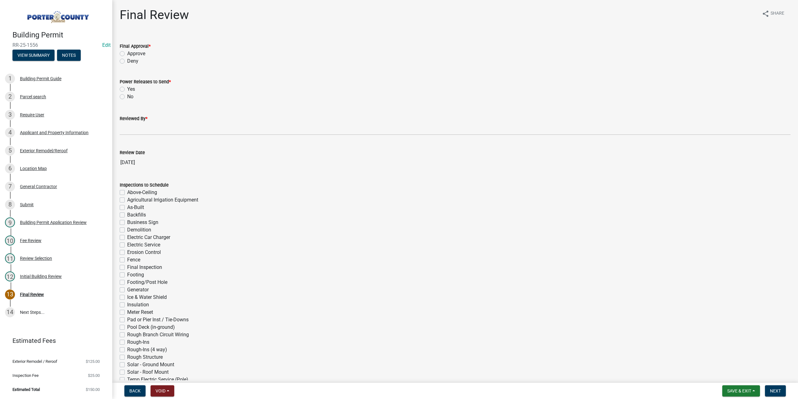
click at [127, 53] on label "Approve" at bounding box center [136, 53] width 18 height 7
click at [127, 53] on input "Approve" at bounding box center [129, 52] width 4 height 4
radio input "true"
drag, startPoint x: 123, startPoint y: 96, endPoint x: 123, endPoint y: 100, distance: 4.7
click at [127, 96] on label "No" at bounding box center [130, 96] width 6 height 7
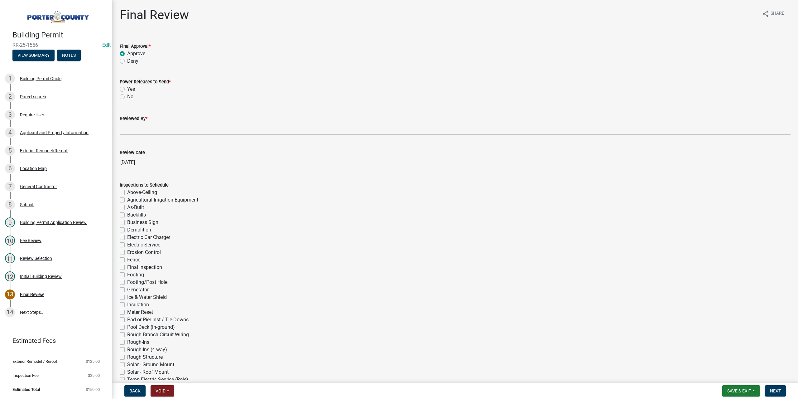
click at [127, 96] on input "No" at bounding box center [129, 95] width 4 height 4
radio input "true"
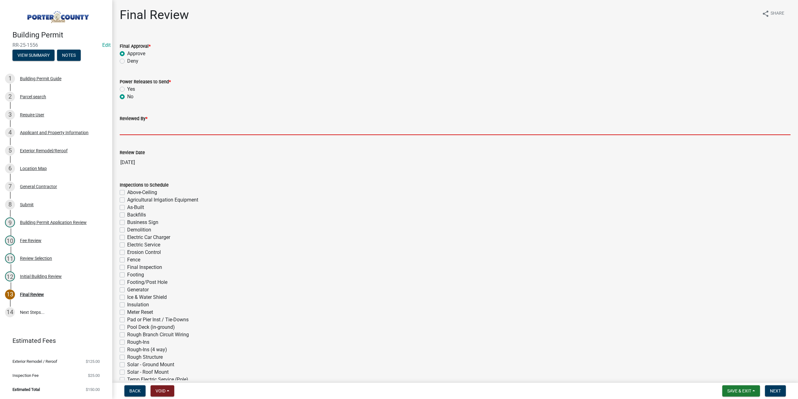
drag, startPoint x: 139, startPoint y: 127, endPoint x: 142, endPoint y: 131, distance: 5.2
click at [141, 129] on input "Reviewed By *" at bounding box center [455, 128] width 671 height 13
type input "TT"
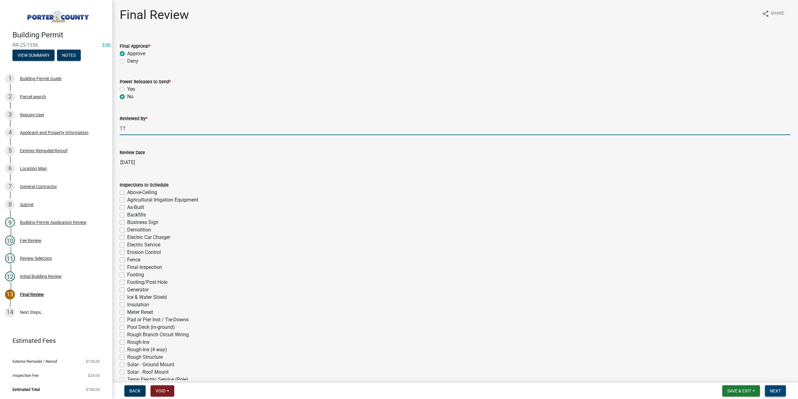
click at [778, 391] on span "Next" at bounding box center [775, 390] width 11 height 5
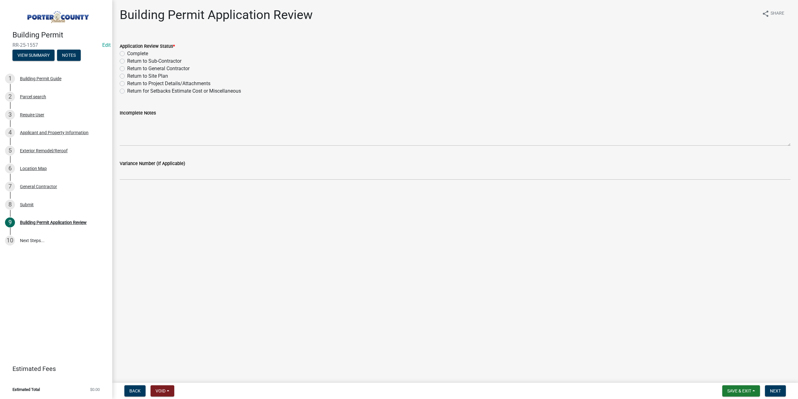
click at [127, 55] on label "Complete" at bounding box center [137, 53] width 21 height 7
click at [127, 54] on input "Complete" at bounding box center [129, 52] width 4 height 4
radio input "true"
click at [778, 387] on button "Next" at bounding box center [775, 390] width 21 height 11
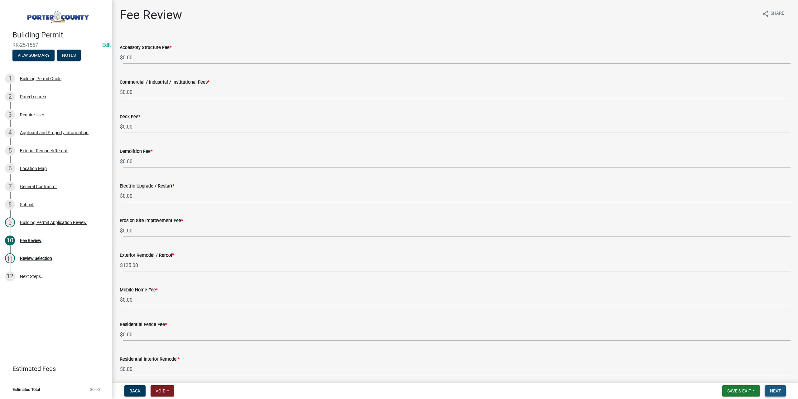
click at [775, 392] on span "Next" at bounding box center [775, 390] width 11 height 5
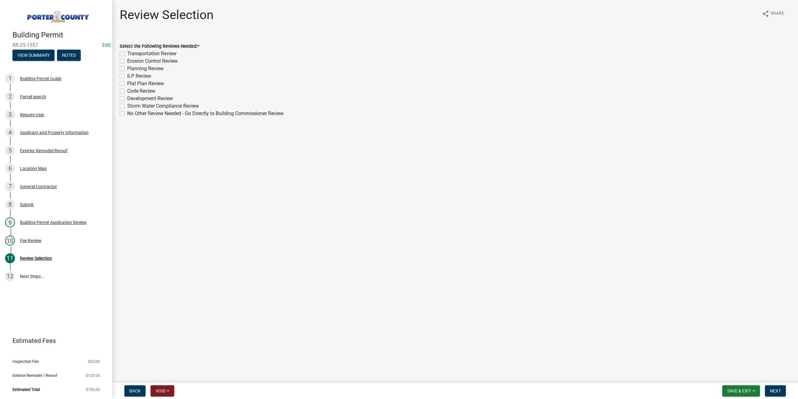
click at [127, 114] on label "No Other Review Needed - Go Directly to Building Commissioner Review" at bounding box center [205, 113] width 156 height 7
click at [127, 114] on input "No Other Review Needed - Go Directly to Building Commissioner Review" at bounding box center [129, 112] width 4 height 4
checkbox input "true"
checkbox input "false"
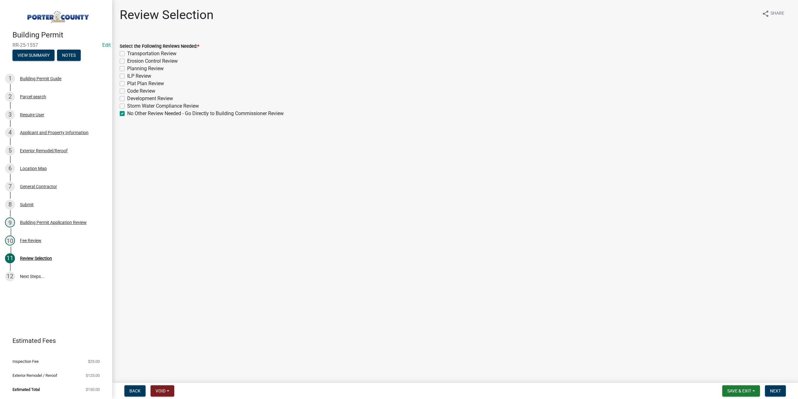
checkbox input "false"
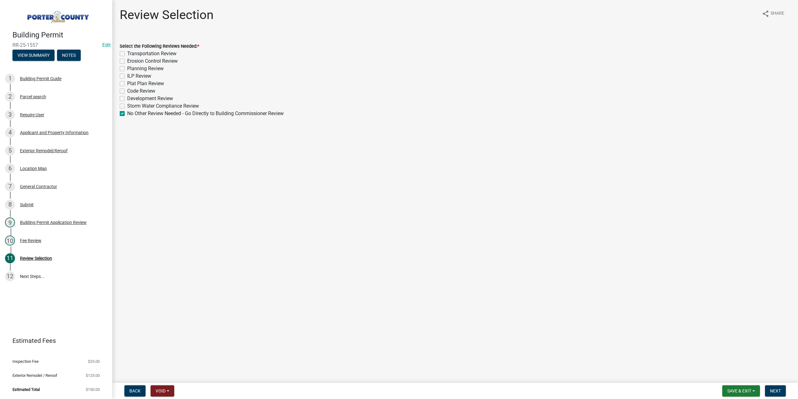
checkbox input "false"
checkbox input "true"
click at [779, 393] on span "Next" at bounding box center [775, 390] width 11 height 5
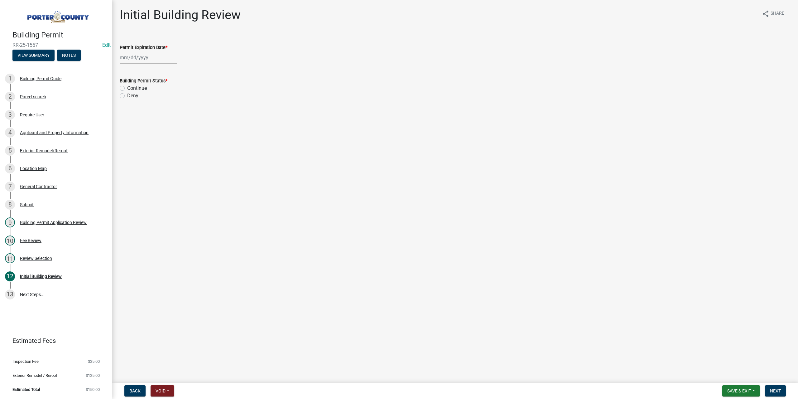
select select "8"
drag, startPoint x: 139, startPoint y: 56, endPoint x: 141, endPoint y: 60, distance: 4.3
click at [139, 57] on div "[PERSON_NAME] Feb Mar Apr [PERSON_NAME][DATE] Oct Nov [DATE] 1526 1527 1528 152…" at bounding box center [148, 57] width 57 height 13
click at [165, 72] on select "1525 1526 1527 1528 1529 1530 1531 1532 1533 1534 1535 1536 1537 1538 1539 1540…" at bounding box center [168, 70] width 22 height 9
select select "2026"
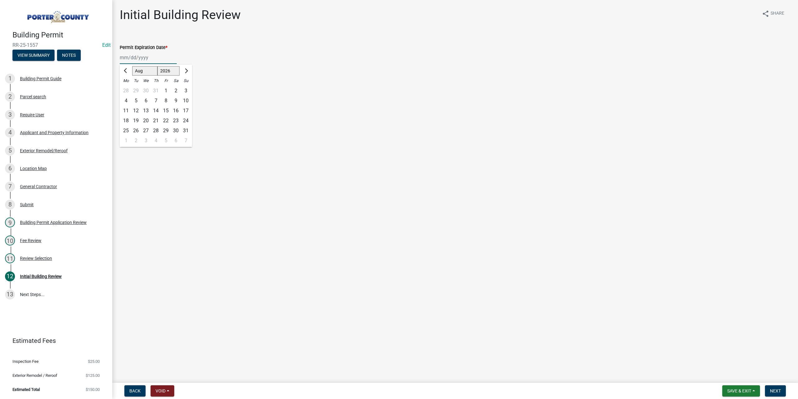
click at [157, 66] on select "1525 1526 1527 1528 1529 1530 1531 1532 1533 1534 1535 1536 1537 1538 1539 1540…" at bounding box center [168, 70] width 22 height 9
click at [160, 121] on div "20" at bounding box center [156, 121] width 10 height 10
type input "[DATE]"
click at [127, 89] on label "Continue" at bounding box center [137, 87] width 20 height 7
click at [127, 89] on input "Continue" at bounding box center [129, 86] width 4 height 4
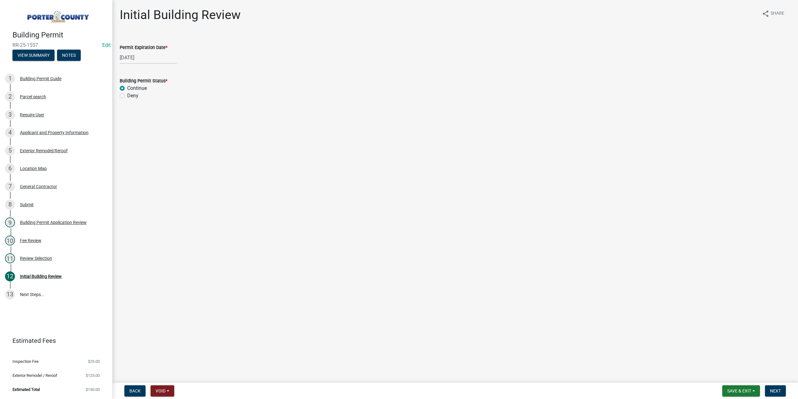
radio input "true"
click at [768, 389] on button "Next" at bounding box center [775, 390] width 21 height 11
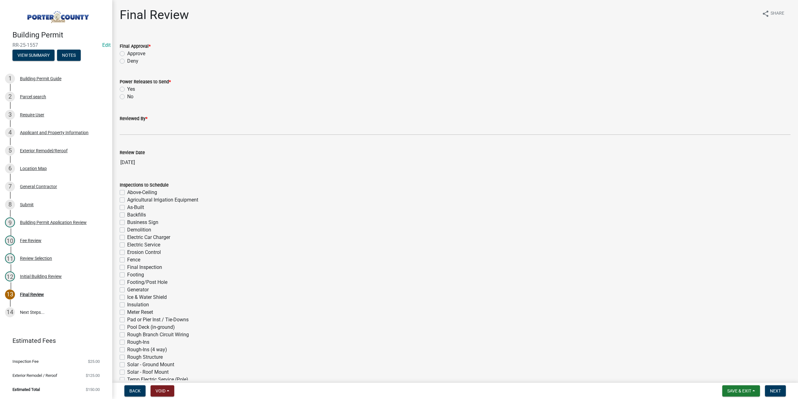
drag, startPoint x: 122, startPoint y: 52, endPoint x: 121, endPoint y: 59, distance: 6.6
click at [127, 52] on label "Approve" at bounding box center [136, 53] width 18 height 7
click at [127, 52] on input "Approve" at bounding box center [129, 52] width 4 height 4
radio input "true"
click at [127, 96] on label "No" at bounding box center [130, 96] width 6 height 7
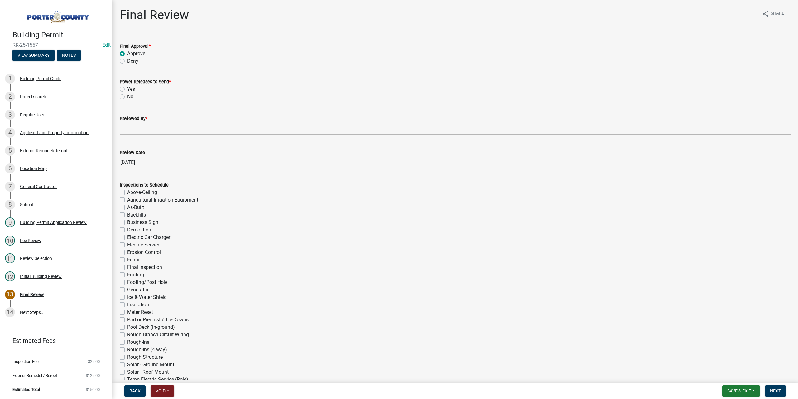
click at [127, 96] on input "No" at bounding box center [129, 95] width 4 height 4
radio input "true"
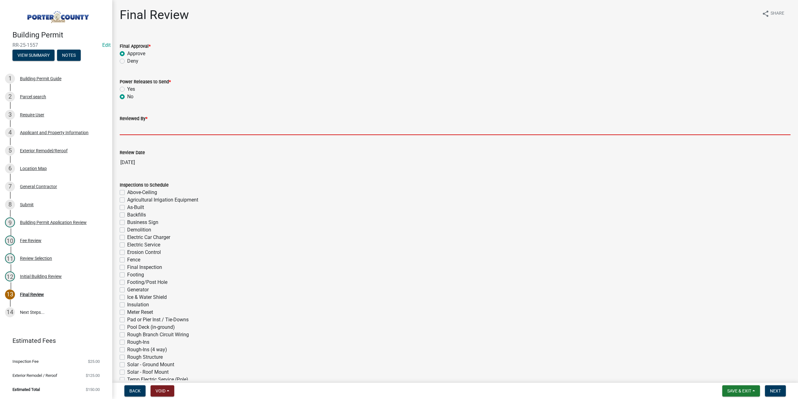
click at [132, 127] on input "Reviewed By *" at bounding box center [455, 128] width 671 height 13
type input "TT"
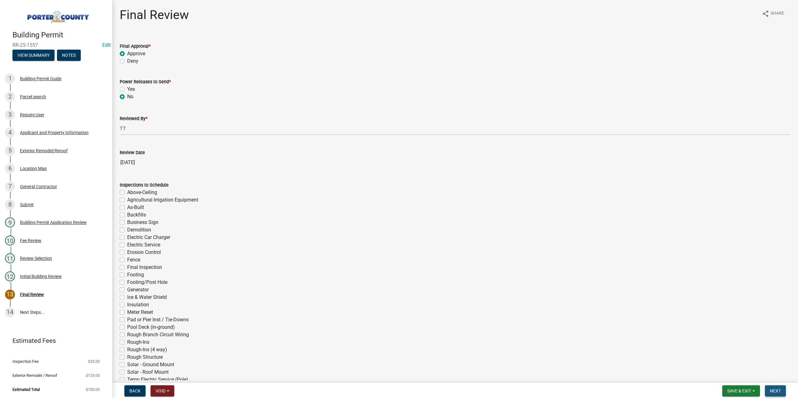
click at [782, 391] on button "Next" at bounding box center [775, 390] width 21 height 11
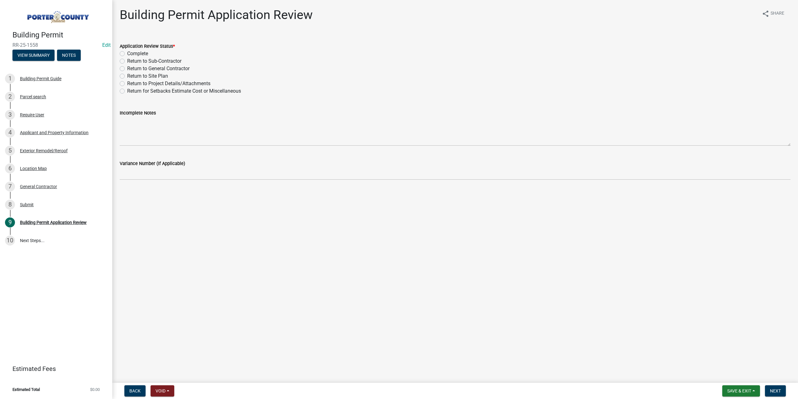
click at [127, 53] on label "Complete" at bounding box center [137, 53] width 21 height 7
click at [127, 53] on input "Complete" at bounding box center [129, 52] width 4 height 4
radio input "true"
click at [776, 389] on span "Next" at bounding box center [775, 390] width 11 height 5
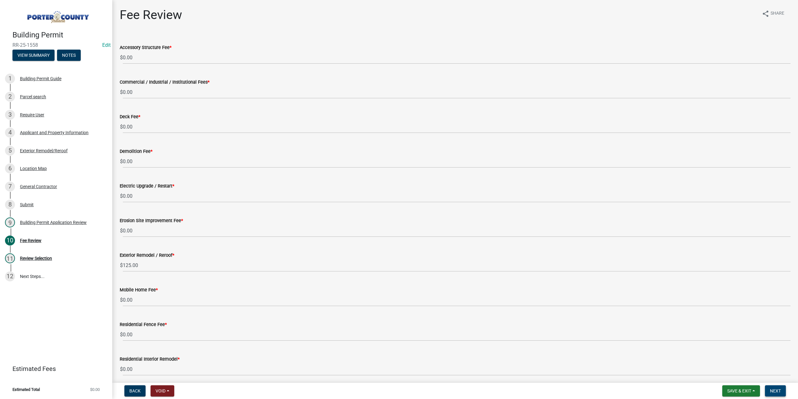
click at [775, 393] on button "Next" at bounding box center [775, 390] width 21 height 11
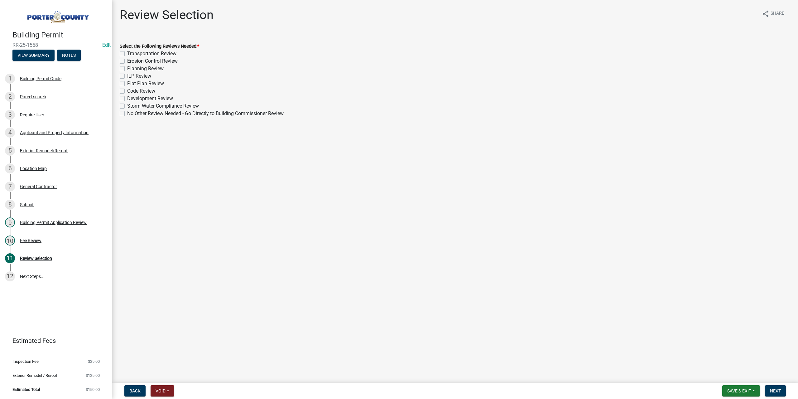
click at [127, 113] on label "No Other Review Needed - Go Directly to Building Commissioner Review" at bounding box center [205, 113] width 156 height 7
click at [127, 113] on input "No Other Review Needed - Go Directly to Building Commissioner Review" at bounding box center [129, 112] width 4 height 4
checkbox input "true"
checkbox input "false"
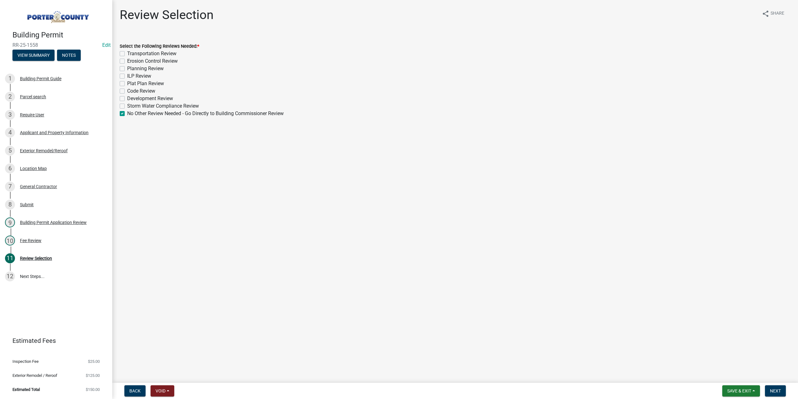
checkbox input "false"
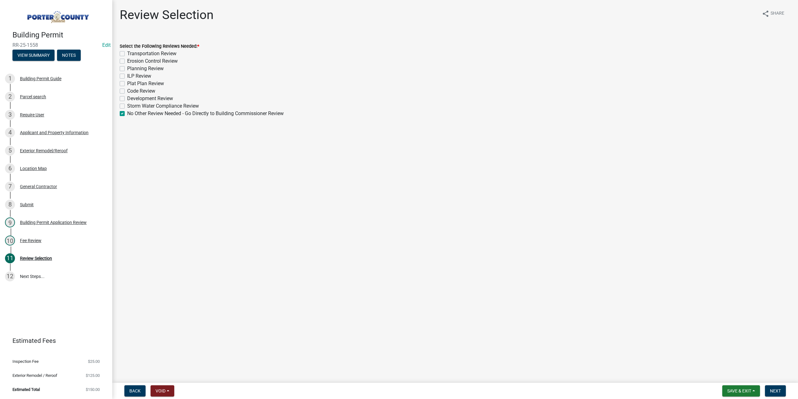
checkbox input "false"
checkbox input "true"
click at [775, 391] on span "Next" at bounding box center [775, 390] width 11 height 5
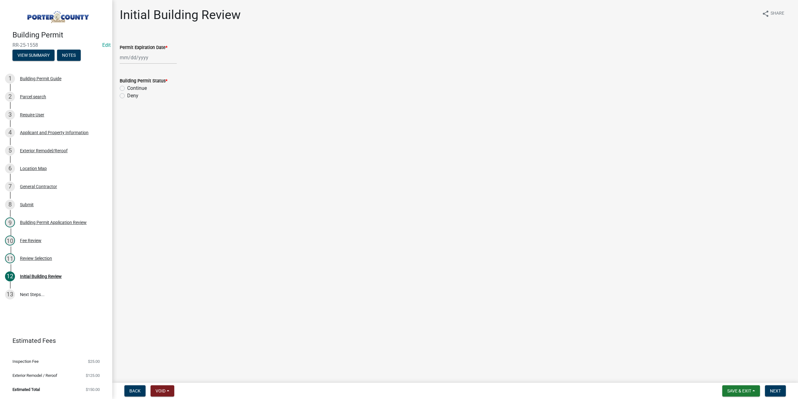
click at [141, 52] on div at bounding box center [148, 57] width 57 height 13
select select "8"
click at [164, 68] on select "1525 1526 1527 1528 1529 1530 1531 1532 1533 1534 1535 1536 1537 1538 1539 1540…" at bounding box center [168, 70] width 22 height 9
select select "2026"
click at [157, 66] on select "1525 1526 1527 1528 1529 1530 1531 1532 1533 1534 1535 1536 1537 1538 1539 1540…" at bounding box center [168, 70] width 22 height 9
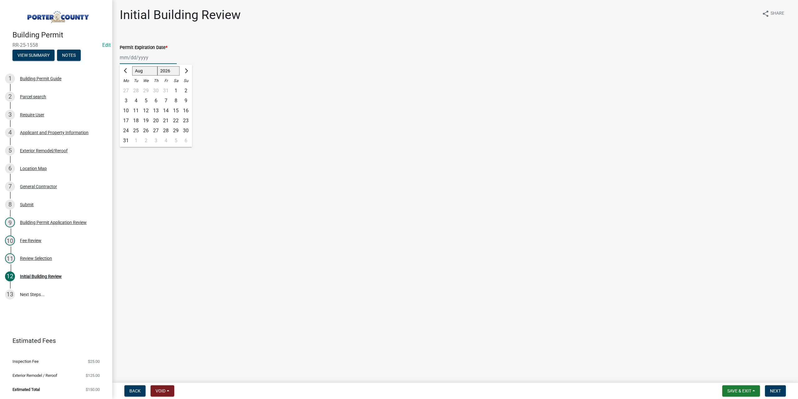
click at [158, 118] on div "20" at bounding box center [156, 121] width 10 height 10
type input "[DATE]"
click at [118, 88] on div "Building Permit Status * Continue Deny" at bounding box center [455, 85] width 680 height 30
click at [127, 89] on label "Continue" at bounding box center [137, 87] width 20 height 7
click at [127, 89] on input "Continue" at bounding box center [129, 86] width 4 height 4
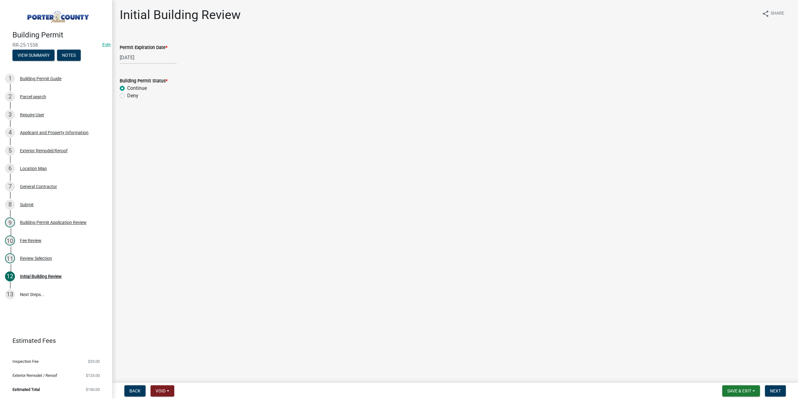
radio input "true"
click at [776, 388] on span "Next" at bounding box center [775, 390] width 11 height 5
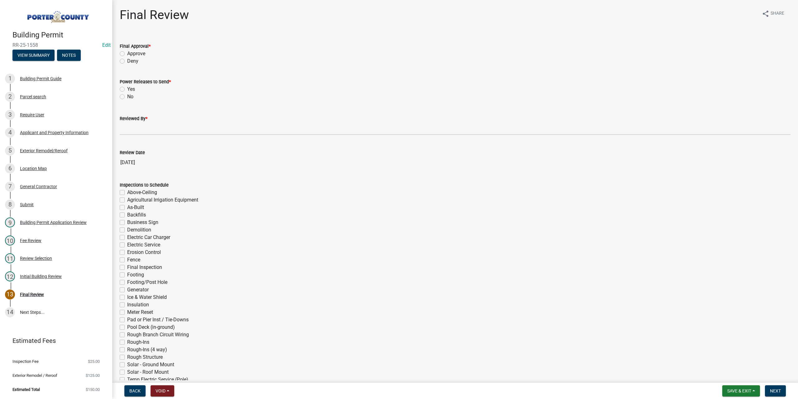
drag, startPoint x: 122, startPoint y: 52, endPoint x: 122, endPoint y: 65, distance: 12.5
click at [127, 52] on label "Approve" at bounding box center [136, 53] width 18 height 7
click at [127, 52] on input "Approve" at bounding box center [129, 52] width 4 height 4
radio input "true"
click at [127, 96] on label "No" at bounding box center [130, 96] width 6 height 7
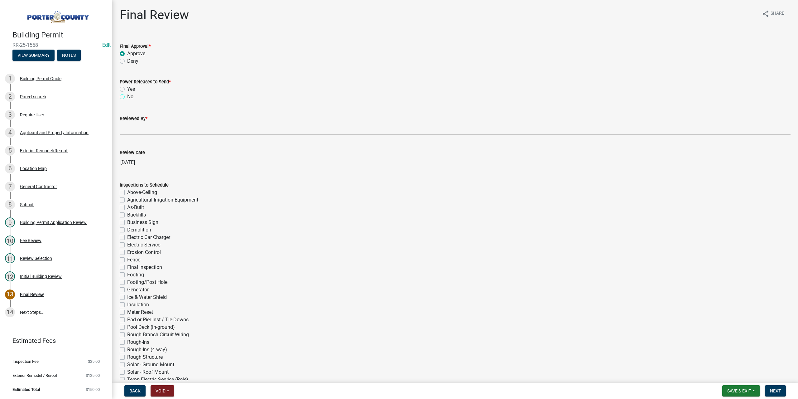
click at [127, 96] on input "No" at bounding box center [129, 95] width 4 height 4
radio input "true"
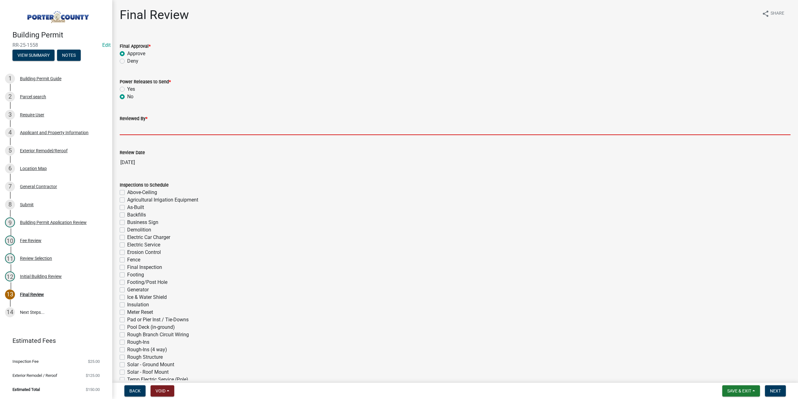
drag, startPoint x: 136, startPoint y: 127, endPoint x: 140, endPoint y: 131, distance: 5.3
click at [136, 127] on input "Reviewed By *" at bounding box center [455, 128] width 671 height 13
type input "TT"
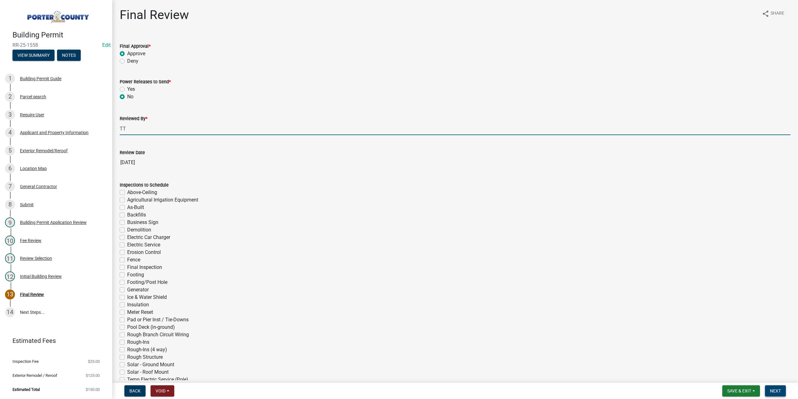
click at [778, 389] on span "Next" at bounding box center [775, 390] width 11 height 5
